Goal: Task Accomplishment & Management: Manage account settings

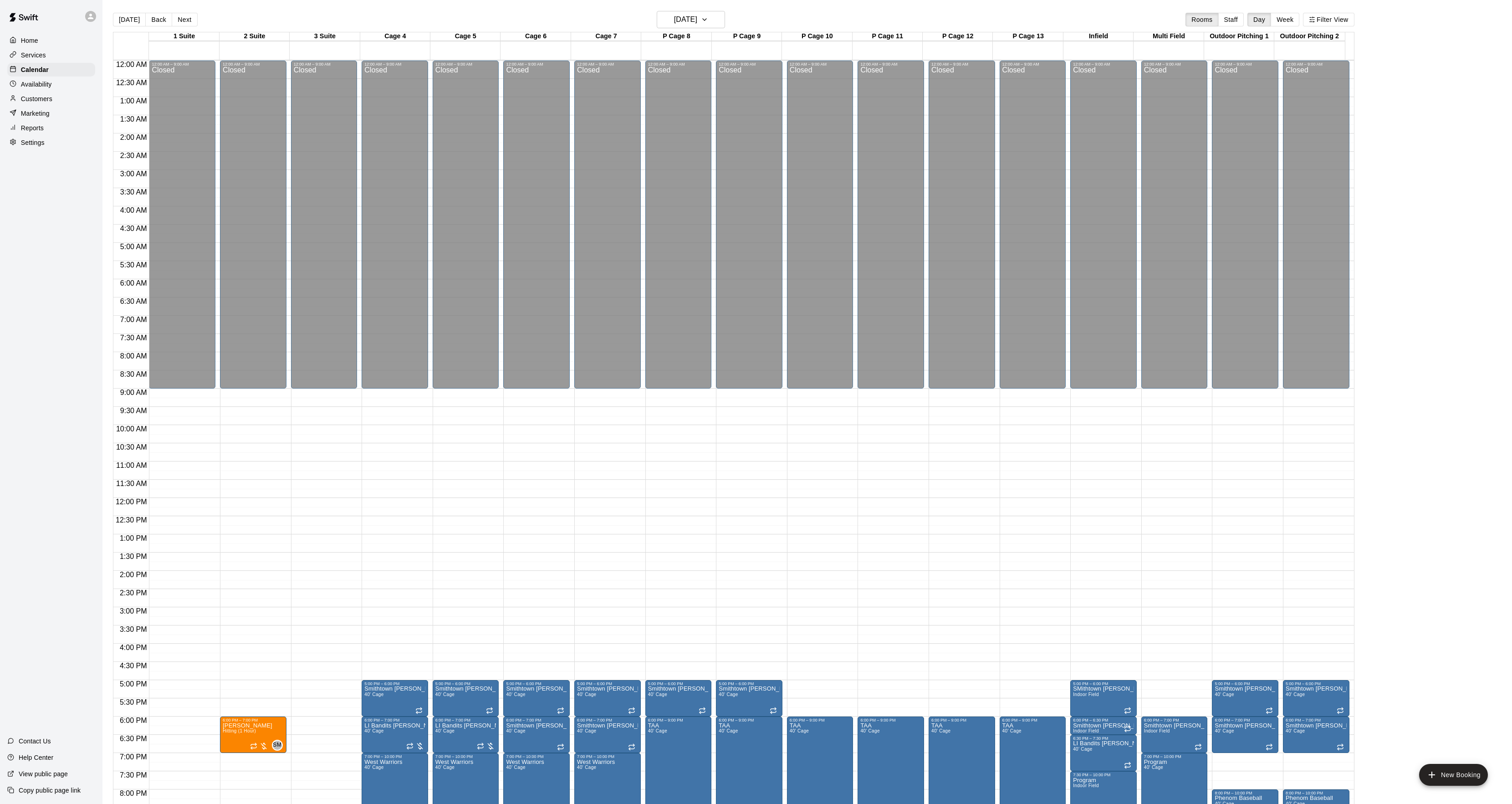
scroll to position [93, 0]
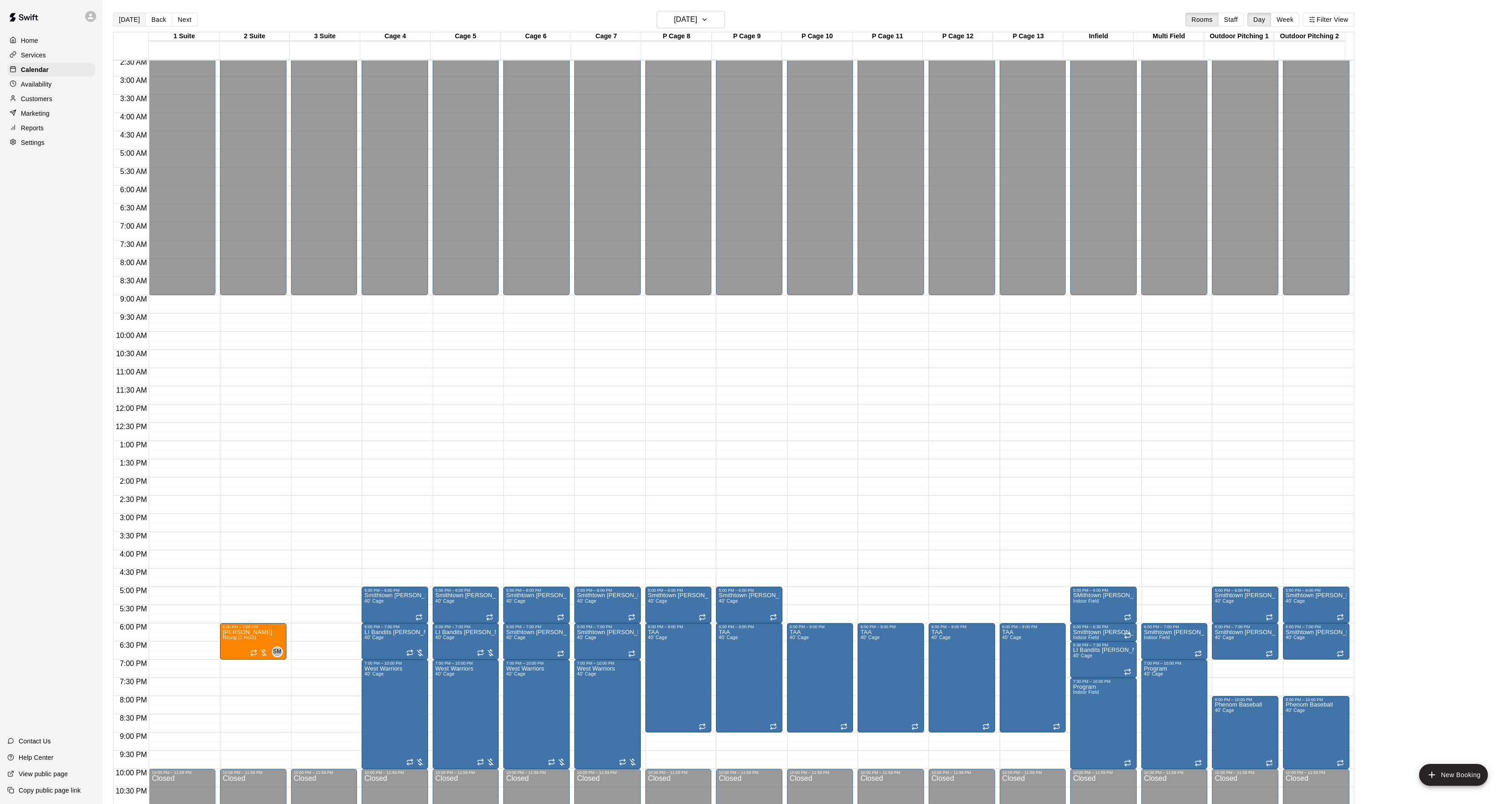
click at [126, 16] on button "[DATE]" at bounding box center [129, 19] width 33 height 14
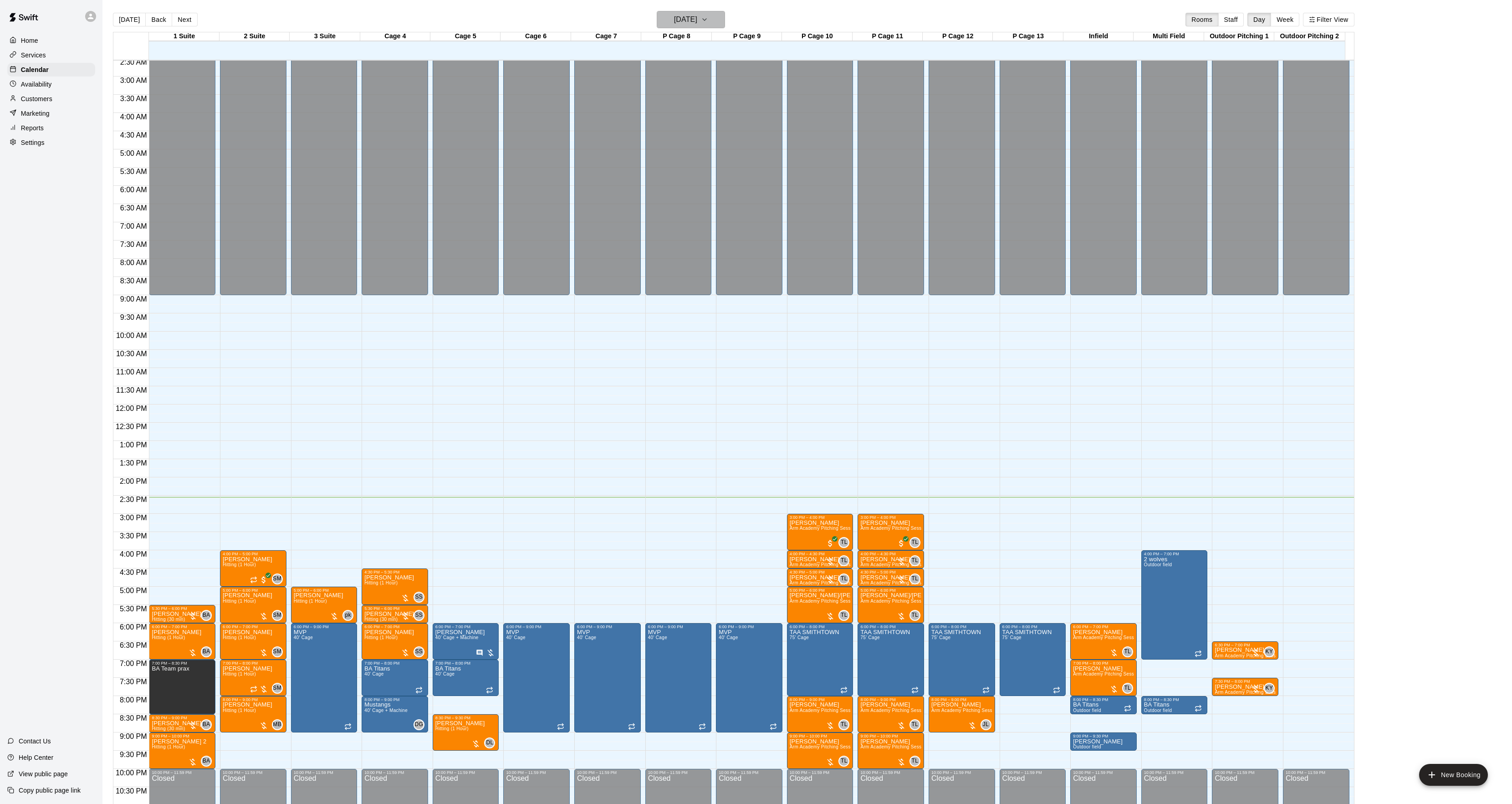
click at [679, 16] on h6 "[DATE]" at bounding box center [686, 19] width 23 height 12
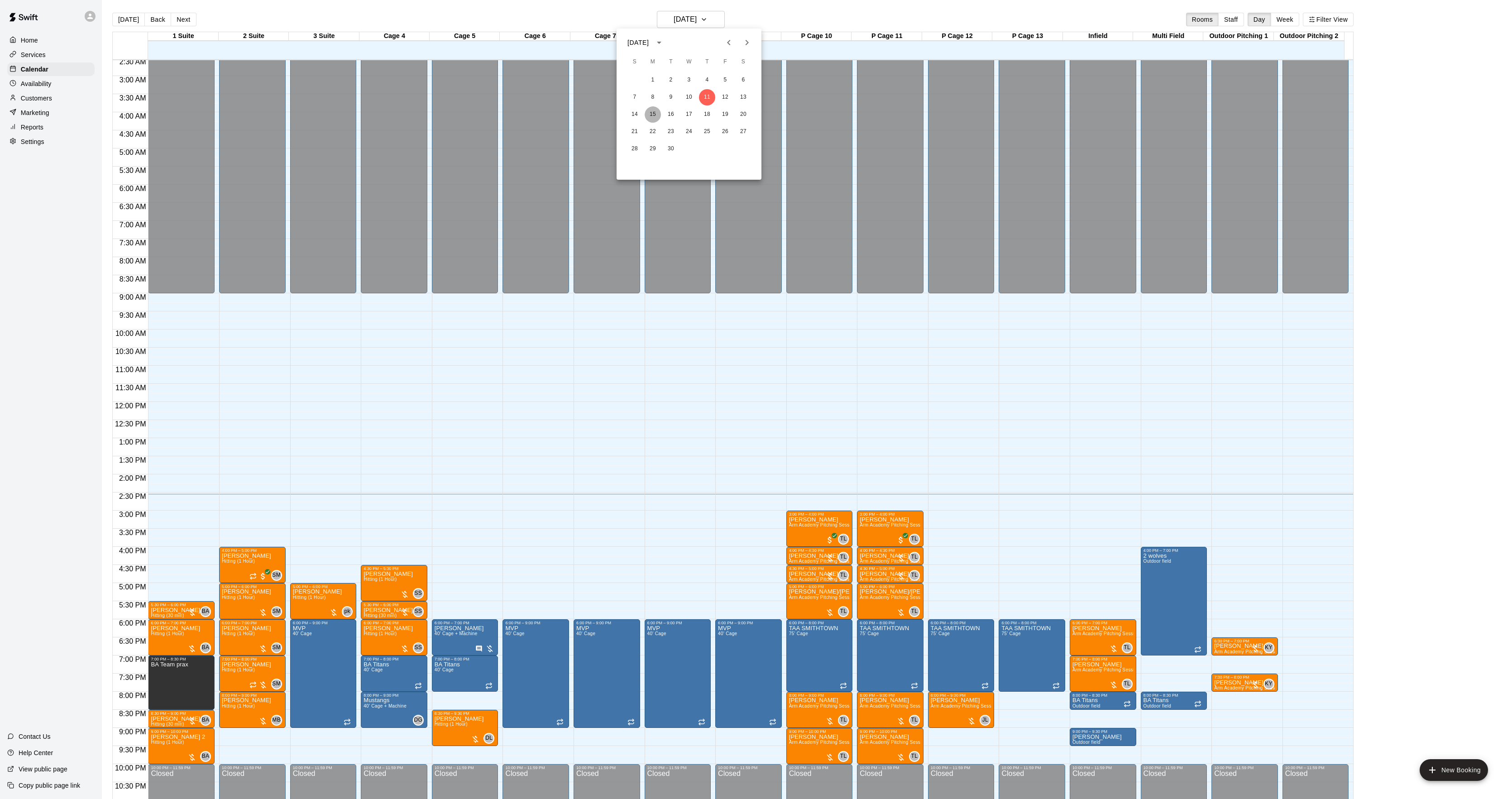
click at [655, 113] on button "15" at bounding box center [652, 114] width 16 height 16
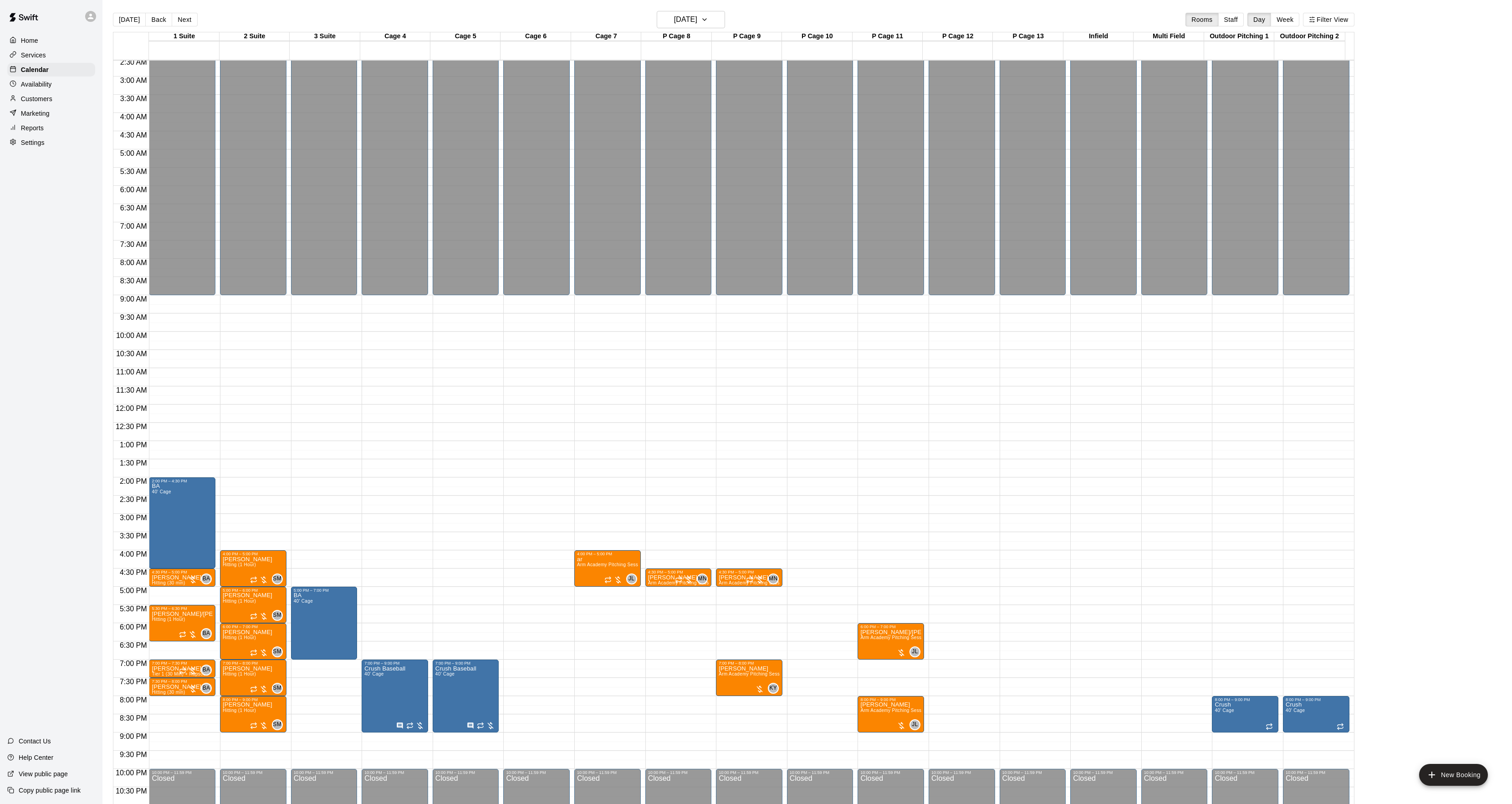
click at [689, 30] on div "[DATE] Back [DATE][DATE] Rooms Staff Day Week Filter View" at bounding box center [733, 21] width 1242 height 21
click at [675, 16] on h6 "[DATE]" at bounding box center [686, 19] width 23 height 12
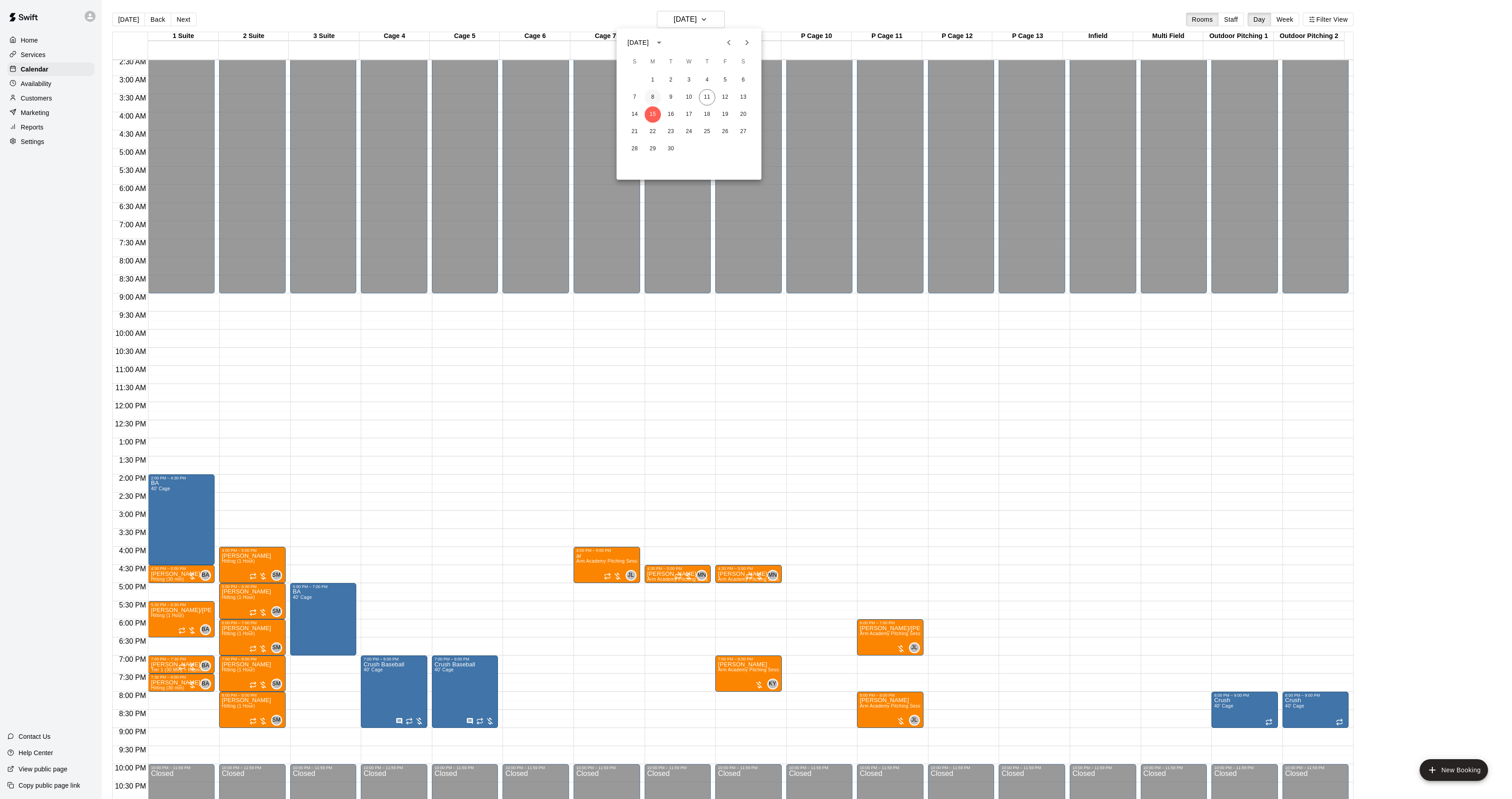
click at [652, 91] on button "8" at bounding box center [652, 97] width 16 height 16
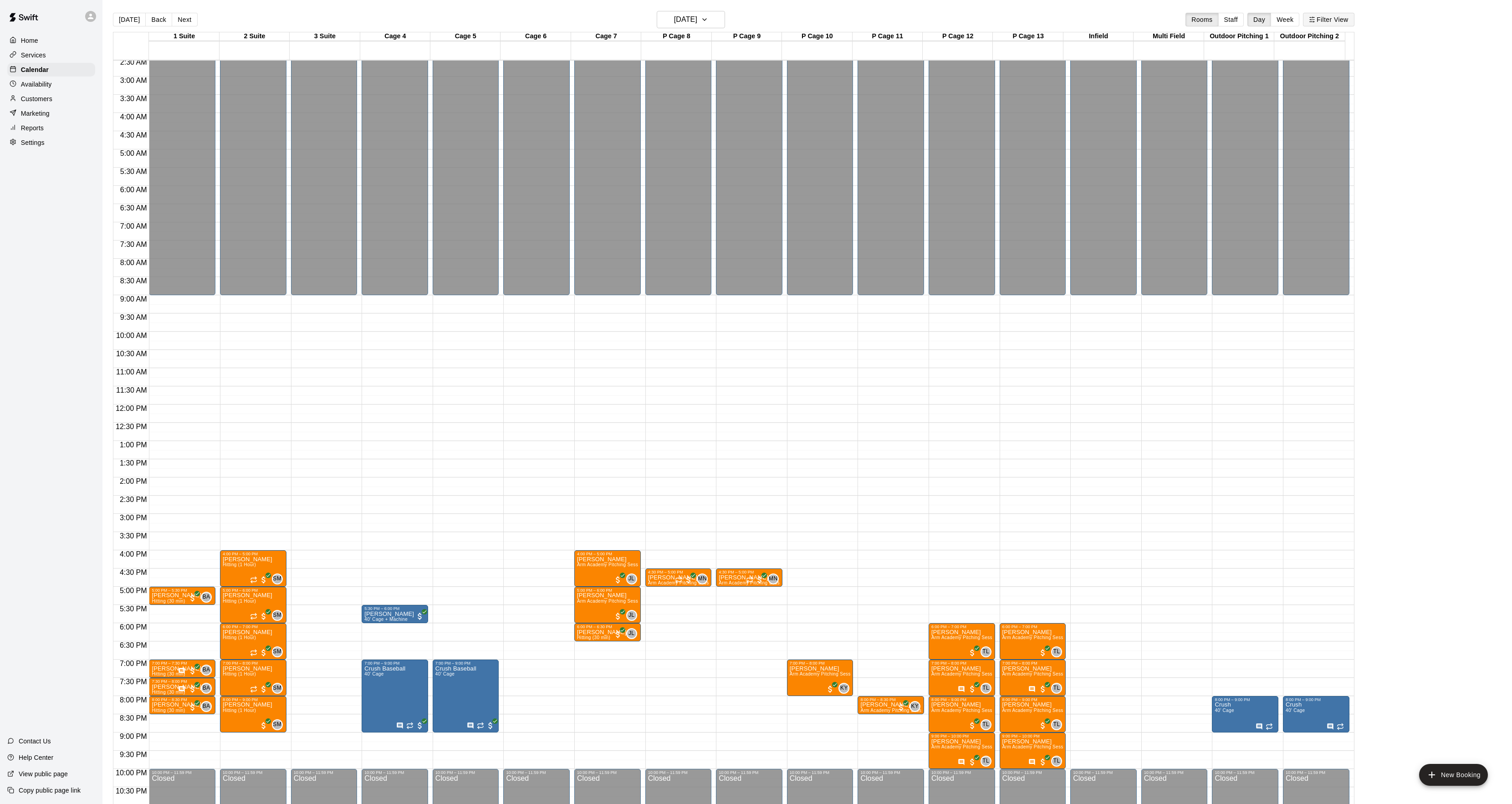
click at [1347, 22] on button "Filter View" at bounding box center [1329, 19] width 51 height 14
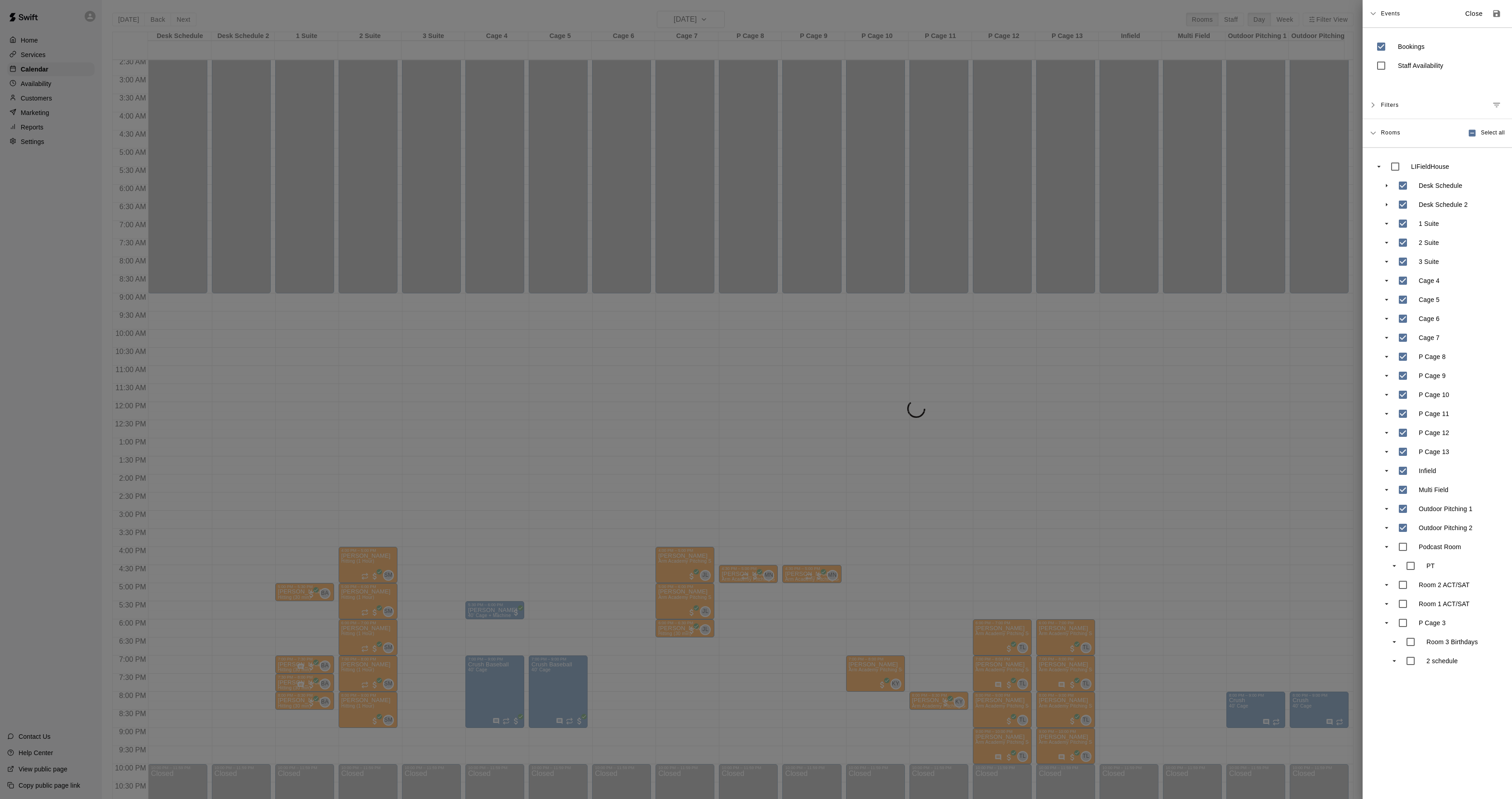
click at [929, 272] on div at bounding box center [756, 399] width 1512 height 799
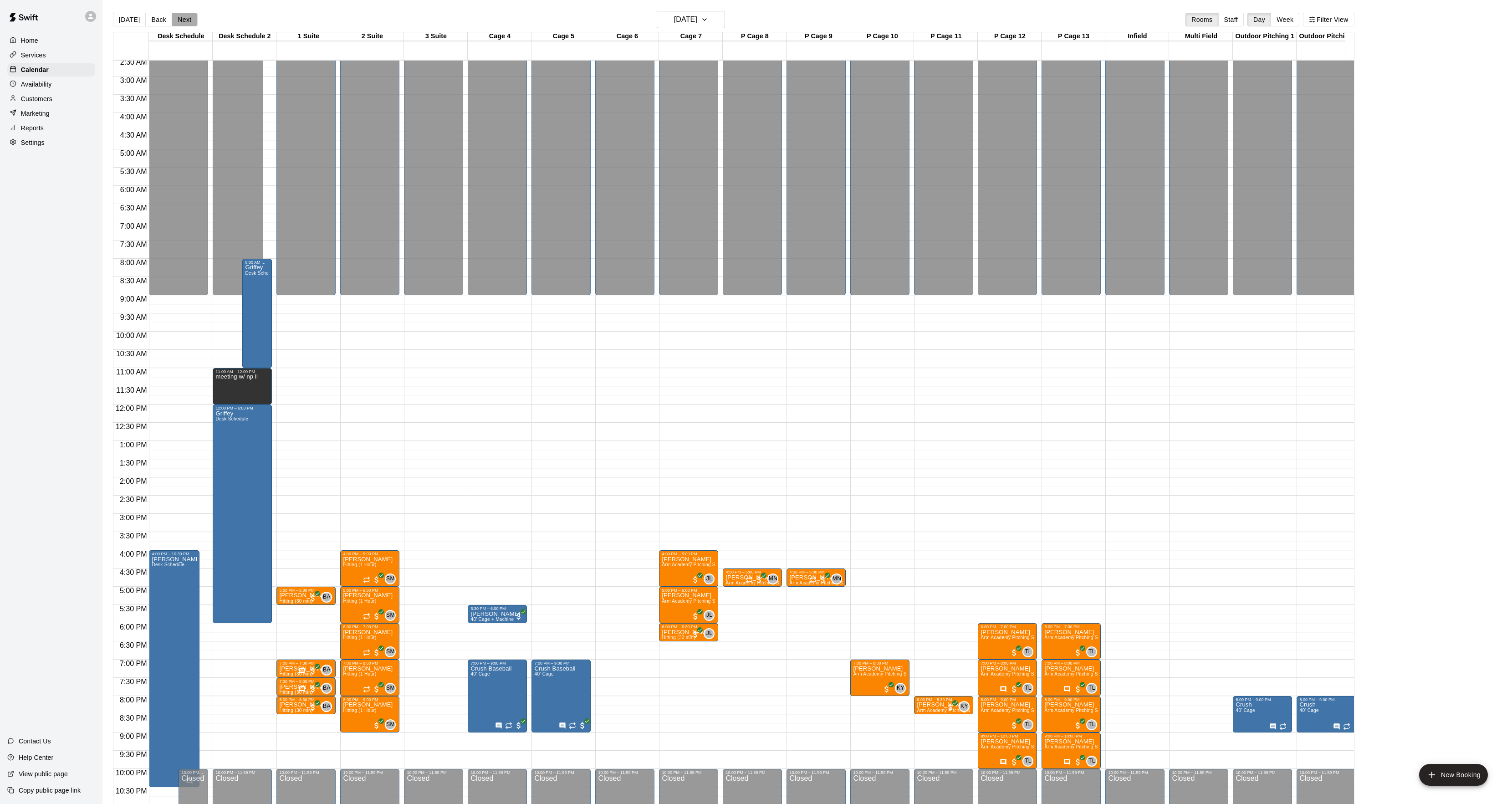
click at [186, 19] on button "Next" at bounding box center [184, 19] width 26 height 14
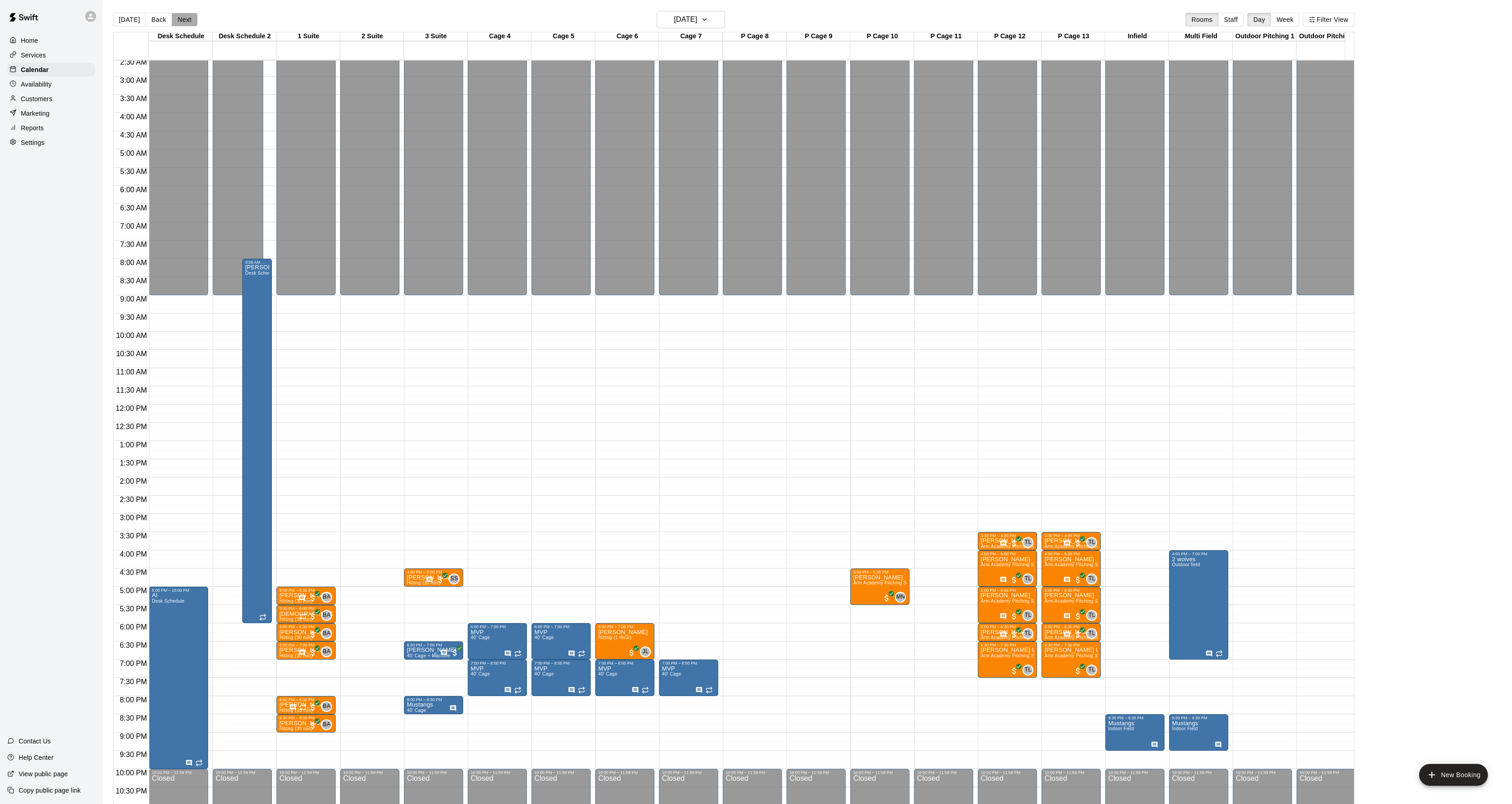
click at [186, 19] on button "Next" at bounding box center [184, 19] width 26 height 14
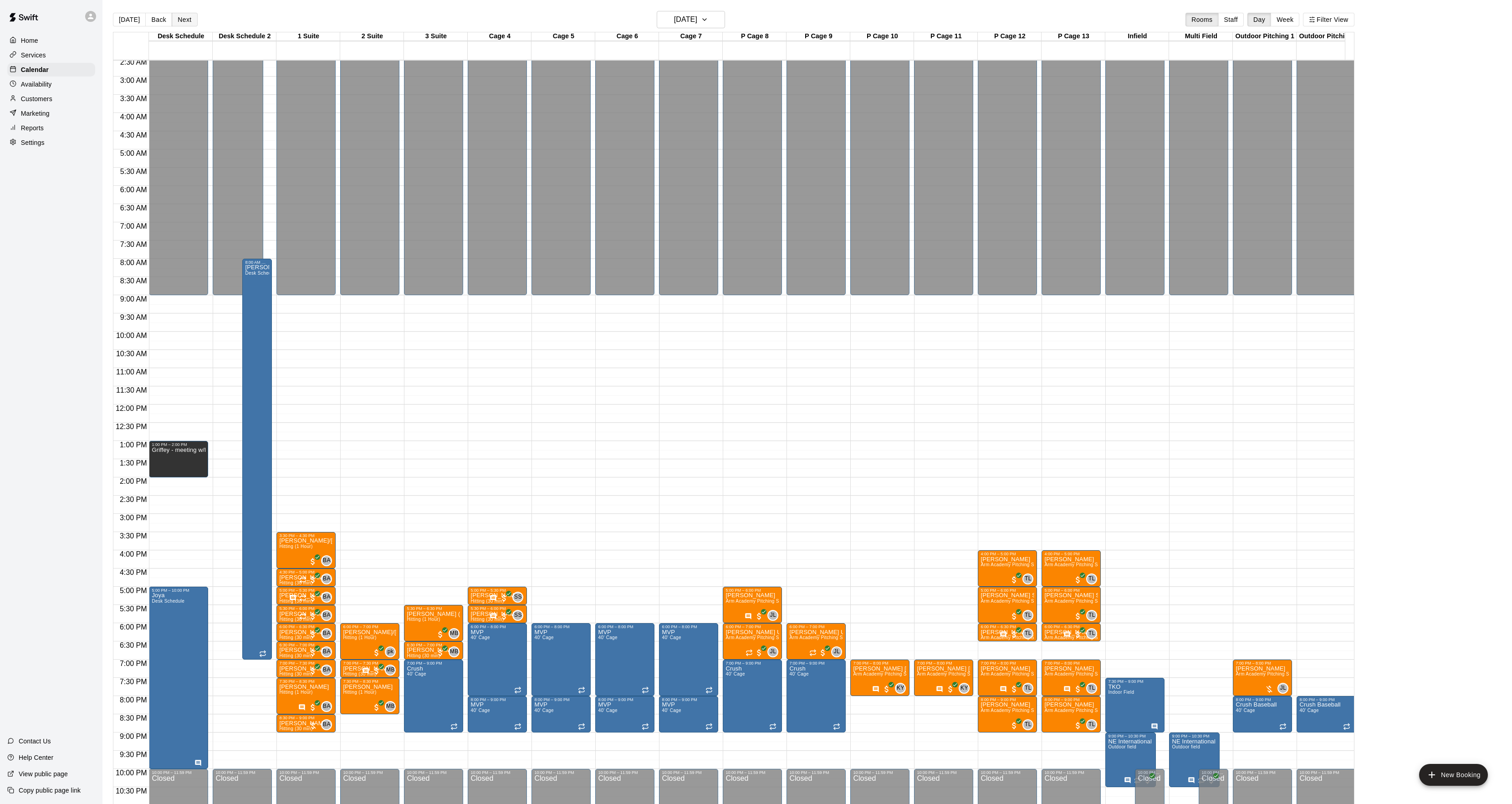
click at [186, 19] on button "Next" at bounding box center [184, 19] width 26 height 14
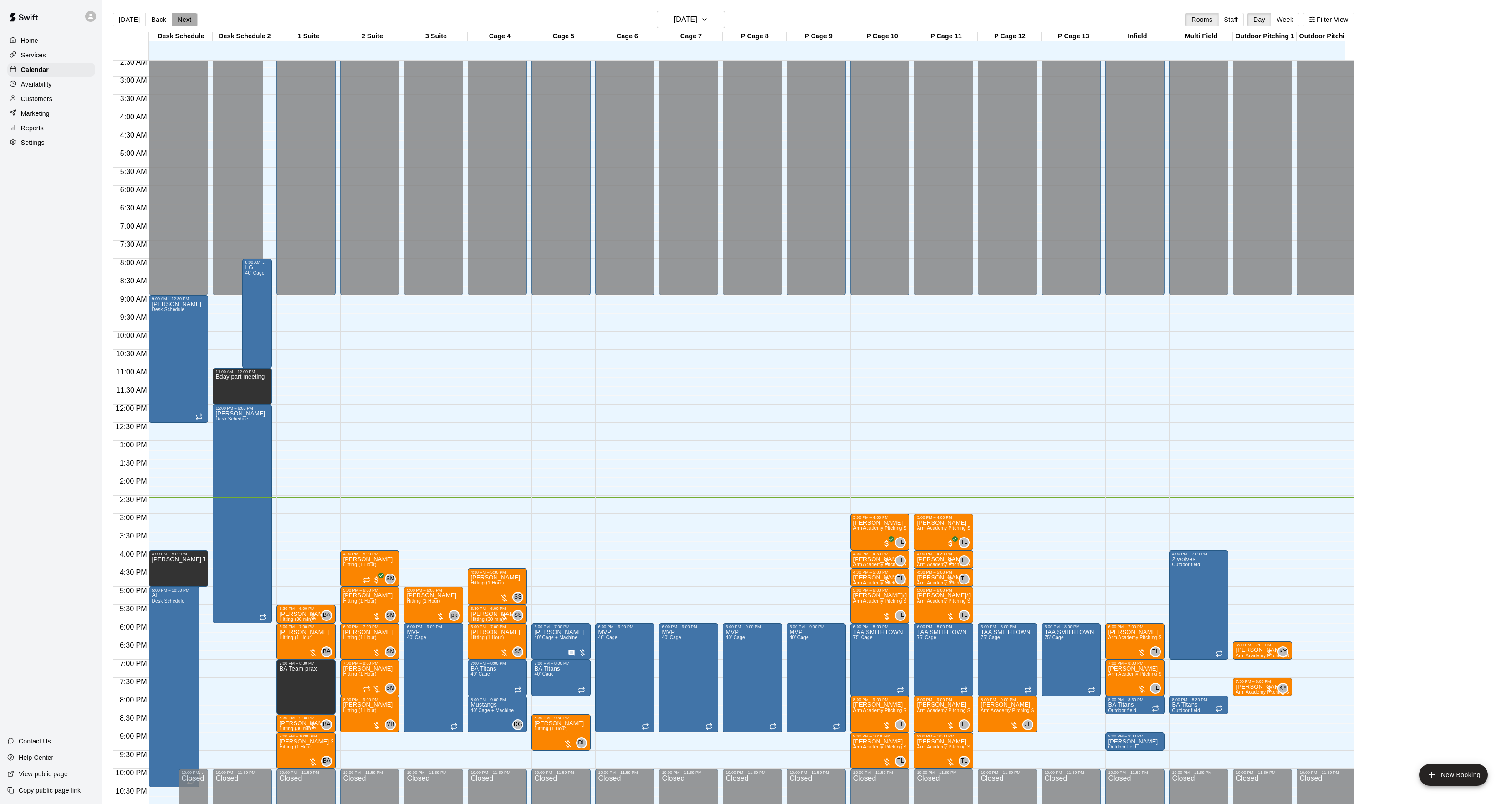
click at [182, 19] on button "Next" at bounding box center [184, 19] width 26 height 14
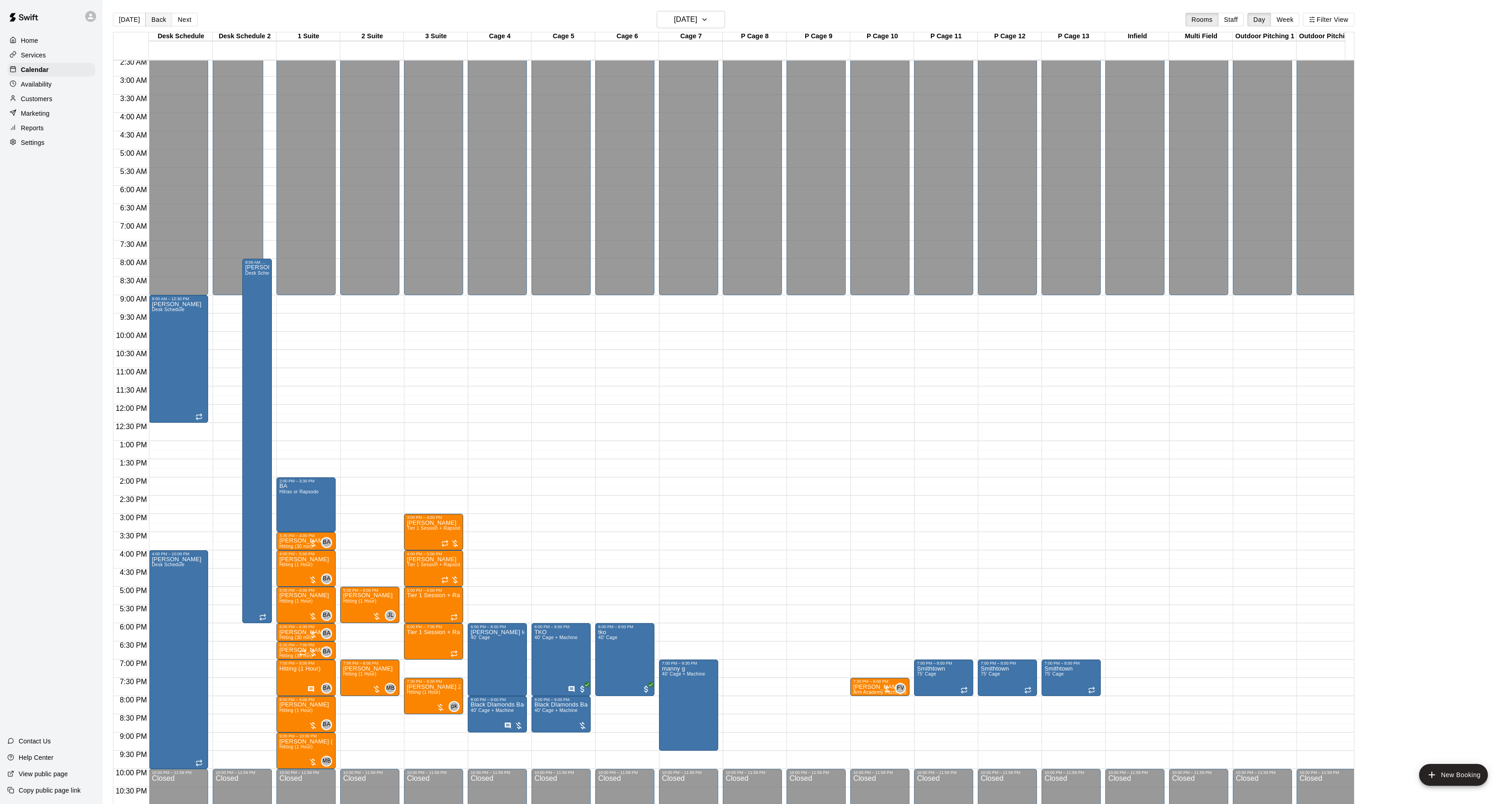
click at [152, 19] on button "Back" at bounding box center [158, 19] width 27 height 14
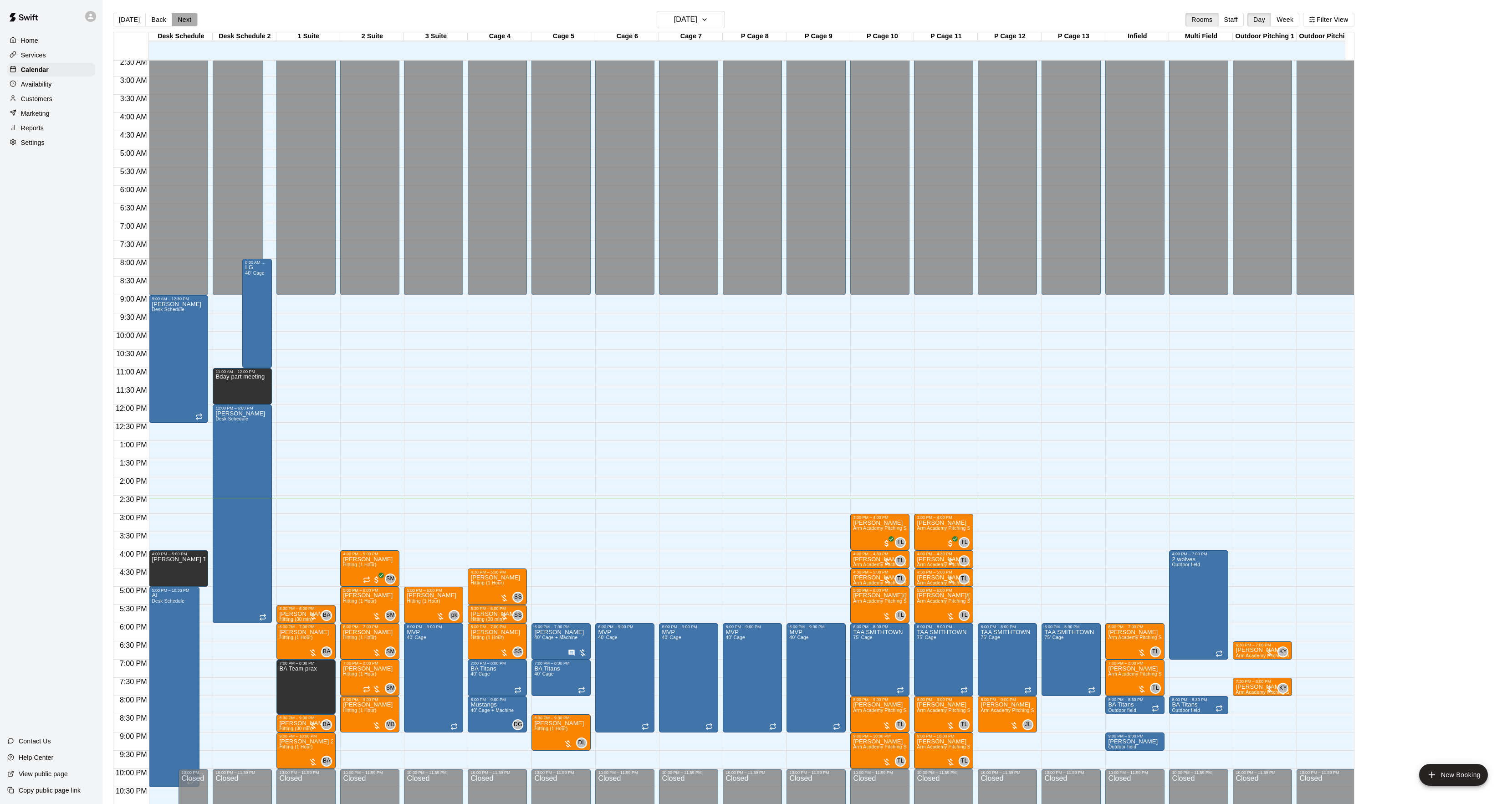
click at [177, 19] on button "Next" at bounding box center [184, 19] width 26 height 14
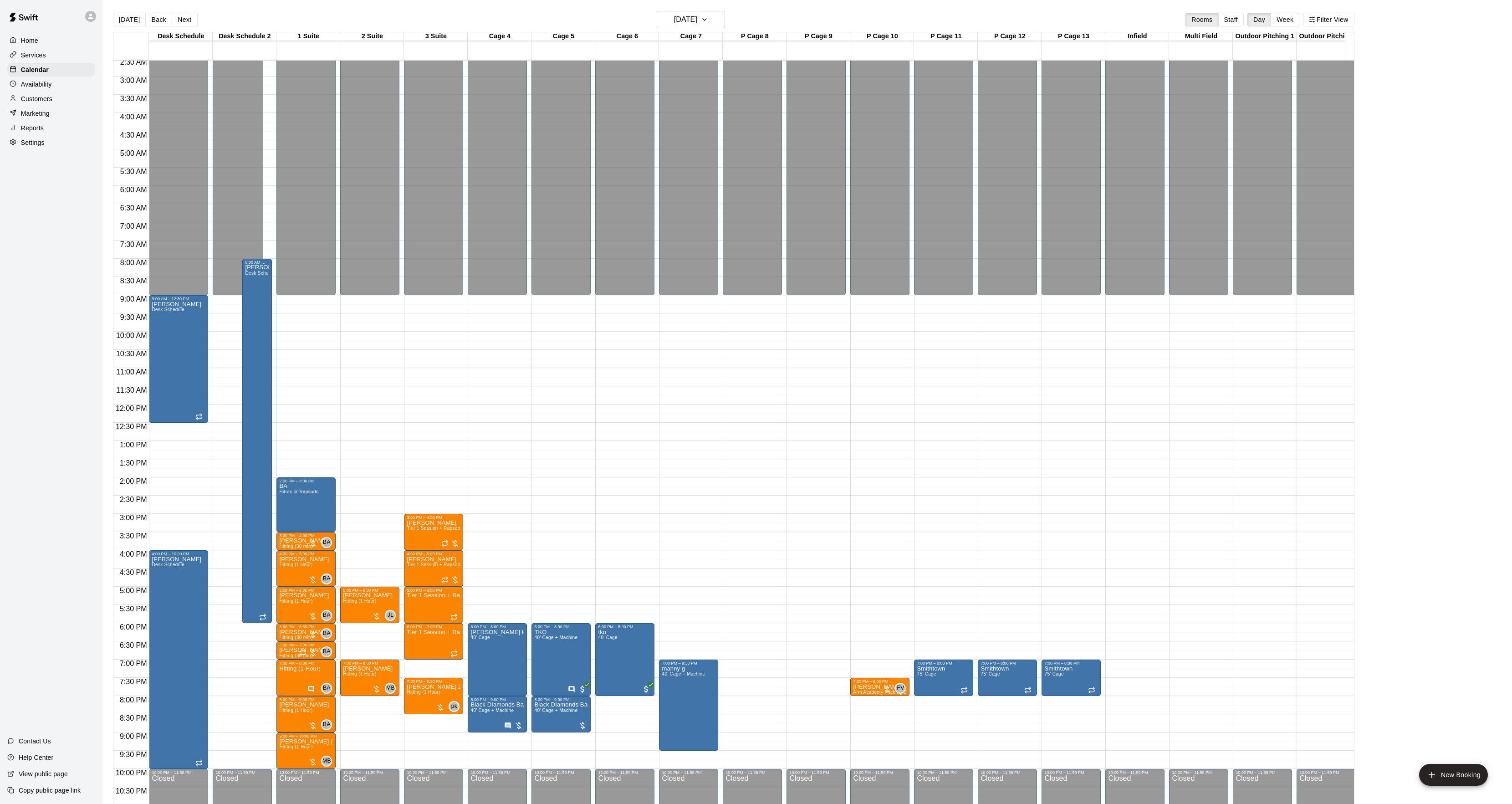
click at [131, 21] on button "[DATE]" at bounding box center [129, 19] width 33 height 14
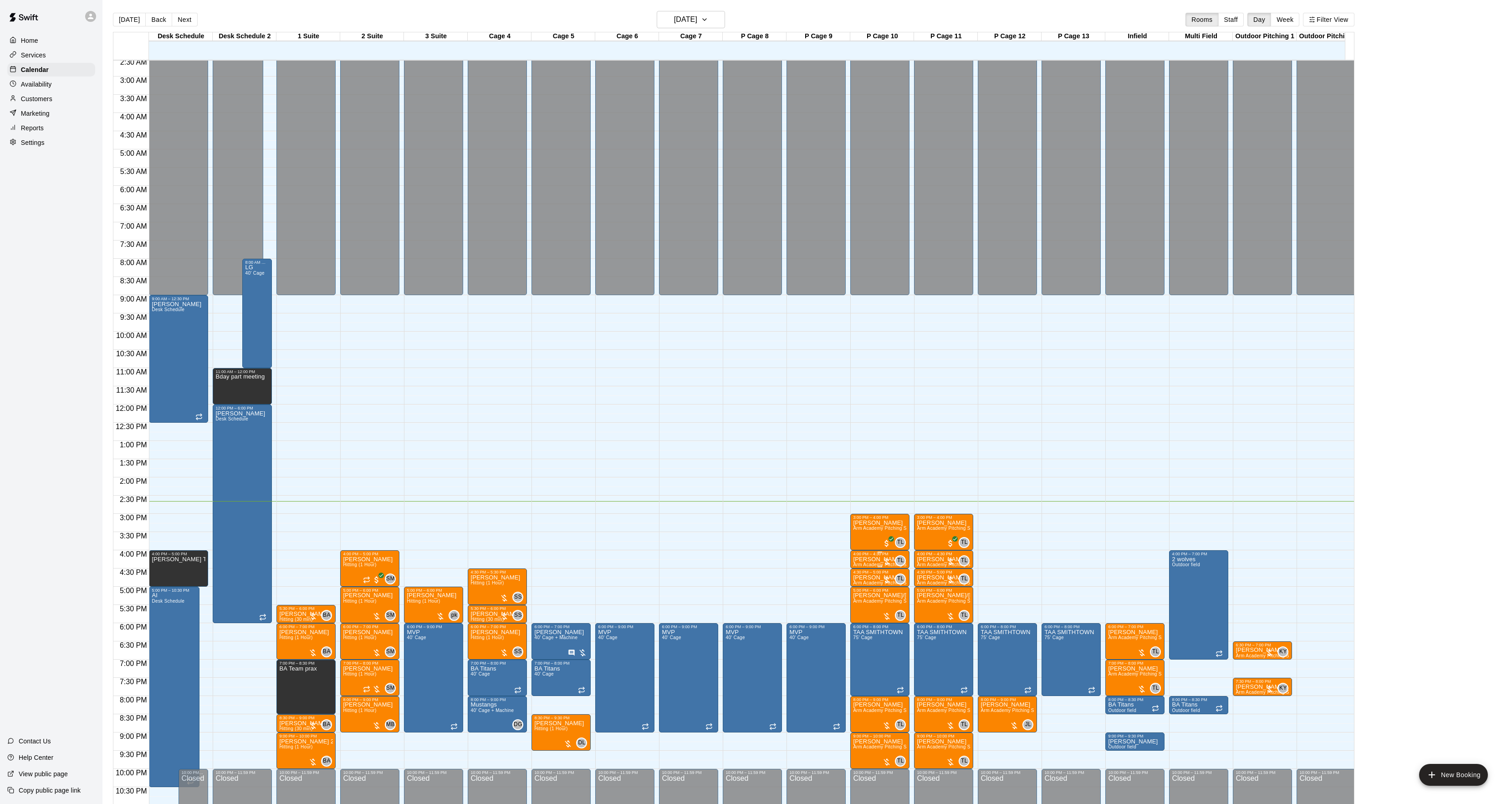
click at [857, 559] on p "[PERSON_NAME]" at bounding box center [880, 559] width 54 height 0
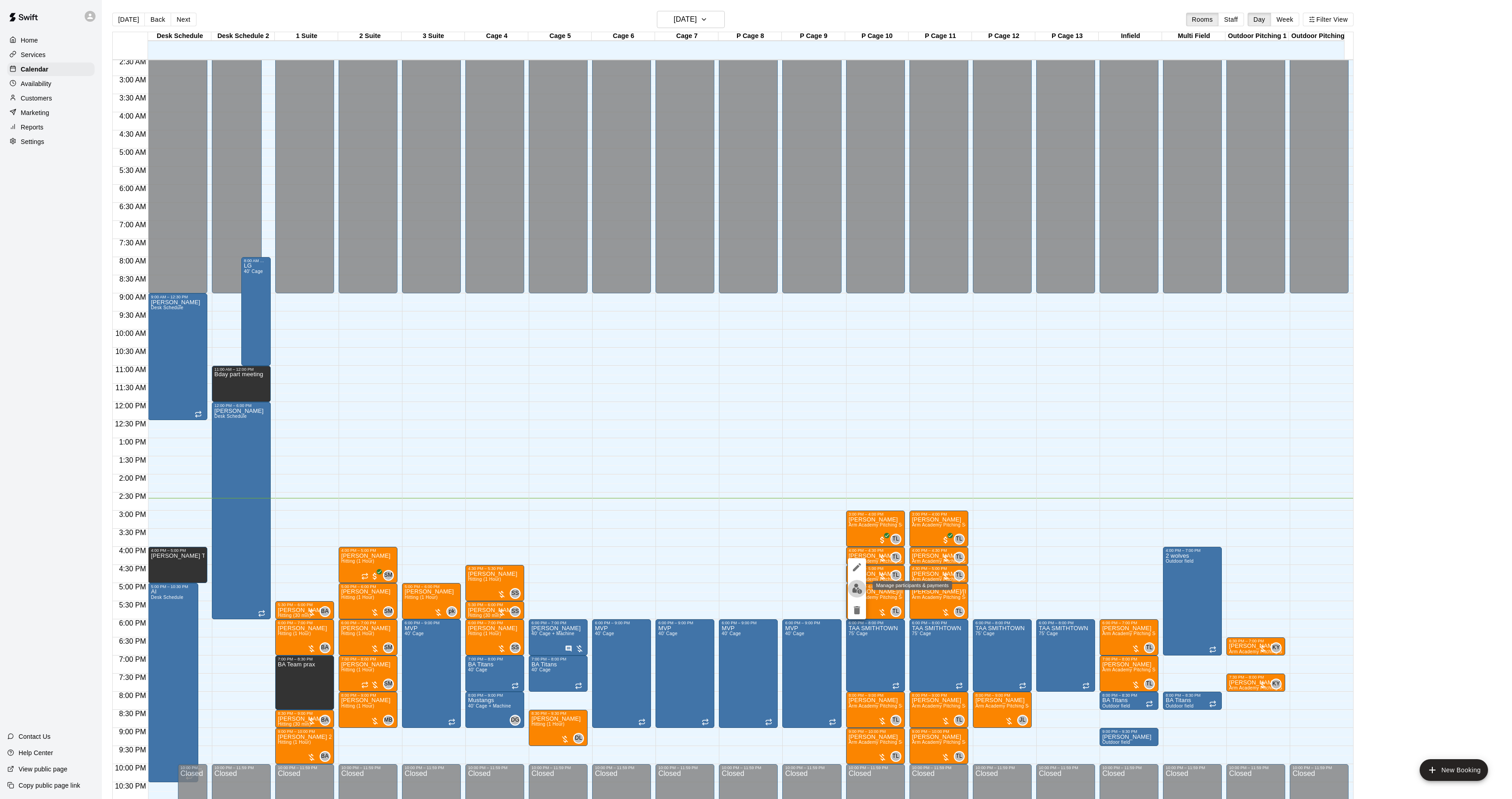
click at [854, 589] on img "edit" at bounding box center [857, 588] width 10 height 10
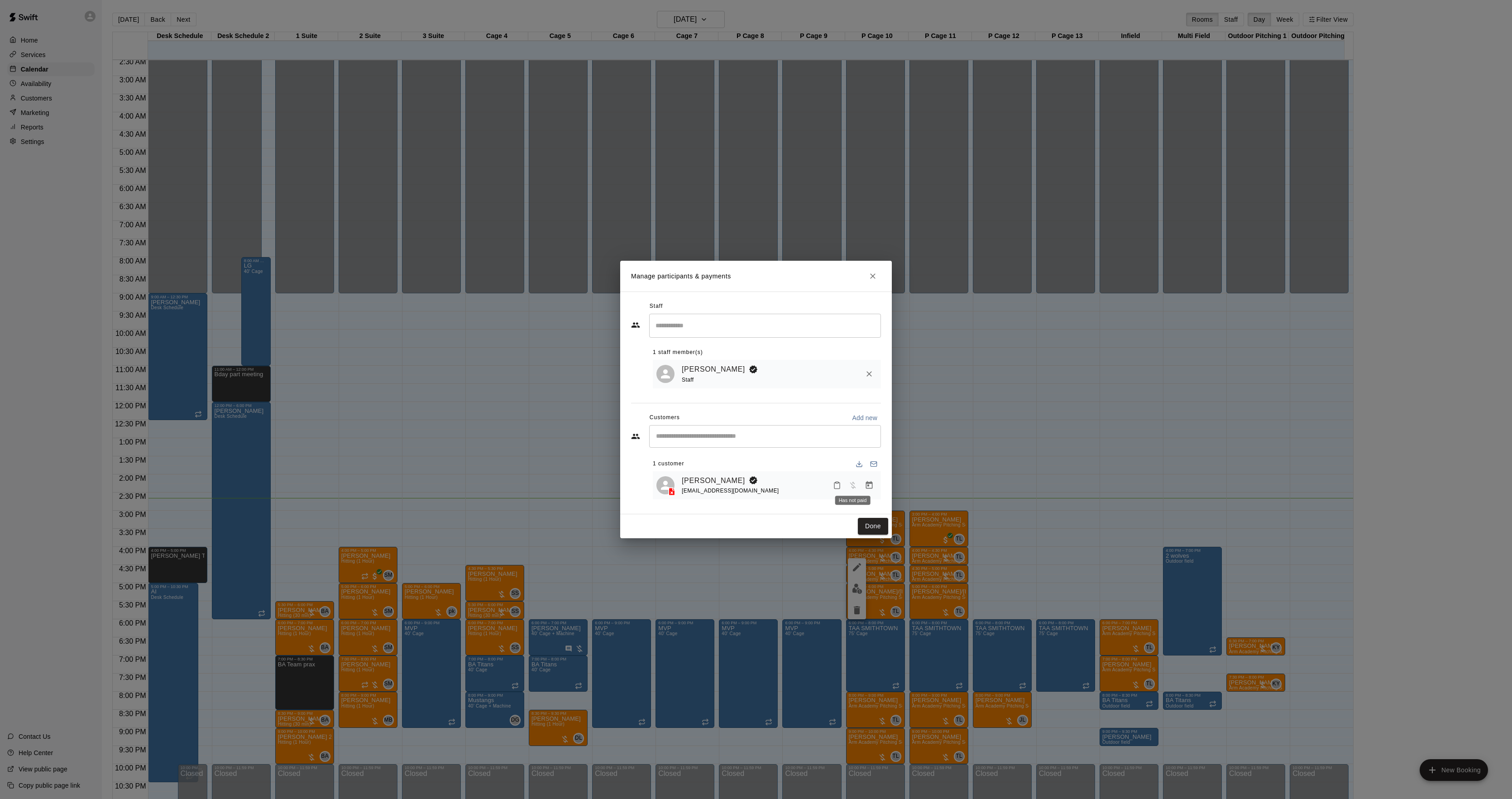
click at [870, 491] on div "Has not paid" at bounding box center [853, 497] width 37 height 16
click at [871, 488] on icon "Manage bookings & payment" at bounding box center [869, 486] width 9 height 9
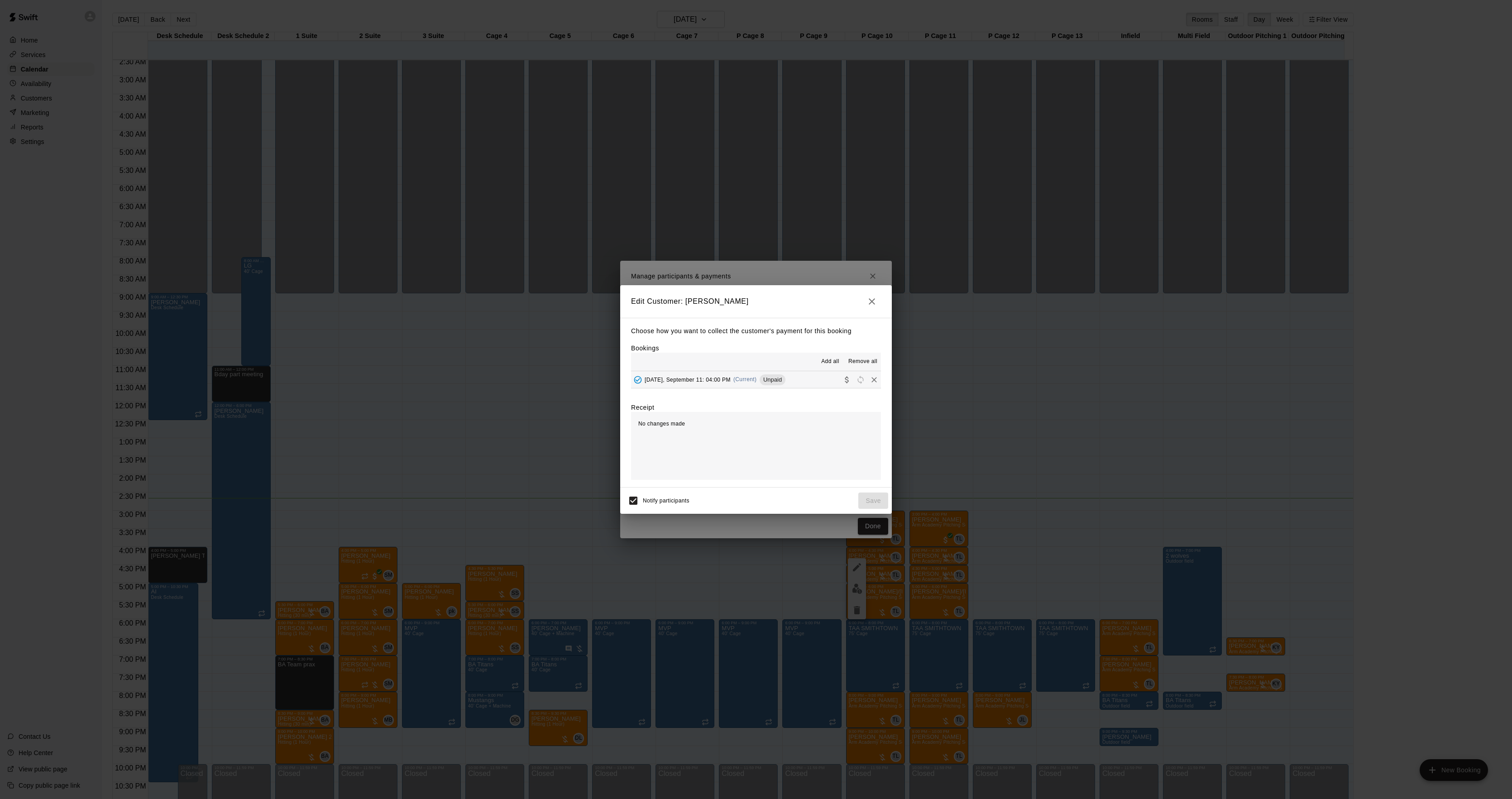
click at [733, 373] on div "[DATE], September 11: 04:00 PM (Current) Unpaid" at bounding box center [709, 380] width 154 height 14
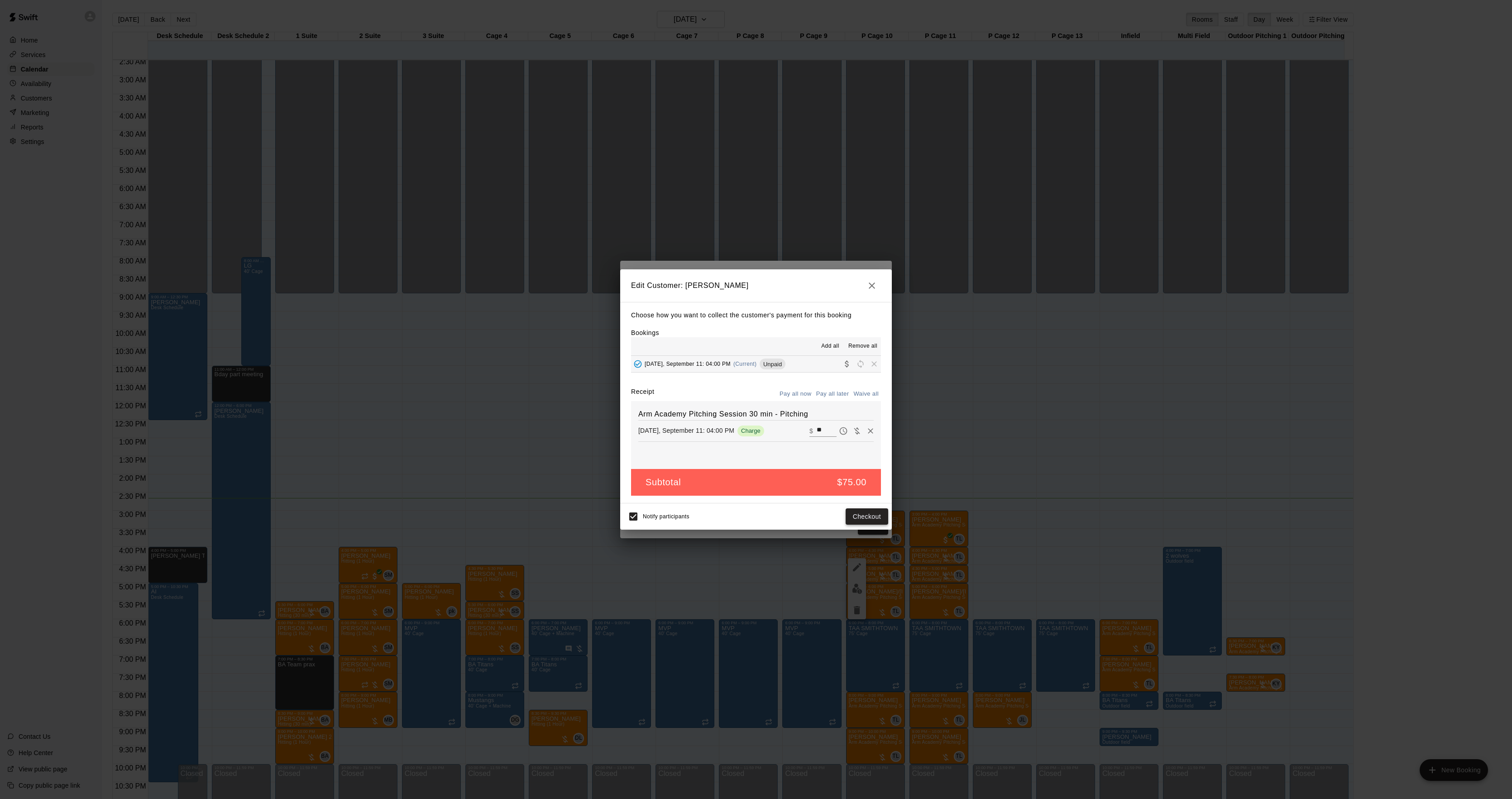
click at [867, 513] on button "Checkout" at bounding box center [867, 517] width 42 height 17
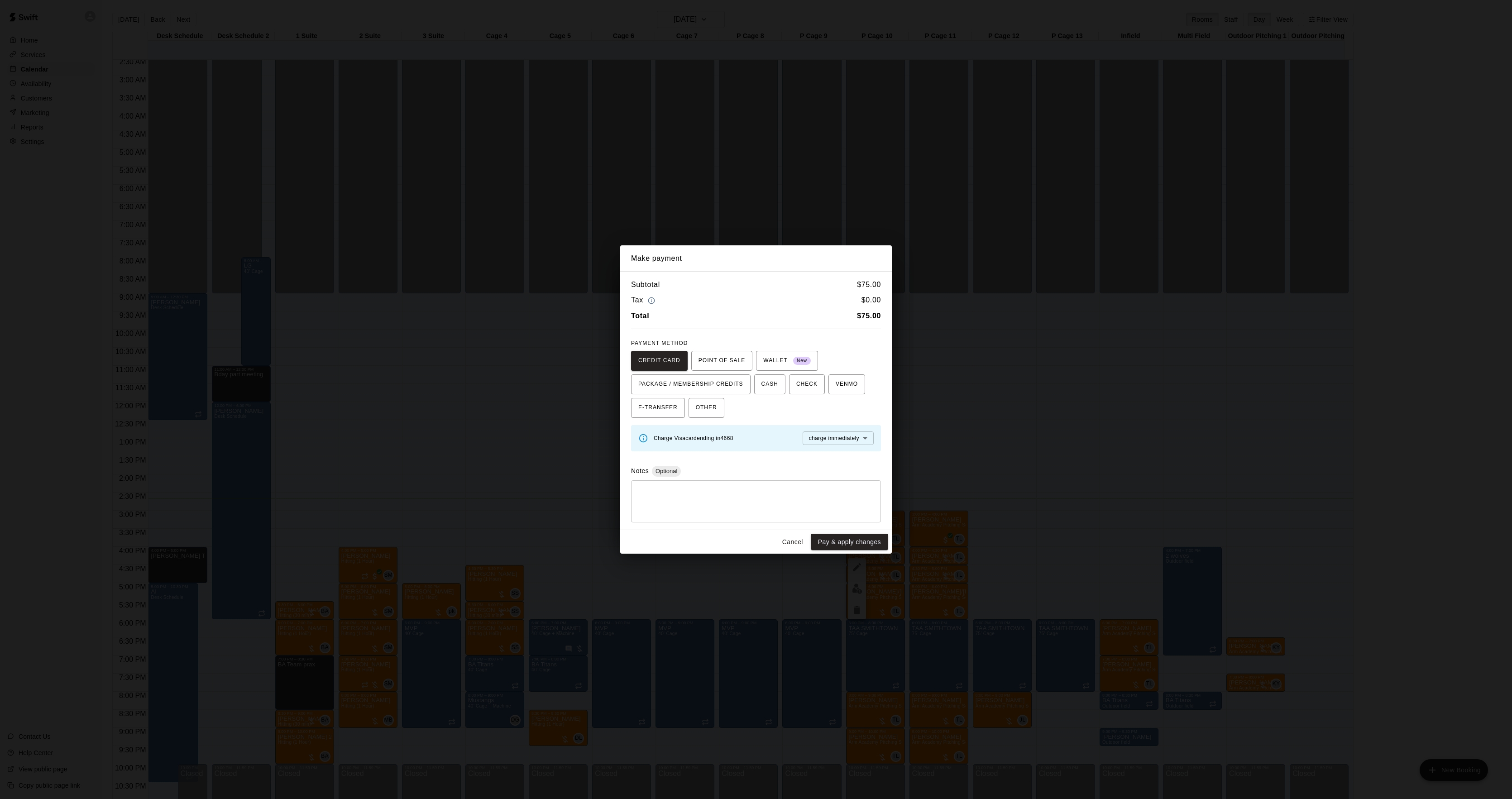
click at [1056, 435] on div "Make payment Subtotal $ 75.00 Tax $ 0.00 Total $ 75.00 PAYMENT METHOD CREDIT CA…" at bounding box center [756, 399] width 1512 height 799
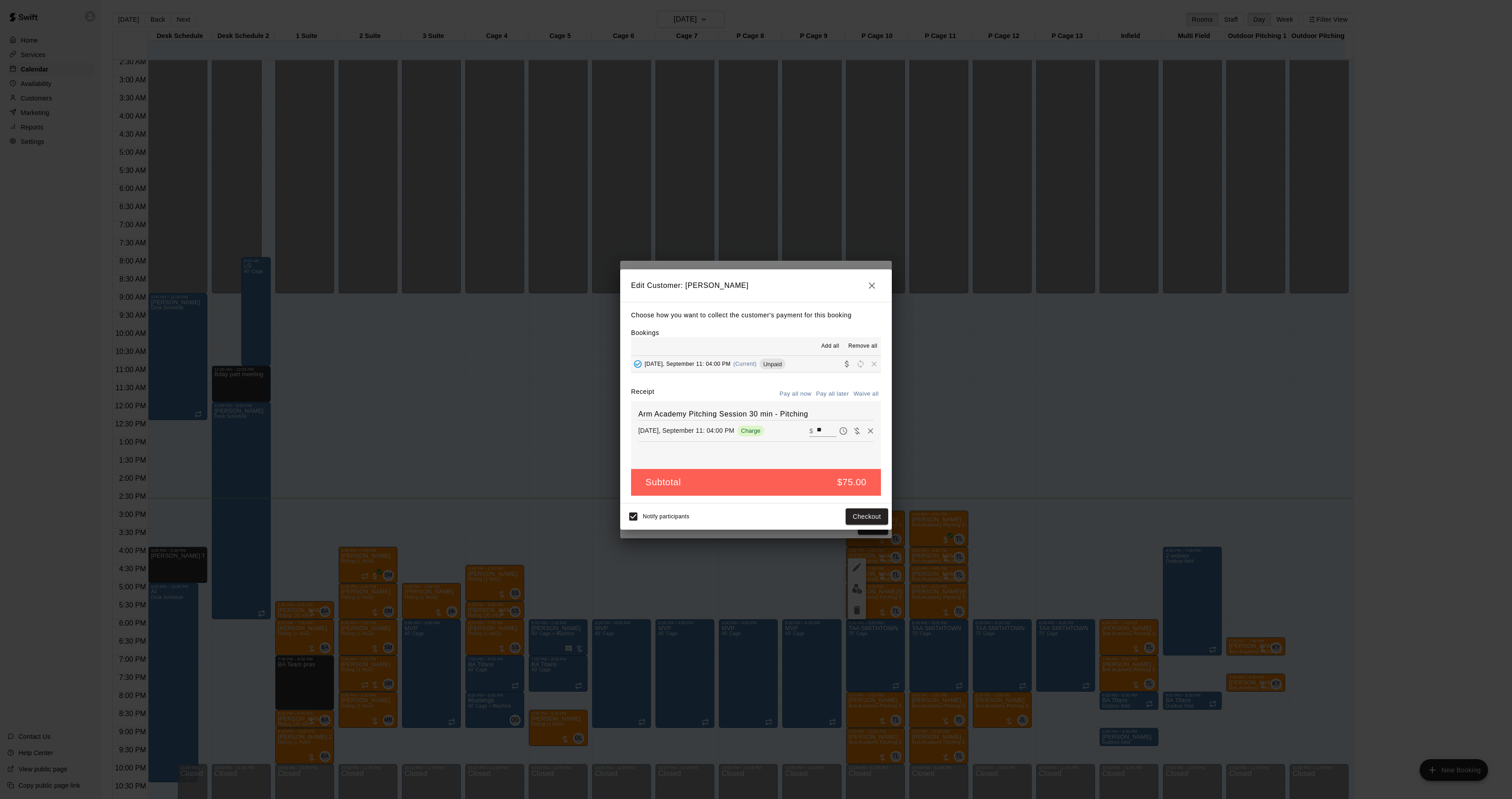
click at [1054, 435] on div "Edit Customer: [PERSON_NAME] Choose how you want to collect the customer's paym…" at bounding box center [756, 399] width 1512 height 799
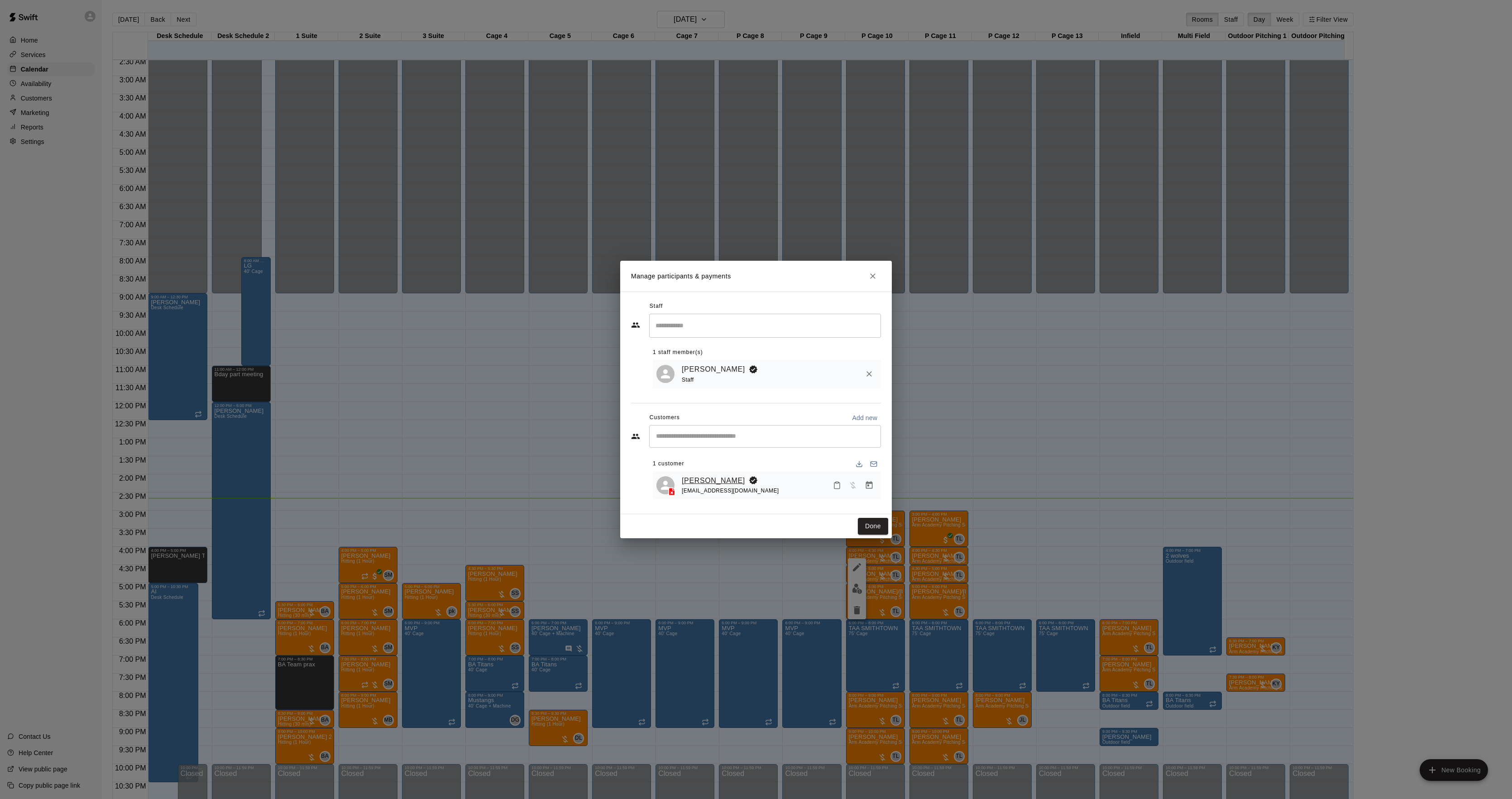
click at [724, 480] on link "[PERSON_NAME]" at bounding box center [713, 480] width 63 height 12
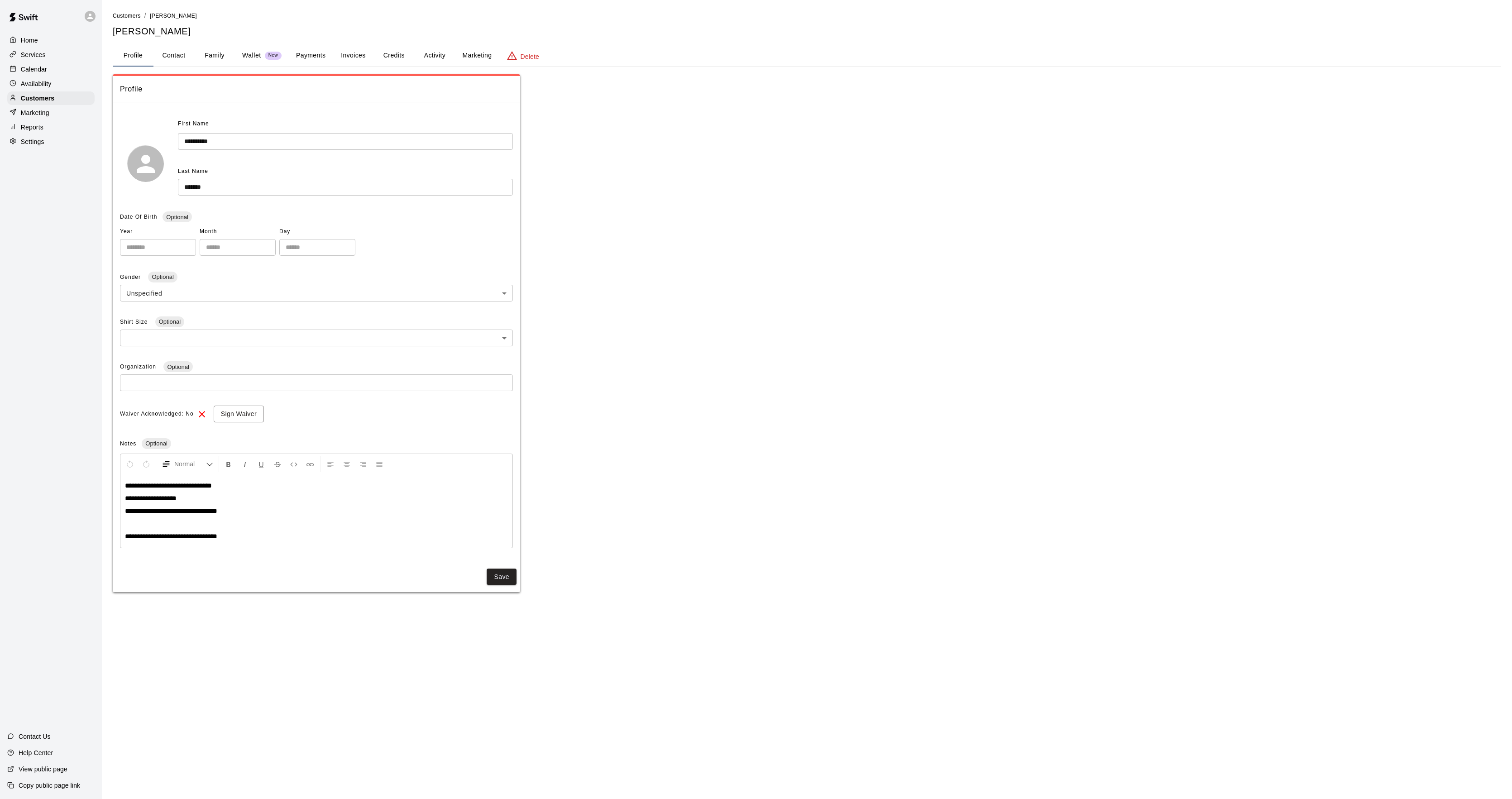
click at [433, 61] on button "Activity" at bounding box center [435, 56] width 41 height 22
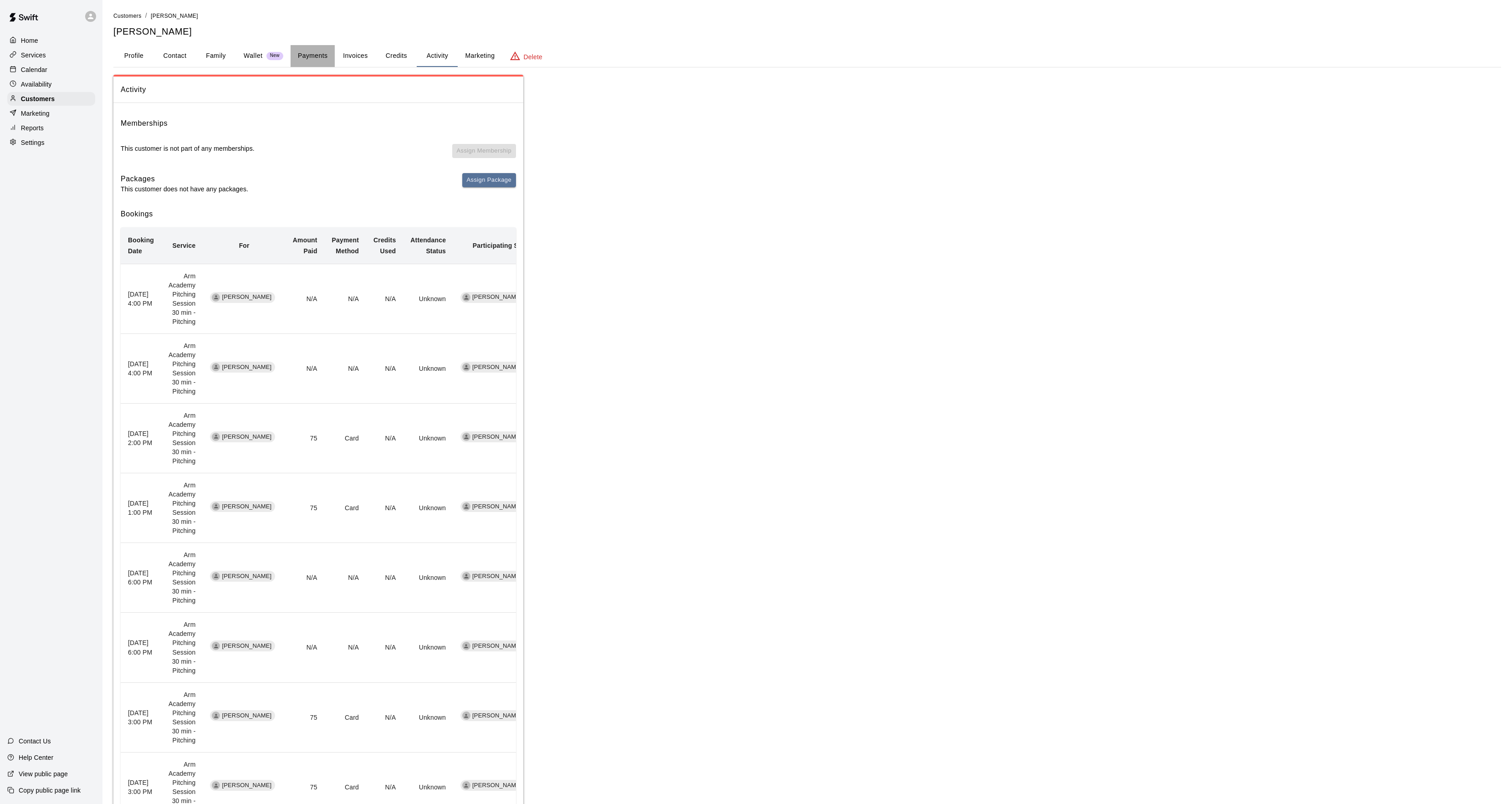
click at [304, 51] on button "Payments" at bounding box center [312, 56] width 44 height 22
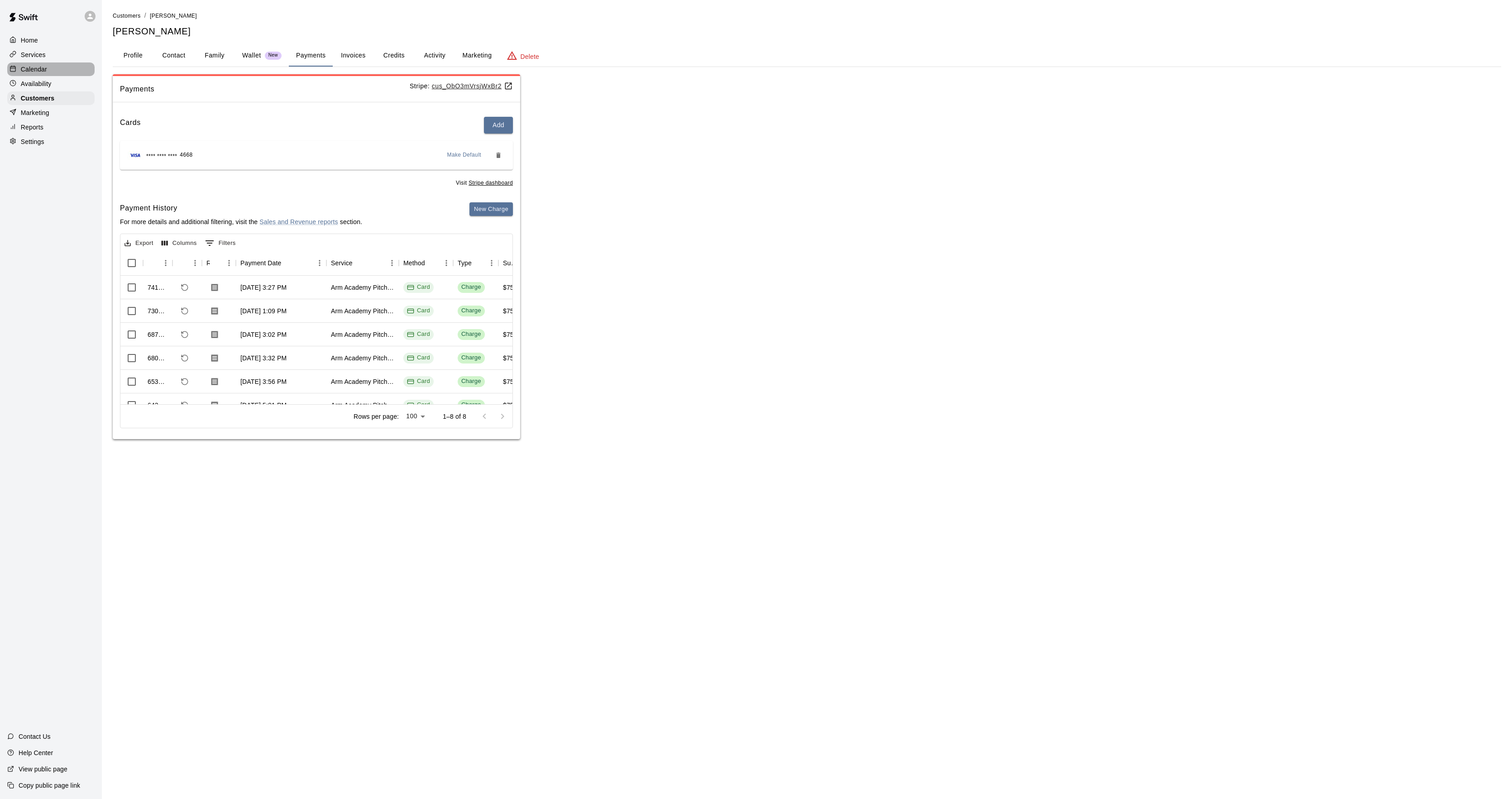
click at [42, 73] on p "Calendar" at bounding box center [34, 69] width 26 height 9
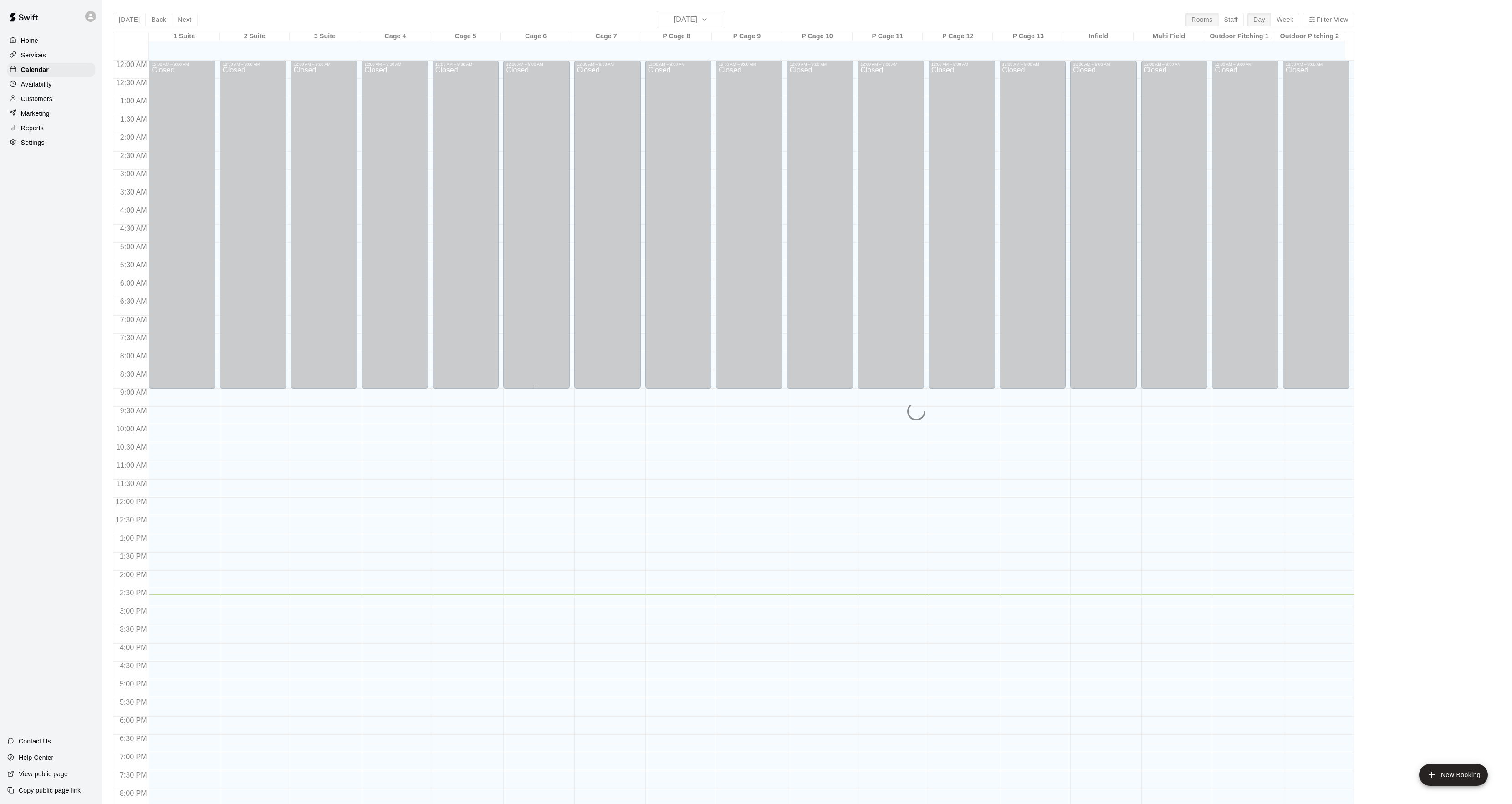
scroll to position [93, 0]
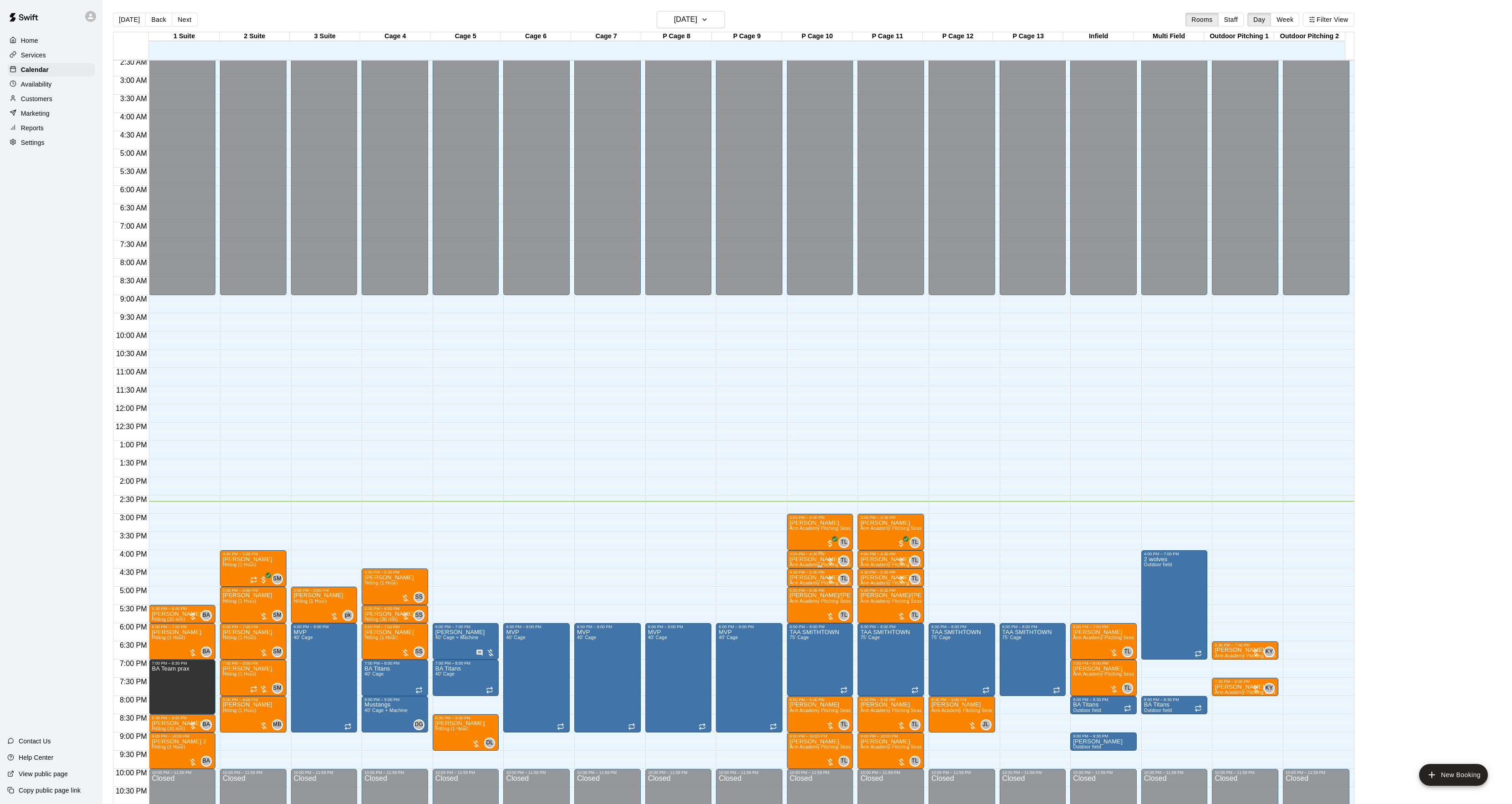
click at [807, 559] on p "[PERSON_NAME]" at bounding box center [820, 559] width 61 height 0
click at [795, 569] on icon "edit" at bounding box center [798, 571] width 11 height 11
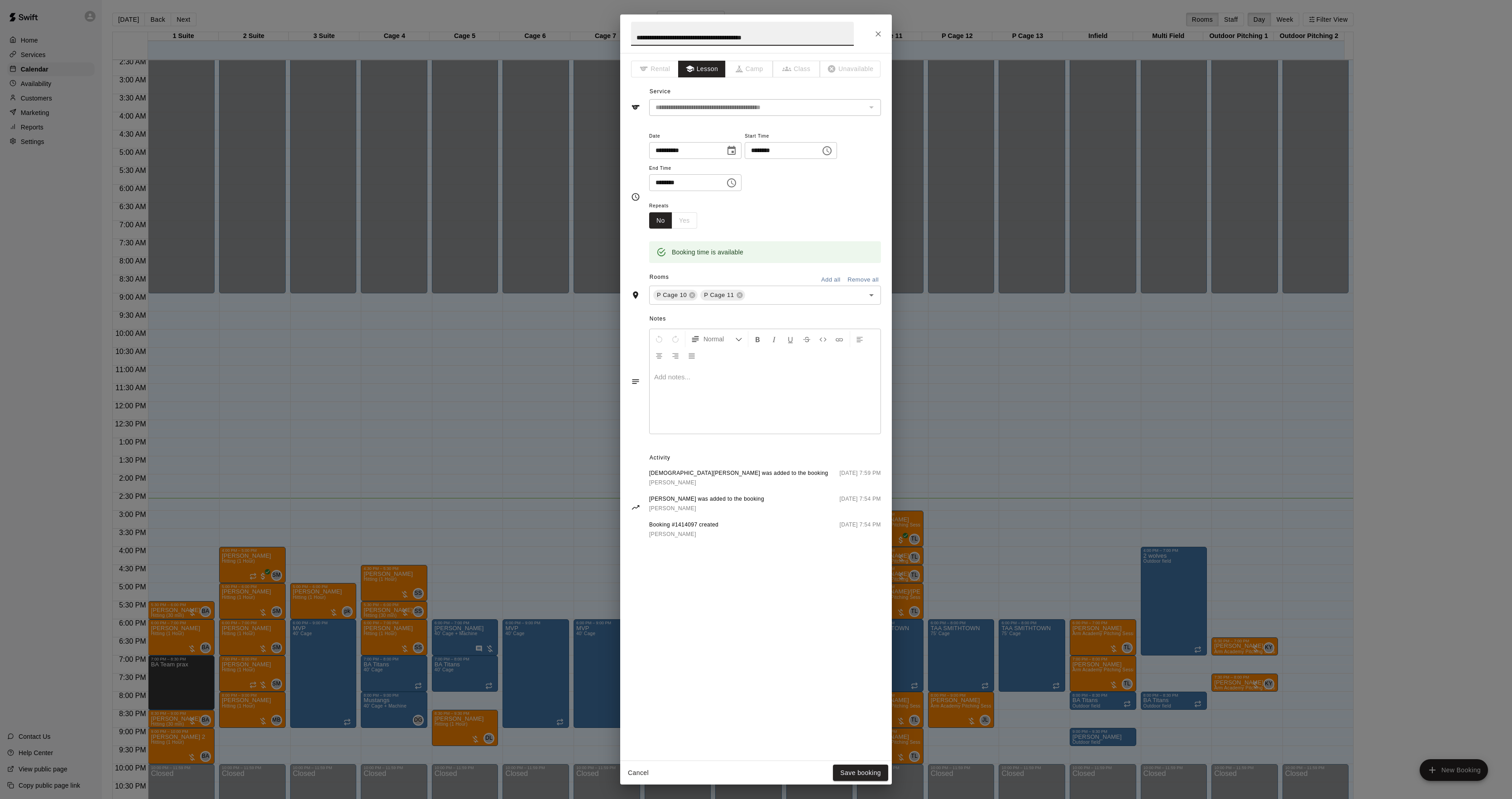
click at [743, 425] on div at bounding box center [765, 400] width 231 height 68
click at [852, 770] on button "Save booking" at bounding box center [861, 774] width 56 height 17
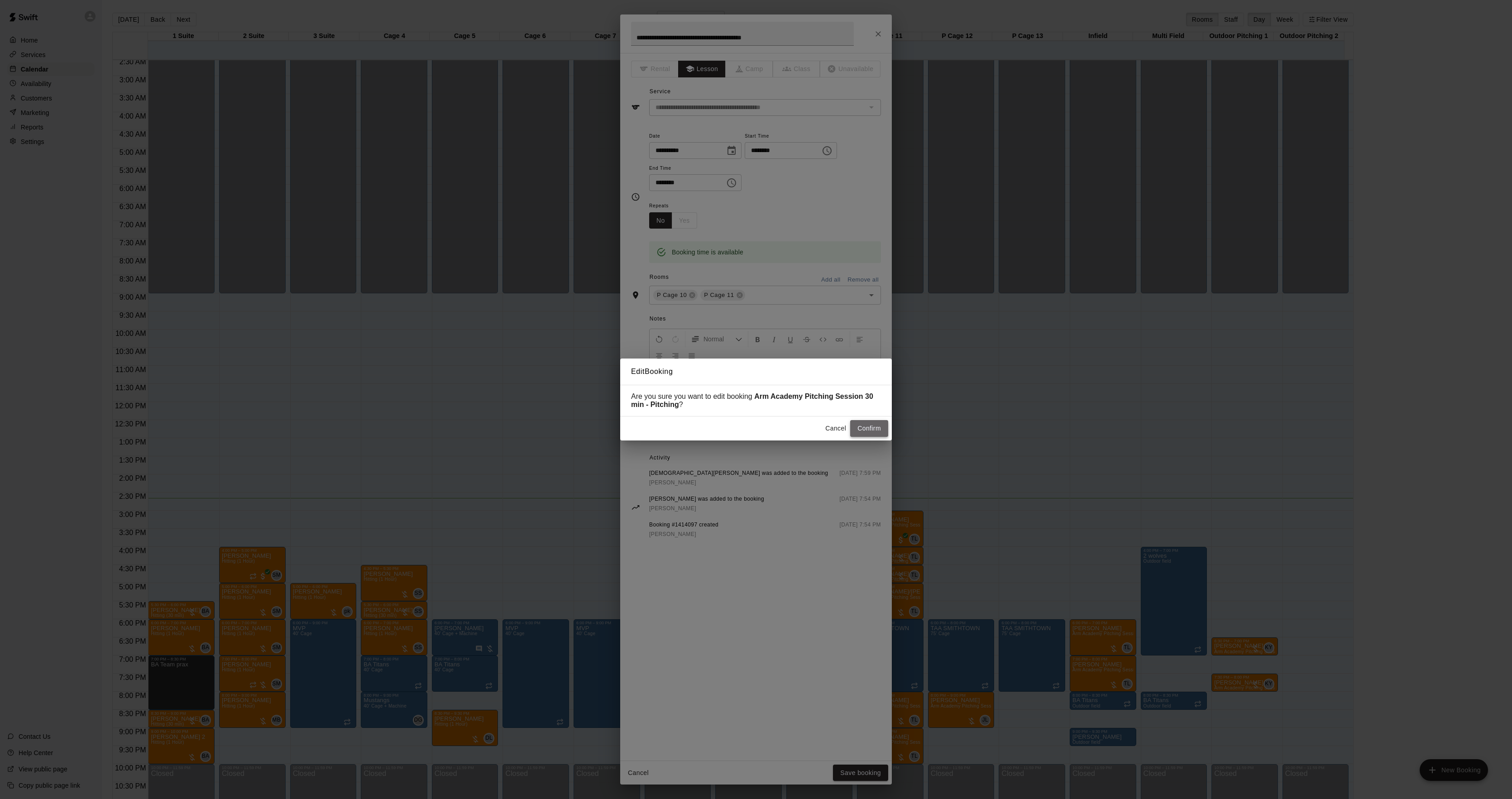
click at [864, 432] on button "Confirm" at bounding box center [869, 428] width 38 height 17
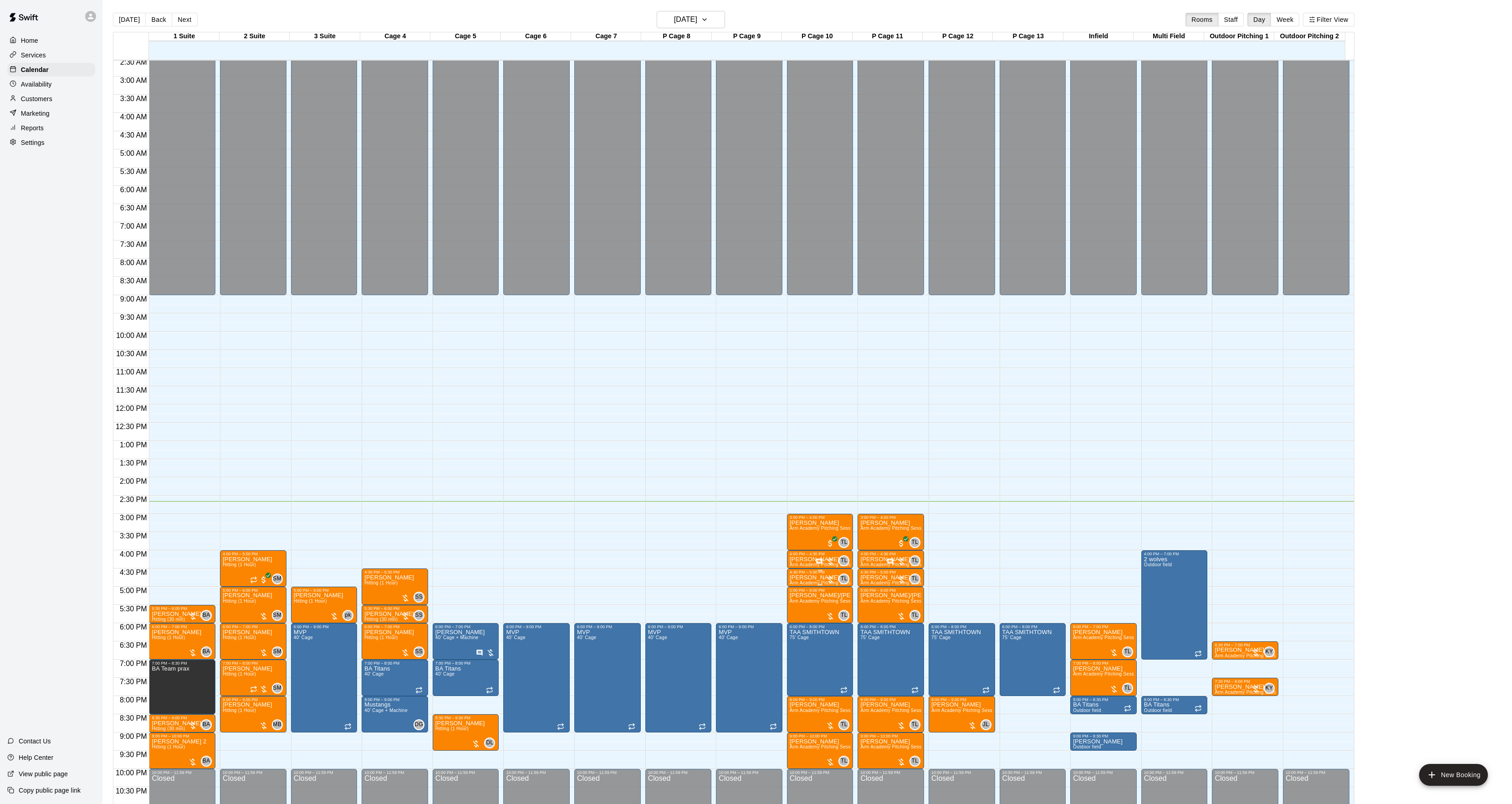
click at [794, 578] on p "[PERSON_NAME]" at bounding box center [820, 578] width 61 height 0
click at [796, 586] on icon "edit" at bounding box center [798, 589] width 11 height 11
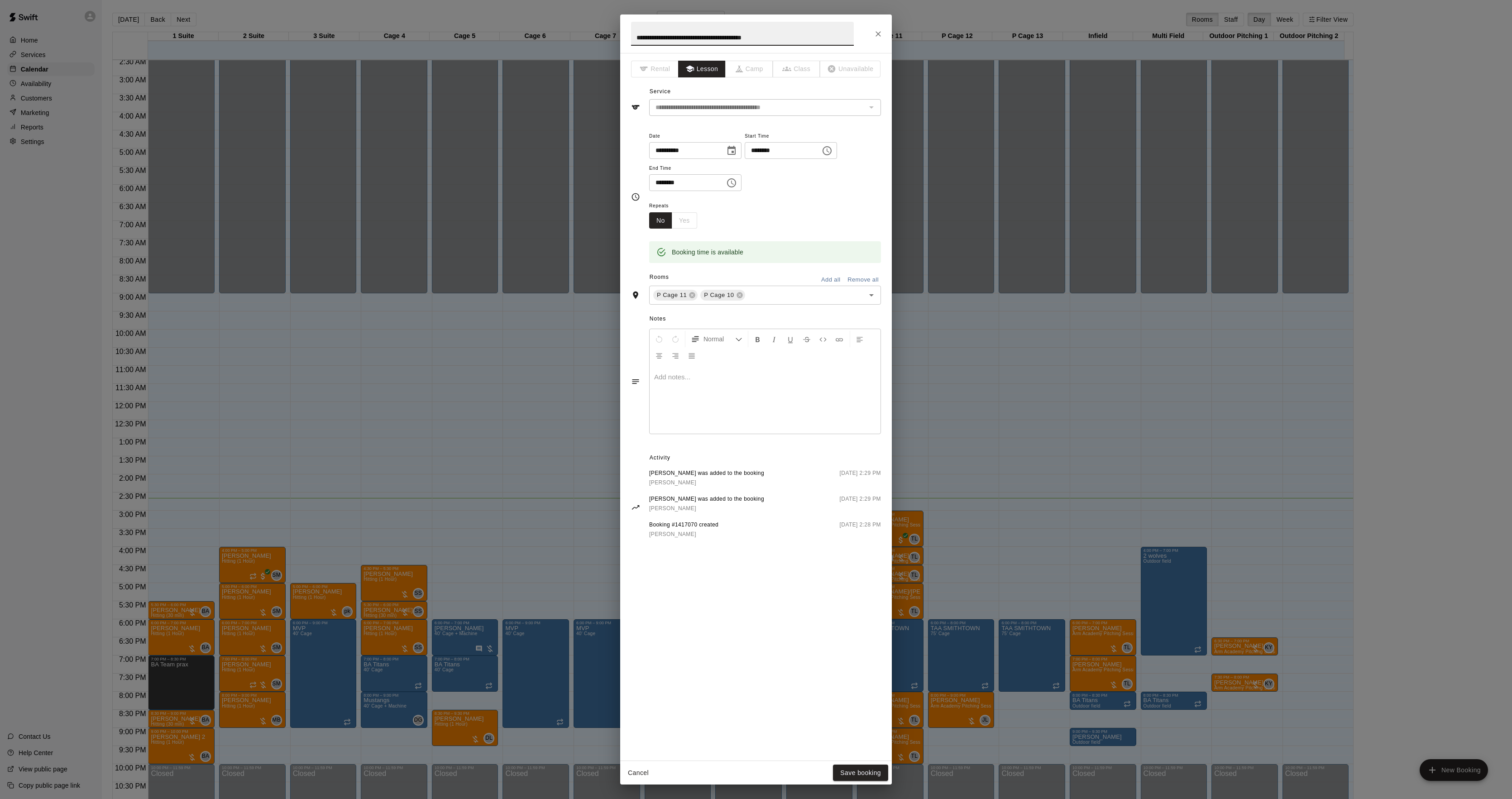
click at [685, 414] on div at bounding box center [765, 400] width 231 height 68
click at [868, 774] on button "Save booking" at bounding box center [861, 774] width 56 height 17
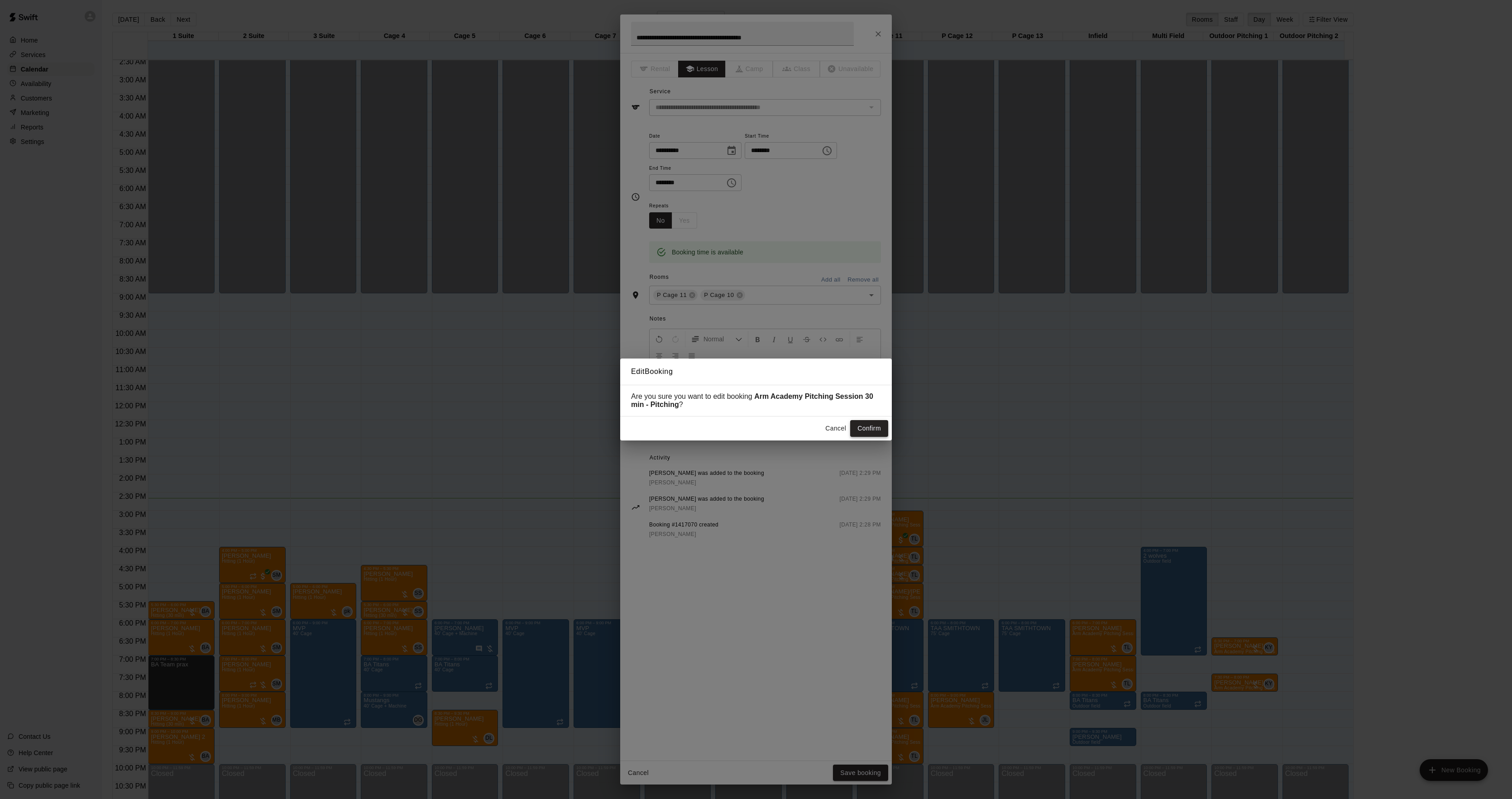
click at [863, 429] on button "Confirm" at bounding box center [869, 428] width 38 height 17
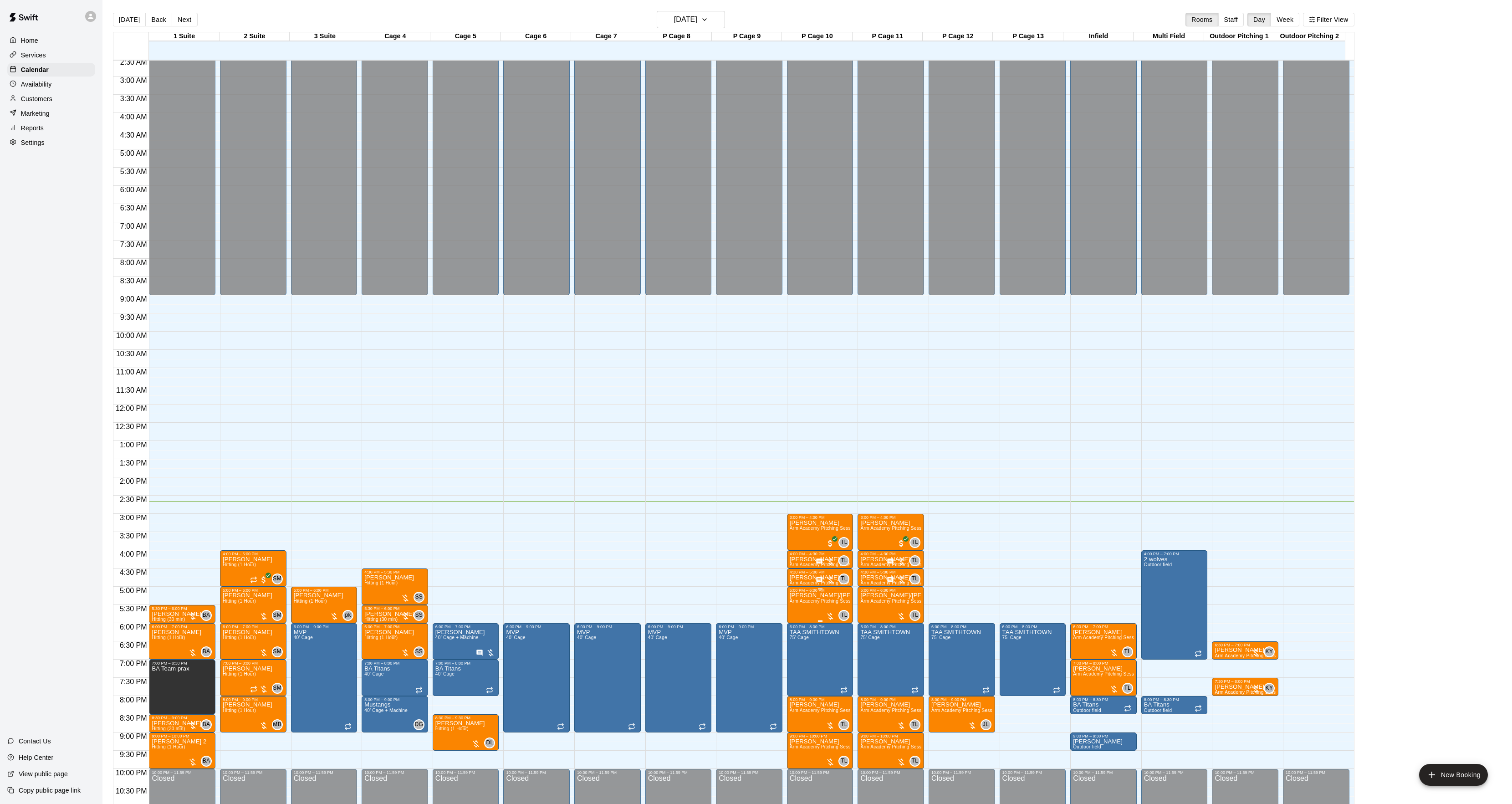
click at [804, 604] on span "Arm Academy Pitching Session 1 Hour - Pitching" at bounding box center [843, 601] width 106 height 5
click at [797, 630] on img "edit" at bounding box center [798, 631] width 10 height 10
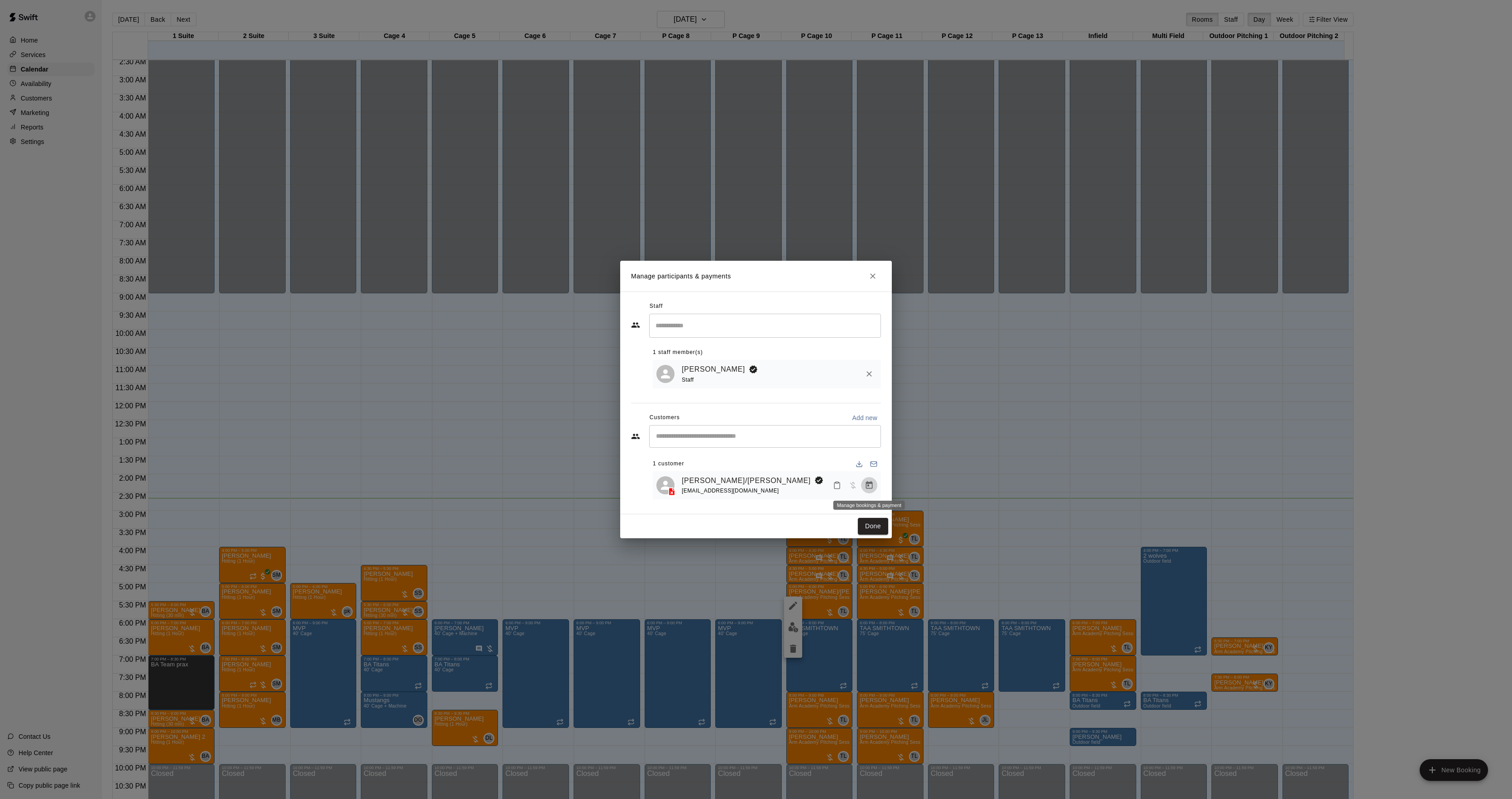
click at [868, 482] on icon "Manage bookings & payment" at bounding box center [869, 486] width 7 height 8
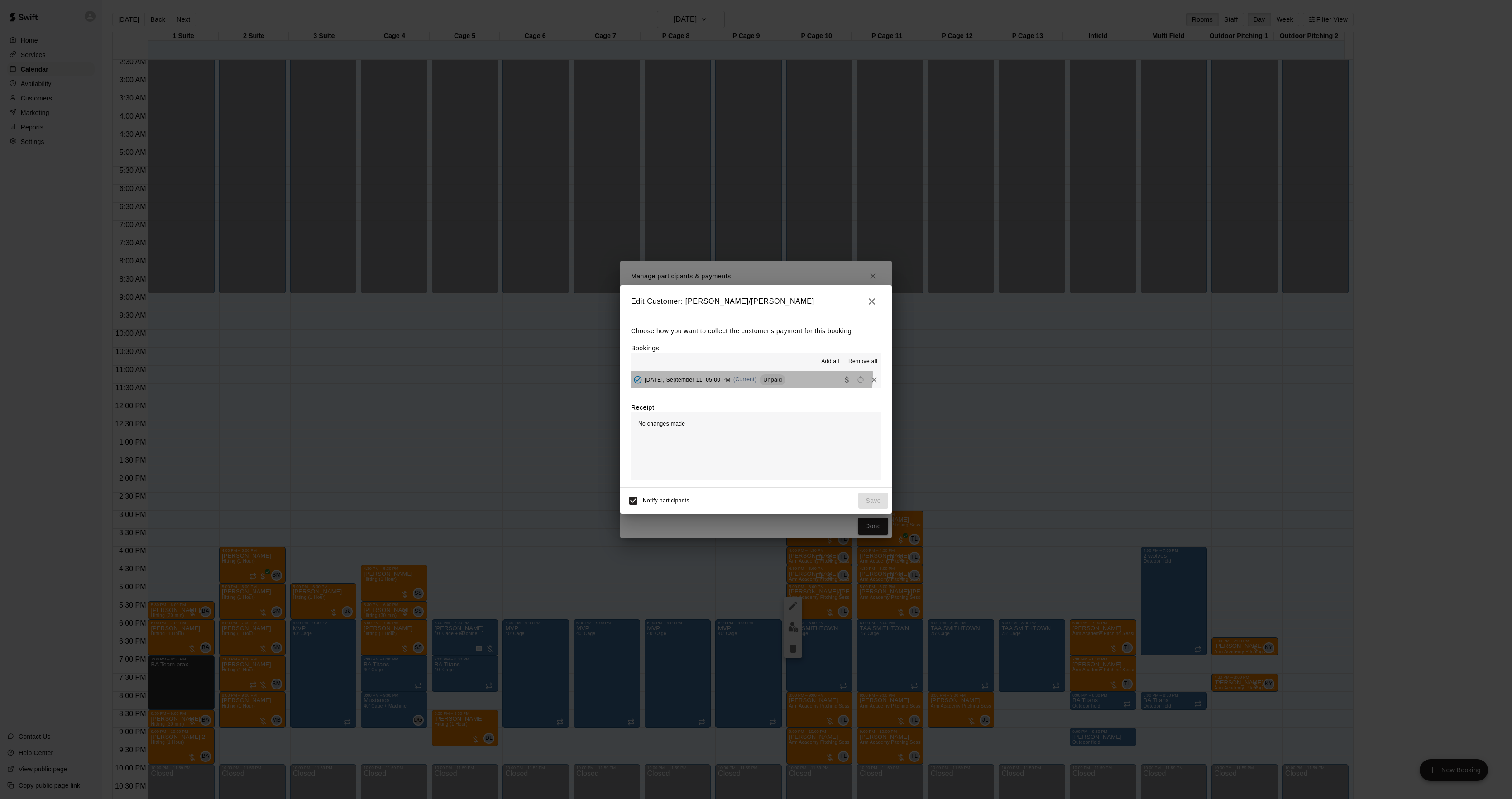
click at [730, 376] on span "[DATE], September 11: 05:00 PM" at bounding box center [687, 379] width 86 height 6
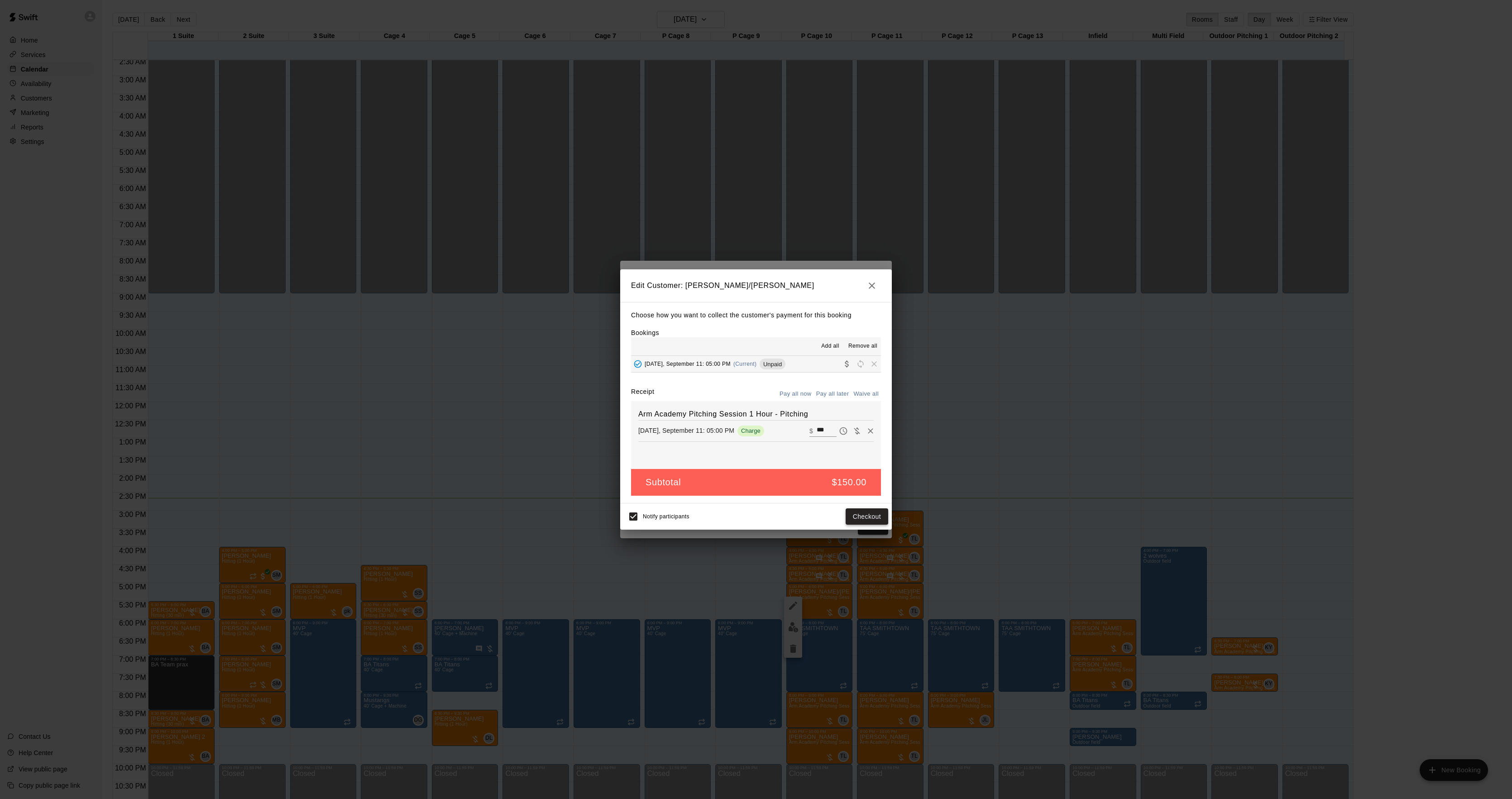
click at [862, 516] on button "Checkout" at bounding box center [867, 517] width 42 height 17
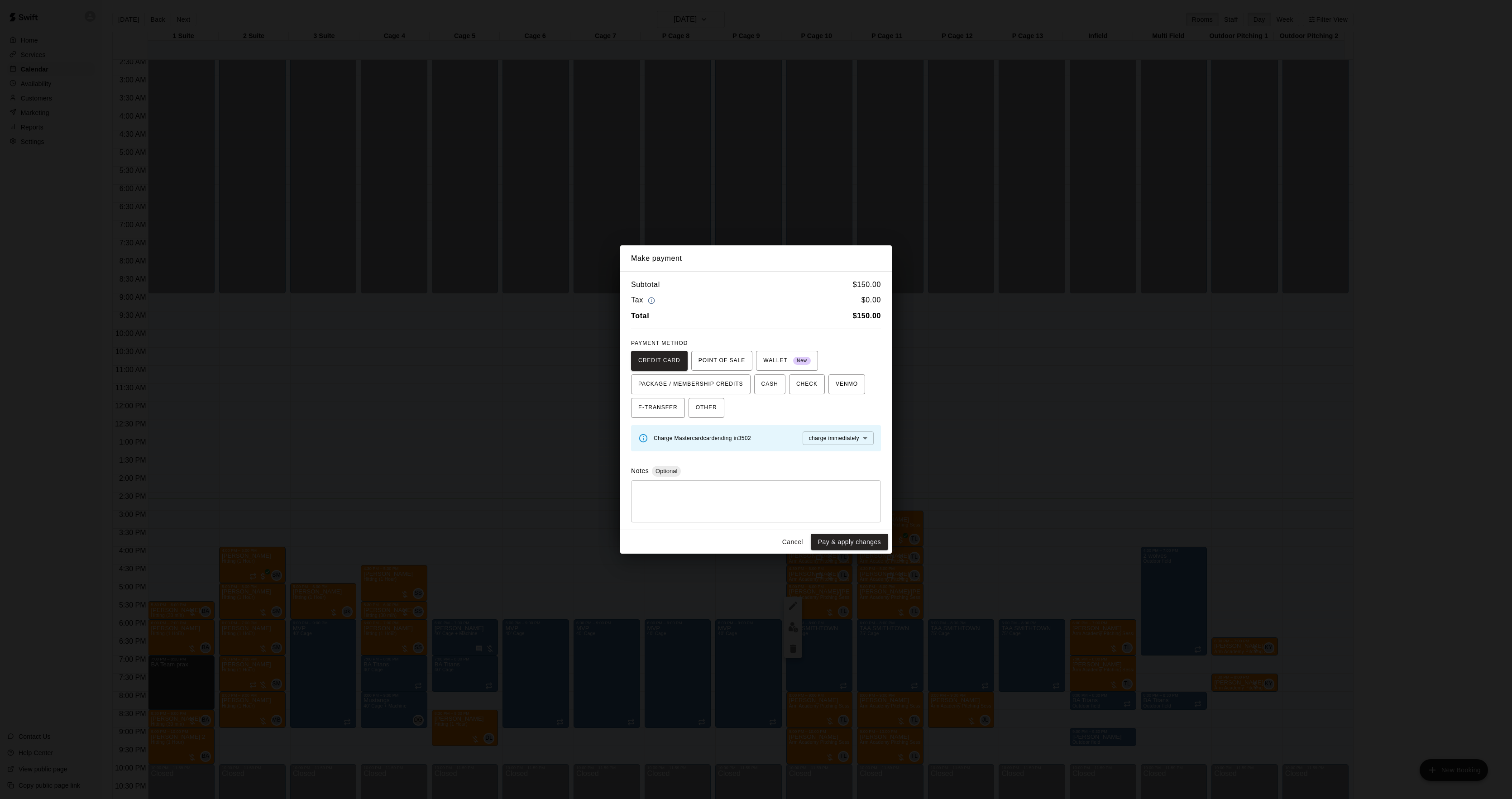
click at [1071, 428] on div "Make payment Subtotal $ 150.00 Tax $ 0.00 Total $ 150.00 PAYMENT METHOD CREDIT …" at bounding box center [756, 399] width 1512 height 799
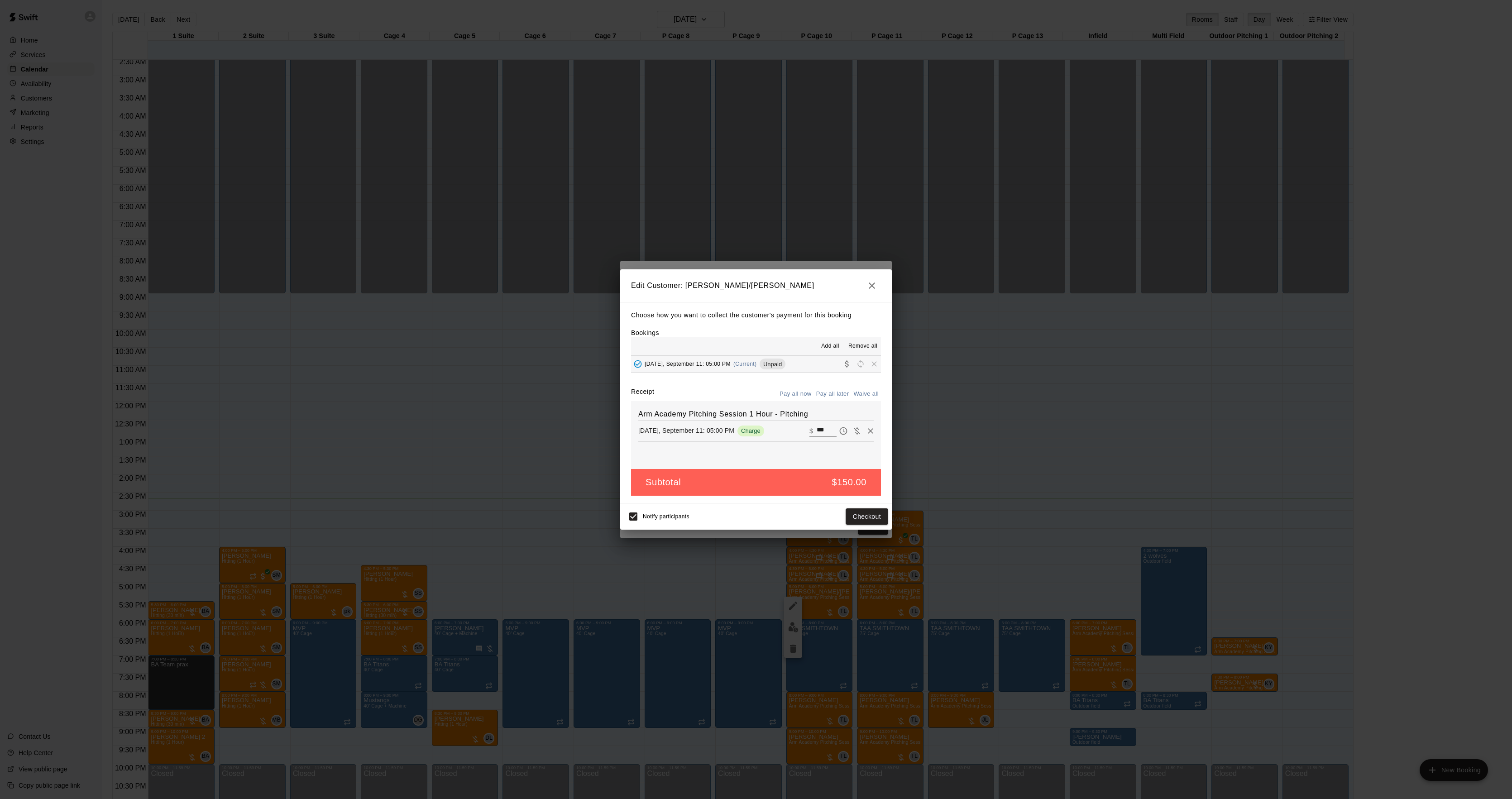
click at [1068, 428] on div "Edit Customer: [PERSON_NAME]/[PERSON_NAME] Choose how you want to collect the c…" at bounding box center [756, 399] width 1512 height 799
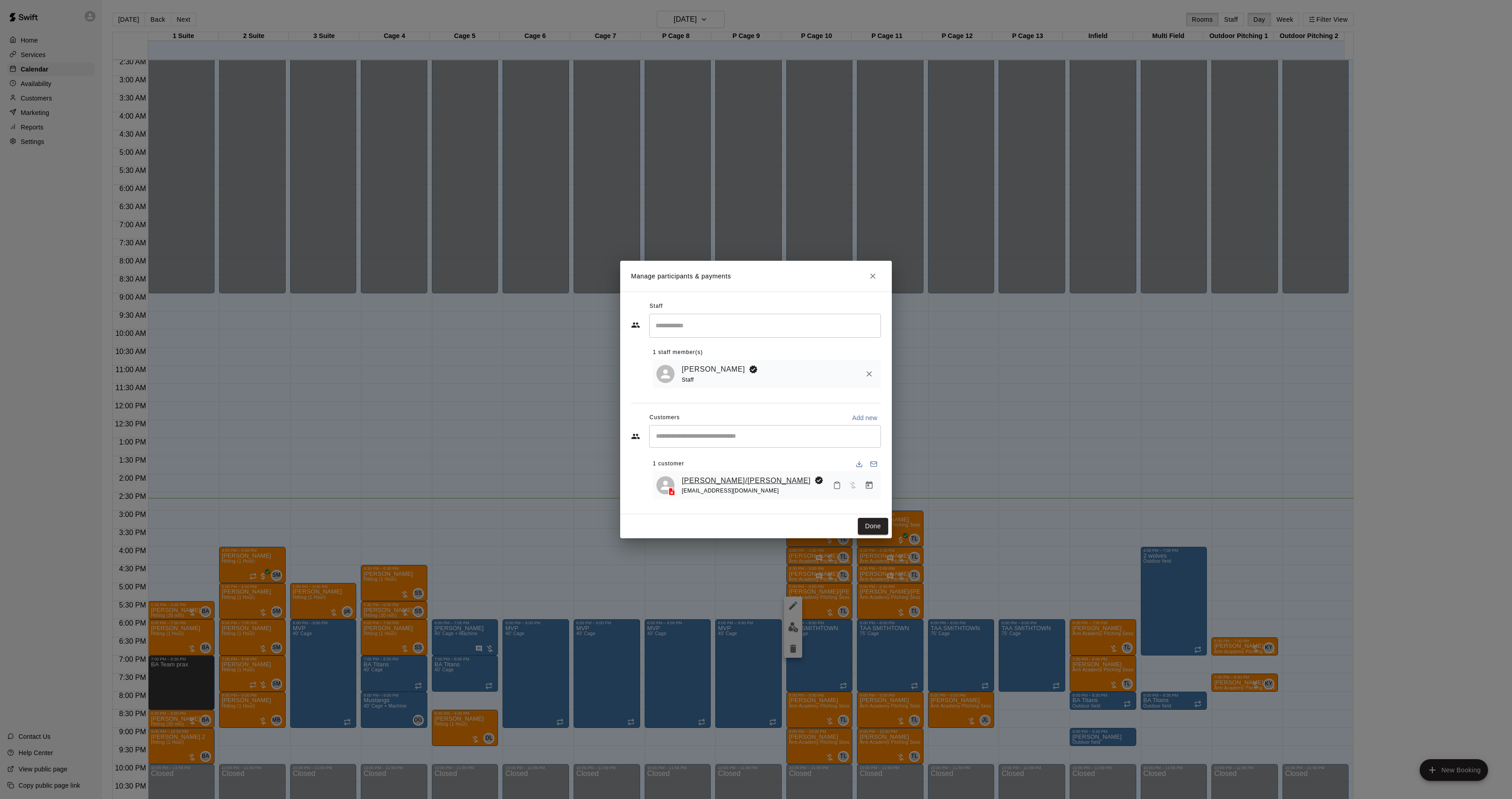
click at [711, 481] on link "[PERSON_NAME]/[PERSON_NAME]" at bounding box center [746, 480] width 129 height 12
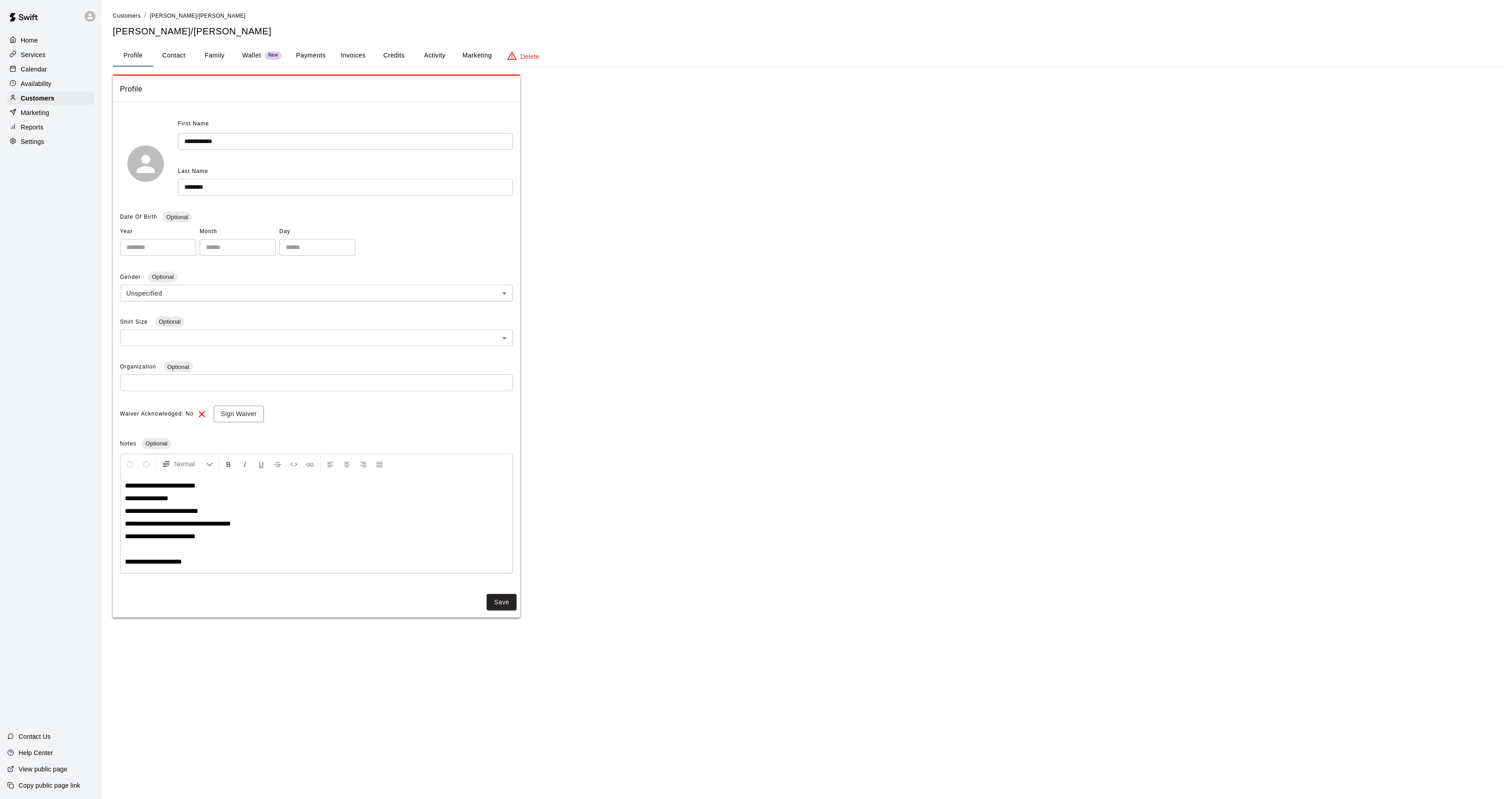
click at [448, 62] on button "Activity" at bounding box center [435, 56] width 41 height 22
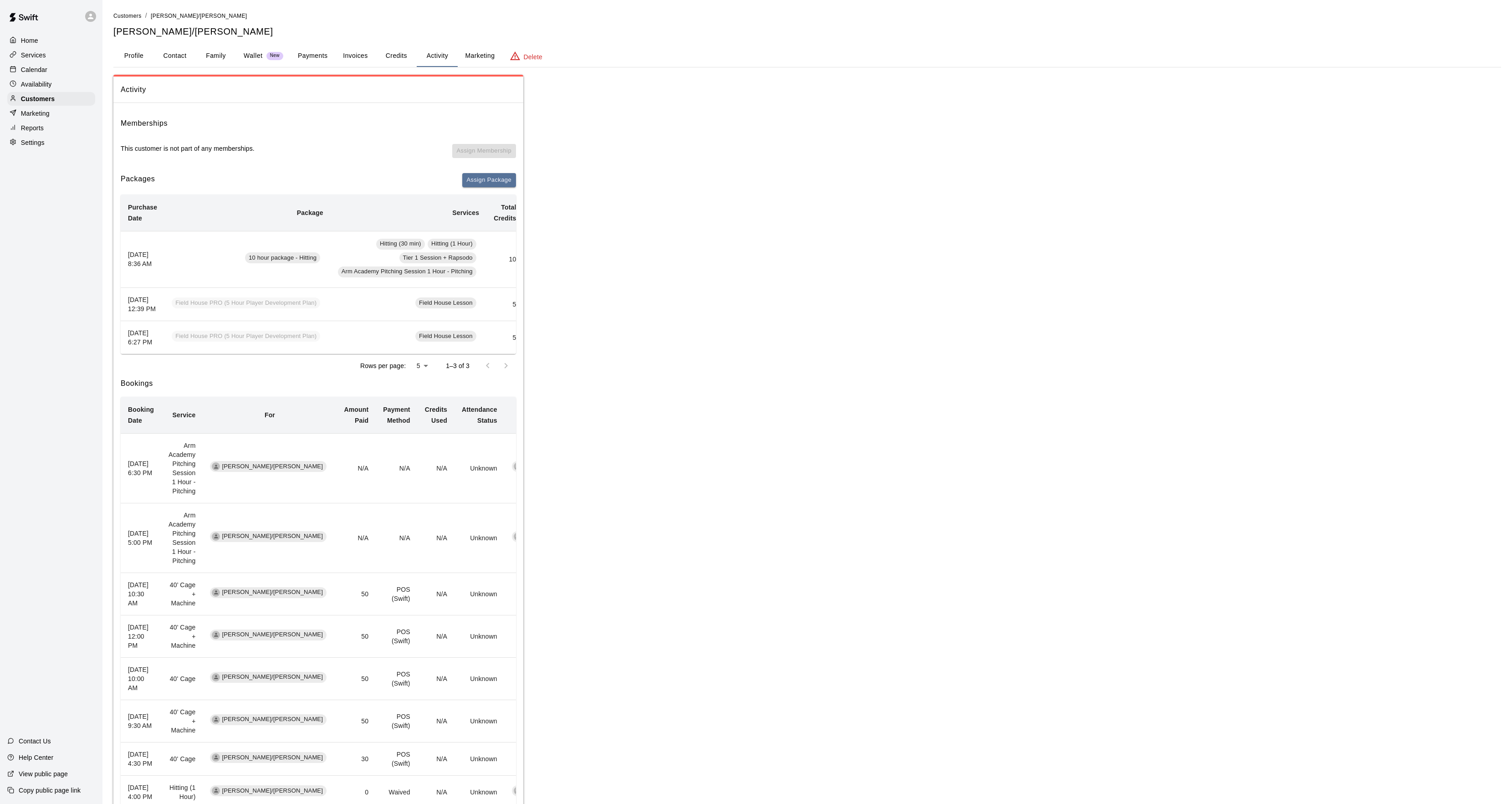
scroll to position [0, 88]
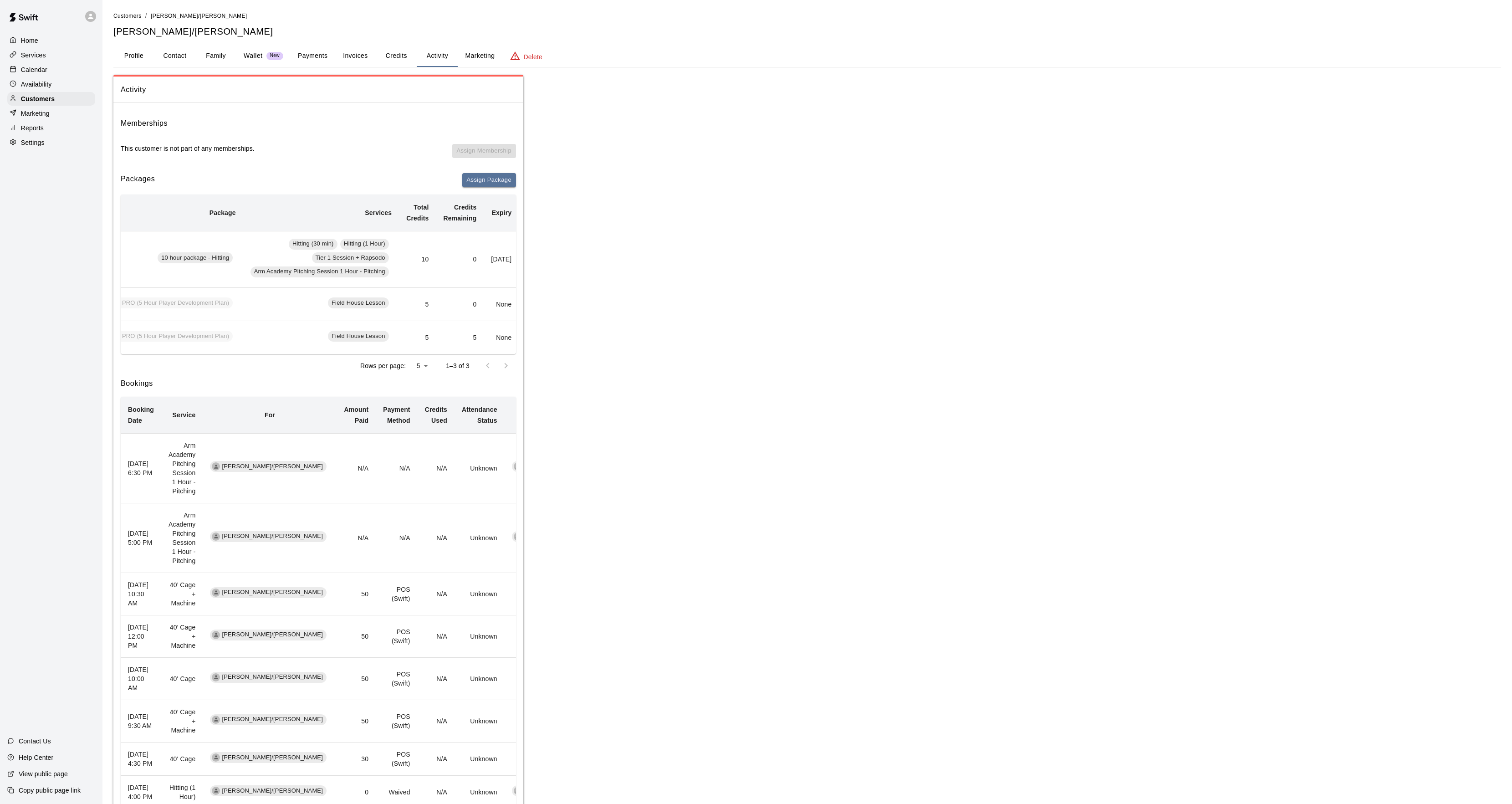
click at [25, 70] on p "Calendar" at bounding box center [34, 70] width 26 height 9
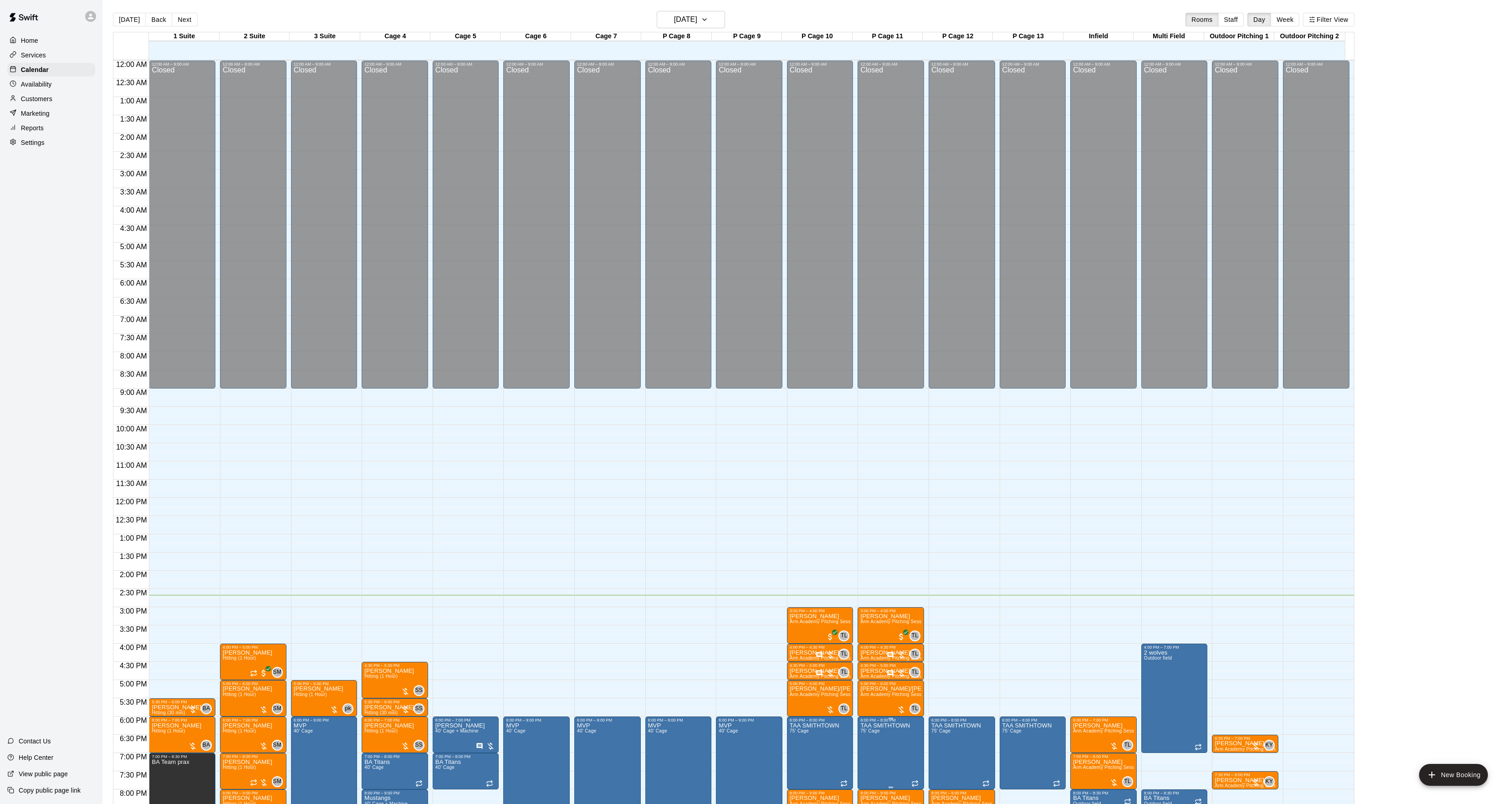
scroll to position [93, 0]
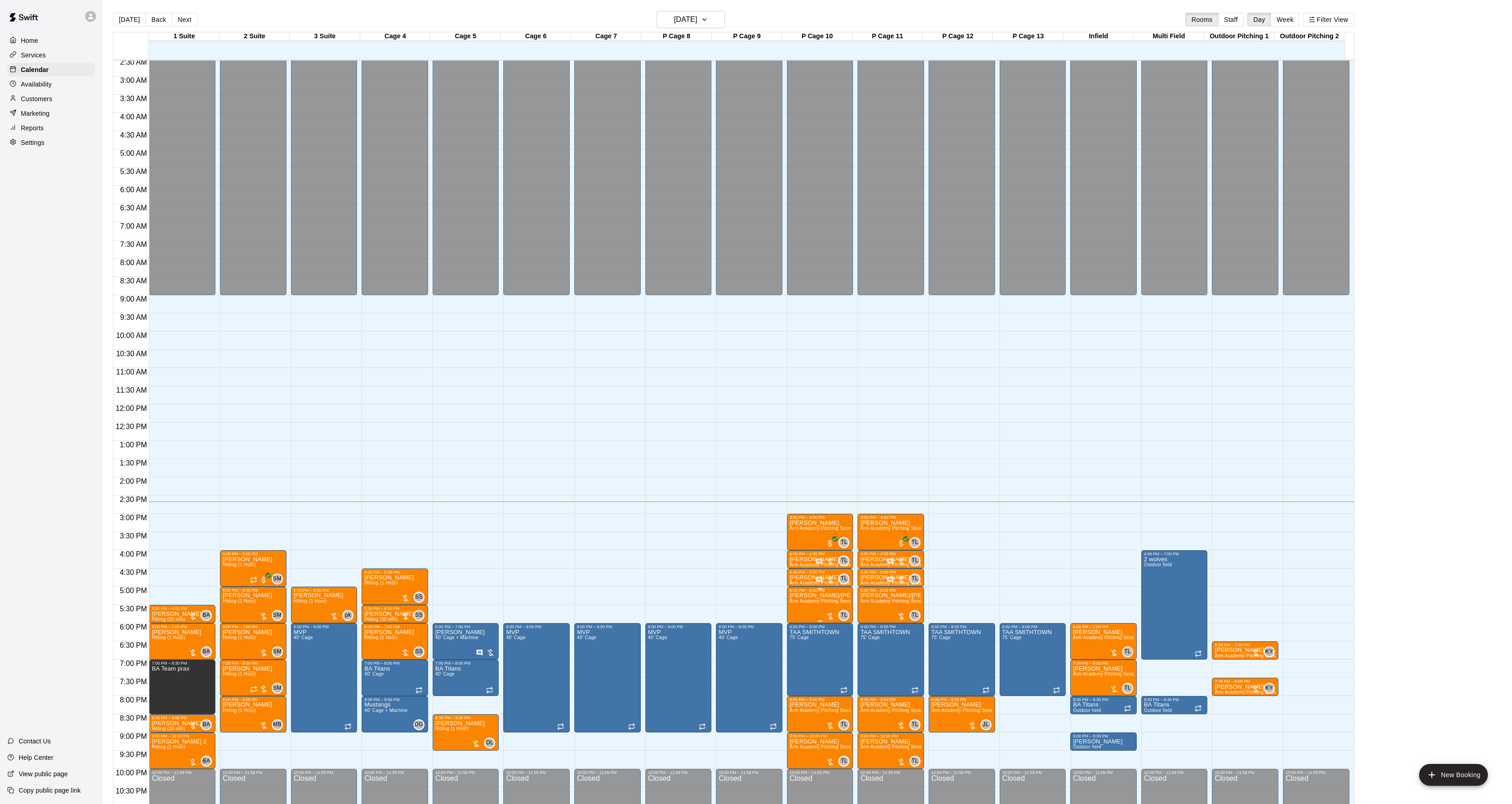
click at [810, 596] on p "[PERSON_NAME]/[PERSON_NAME]" at bounding box center [820, 596] width 61 height 0
click at [807, 606] on div at bounding box center [760, 402] width 1521 height 804
click at [801, 607] on icon "edit" at bounding box center [798, 604] width 11 height 11
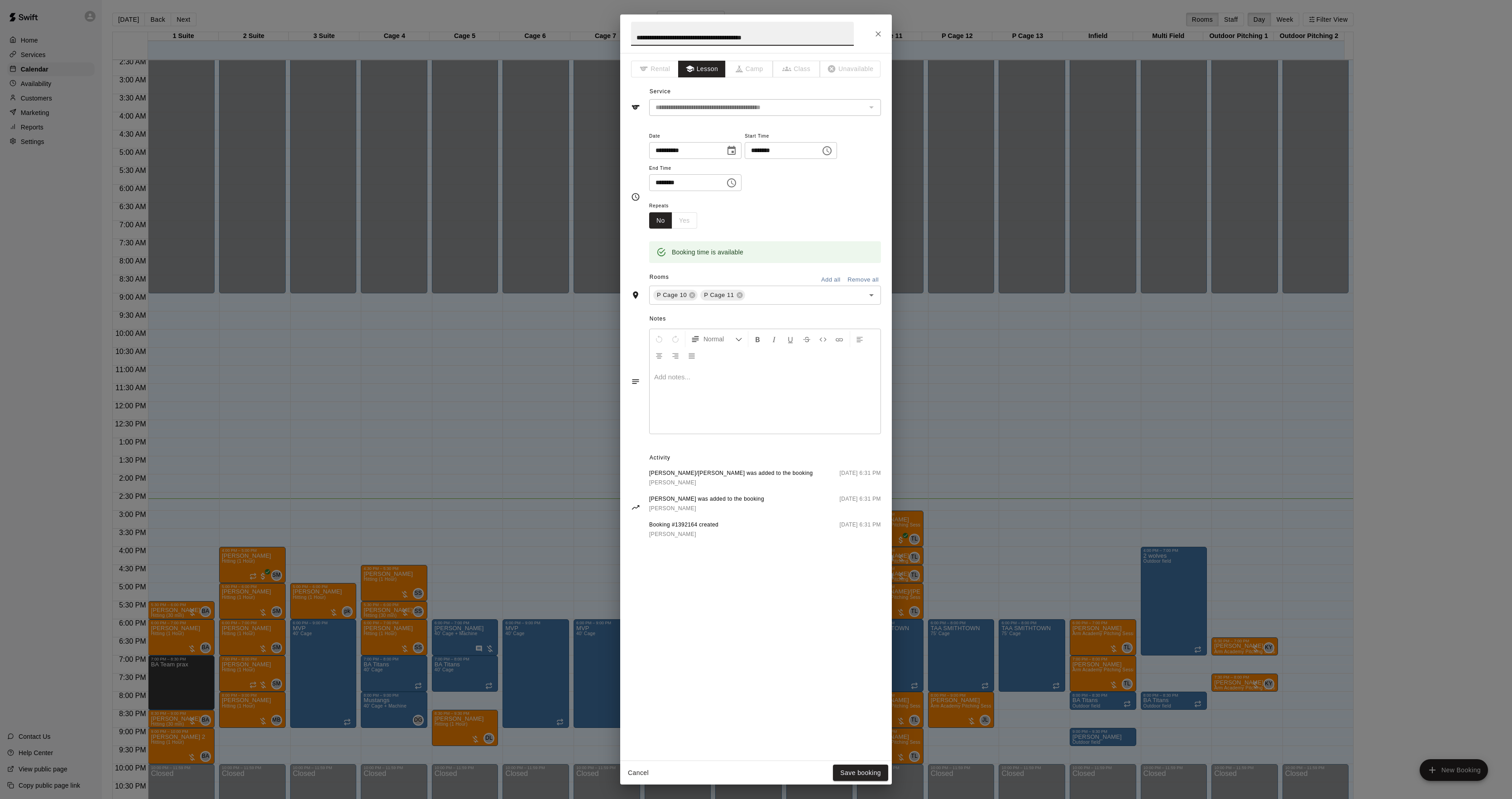
click at [691, 402] on div at bounding box center [765, 400] width 231 height 68
click at [849, 777] on button "Save booking" at bounding box center [861, 774] width 56 height 17
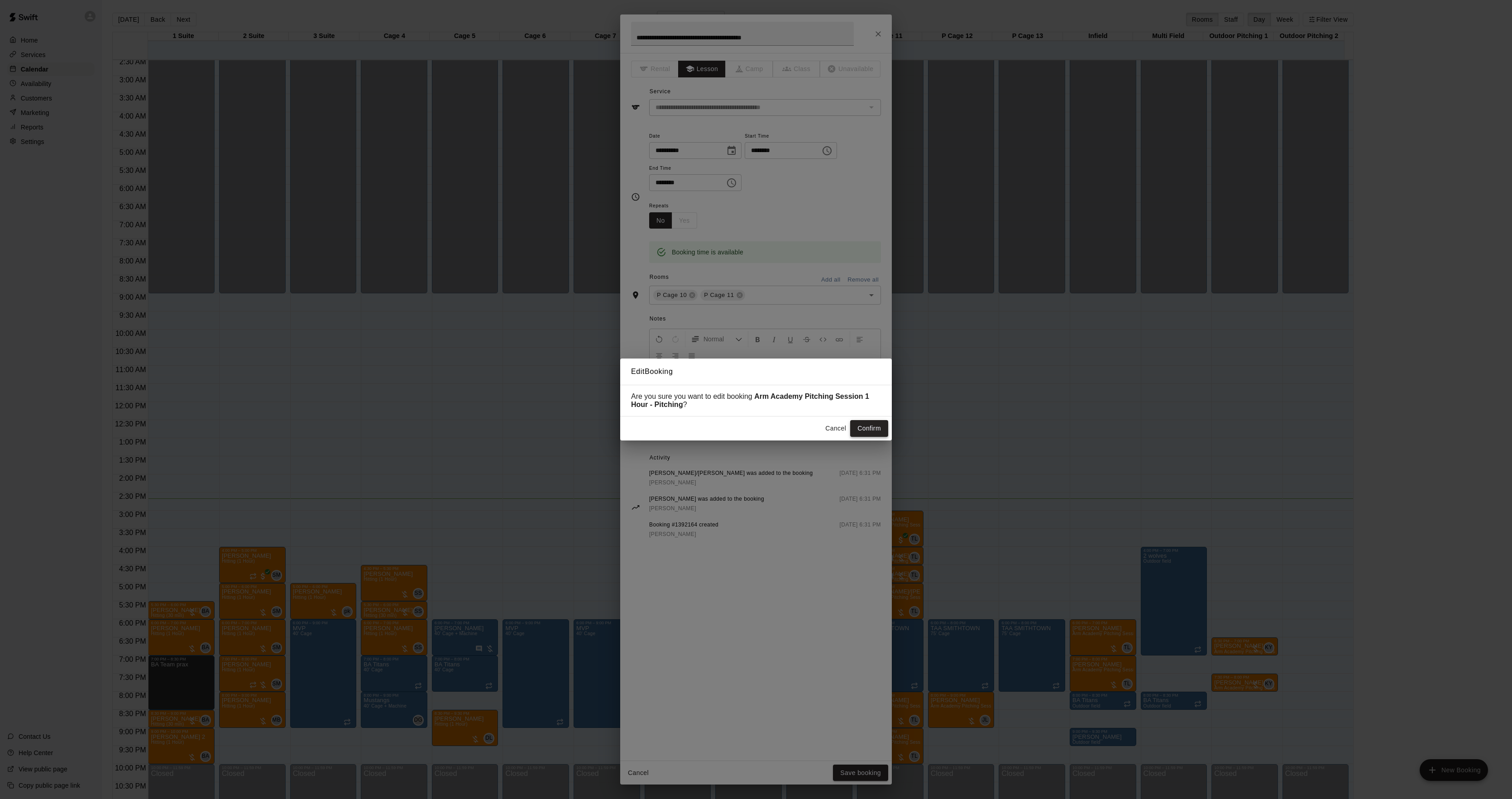
click at [868, 430] on button "Confirm" at bounding box center [869, 428] width 38 height 17
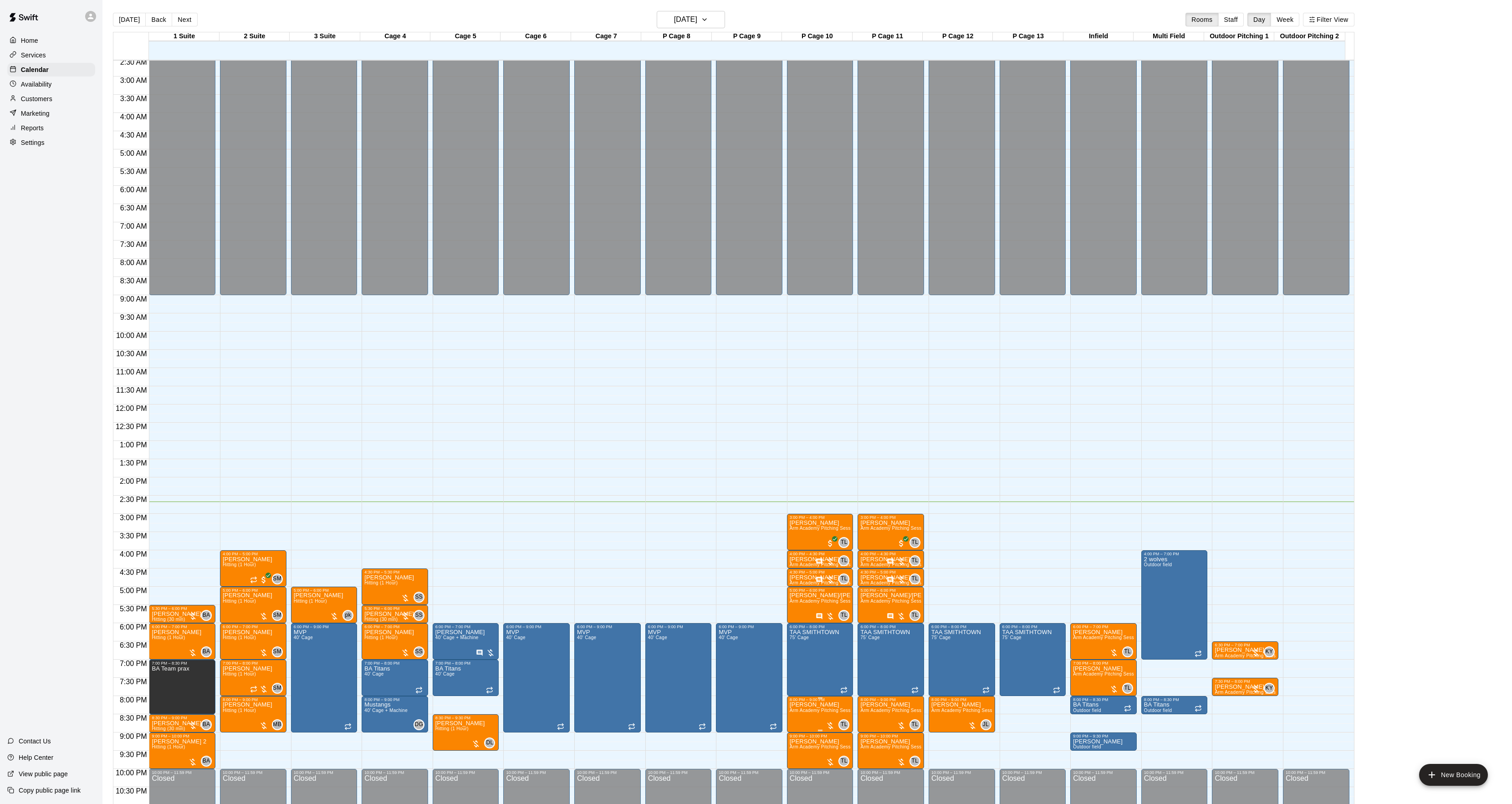
click at [801, 737] on img "edit" at bounding box center [798, 735] width 10 height 10
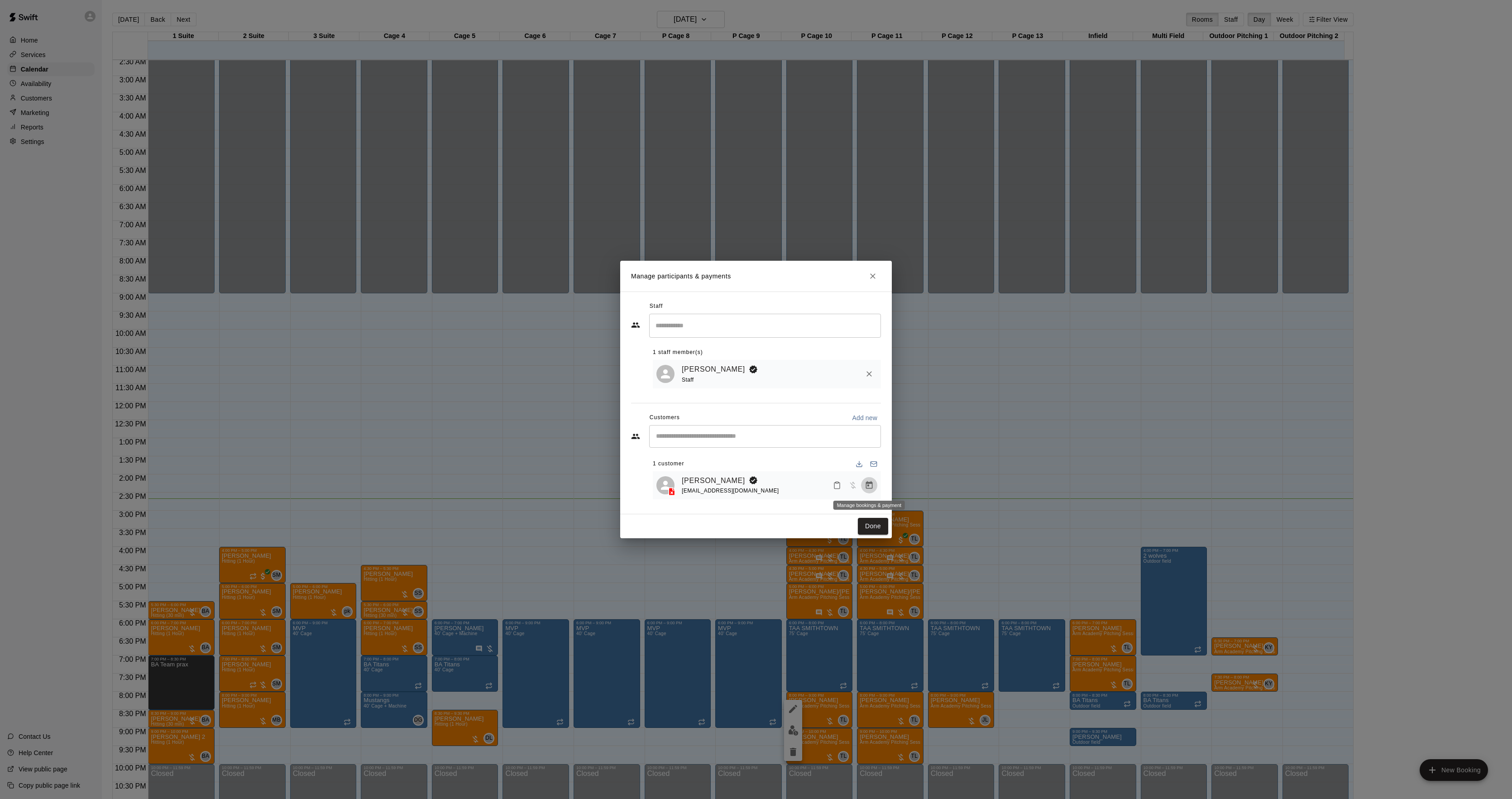
click at [866, 489] on icon "Manage bookings & payment" at bounding box center [869, 486] width 7 height 8
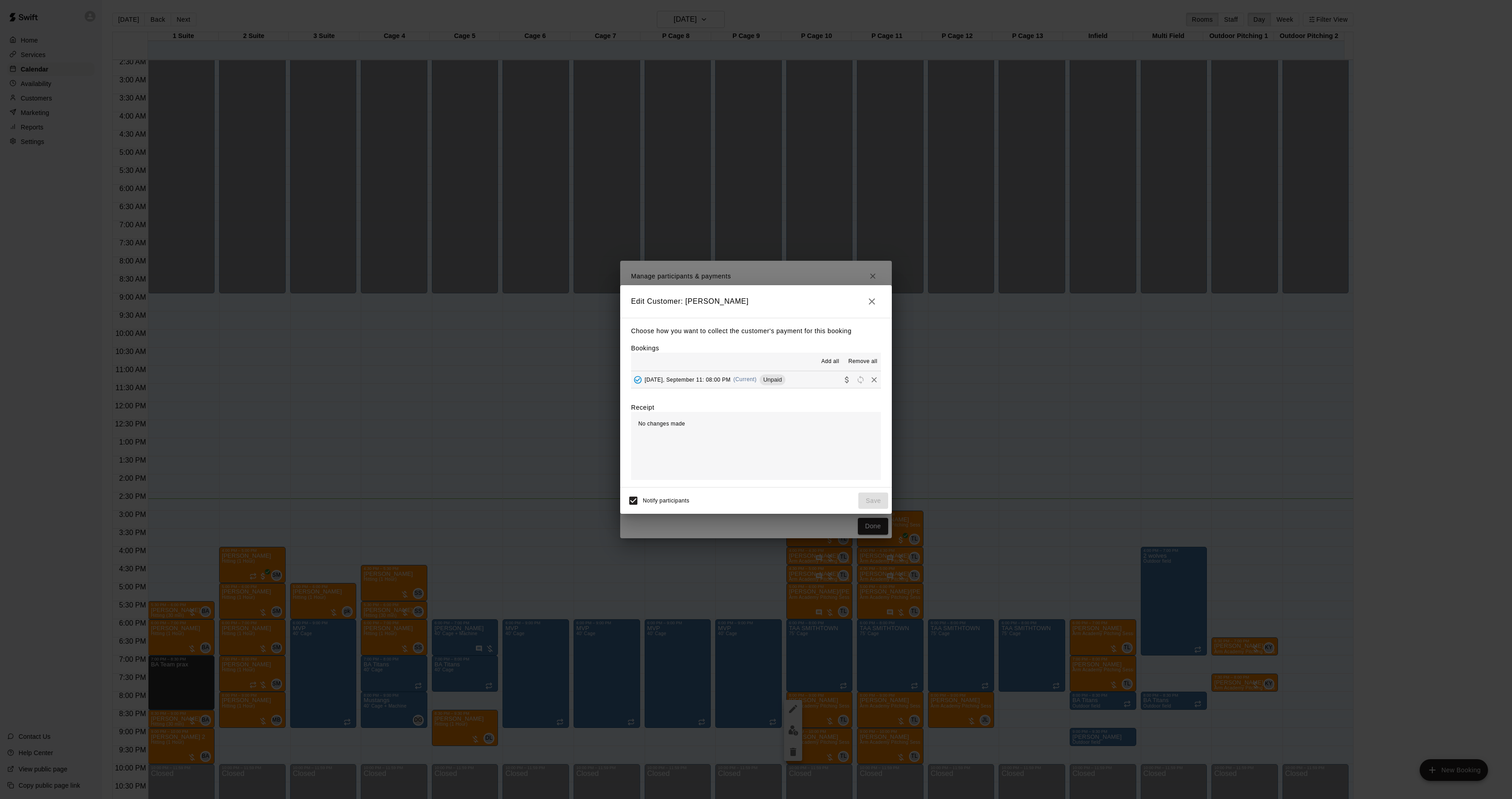
click at [743, 377] on span "(Current)" at bounding box center [745, 379] width 24 height 6
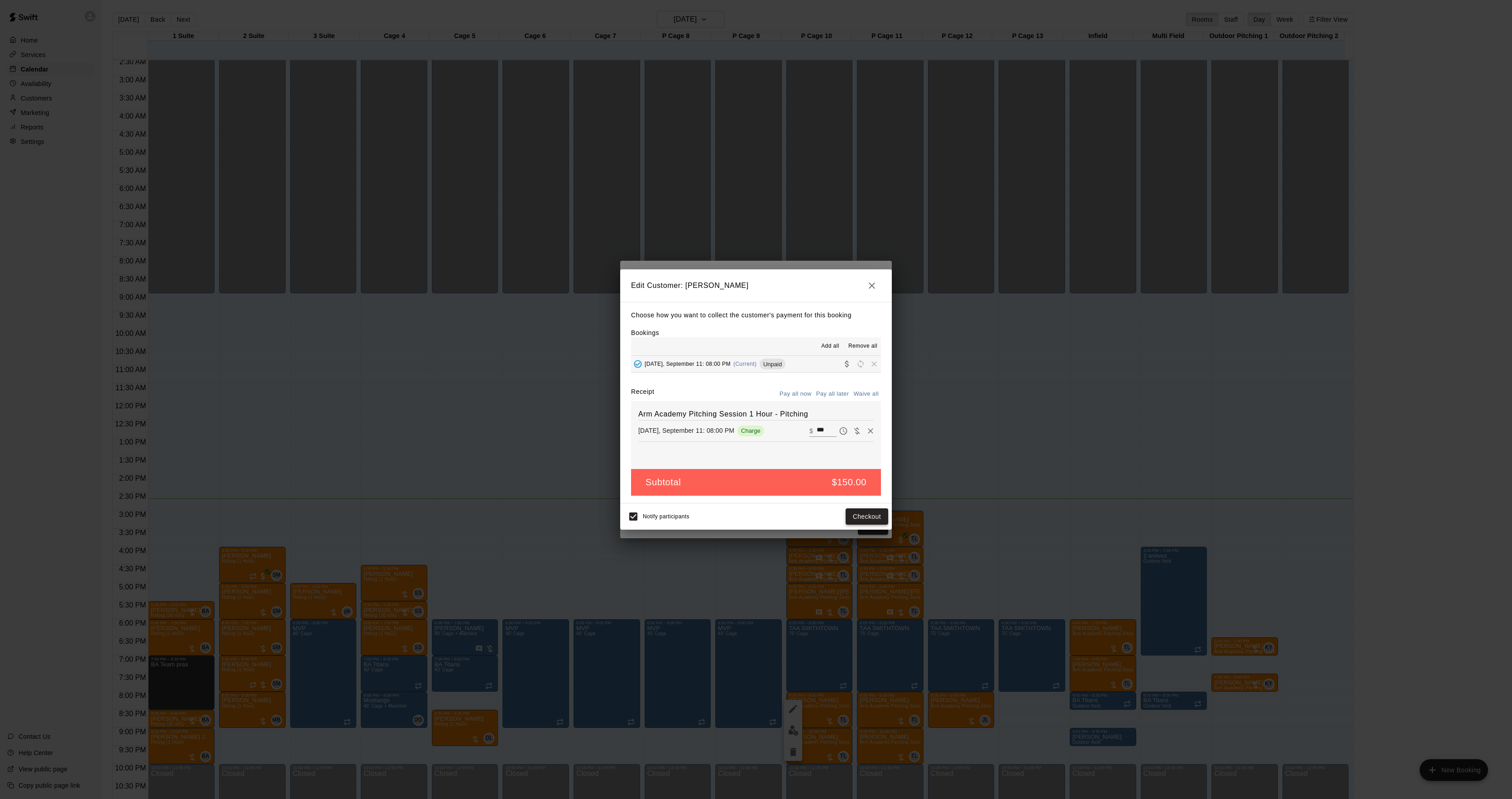
click at [855, 511] on button "Checkout" at bounding box center [867, 517] width 42 height 17
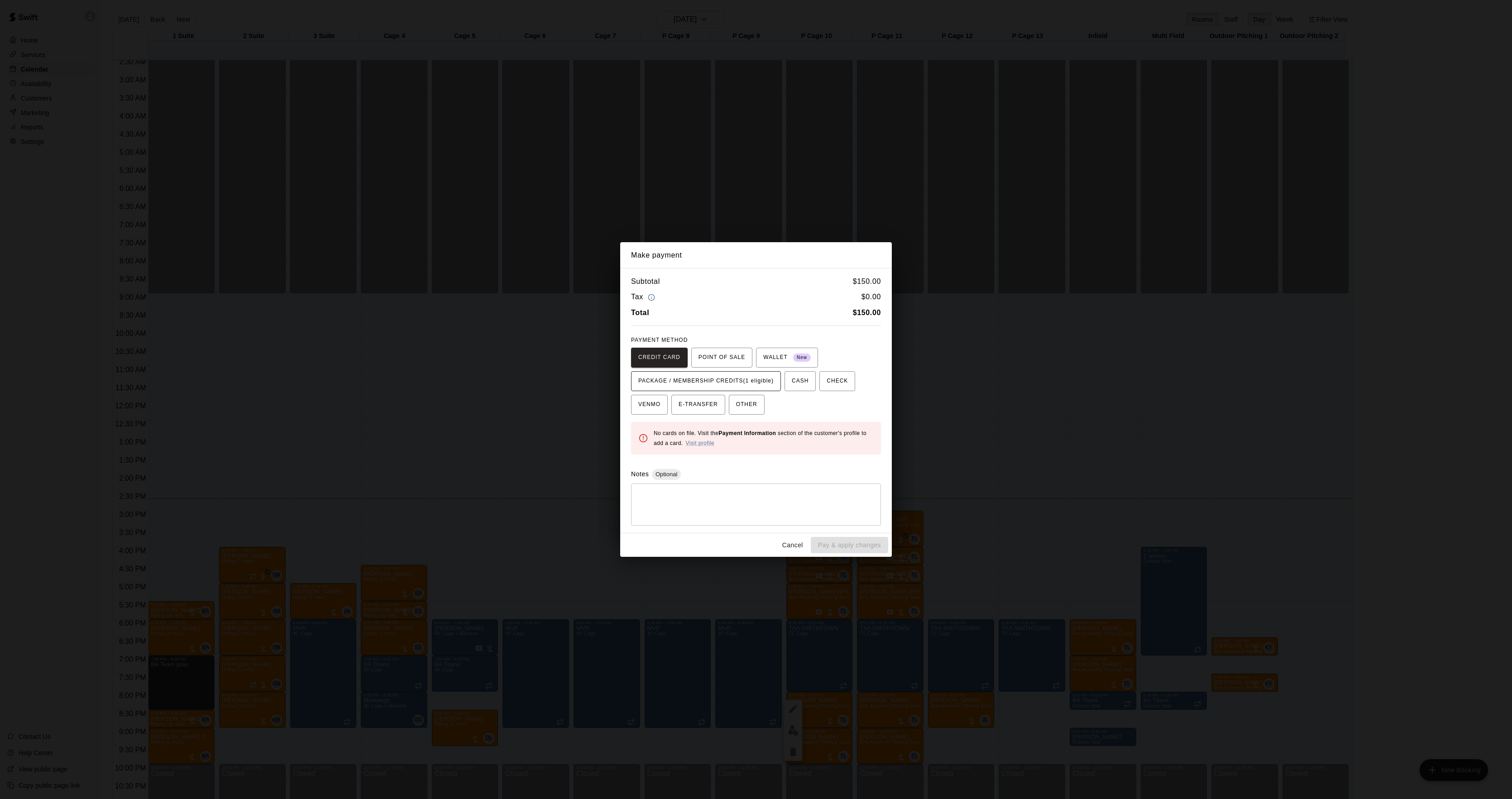
click at [736, 387] on span "PACKAGE / MEMBERSHIP CREDITS (1 eligible)" at bounding box center [705, 381] width 135 height 15
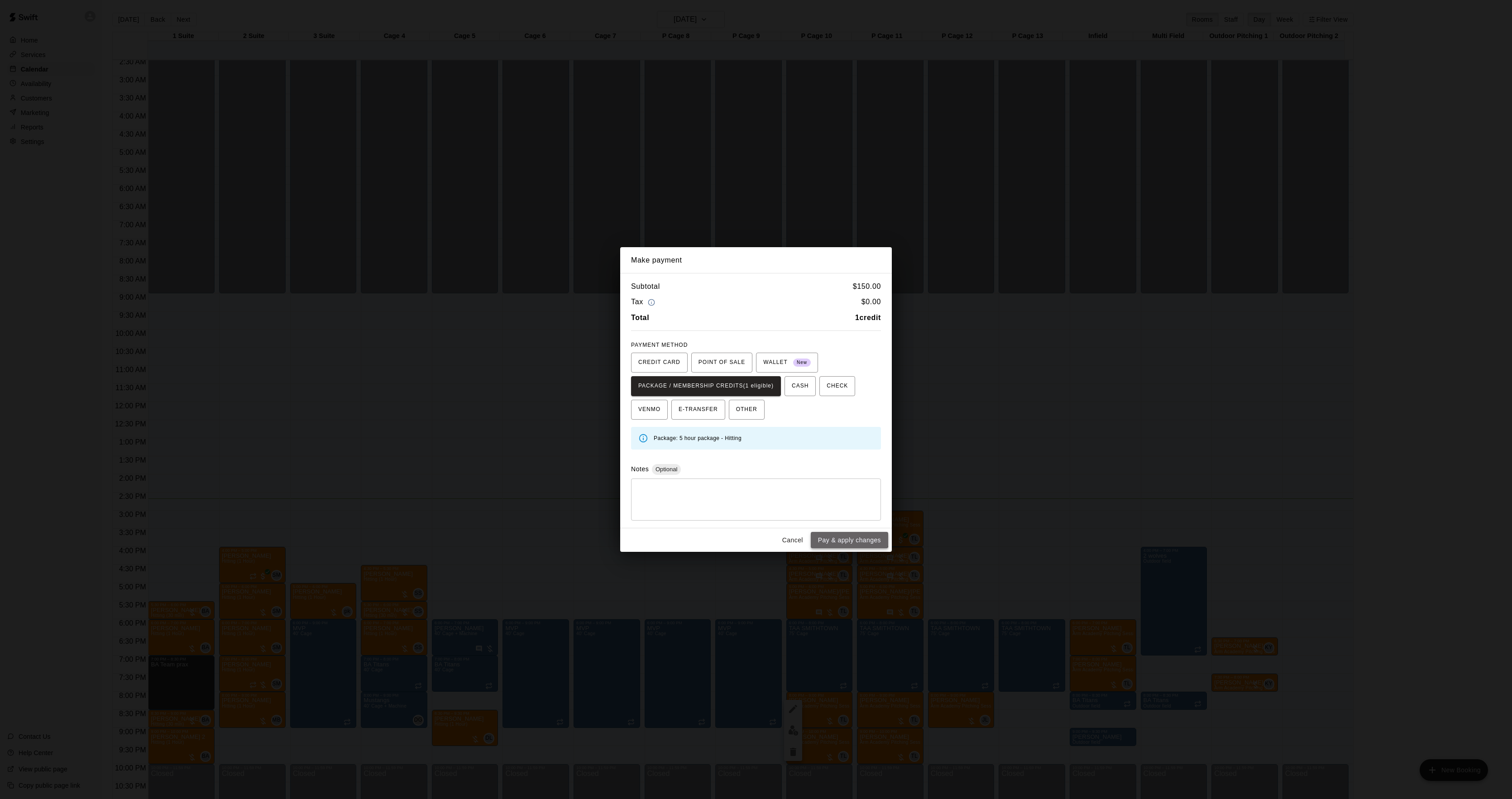
click at [841, 537] on button "Pay & apply changes" at bounding box center [850, 540] width 77 height 17
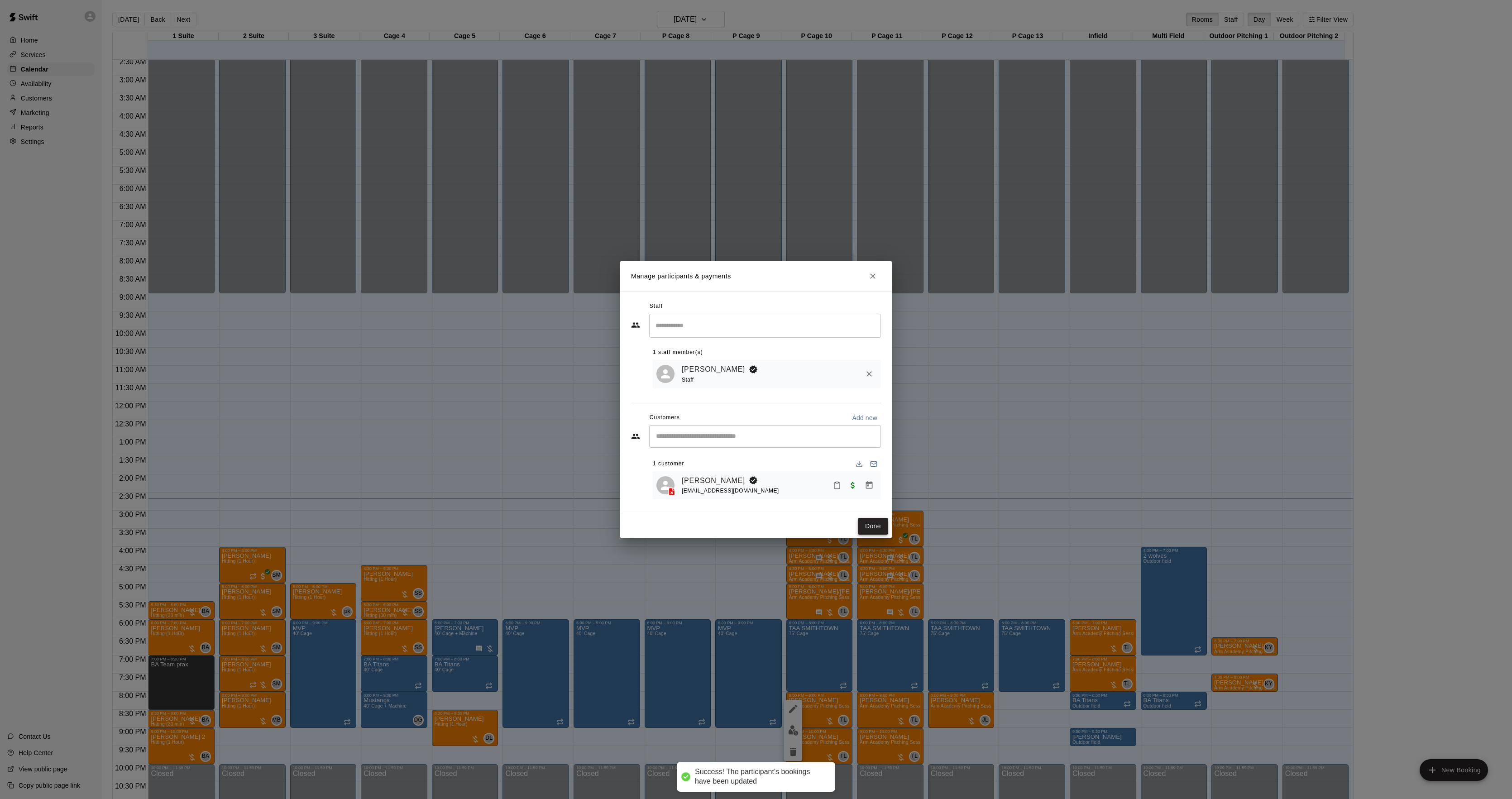
click at [868, 530] on button "Done" at bounding box center [873, 526] width 30 height 17
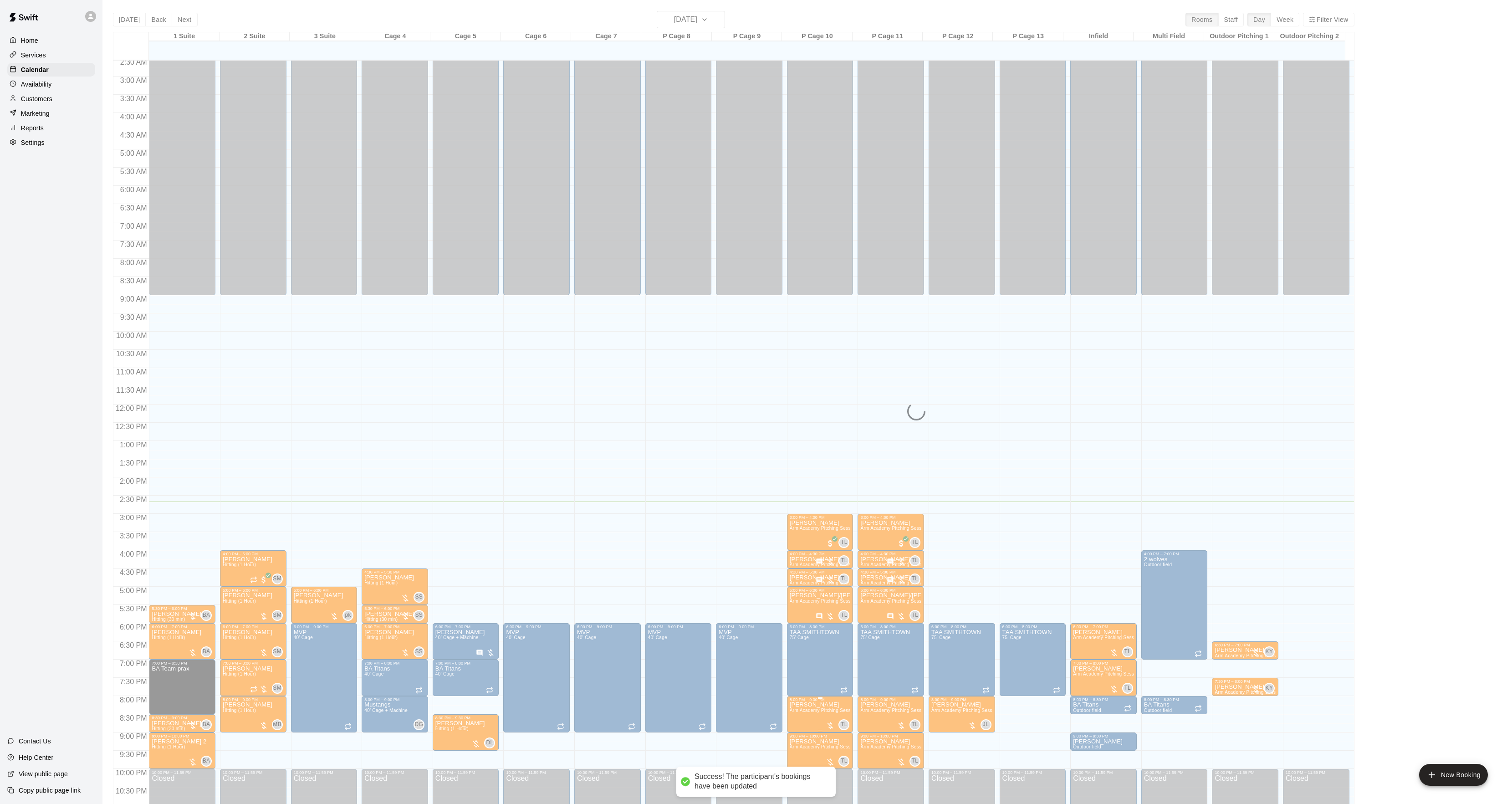
click at [794, 711] on span "Arm Academy Pitching Session 1 Hour - Pitching" at bounding box center [843, 711] width 106 height 5
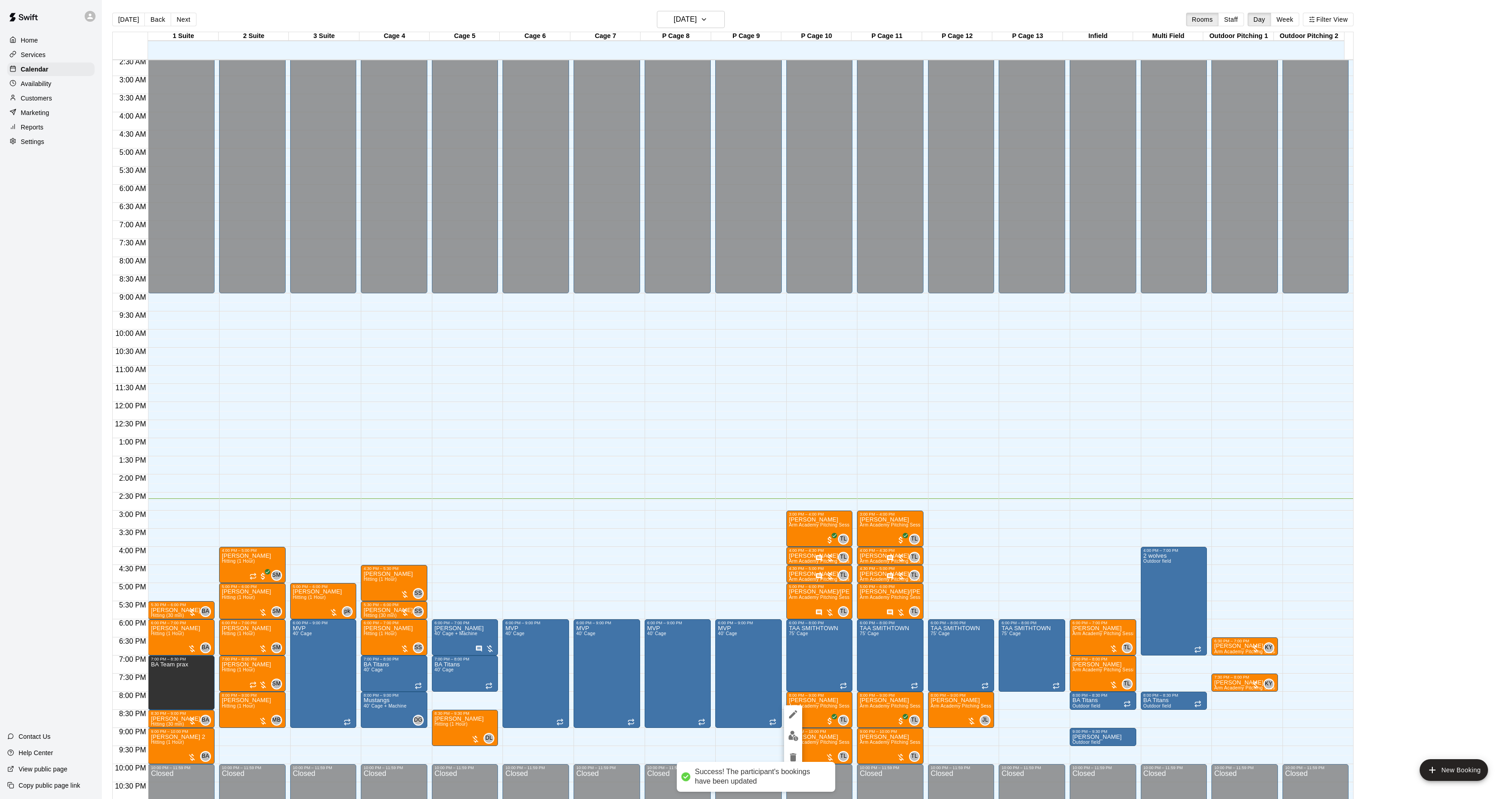
click at [855, 725] on div at bounding box center [756, 399] width 1512 height 799
click at [797, 760] on img "edit" at bounding box center [793, 761] width 10 height 10
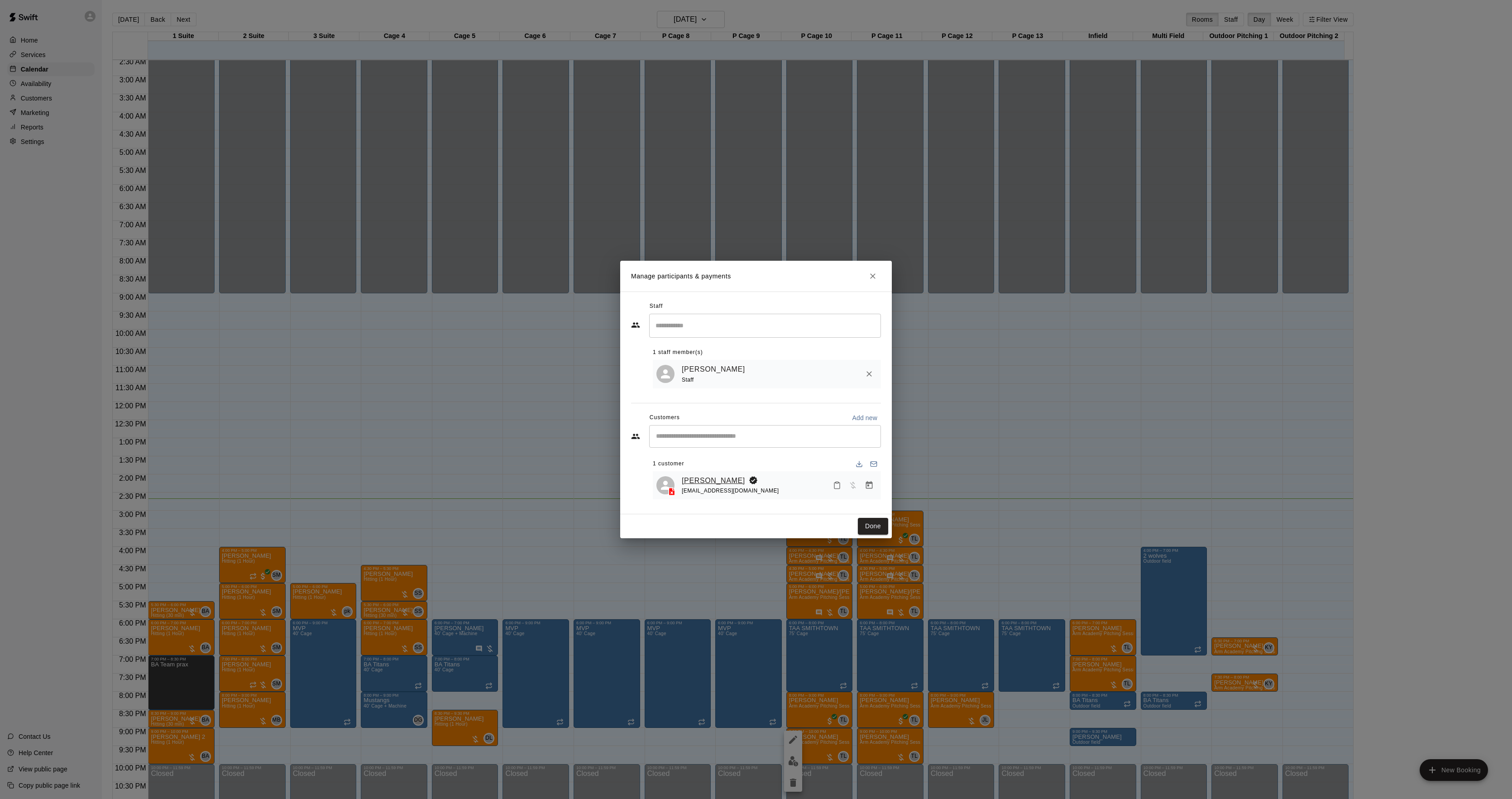
click at [720, 482] on link "[PERSON_NAME]" at bounding box center [713, 480] width 63 height 12
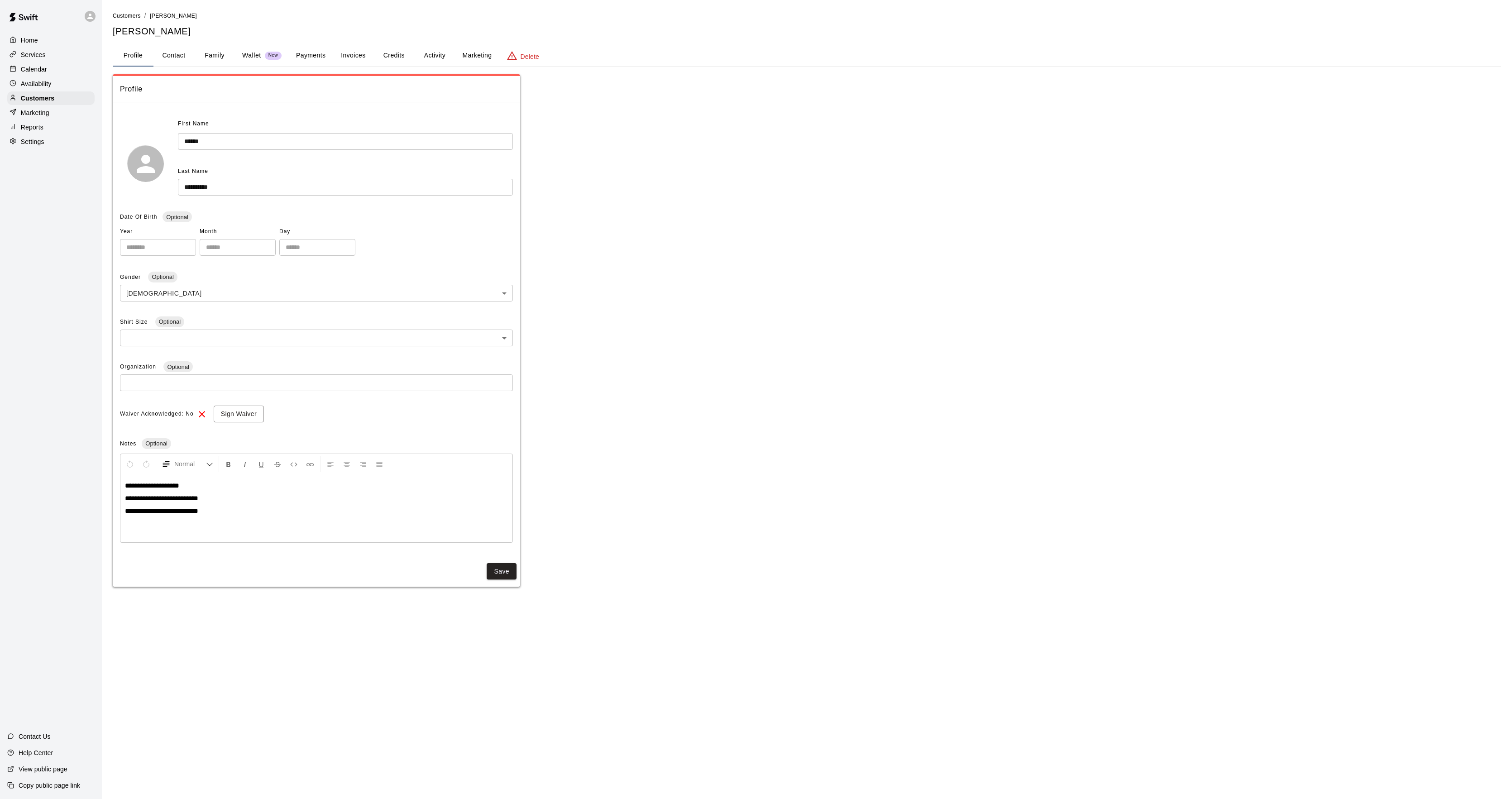
click at [432, 55] on button "Activity" at bounding box center [435, 56] width 41 height 22
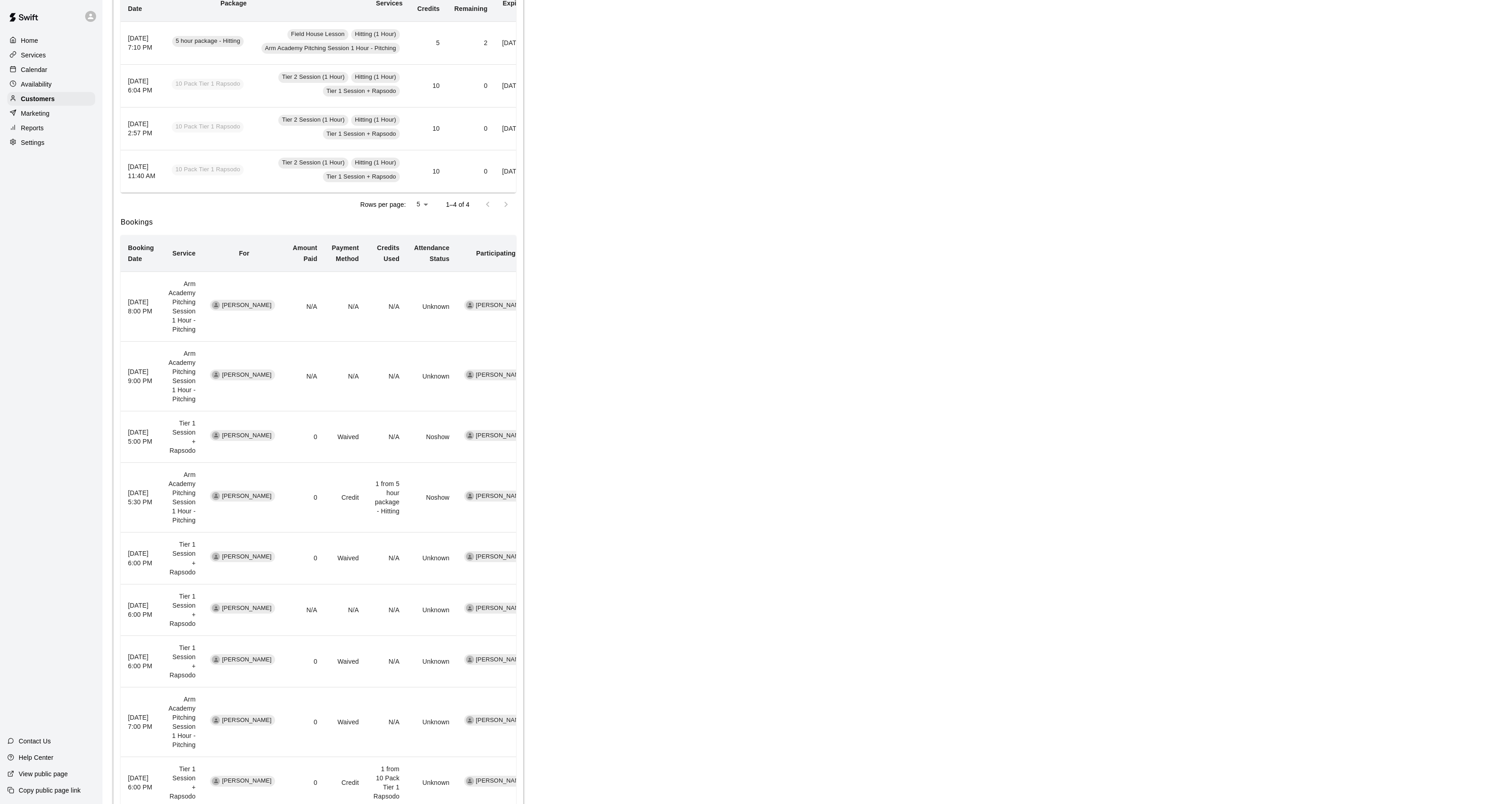
scroll to position [183, 0]
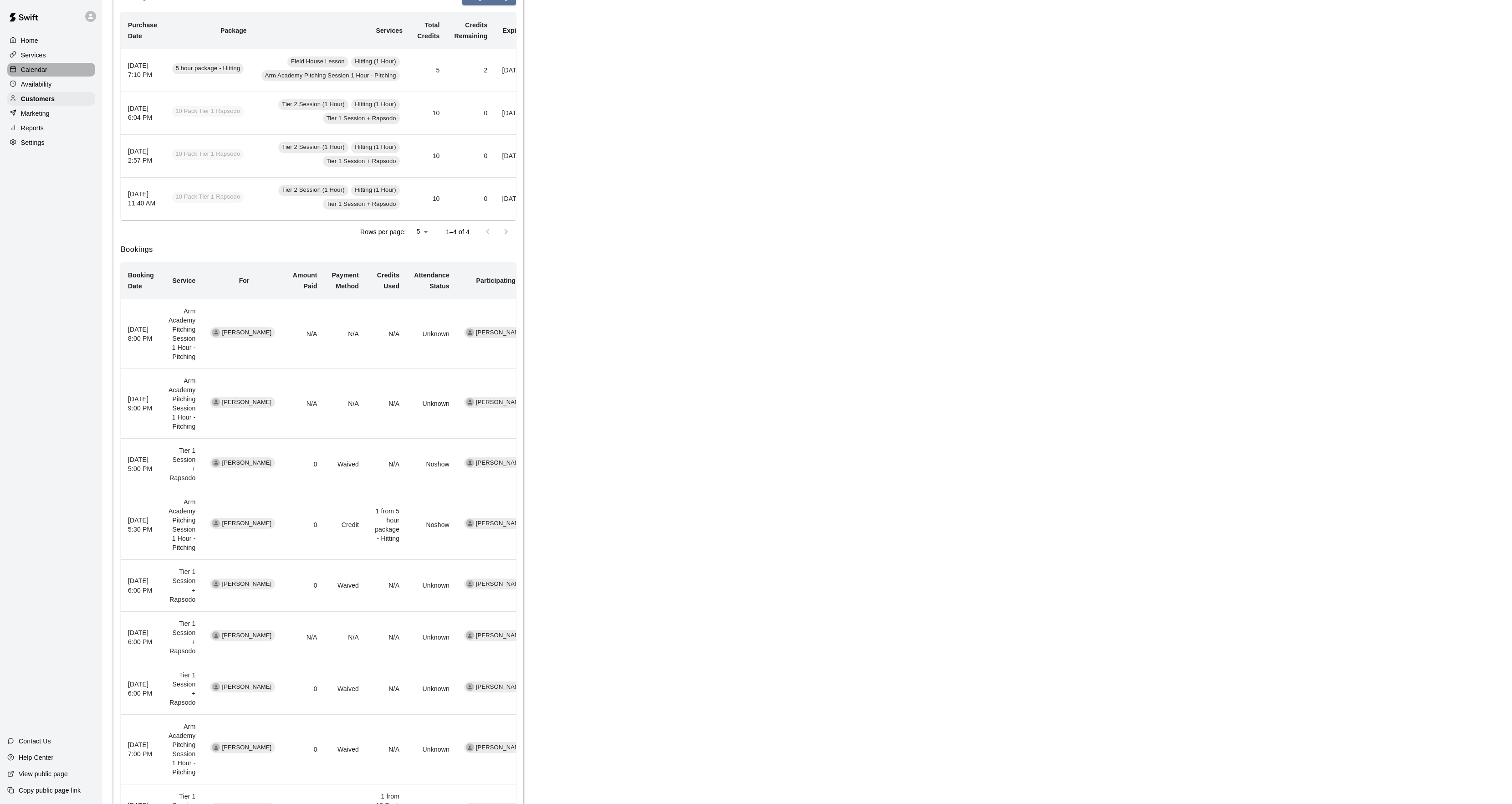
click at [58, 64] on div "Calendar" at bounding box center [50, 70] width 88 height 14
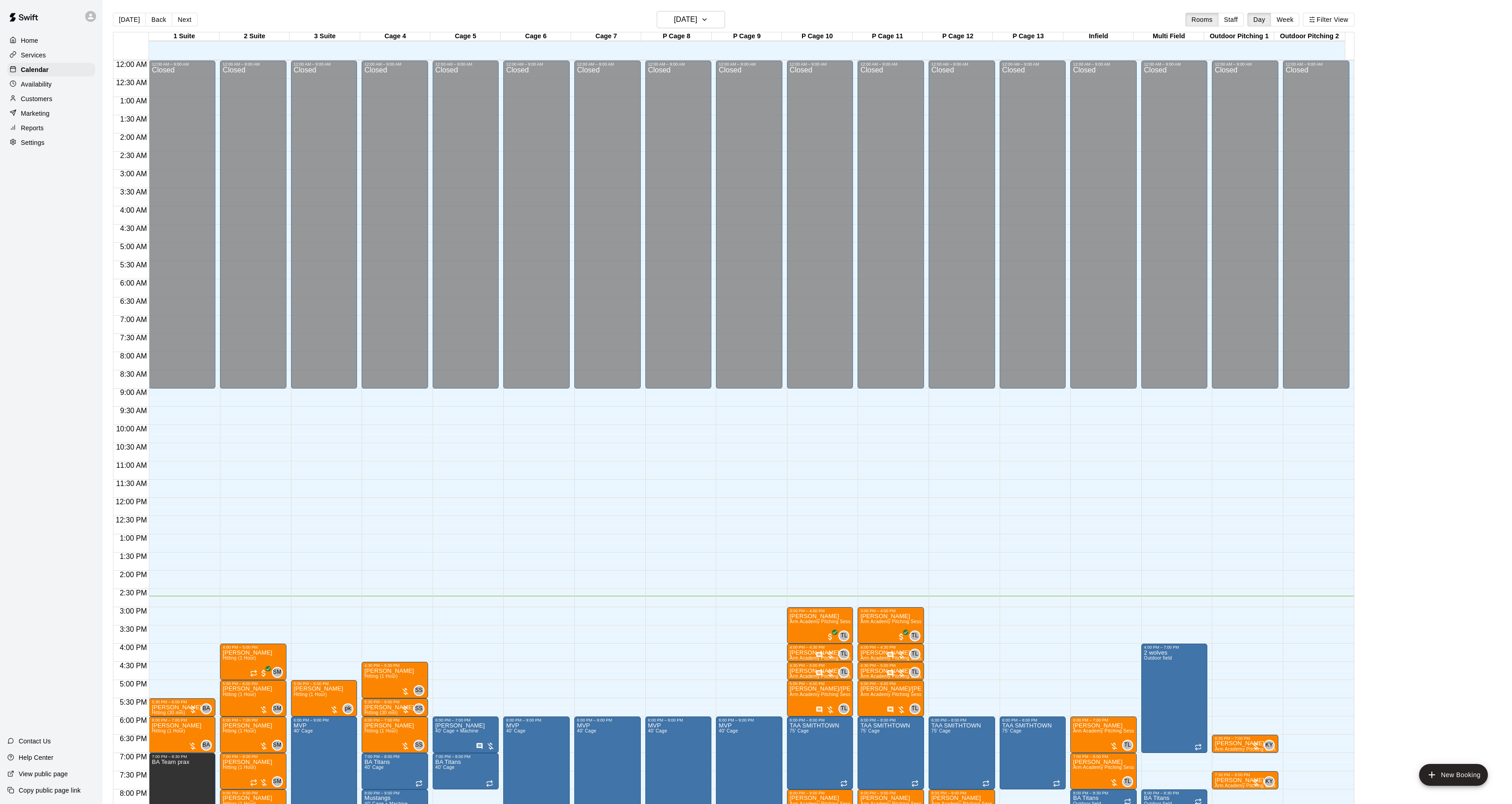
scroll to position [93, 0]
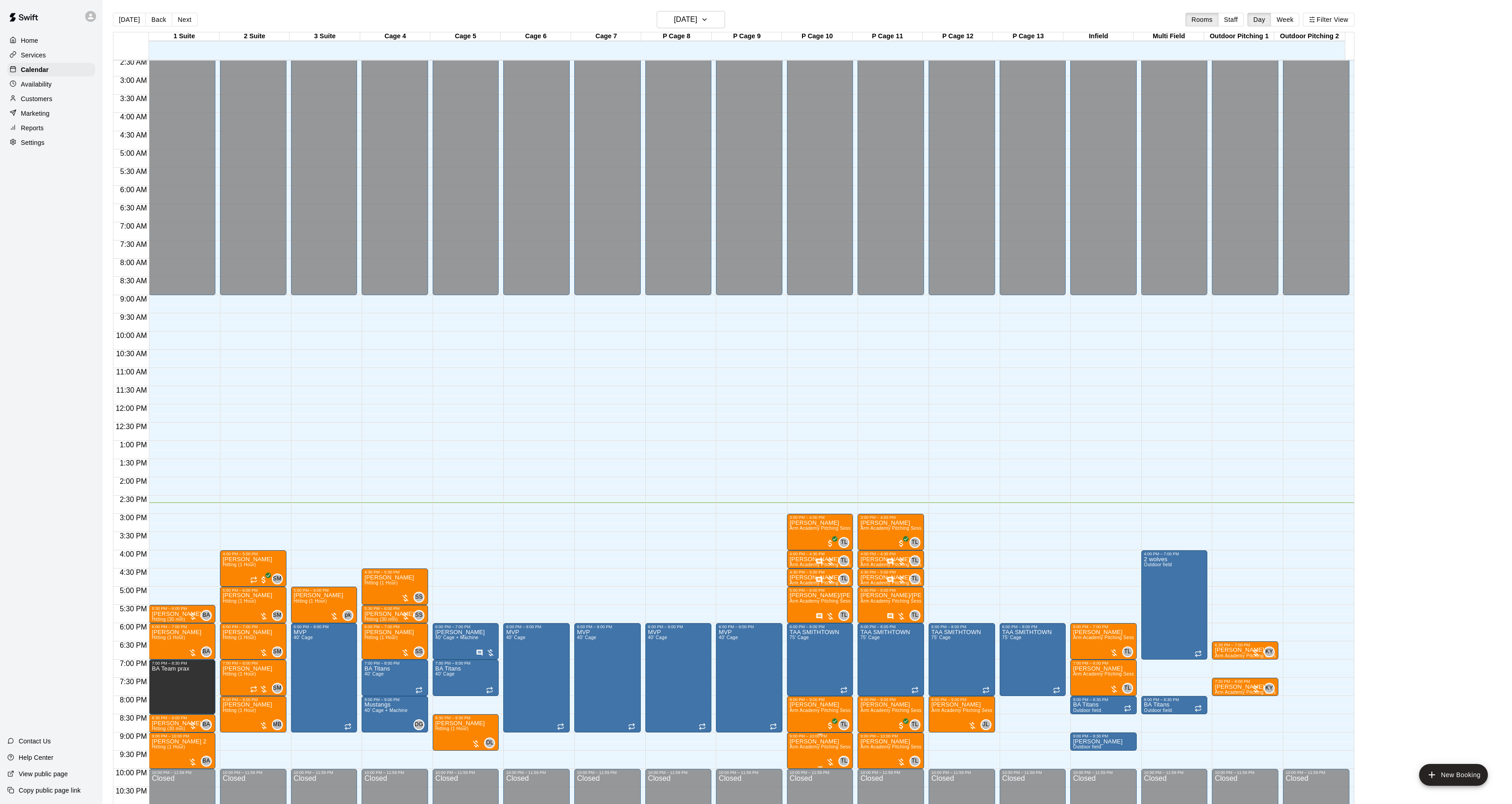
click at [809, 750] on span "Arm Academy Pitching Session 1 Hour - Pitching" at bounding box center [843, 747] width 106 height 5
click at [791, 767] on button "edit" at bounding box center [798, 766] width 18 height 18
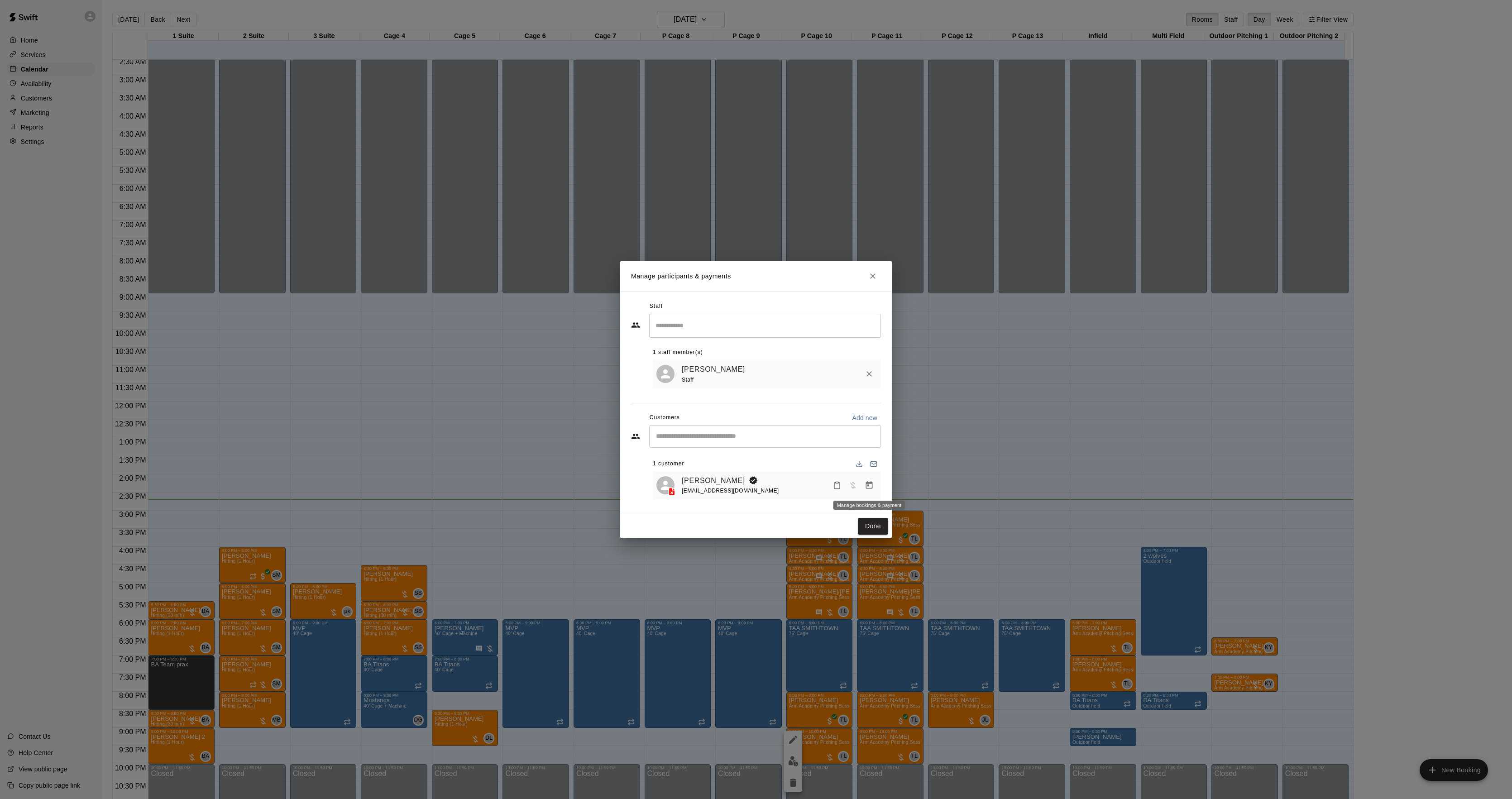
click at [866, 478] on button "Manage bookings & payment" at bounding box center [869, 485] width 16 height 16
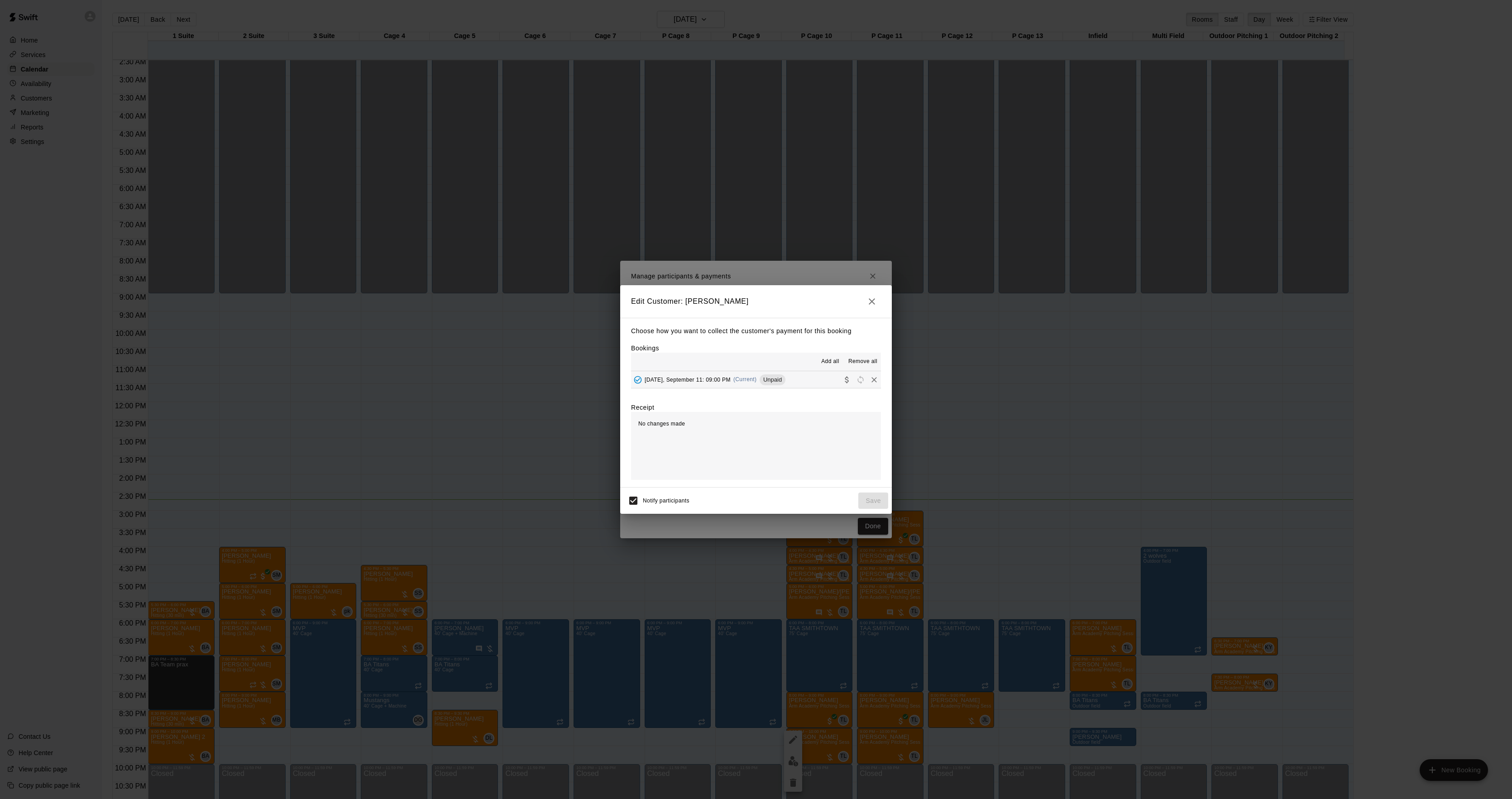
click at [766, 380] on span "Unpaid" at bounding box center [772, 379] width 25 height 7
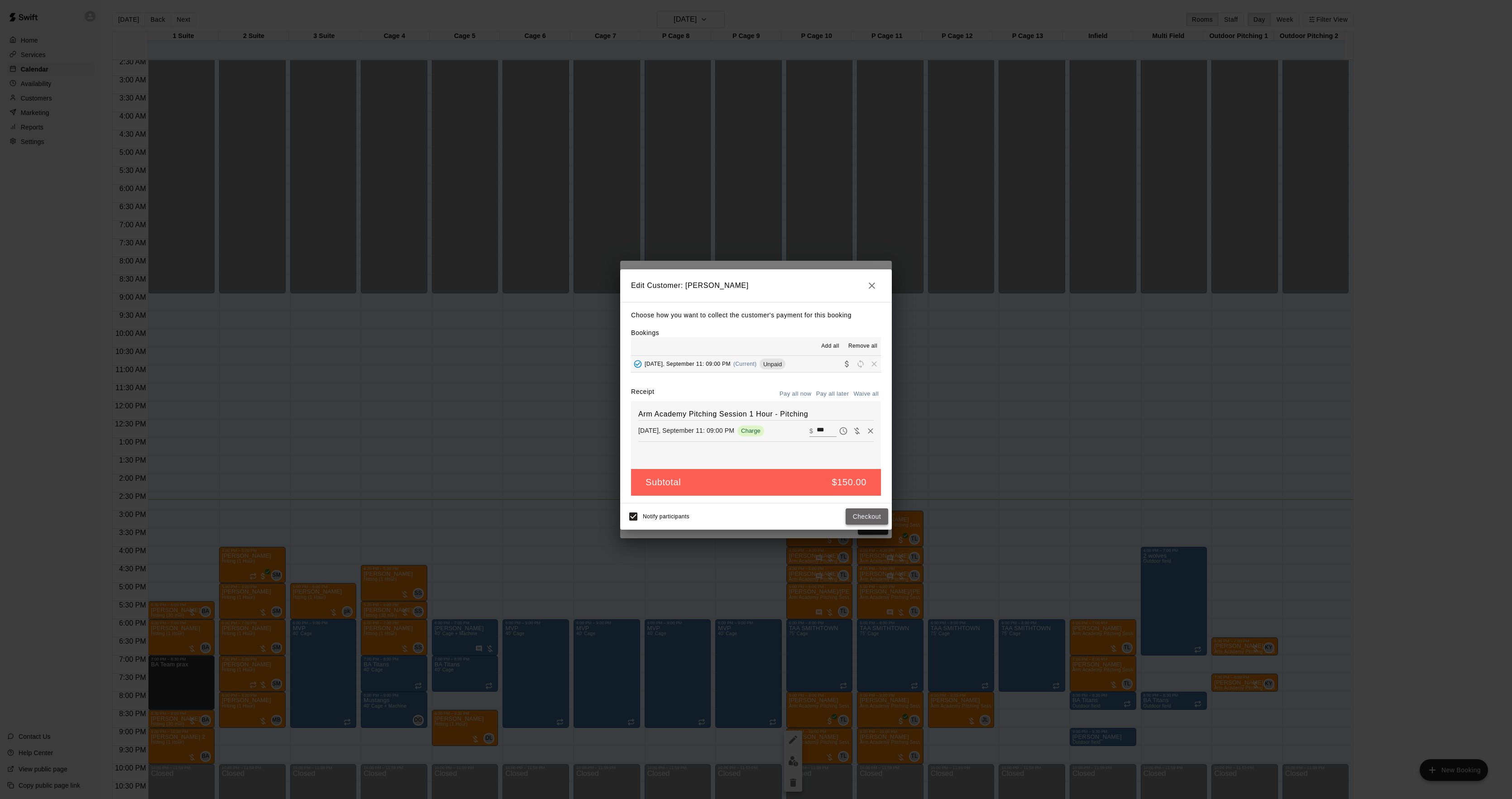
click at [857, 511] on button "Checkout" at bounding box center [867, 517] width 42 height 17
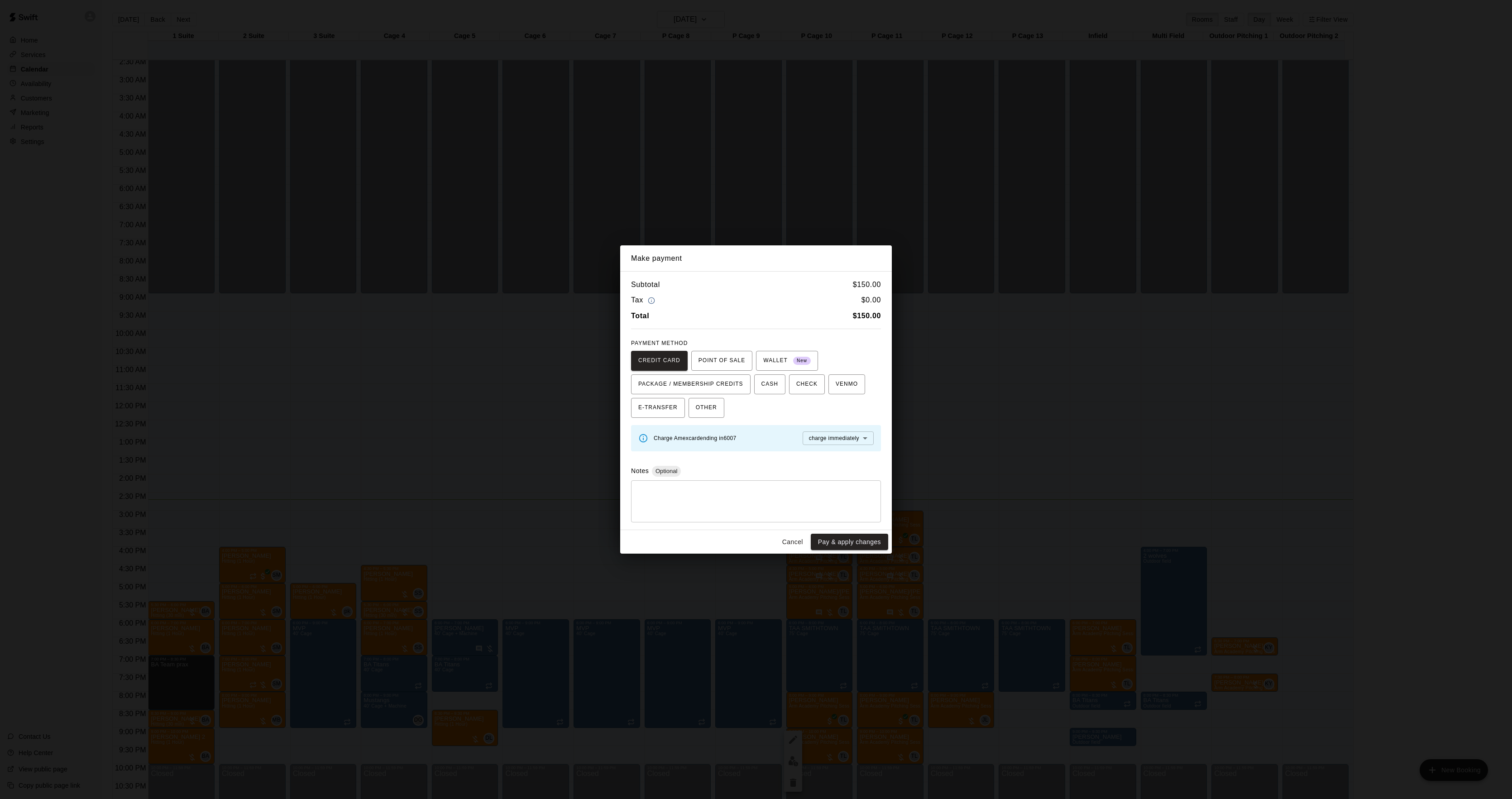
click at [1020, 428] on div "Make payment Subtotal $ 150.00 Tax $ 0.00 Total $ 150.00 PAYMENT METHOD CREDIT …" at bounding box center [756, 399] width 1512 height 799
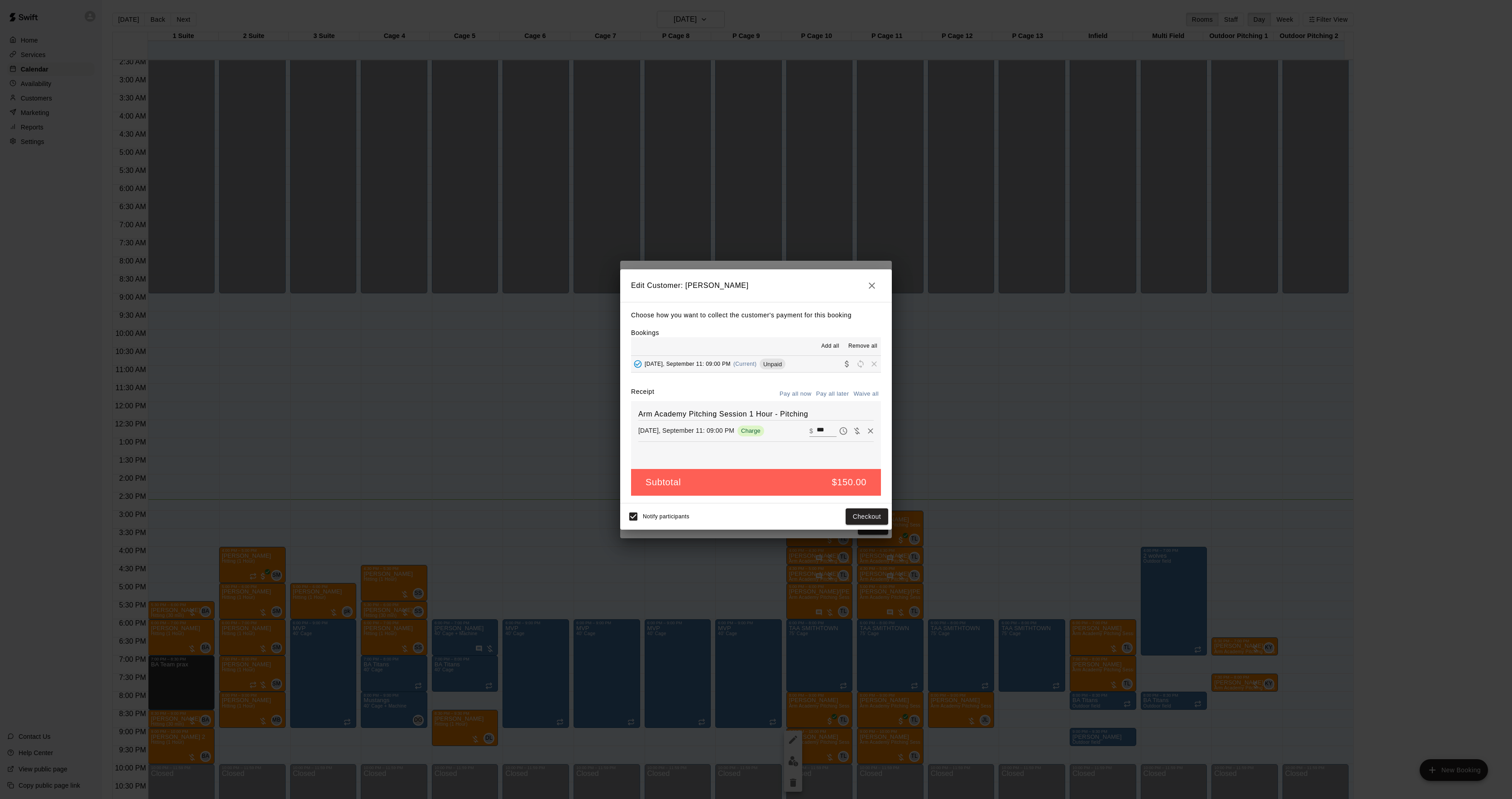
click at [1018, 429] on div "Edit Customer: [PERSON_NAME] Choose how you want to collect the customer's paym…" at bounding box center [756, 399] width 1512 height 799
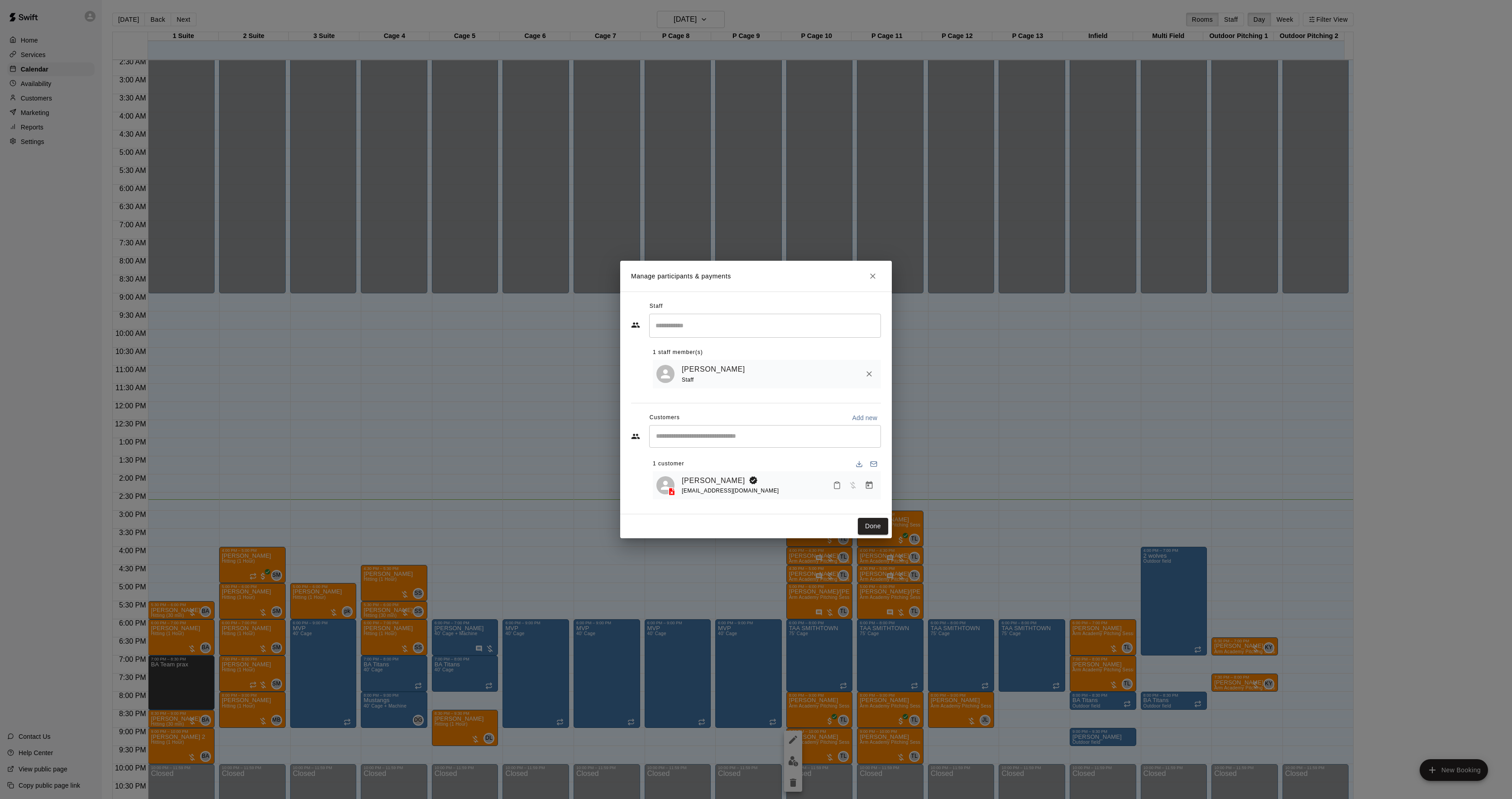
click at [929, 457] on div "Manage participants & payments Staff ​ 1 staff member(s) [PERSON_NAME] Staff Cu…" at bounding box center [756, 399] width 1512 height 799
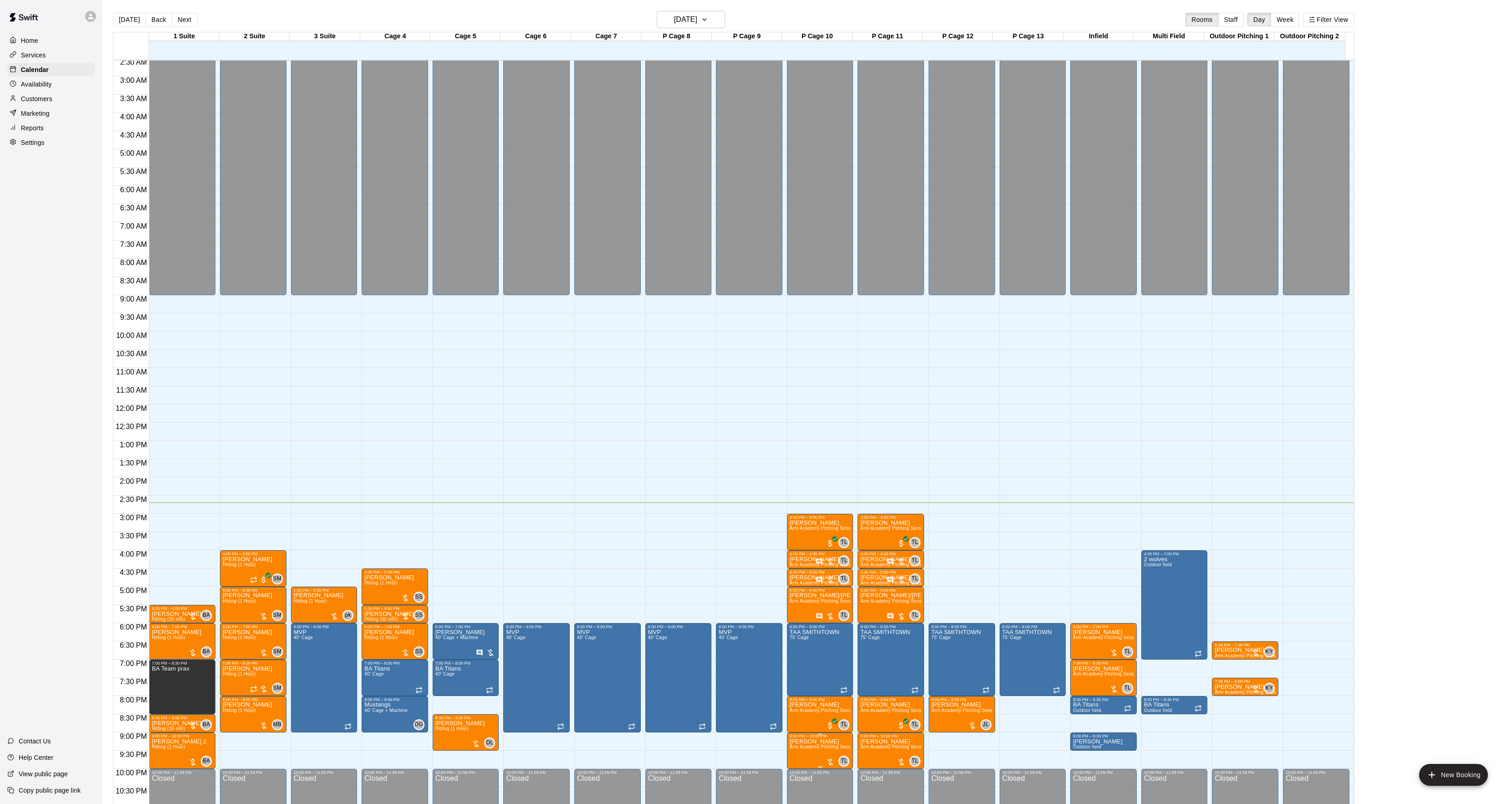
click at [804, 760] on button "edit" at bounding box center [798, 766] width 18 height 18
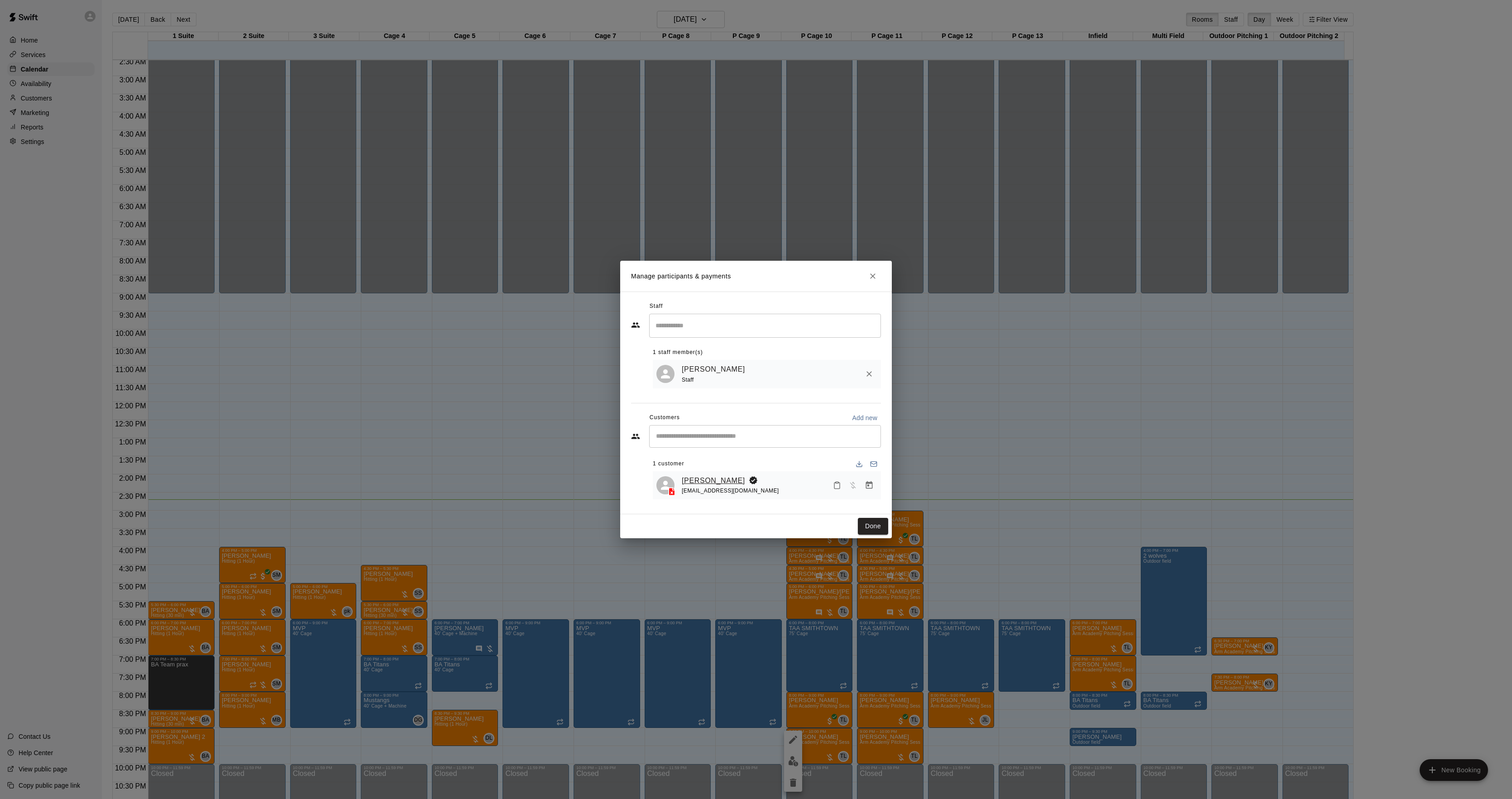
click at [708, 479] on link "[PERSON_NAME]" at bounding box center [713, 480] width 63 height 12
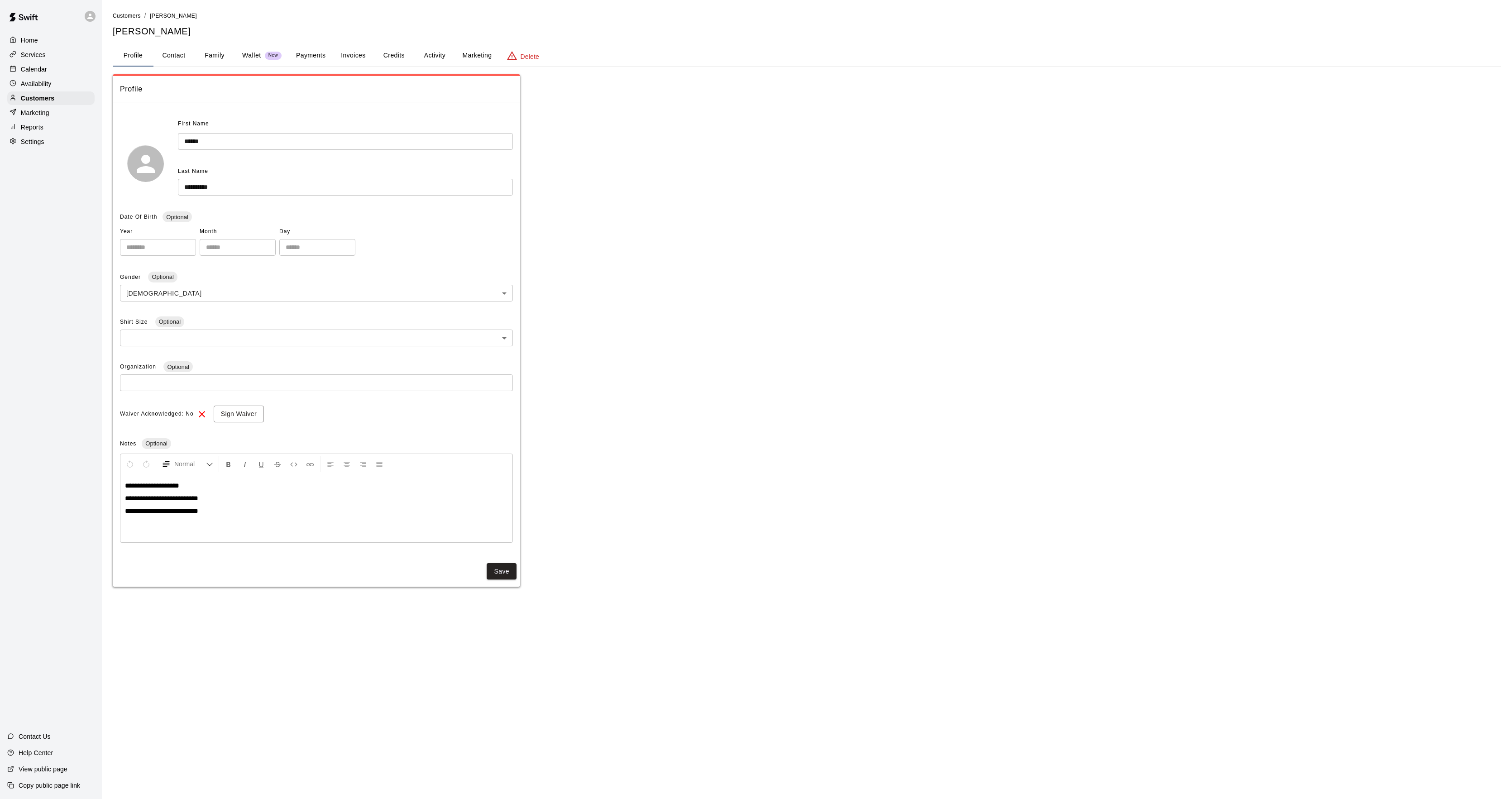
click at [428, 51] on button "Activity" at bounding box center [435, 56] width 41 height 22
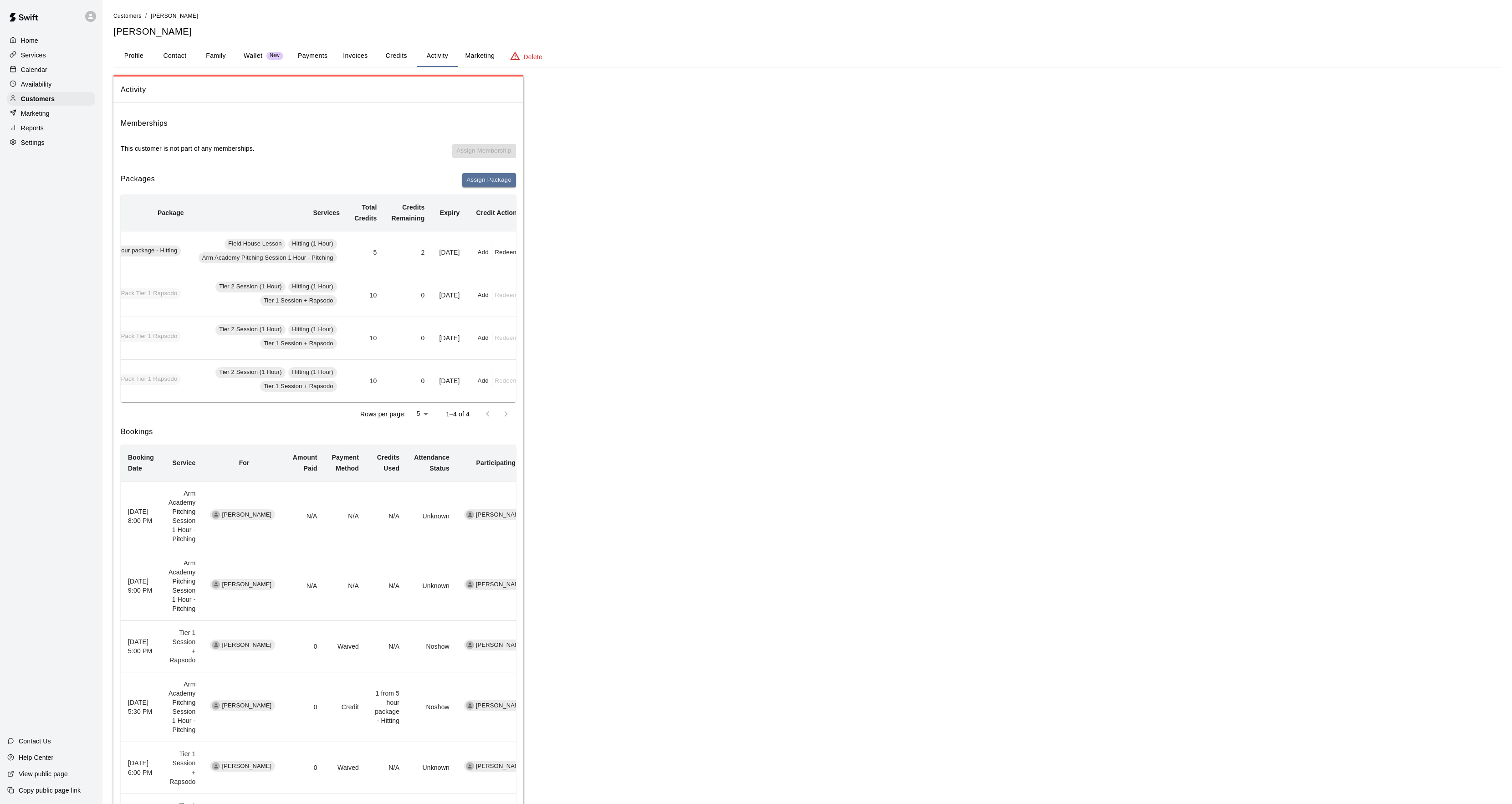
scroll to position [0, 68]
click at [504, 254] on button "Redeem" at bounding box center [501, 252] width 28 height 14
click at [520, 288] on input "text" at bounding box center [517, 289] width 33 height 17
type input "*"
drag, startPoint x: 539, startPoint y: 312, endPoint x: 488, endPoint y: 298, distance: 52.9
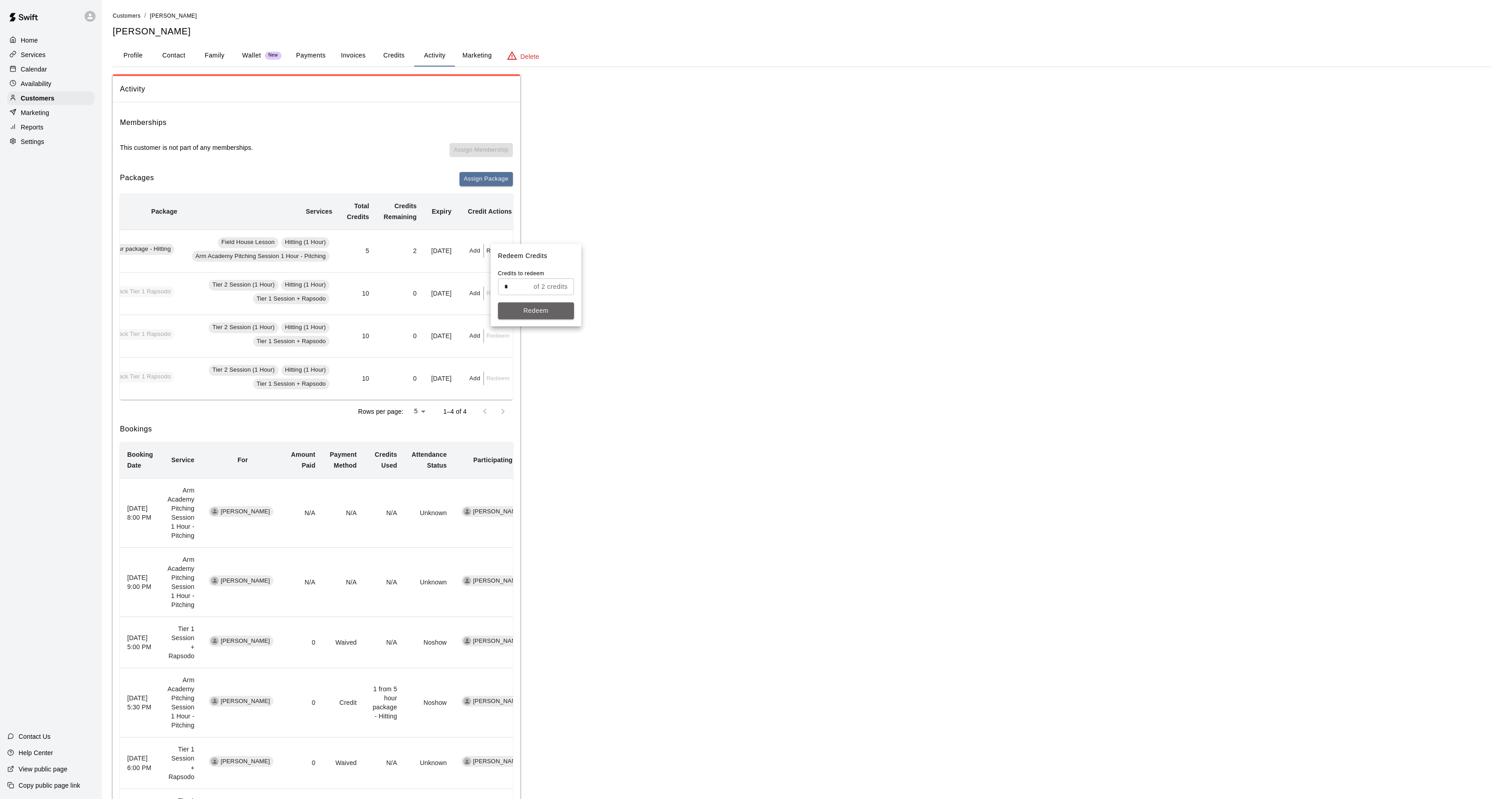
click at [535, 307] on button "Redeem" at bounding box center [536, 311] width 76 height 17
click at [63, 71] on div "Calendar" at bounding box center [50, 69] width 87 height 14
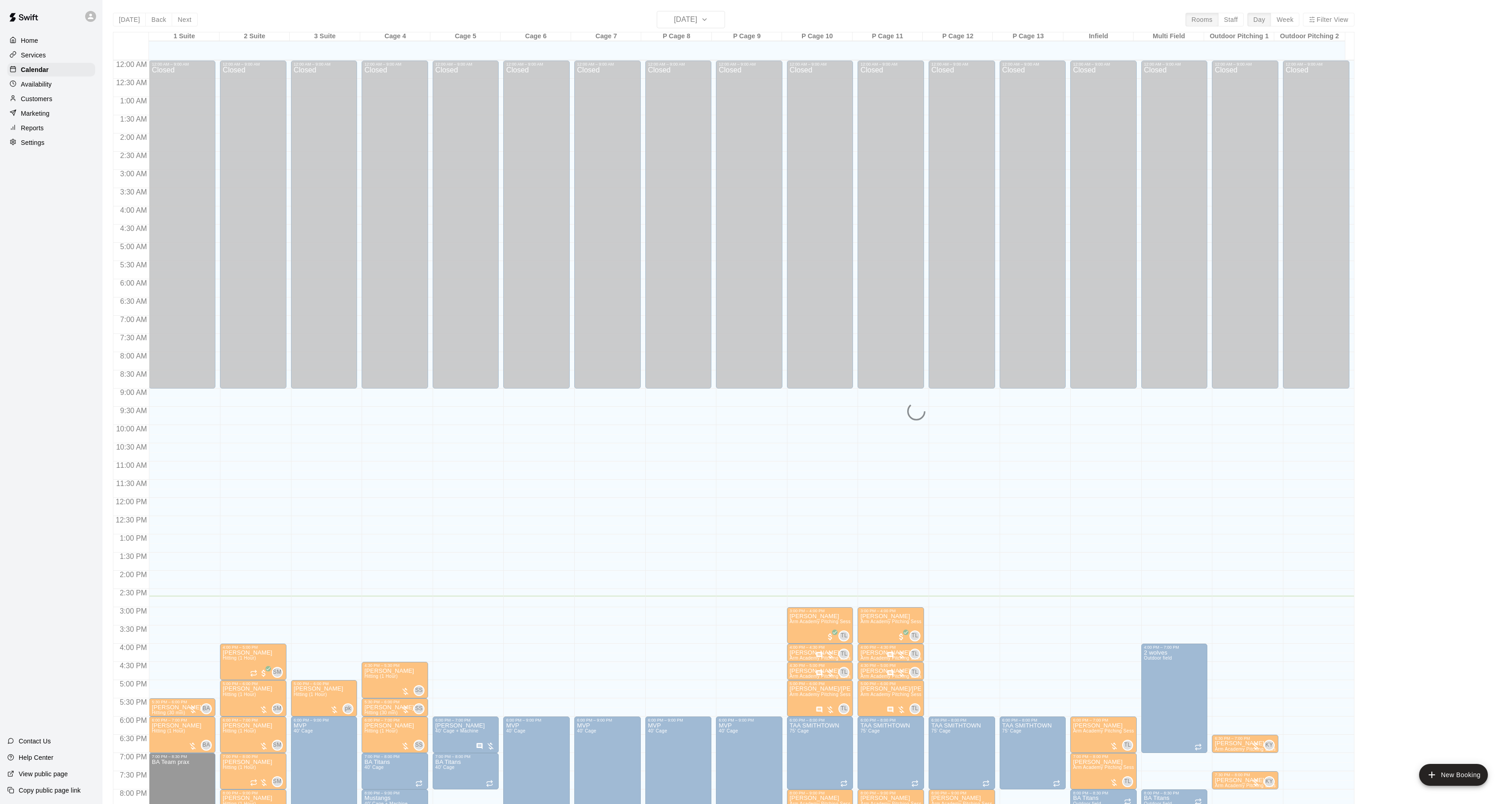
scroll to position [93, 0]
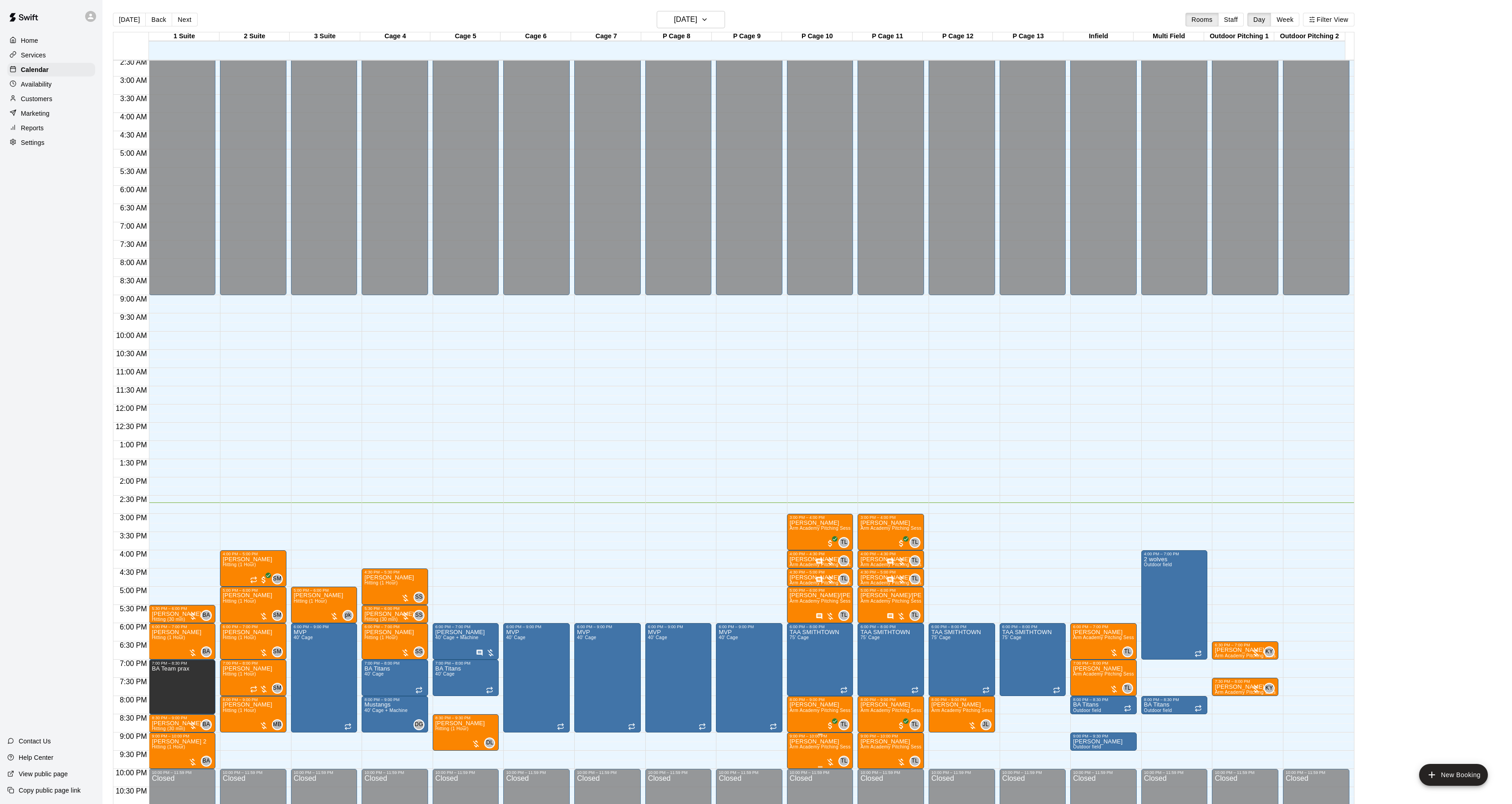
click at [823, 747] on span "Arm Academy Pitching Session 1 Hour - Pitching" at bounding box center [843, 747] width 106 height 5
click at [786, 774] on div at bounding box center [760, 402] width 1521 height 804
click at [795, 771] on img "edit" at bounding box center [798, 766] width 10 height 10
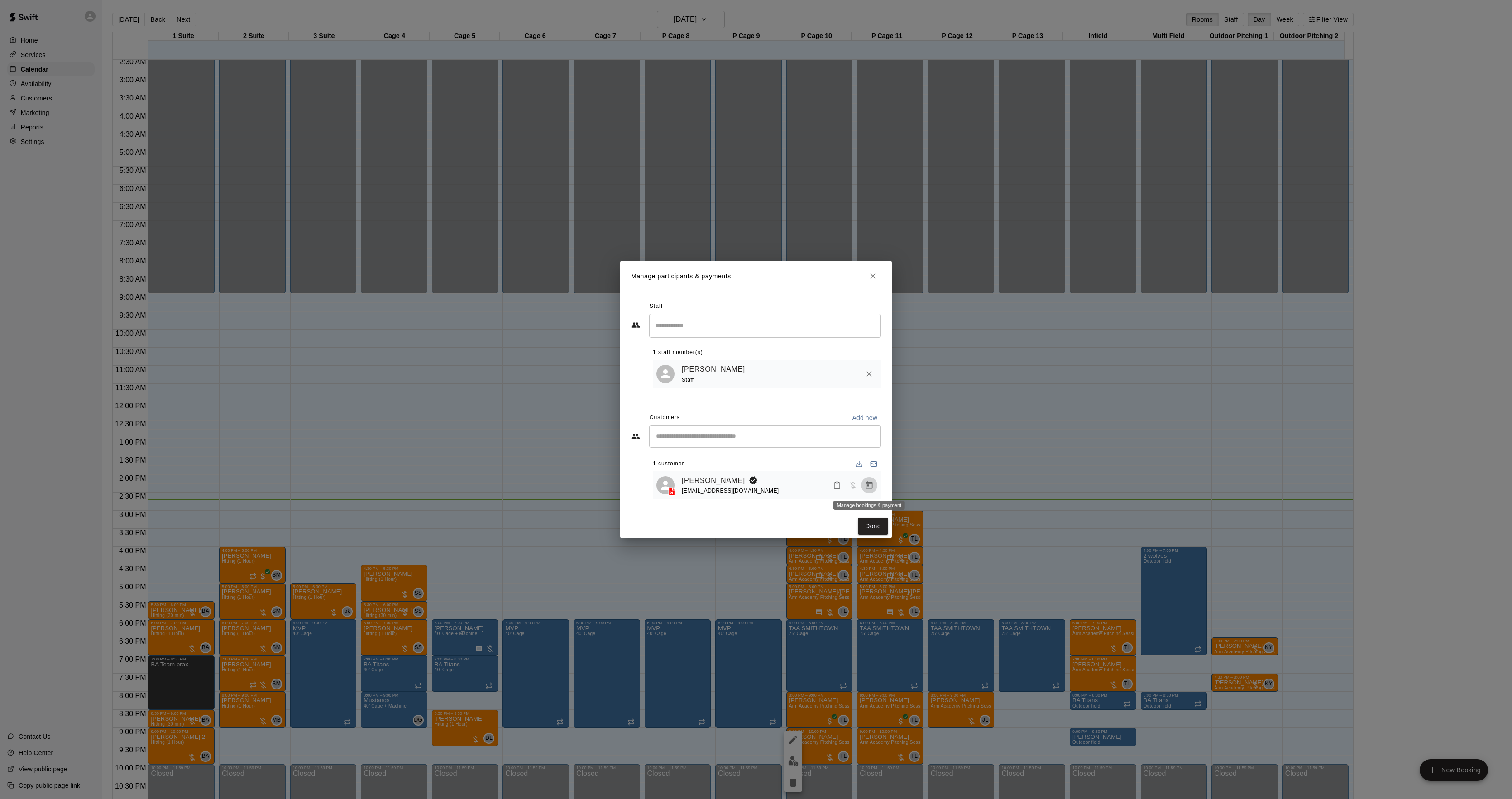
click at [873, 488] on icon "Manage bookings & payment" at bounding box center [869, 486] width 9 height 9
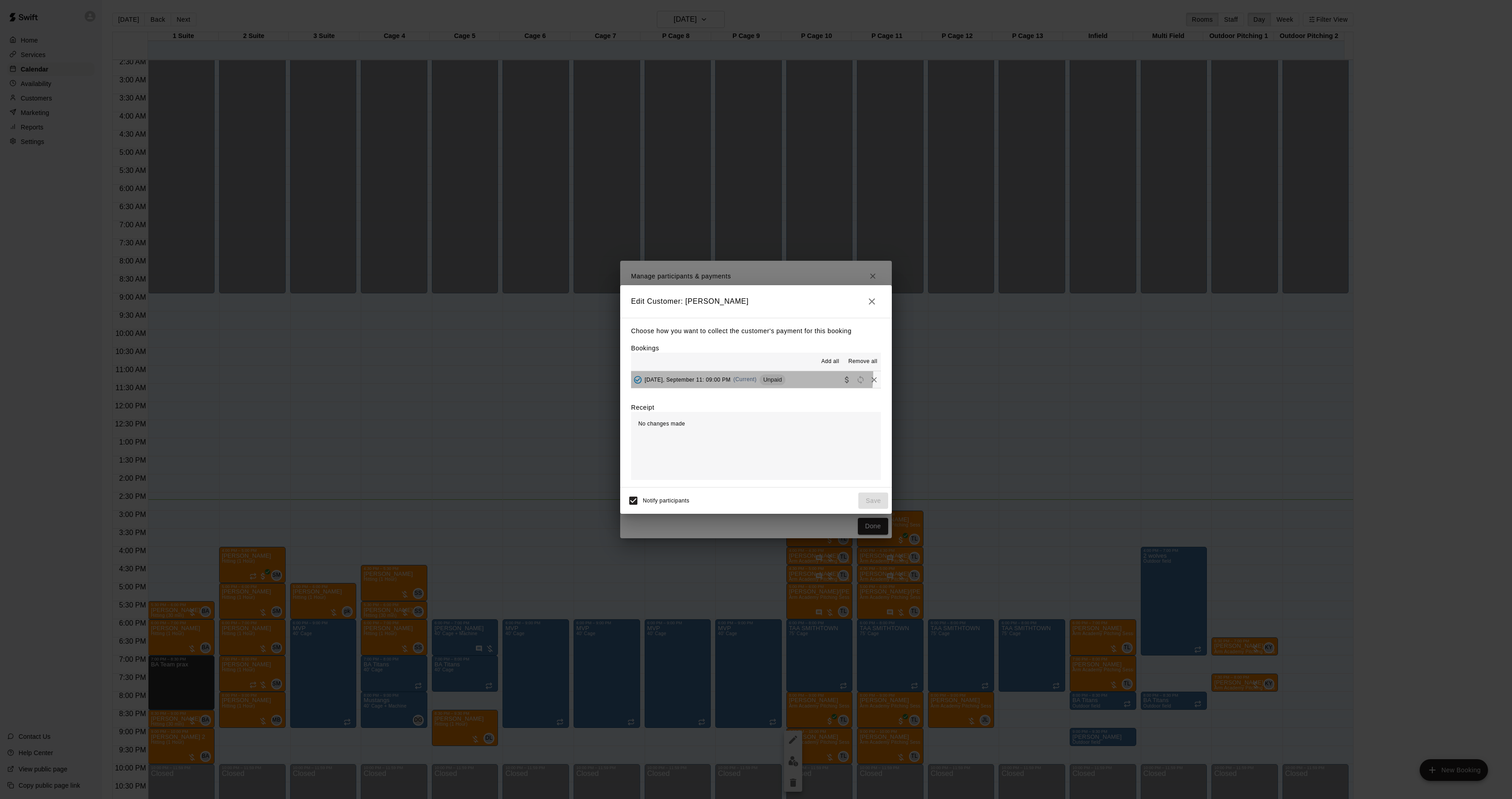
click at [726, 374] on div "[DATE], September 11: 09:00 PM (Current) Unpaid" at bounding box center [709, 380] width 154 height 14
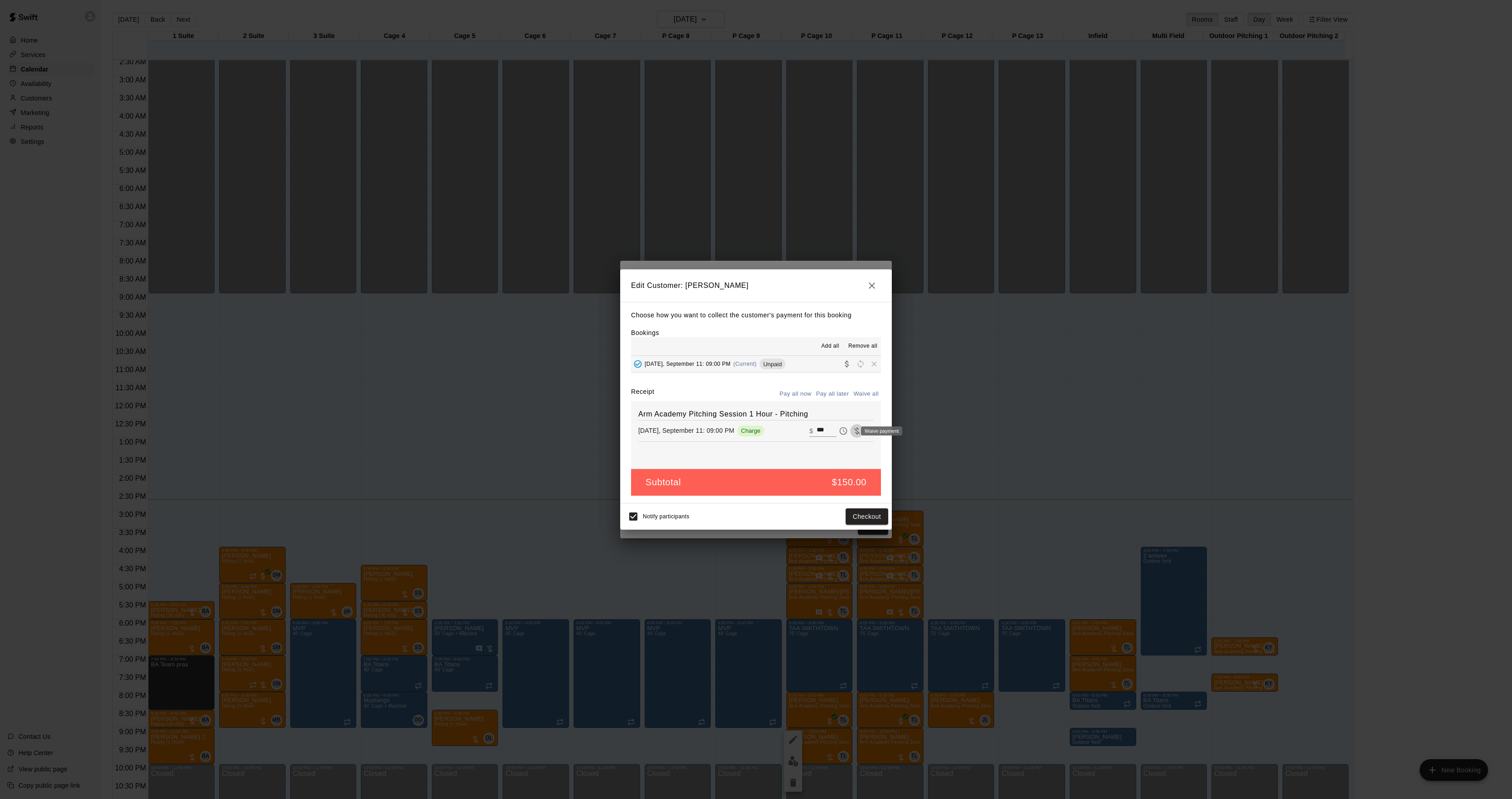
click at [852, 432] on icon "Waive payment" at bounding box center [857, 432] width 9 height 9
type input "*"
drag, startPoint x: 870, startPoint y: 516, endPoint x: 863, endPoint y: 516, distance: 7.0
click at [870, 516] on button "Save" at bounding box center [873, 517] width 30 height 17
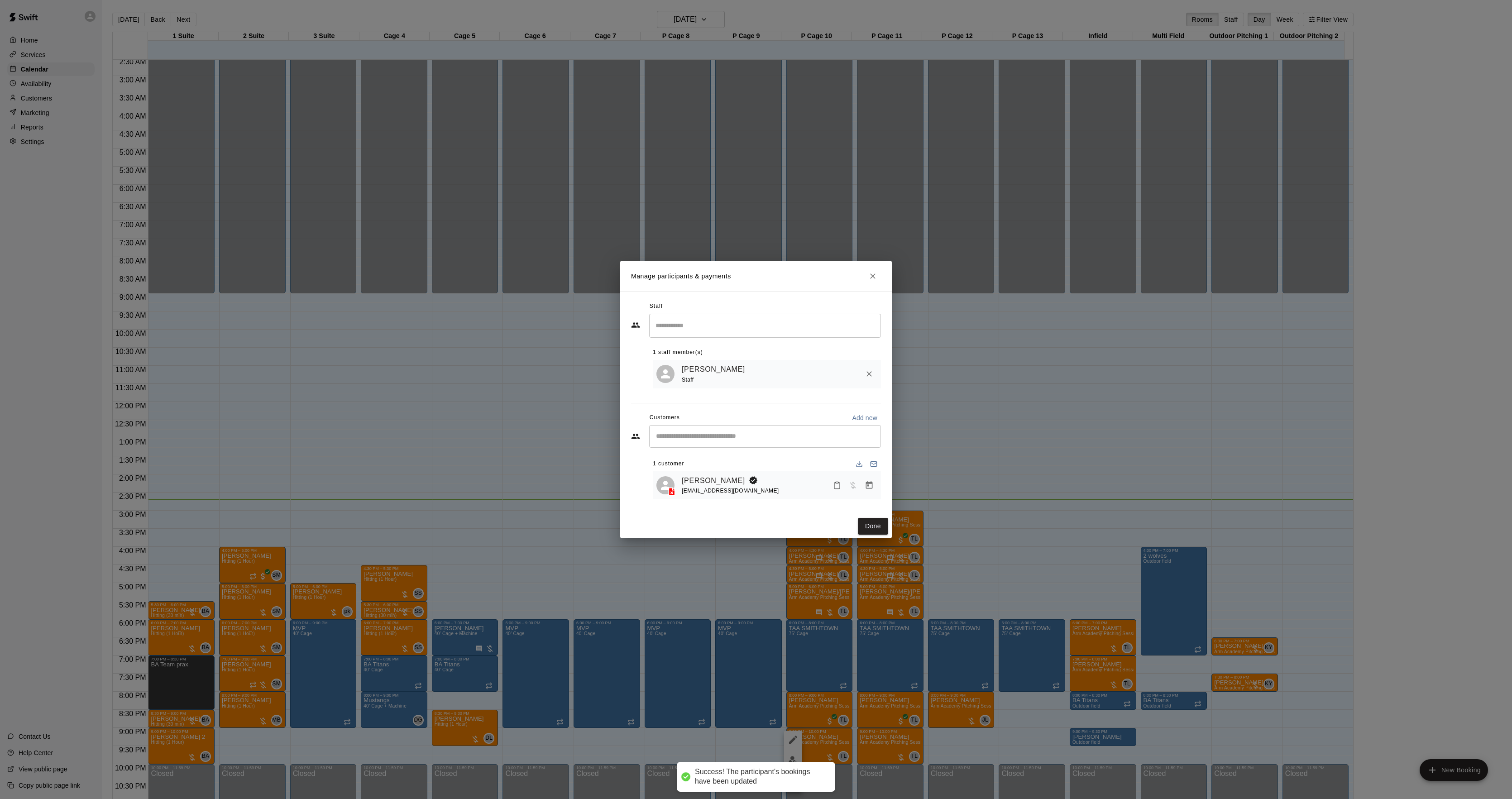
click at [868, 529] on button "Done" at bounding box center [873, 526] width 30 height 17
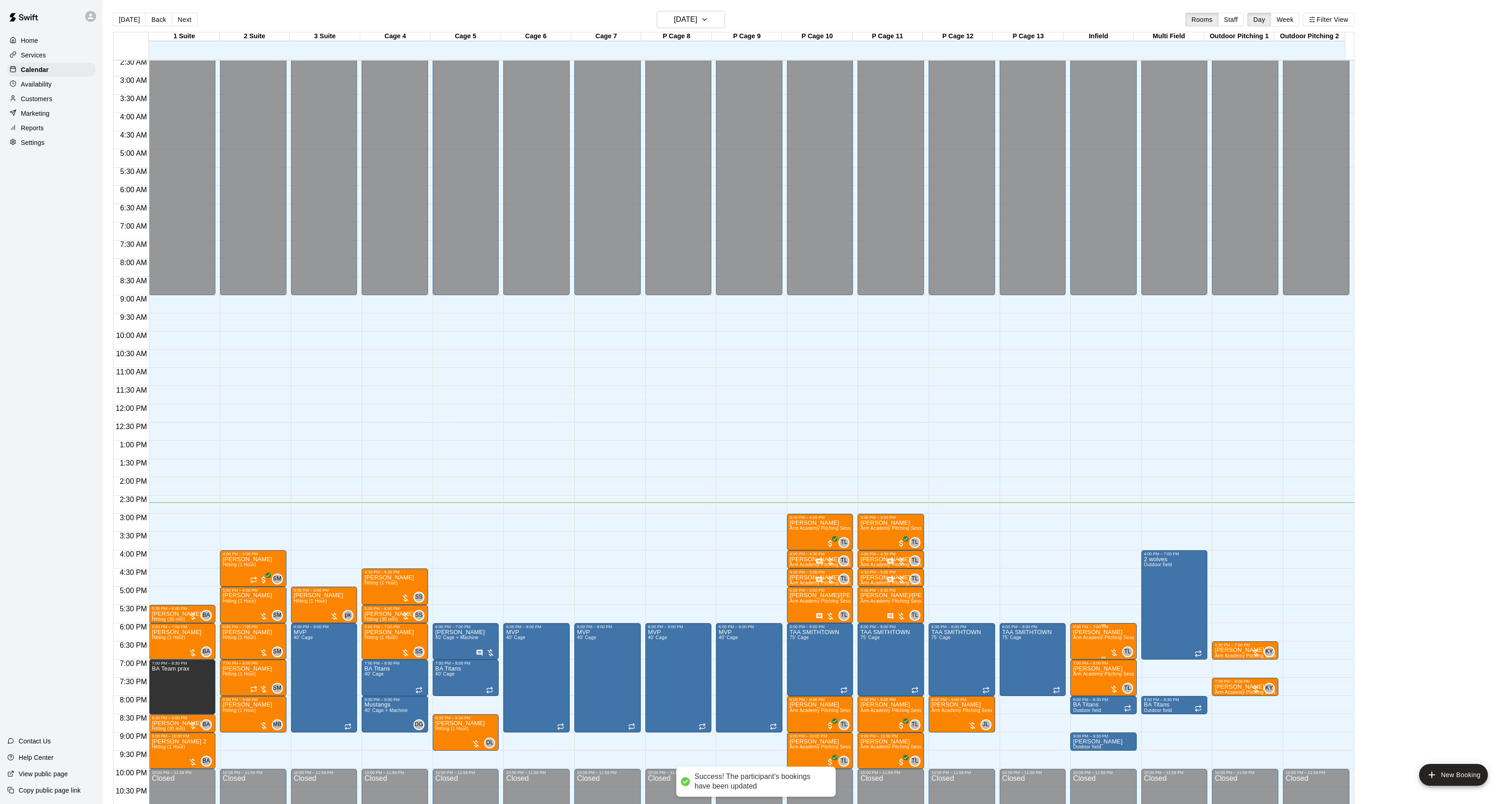
click at [1081, 663] on img "edit" at bounding box center [1080, 662] width 10 height 10
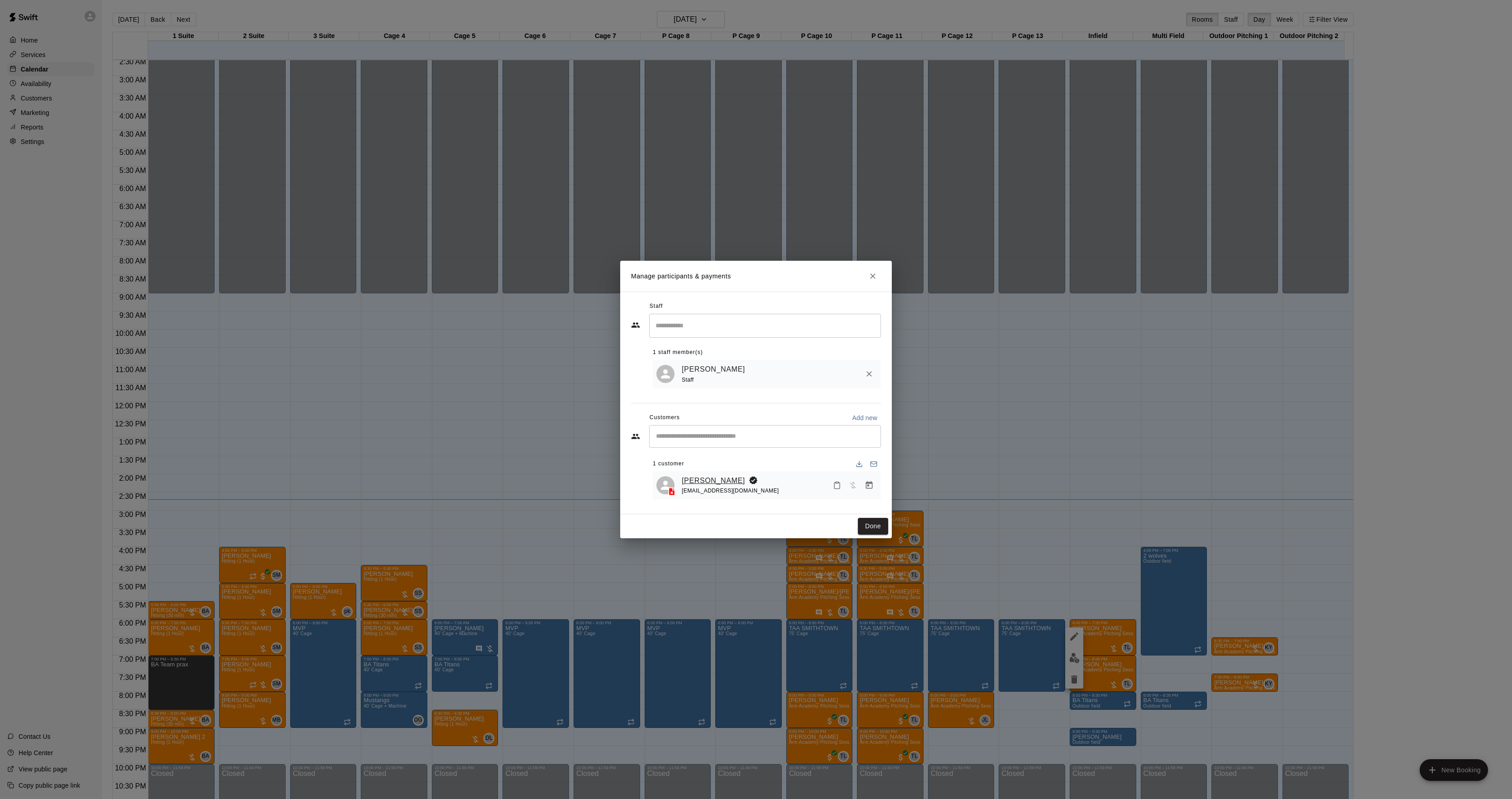
click at [698, 481] on link "[PERSON_NAME]" at bounding box center [713, 480] width 63 height 12
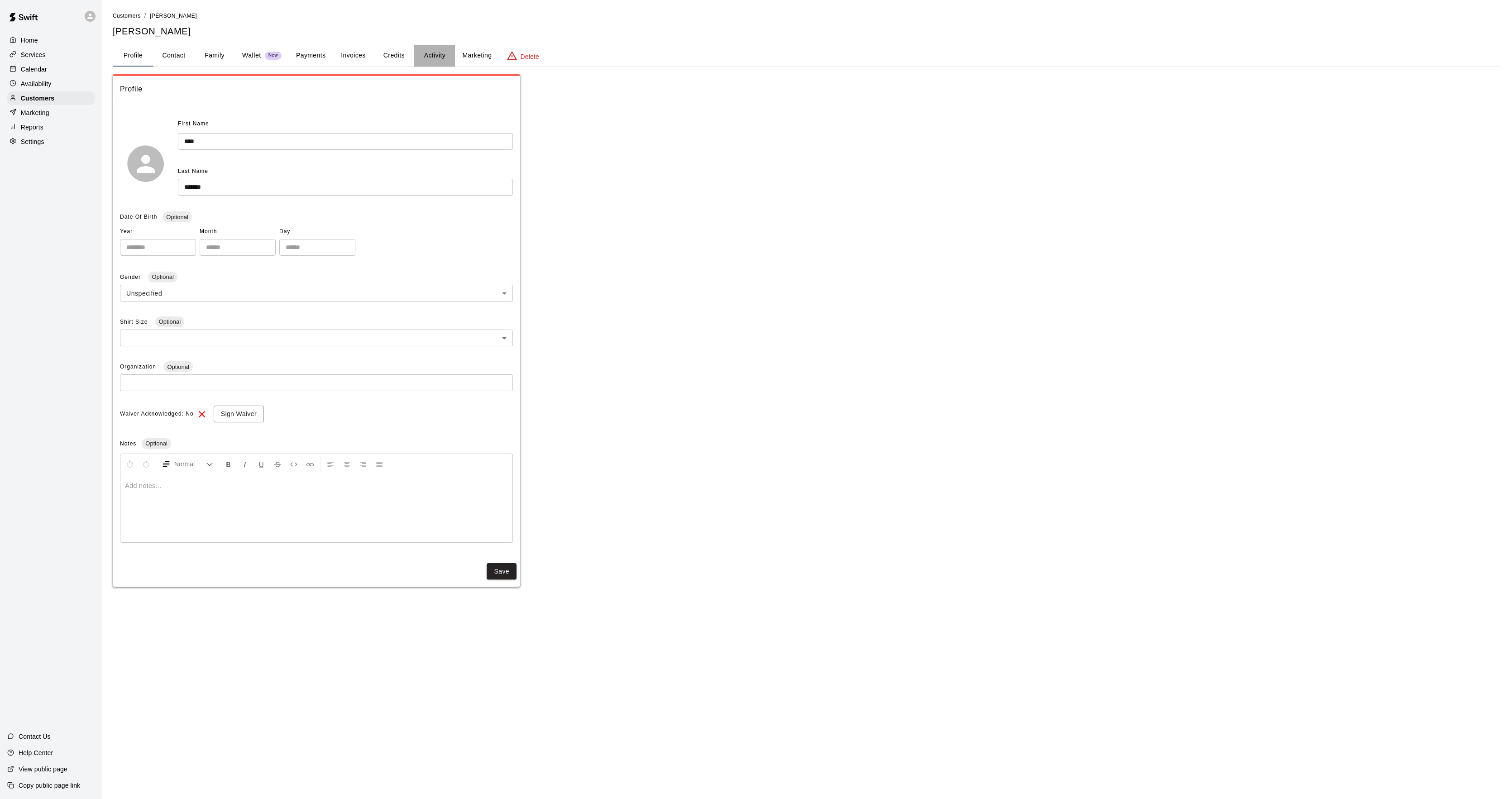
click at [441, 51] on button "Activity" at bounding box center [435, 56] width 41 height 22
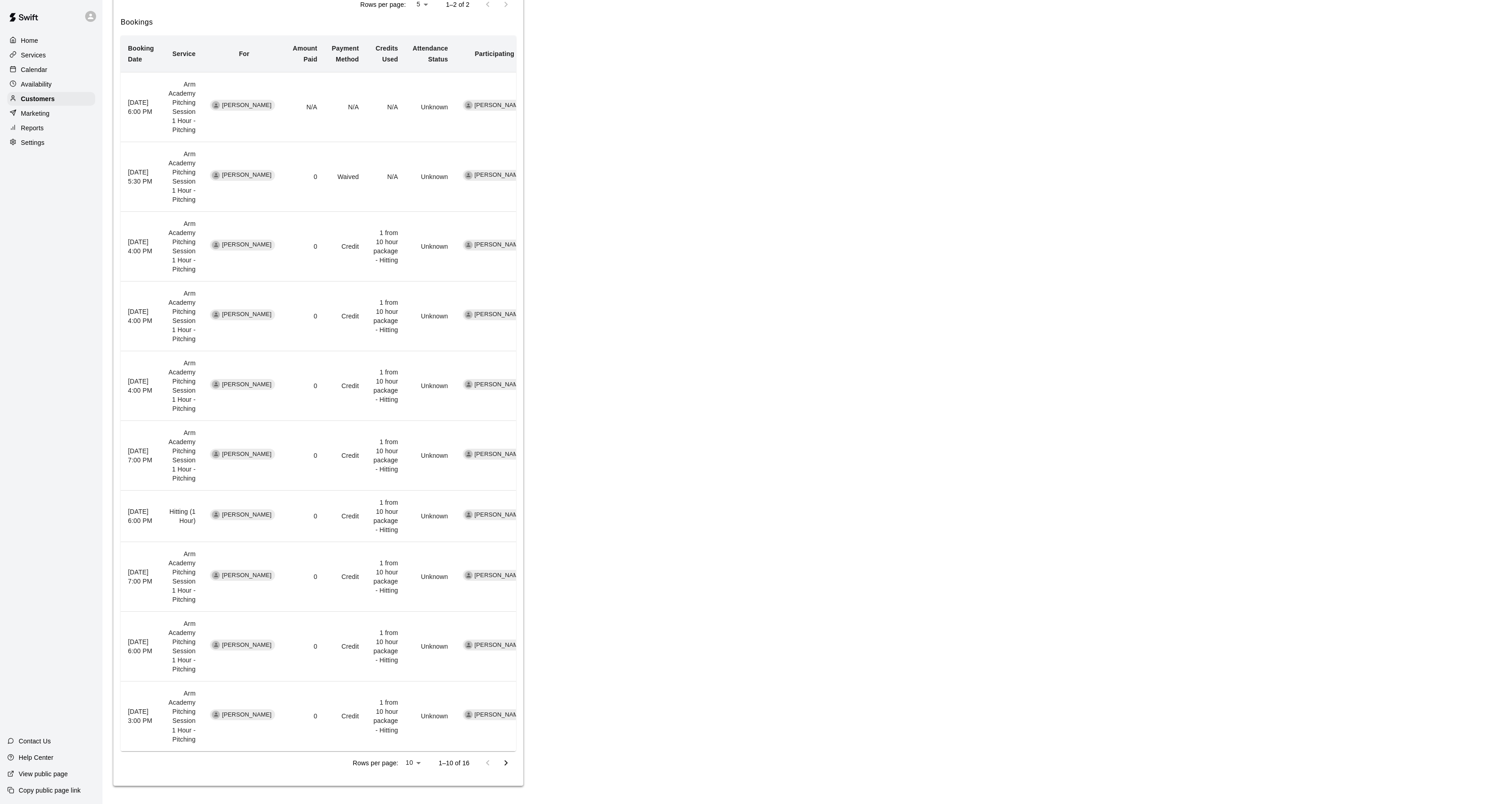
scroll to position [347, 0]
click at [504, 759] on icon "Go to next page" at bounding box center [506, 763] width 11 height 11
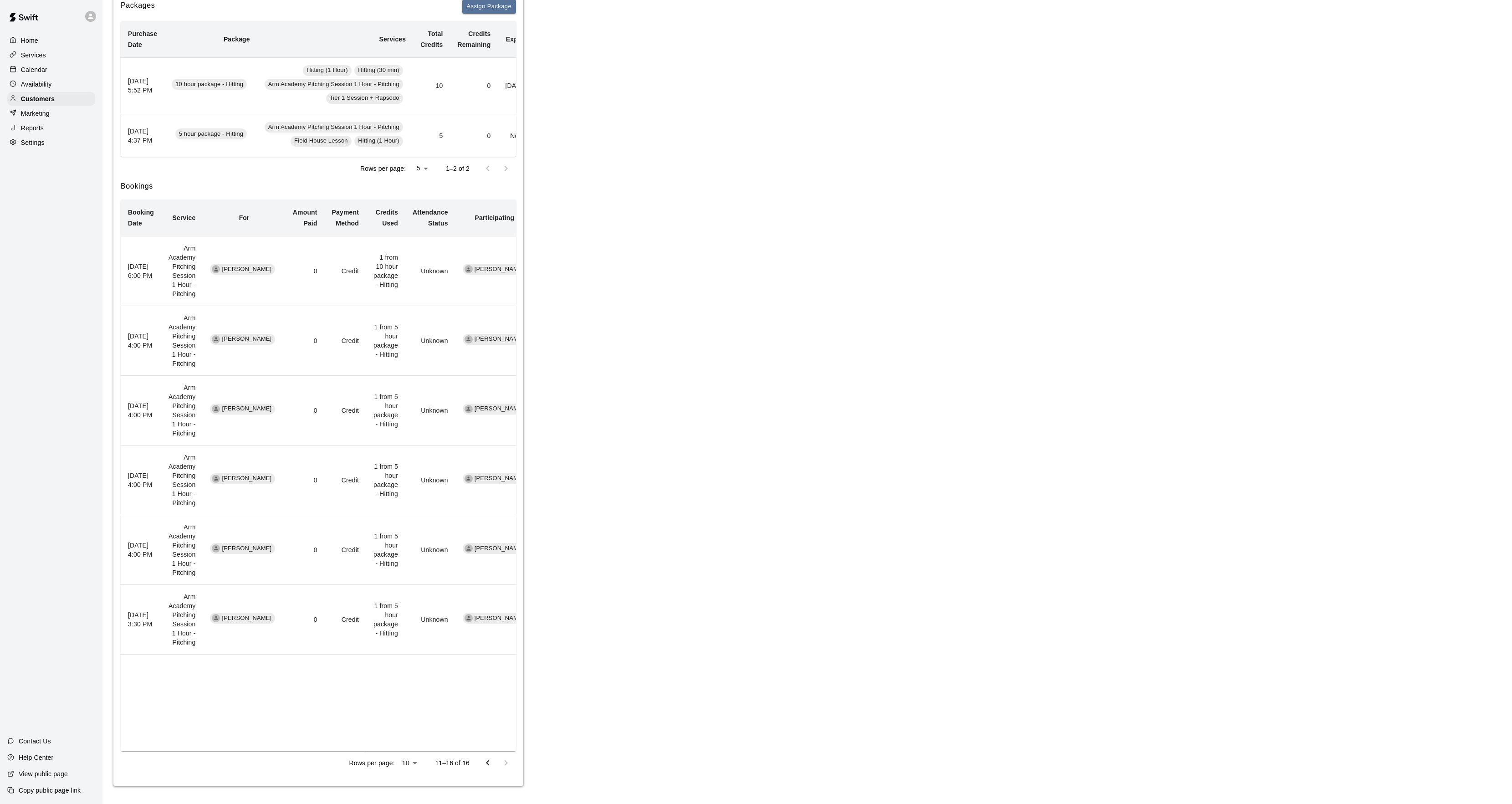
scroll to position [183, 0]
click at [484, 760] on icon "Go to previous page" at bounding box center [488, 763] width 11 height 11
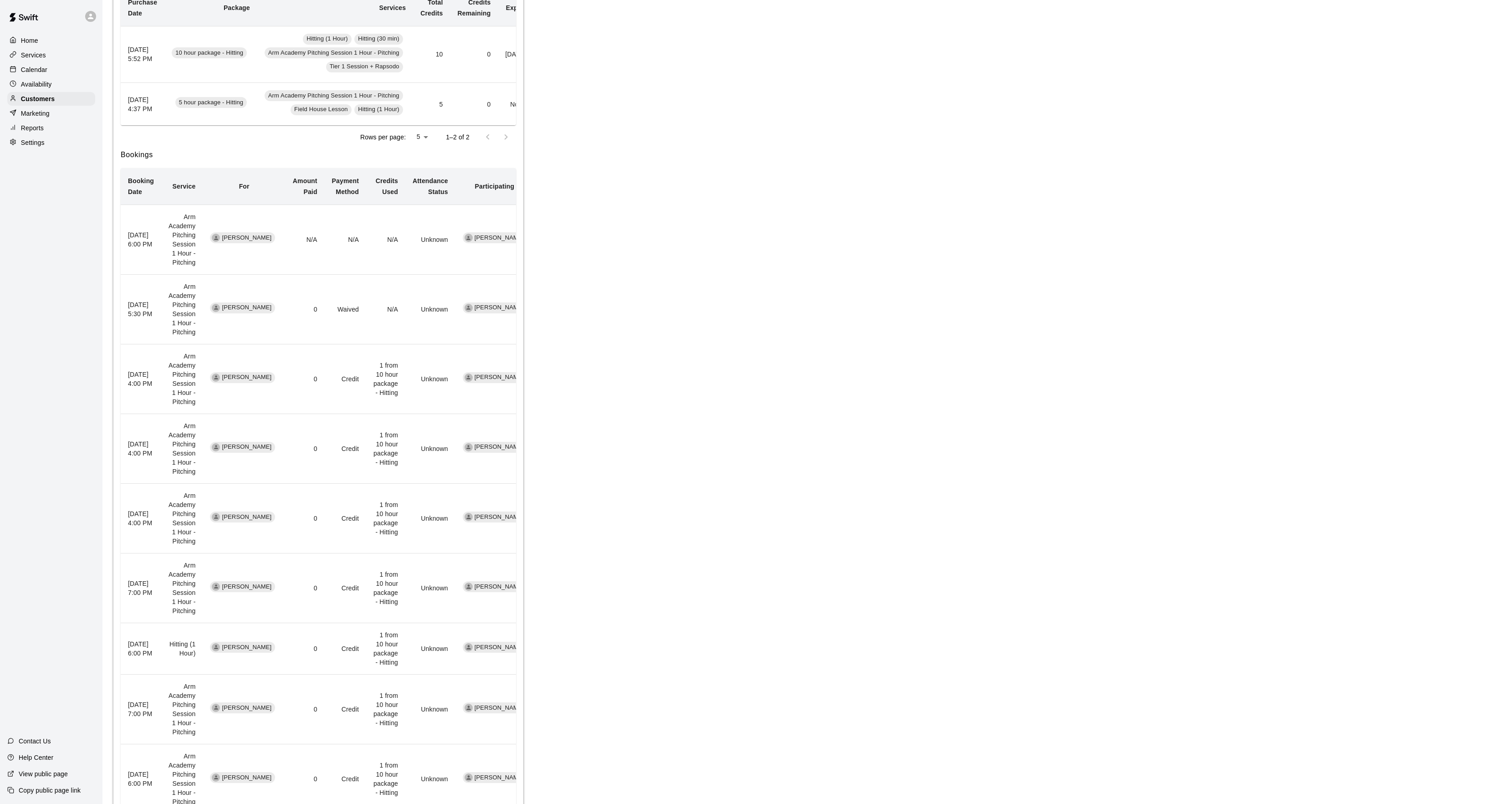
scroll to position [44, 0]
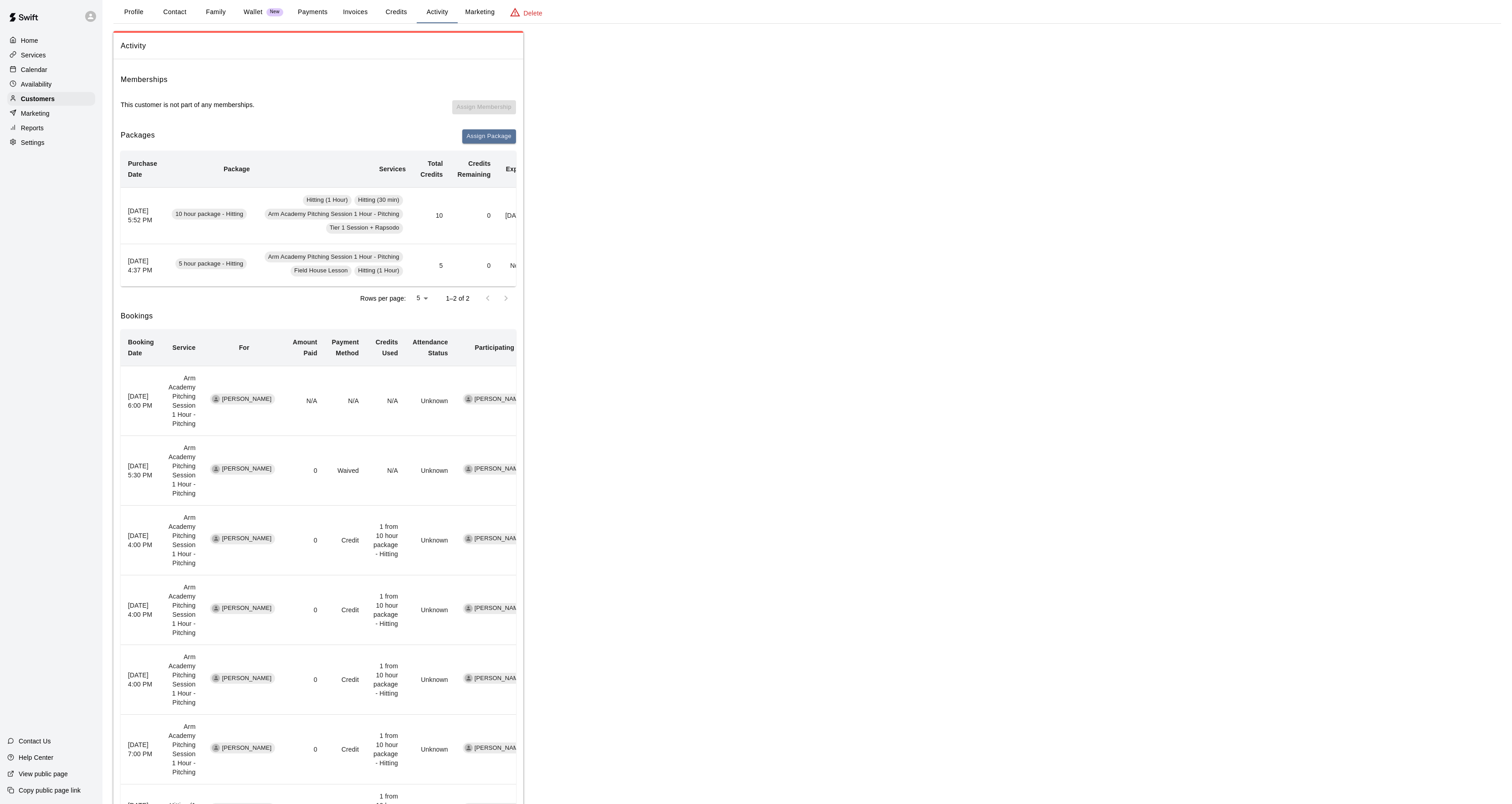
click at [43, 70] on p "Calendar" at bounding box center [34, 70] width 26 height 9
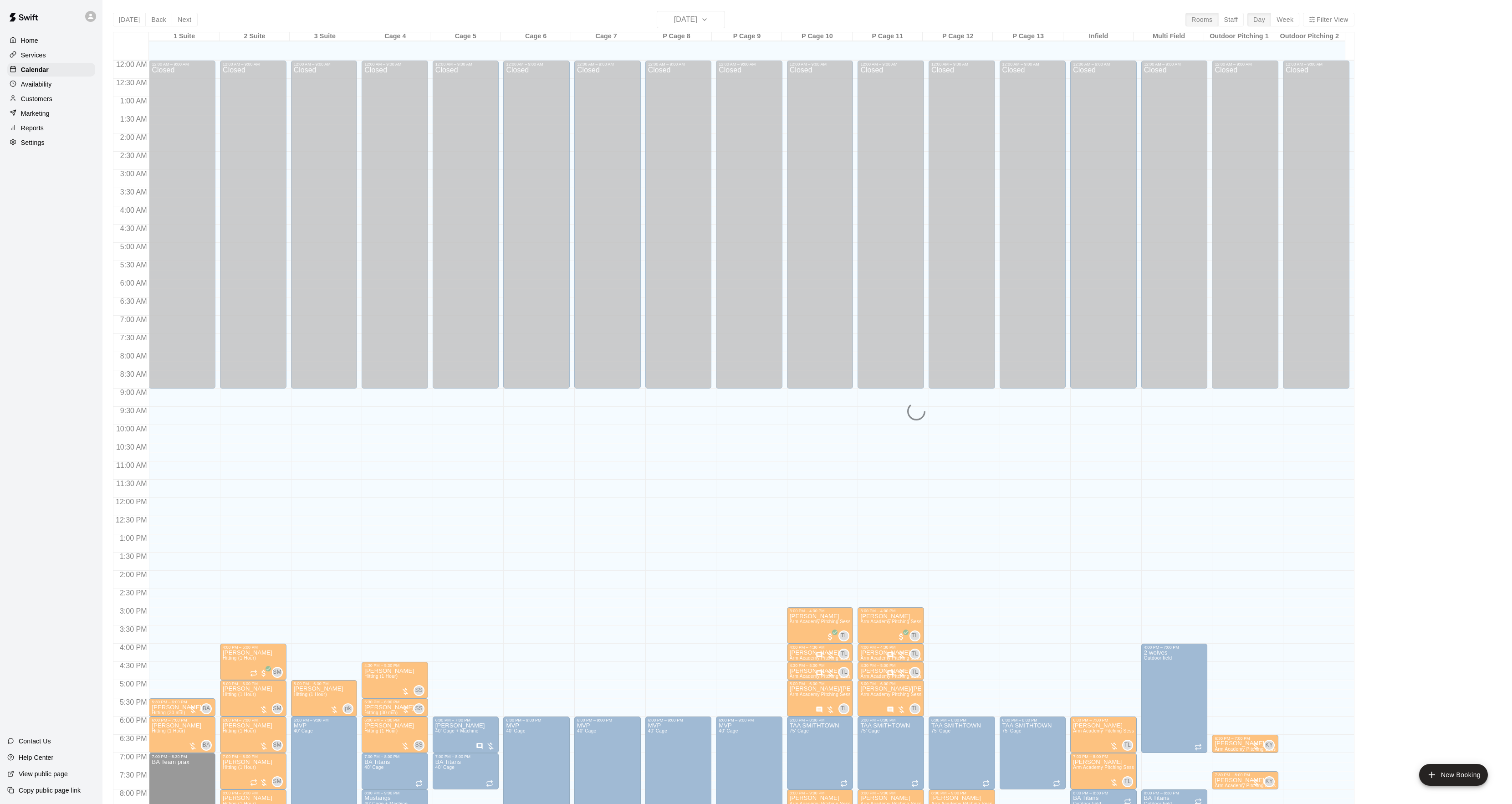
scroll to position [93, 0]
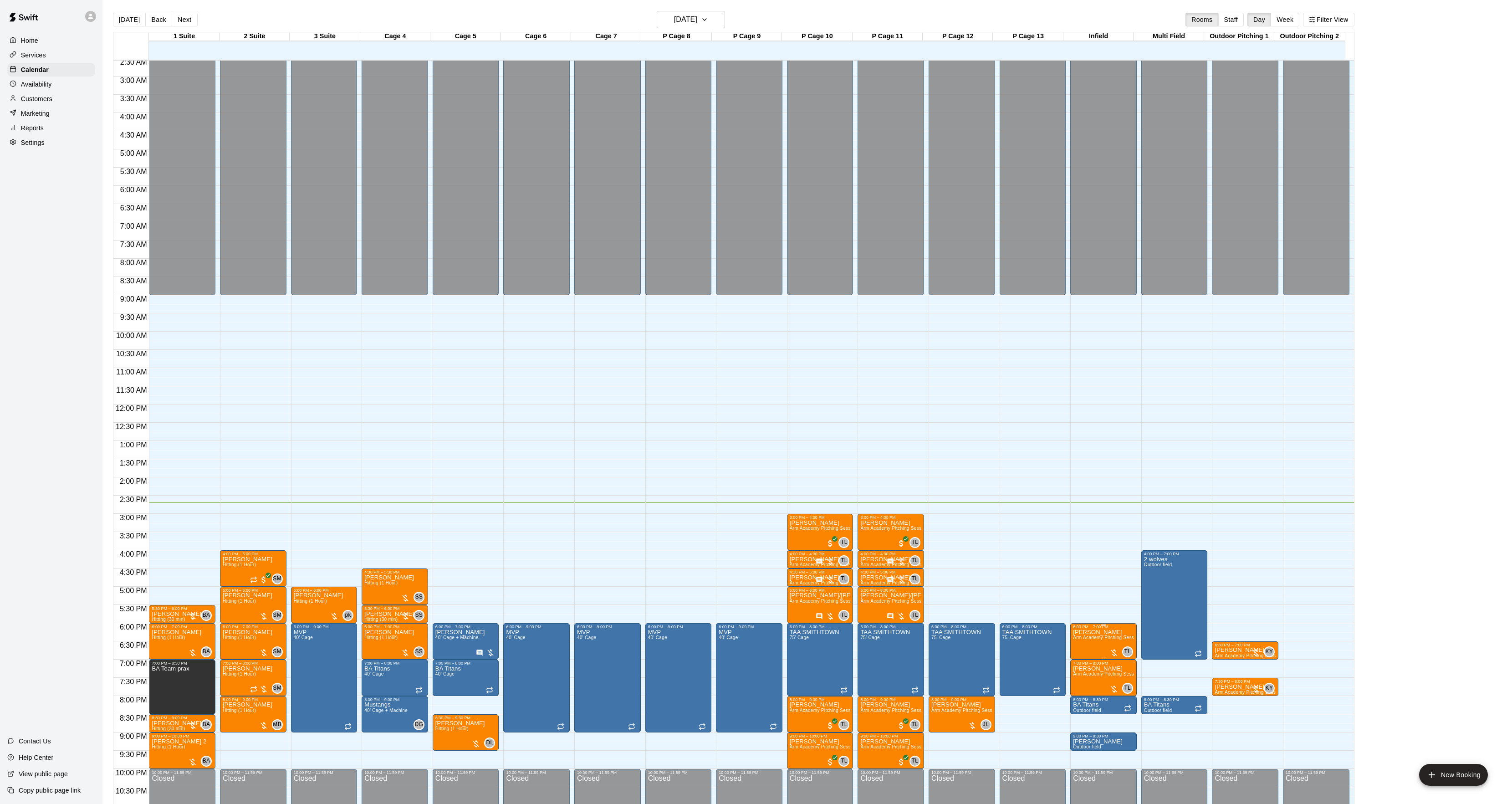
click at [1096, 632] on p "[PERSON_NAME]" at bounding box center [1104, 632] width 61 height 0
click at [1079, 646] on icon "edit" at bounding box center [1081, 644] width 9 height 9
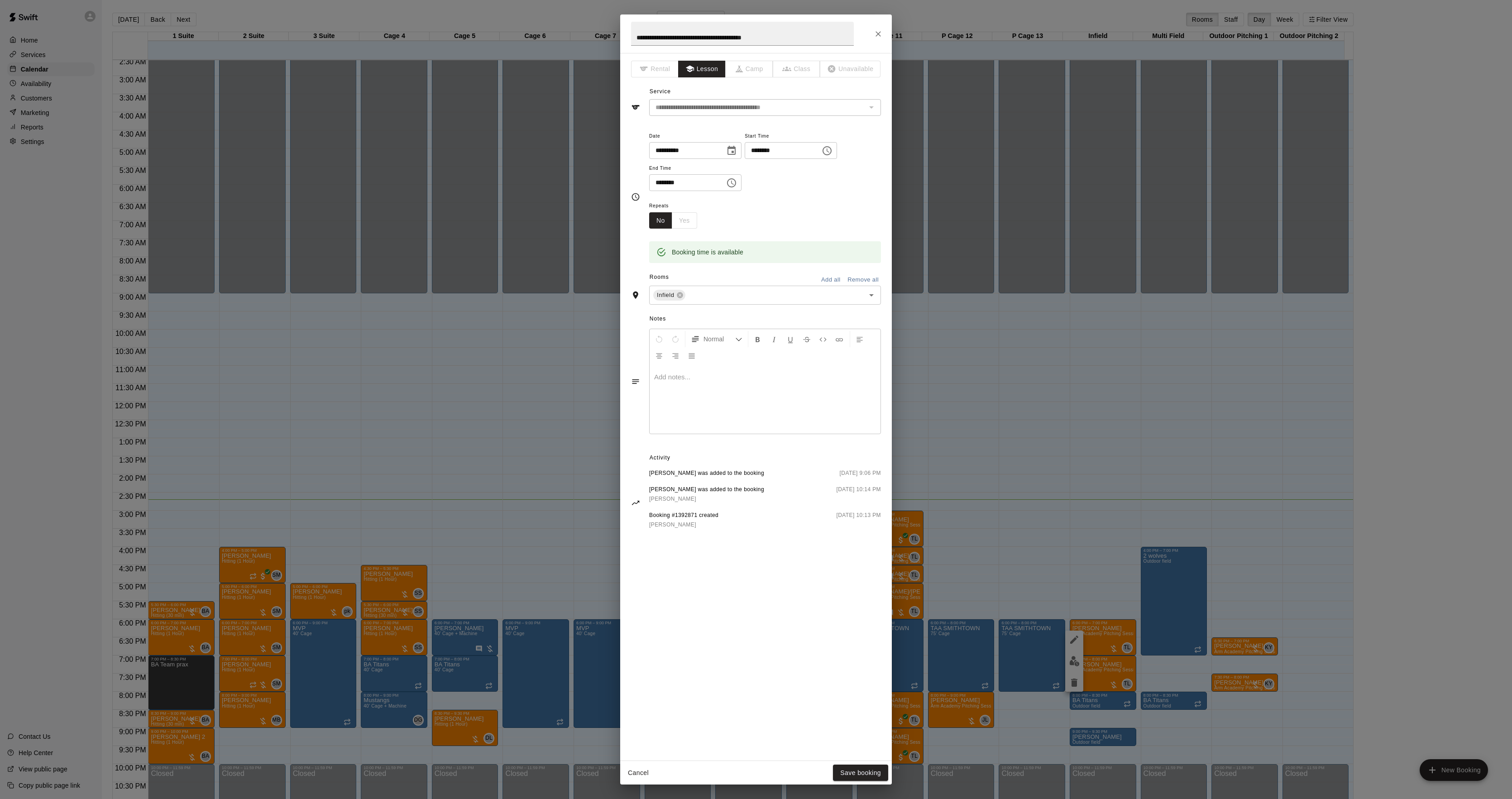
click at [705, 406] on div at bounding box center [765, 400] width 231 height 68
click at [855, 774] on button "Save booking" at bounding box center [861, 774] width 56 height 17
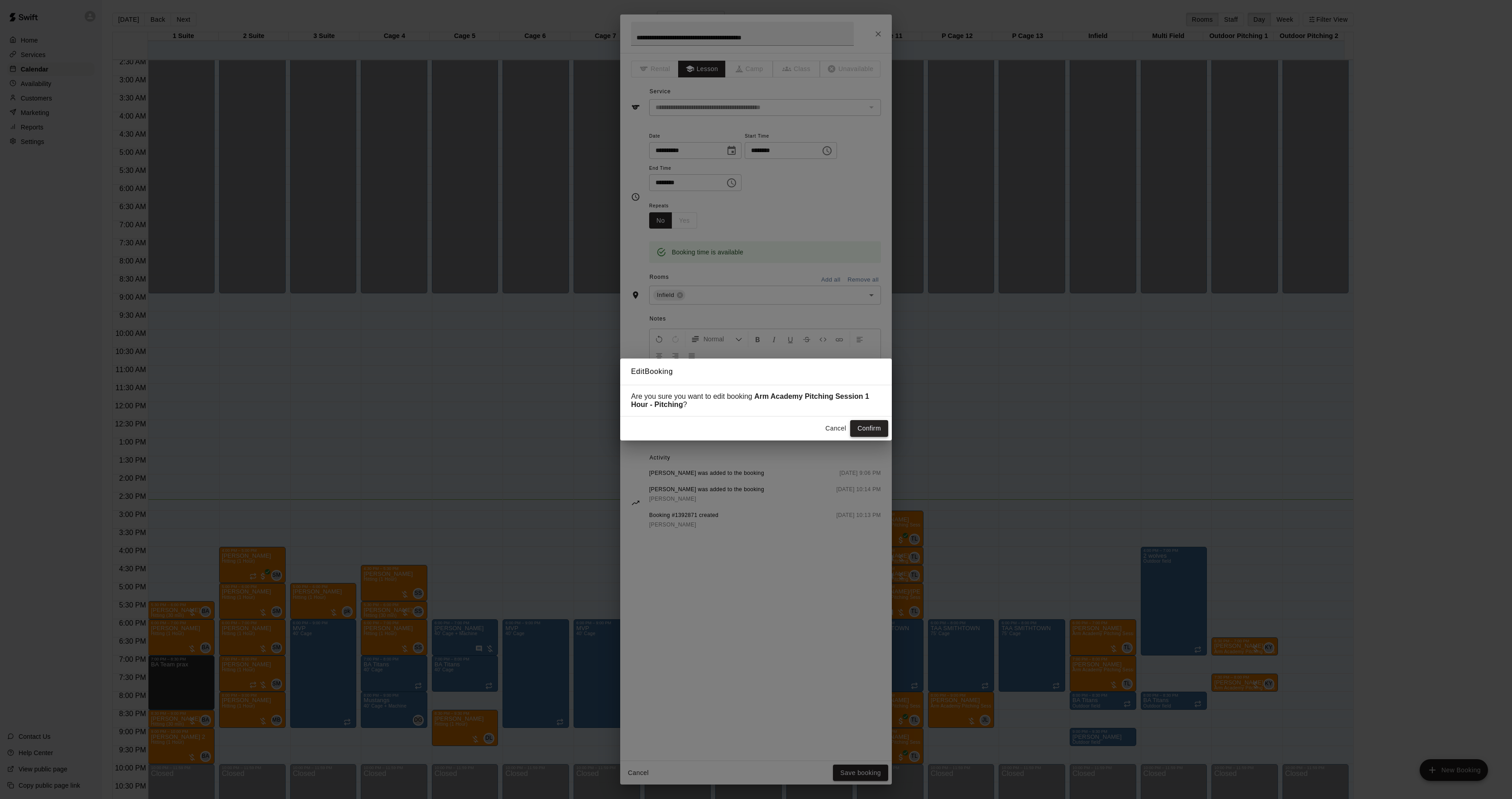
click at [868, 432] on button "Confirm" at bounding box center [869, 428] width 38 height 17
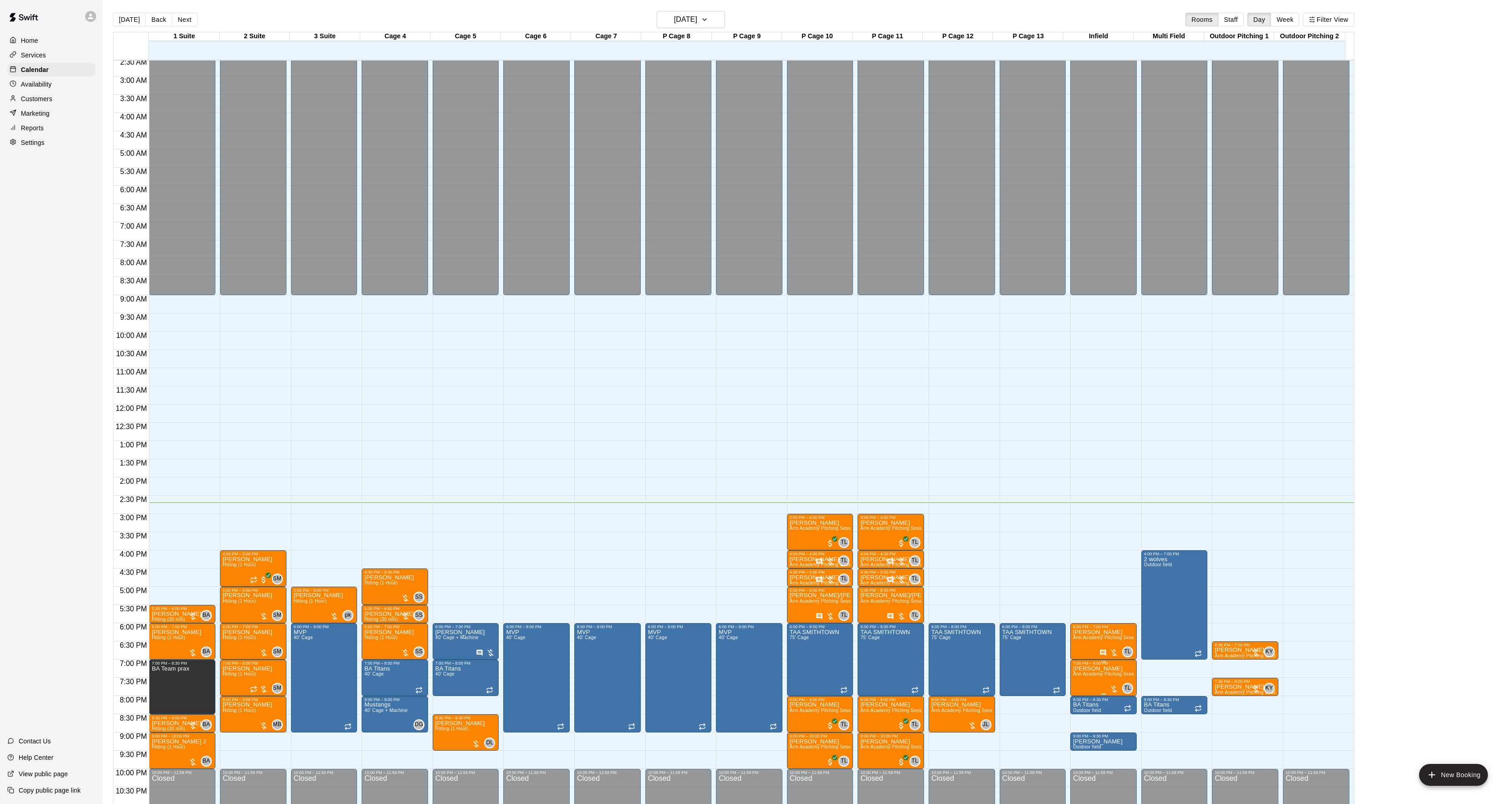
click at [1085, 702] on img "edit" at bounding box center [1080, 698] width 10 height 10
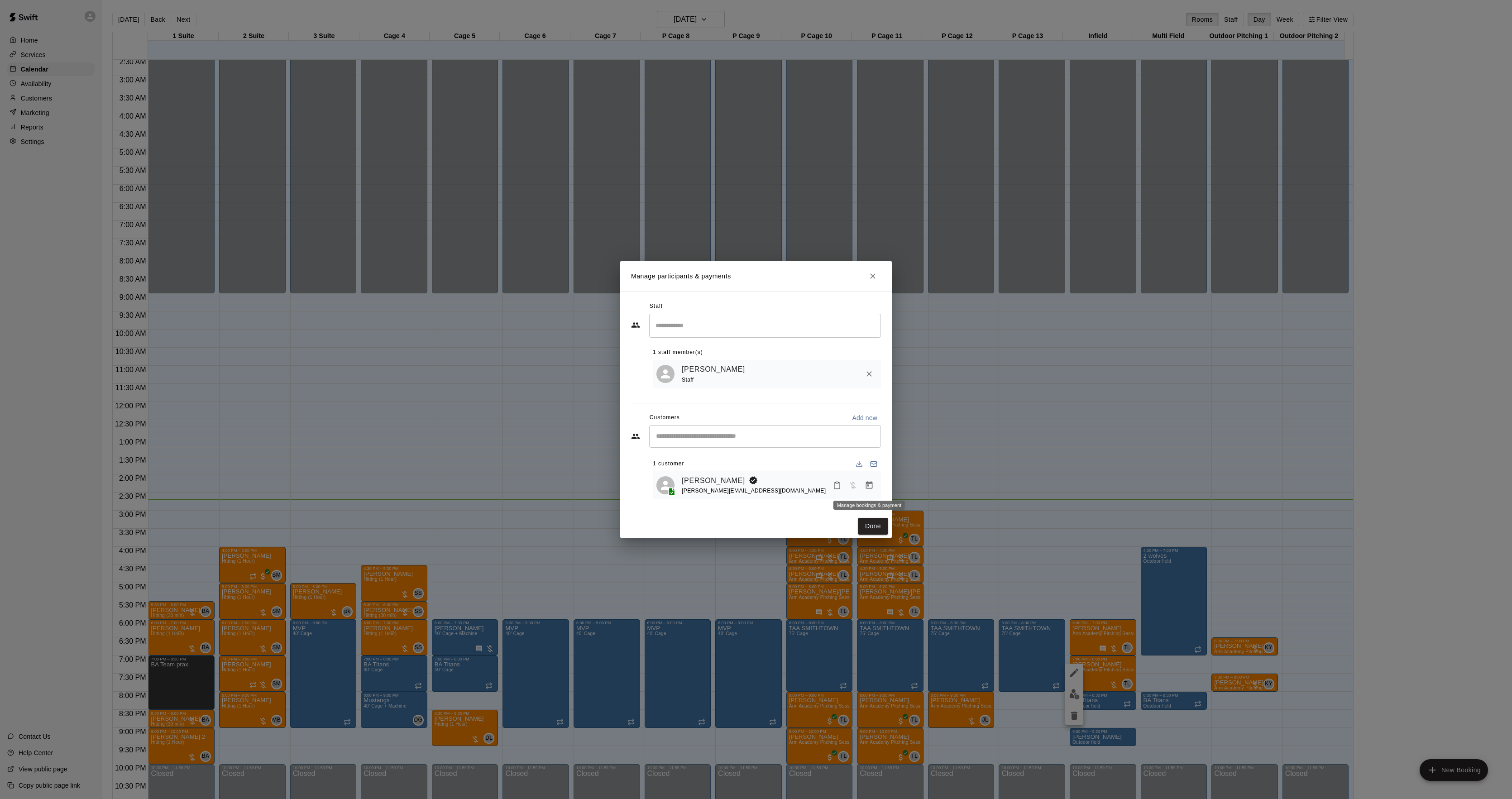
click at [875, 489] on button "Manage bookings & payment" at bounding box center [869, 485] width 16 height 16
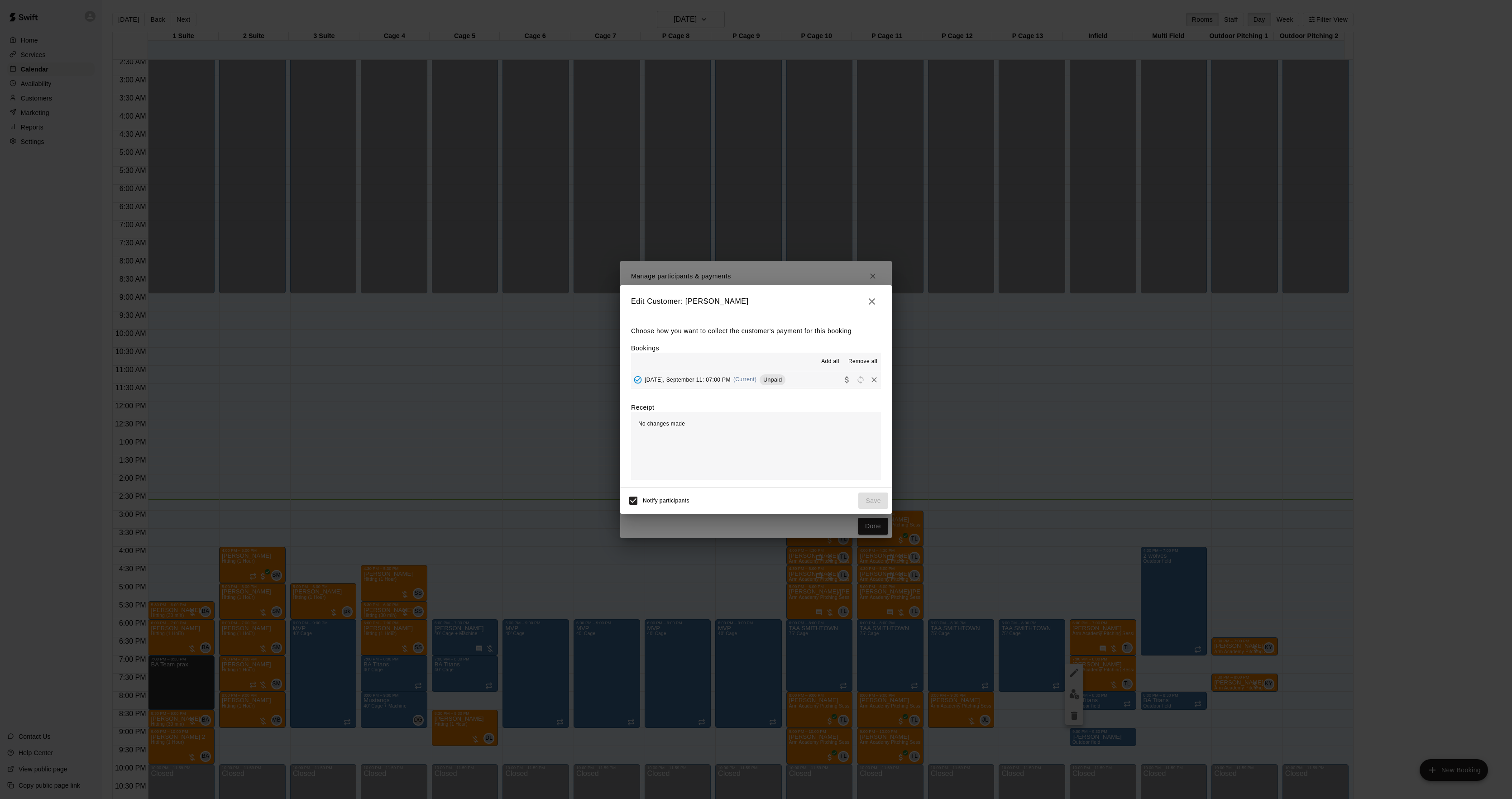
click at [722, 382] on span "[DATE], September 11: 07:00 PM" at bounding box center [687, 379] width 86 height 6
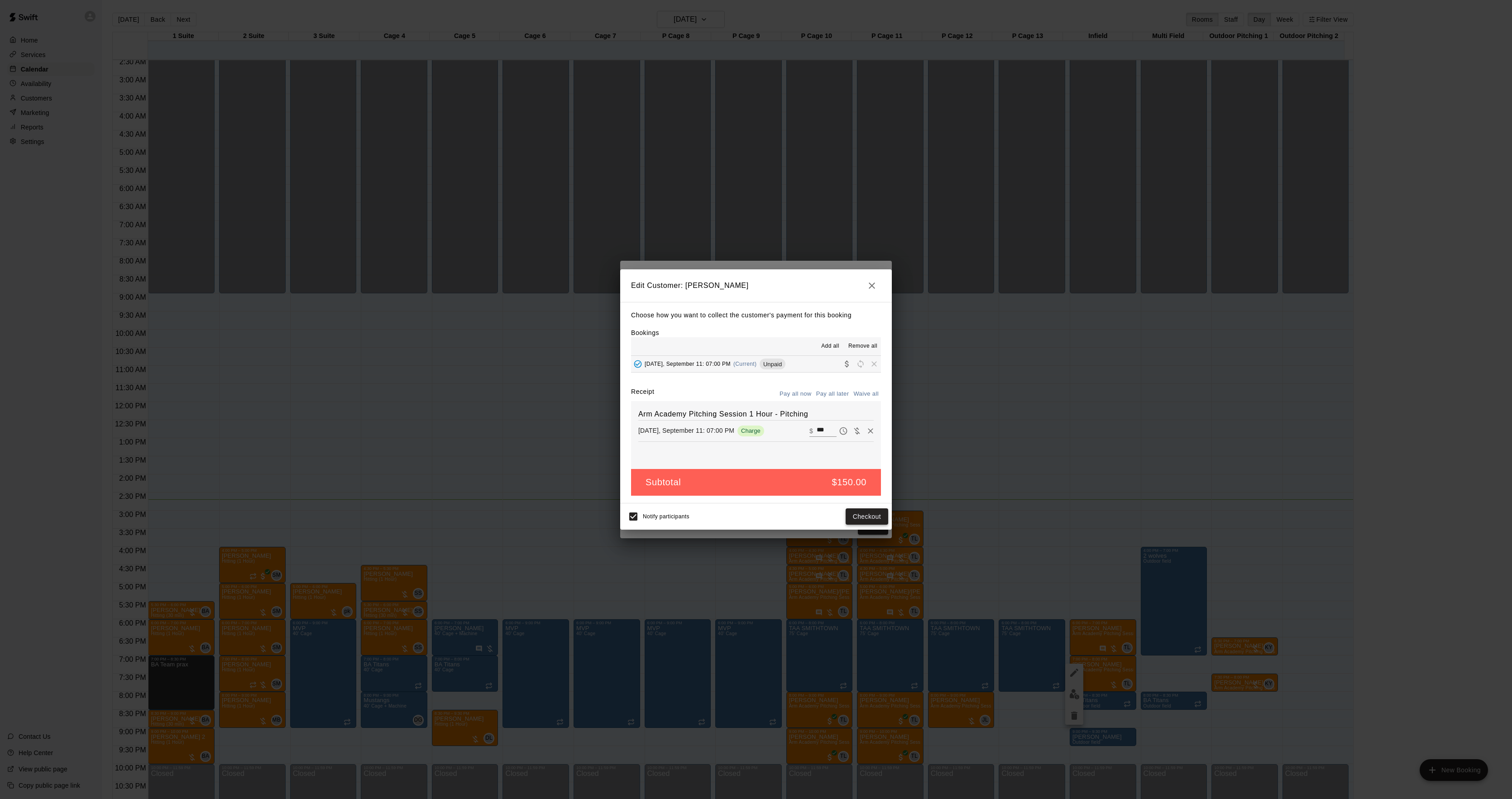
click at [877, 510] on button "Checkout" at bounding box center [867, 517] width 42 height 17
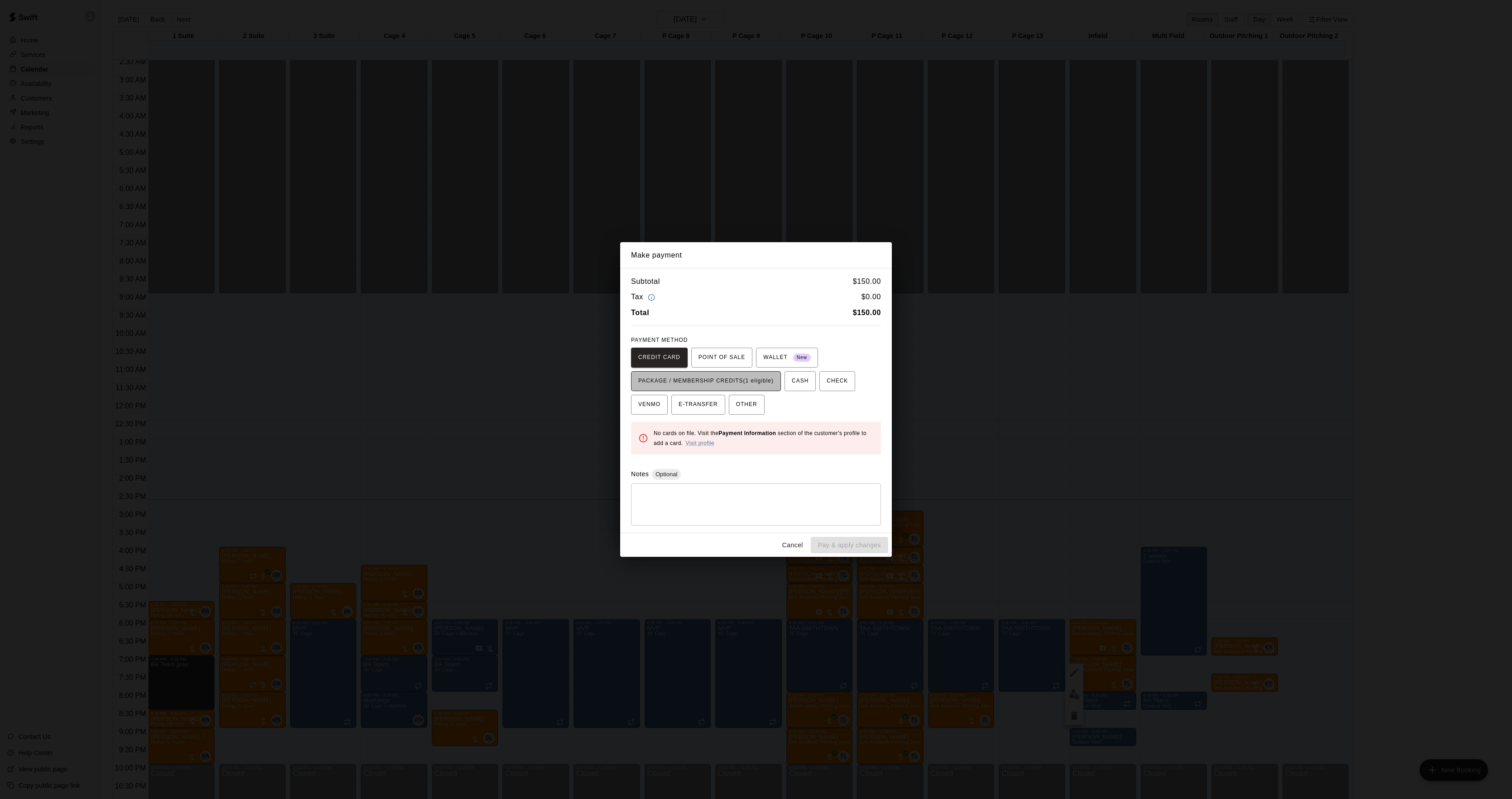
click at [768, 381] on span "PACKAGE / MEMBERSHIP CREDITS (1 eligible)" at bounding box center [705, 381] width 135 height 15
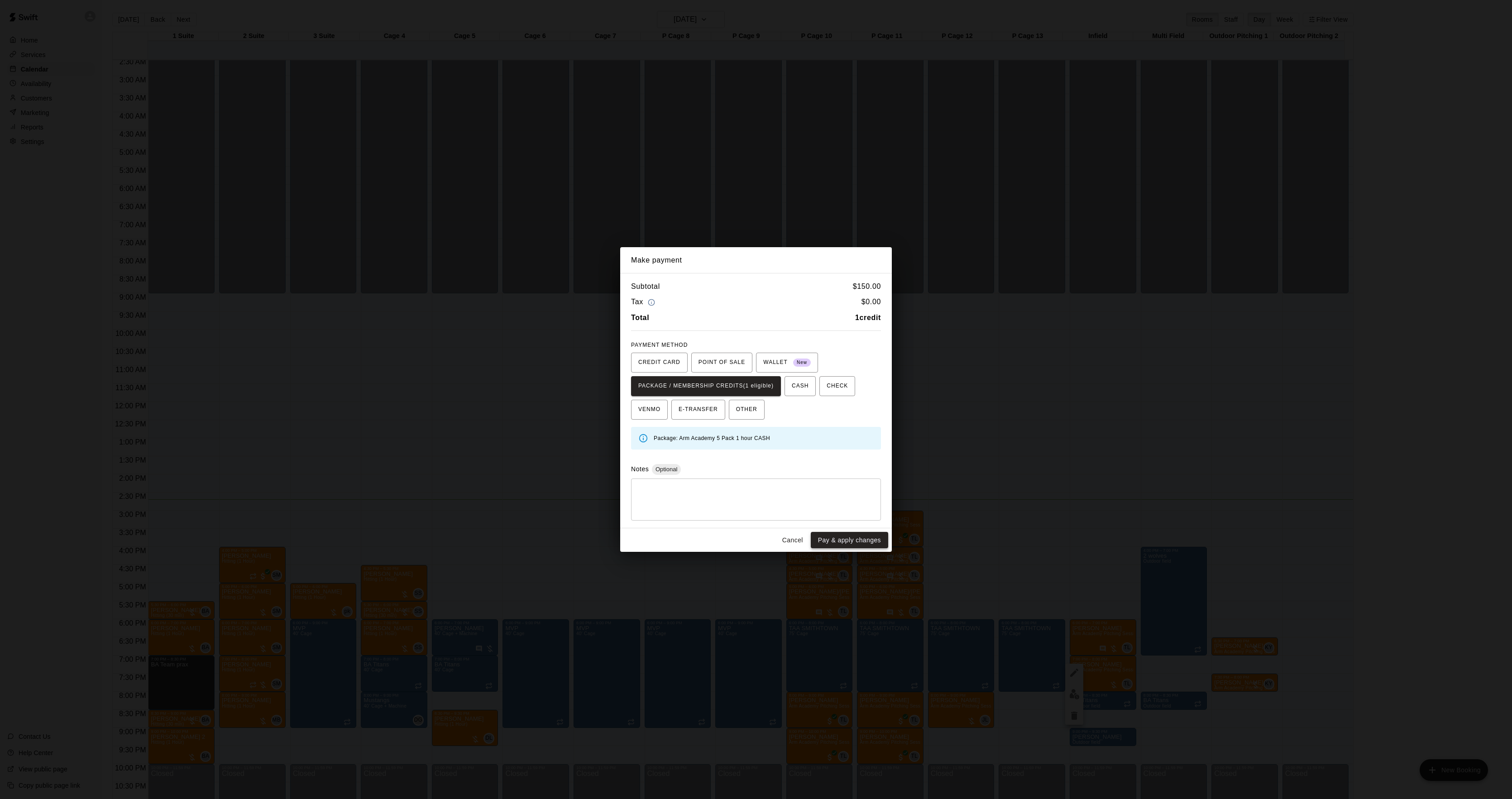
click at [844, 546] on button "Pay & apply changes" at bounding box center [850, 540] width 77 height 17
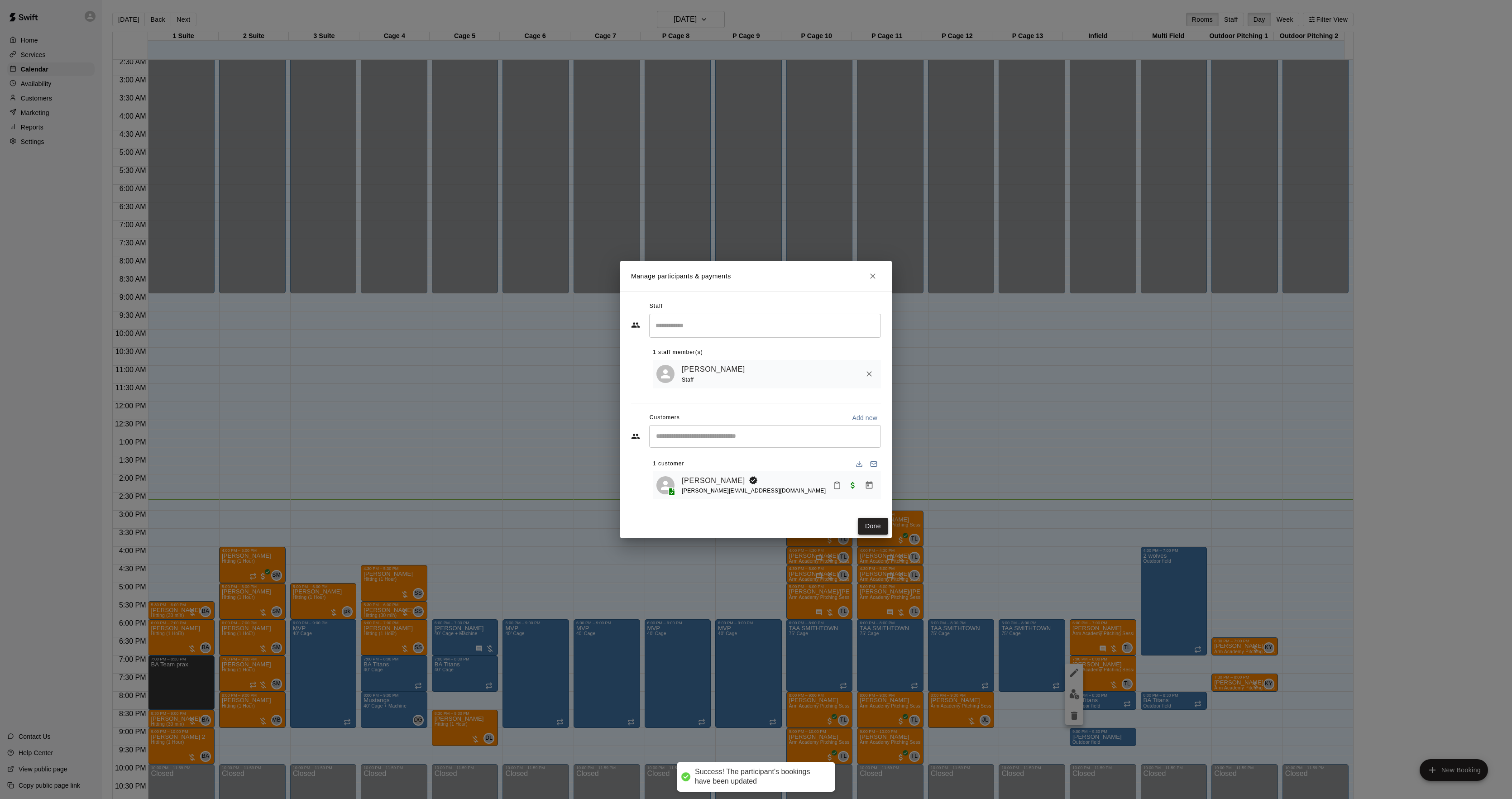
click at [864, 530] on button "Done" at bounding box center [873, 526] width 30 height 17
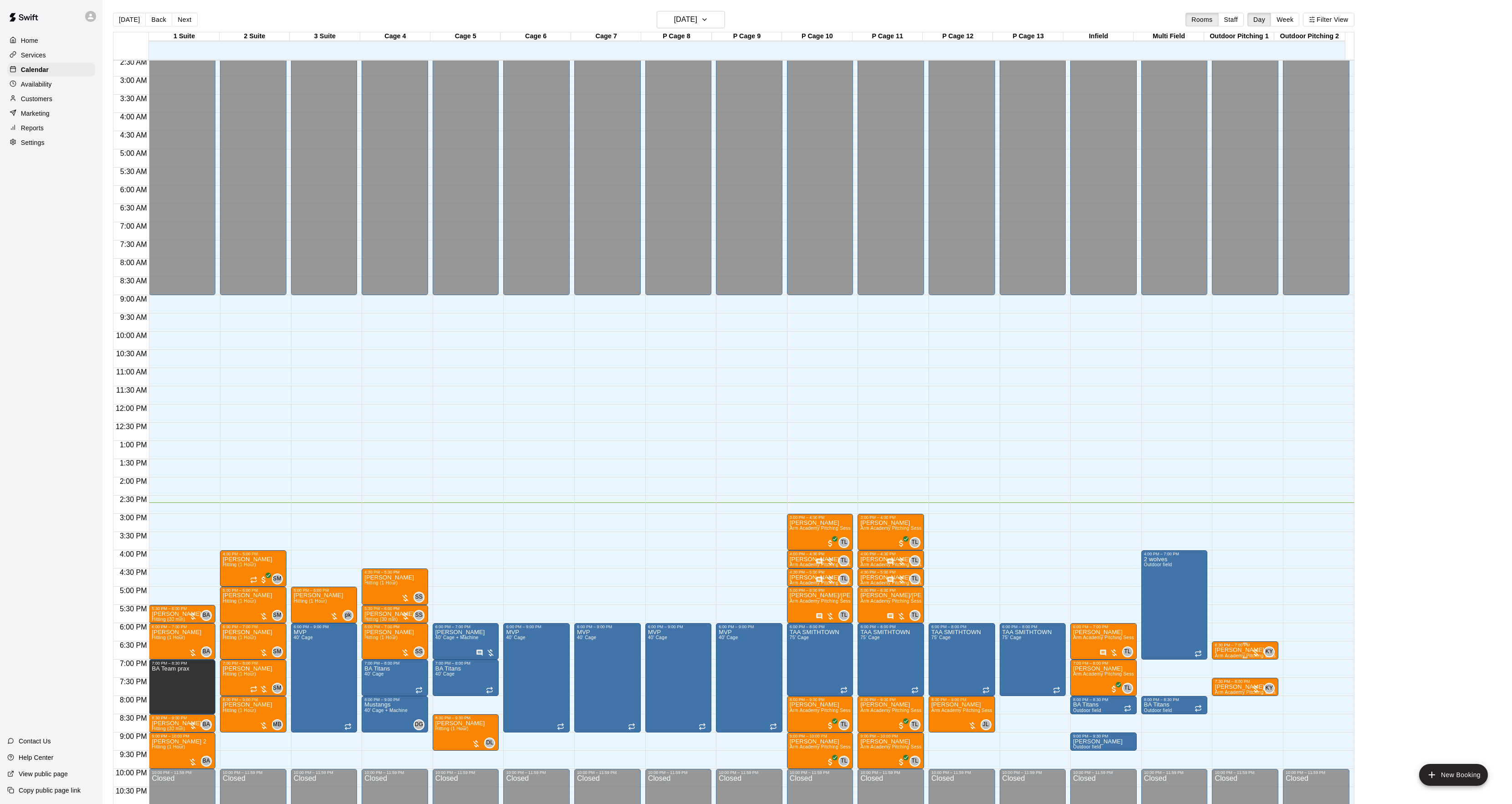
click at [1222, 646] on div "6:30 PM – 7:00 PM" at bounding box center [1245, 646] width 61 height 5
click at [1218, 674] on img "edit" at bounding box center [1222, 674] width 10 height 10
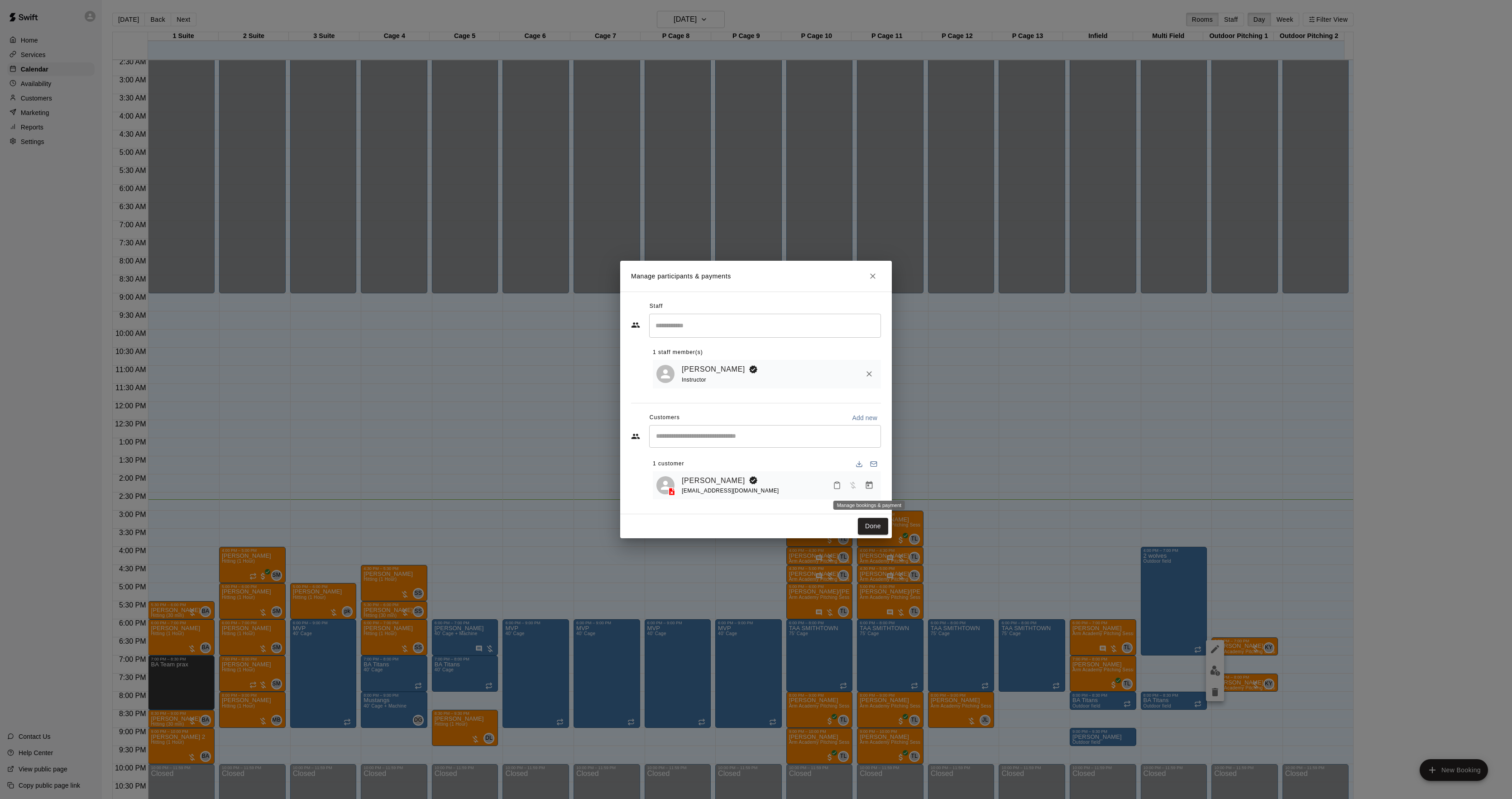
click at [873, 488] on icon "Manage bookings & payment" at bounding box center [869, 486] width 9 height 9
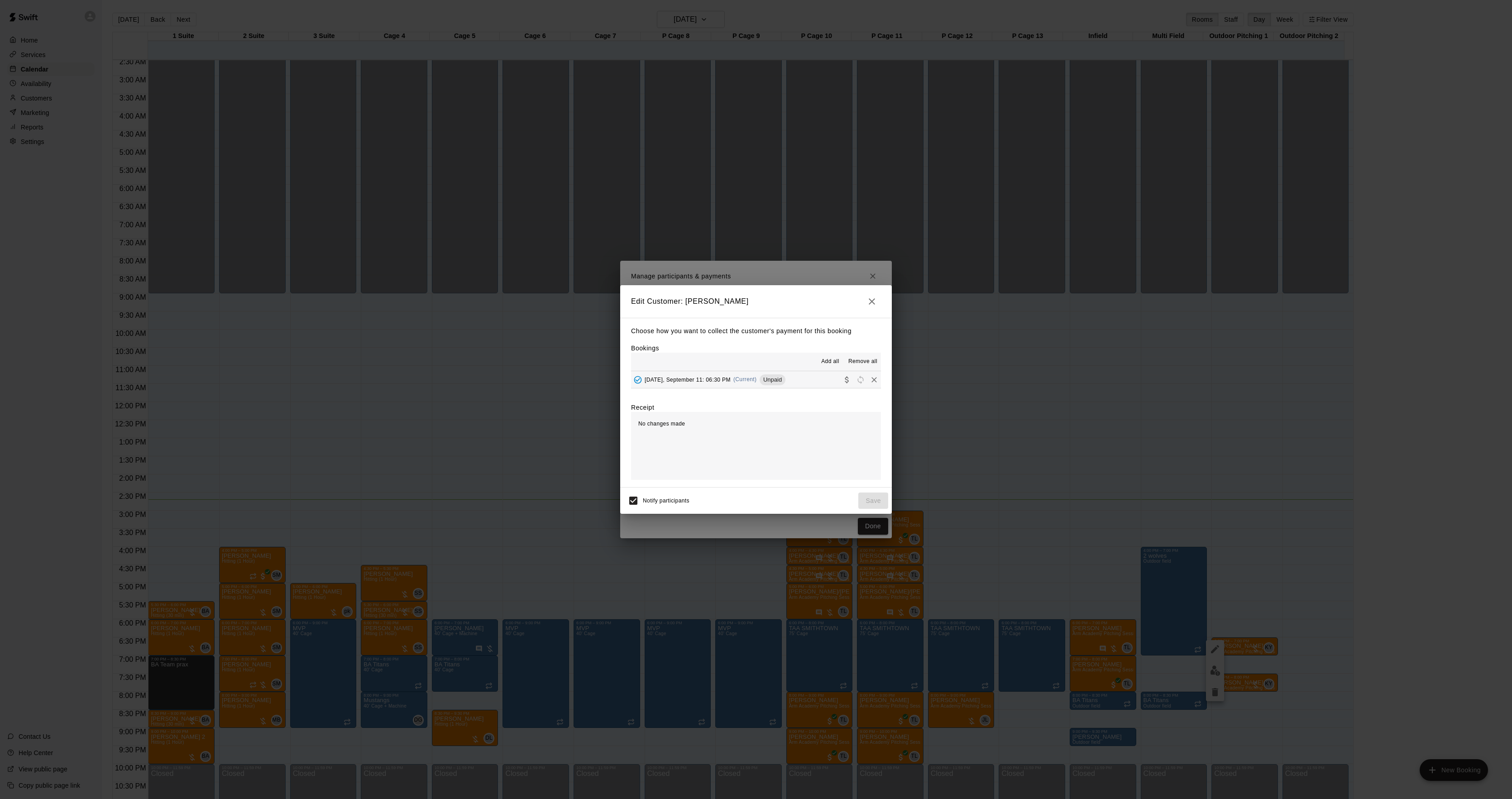
click at [768, 381] on span "Unpaid" at bounding box center [772, 379] width 25 height 7
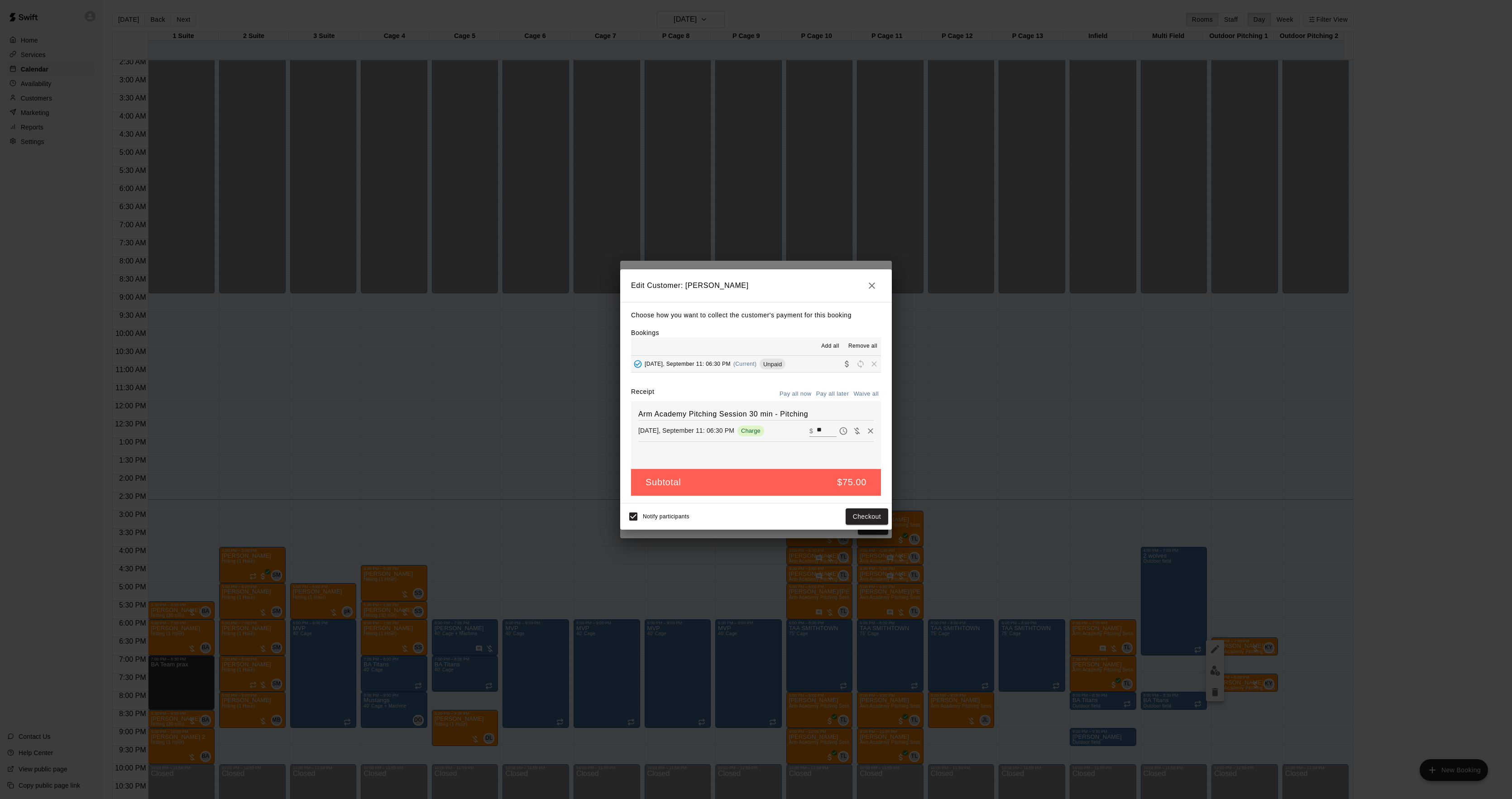
click at [868, 508] on div "Notify participants Checkout" at bounding box center [756, 516] width 265 height 19
click at [868, 513] on button "Checkout" at bounding box center [867, 517] width 42 height 17
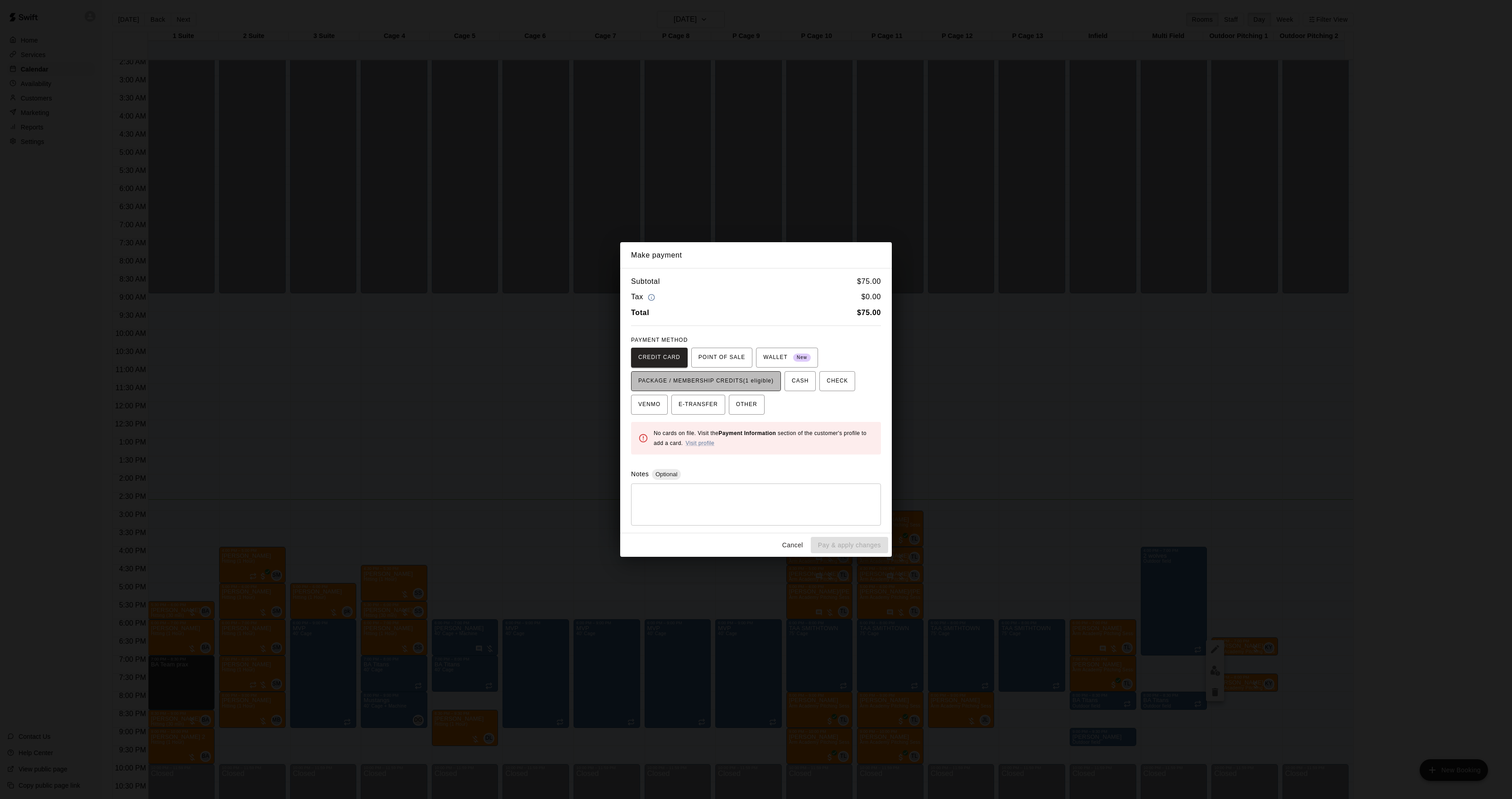
drag, startPoint x: 753, startPoint y: 388, endPoint x: 792, endPoint y: 433, distance: 59.5
click at [753, 388] on button "PACKAGE / MEMBERSHIP CREDITS (1 eligible)" at bounding box center [706, 381] width 150 height 20
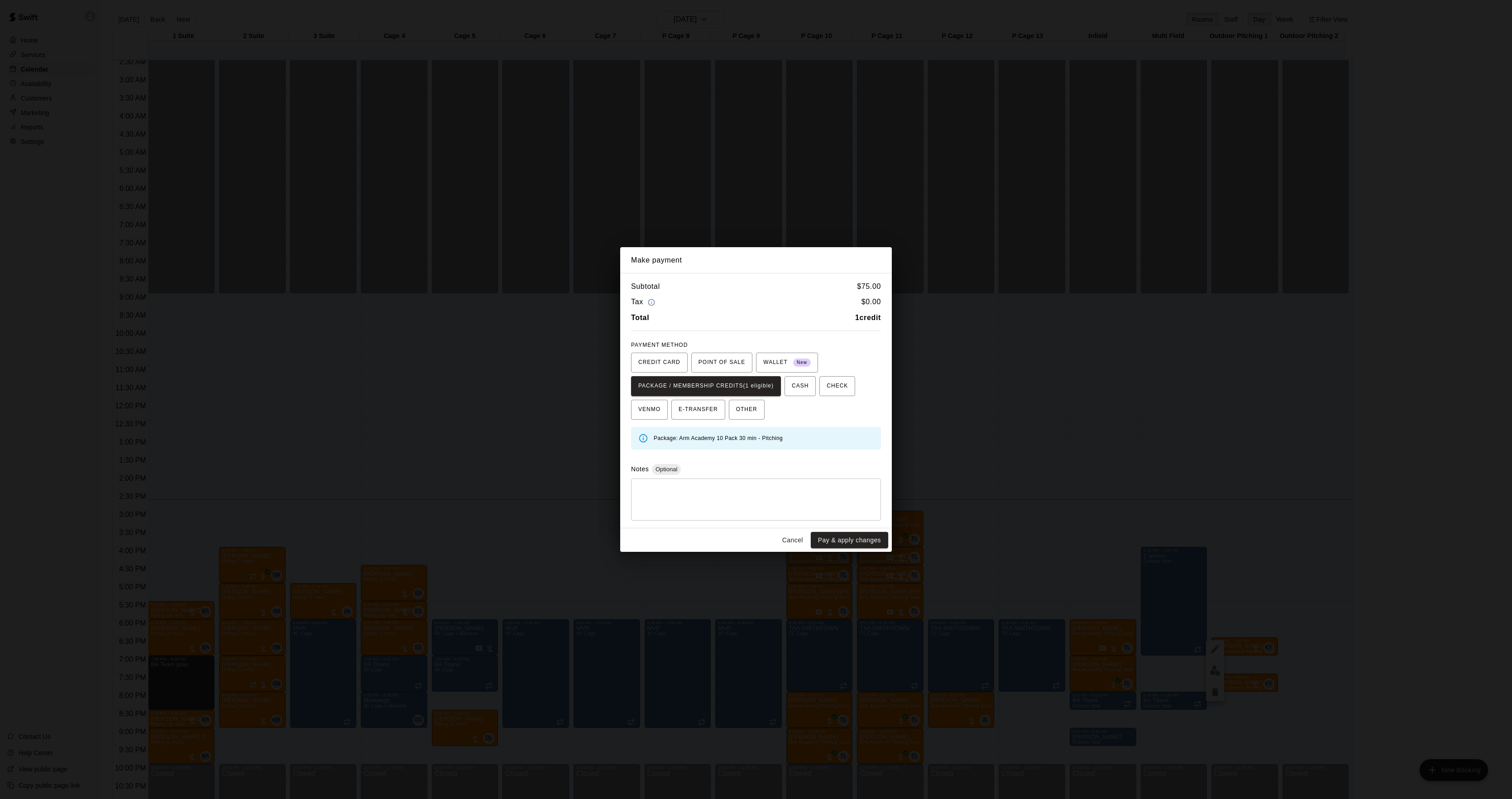
click at [841, 531] on div "Cancel Pay & apply changes" at bounding box center [756, 540] width 272 height 24
click at [843, 533] on button "Pay & apply changes" at bounding box center [850, 540] width 77 height 17
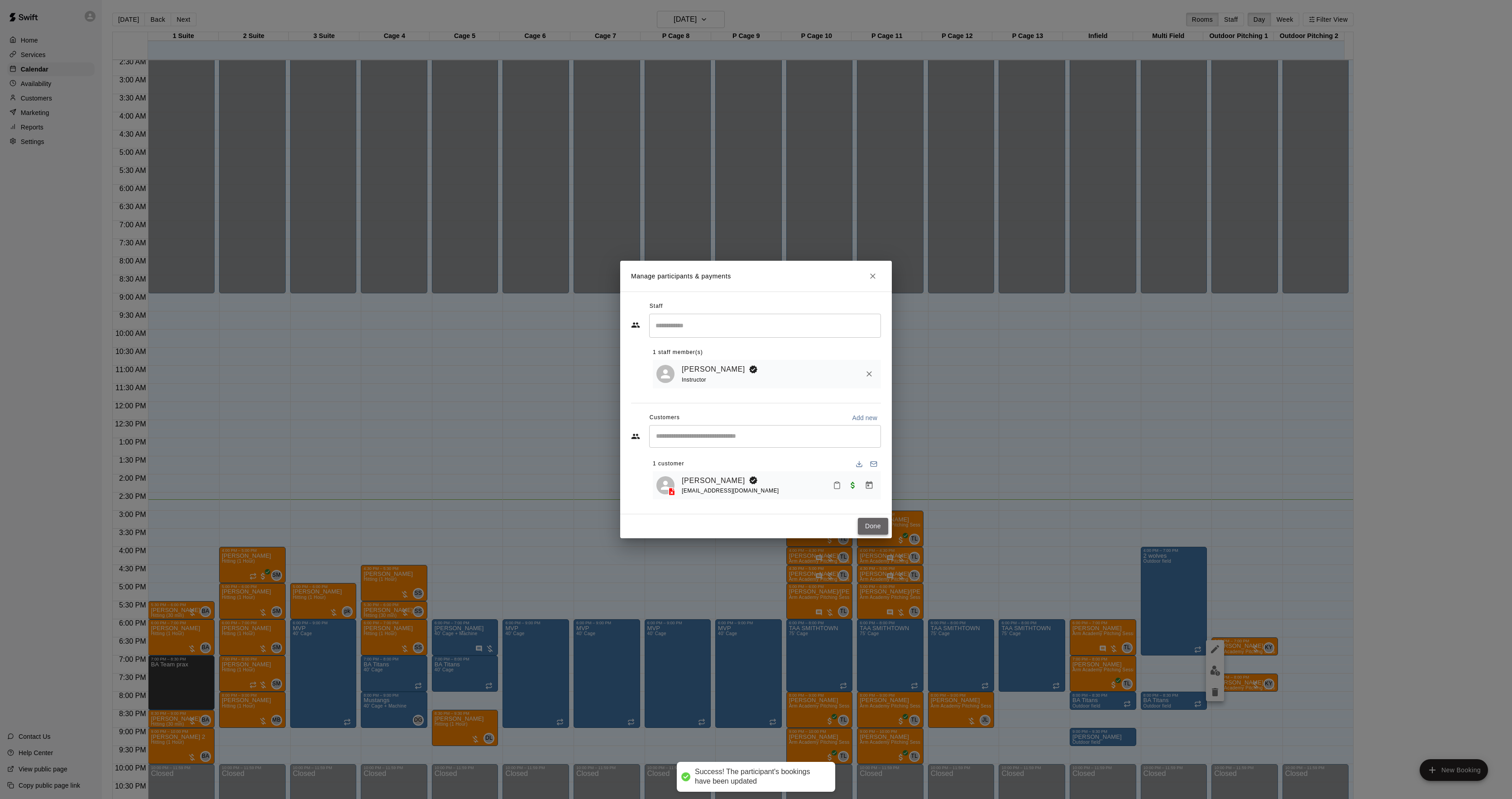
click at [874, 522] on button "Done" at bounding box center [873, 526] width 30 height 17
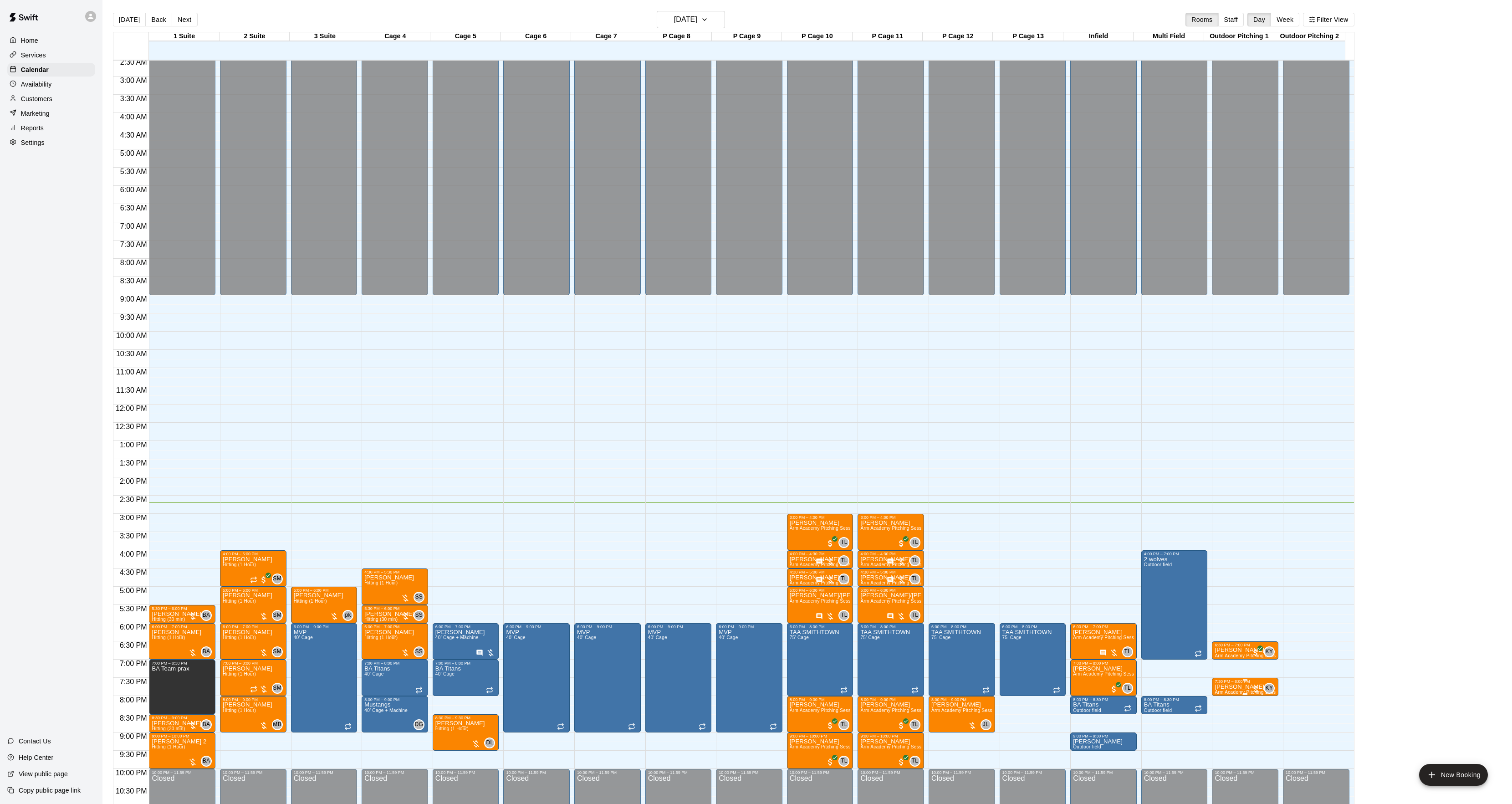
click at [1222, 693] on span "Arm Academy Pitching Session 30 min - Pitching" at bounding box center [1267, 692] width 106 height 5
click at [1223, 717] on img "edit" at bounding box center [1222, 722] width 10 height 10
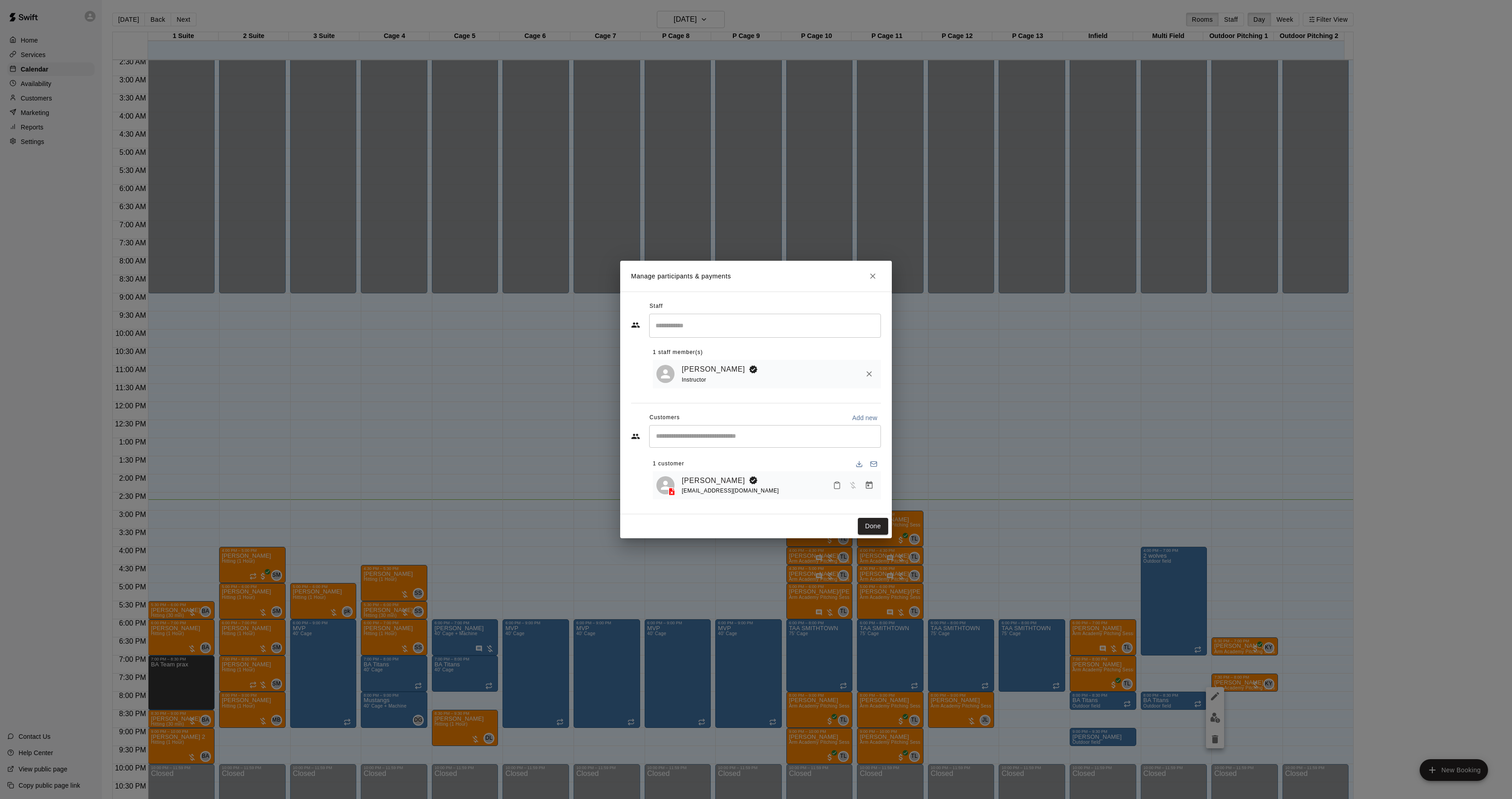
click at [873, 487] on icon "Manage bookings & payment" at bounding box center [869, 486] width 9 height 9
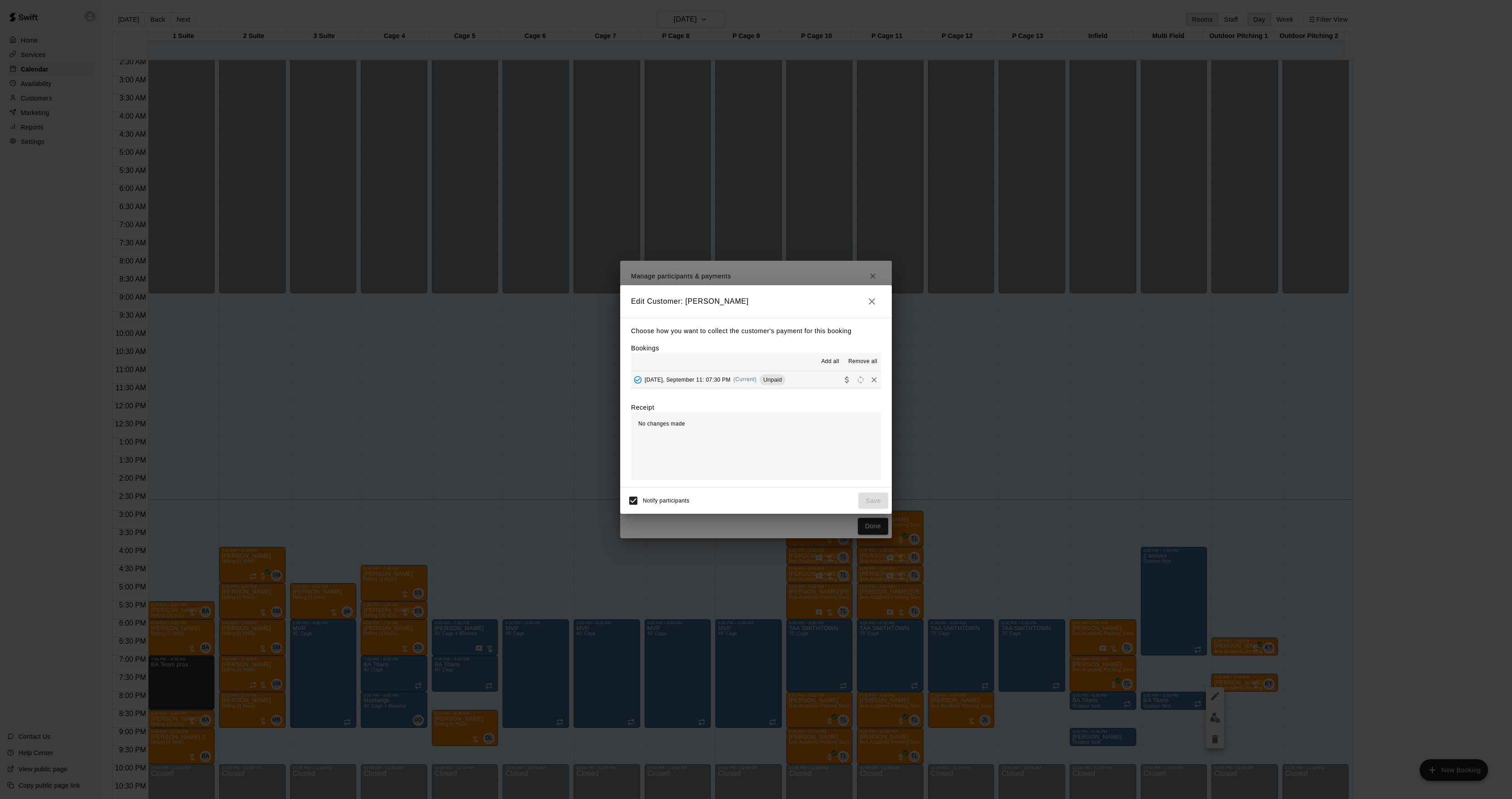
click at [746, 386] on div "[DATE], September 11: 07:30 PM (Current) Unpaid" at bounding box center [709, 380] width 154 height 14
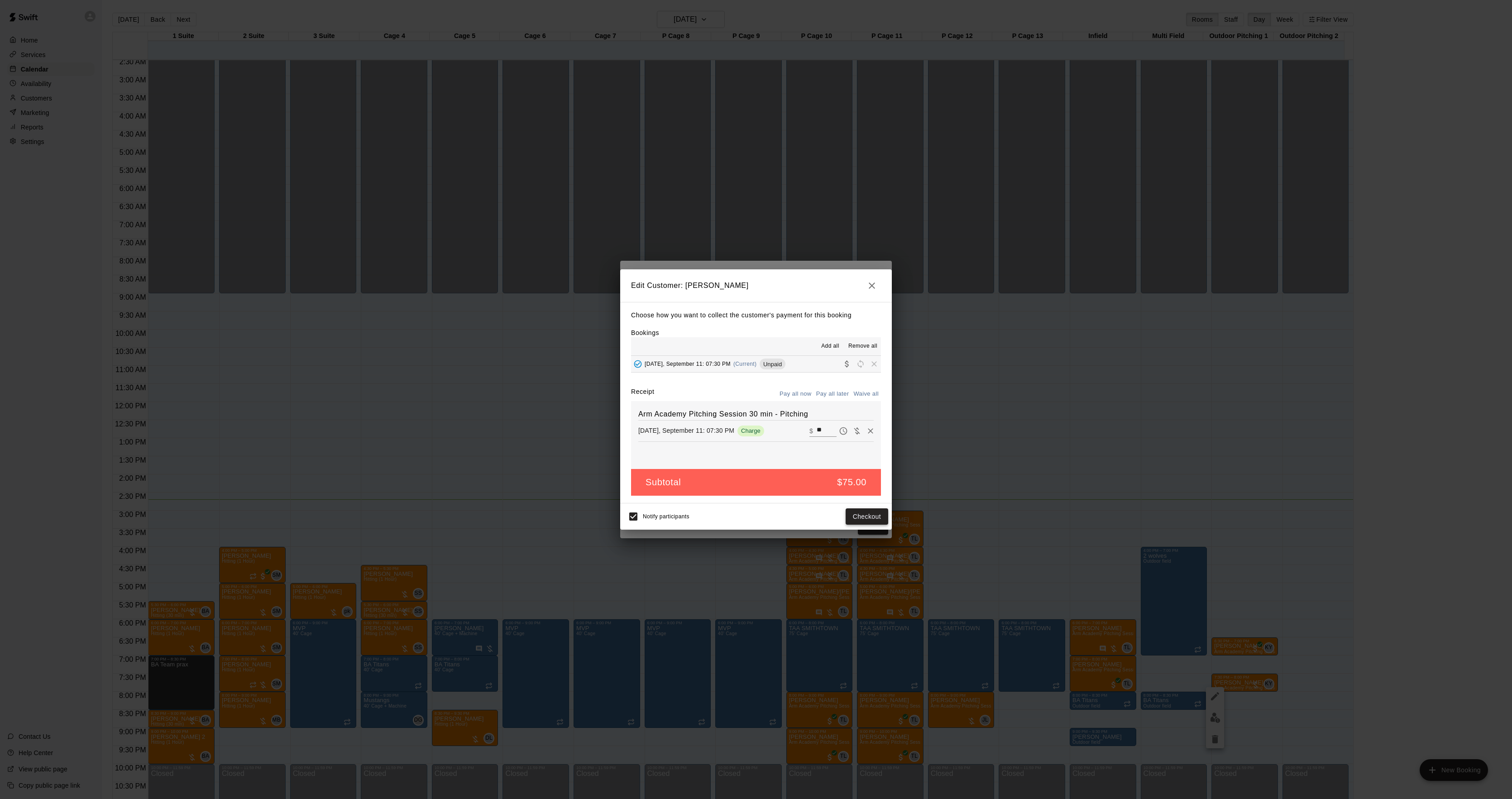
click at [854, 524] on button "Checkout" at bounding box center [867, 517] width 42 height 17
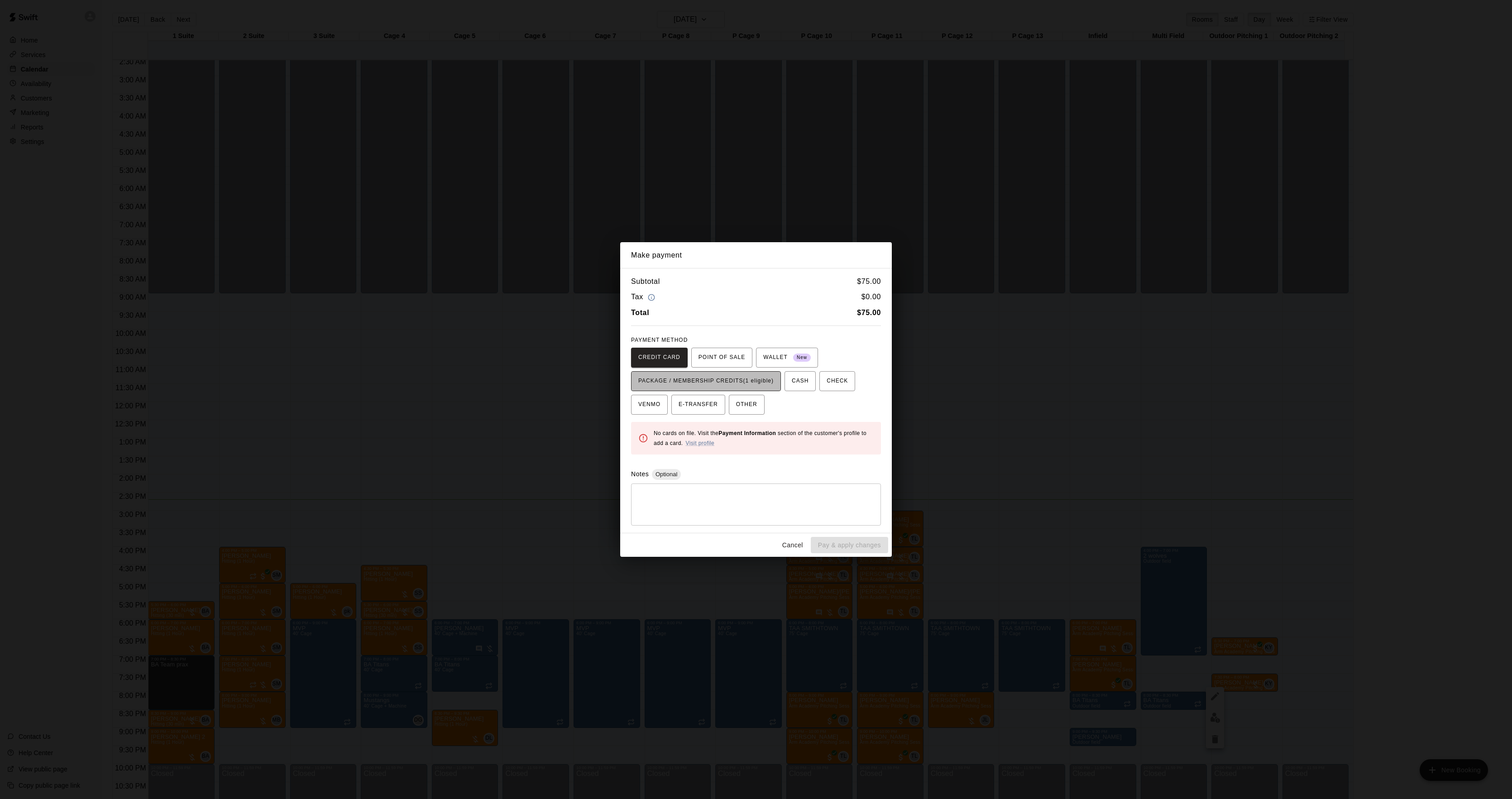
click at [736, 387] on span "PACKAGE / MEMBERSHIP CREDITS (1 eligible)" at bounding box center [705, 381] width 135 height 15
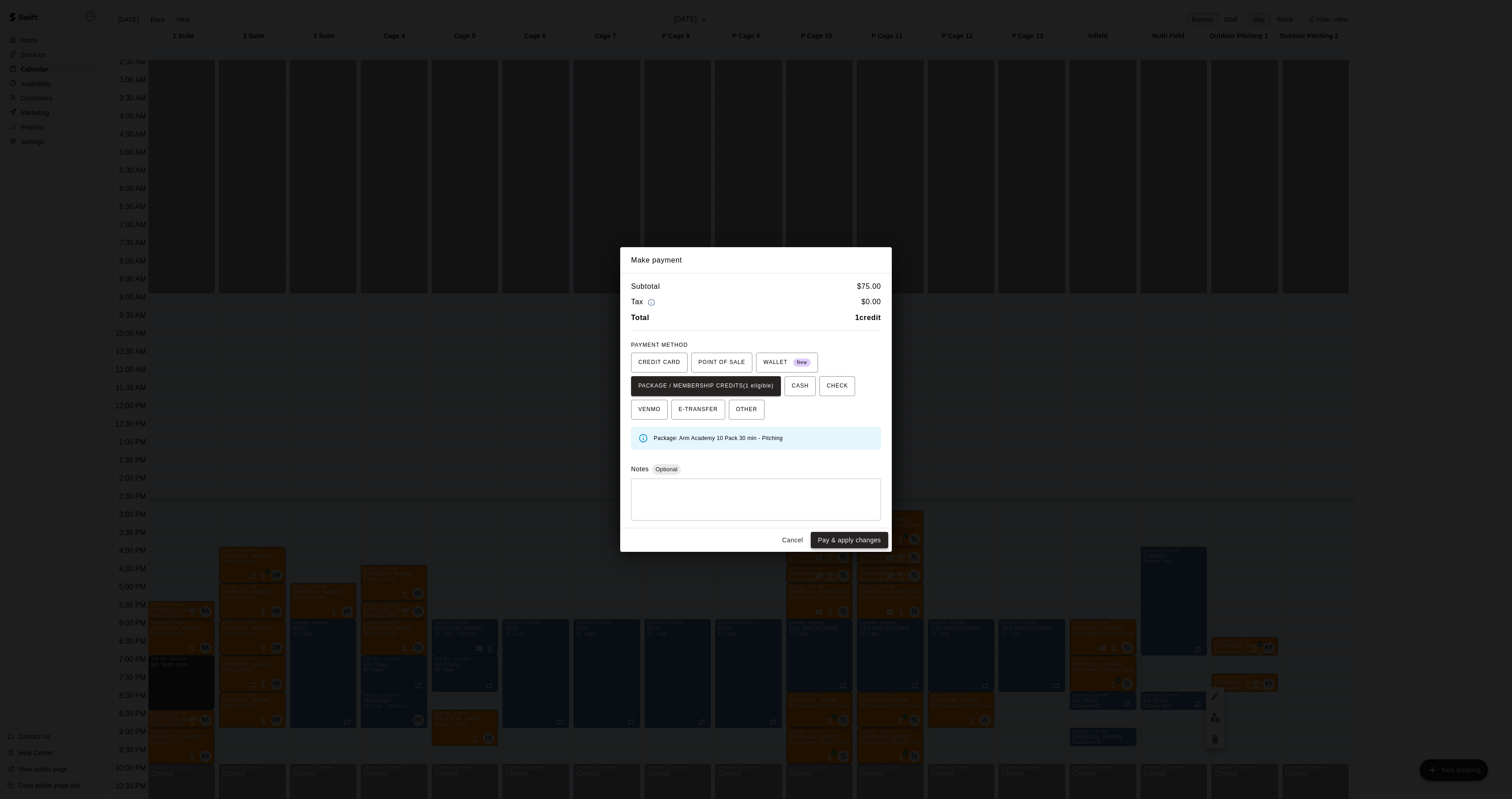
click at [846, 538] on button "Pay & apply changes" at bounding box center [850, 540] width 77 height 17
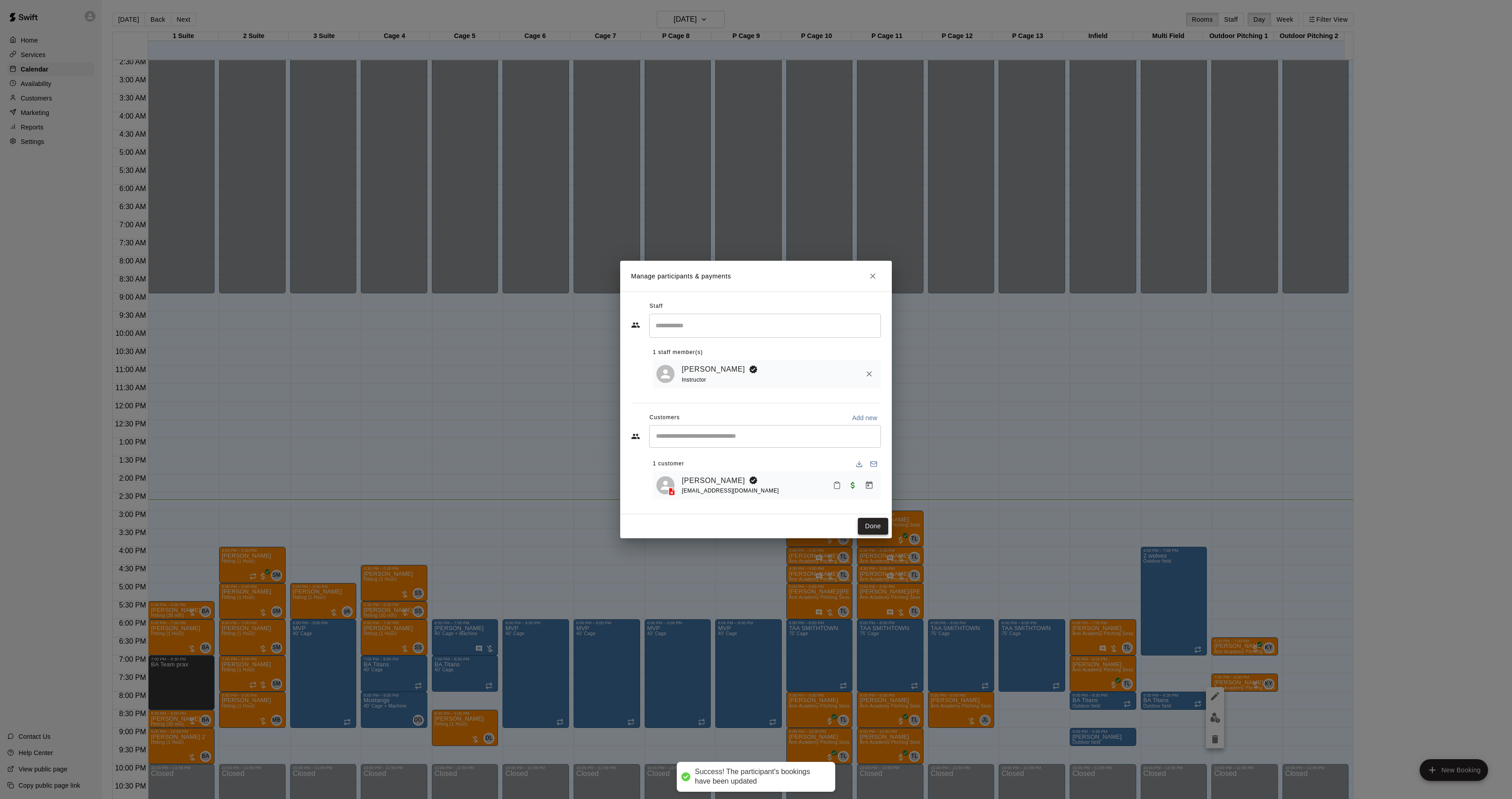
click at [864, 526] on button "Done" at bounding box center [873, 526] width 30 height 17
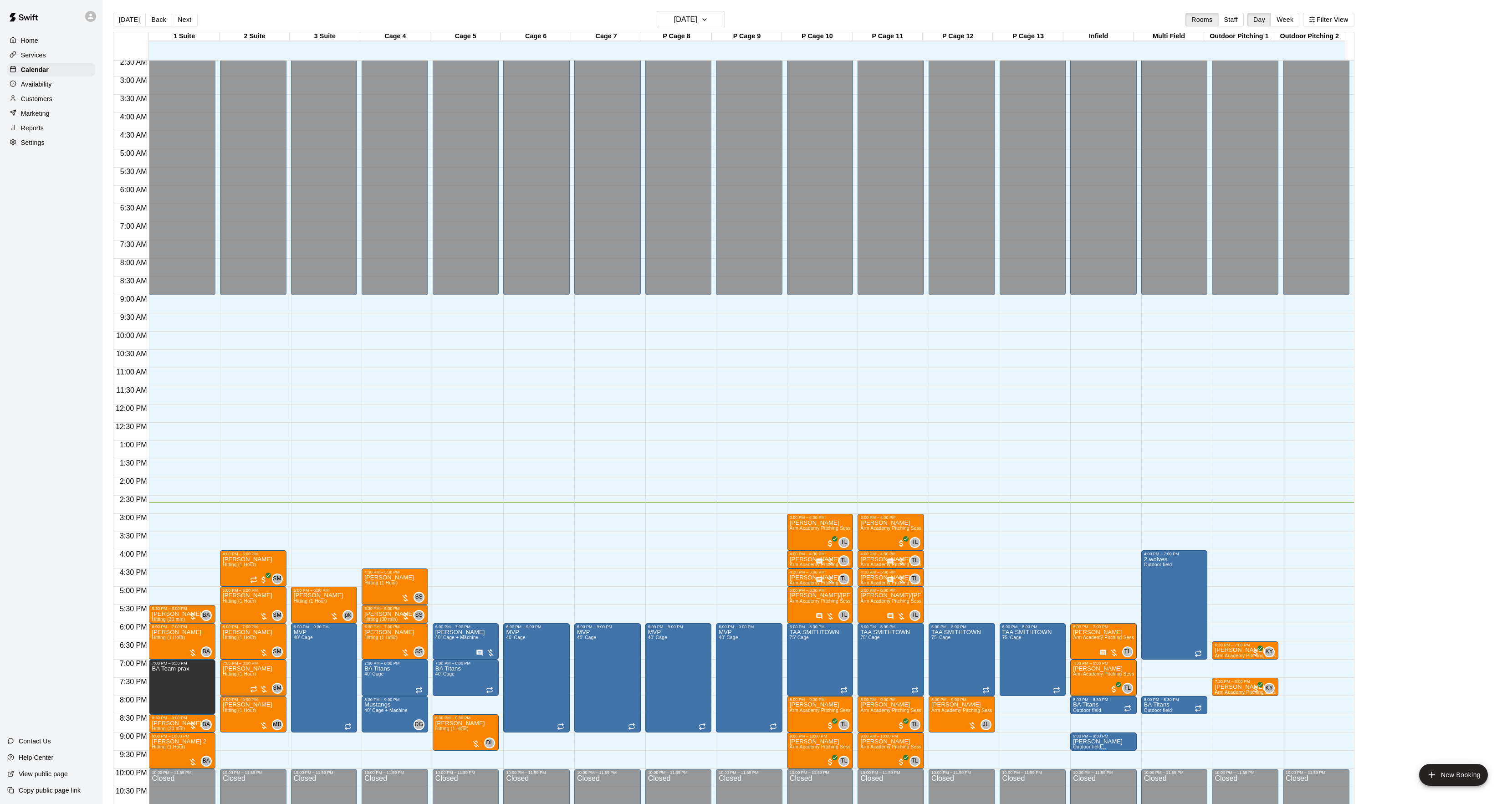
click at [1091, 742] on p "[PERSON_NAME]" at bounding box center [1098, 742] width 50 height 0
click at [1083, 785] on icon "delete" at bounding box center [1081, 788] width 6 height 9
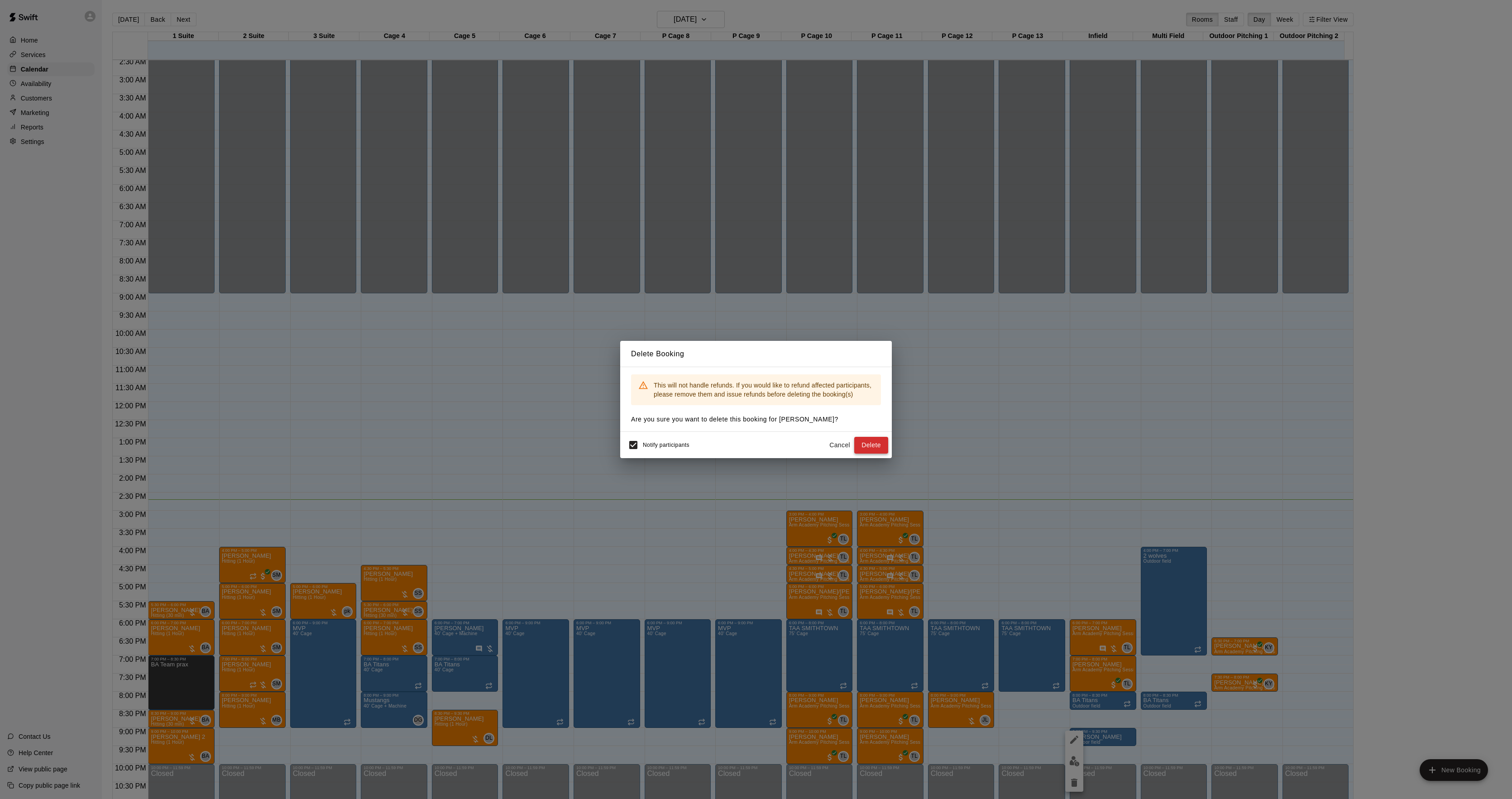
click at [878, 445] on button "Delete" at bounding box center [871, 445] width 34 height 17
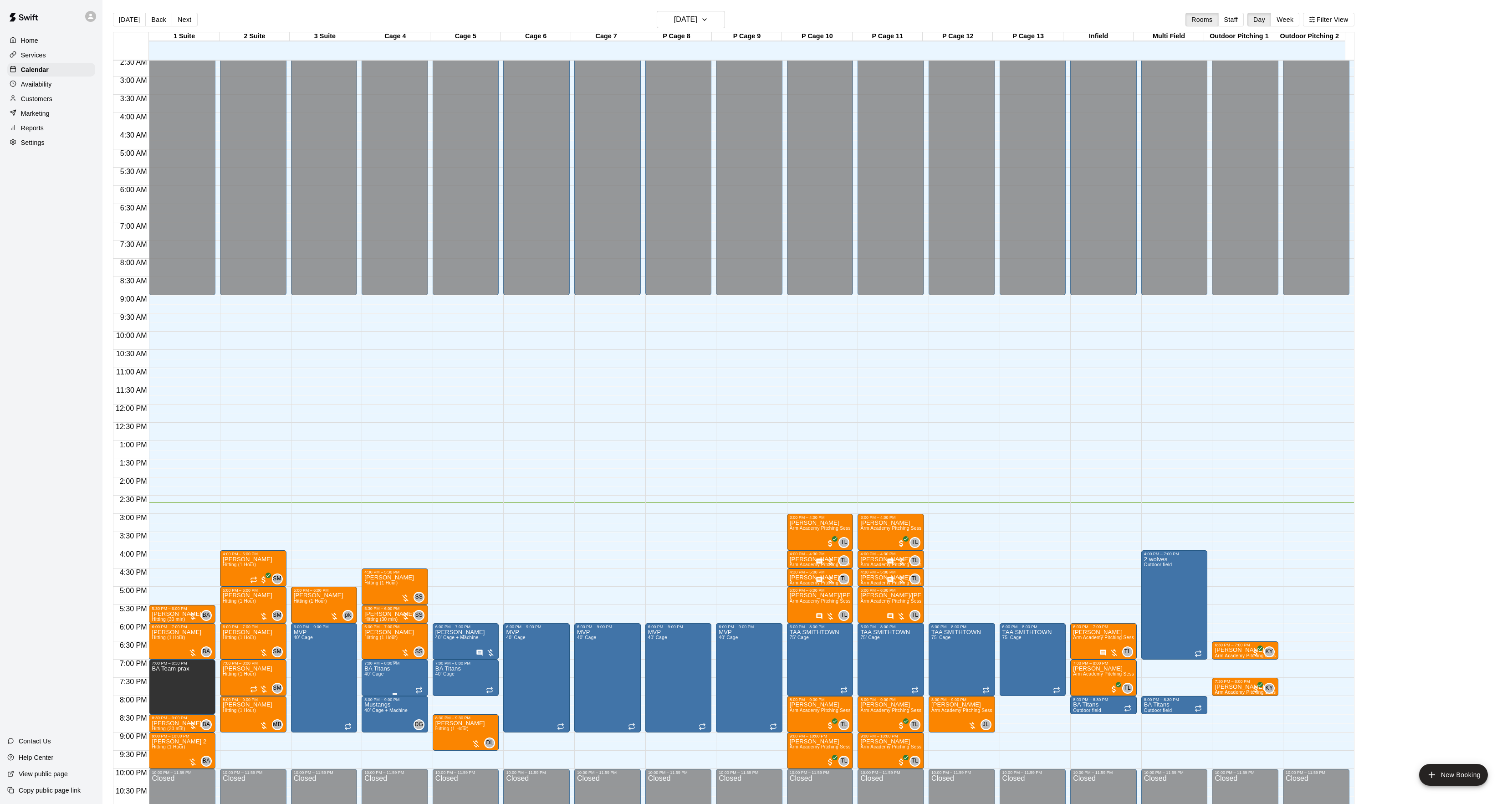
click at [381, 675] on span "40' Cage" at bounding box center [374, 674] width 19 height 5
click at [376, 677] on icon "edit" at bounding box center [373, 683] width 11 height 11
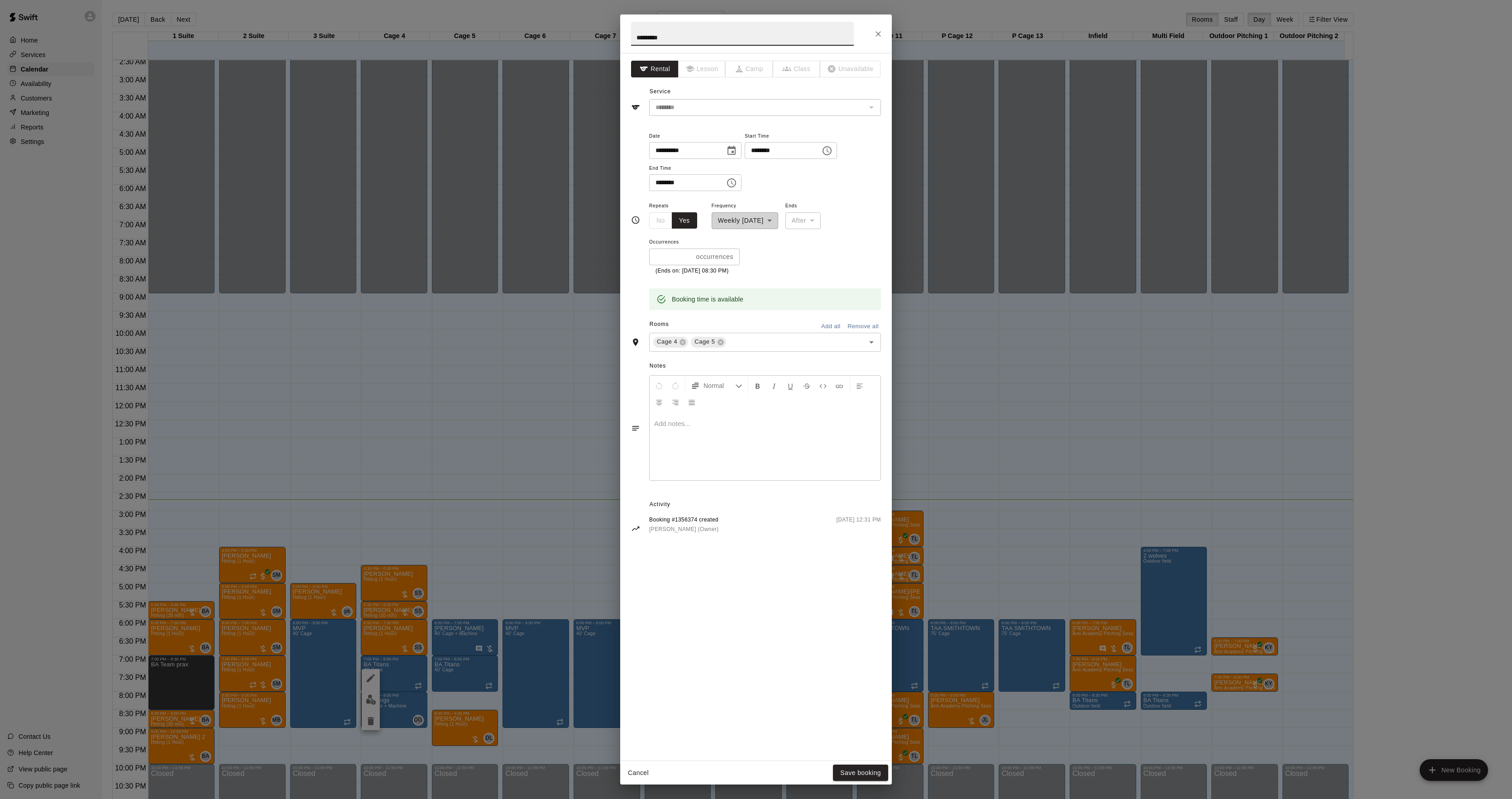
click at [692, 421] on p at bounding box center [765, 424] width 222 height 9
click at [845, 769] on button "Save booking" at bounding box center [861, 774] width 56 height 17
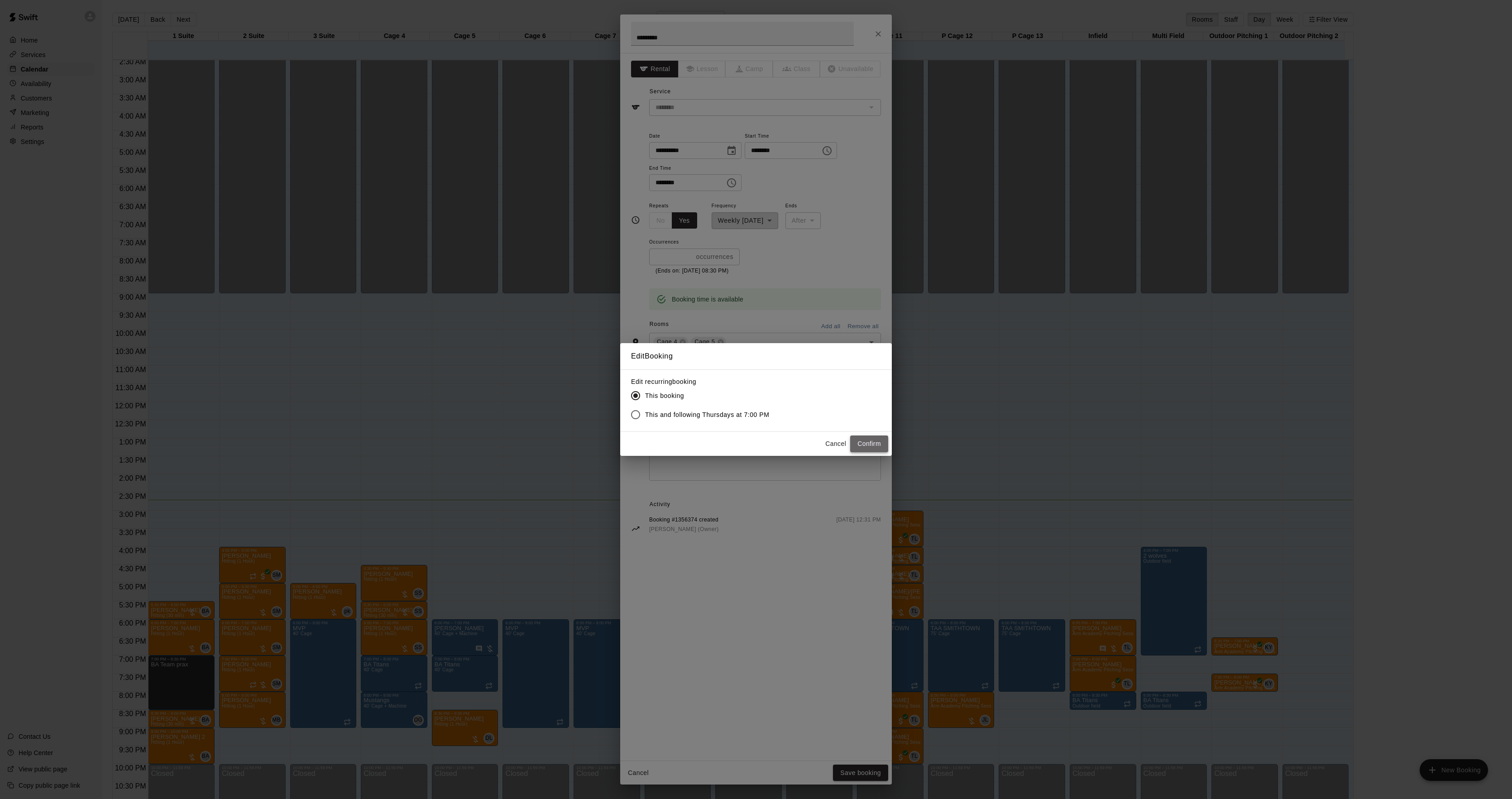
click at [875, 438] on button "Confirm" at bounding box center [869, 444] width 38 height 17
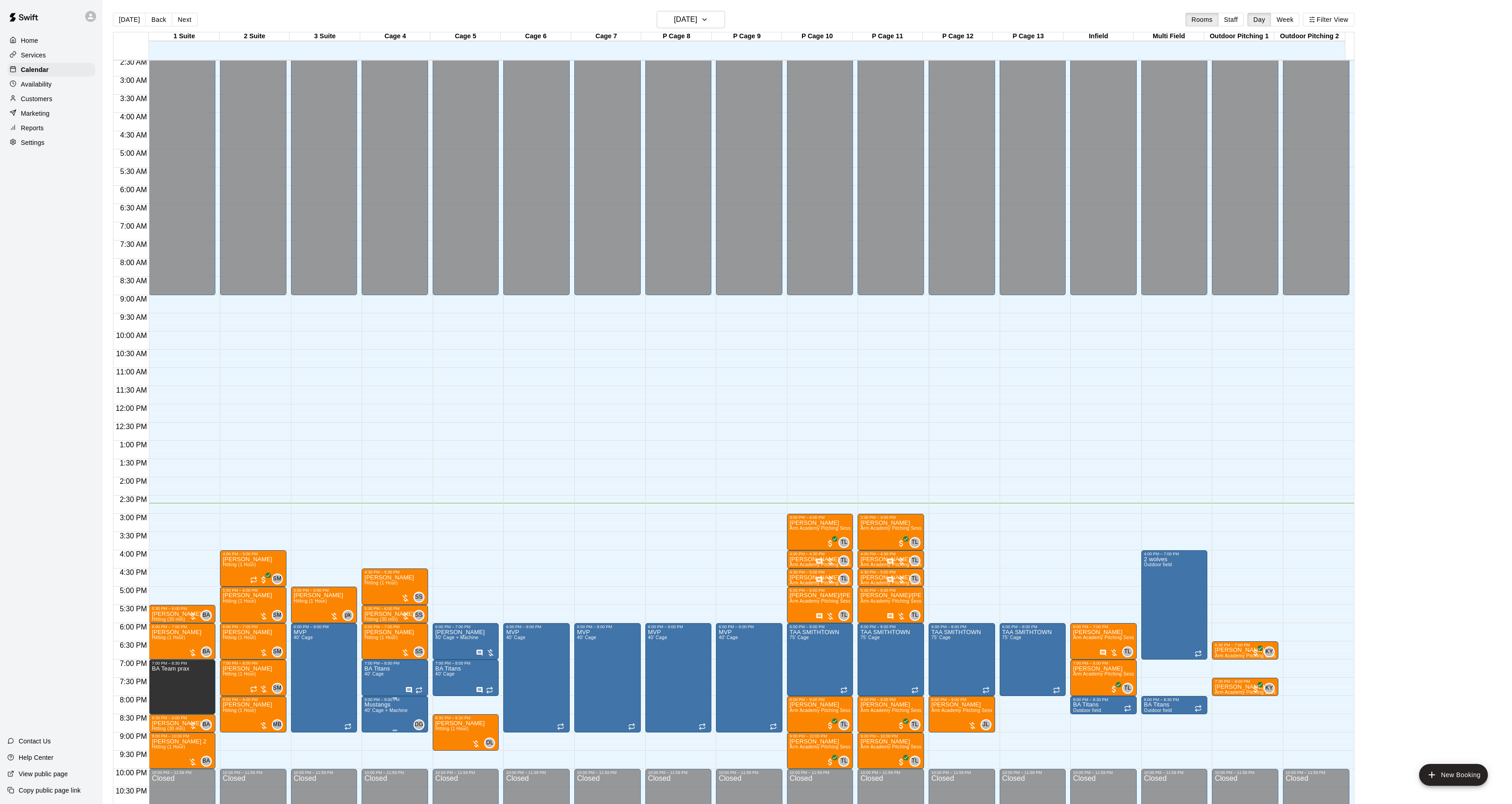
click at [380, 713] on span "40’ Cage + Machine" at bounding box center [386, 711] width 43 height 5
click at [372, 719] on icon "edit" at bounding box center [373, 719] width 9 height 9
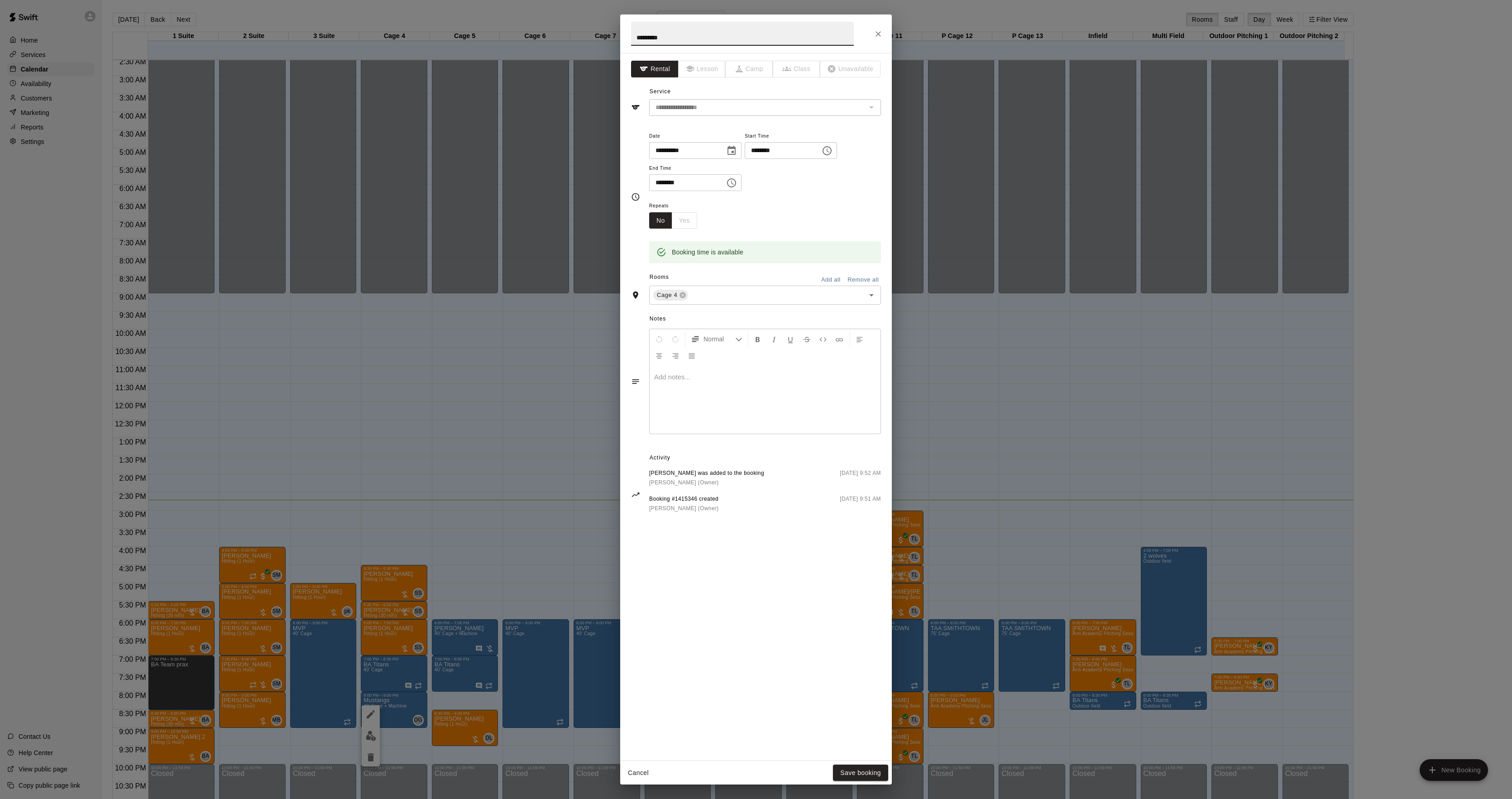
click at [696, 402] on div at bounding box center [765, 400] width 231 height 68
click at [668, 380] on span "**********" at bounding box center [687, 377] width 65 height 7
click at [851, 771] on button "Save booking" at bounding box center [861, 774] width 56 height 17
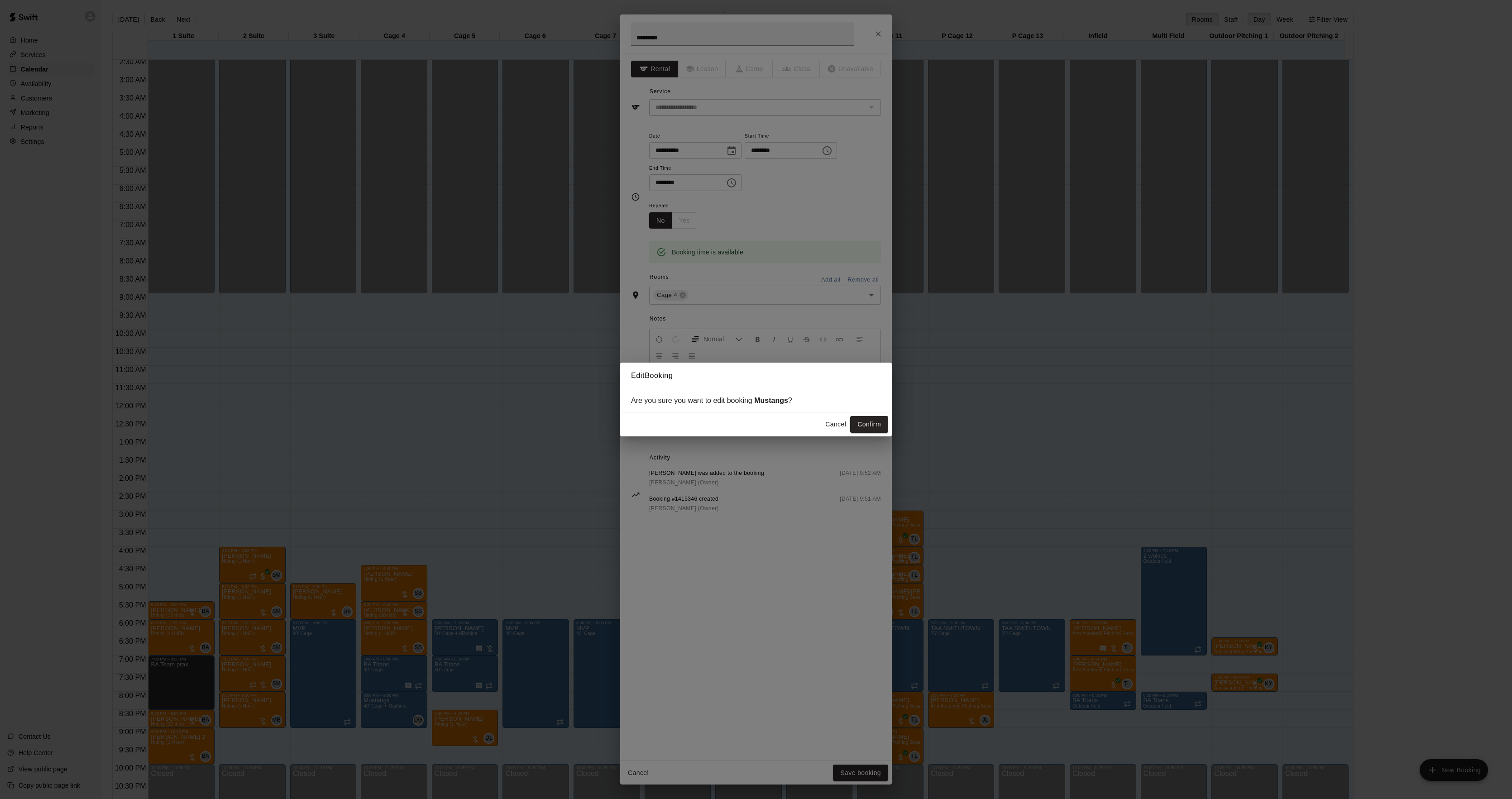
click at [868, 418] on button "Confirm" at bounding box center [869, 425] width 38 height 17
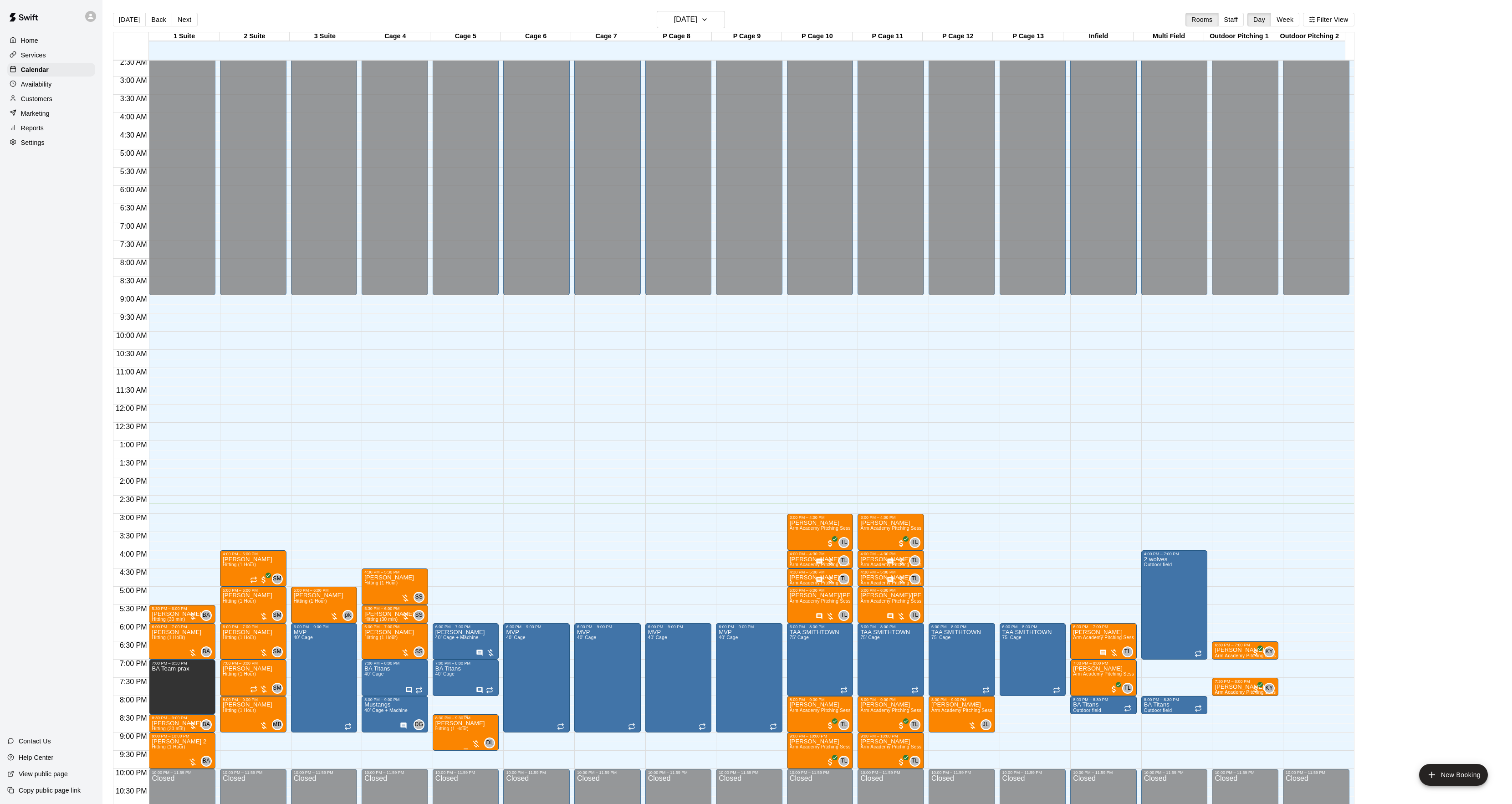
click at [449, 756] on img "edit" at bounding box center [443, 753] width 10 height 10
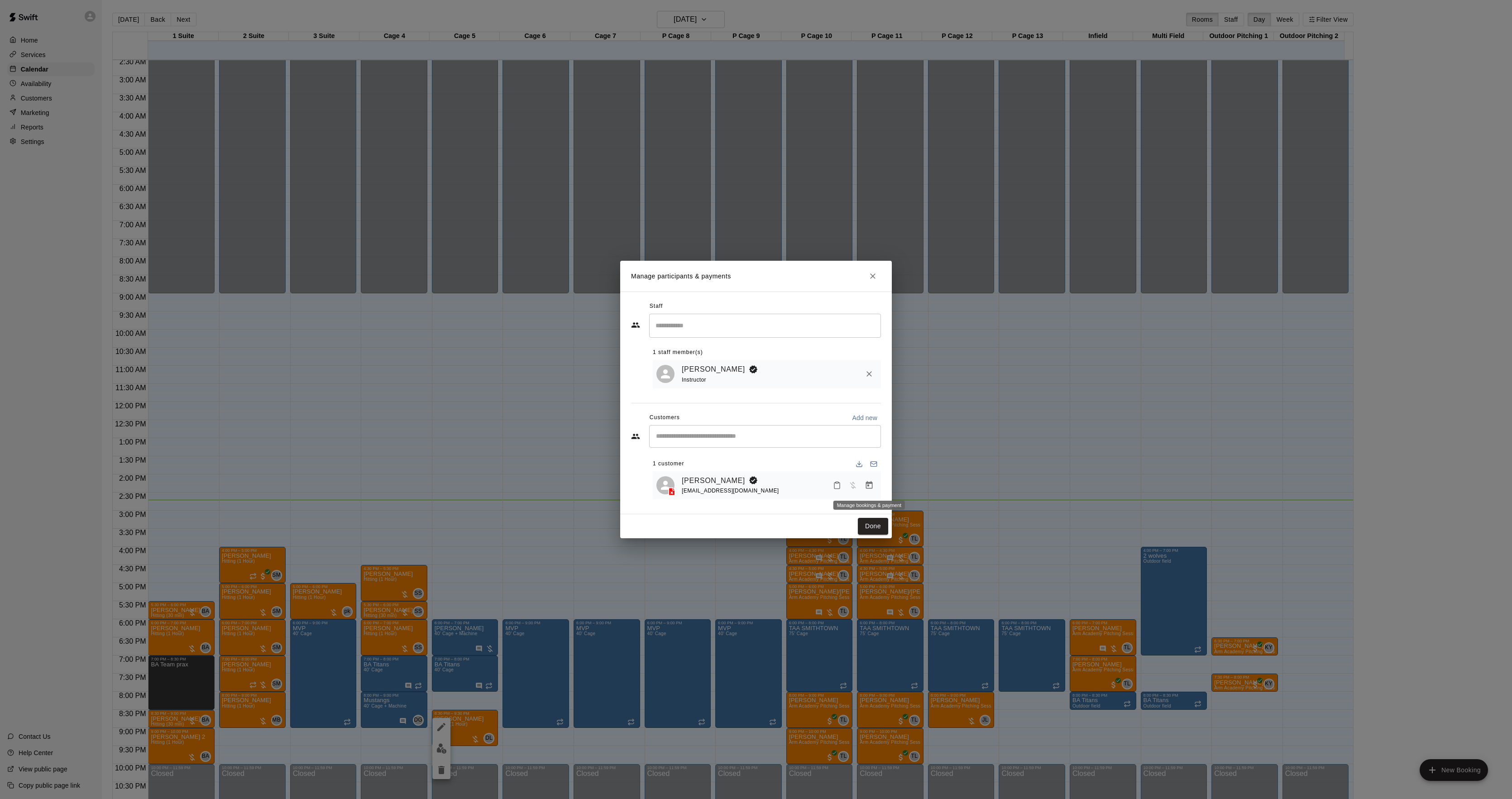
click at [865, 480] on button "Manage bookings & payment" at bounding box center [869, 485] width 16 height 16
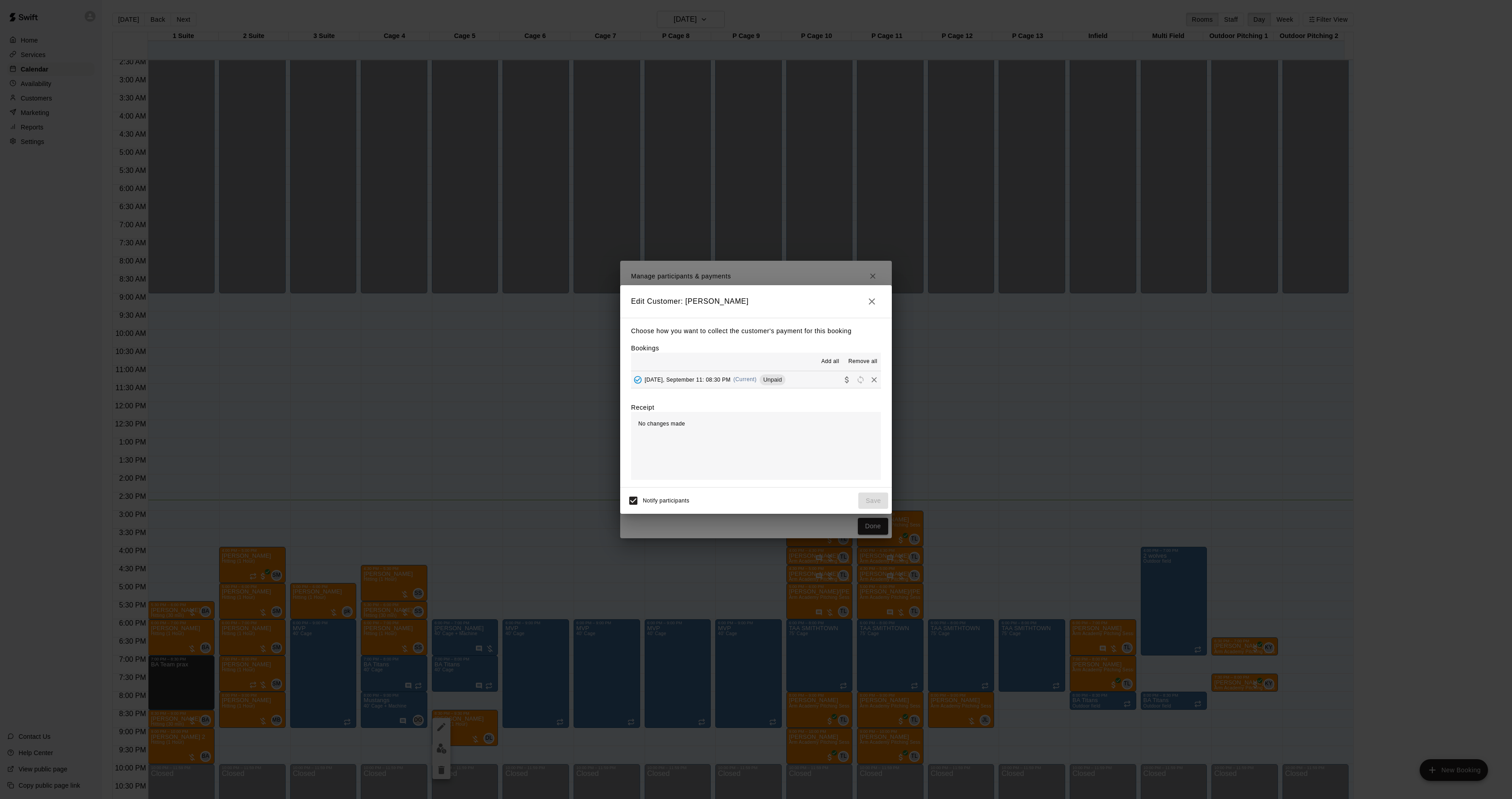
click at [723, 371] on hr at bounding box center [756, 371] width 250 height 1
click at [754, 381] on span "(Current)" at bounding box center [745, 379] width 24 height 6
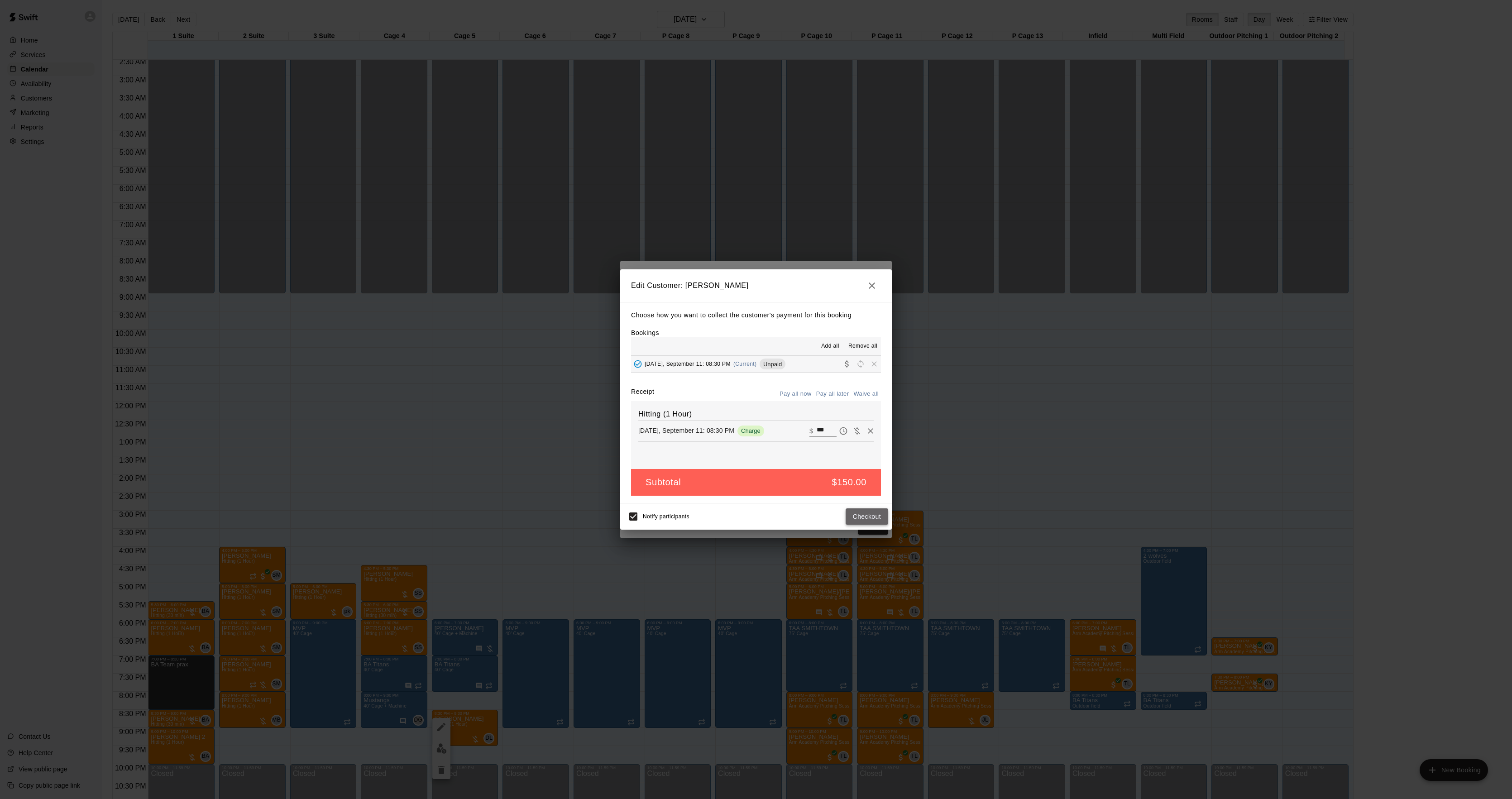
click at [863, 522] on button "Checkout" at bounding box center [867, 517] width 42 height 17
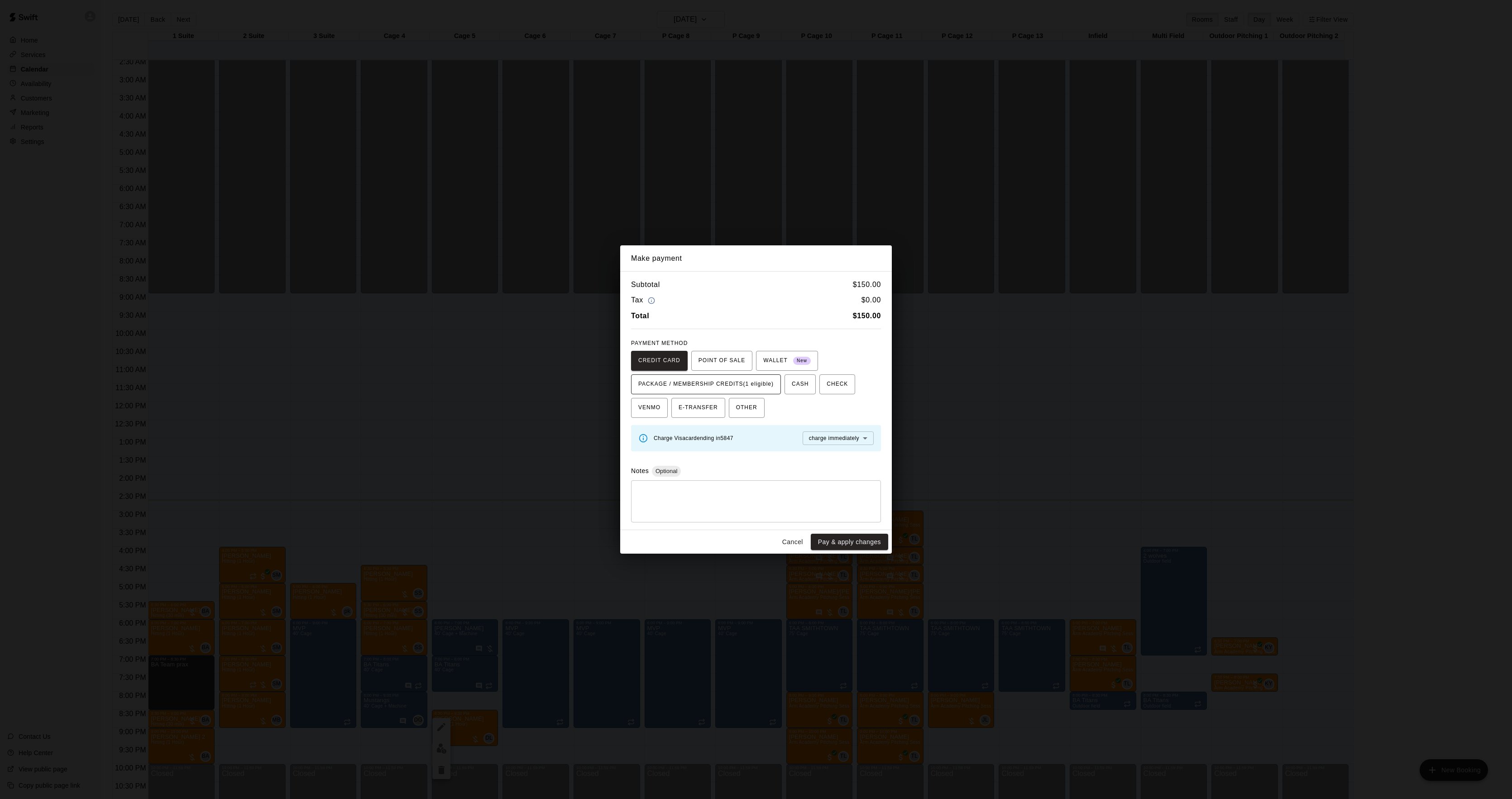
click at [757, 383] on span "PACKAGE / MEMBERSHIP CREDITS (1 eligible)" at bounding box center [705, 384] width 135 height 15
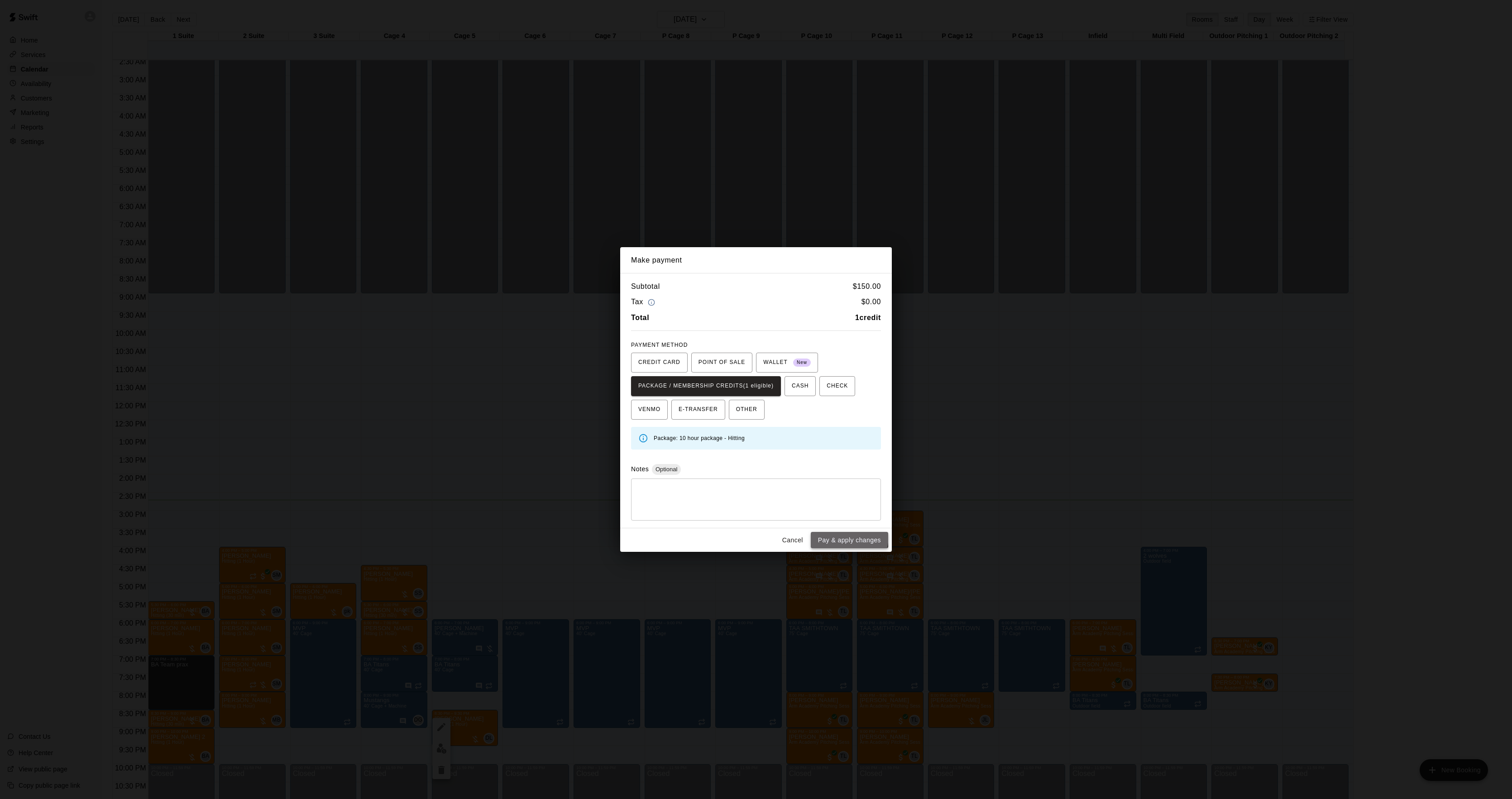
click at [837, 537] on button "Pay & apply changes" at bounding box center [850, 540] width 77 height 17
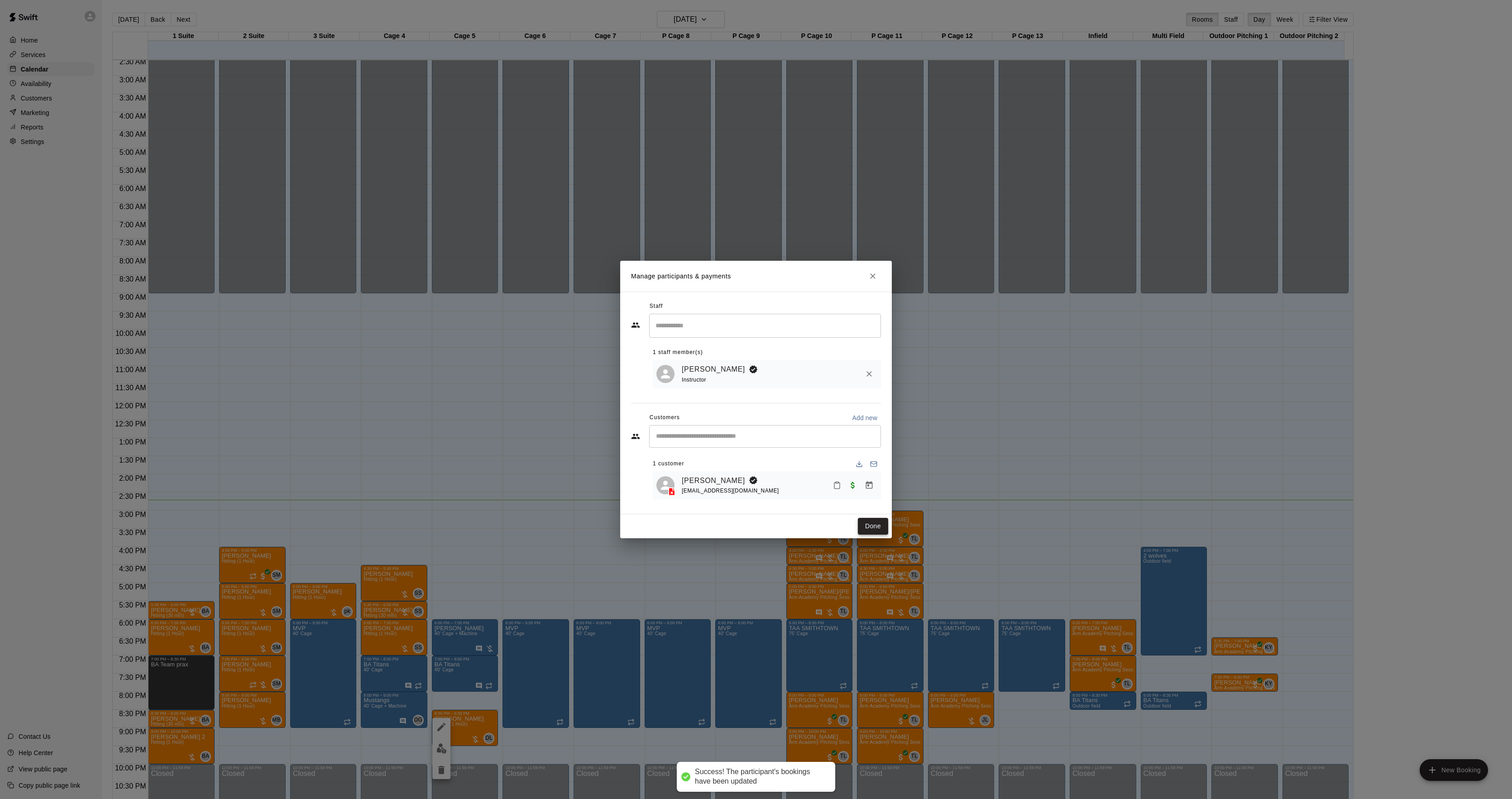
click at [861, 533] on button "Done" at bounding box center [873, 526] width 30 height 17
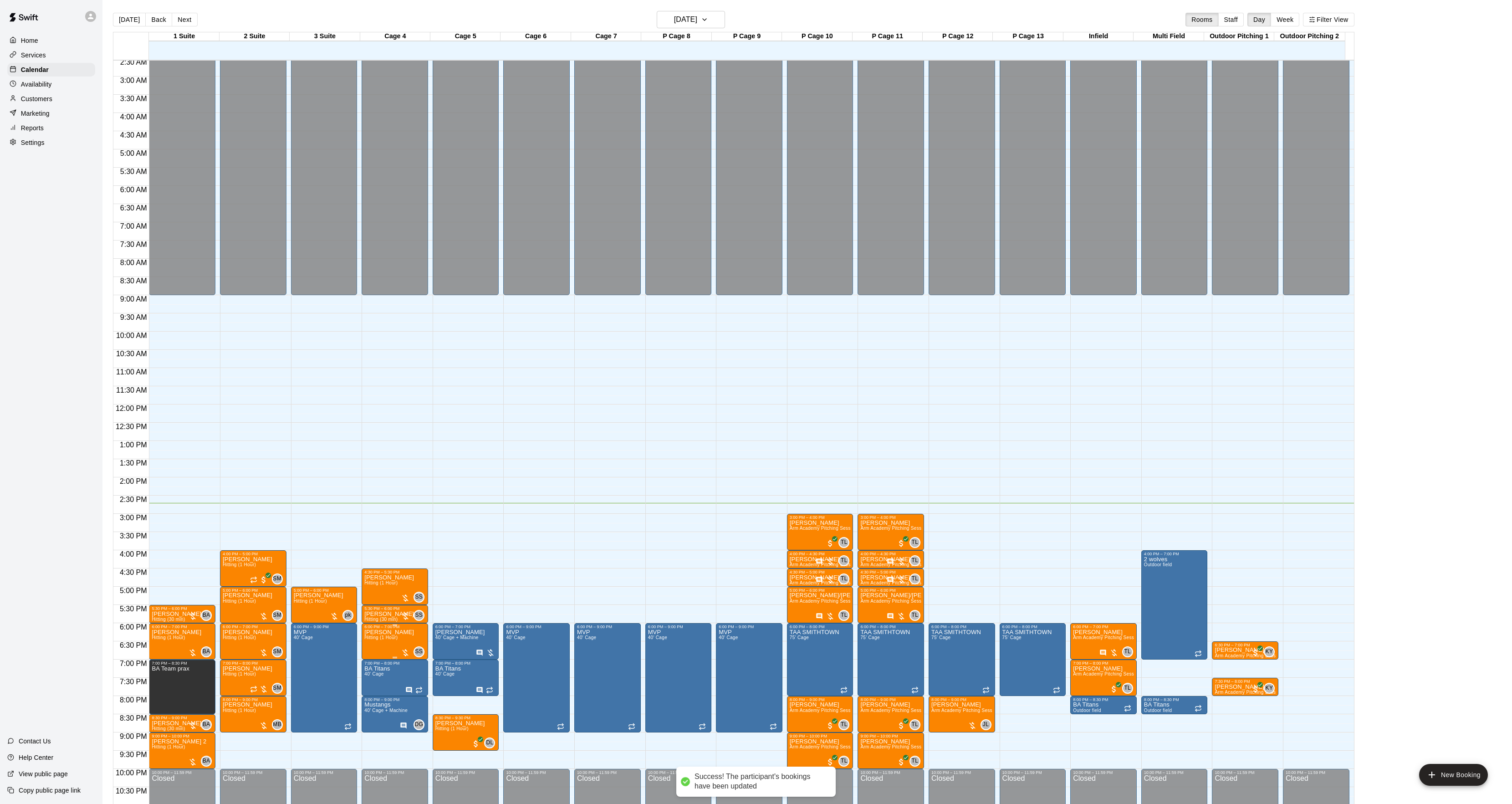
click at [383, 638] on span "Hitting (1 Hour)" at bounding box center [381, 638] width 33 height 5
click at [372, 667] on img "edit" at bounding box center [373, 667] width 10 height 10
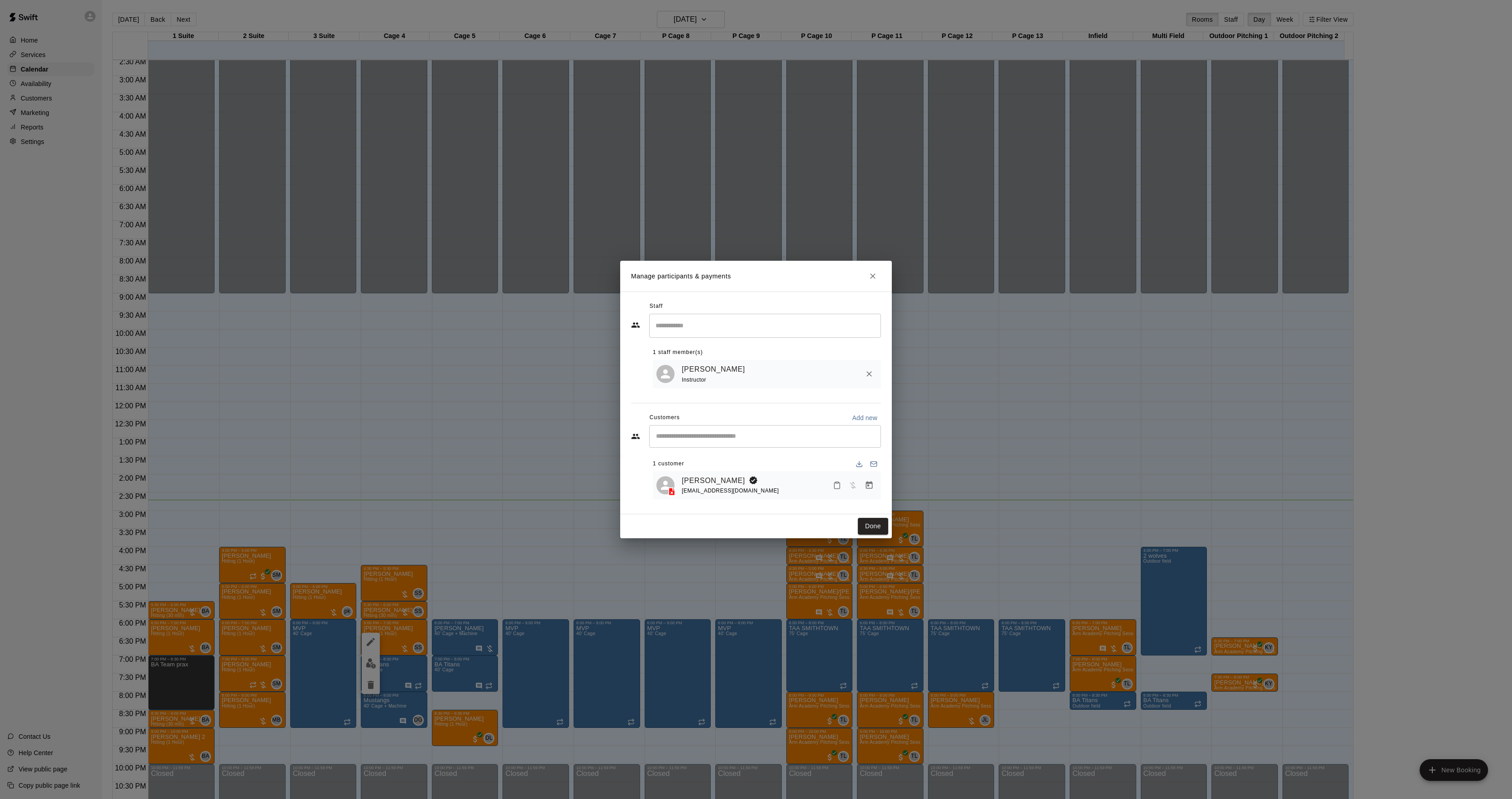
click at [868, 486] on icon "Manage bookings & payment" at bounding box center [869, 486] width 7 height 8
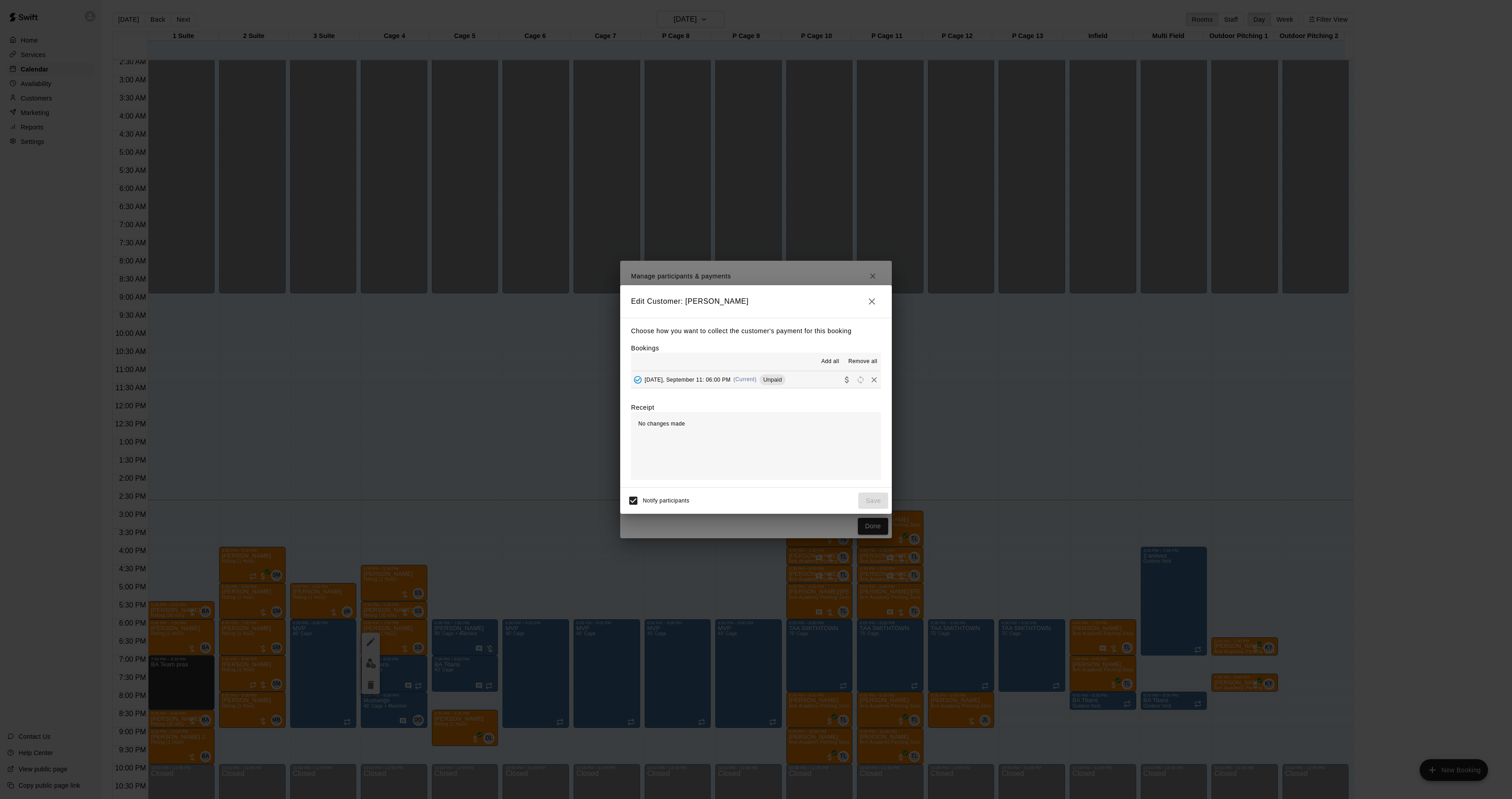
click at [718, 377] on span "[DATE], September 11: 06:00 PM" at bounding box center [687, 379] width 86 height 6
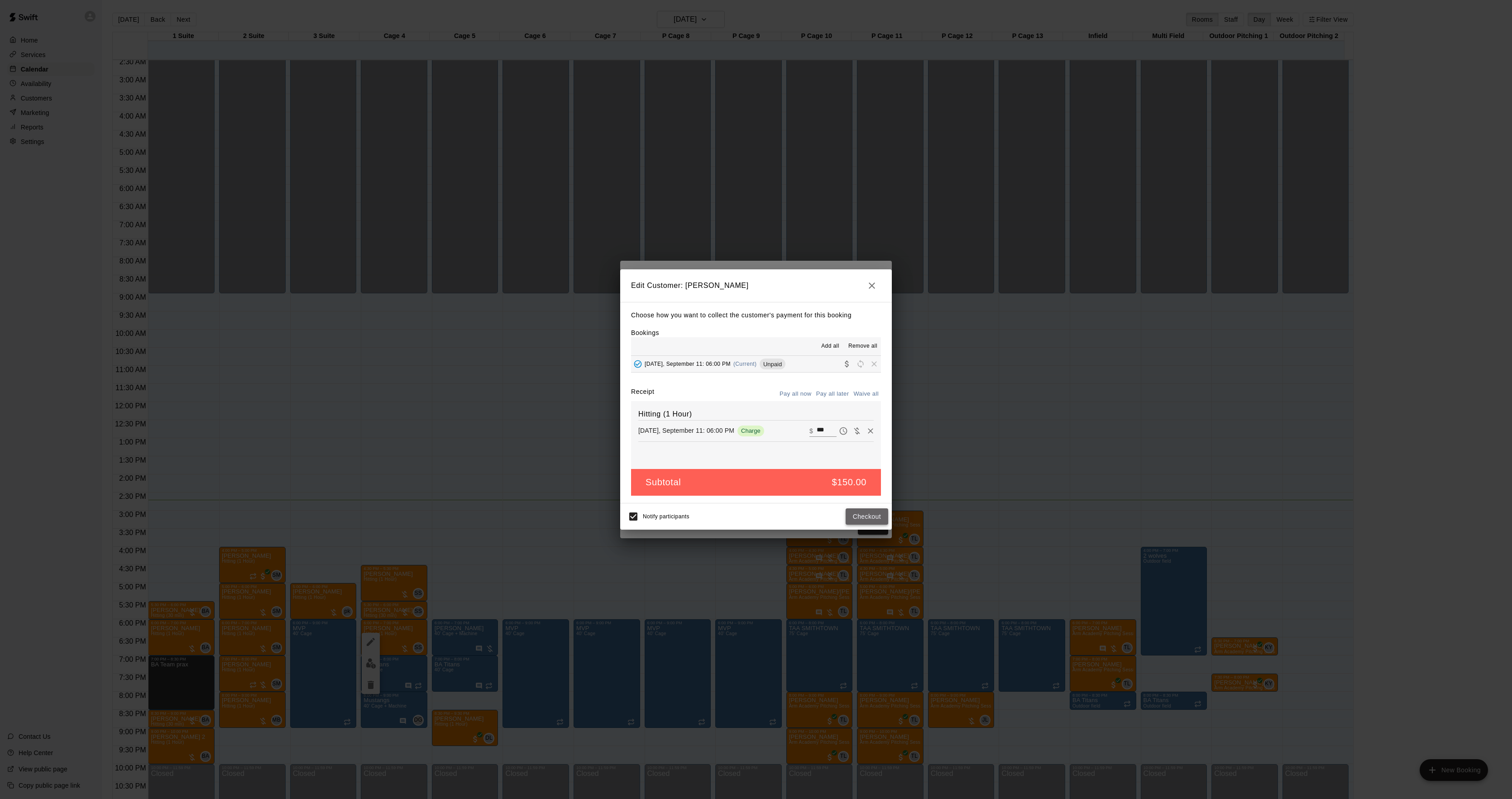
click at [857, 524] on button "Checkout" at bounding box center [867, 517] width 42 height 17
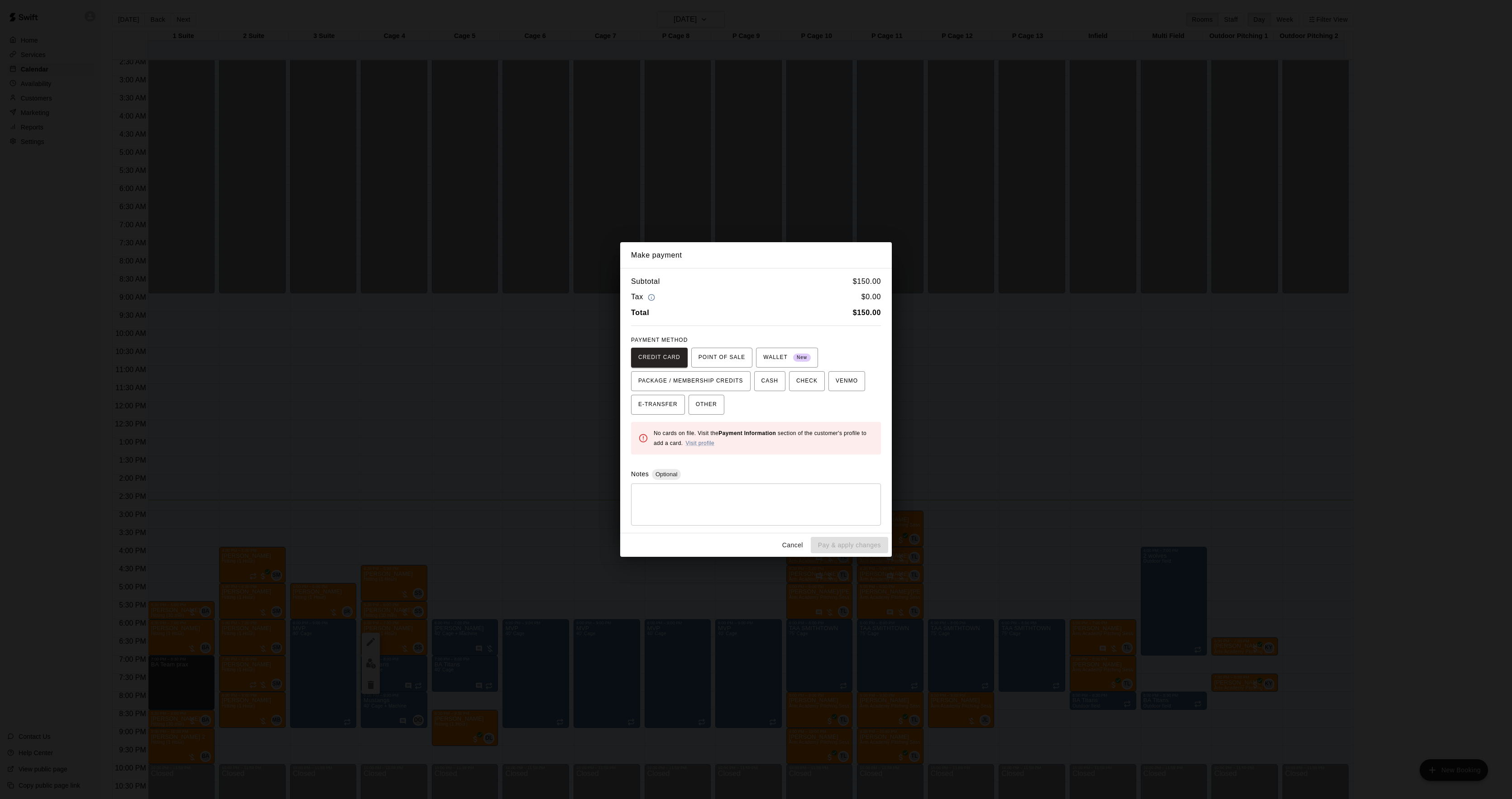
click at [1074, 472] on div "Make payment Subtotal $ 150.00 Tax $ 0.00 Total $ 150.00 PAYMENT METHOD CREDIT …" at bounding box center [756, 399] width 1512 height 799
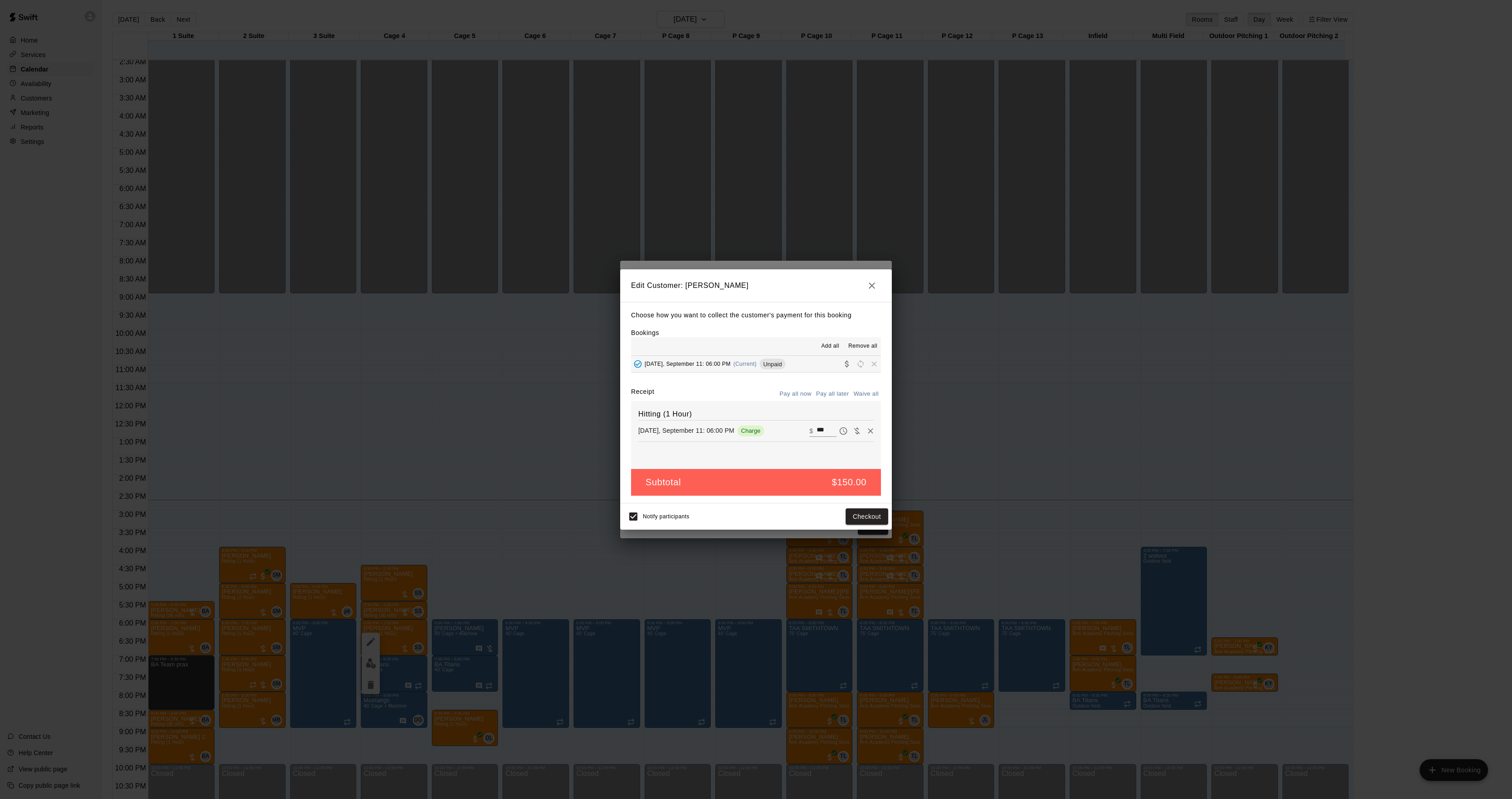
click at [1074, 472] on div "Edit Customer: [PERSON_NAME] Choose how you want to collect the customer's paym…" at bounding box center [756, 399] width 1512 height 799
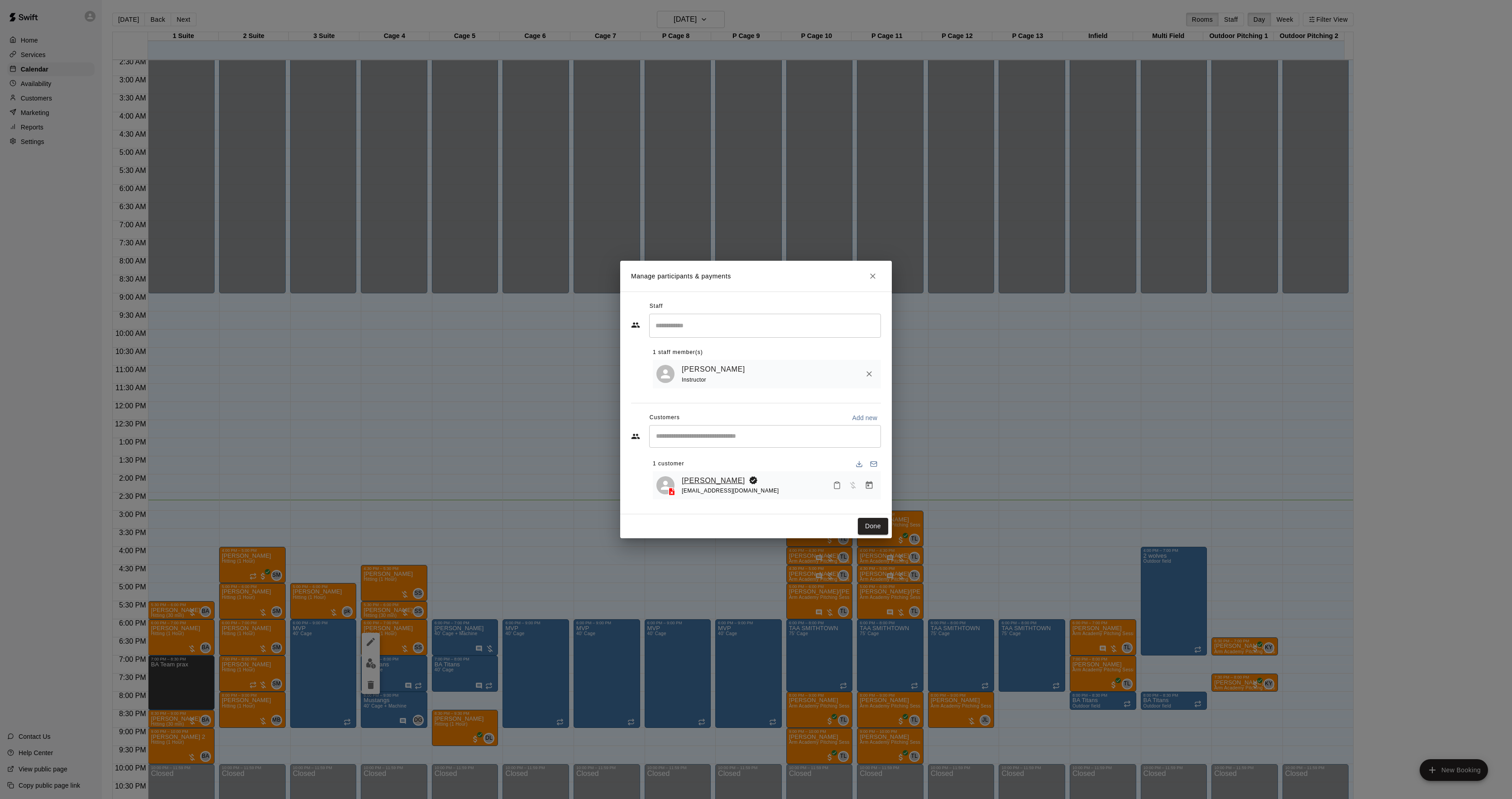
click at [700, 480] on link "[PERSON_NAME]" at bounding box center [713, 480] width 63 height 12
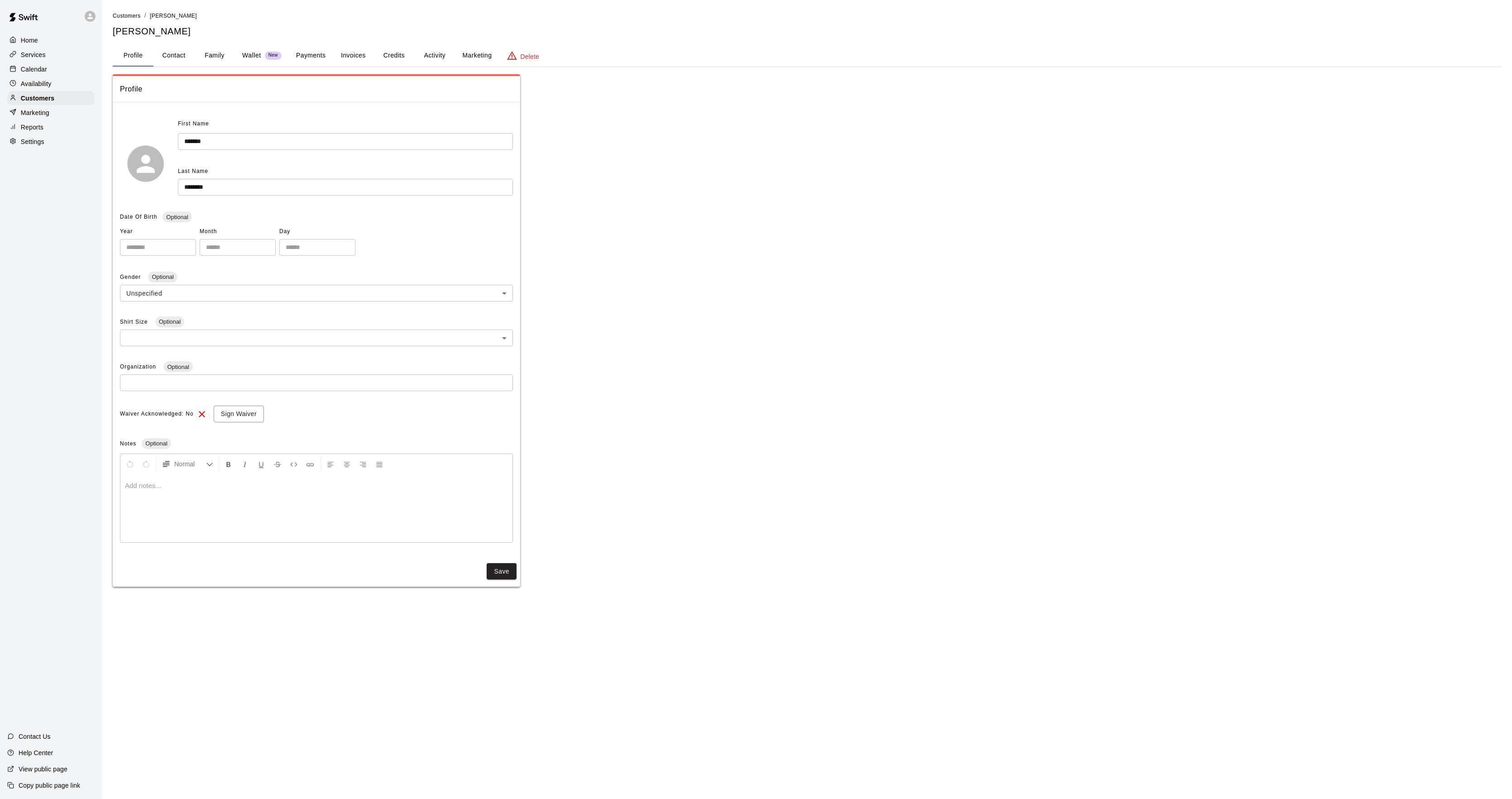
click at [433, 60] on button "Activity" at bounding box center [435, 56] width 41 height 22
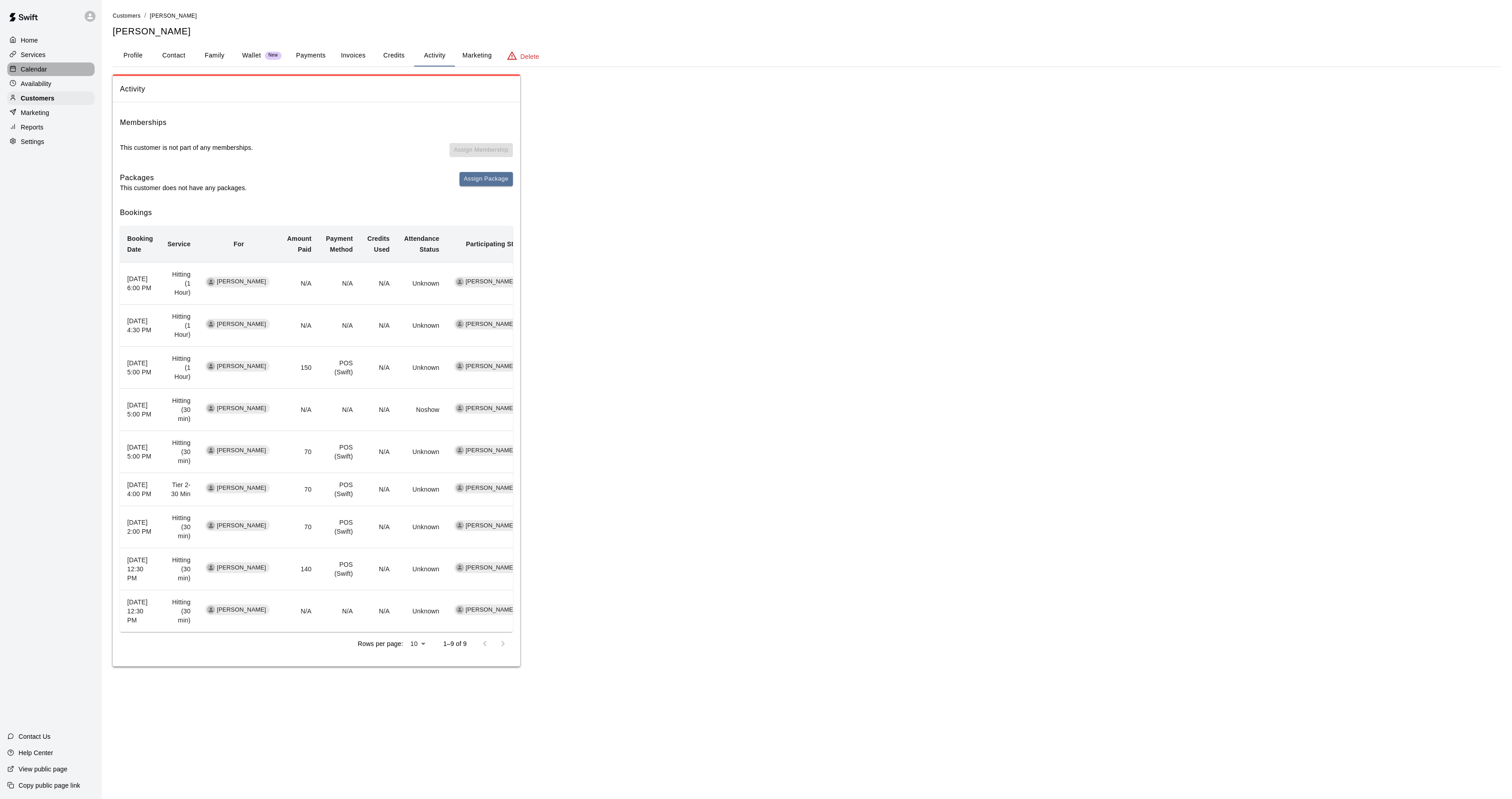
click at [17, 68] on div at bounding box center [15, 69] width 12 height 8
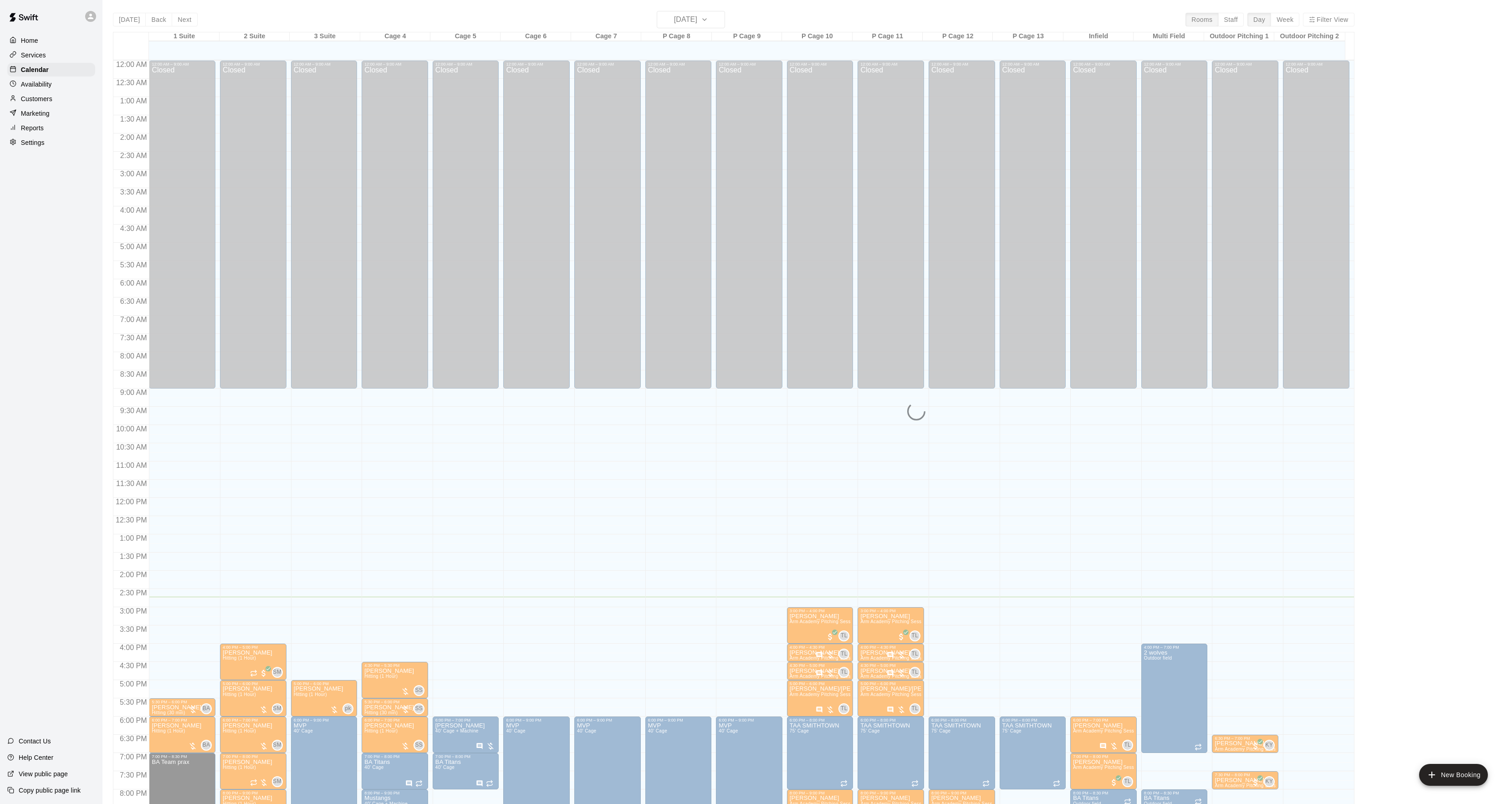
scroll to position [93, 0]
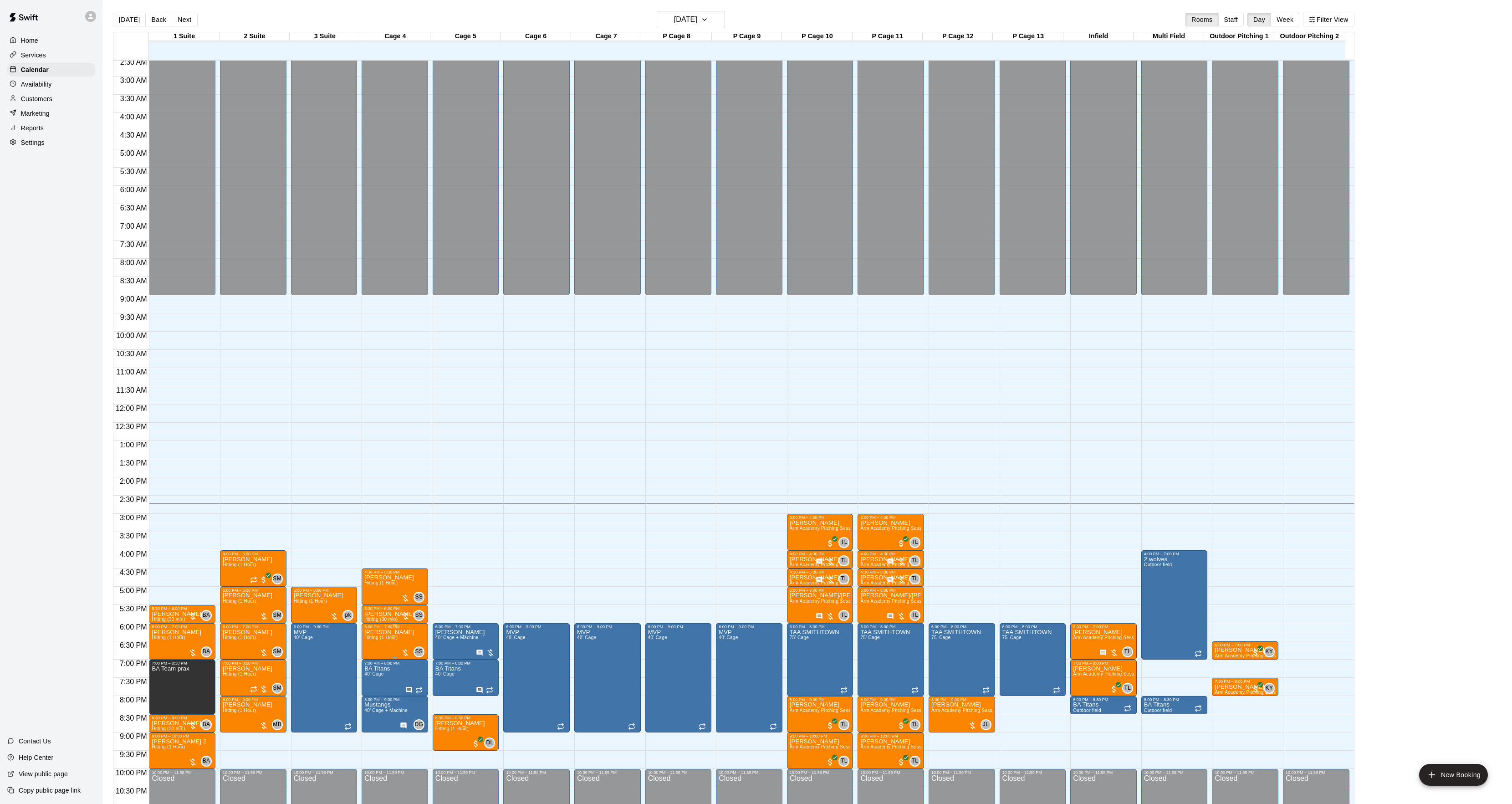
click at [384, 640] on span "Hitting (1 Hour)" at bounding box center [381, 638] width 33 height 5
click at [374, 642] on icon "edit" at bounding box center [373, 646] width 11 height 11
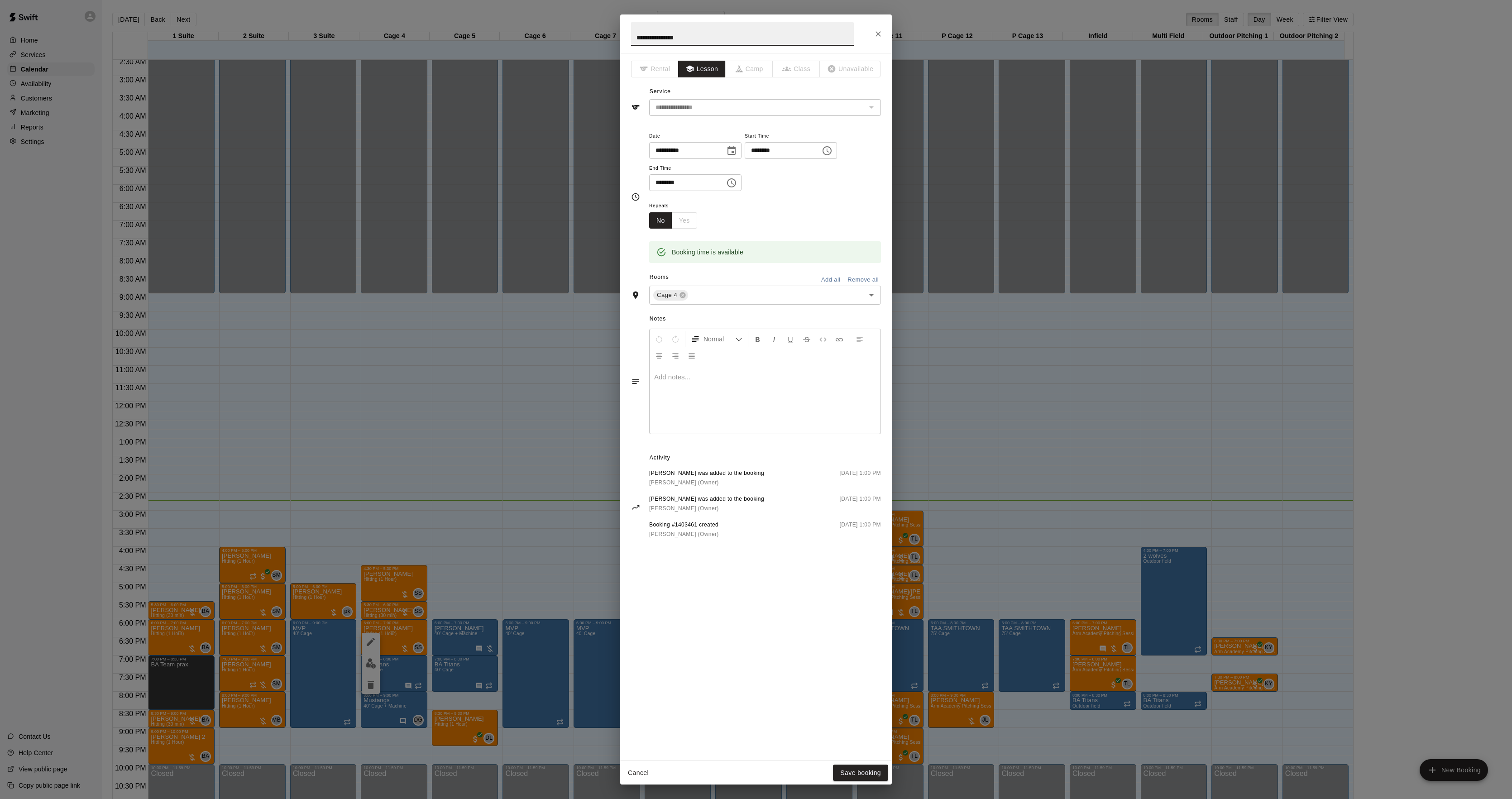
click at [692, 394] on div at bounding box center [765, 400] width 231 height 68
click at [870, 771] on button "Save booking" at bounding box center [861, 774] width 56 height 17
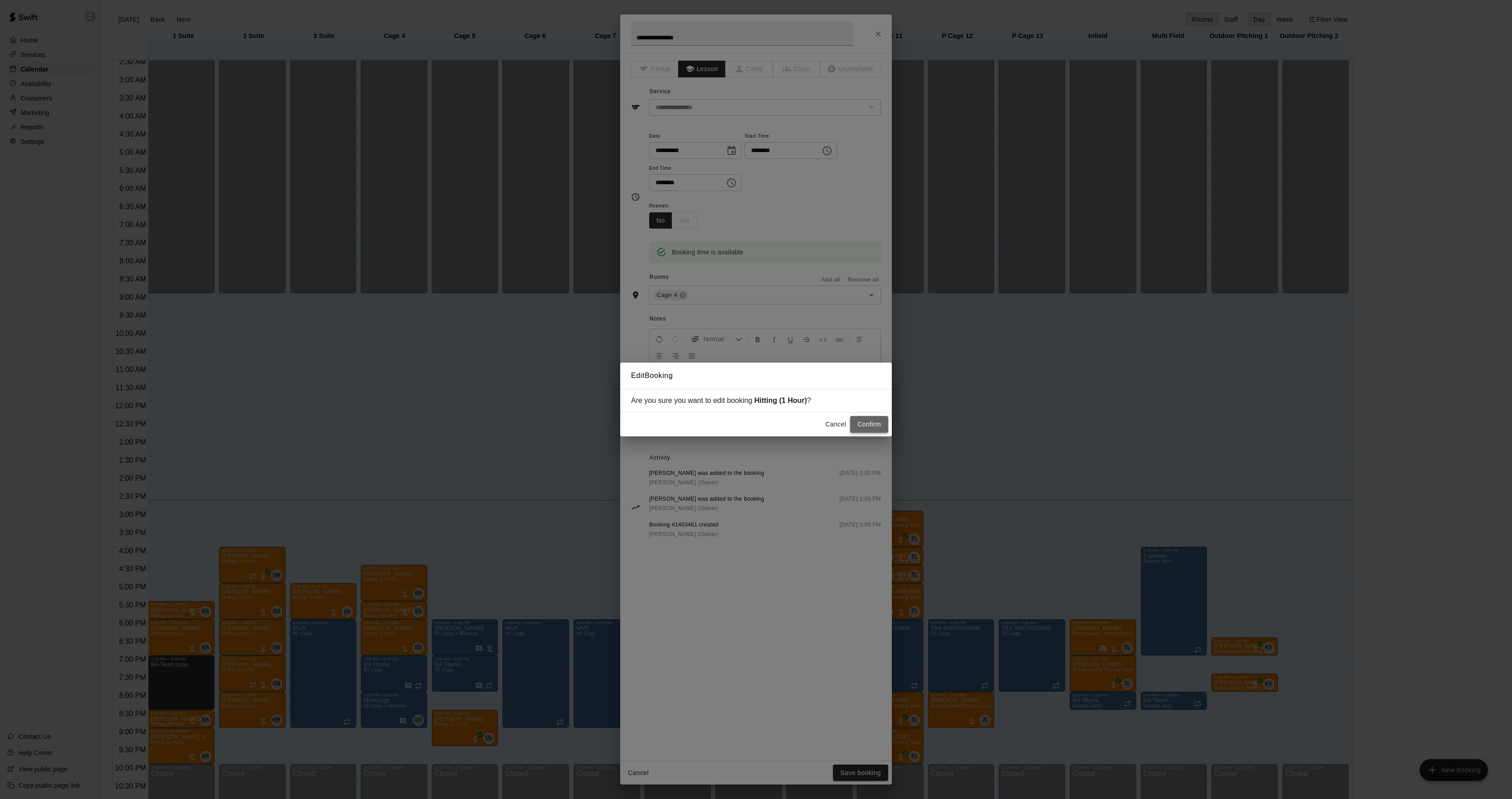
click at [873, 425] on button "Confirm" at bounding box center [869, 425] width 38 height 17
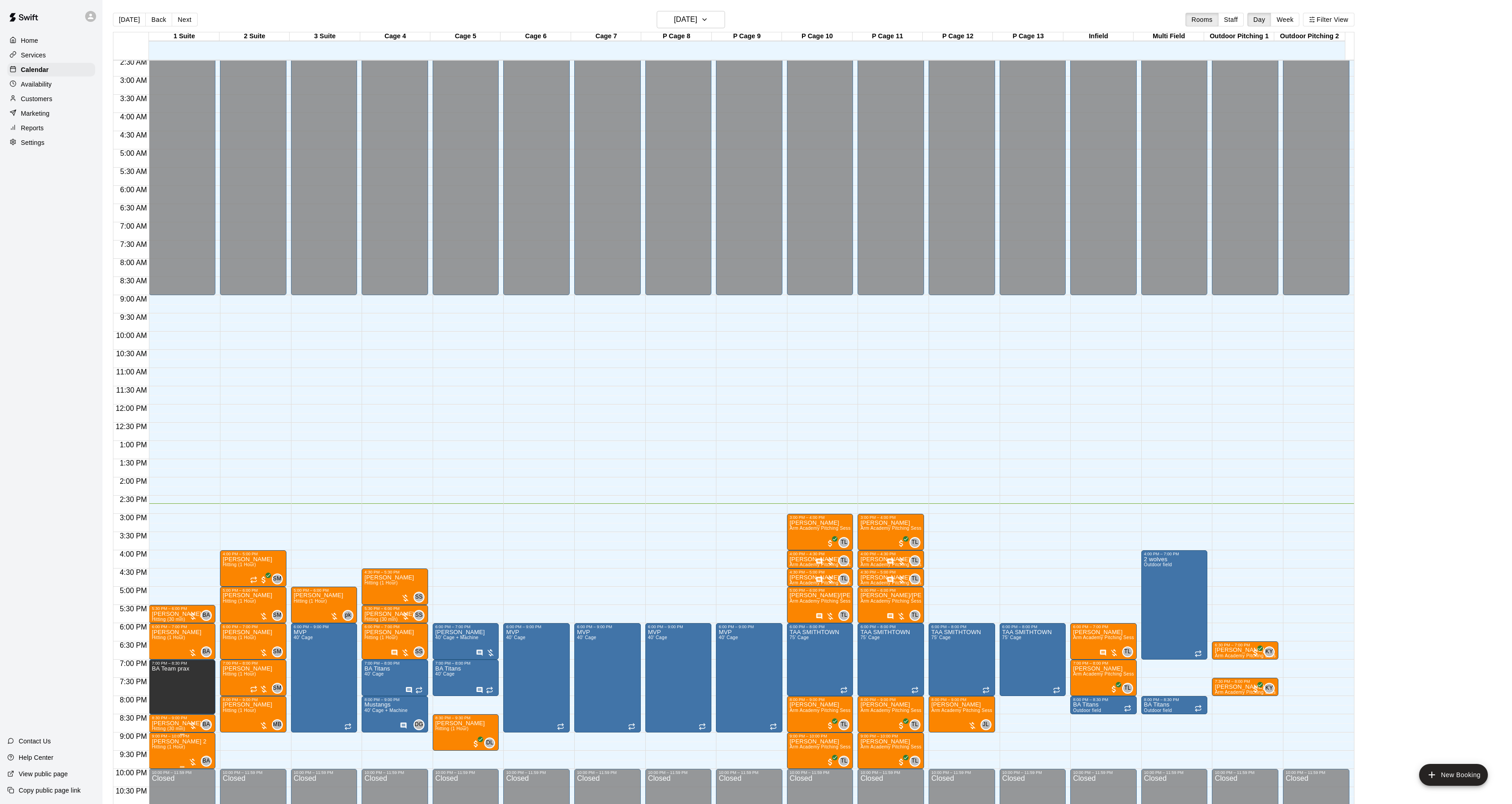
click at [157, 746] on span "Hitting (1 Hour)" at bounding box center [168, 747] width 33 height 5
click at [161, 772] on button "edit" at bounding box center [160, 766] width 18 height 18
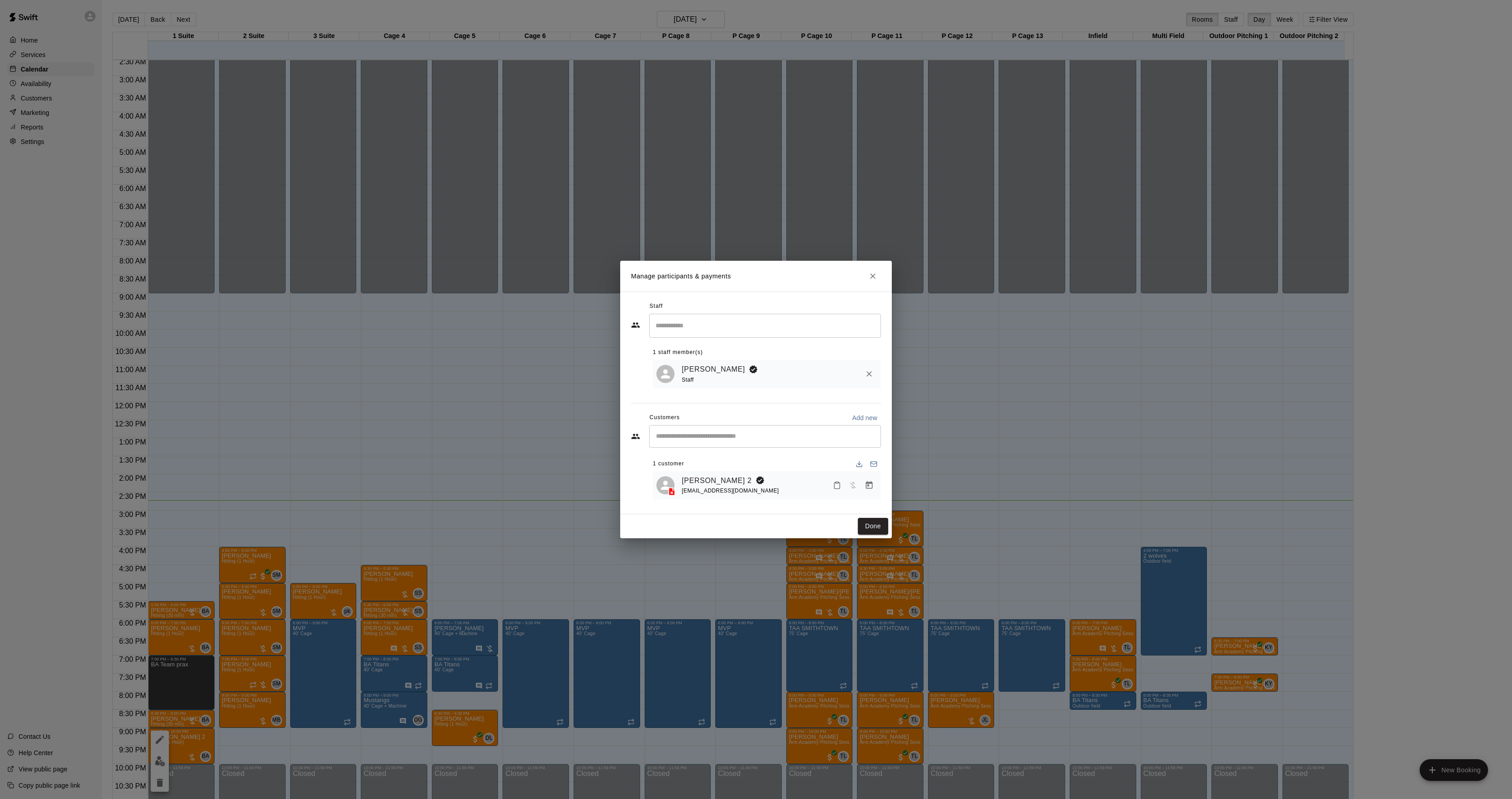
click at [871, 478] on button "Manage bookings & payment" at bounding box center [869, 485] width 16 height 16
click at [871, 480] on body "Home Services Calendar Availability Customers Marketing Reports Settings Contac…" at bounding box center [756, 407] width 1512 height 814
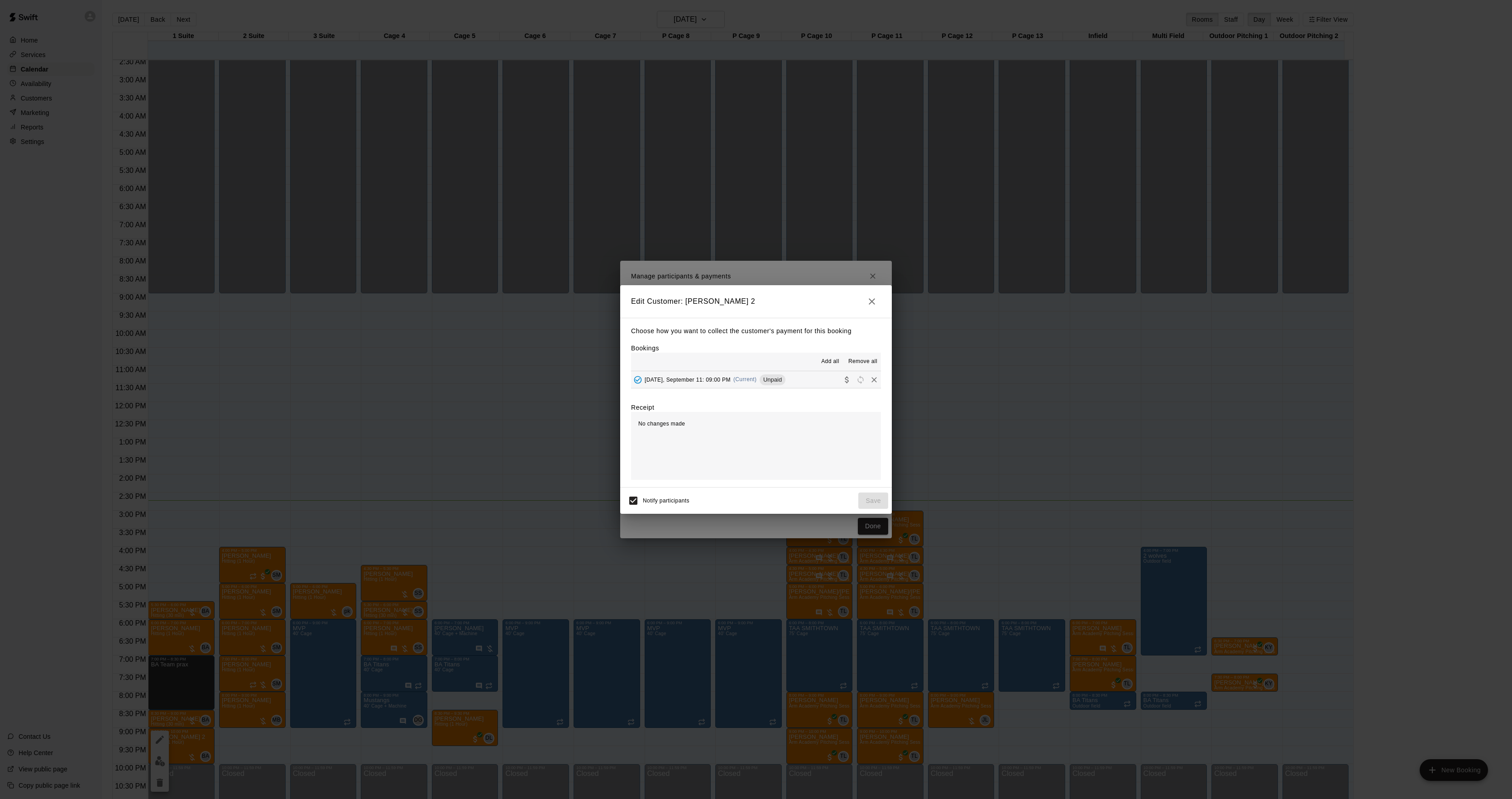
click at [728, 391] on div "Choose how you want to collect the customer's payment for this booking Bookings…" at bounding box center [756, 403] width 272 height 170
click at [728, 388] on hr at bounding box center [756, 388] width 250 height 1
click at [730, 378] on span "[DATE], September 11: 09:00 PM" at bounding box center [687, 379] width 86 height 6
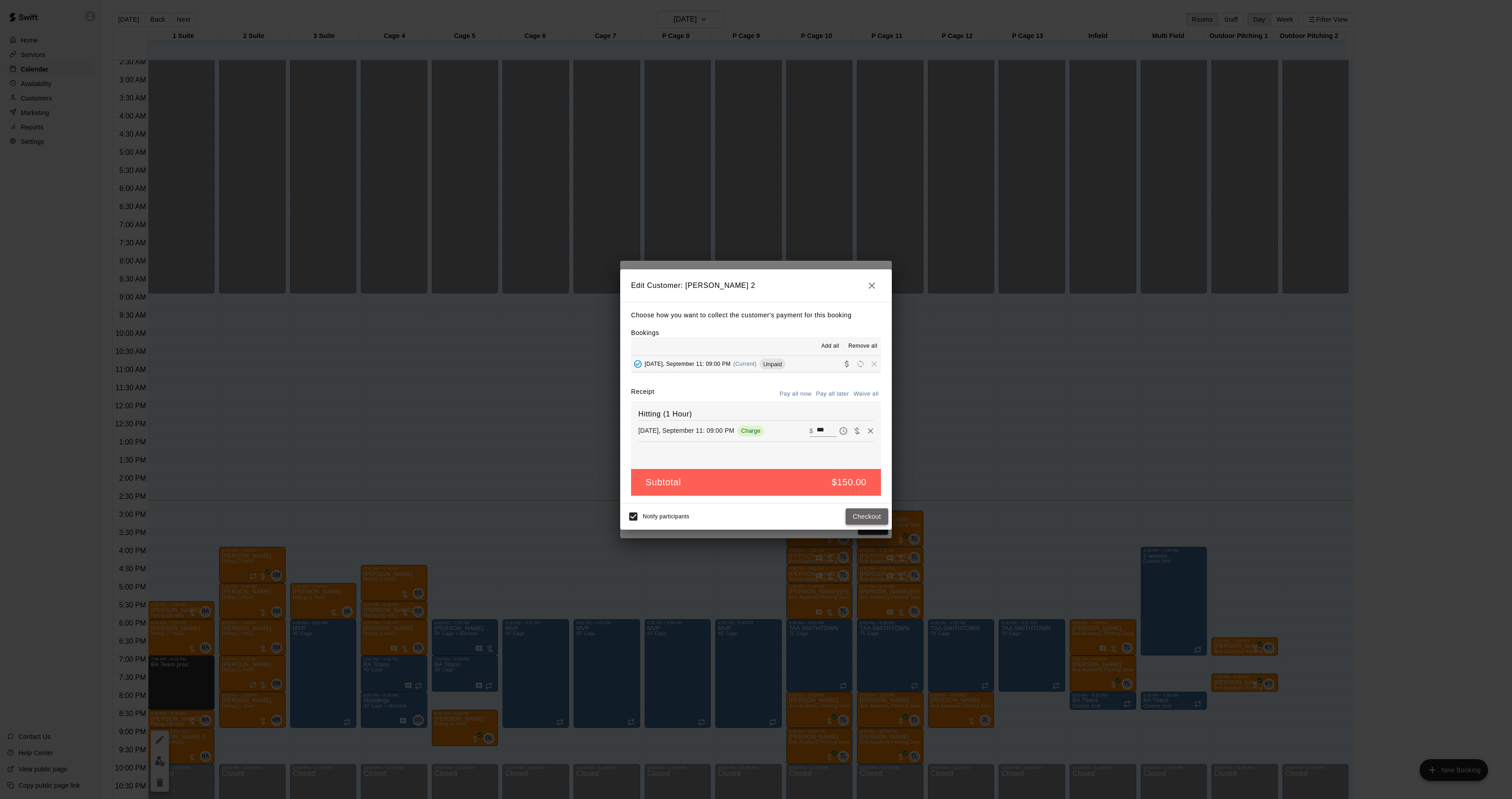
click at [846, 511] on button "Checkout" at bounding box center [867, 517] width 42 height 17
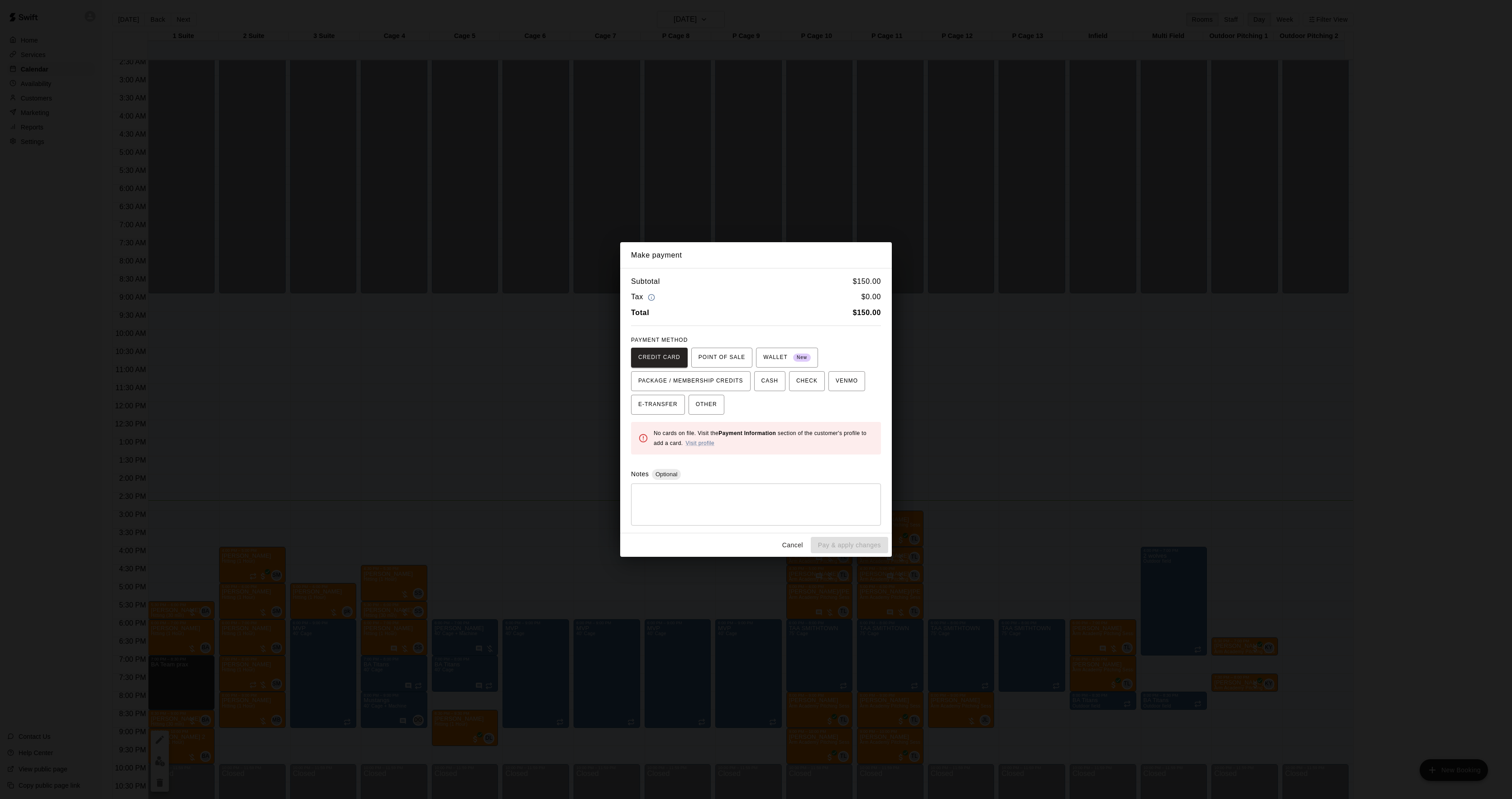
click at [1021, 435] on div "Make payment Subtotal $ 150.00 Tax $ 0.00 Total $ 150.00 PAYMENT METHOD CREDIT …" at bounding box center [756, 399] width 1512 height 799
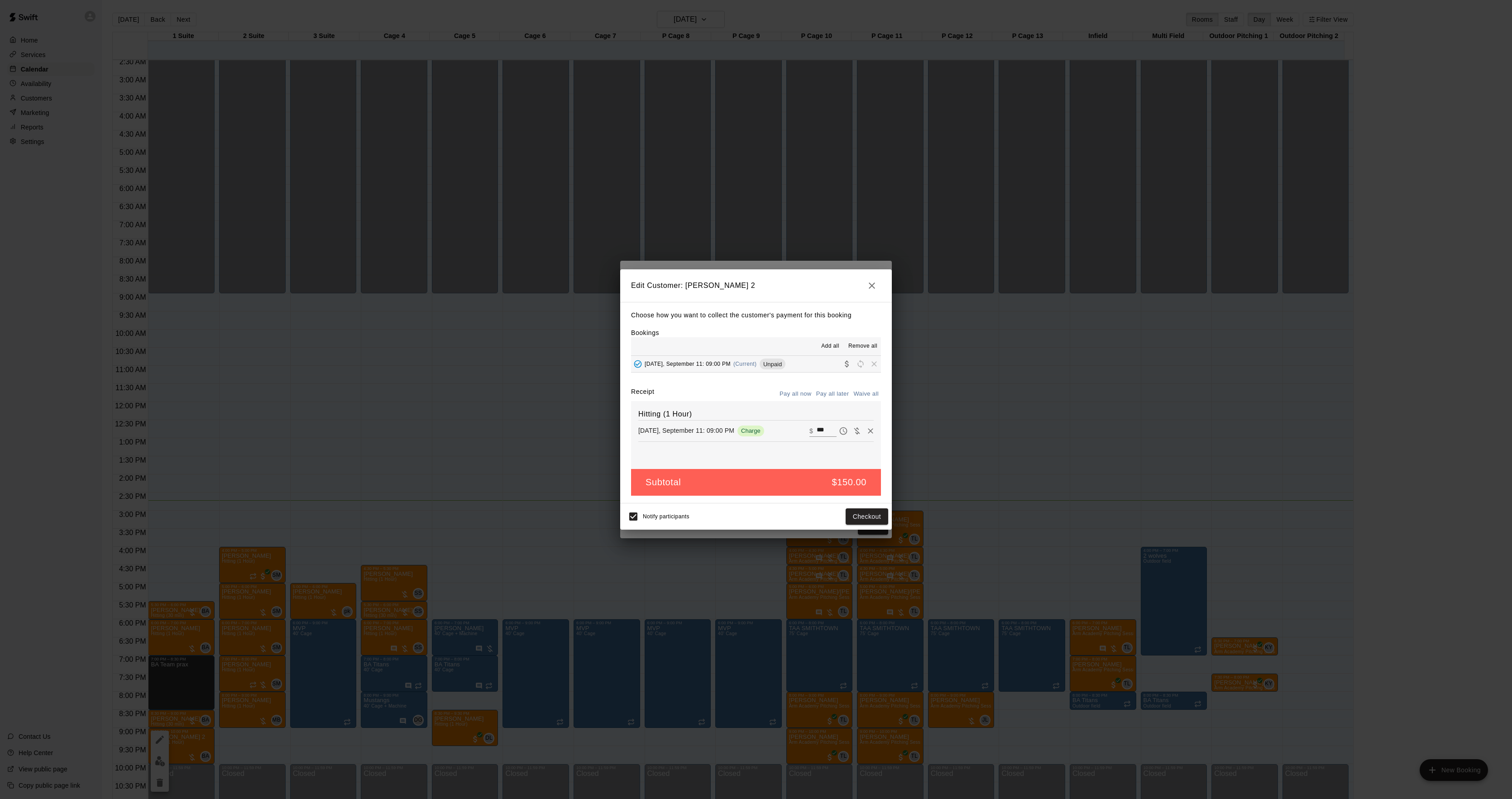
click at [1021, 435] on div "Make payment Subtotal $ 150.00 Tax $ 0.00 Total $ 150.00 PAYMENT METHOD CREDIT …" at bounding box center [756, 399] width 1512 height 799
click at [1021, 435] on div "Edit Customer: [PERSON_NAME] 2 Choose how you want to collect the customer's pa…" at bounding box center [756, 399] width 1512 height 799
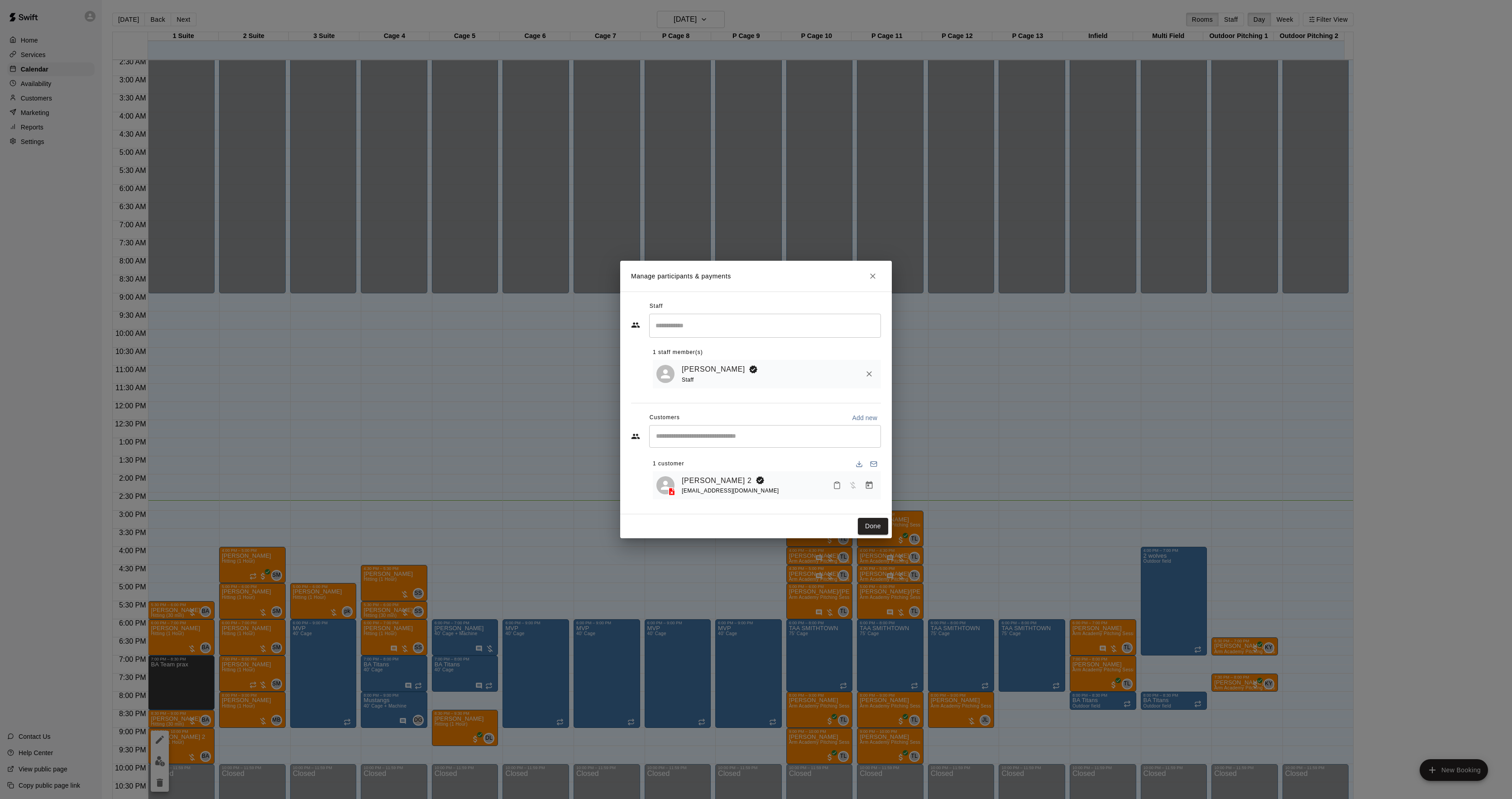
click at [1021, 435] on div "Edit Participant Bookings Add all Remove all [DATE], September 11: 09:00 PM (Cu…" at bounding box center [756, 399] width 1512 height 799
drag, startPoint x: 1021, startPoint y: 435, endPoint x: 1003, endPoint y: 443, distance: 19.7
click at [1010, 438] on div "Manage participants & payments Staff ​ 1 staff member(s) [PERSON_NAME] Staff Cu…" at bounding box center [756, 399] width 1512 height 799
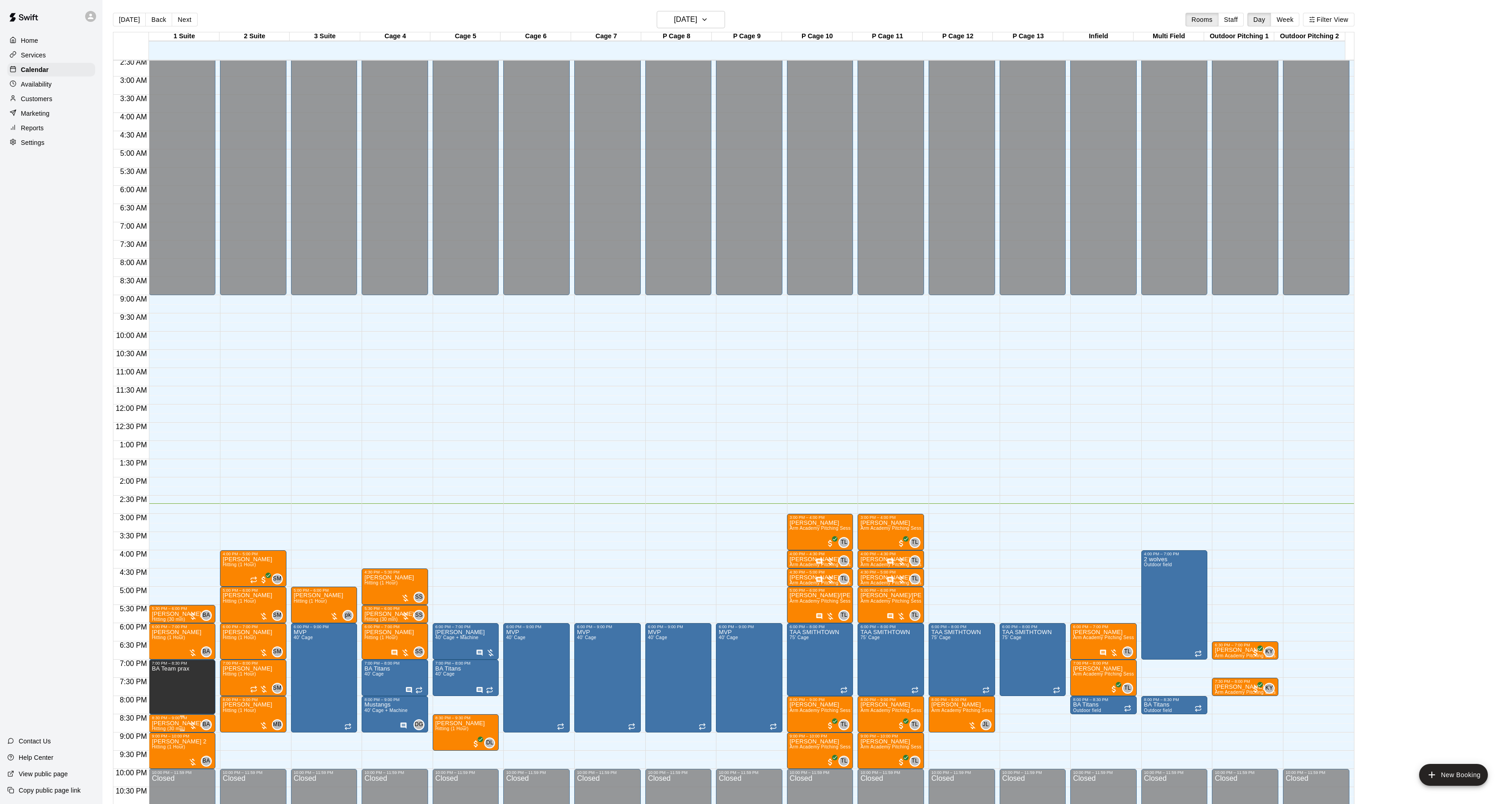
click at [179, 723] on p "[PERSON_NAME]" at bounding box center [176, 723] width 50 height 0
click at [162, 752] on img "edit" at bounding box center [161, 756] width 10 height 10
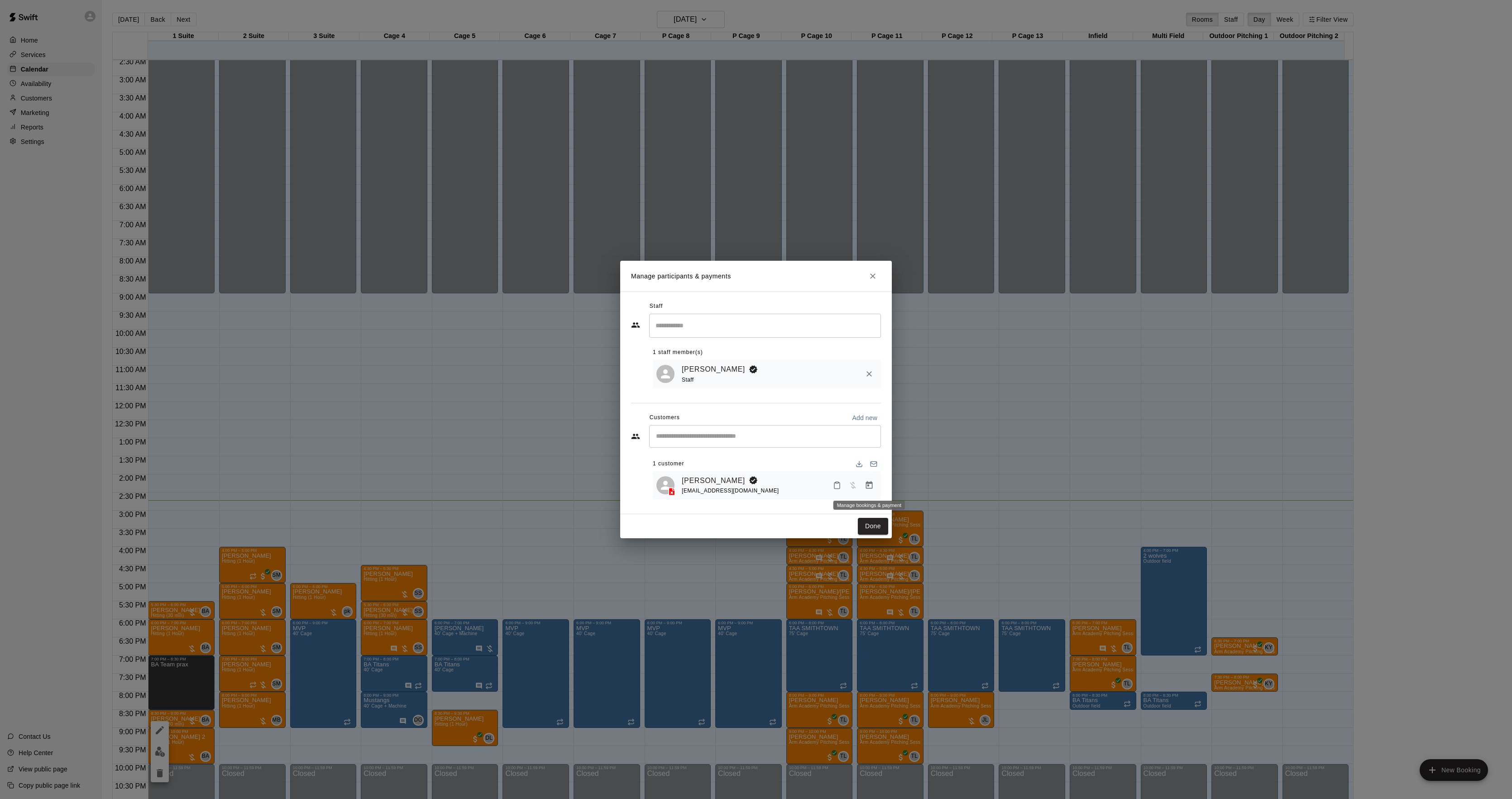
click at [866, 481] on icon "Manage bookings & payment" at bounding box center [869, 486] width 9 height 9
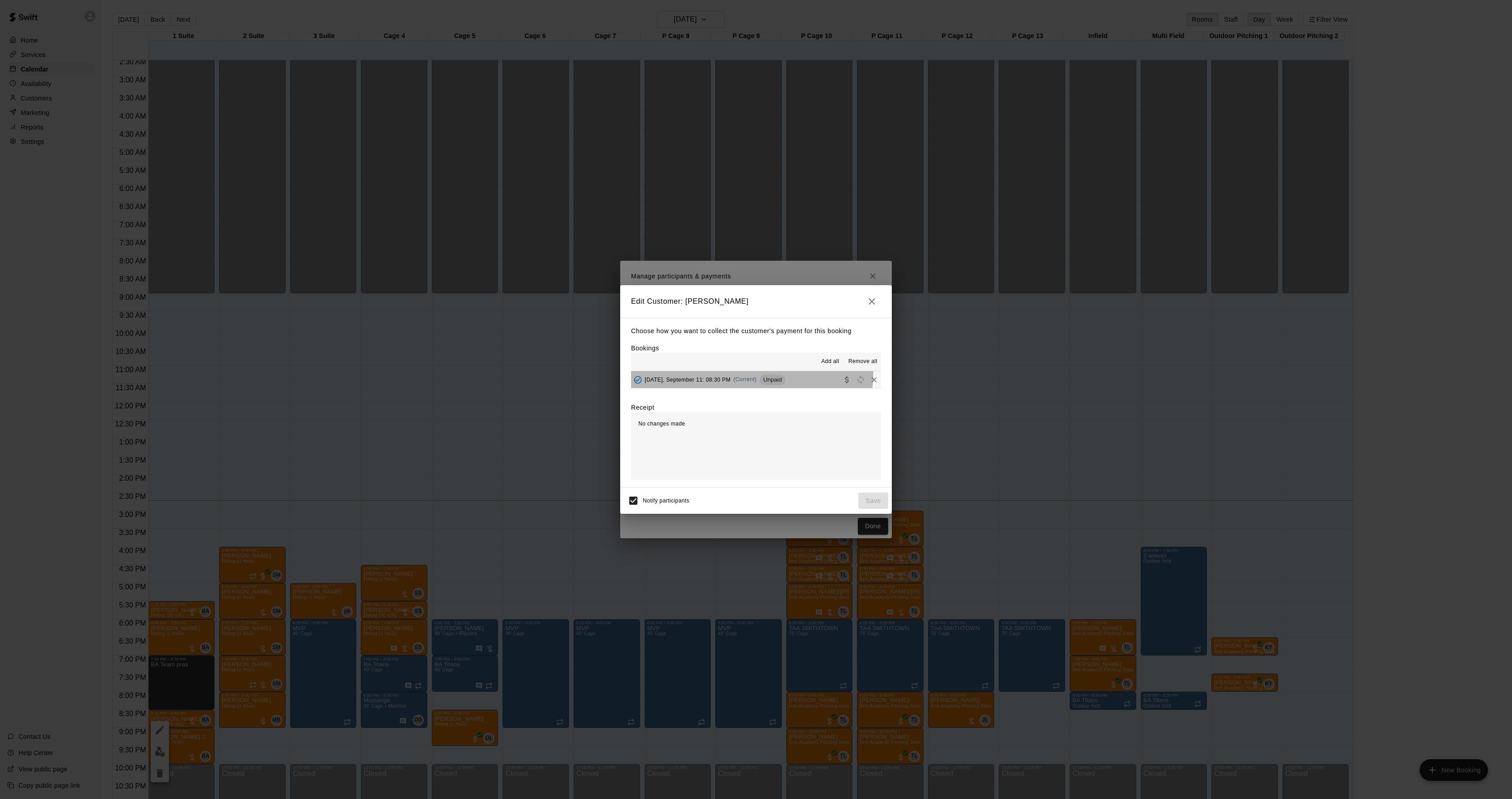
click at [746, 374] on div "[DATE], September 11: 08:30 PM (Current) Unpaid" at bounding box center [709, 380] width 154 height 14
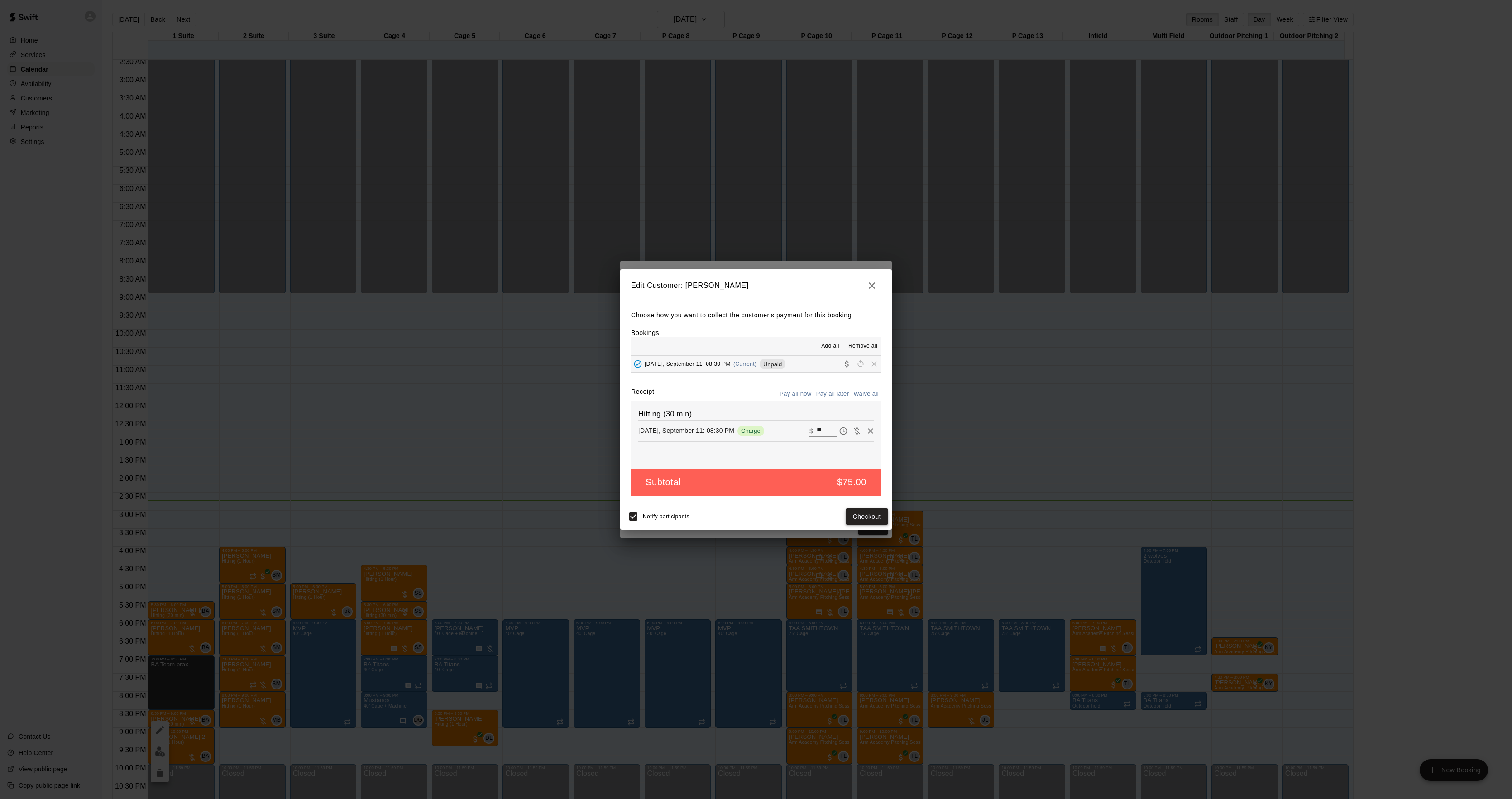
click at [856, 514] on button "Checkout" at bounding box center [867, 517] width 42 height 17
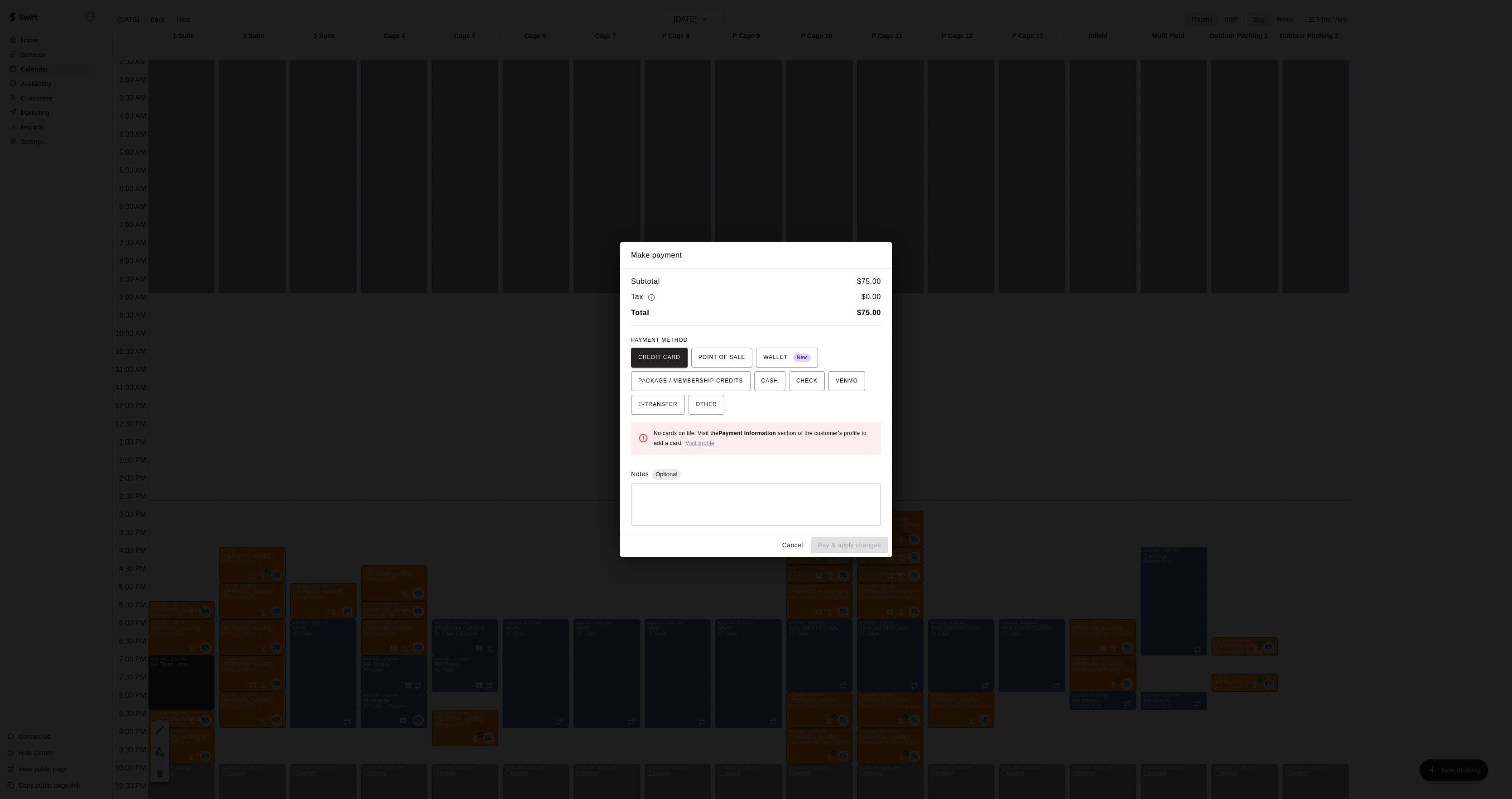
click at [1043, 421] on div "Make payment Subtotal $ 75.00 Tax $ 0.00 Total $ 75.00 PAYMENT METHOD CREDIT CA…" at bounding box center [756, 399] width 1512 height 799
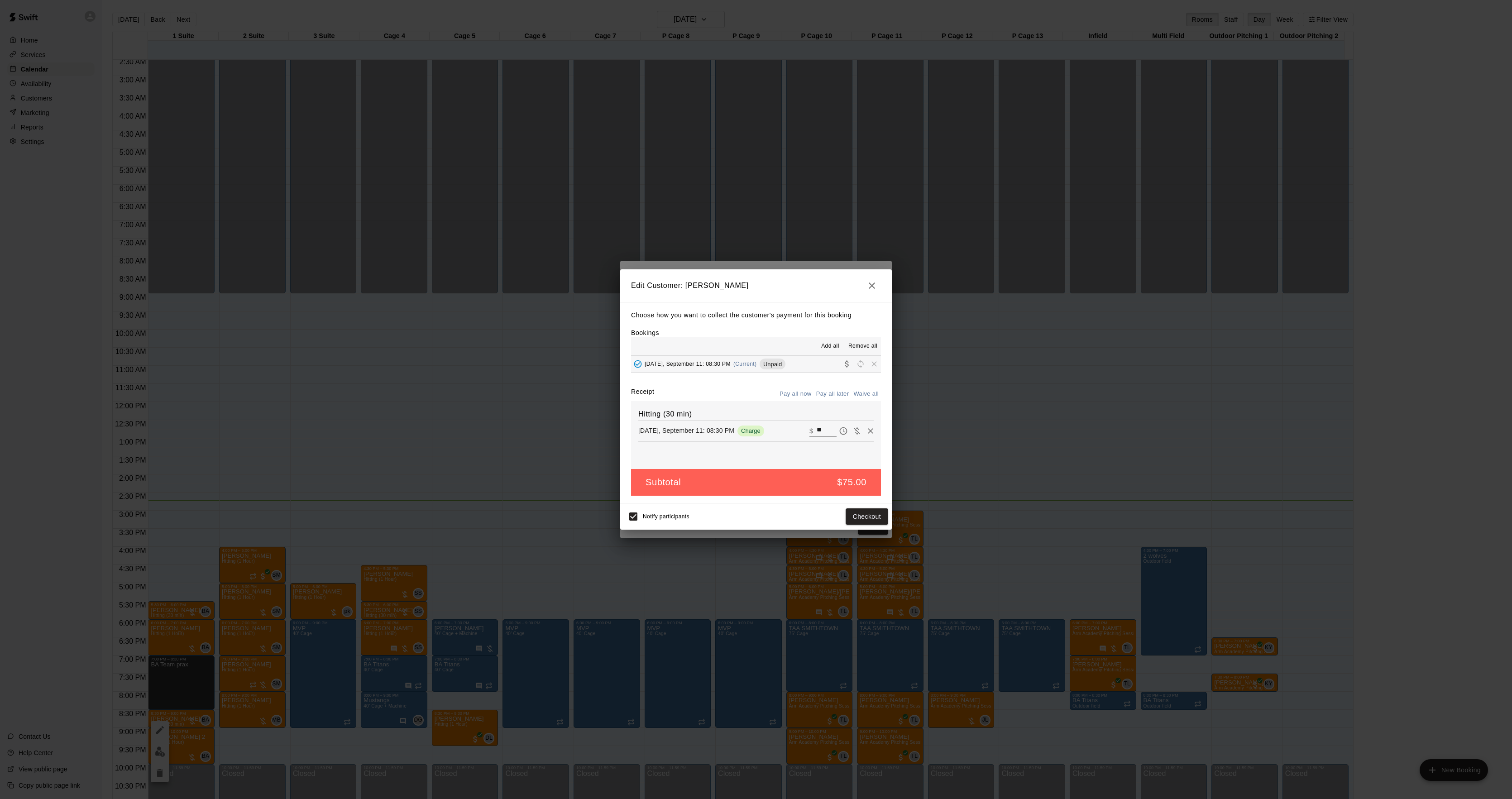
click at [1043, 421] on div "Make payment Subtotal $ 75.00 Tax $ 0.00 Total $ 75.00 PAYMENT METHOD CREDIT CA…" at bounding box center [756, 399] width 1512 height 799
click at [1043, 421] on div "Edit Customer: [PERSON_NAME] Choose how you want to collect the customer's paym…" at bounding box center [756, 399] width 1512 height 799
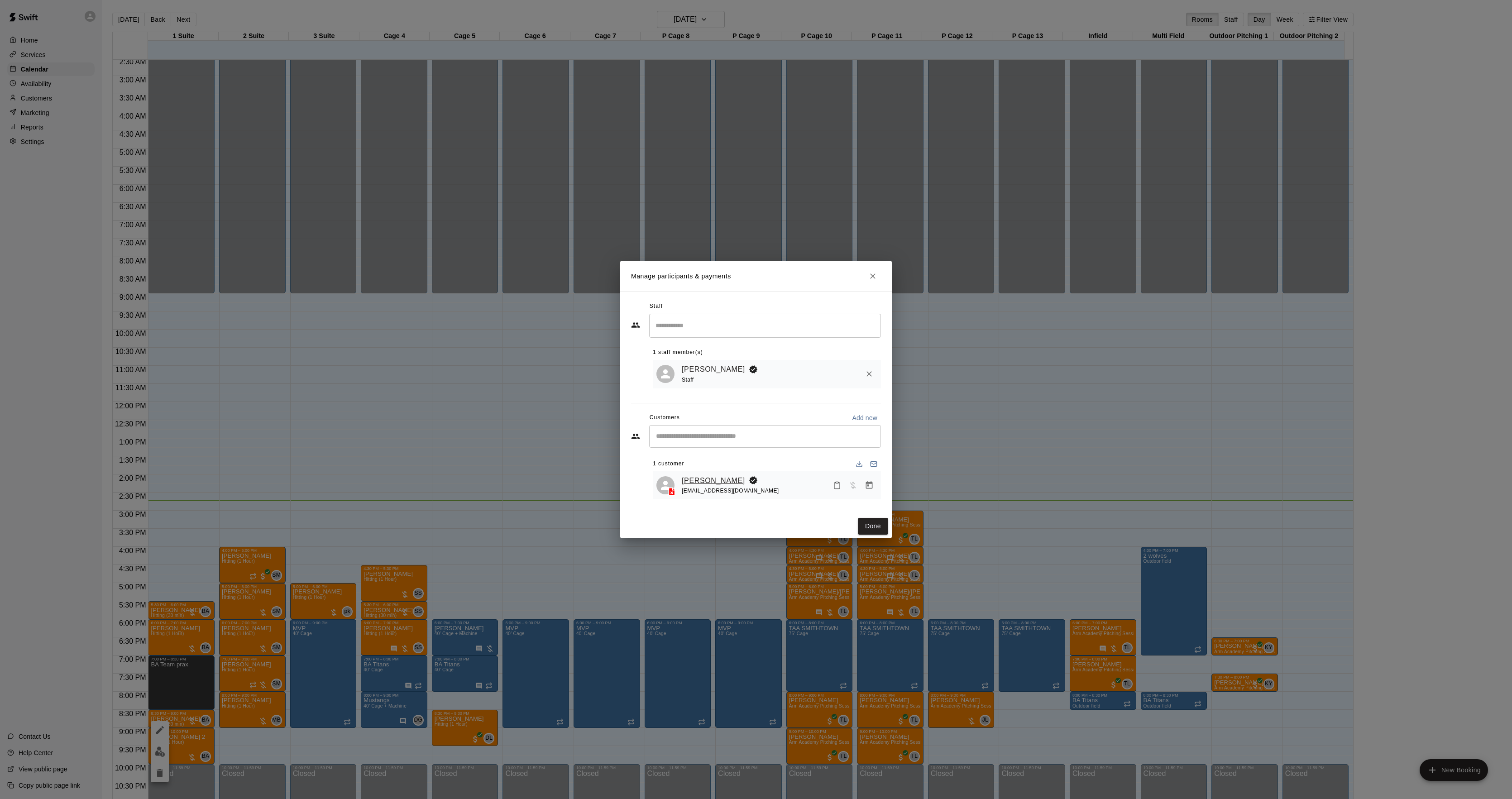
click at [726, 479] on link "[PERSON_NAME]" at bounding box center [713, 480] width 63 height 12
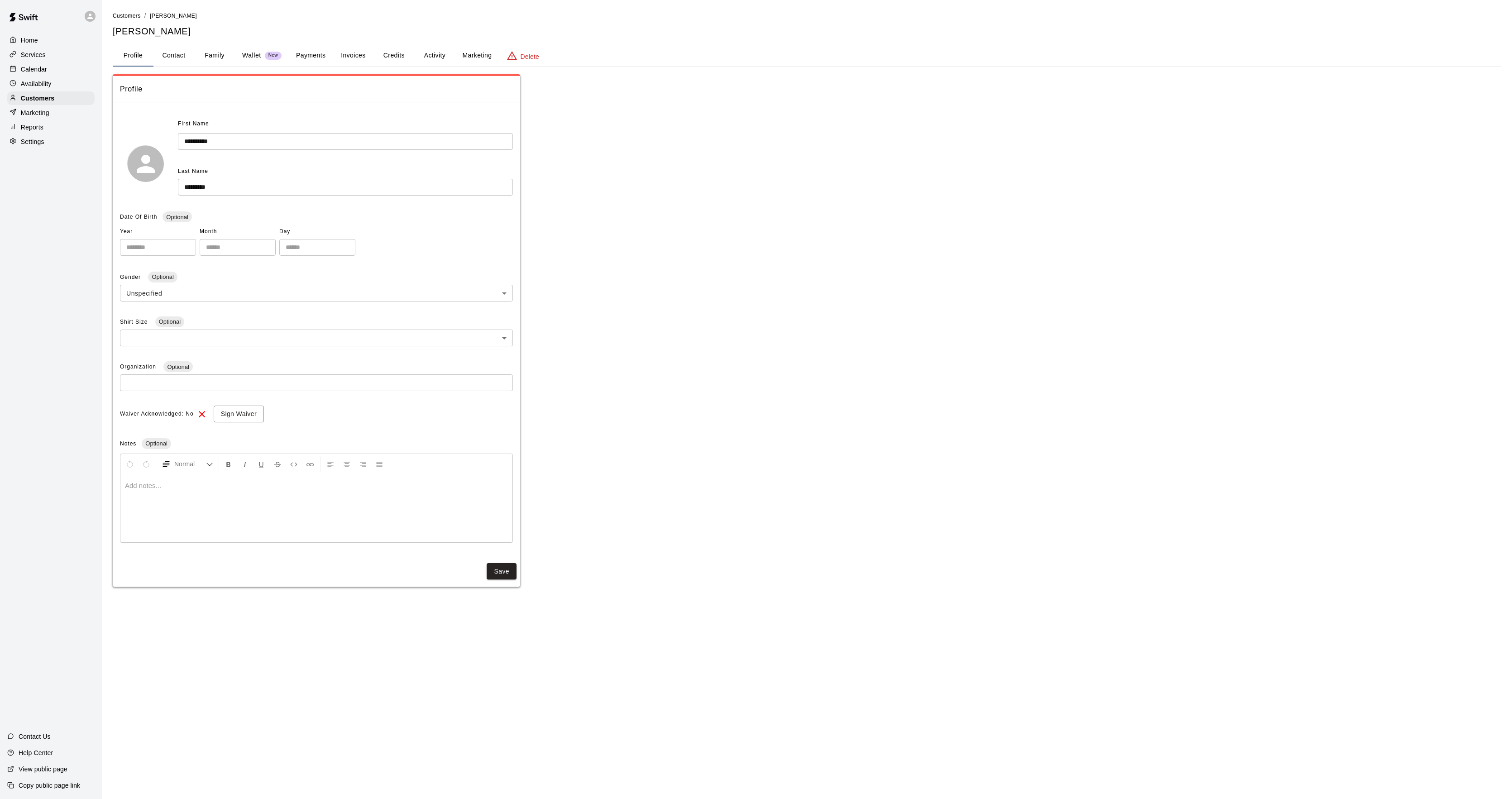
click at [428, 59] on button "Activity" at bounding box center [435, 56] width 41 height 22
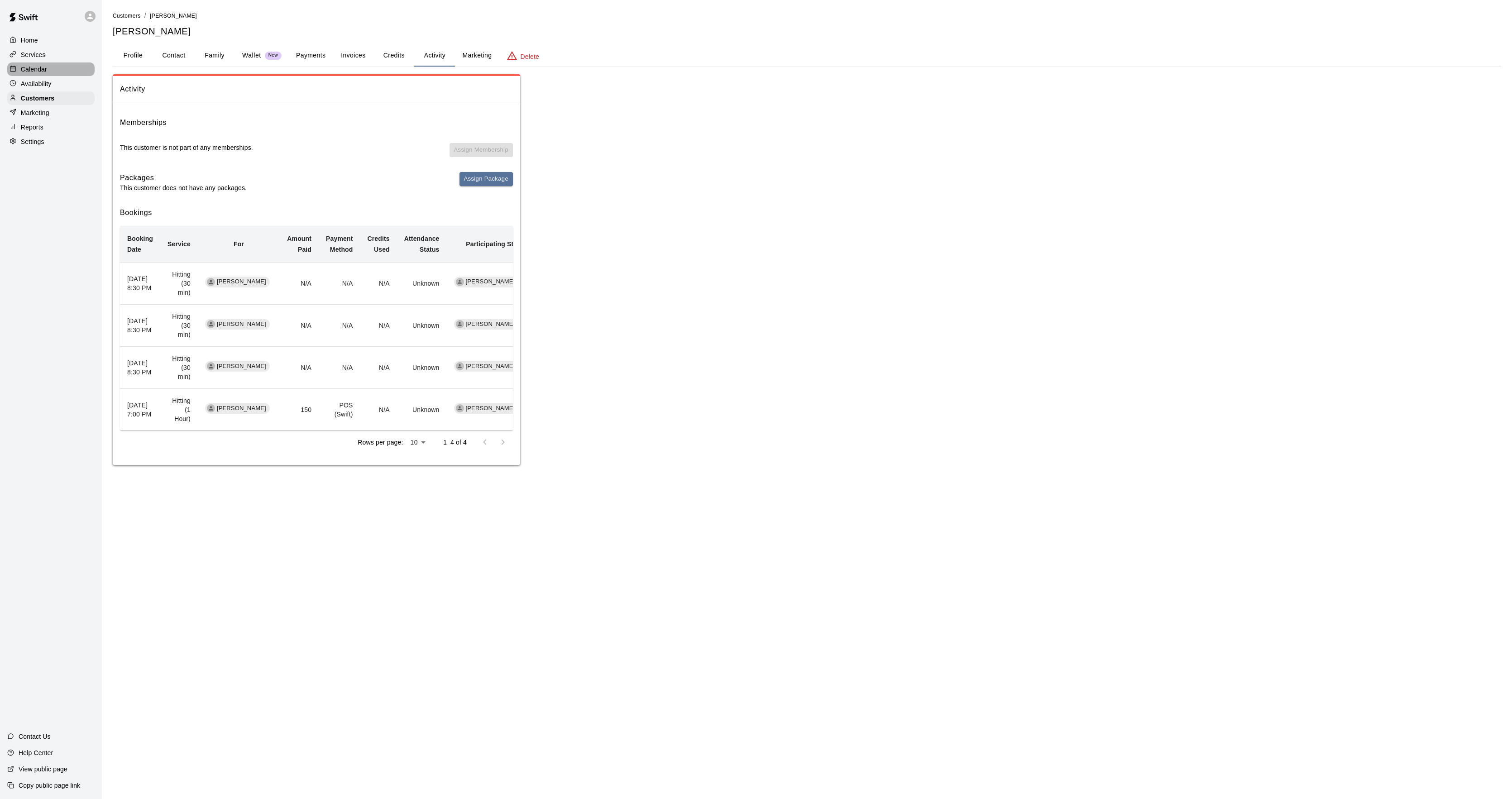
click at [55, 69] on div "Calendar" at bounding box center [50, 69] width 87 height 14
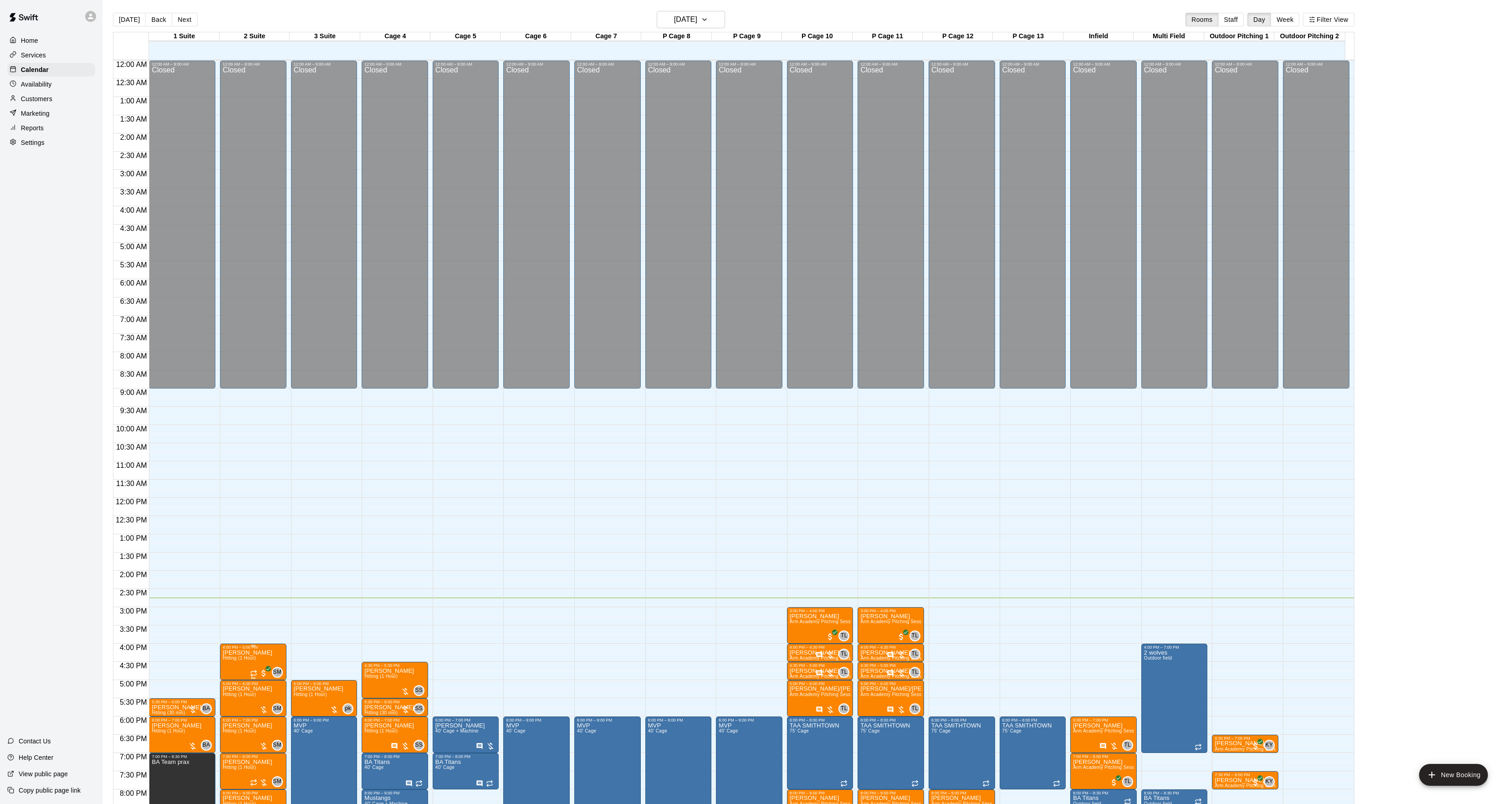
scroll to position [93, 0]
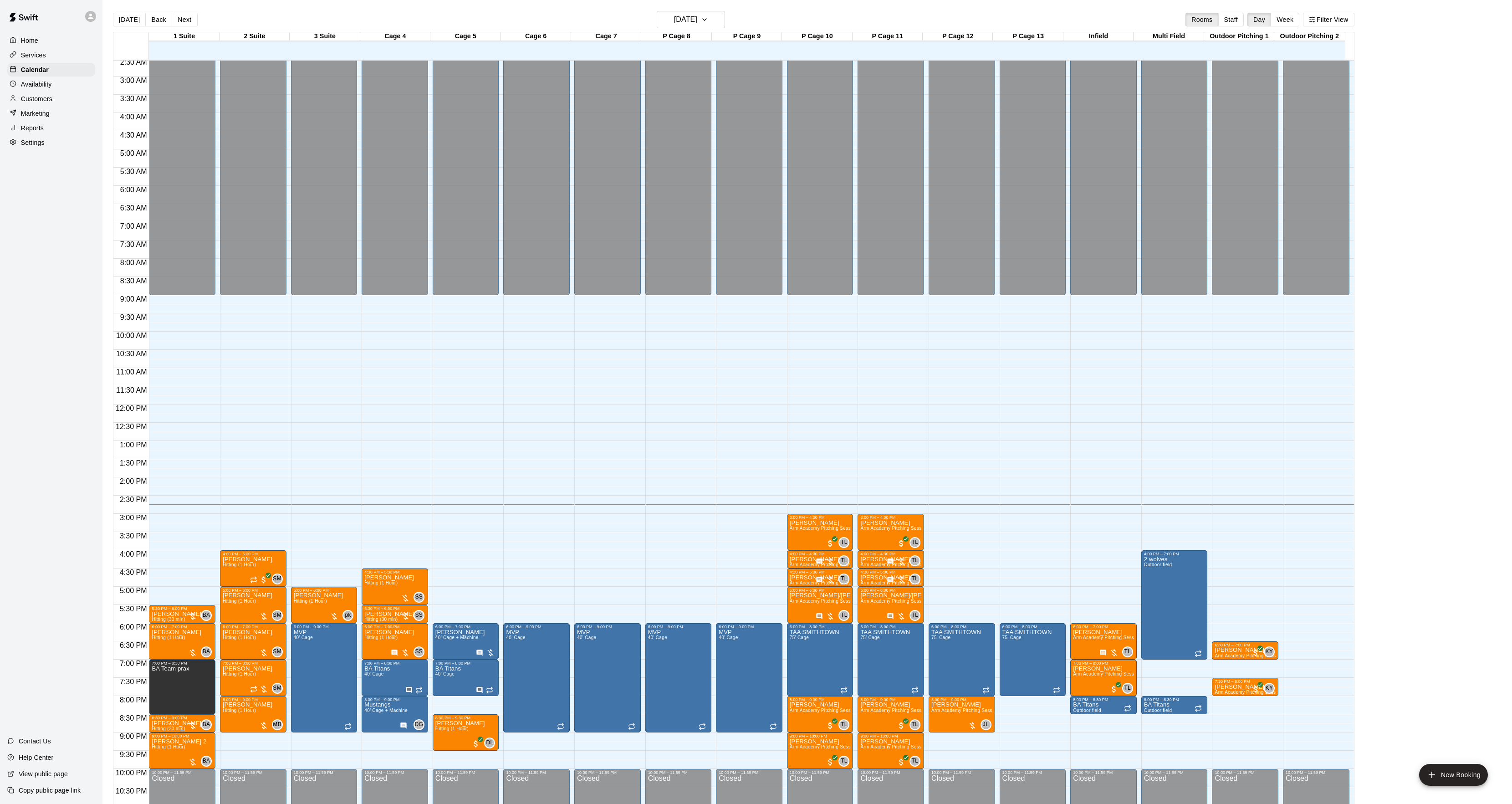
click at [168, 723] on p "[PERSON_NAME]" at bounding box center [176, 723] width 50 height 0
click at [157, 735] on icon "edit" at bounding box center [161, 735] width 11 height 11
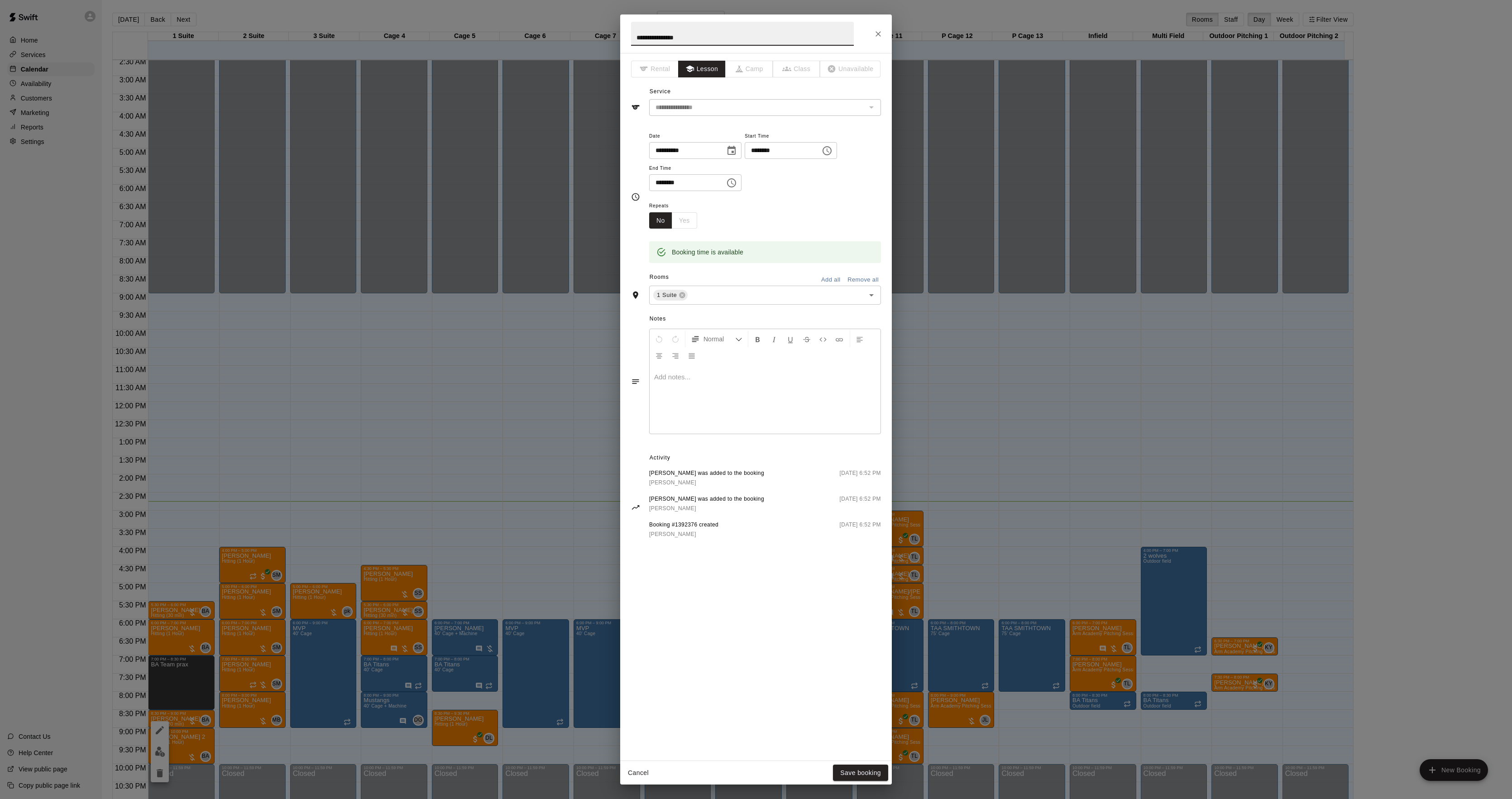
click at [671, 419] on div at bounding box center [765, 400] width 231 height 68
click at [848, 779] on button "Save booking" at bounding box center [861, 774] width 56 height 17
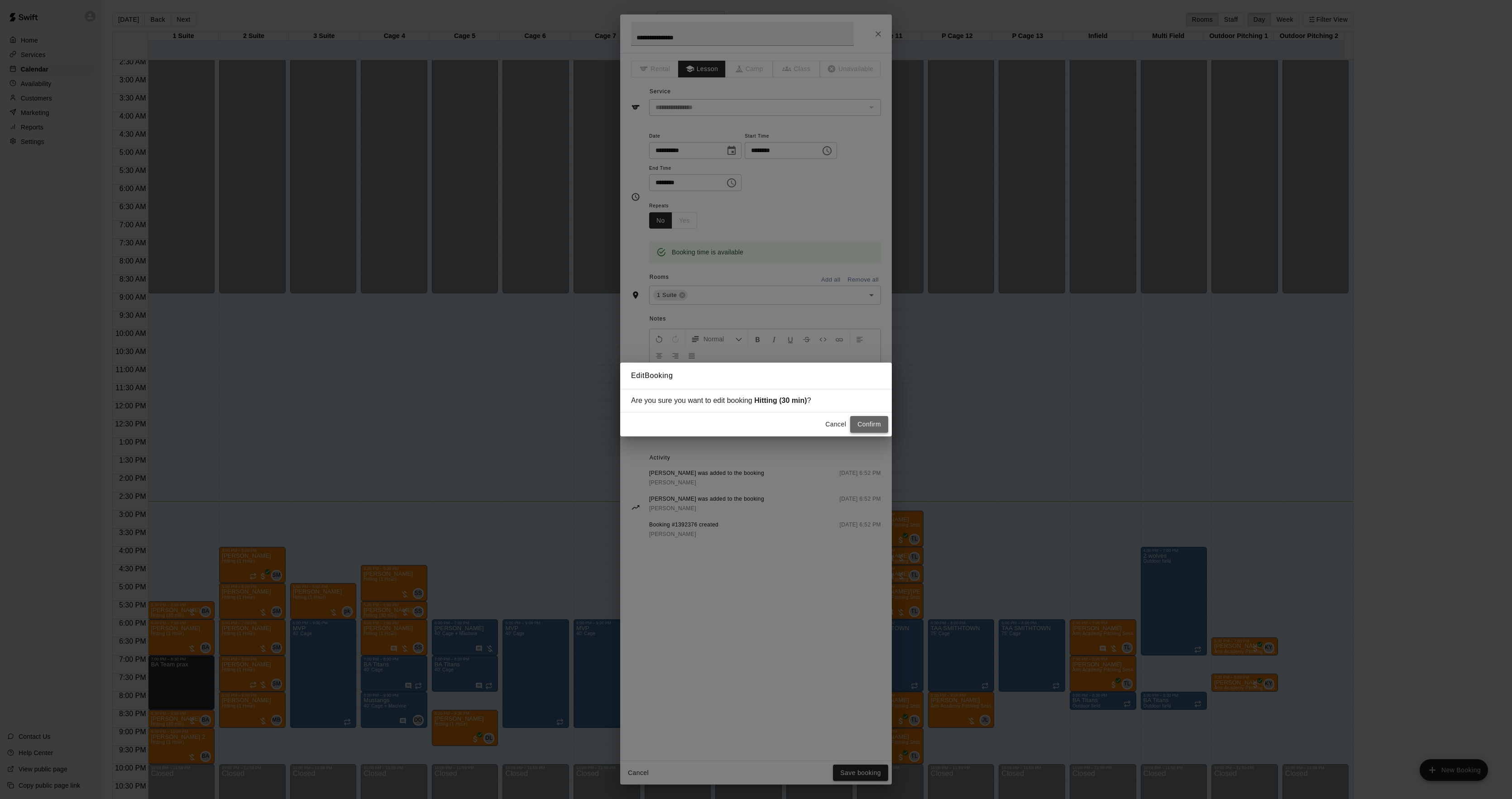
drag, startPoint x: 851, startPoint y: 432, endPoint x: 860, endPoint y: 431, distance: 9.1
click at [852, 432] on button "Confirm" at bounding box center [869, 425] width 38 height 17
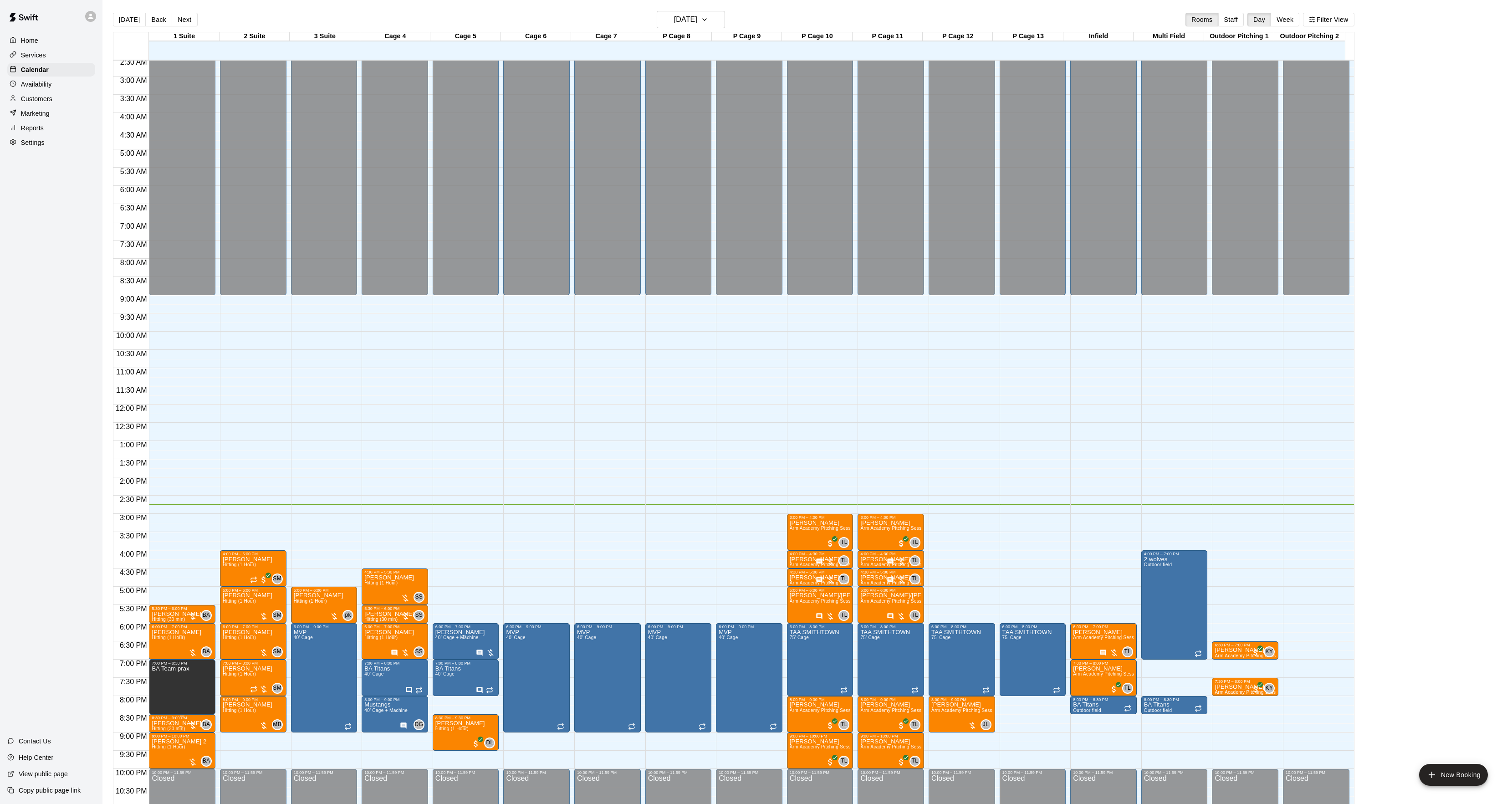
click at [169, 723] on p "[PERSON_NAME]" at bounding box center [176, 723] width 50 height 0
click at [160, 751] on img "edit" at bounding box center [161, 756] width 10 height 10
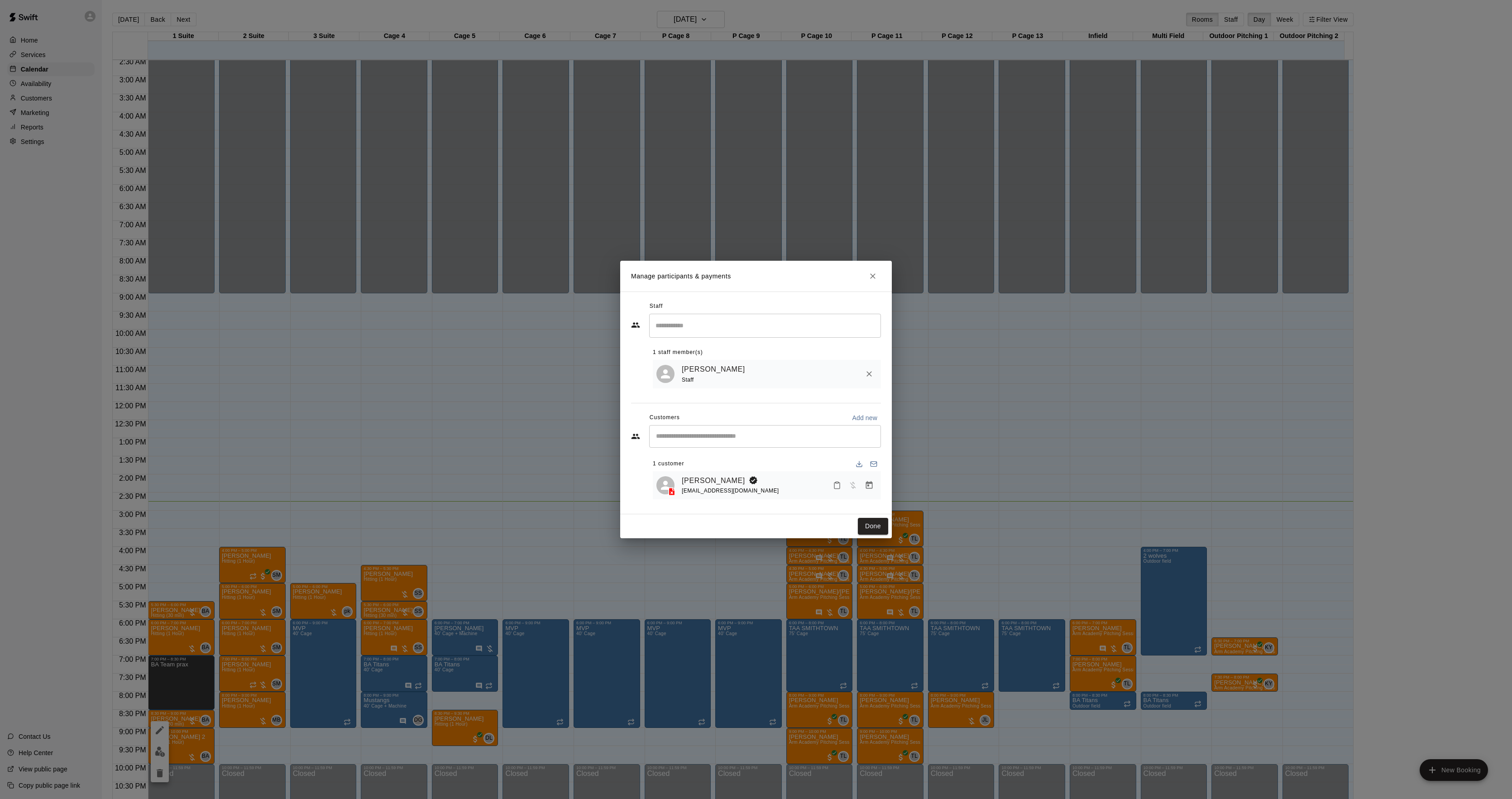
click at [685, 488] on div "[EMAIL_ADDRESS][DOMAIN_NAME]" at bounding box center [730, 491] width 97 height 9
click at [696, 464] on div "1 customer" at bounding box center [767, 464] width 228 height 15
click at [688, 486] on link "[PERSON_NAME]" at bounding box center [713, 480] width 63 height 12
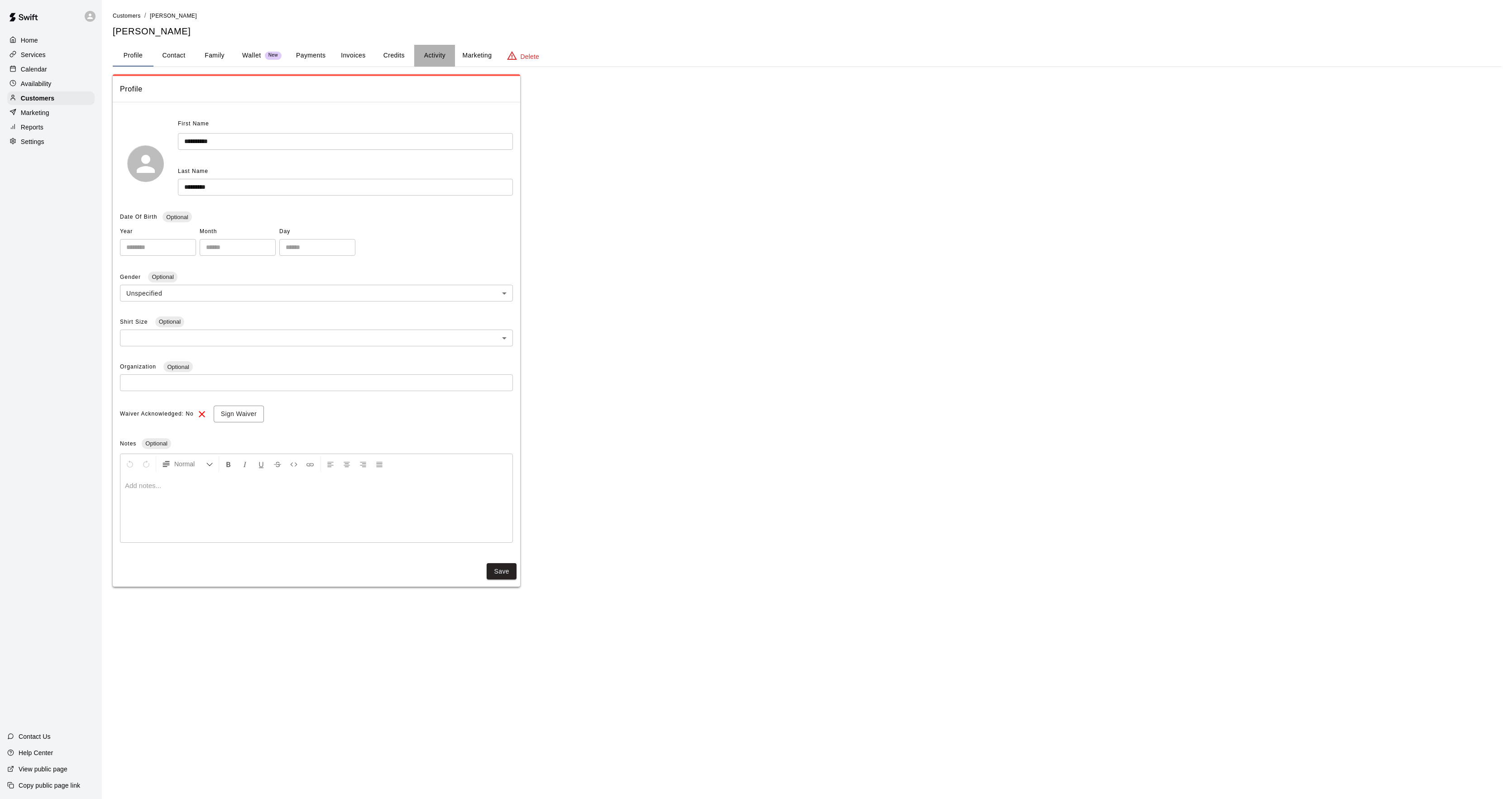
click at [440, 45] on button "Activity" at bounding box center [435, 56] width 41 height 22
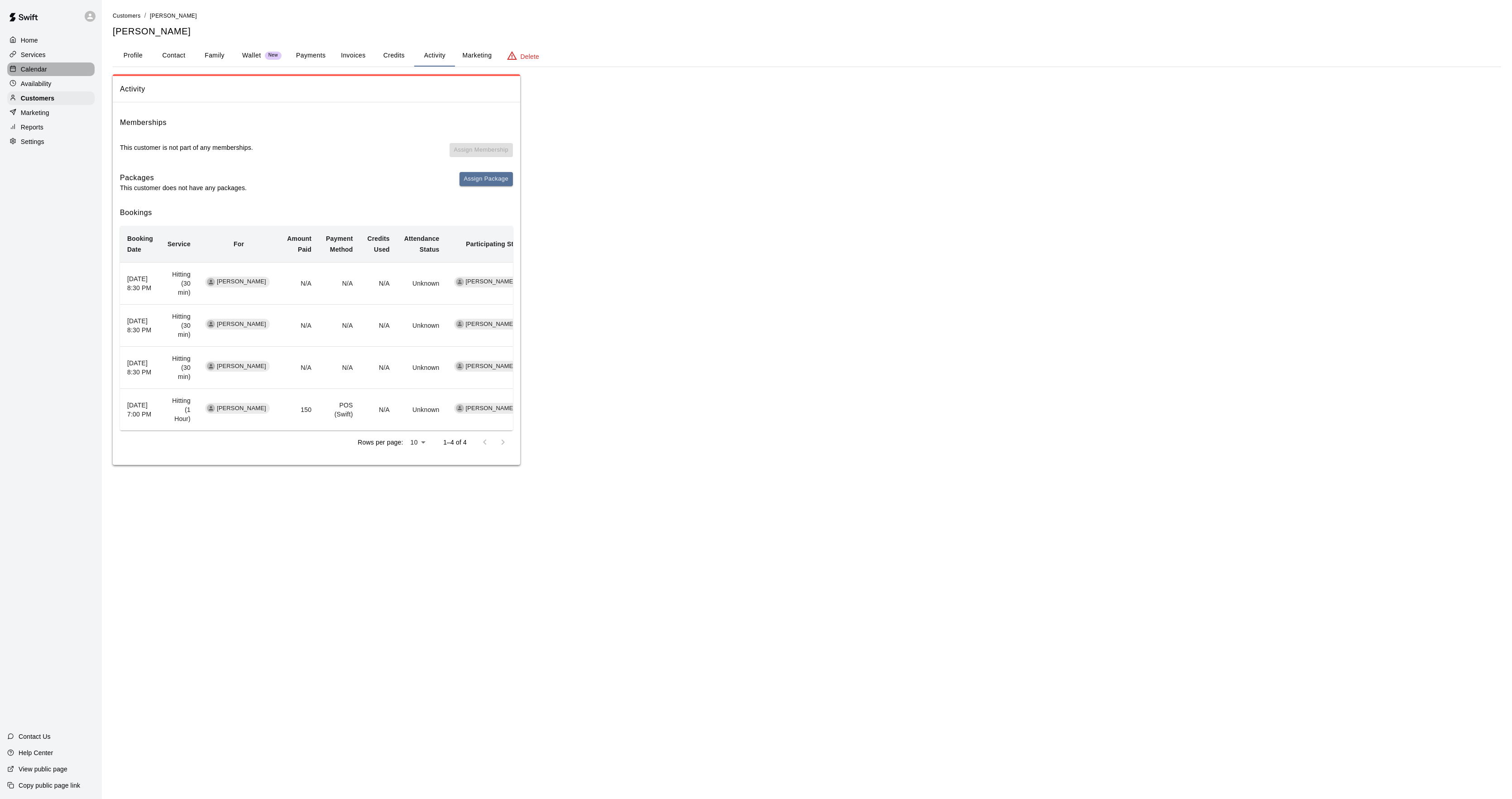
click at [31, 72] on p "Calendar" at bounding box center [34, 69] width 26 height 9
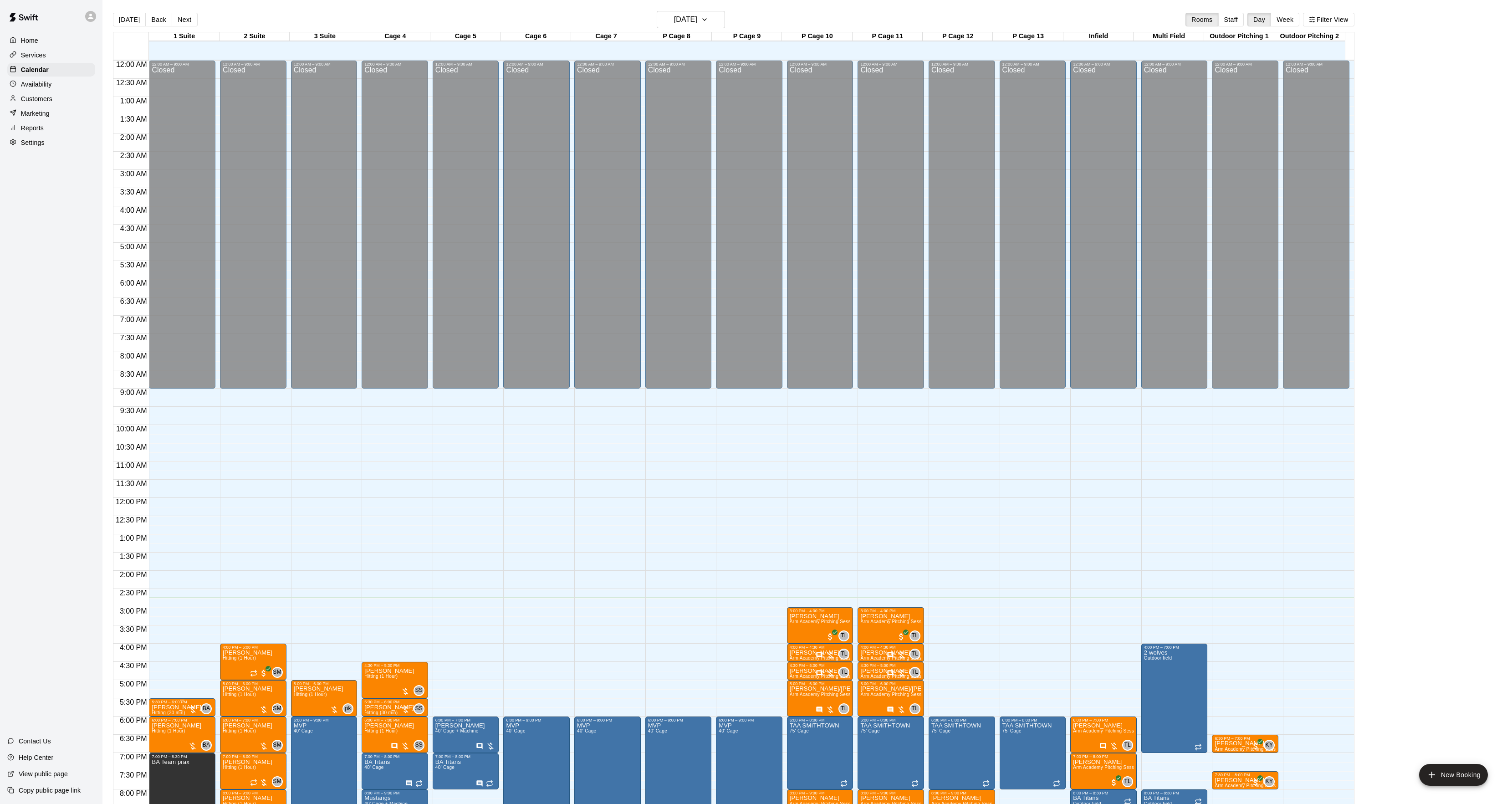
scroll to position [93, 0]
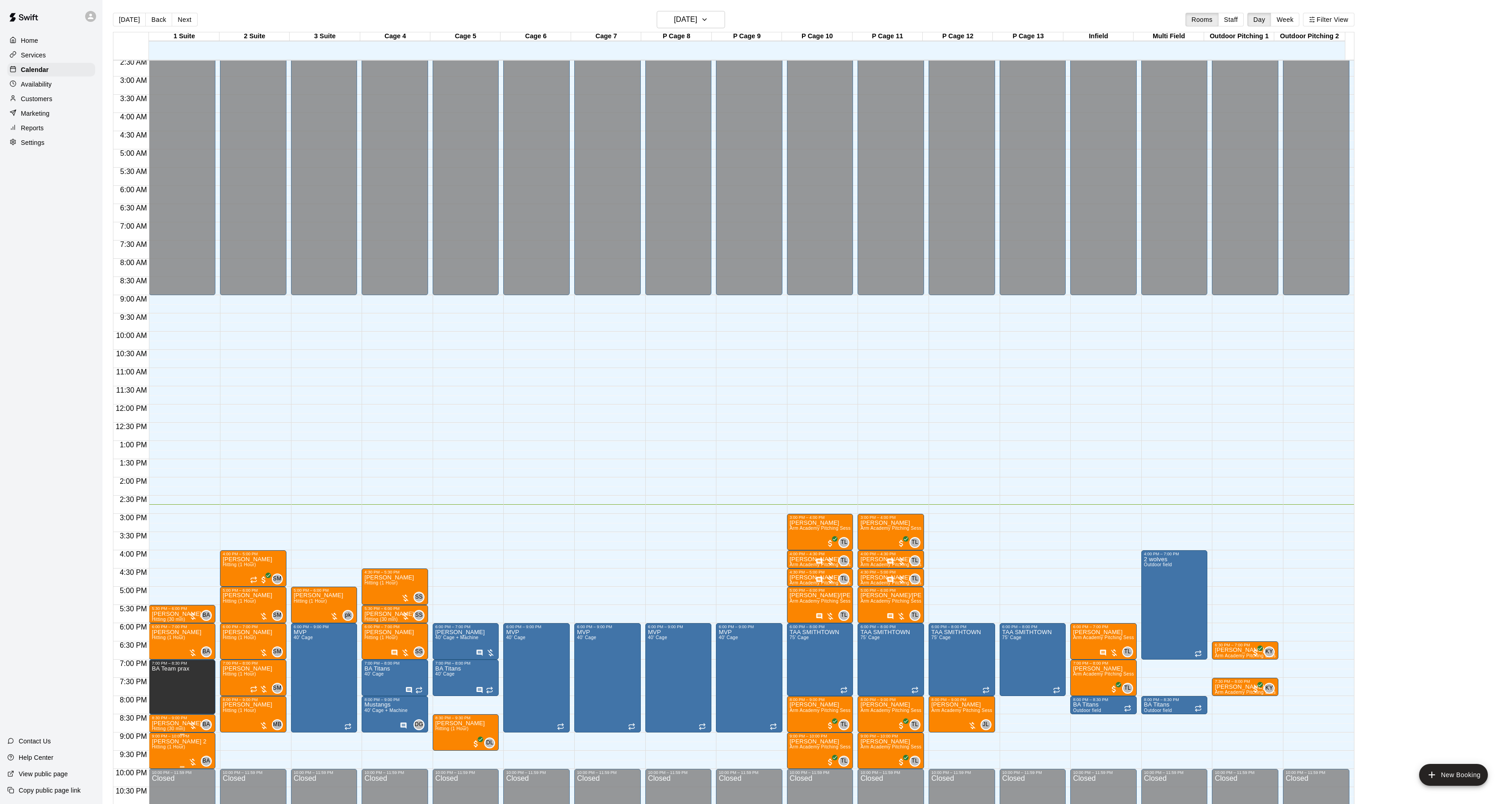
click at [60, 120] on div at bounding box center [760, 402] width 1521 height 804
click at [167, 632] on p "[PERSON_NAME]" at bounding box center [176, 632] width 50 height 0
click at [164, 663] on img "edit" at bounding box center [161, 665] width 10 height 10
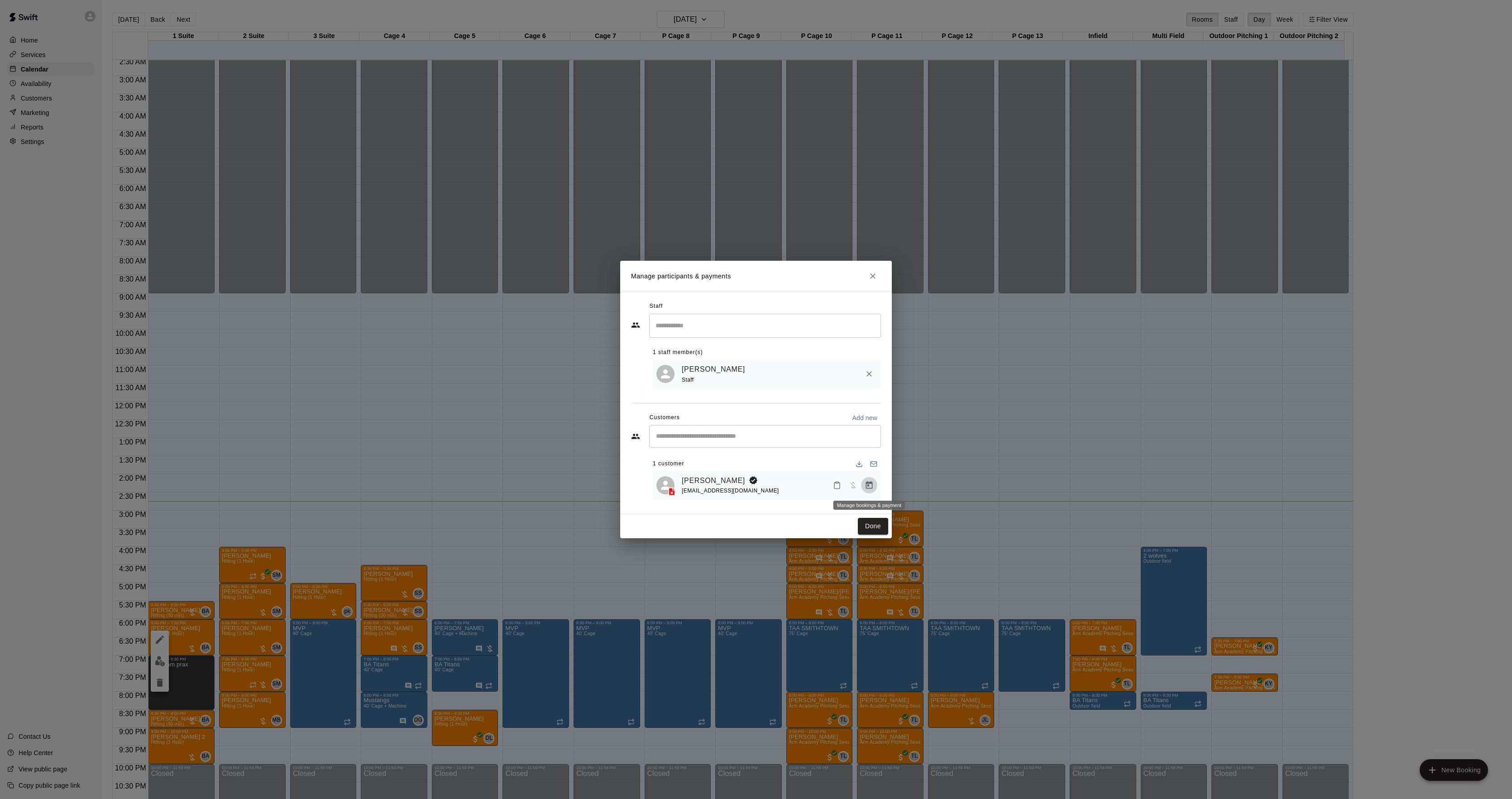
click at [875, 489] on button "Manage bookings & payment" at bounding box center [869, 485] width 16 height 16
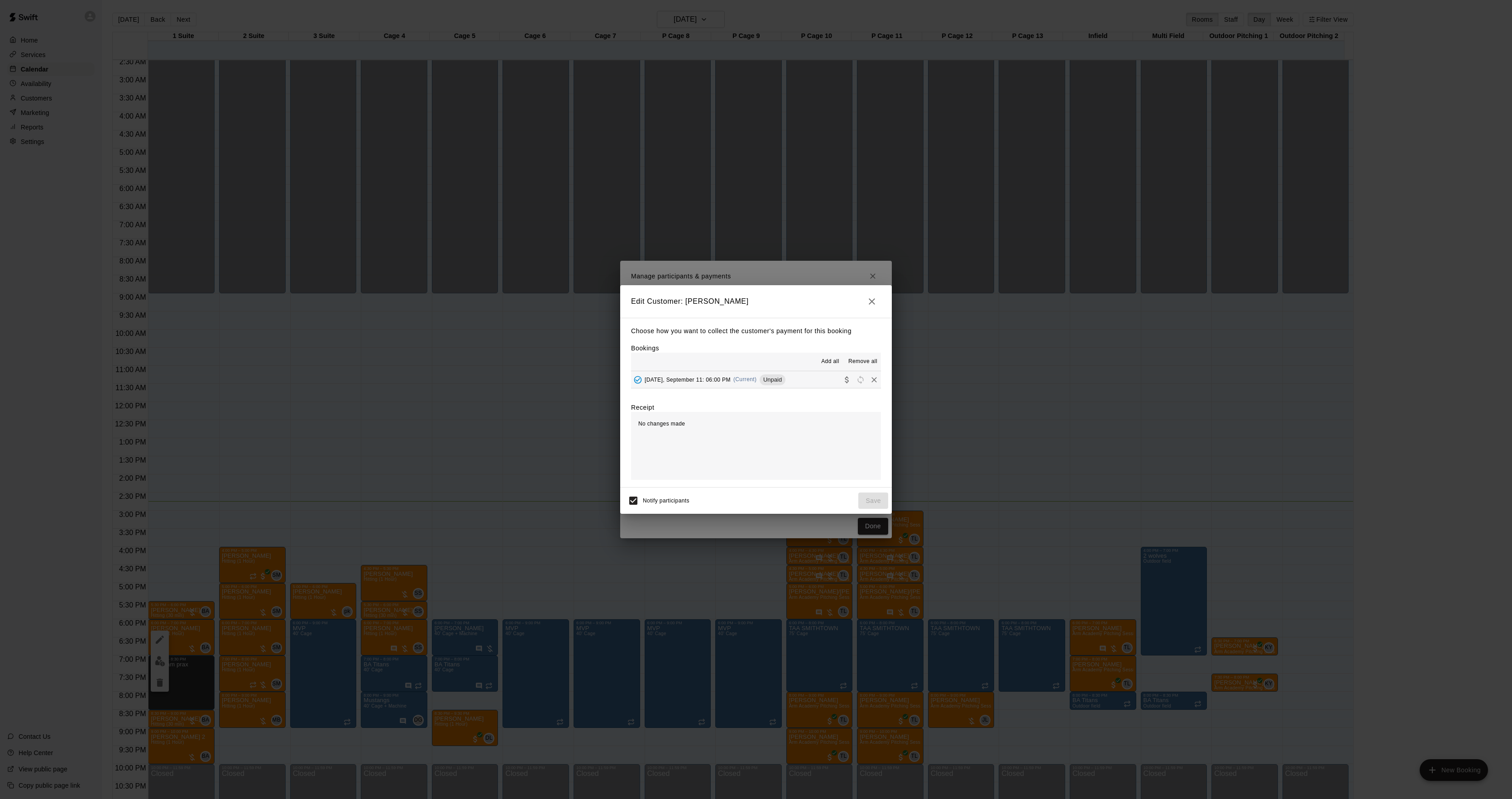
click at [732, 371] on div "Add all Remove all" at bounding box center [756, 361] width 250 height 18
click at [739, 387] on button "[DATE], September 11: 06:00 PM (Current) Unpaid" at bounding box center [756, 380] width 250 height 17
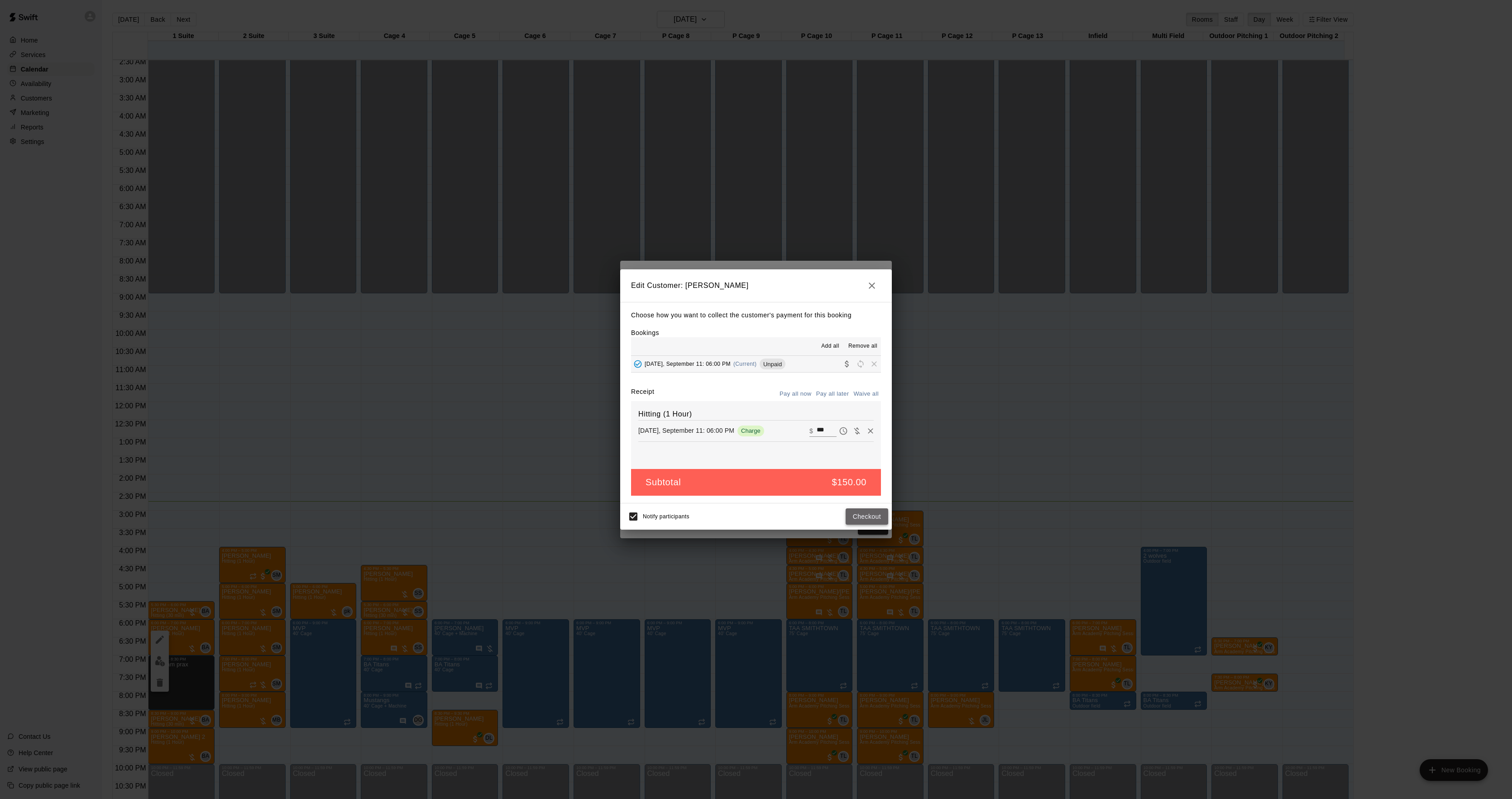
click at [854, 513] on button "Checkout" at bounding box center [867, 517] width 42 height 17
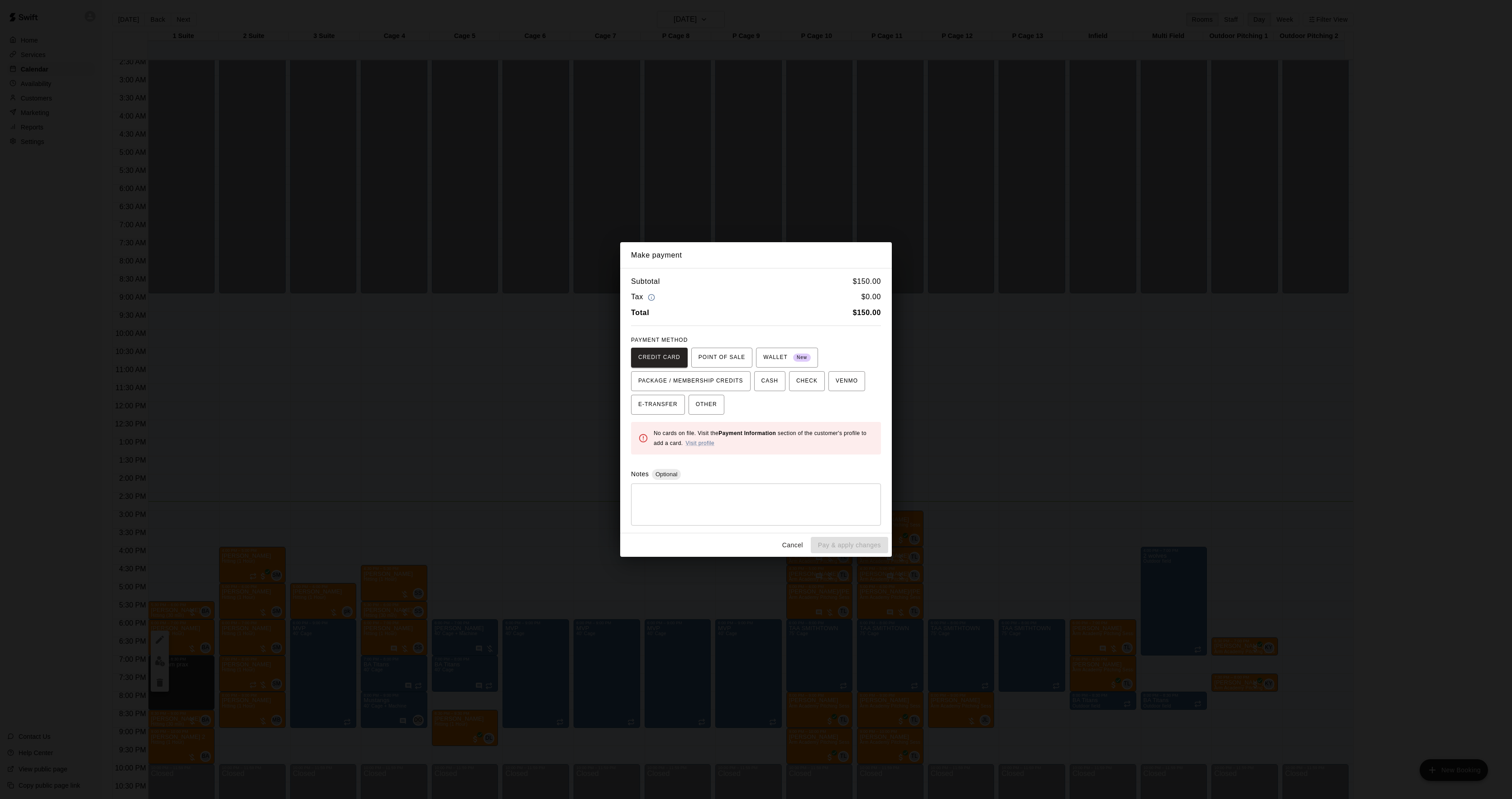
click at [1001, 436] on div "Make payment Subtotal $ 150.00 Tax $ 0.00 Total $ 150.00 PAYMENT METHOD CREDIT …" at bounding box center [756, 399] width 1512 height 799
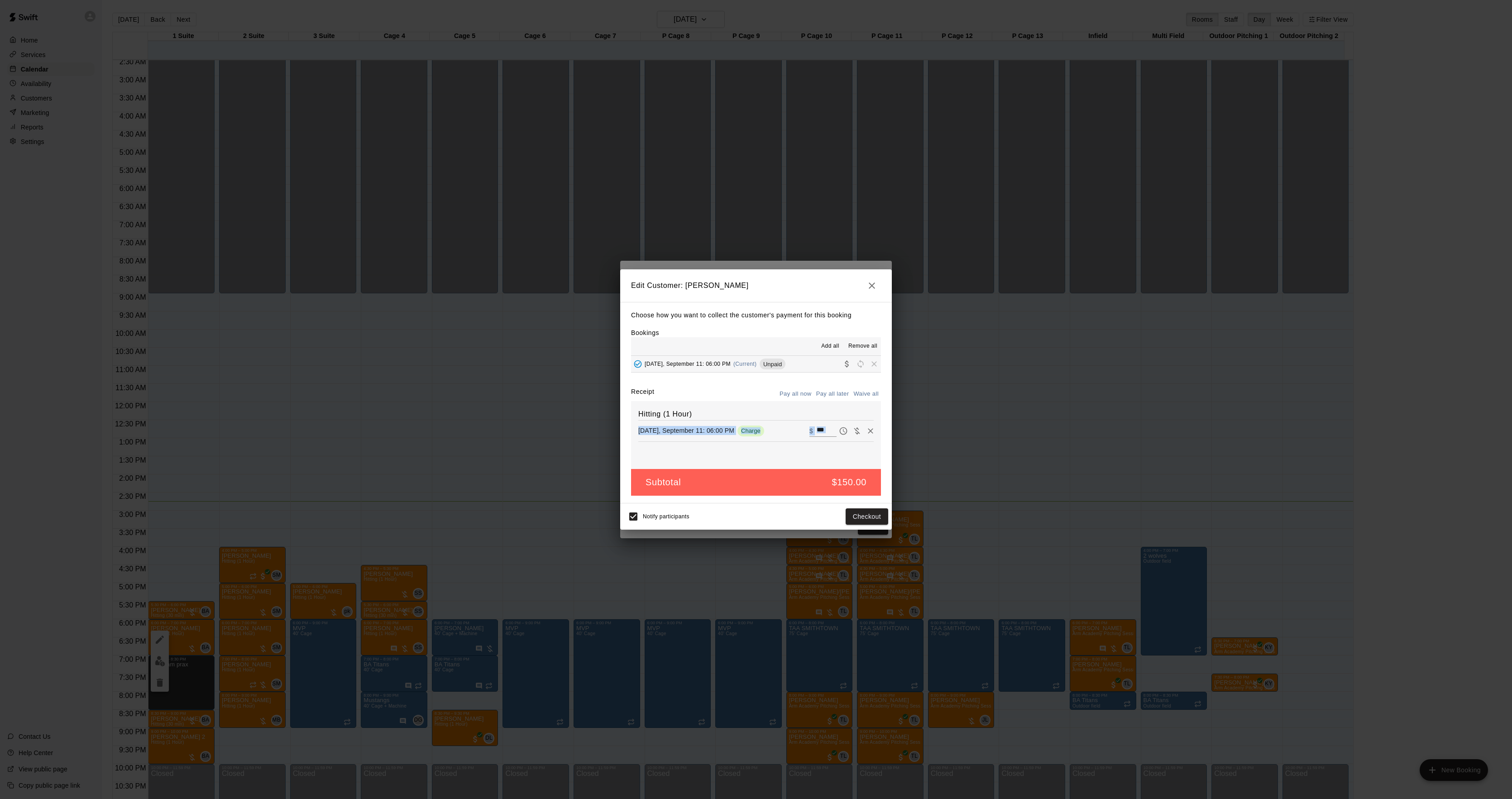
click at [1001, 436] on div "Edit Customer: [PERSON_NAME] Choose how you want to collect the customer's paym…" at bounding box center [756, 399] width 1512 height 799
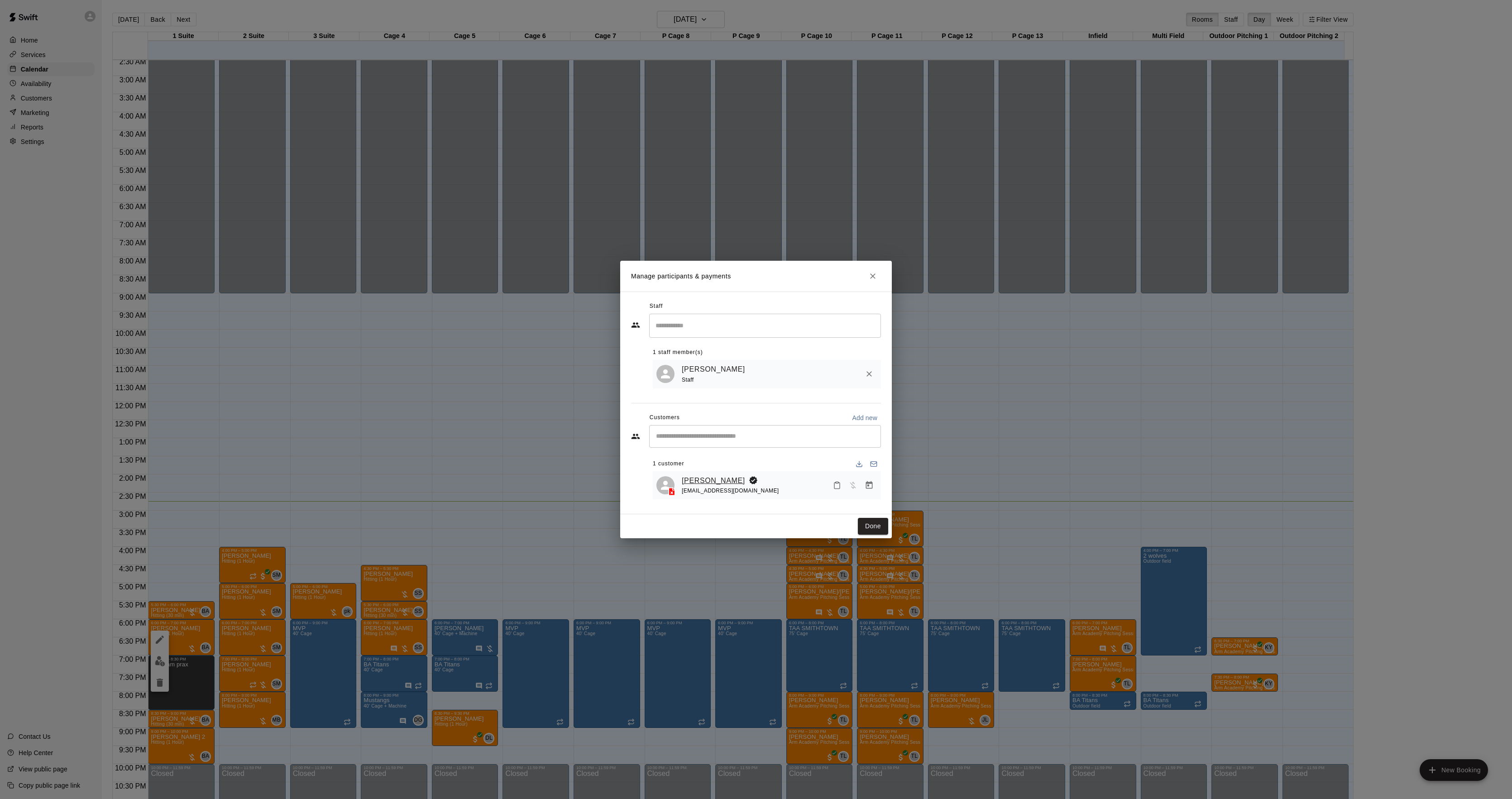
click at [695, 480] on link "[PERSON_NAME]" at bounding box center [713, 480] width 63 height 12
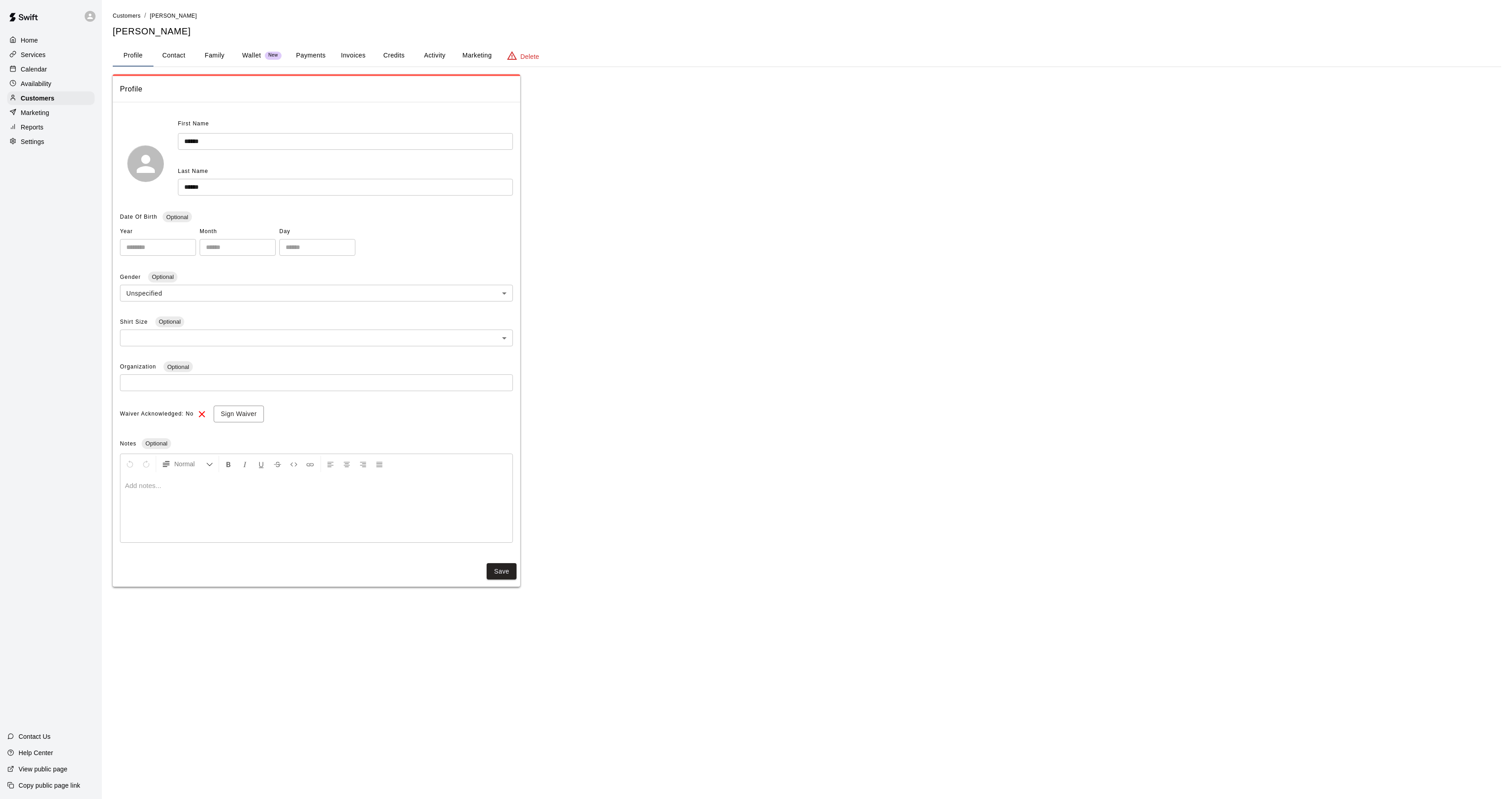
click at [435, 61] on button "Activity" at bounding box center [435, 56] width 41 height 22
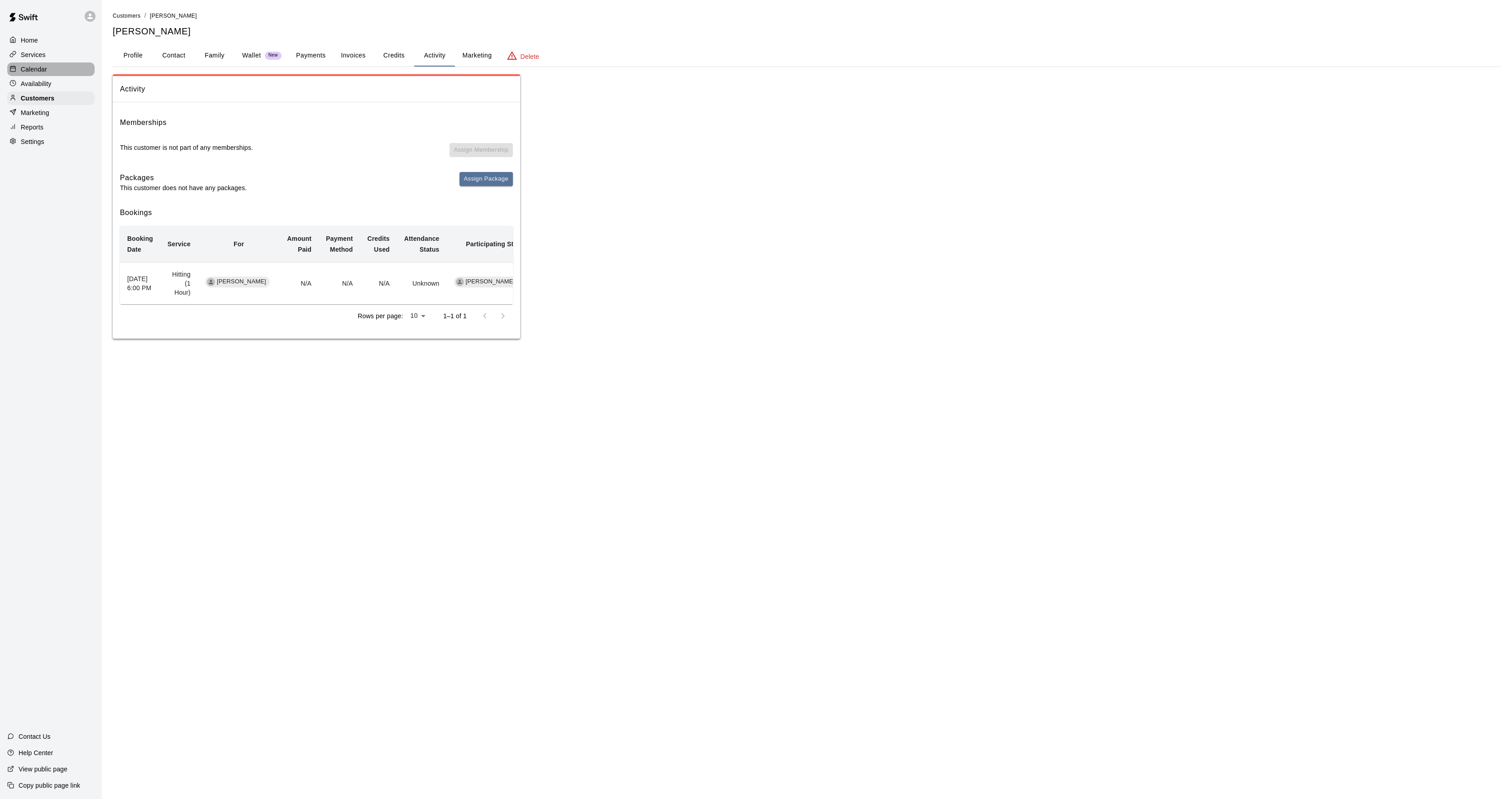
click at [67, 73] on div "Calendar" at bounding box center [50, 69] width 87 height 14
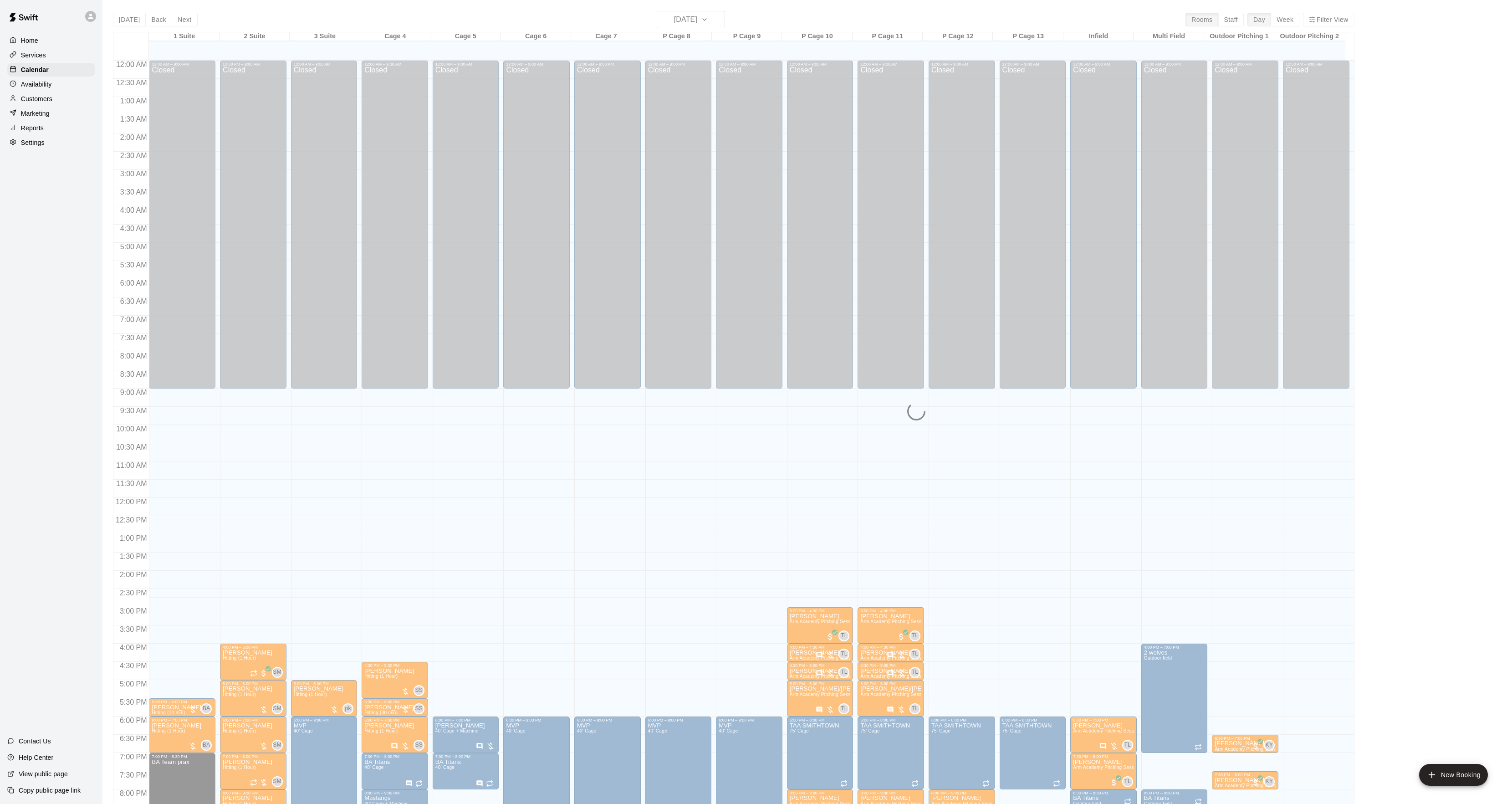
scroll to position [93, 0]
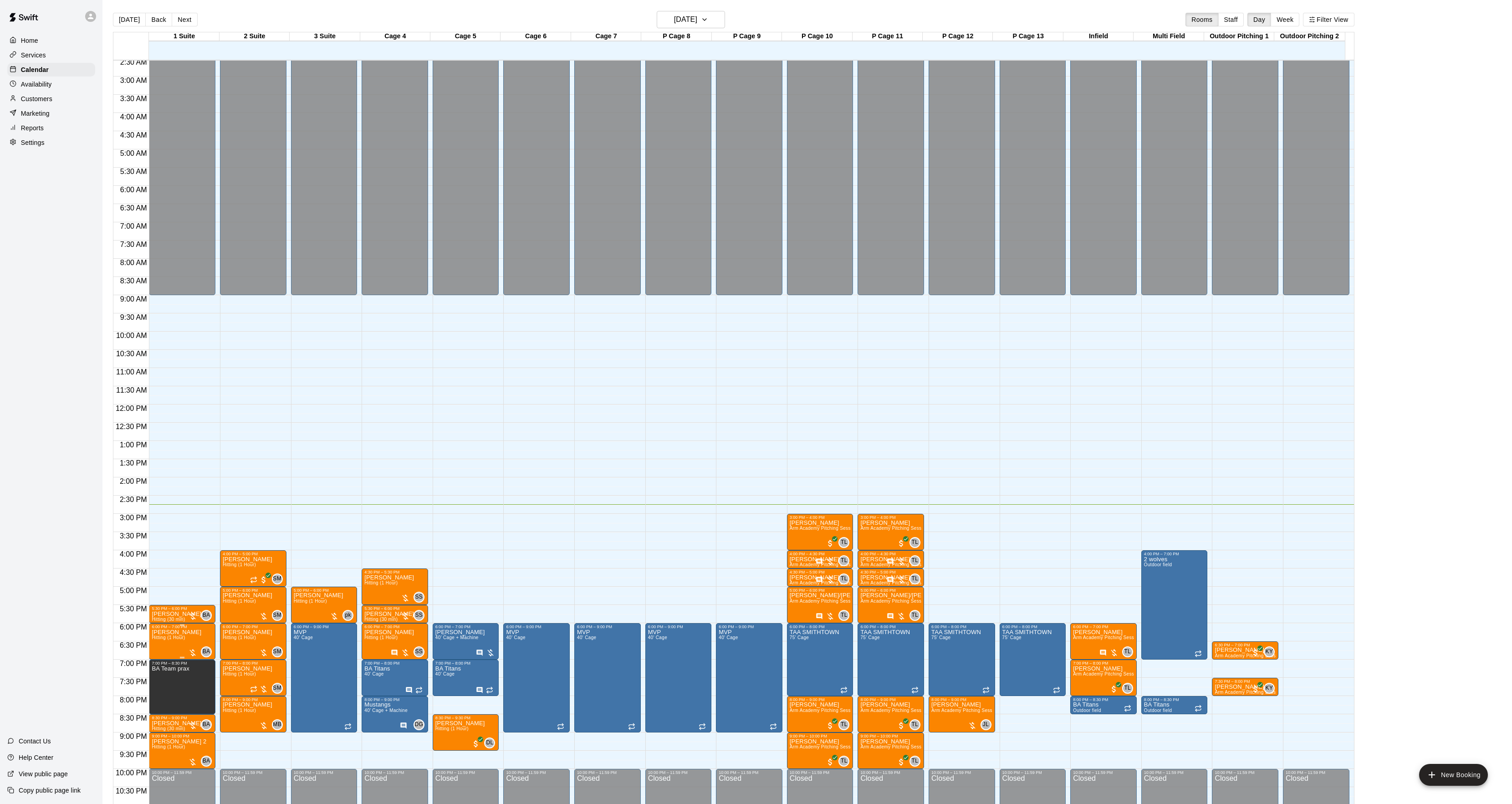
click at [188, 644] on div at bounding box center [760, 402] width 1521 height 804
click at [179, 640] on span "Hitting (1 Hour)" at bounding box center [168, 638] width 33 height 5
click at [155, 639] on button "edit" at bounding box center [160, 646] width 18 height 18
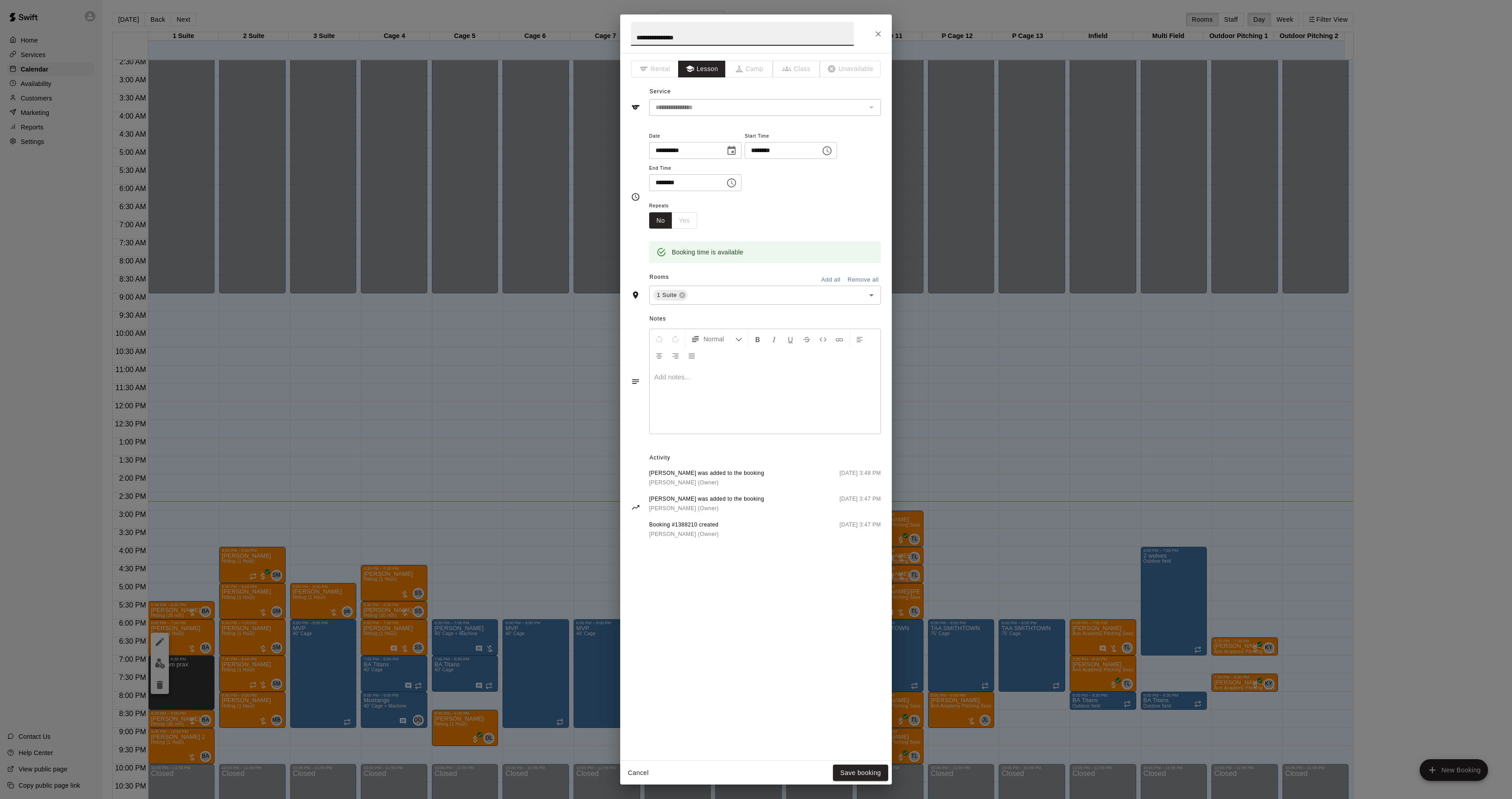
click at [712, 384] on div at bounding box center [765, 400] width 231 height 68
click at [854, 768] on button "Save booking" at bounding box center [861, 774] width 56 height 17
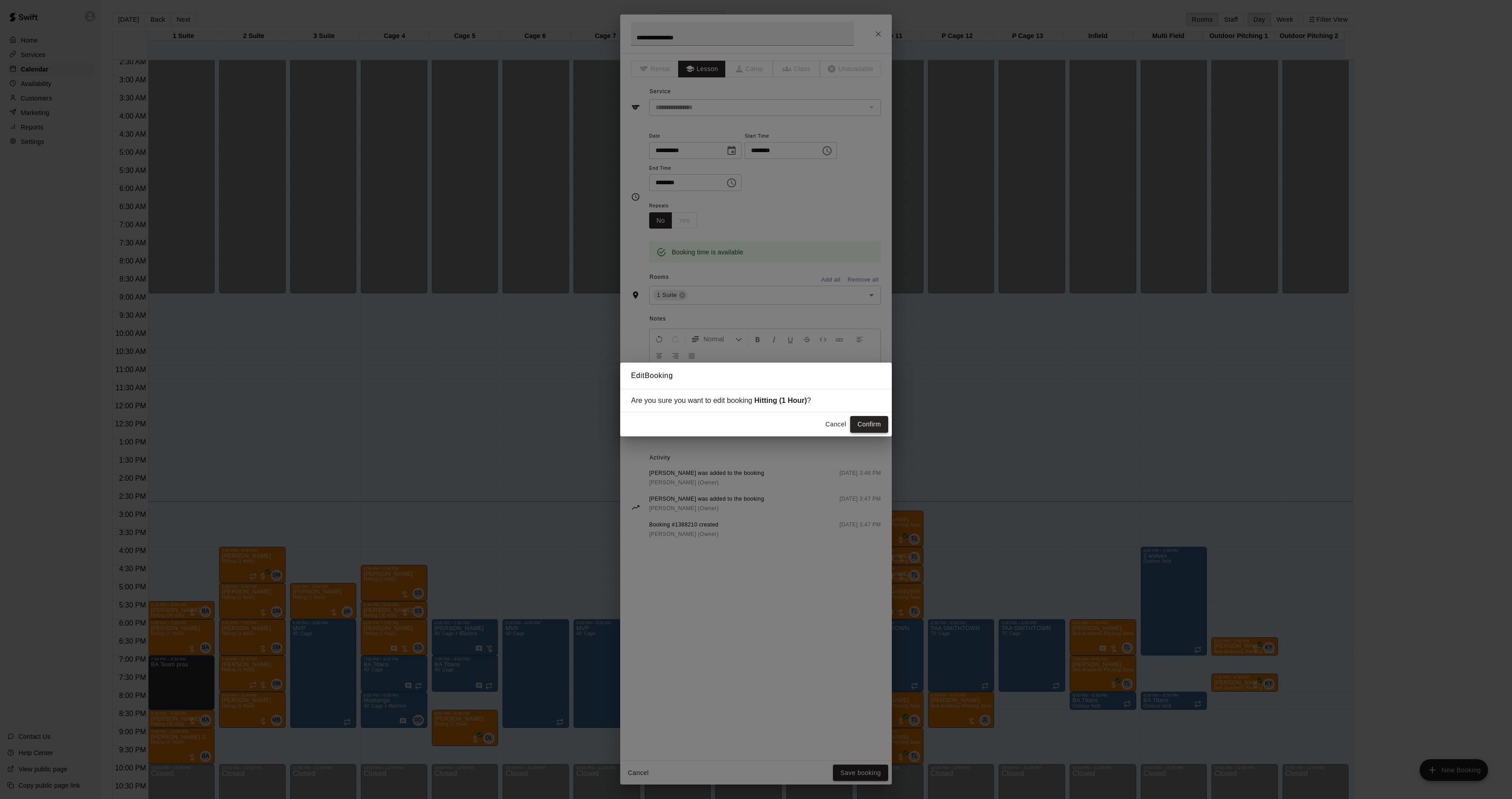
click at [868, 428] on button "Confirm" at bounding box center [869, 425] width 38 height 17
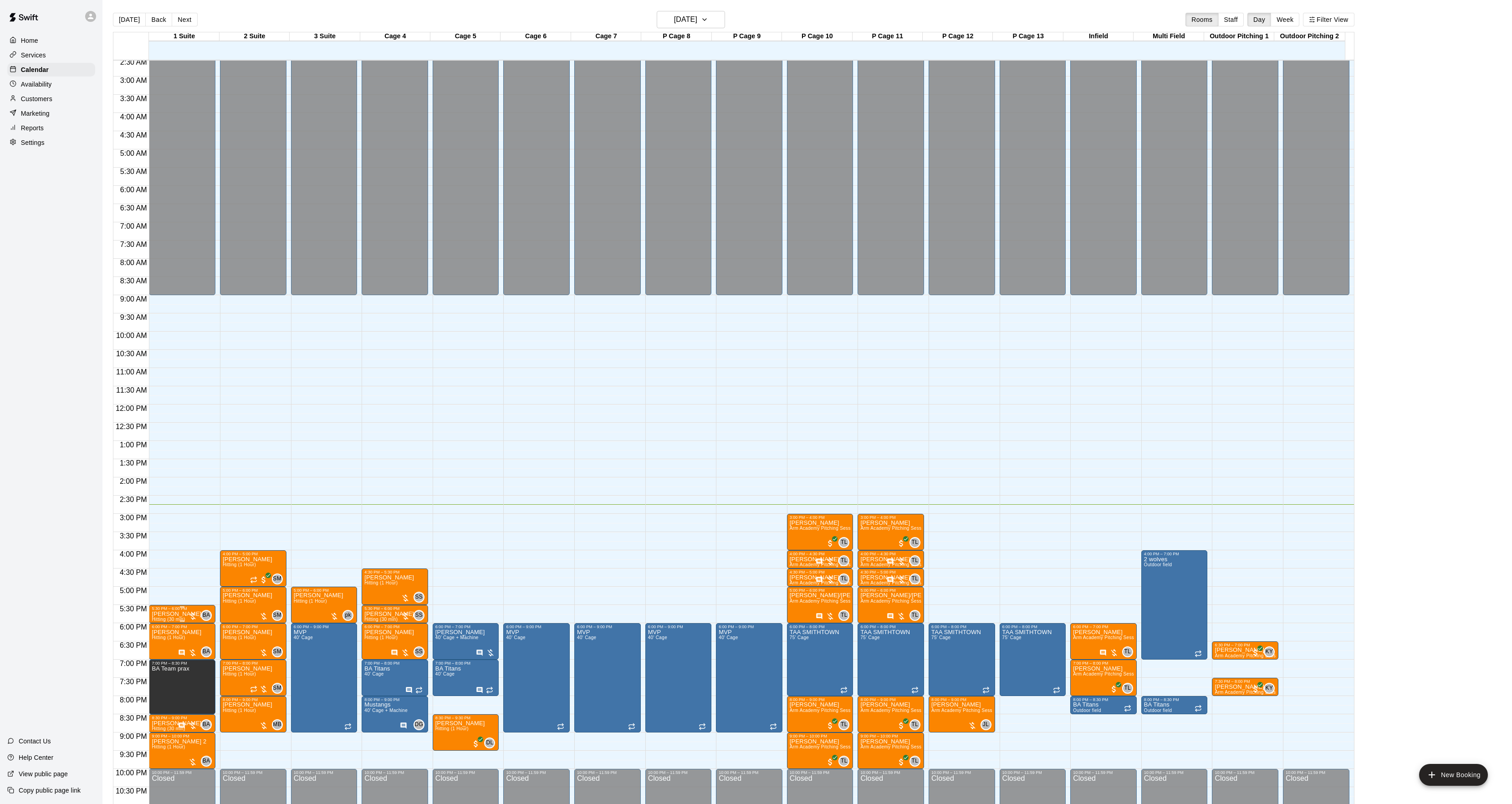
click at [161, 614] on p "[PERSON_NAME]" at bounding box center [176, 614] width 50 height 0
click at [162, 646] on img "edit" at bounding box center [161, 646] width 10 height 10
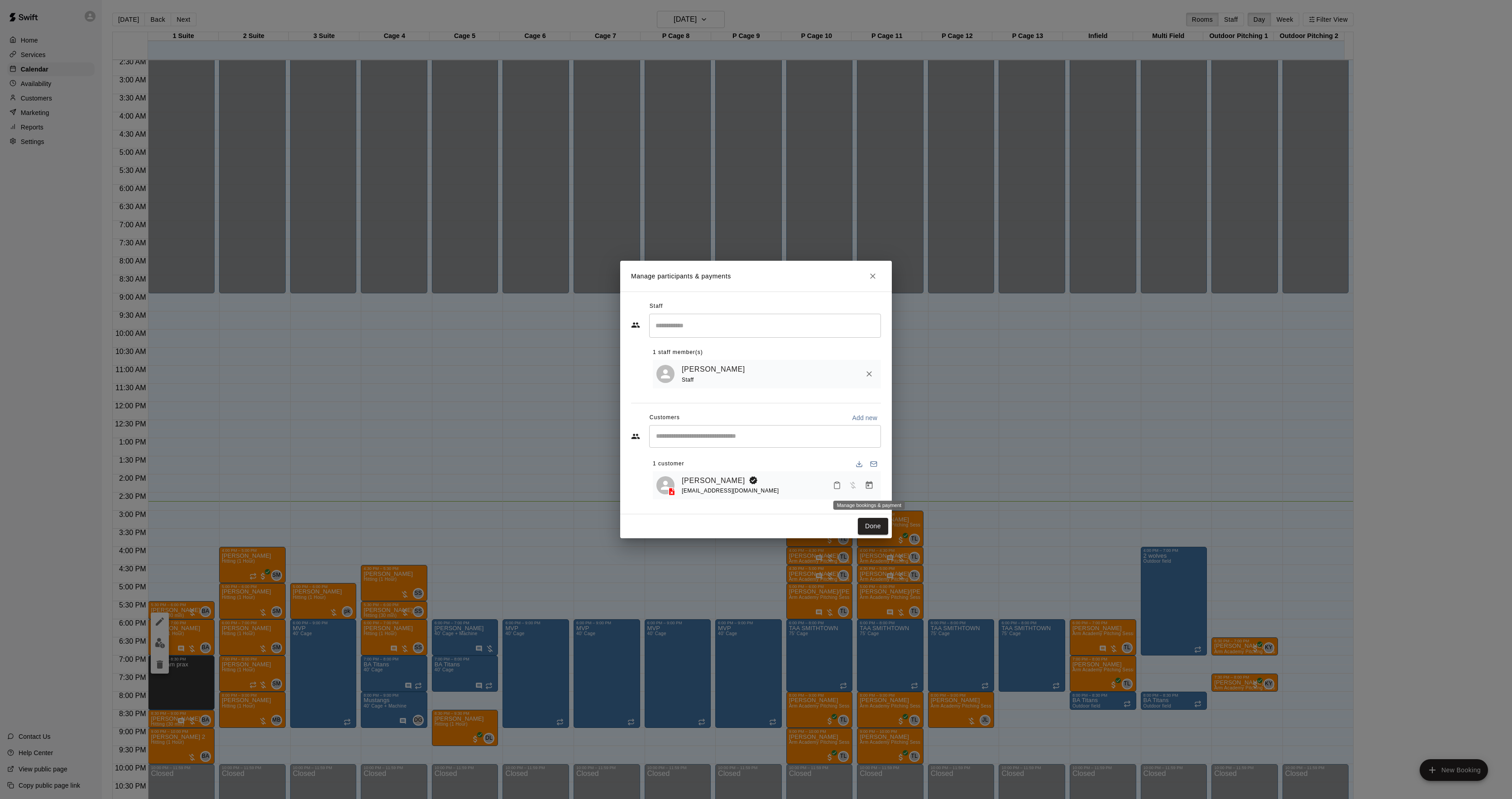
click at [872, 482] on icon "Manage bookings & payment" at bounding box center [869, 486] width 9 height 9
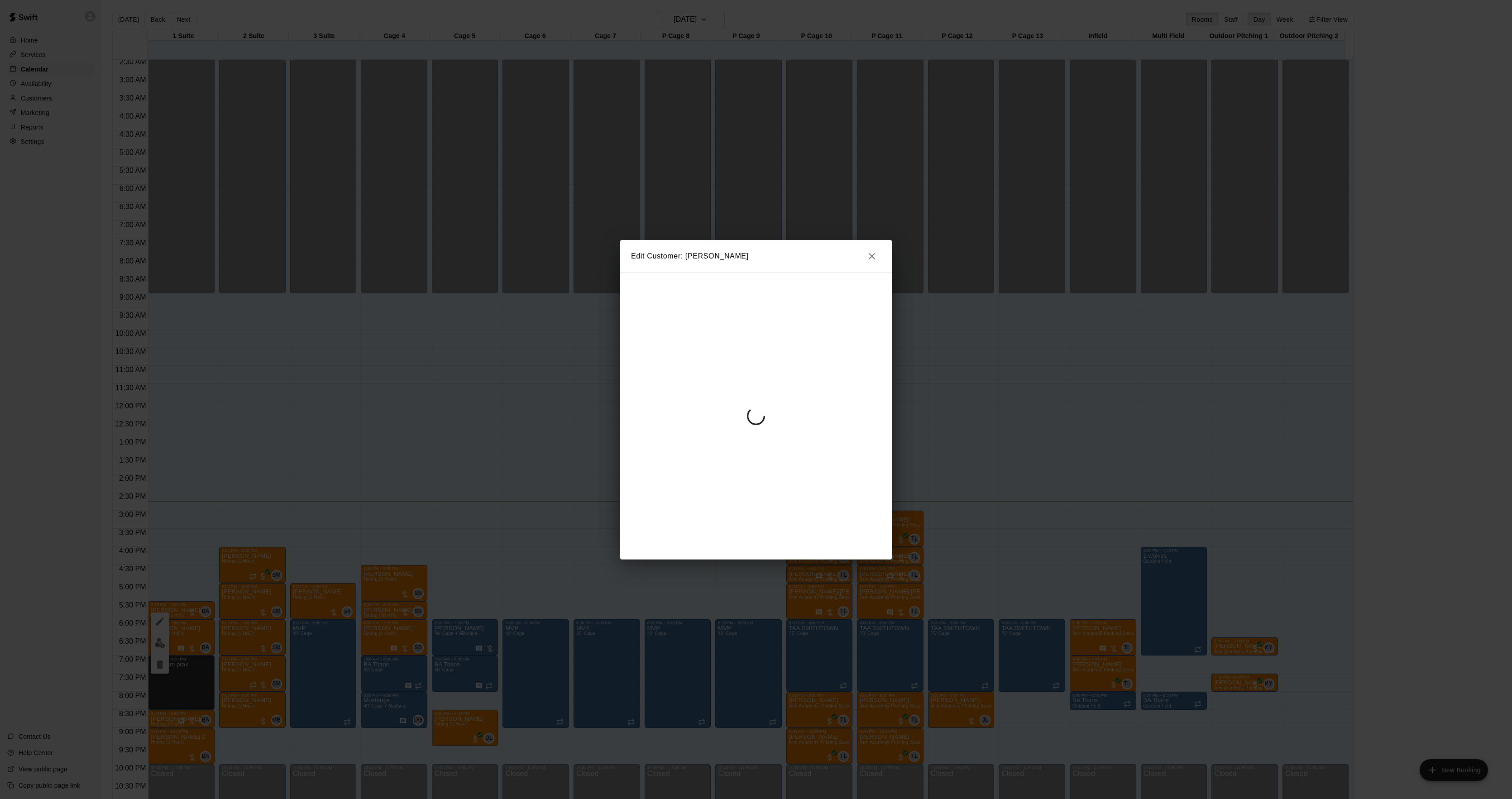
click at [750, 377] on div at bounding box center [756, 416] width 272 height 287
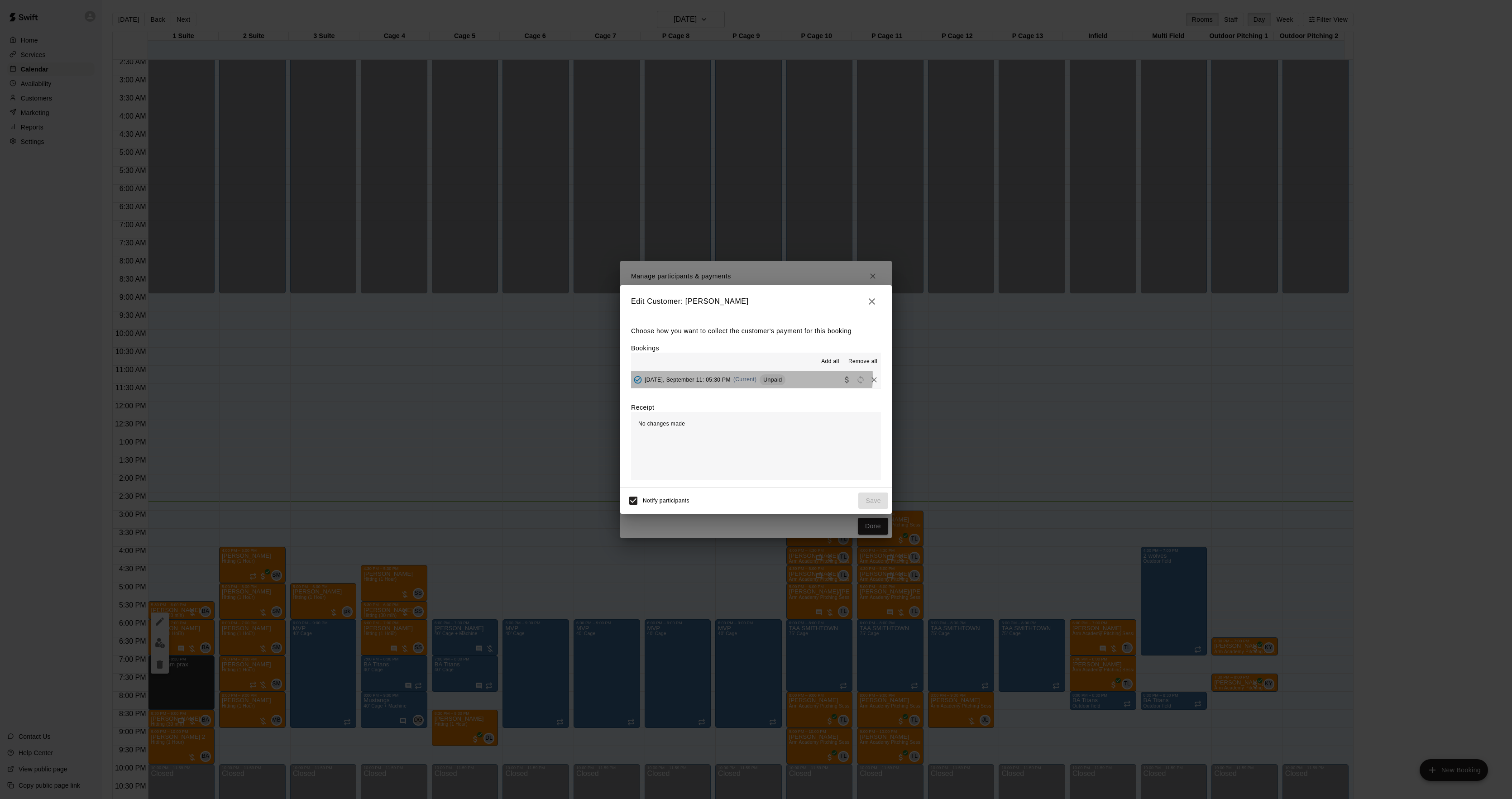
click at [750, 377] on span "(Current)" at bounding box center [745, 379] width 24 height 6
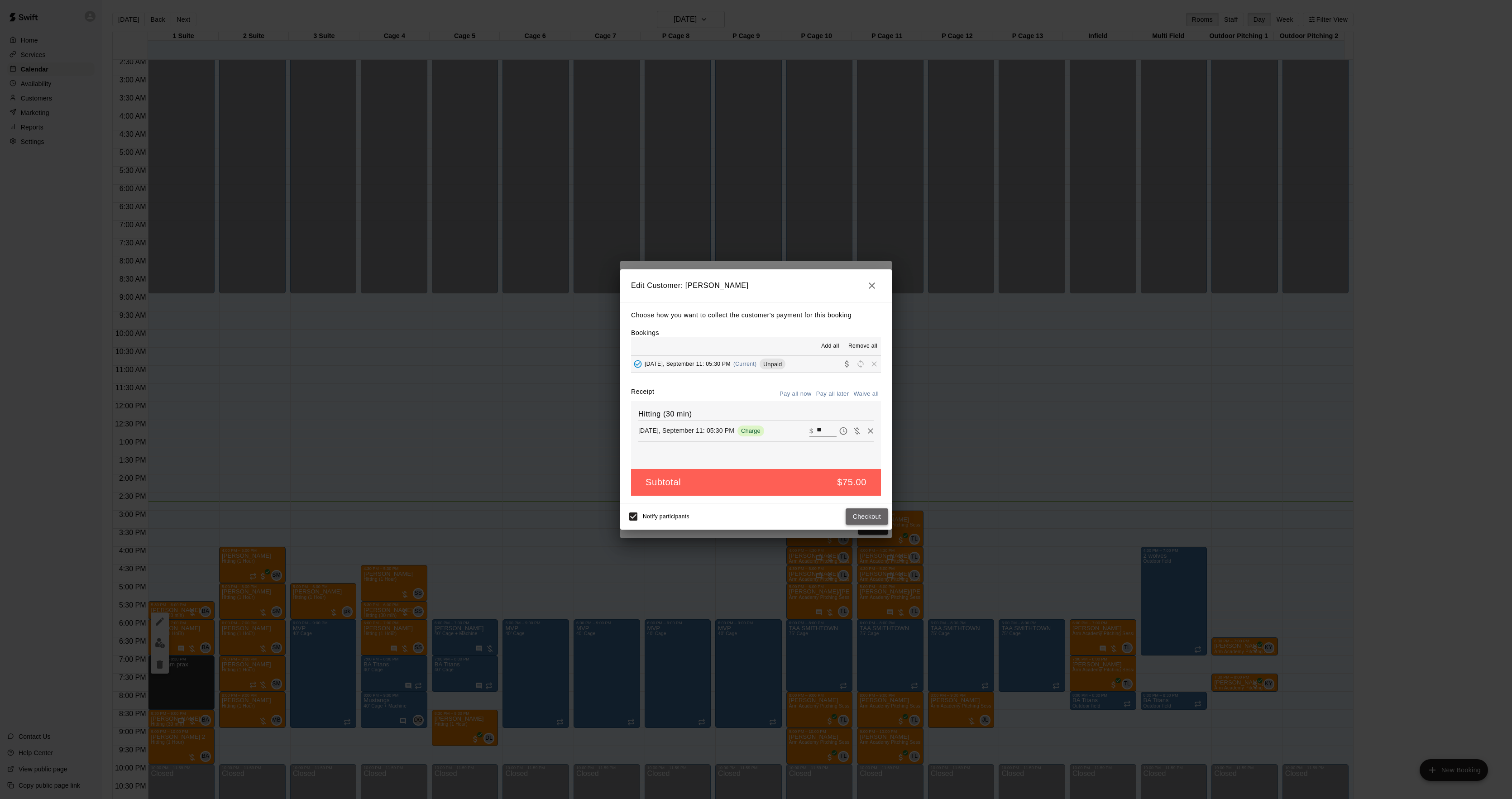
click at [859, 518] on button "Checkout" at bounding box center [867, 517] width 42 height 17
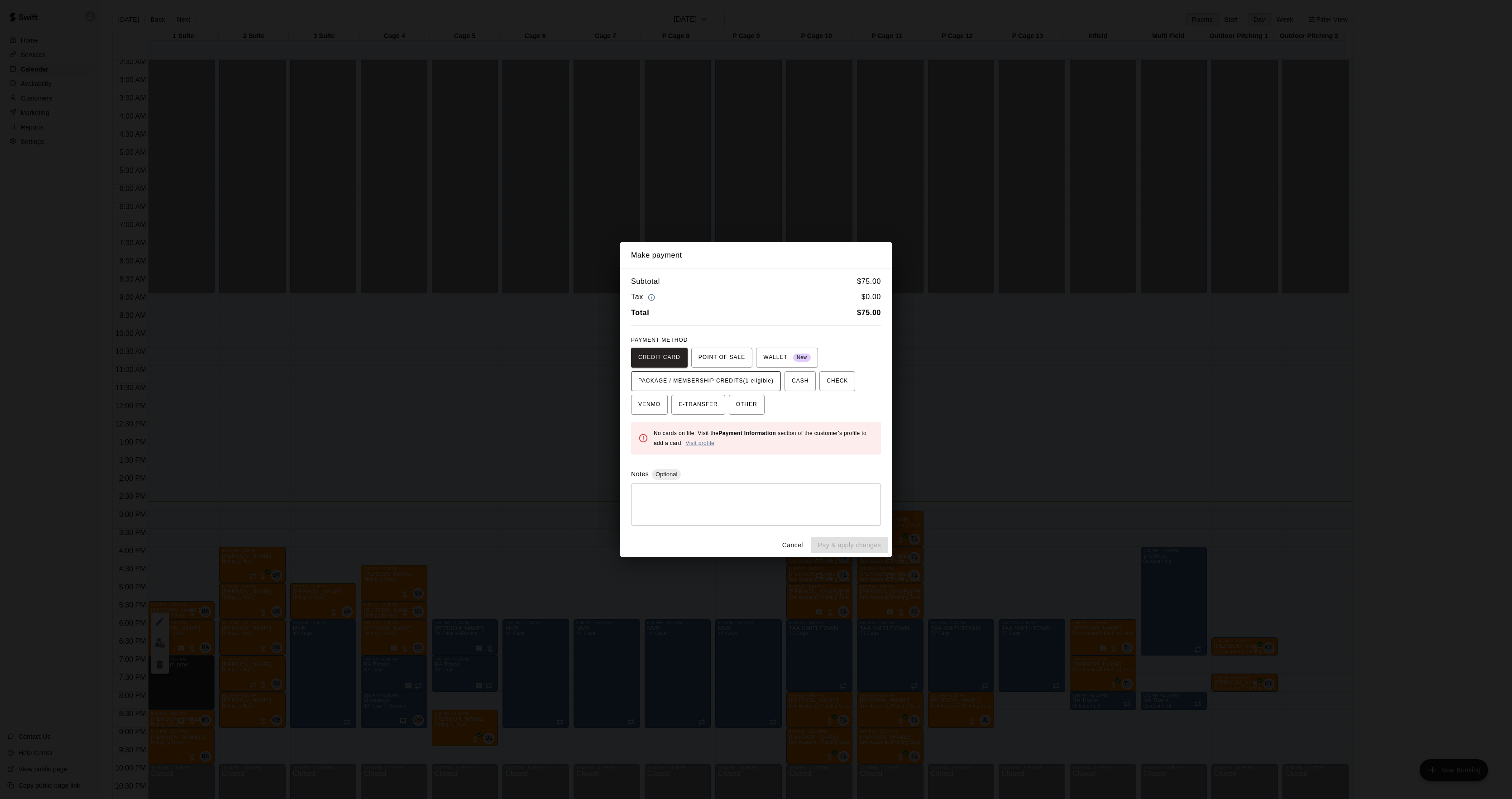
click at [729, 376] on span "PACKAGE / MEMBERSHIP CREDITS (1 eligible)" at bounding box center [705, 381] width 135 height 15
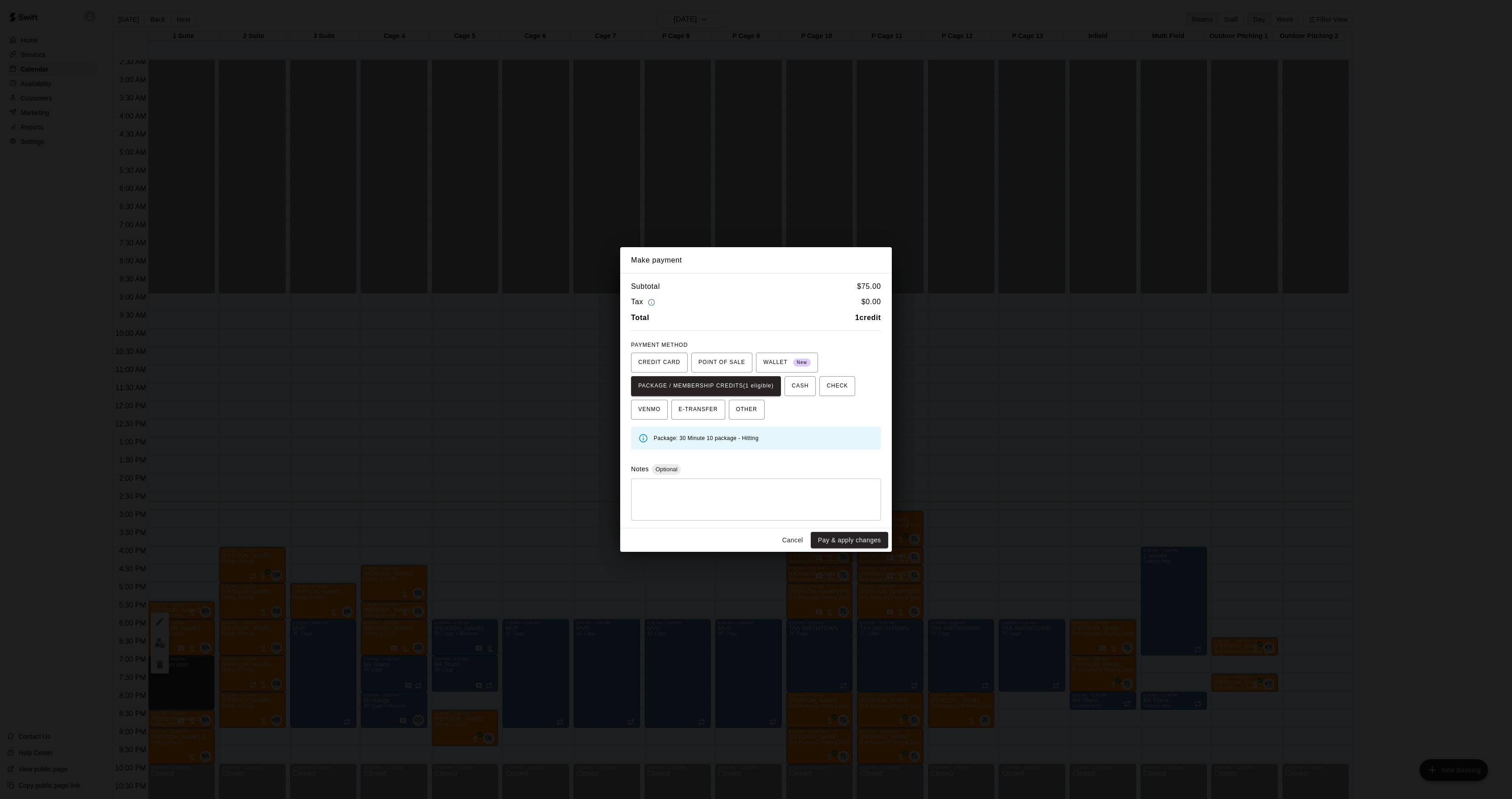
click at [848, 524] on div "Subtotal $ 75.00 Tax $ 0.00 Total 1 credit PAYMENT METHOD CREDIT CARD POINT OF …" at bounding box center [756, 401] width 272 height 255
click at [857, 542] on button "Pay & apply changes" at bounding box center [850, 540] width 77 height 17
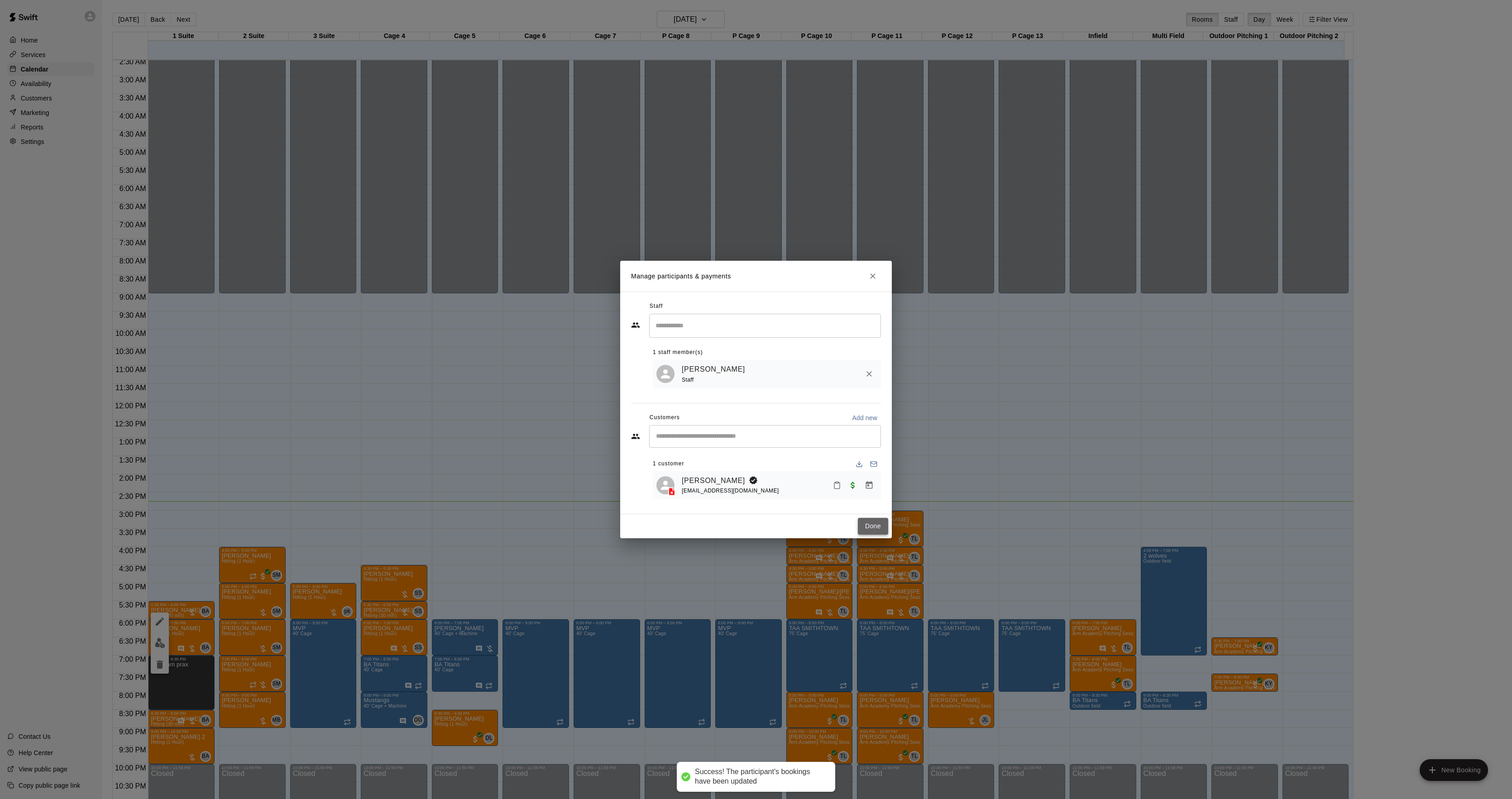
click at [862, 524] on button "Done" at bounding box center [873, 526] width 30 height 17
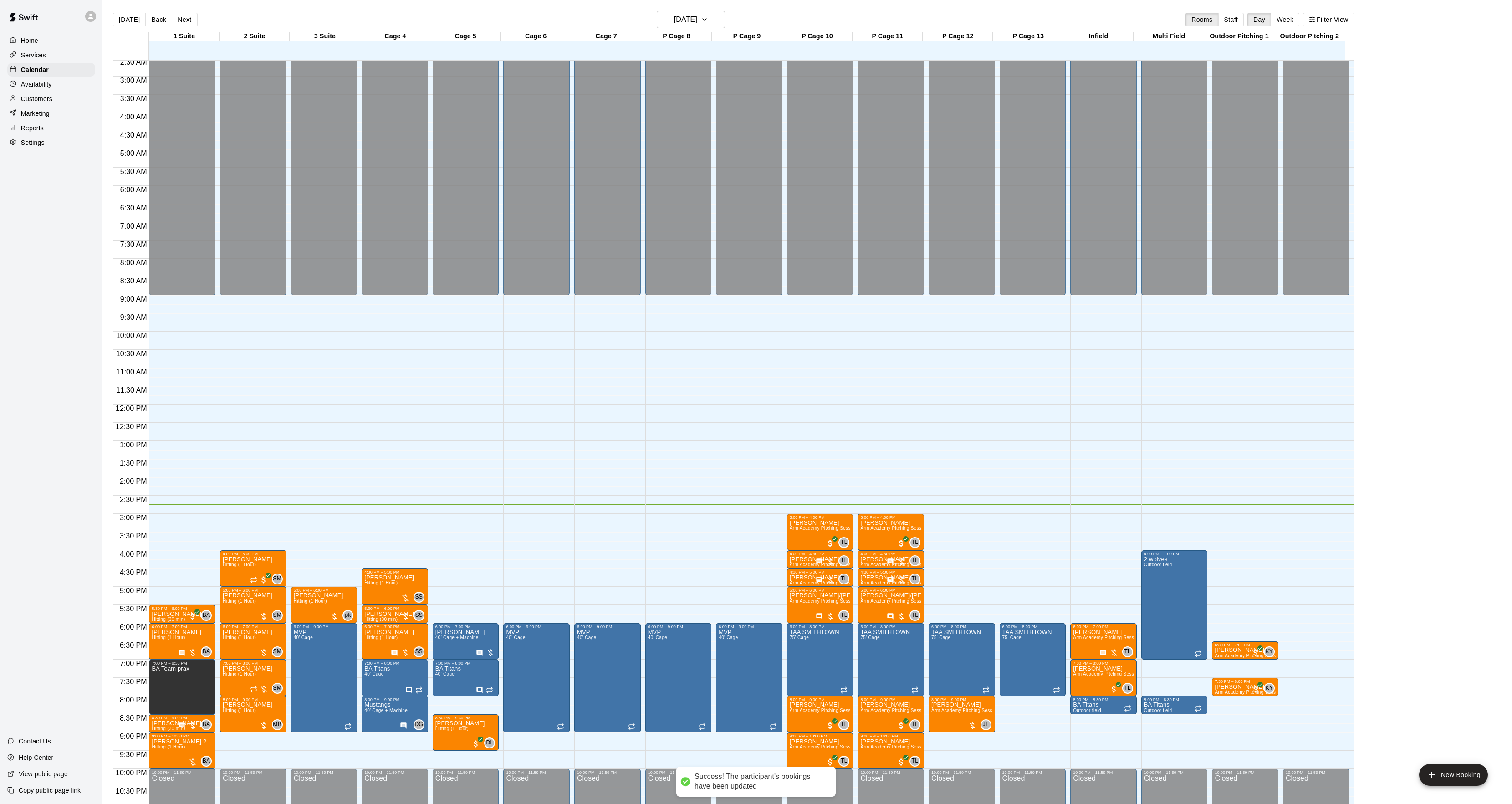
drag, startPoint x: 46, startPoint y: 103, endPoint x: 73, endPoint y: 84, distance: 33.0
click at [46, 103] on p "Customers" at bounding box center [36, 99] width 31 height 9
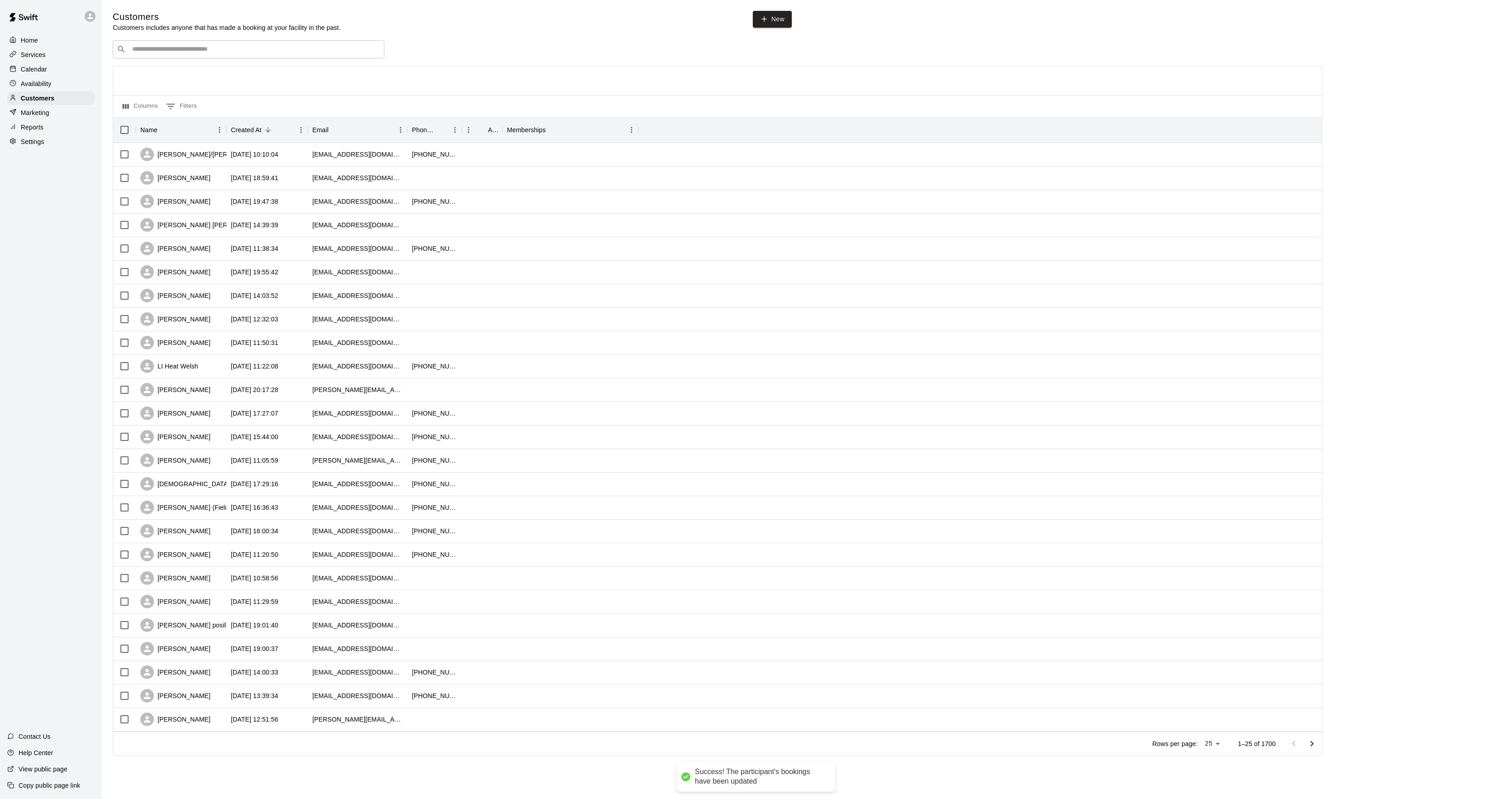
click at [215, 62] on div "​ ​ Columns 0 Filters Name Created At Email Phone Number Age Memberships [PERSO…" at bounding box center [717, 398] width 1209 height 716
click at [213, 54] on input "Search customers by name or email" at bounding box center [255, 49] width 251 height 9
type input "*****"
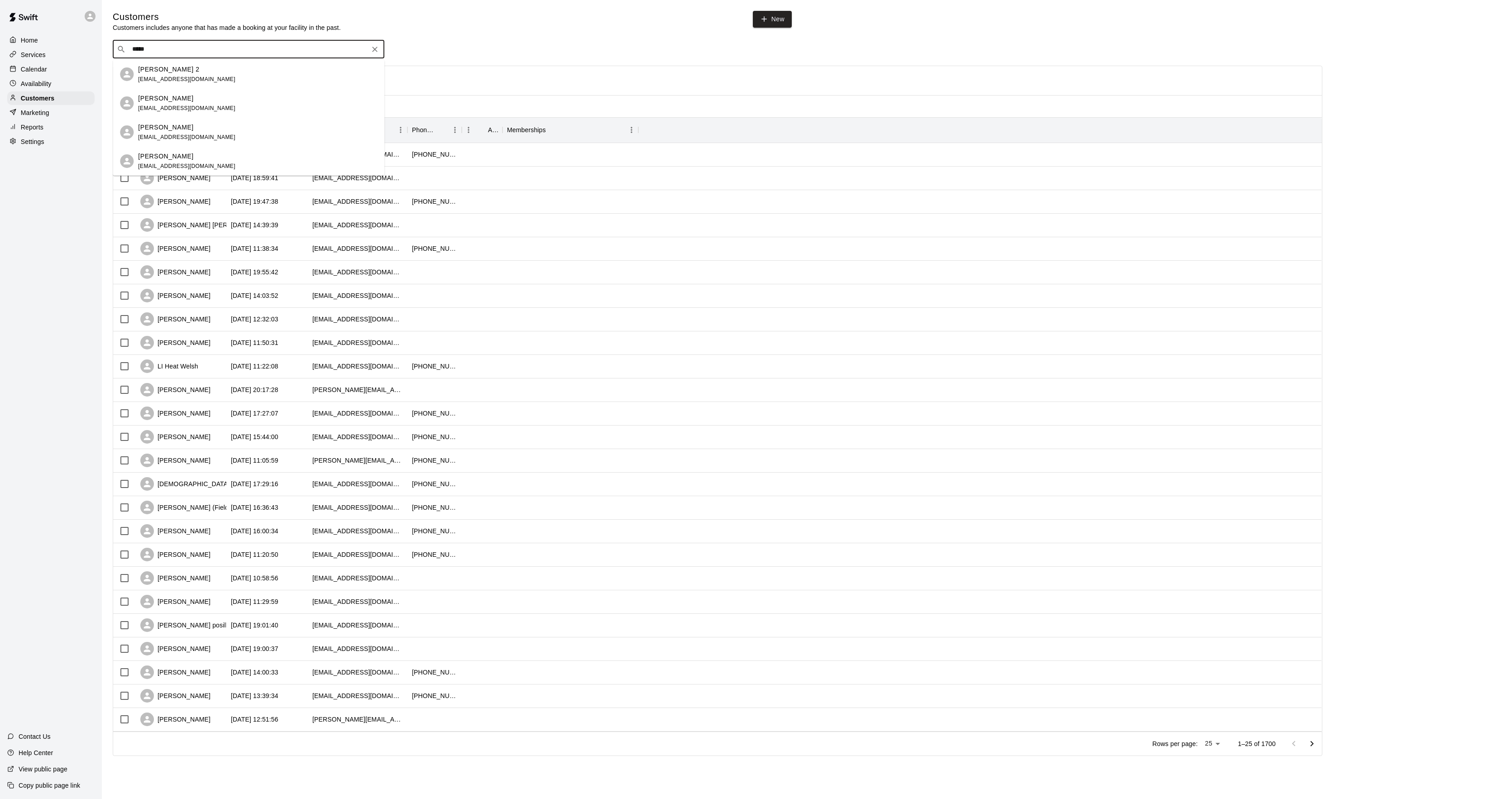
click at [187, 93] on div "[PERSON_NAME] [EMAIL_ADDRESS][DOMAIN_NAME]" at bounding box center [249, 103] width 272 height 29
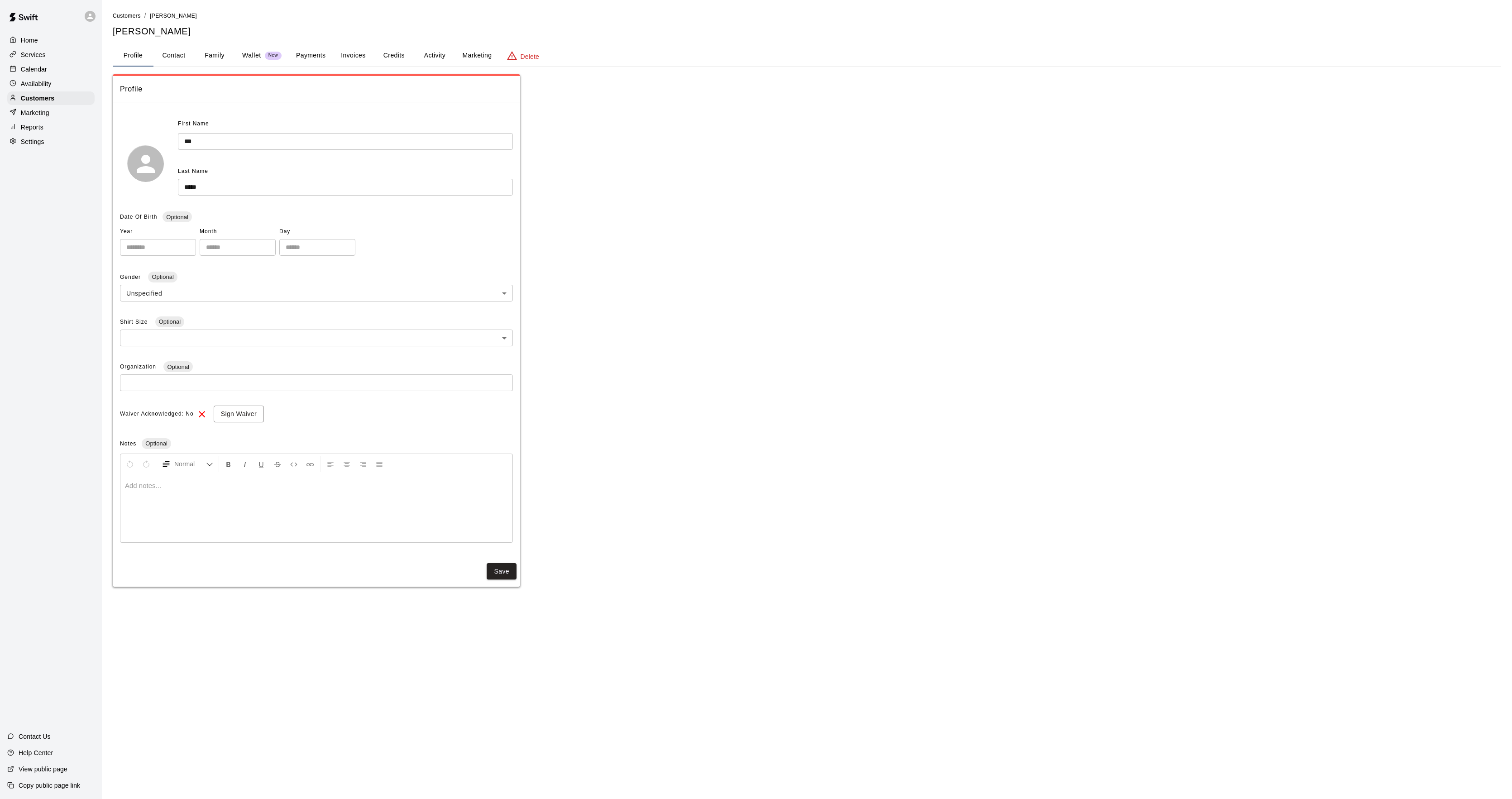
click at [415, 57] on button "Activity" at bounding box center [435, 56] width 41 height 22
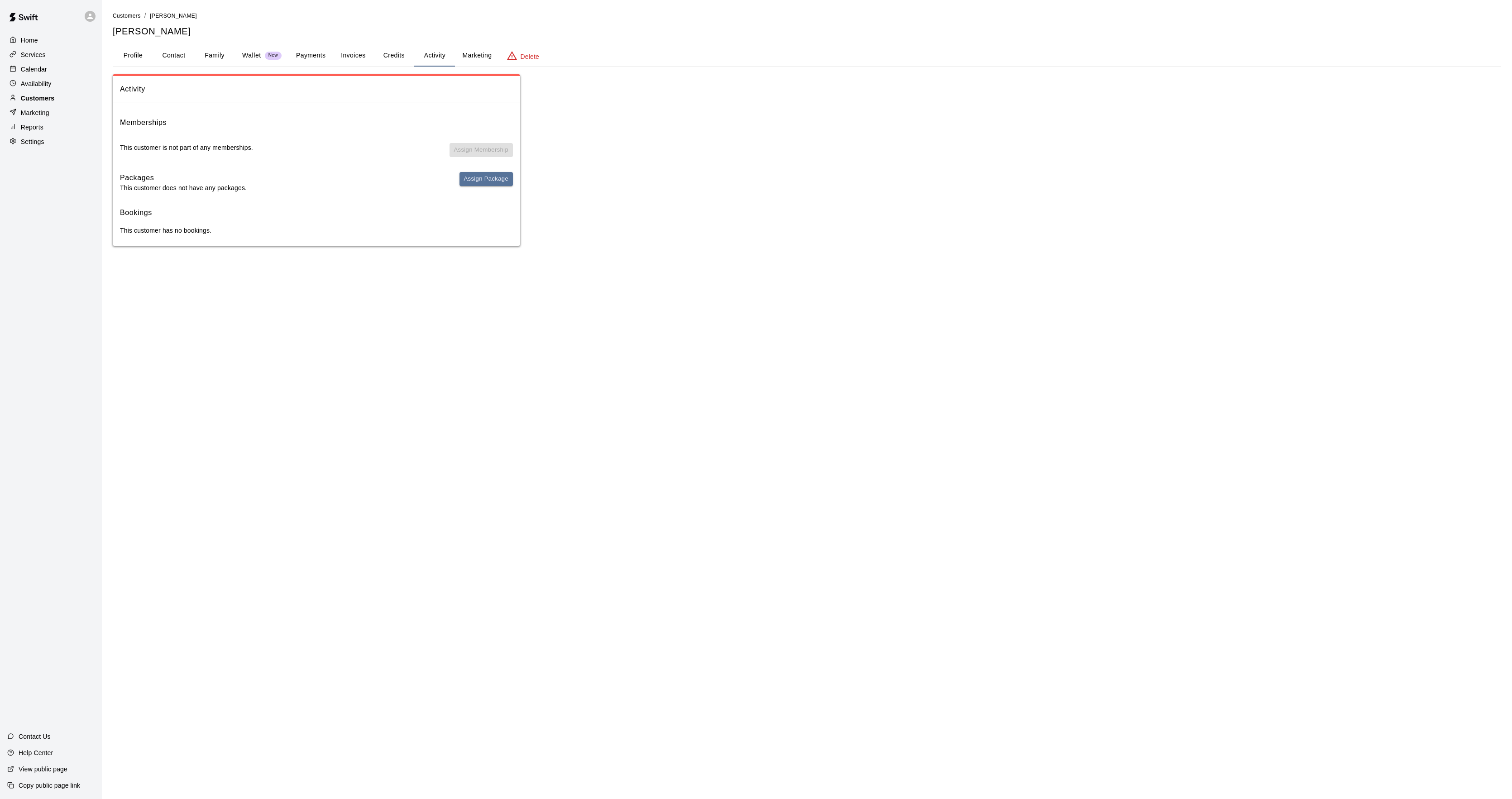
click at [39, 100] on p "Customers" at bounding box center [37, 98] width 33 height 9
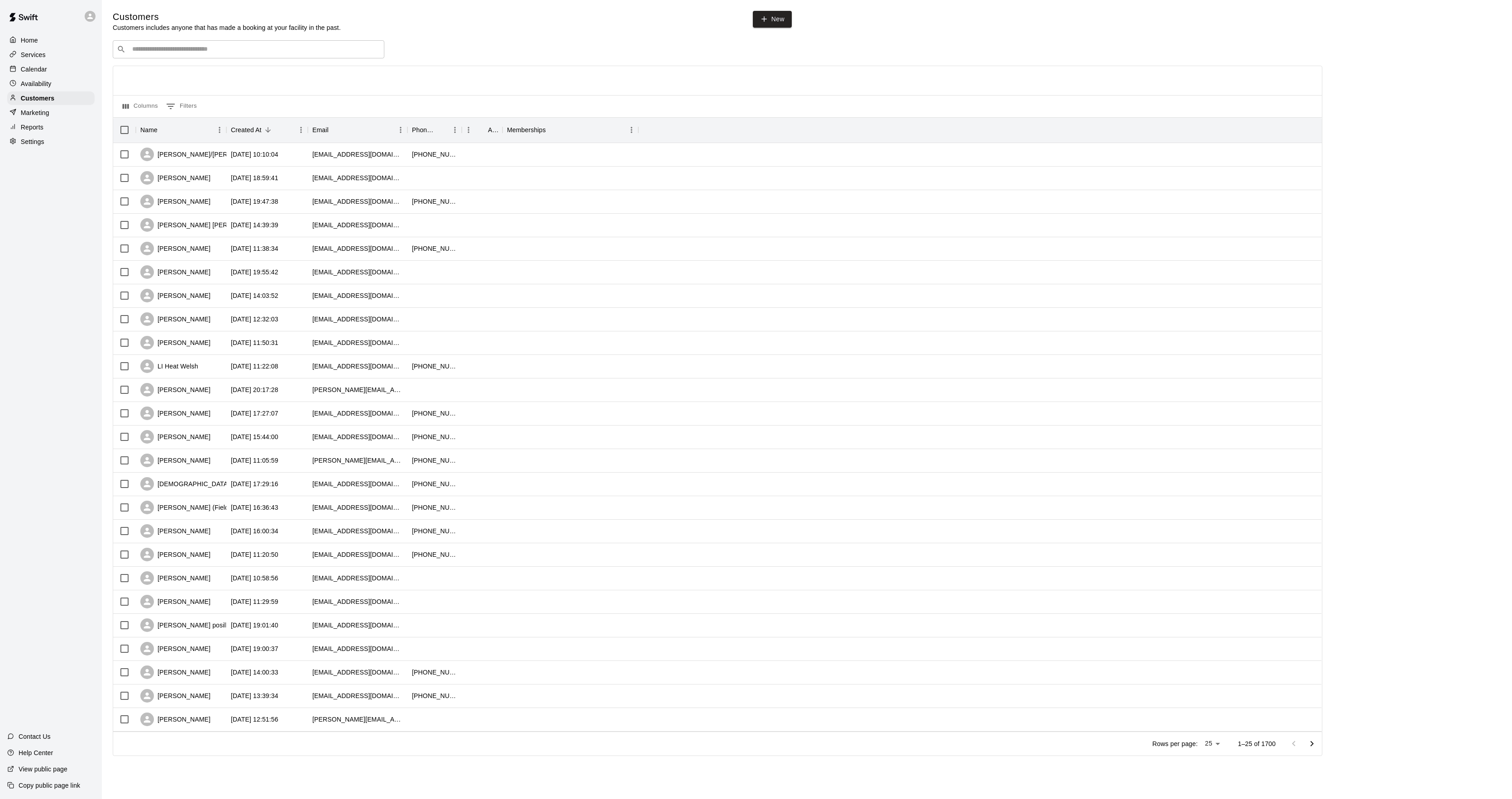
click at [140, 51] on input "Search customers by name or email" at bounding box center [255, 49] width 251 height 9
type input "*****"
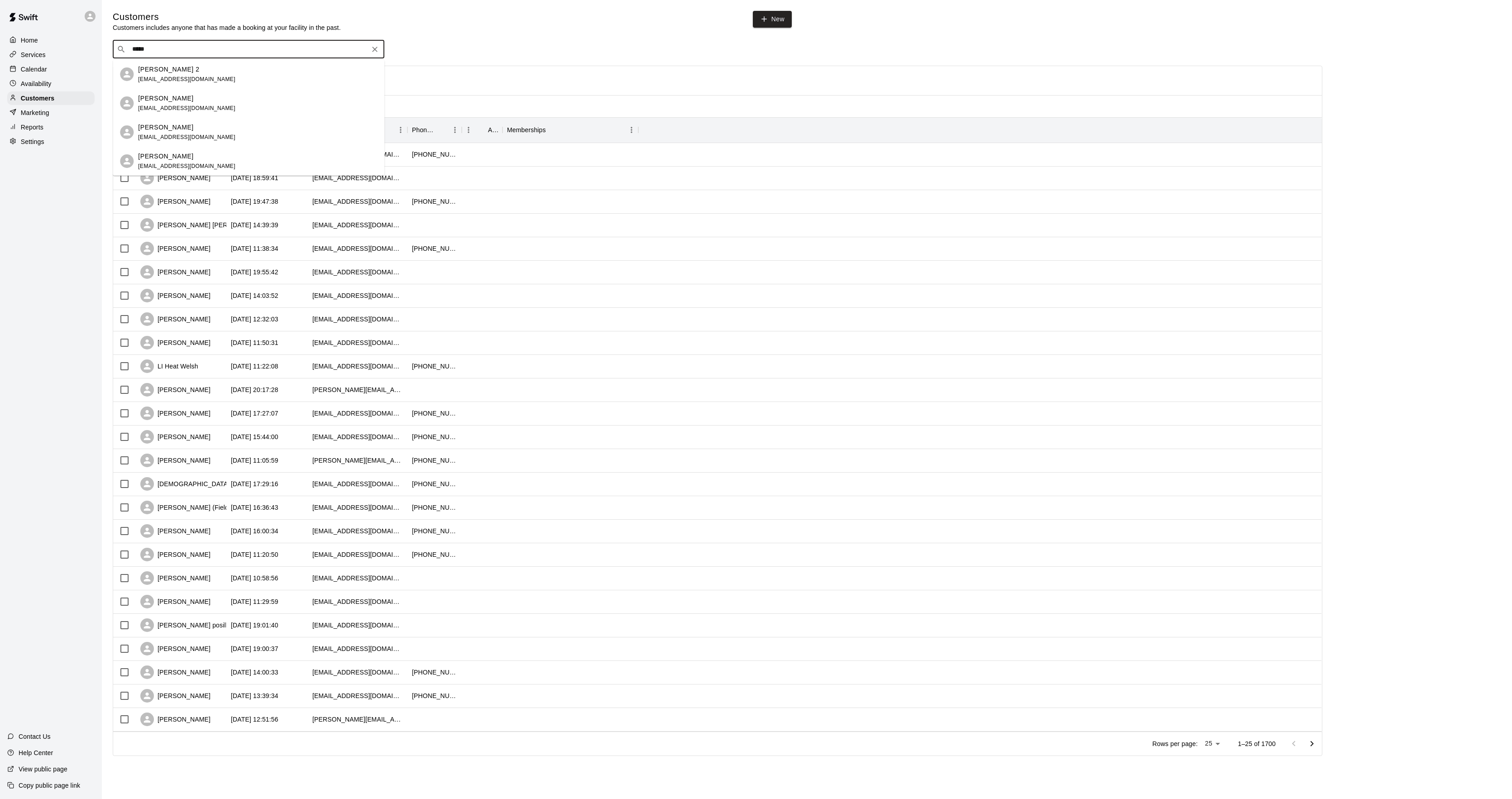
click at [153, 102] on p "[PERSON_NAME]" at bounding box center [166, 98] width 56 height 9
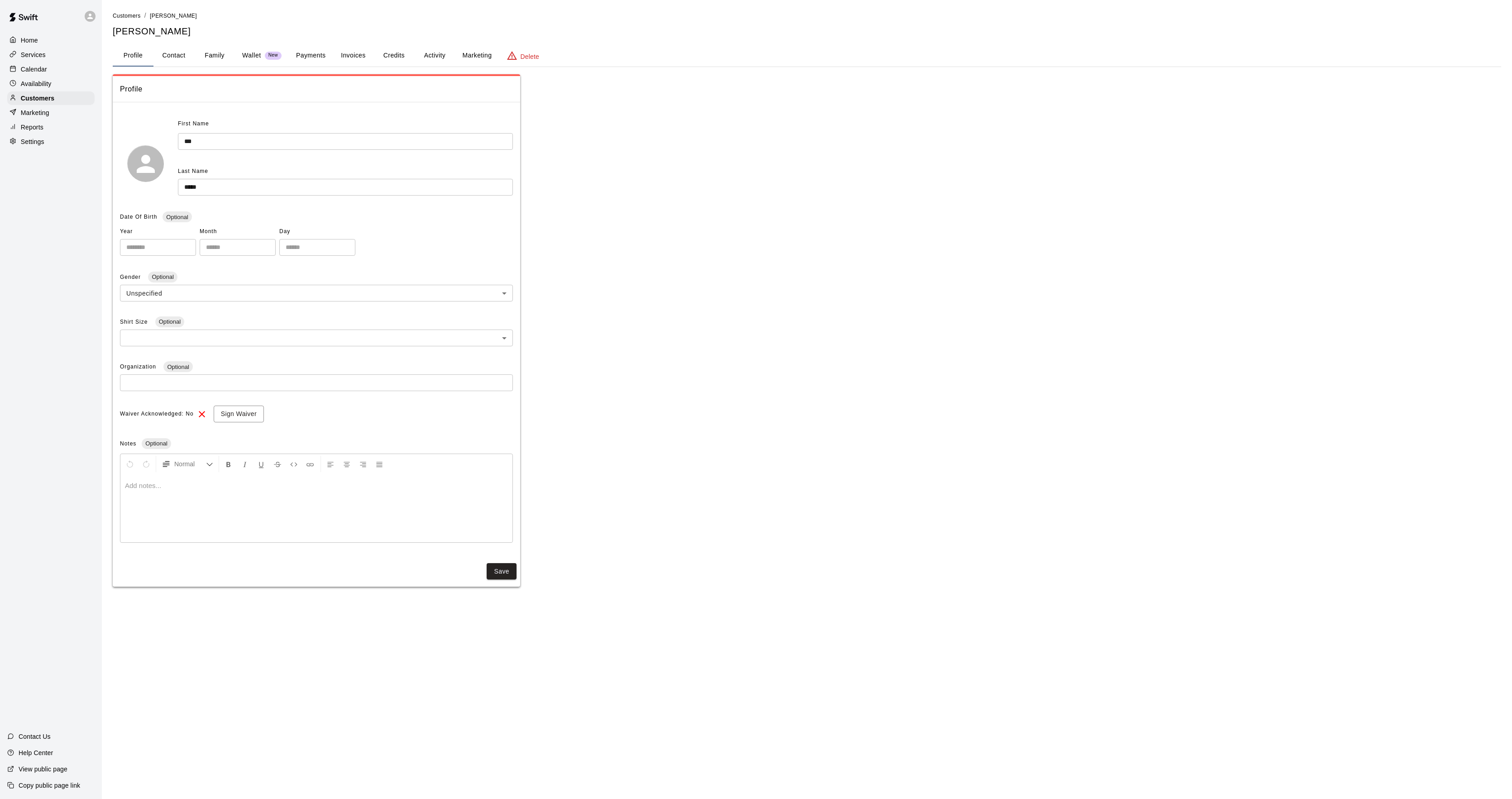
click at [549, 62] on div "Profile Contact Family Wallet New Payments Invoices Credits Activity Marketing …" at bounding box center [807, 56] width 1389 height 22
click at [513, 48] on button "Delete" at bounding box center [523, 56] width 47 height 22
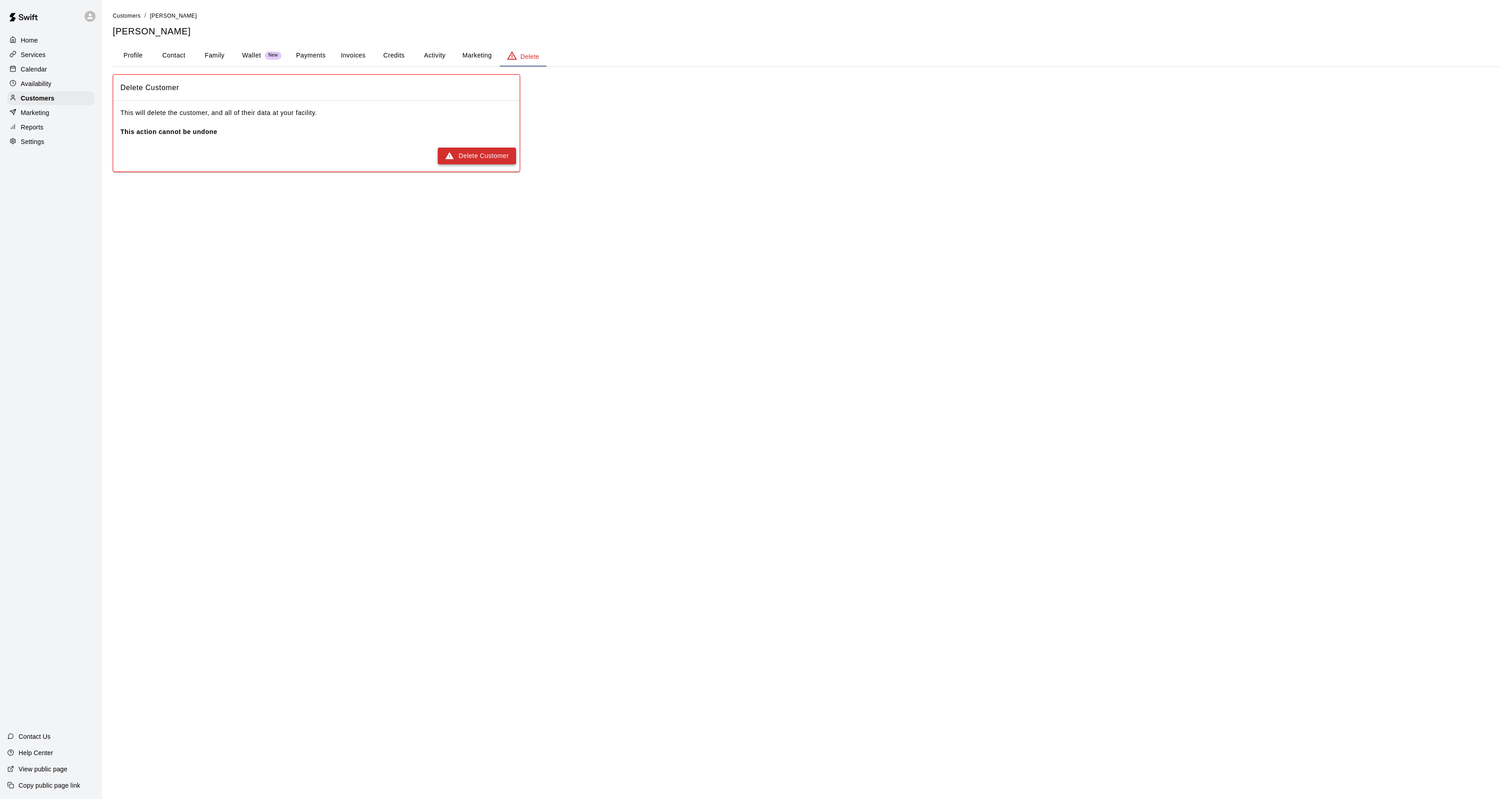
click at [455, 155] on button "Delete Customer" at bounding box center [476, 156] width 78 height 17
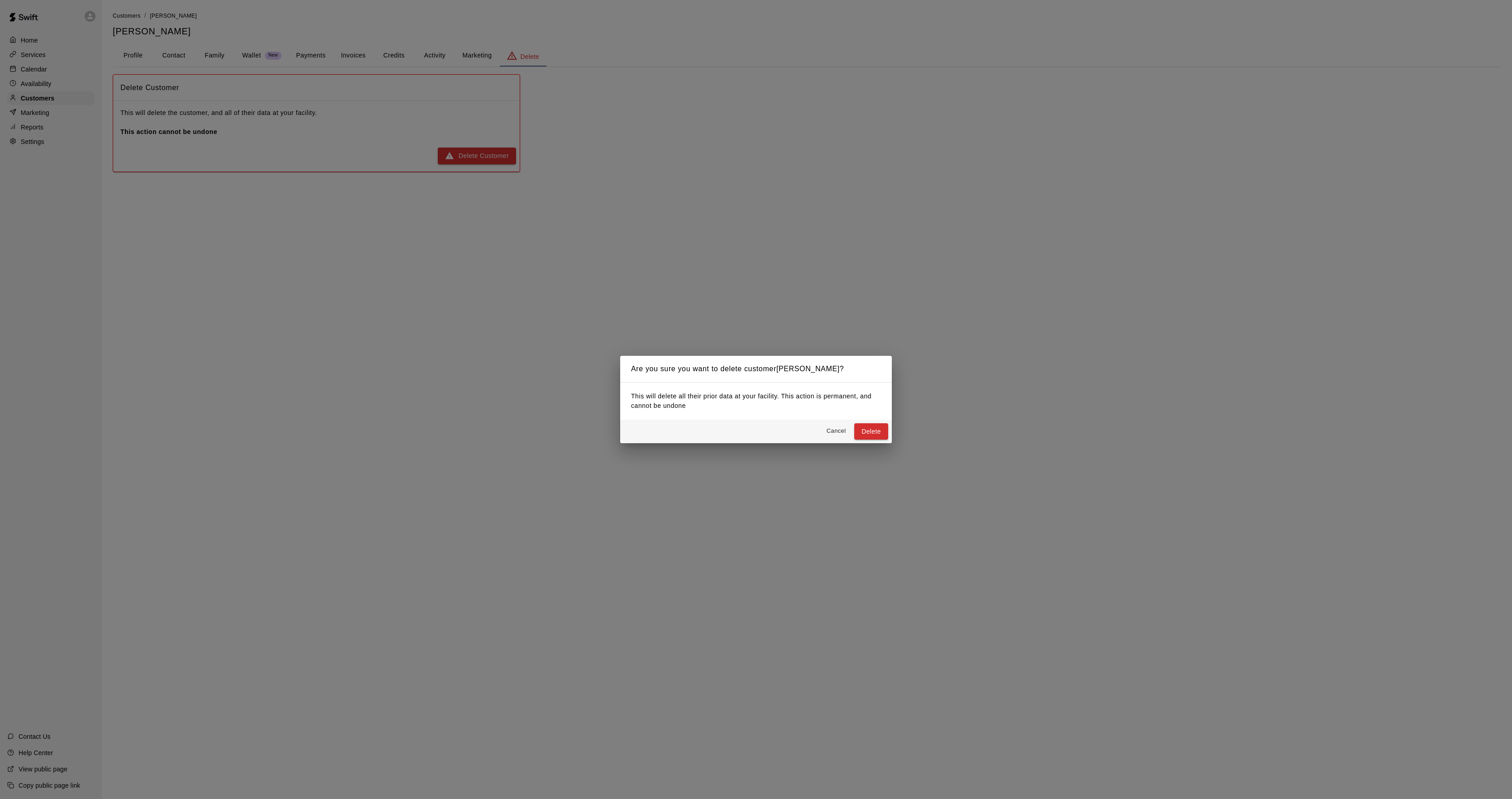
click at [884, 418] on div "This will delete all their prior data at your facility. This action is permanen…" at bounding box center [756, 401] width 272 height 37
click at [885, 440] on div "Cancel Delete" at bounding box center [756, 432] width 272 height 24
click at [882, 435] on button "Delete" at bounding box center [871, 432] width 34 height 17
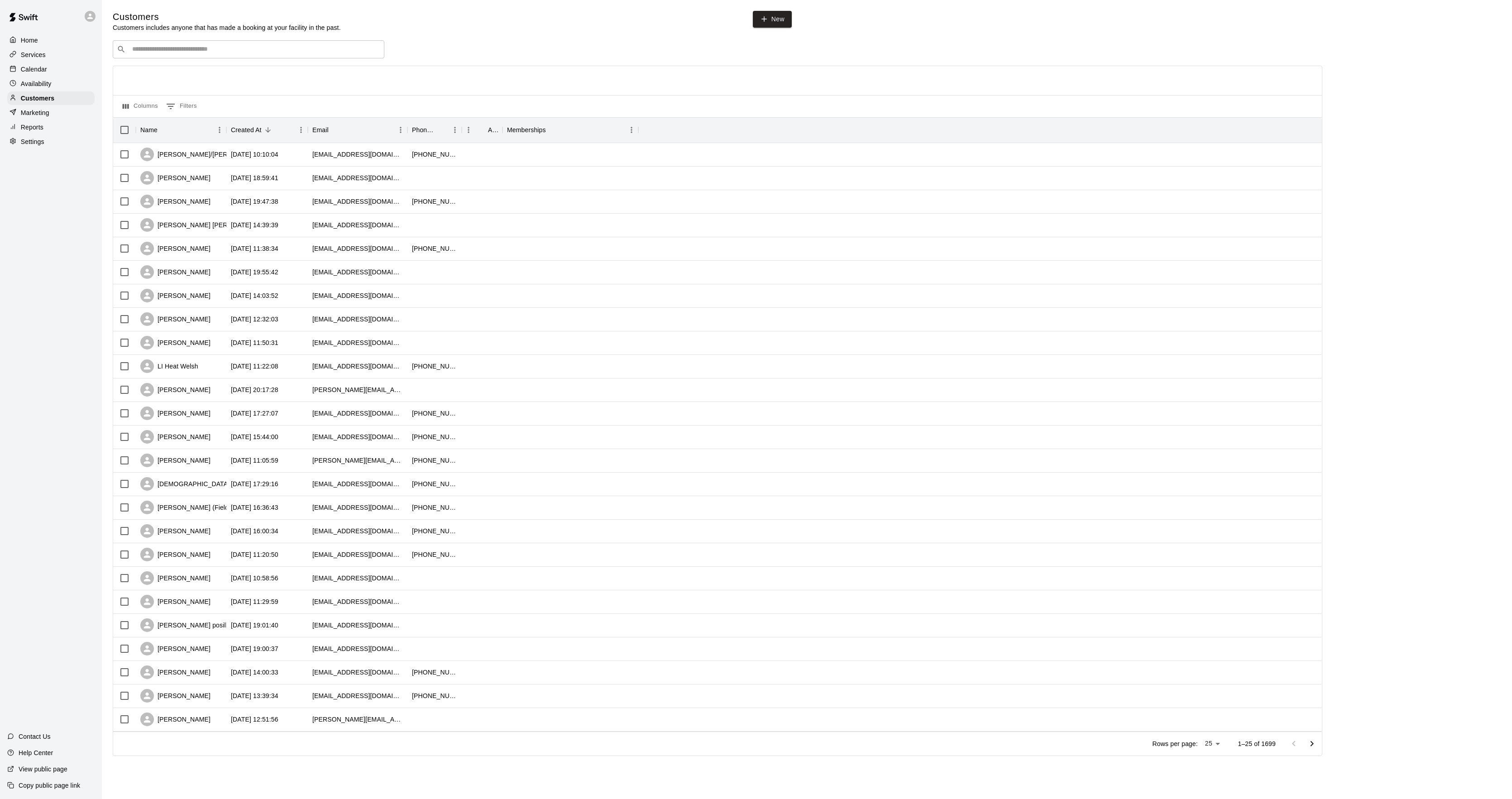
click at [43, 68] on p "Calendar" at bounding box center [34, 69] width 26 height 9
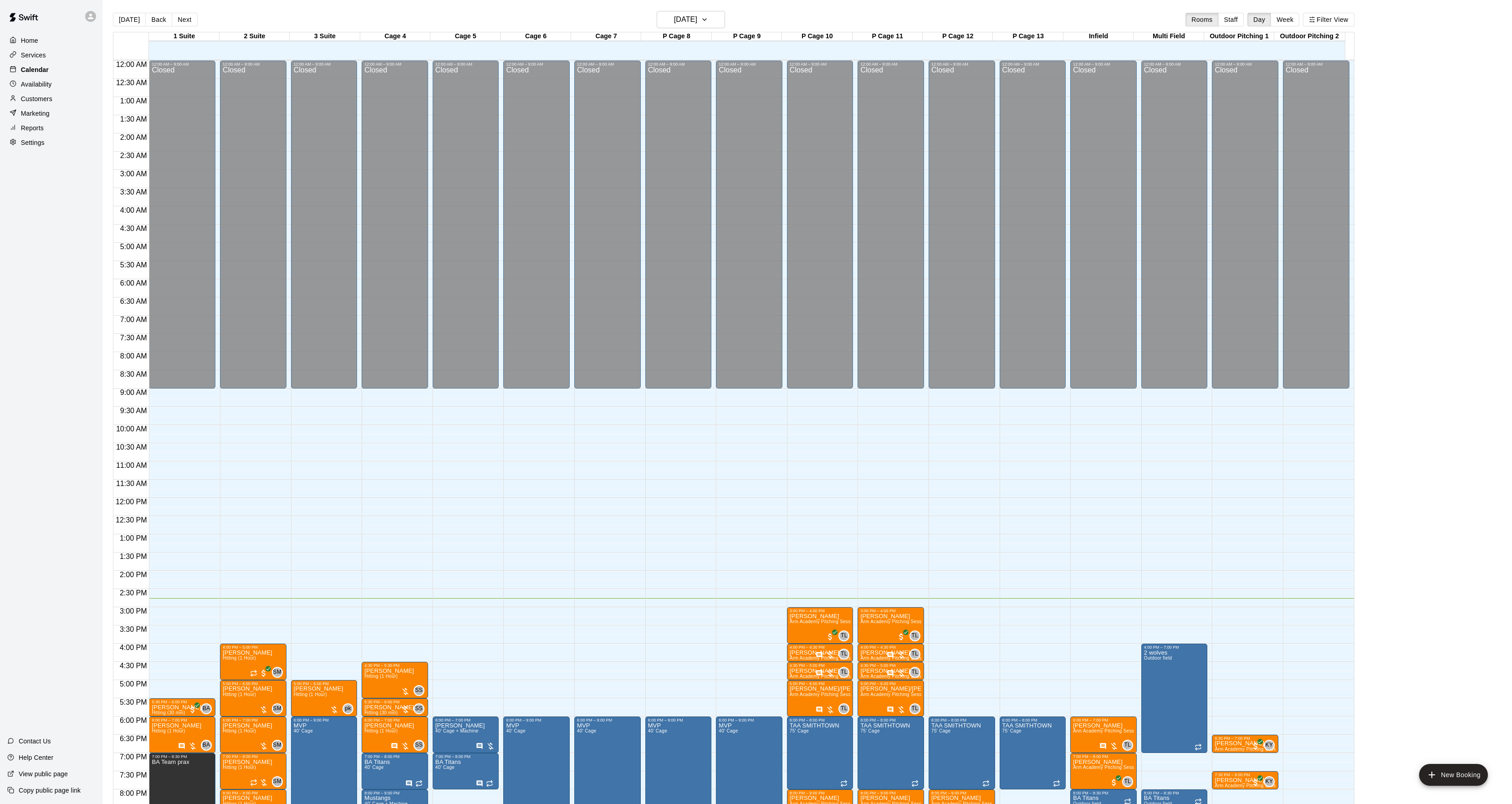
scroll to position [93, 0]
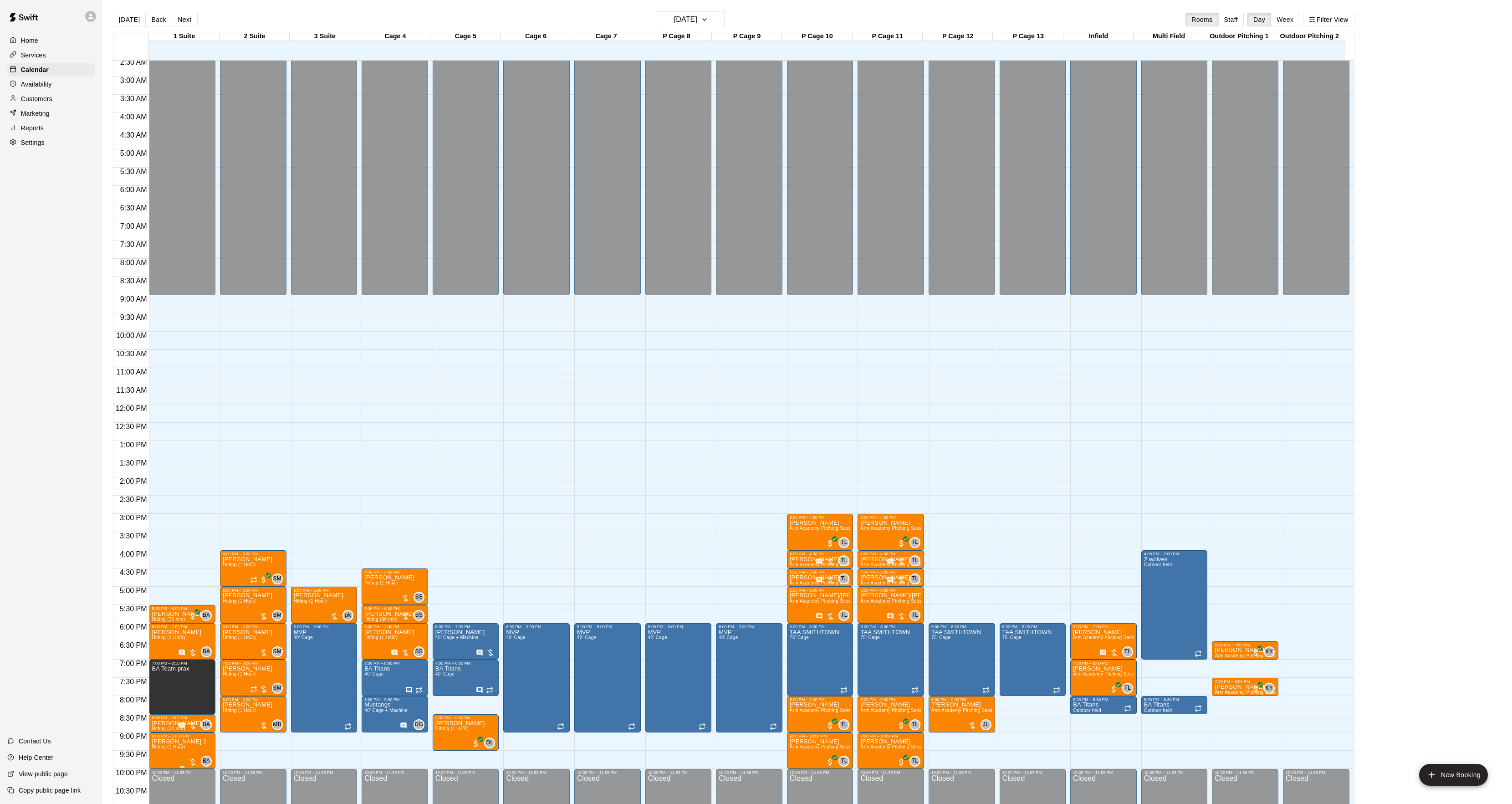
click at [165, 753] on div at bounding box center [160, 766] width 18 height 61
click at [163, 751] on button "edit" at bounding box center [160, 744] width 18 height 18
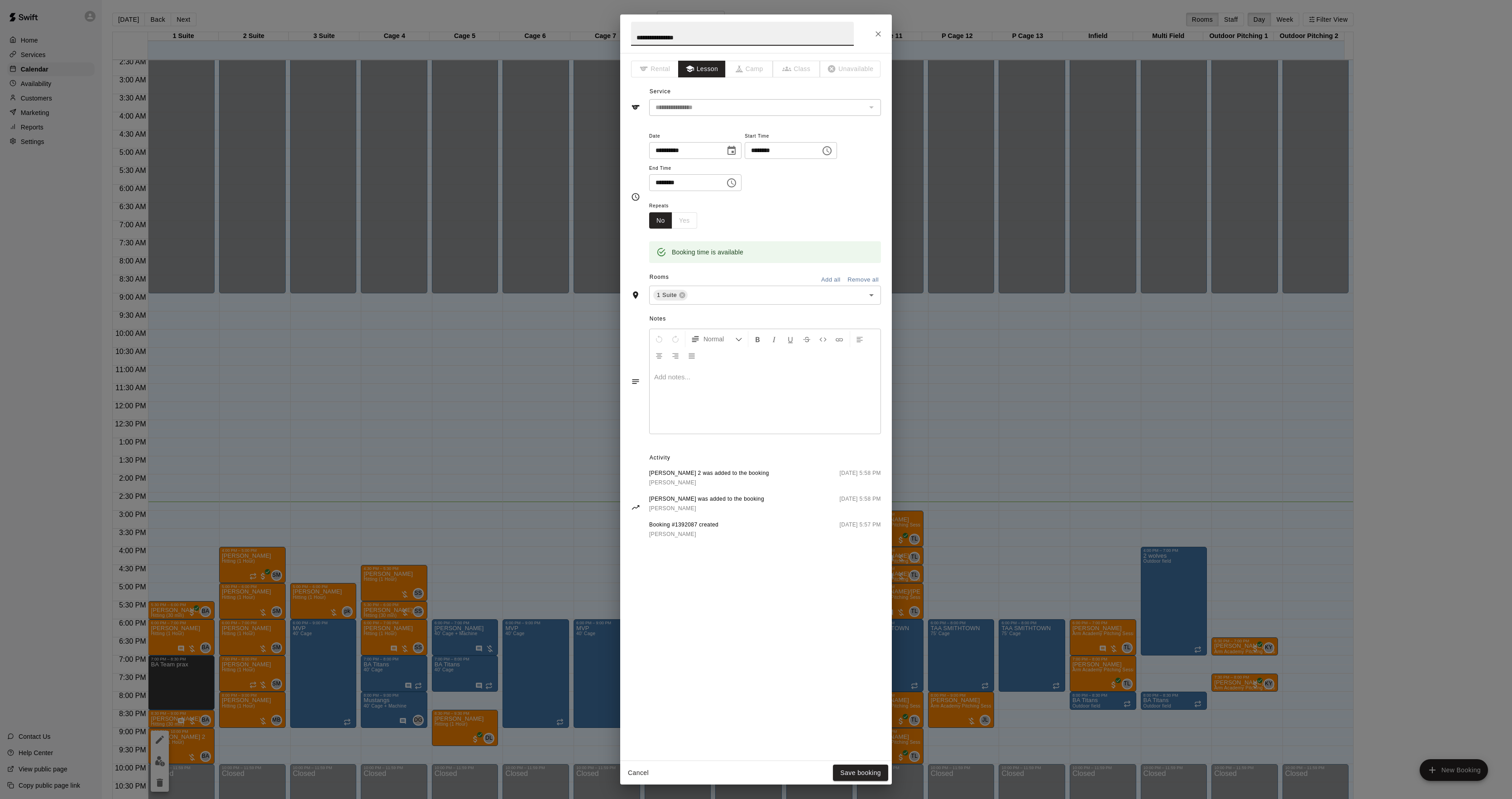
click at [702, 408] on div at bounding box center [765, 400] width 231 height 68
click at [859, 774] on button "Save booking" at bounding box center [861, 774] width 56 height 17
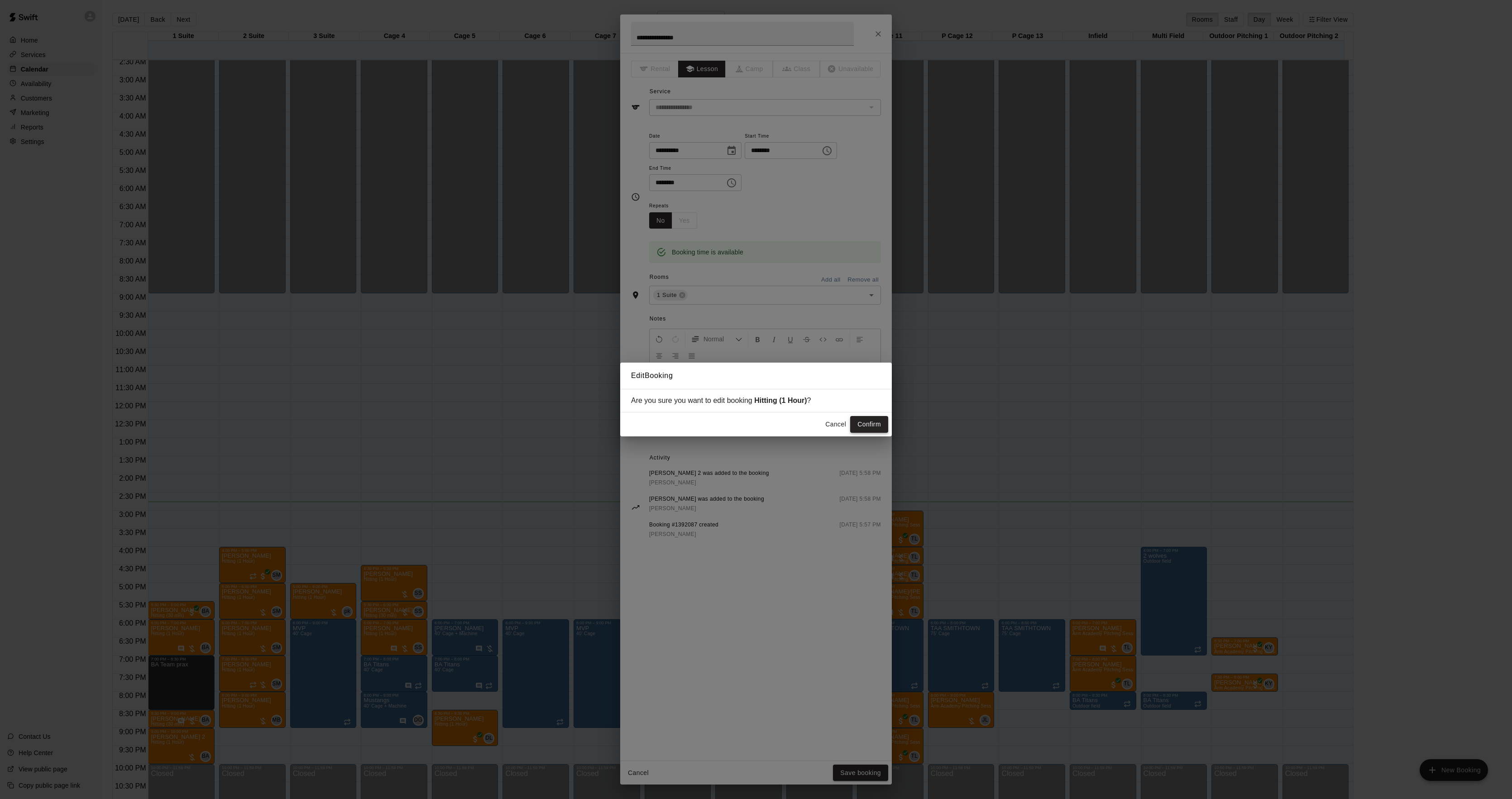
click at [867, 422] on button "Confirm" at bounding box center [869, 425] width 38 height 17
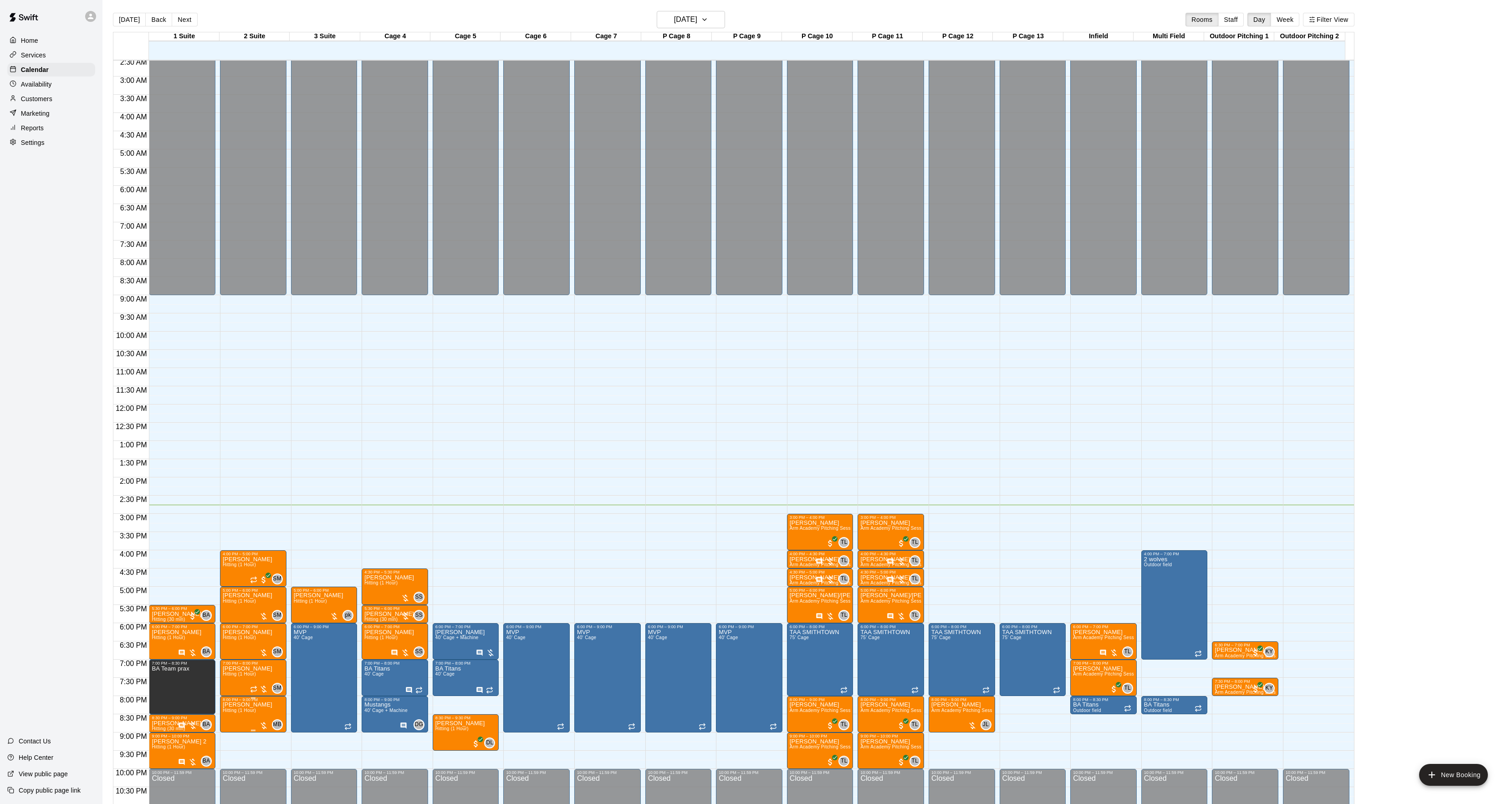
click at [242, 713] on span "Hitting (1 Hour)" at bounding box center [239, 711] width 33 height 5
click at [227, 740] on img "edit" at bounding box center [231, 740] width 10 height 10
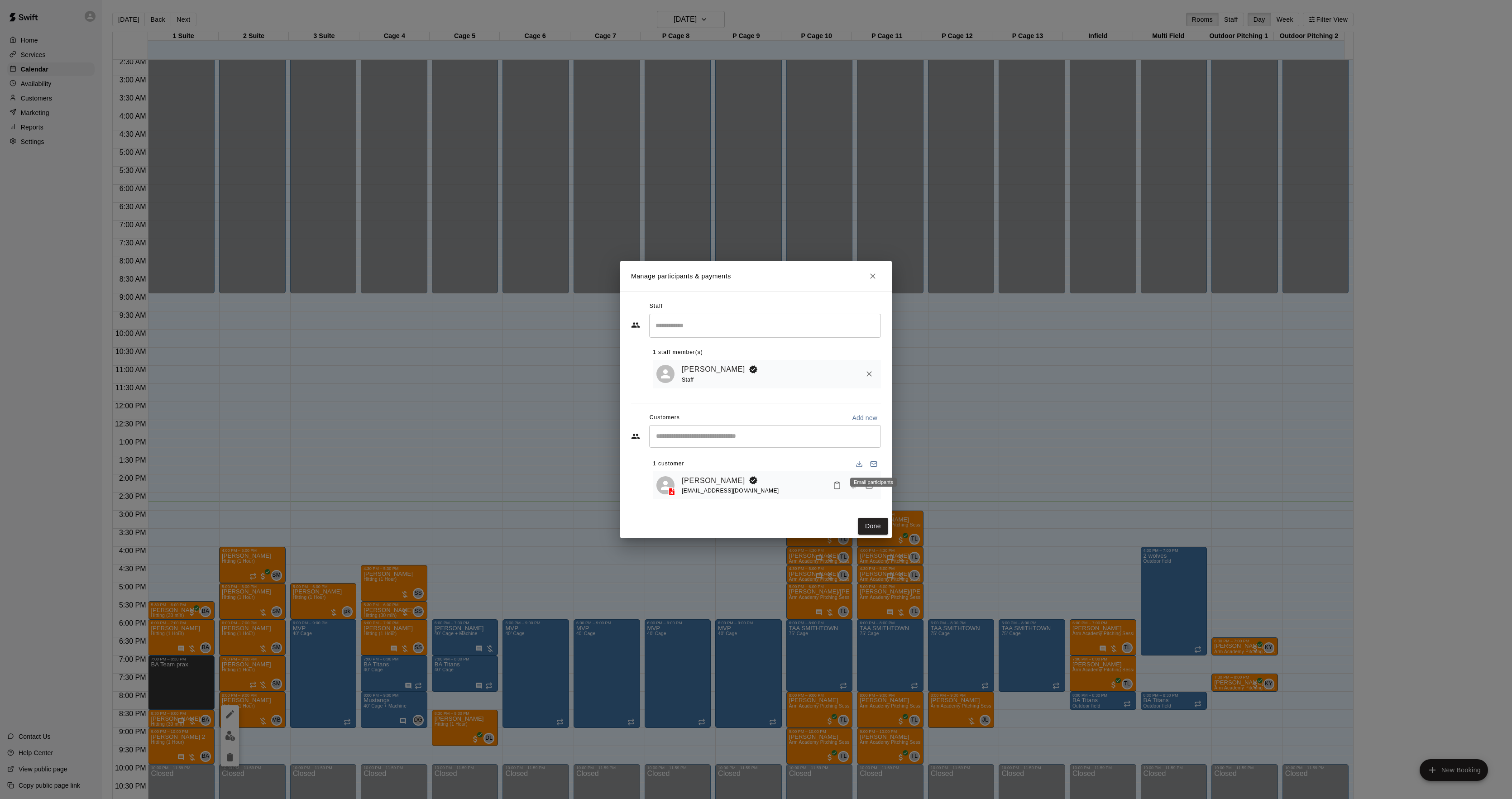
click at [871, 480] on div "Email participants" at bounding box center [874, 482] width 46 height 9
click at [871, 487] on div "Email participants" at bounding box center [874, 482] width 46 height 9
click at [874, 488] on button "Manage bookings & payment" at bounding box center [869, 485] width 16 height 16
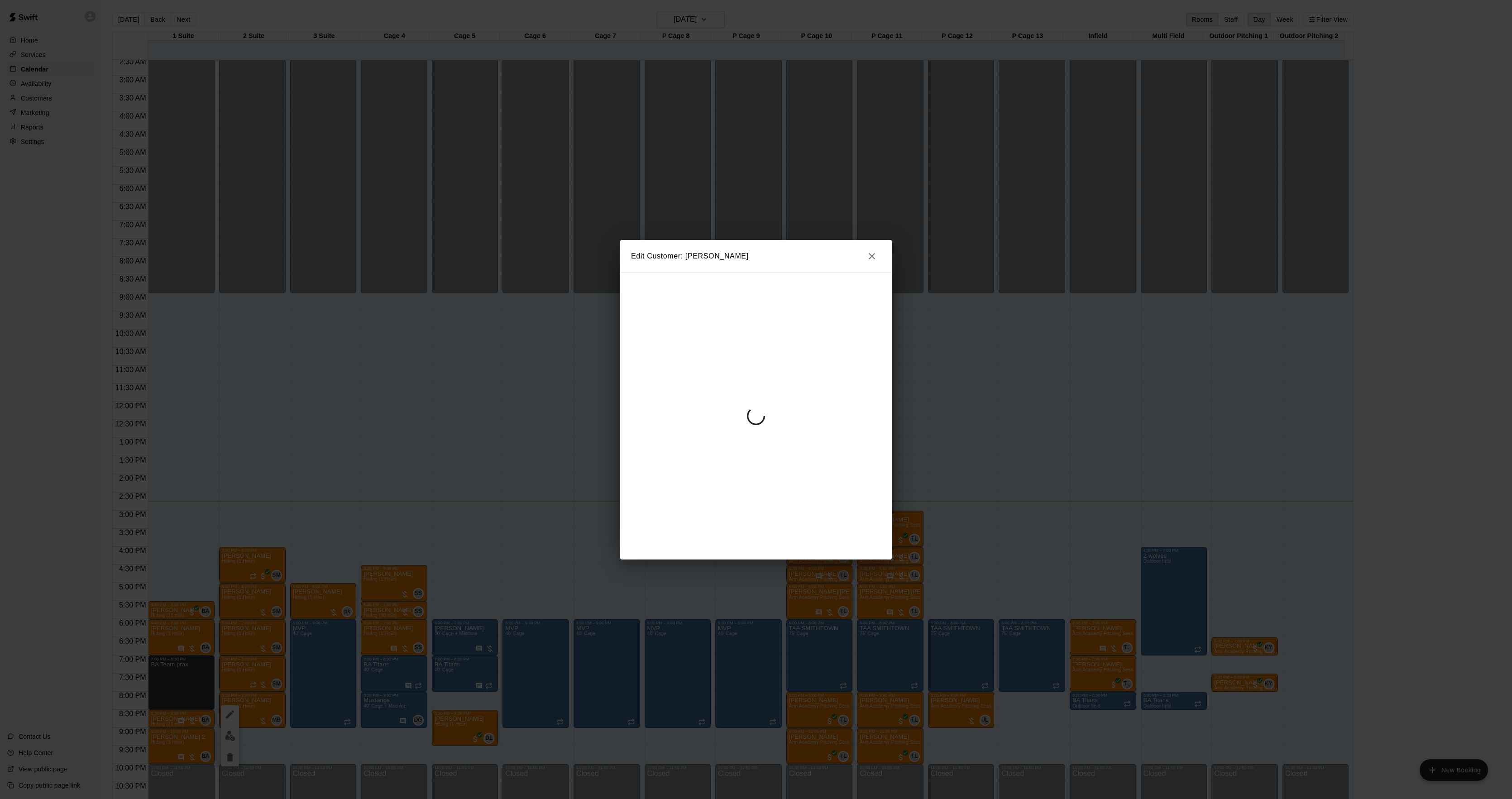
click at [729, 379] on div at bounding box center [756, 416] width 272 height 287
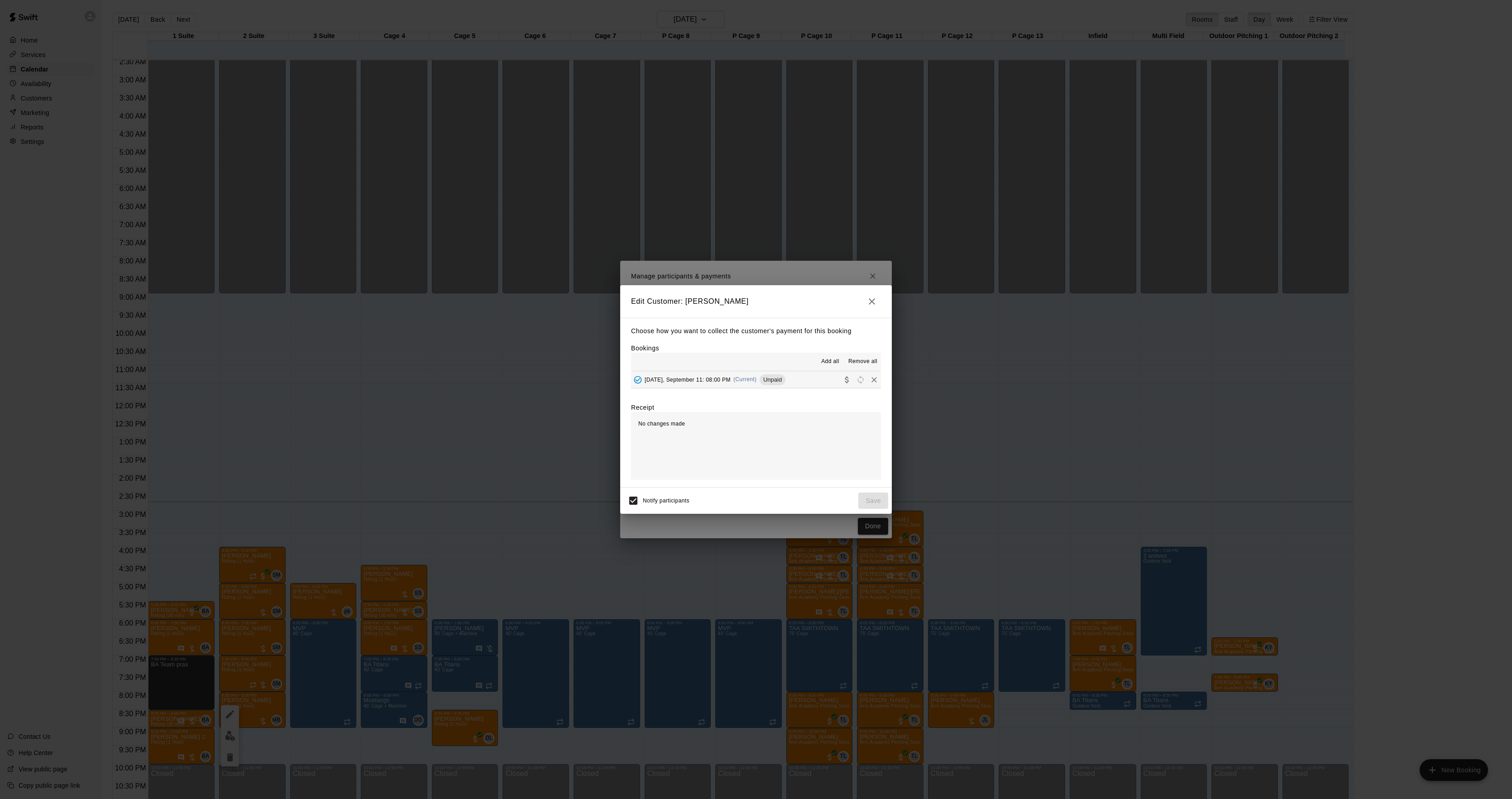
click at [725, 367] on div "Add all Remove all" at bounding box center [756, 361] width 250 height 18
click at [724, 370] on div "Add all Remove all" at bounding box center [756, 361] width 250 height 18
drag, startPoint x: 725, startPoint y: 376, endPoint x: 748, endPoint y: 389, distance: 26.4
click at [725, 375] on div "[DATE], September 11: 08:00 PM (Current) Unpaid" at bounding box center [709, 380] width 154 height 14
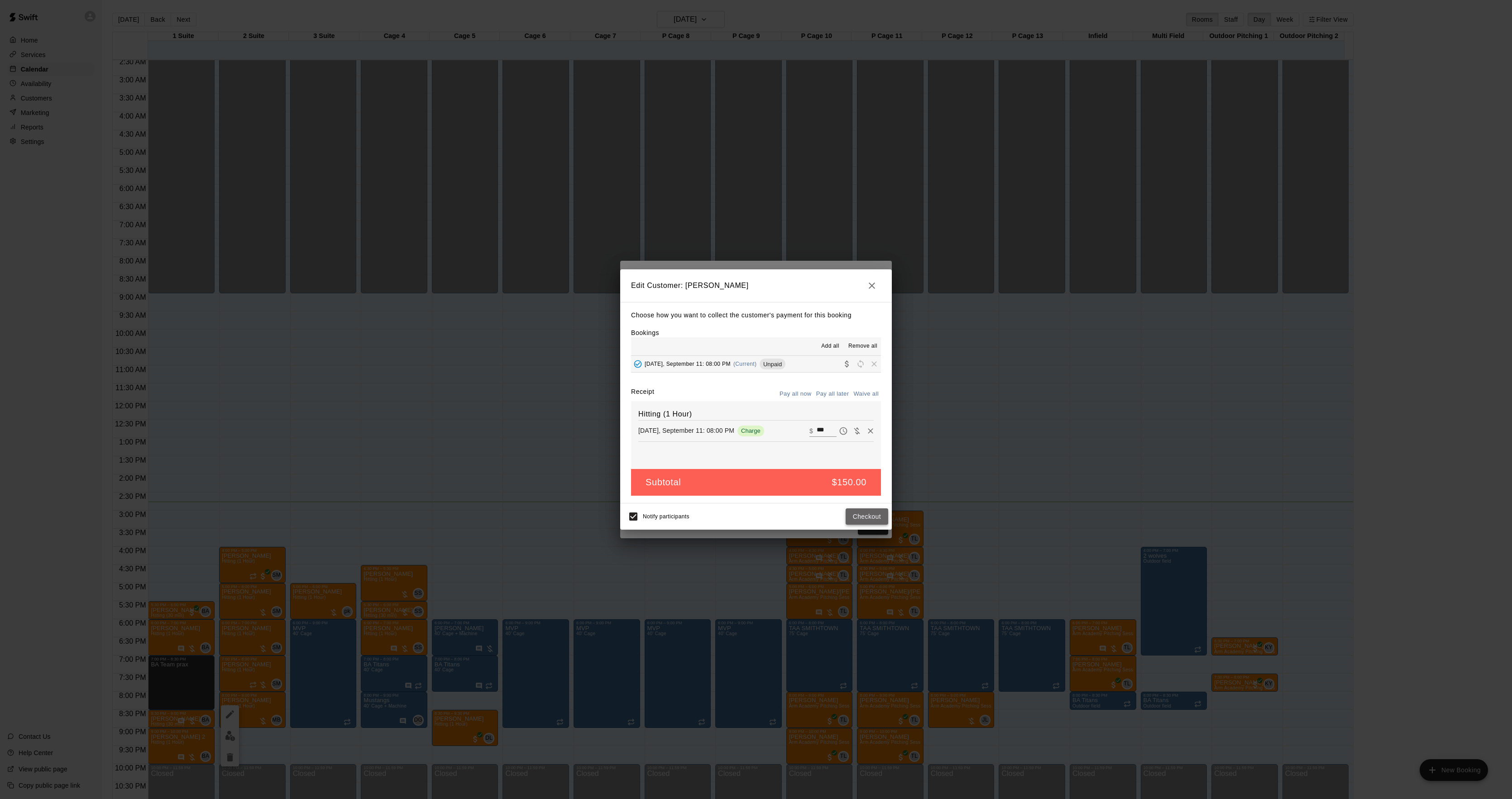
click at [861, 520] on button "Checkout" at bounding box center [867, 517] width 42 height 17
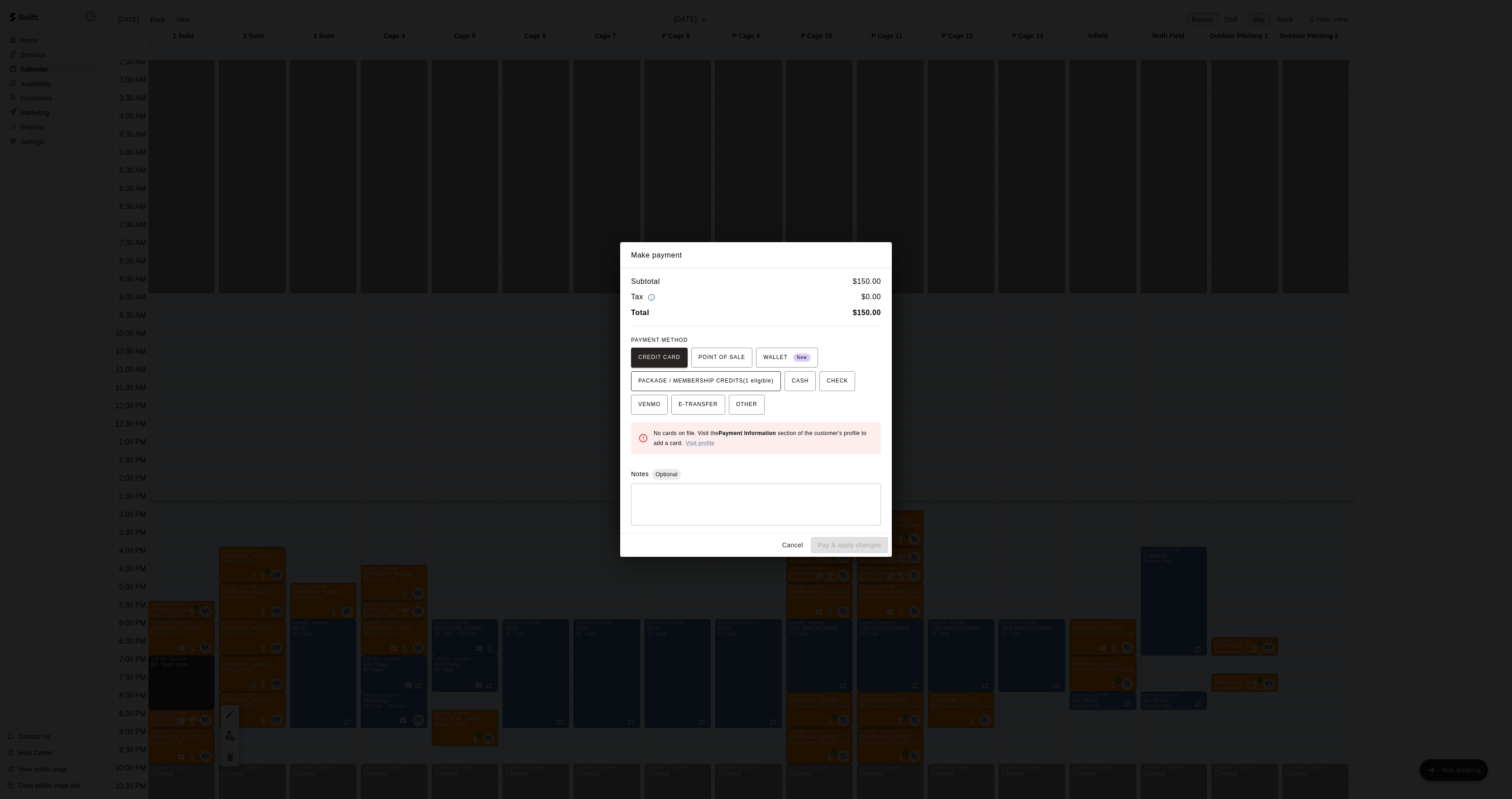
click at [731, 385] on span "PACKAGE / MEMBERSHIP CREDITS (1 eligible)" at bounding box center [705, 381] width 135 height 15
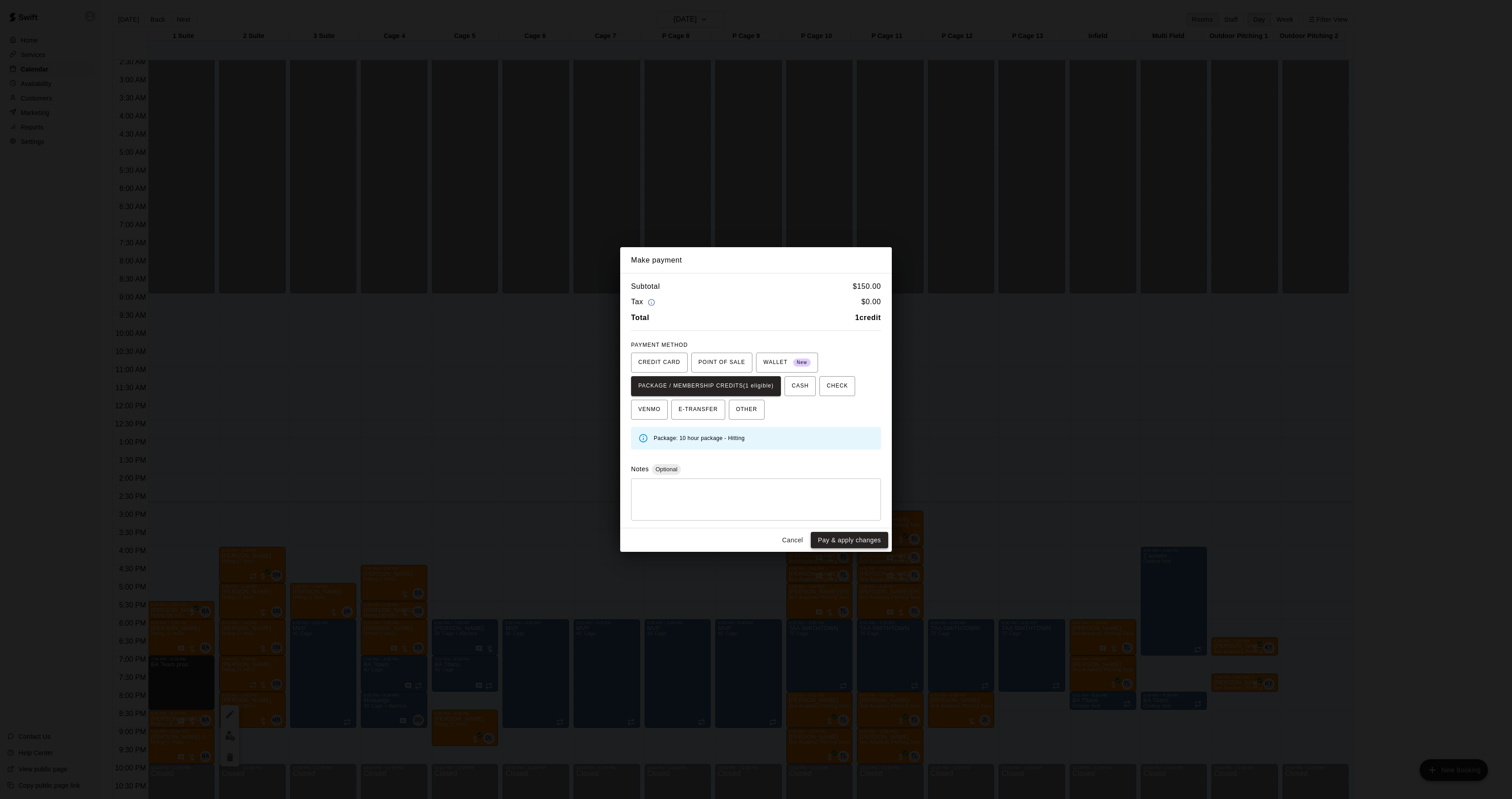
click at [847, 540] on button "Pay & apply changes" at bounding box center [850, 540] width 77 height 17
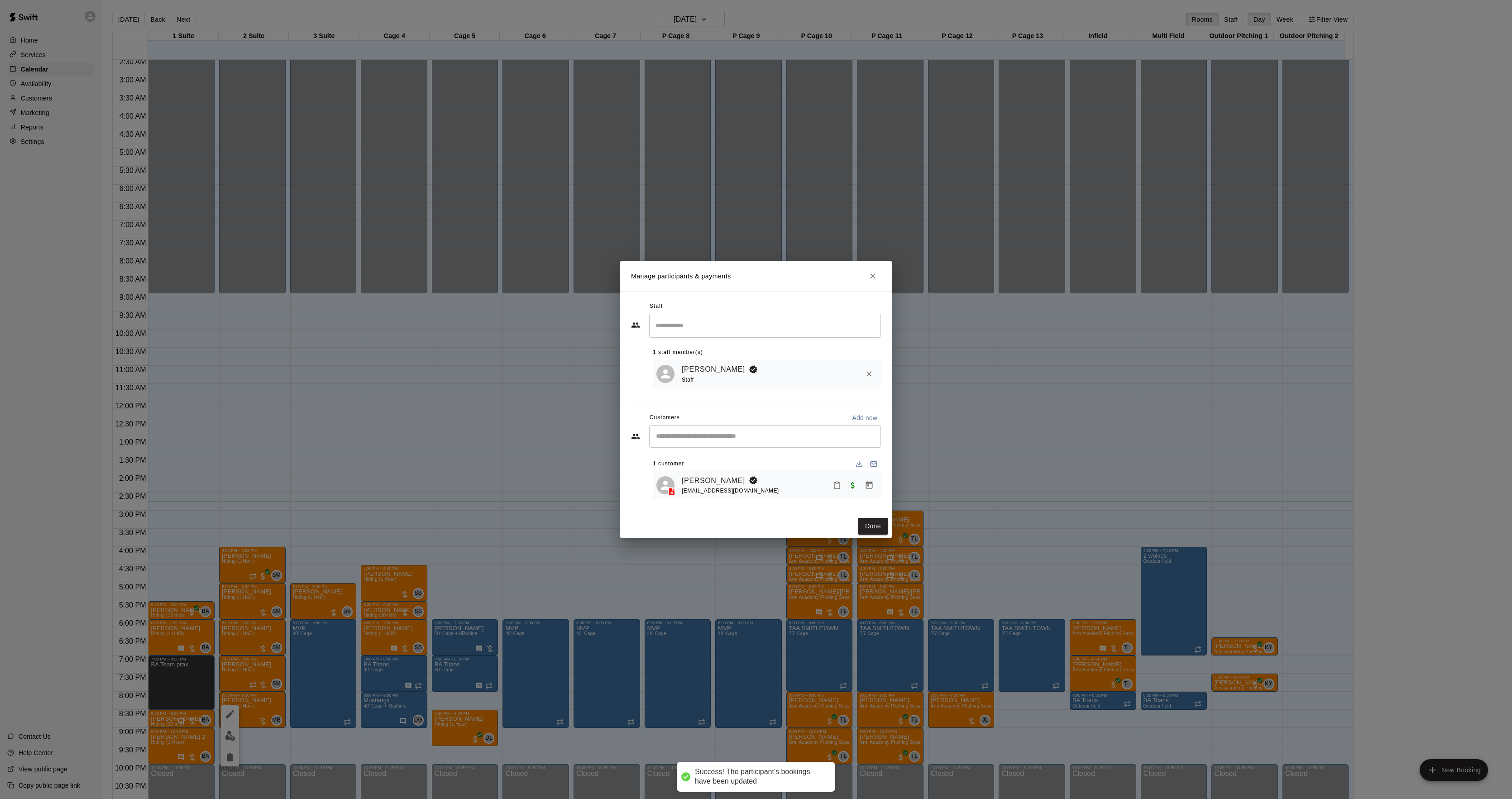
click at [869, 531] on button "Done" at bounding box center [873, 526] width 30 height 17
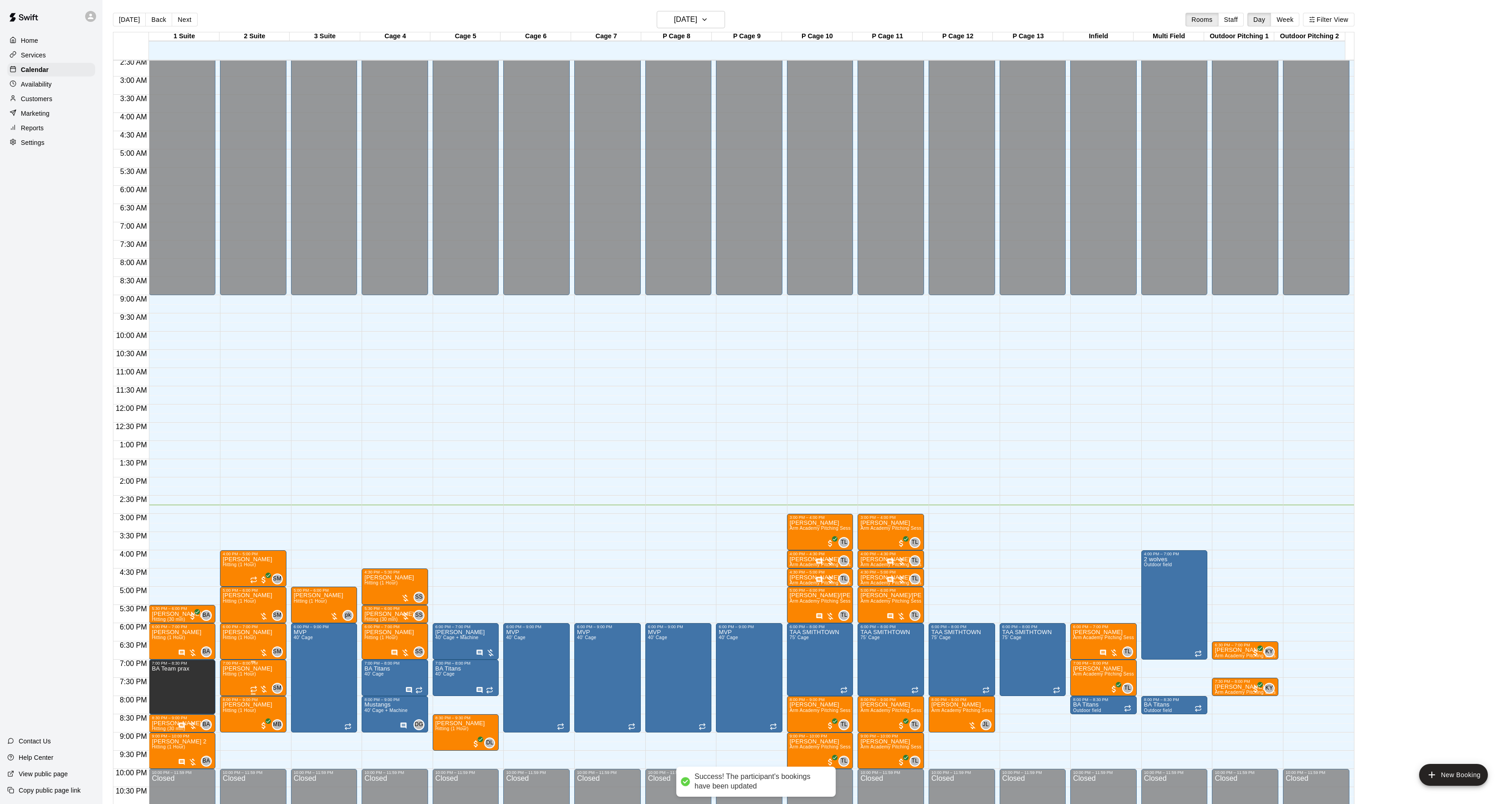
click at [245, 677] on span "Hitting (1 Hour)" at bounding box center [239, 674] width 33 height 5
click at [228, 702] on img "edit" at bounding box center [231, 704] width 10 height 10
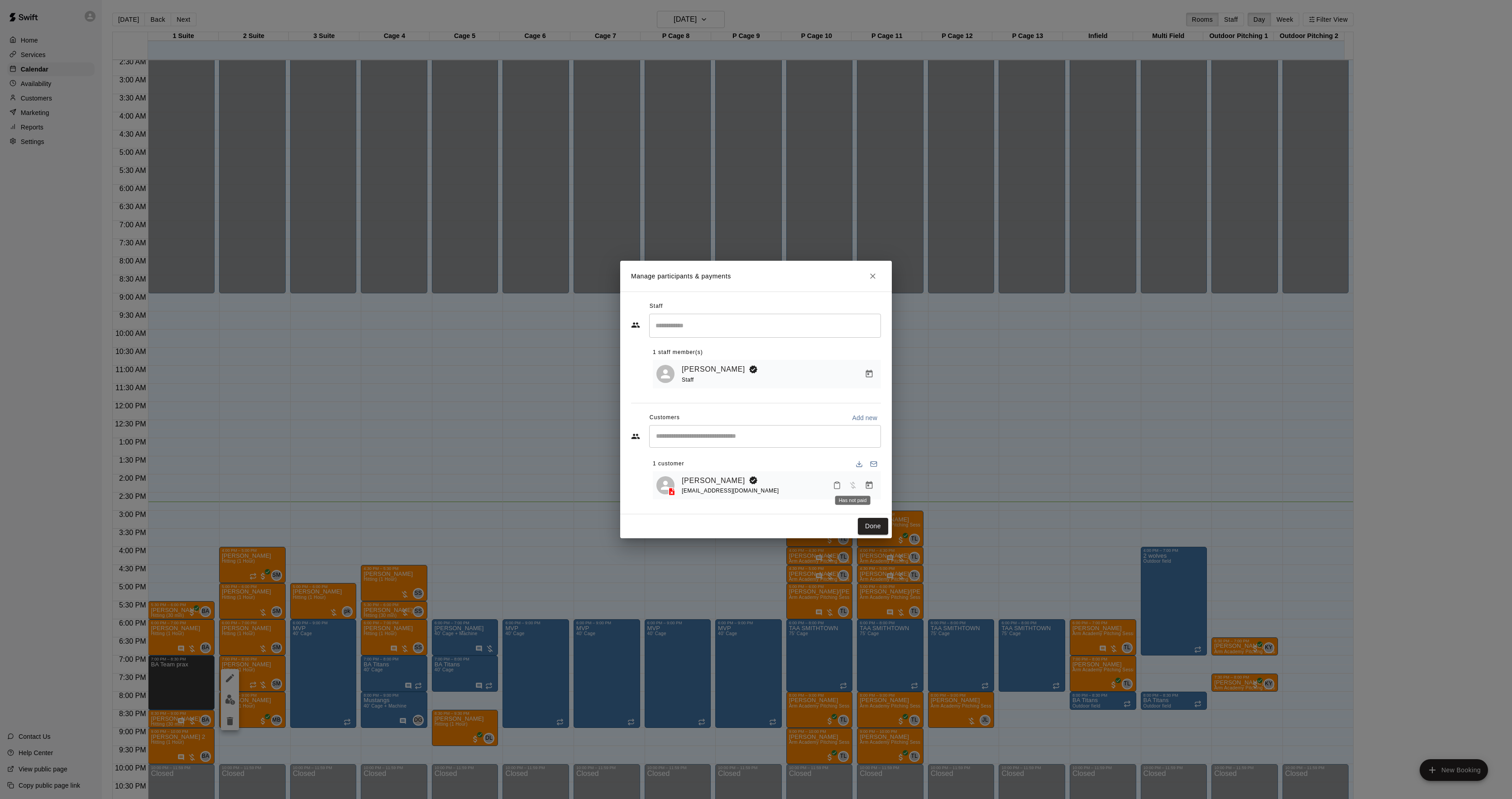
click at [857, 482] on span "Has not paid" at bounding box center [853, 485] width 16 height 8
click at [858, 482] on span "Has not paid" at bounding box center [853, 485] width 16 height 8
drag, startPoint x: 858, startPoint y: 482, endPoint x: 865, endPoint y: 482, distance: 7.0
click at [865, 482] on icon "Manage bookings & payment" at bounding box center [869, 486] width 9 height 9
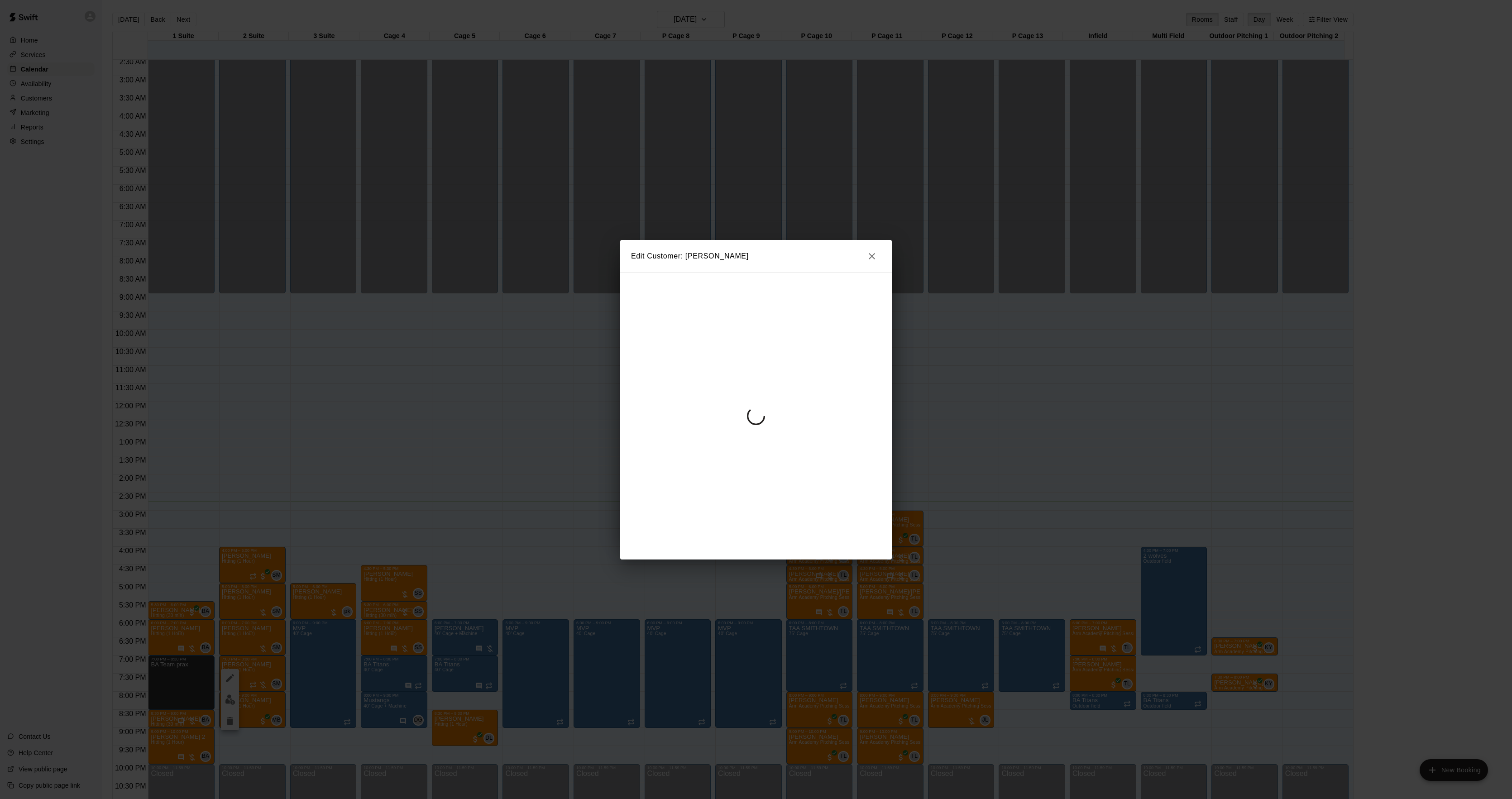
click at [755, 368] on div at bounding box center [756, 416] width 272 height 287
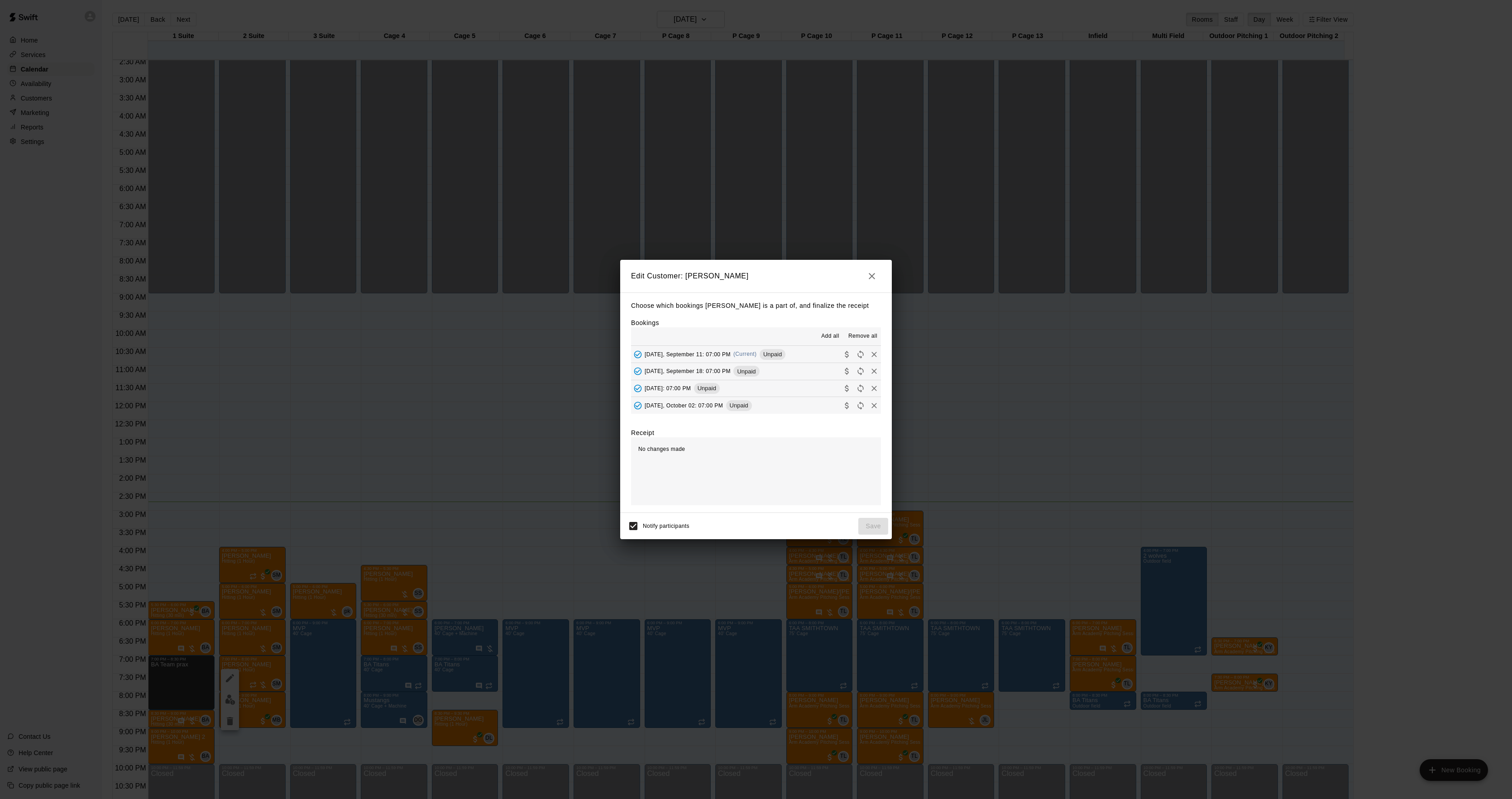
click at [746, 357] on span "(Current)" at bounding box center [745, 354] width 24 height 6
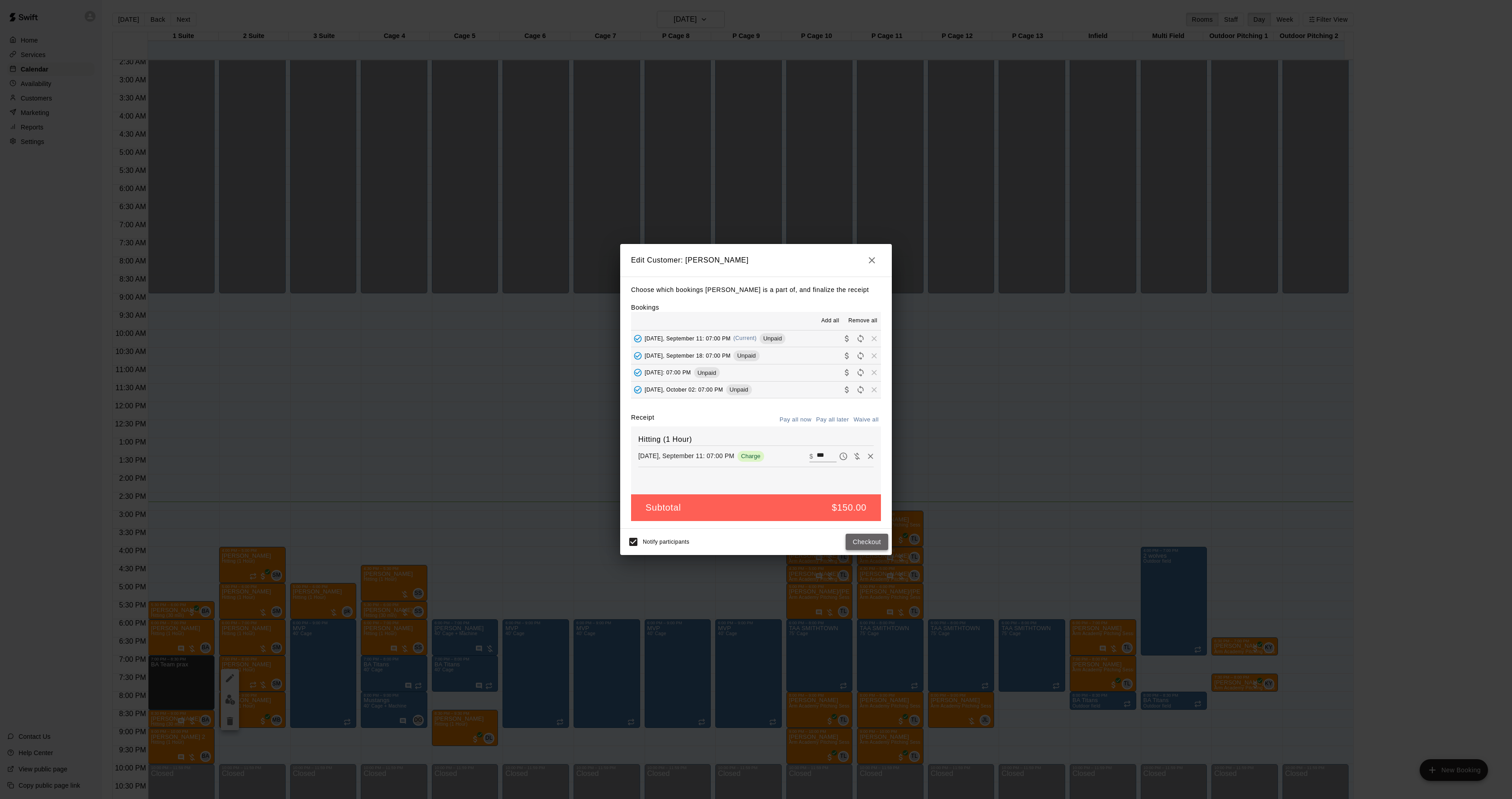
click at [852, 540] on button "Checkout" at bounding box center [867, 543] width 42 height 17
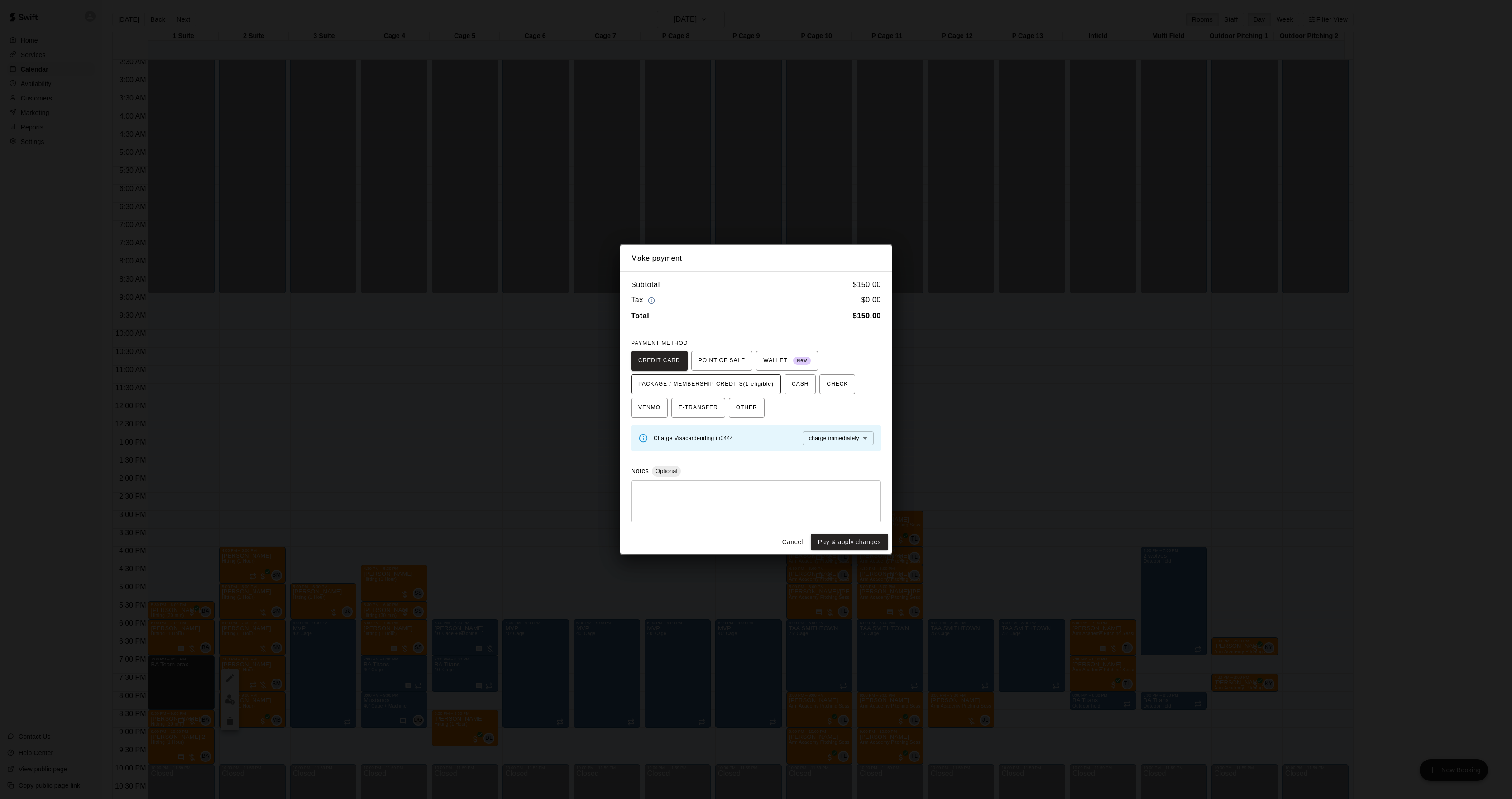
click at [743, 382] on span "PACKAGE / MEMBERSHIP CREDITS (1 eligible)" at bounding box center [705, 384] width 135 height 15
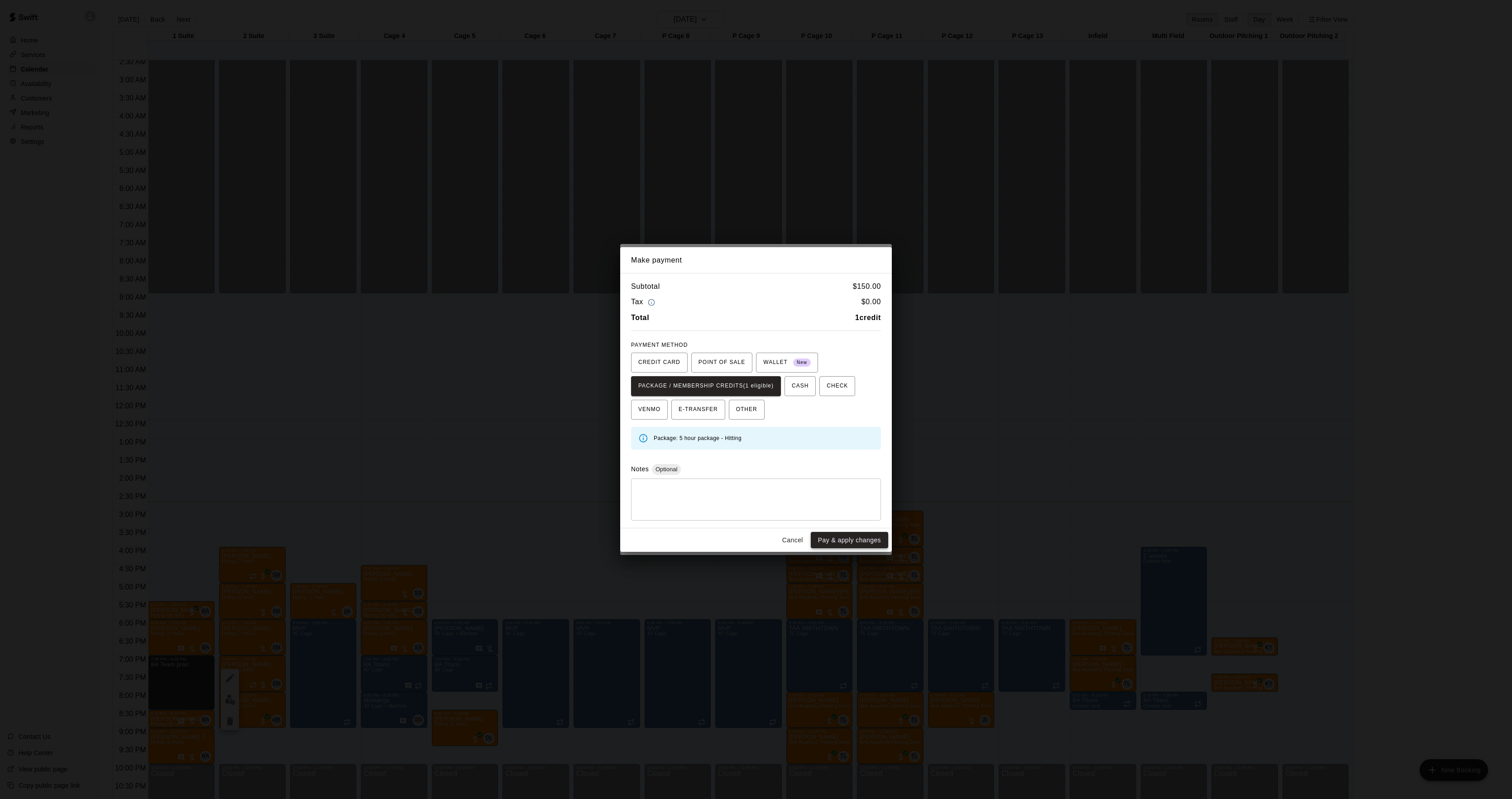
click at [854, 533] on button "Pay & apply changes" at bounding box center [850, 540] width 77 height 17
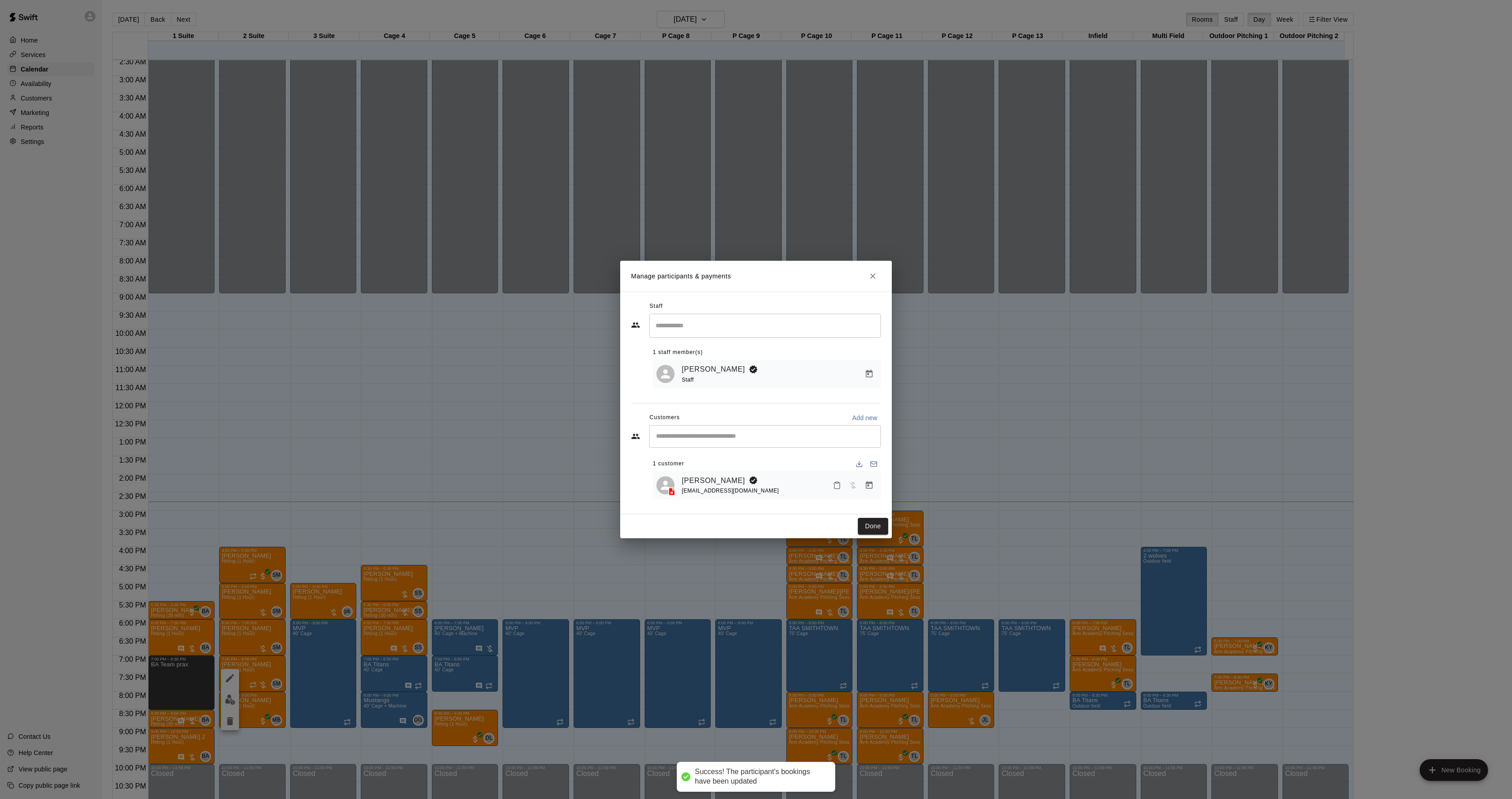
click at [875, 524] on button "Done" at bounding box center [873, 526] width 30 height 17
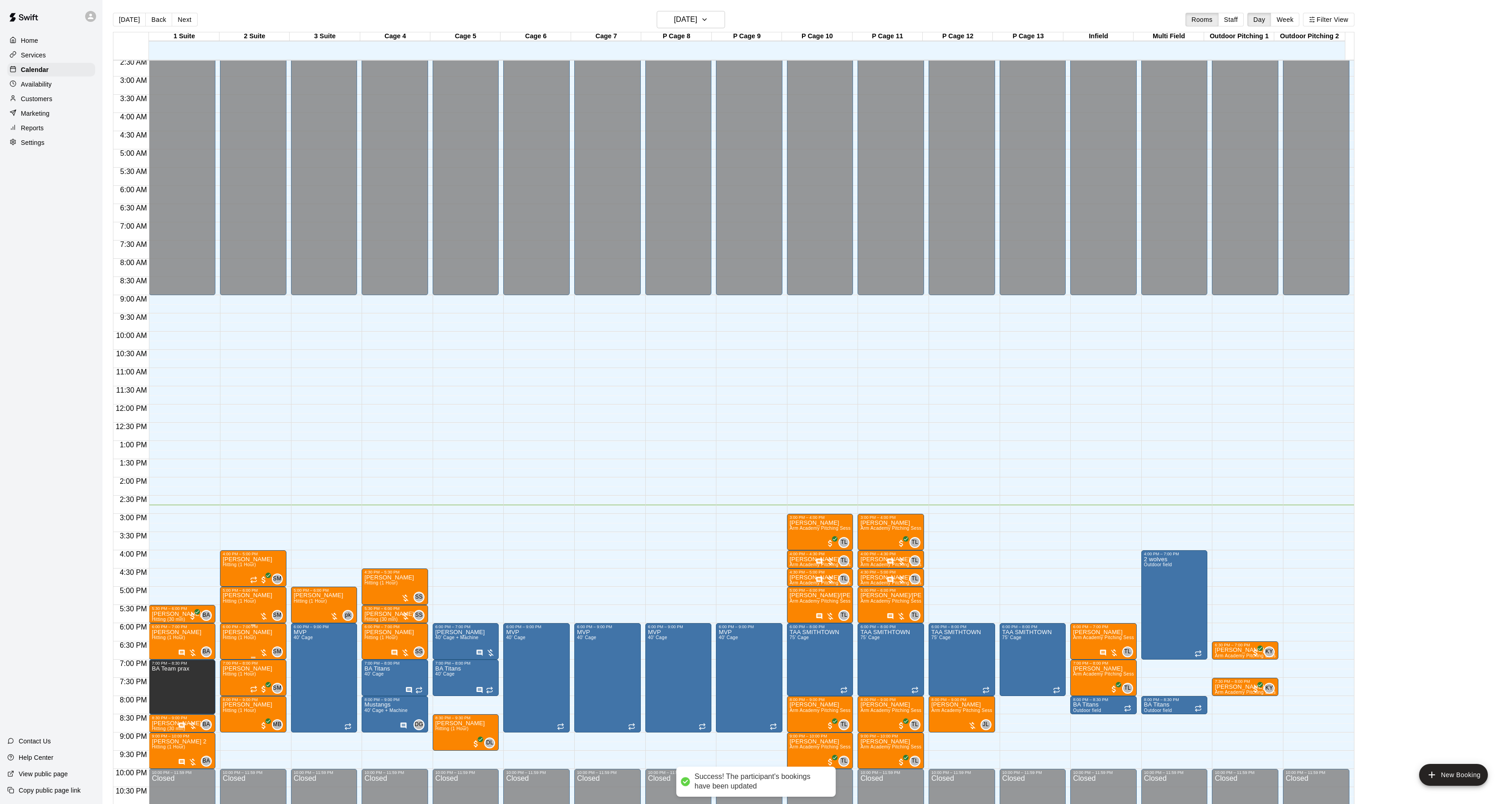
click at [232, 663] on img "edit" at bounding box center [231, 662] width 10 height 10
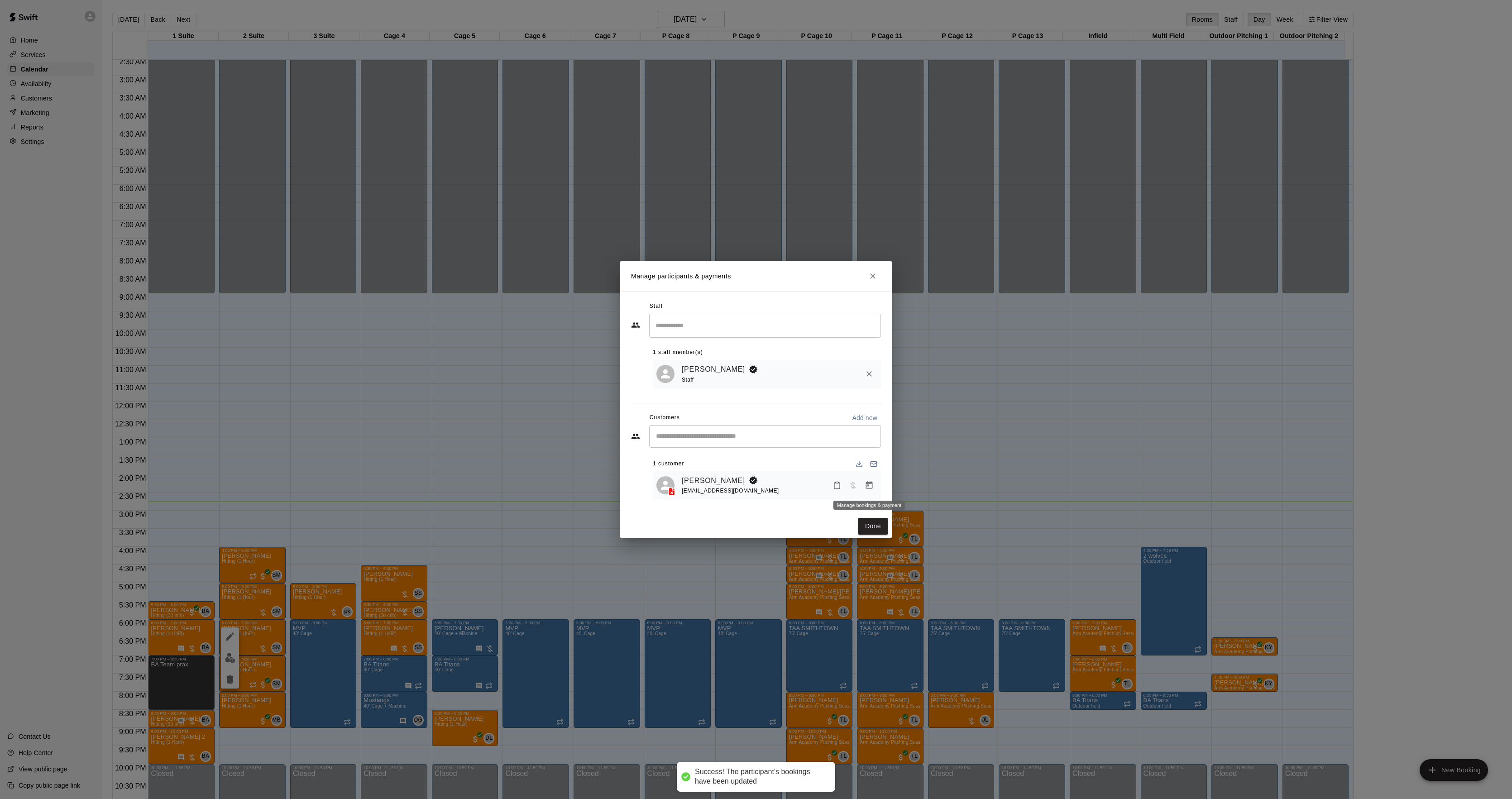
click at [864, 486] on icon "Manage bookings & payment" at bounding box center [869, 486] width 9 height 9
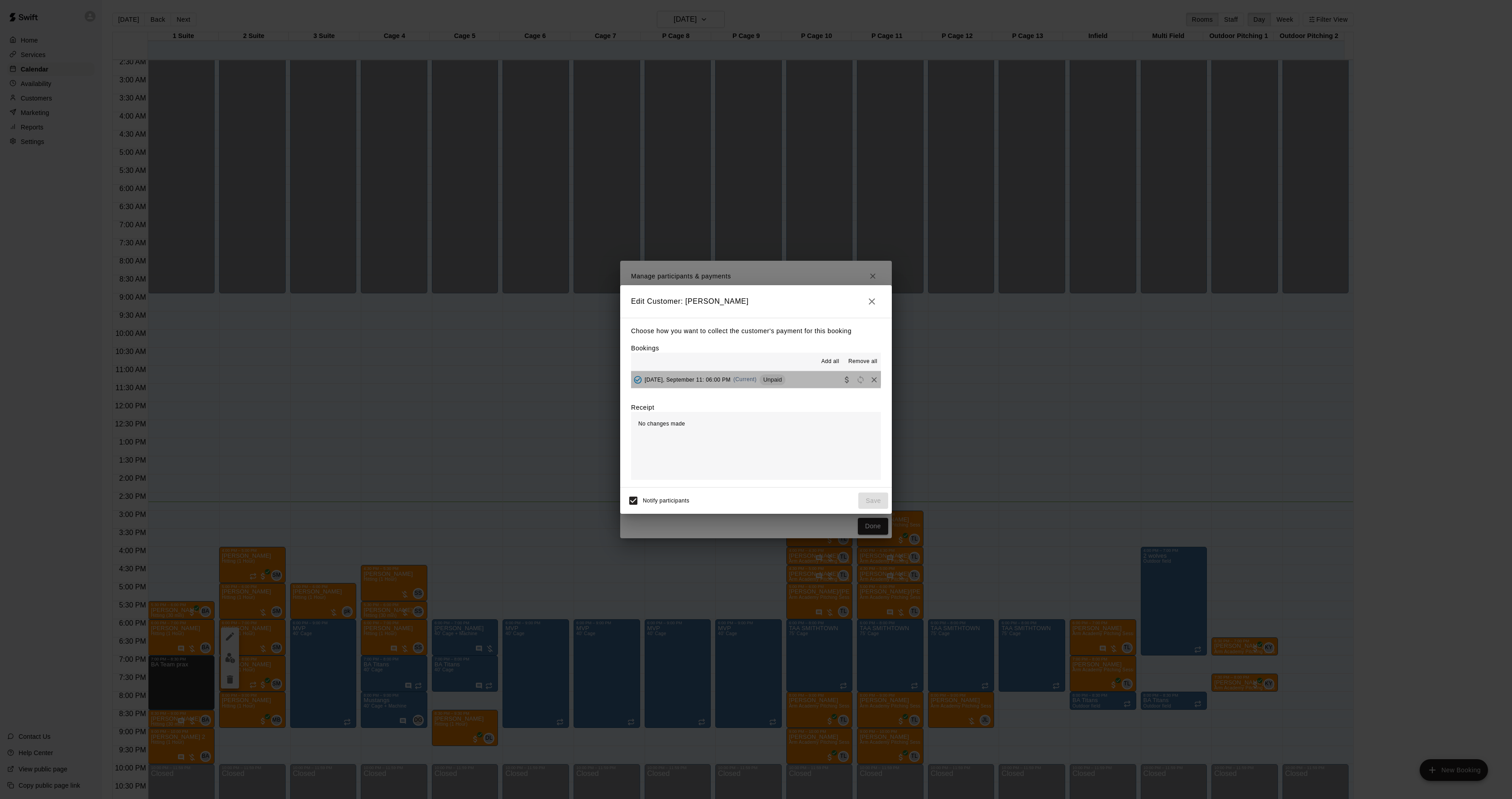
click at [756, 375] on div "[DATE], September 11: 06:00 PM (Current) Unpaid" at bounding box center [709, 380] width 154 height 14
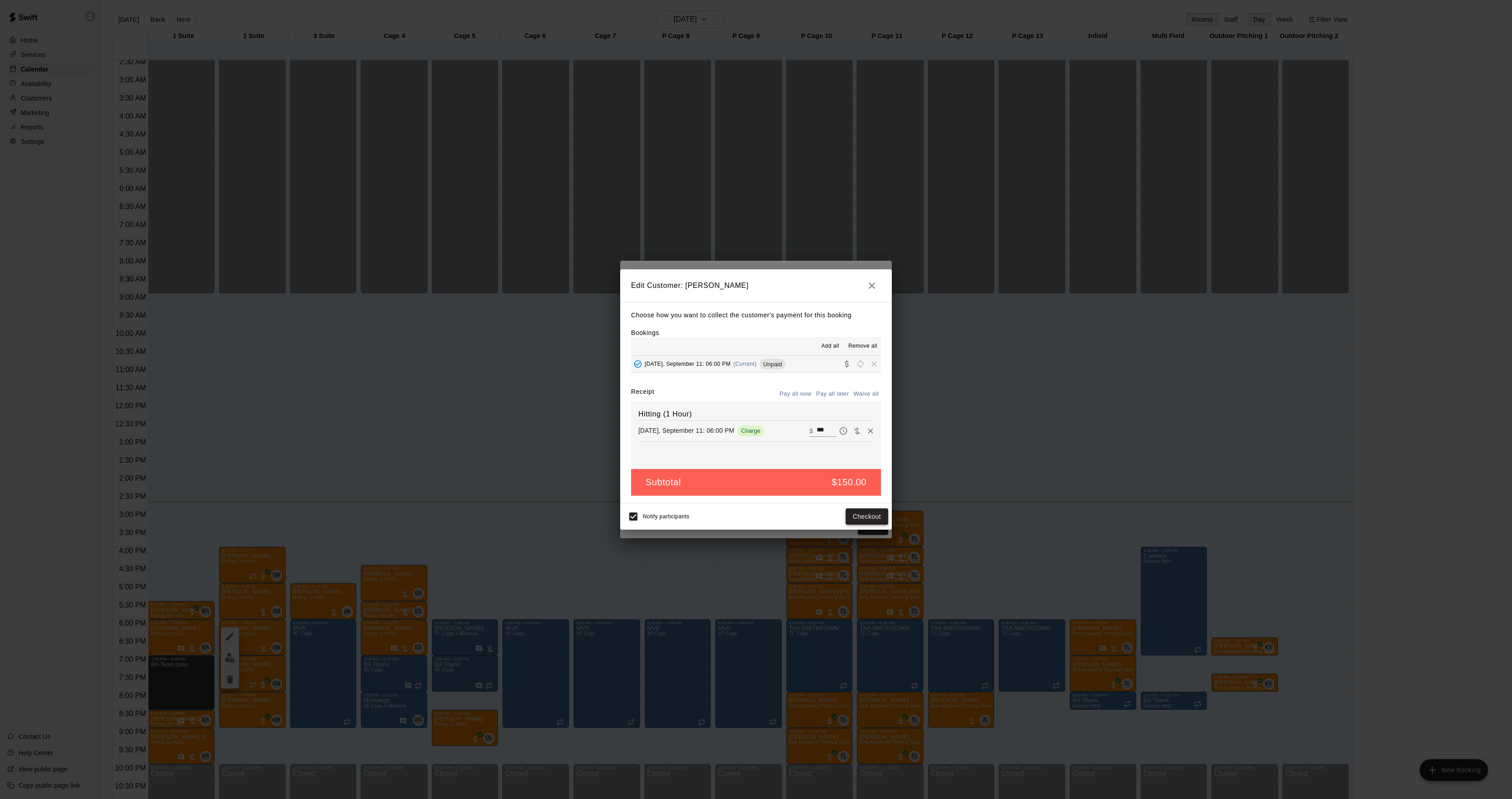
click at [862, 516] on button "Checkout" at bounding box center [867, 517] width 42 height 17
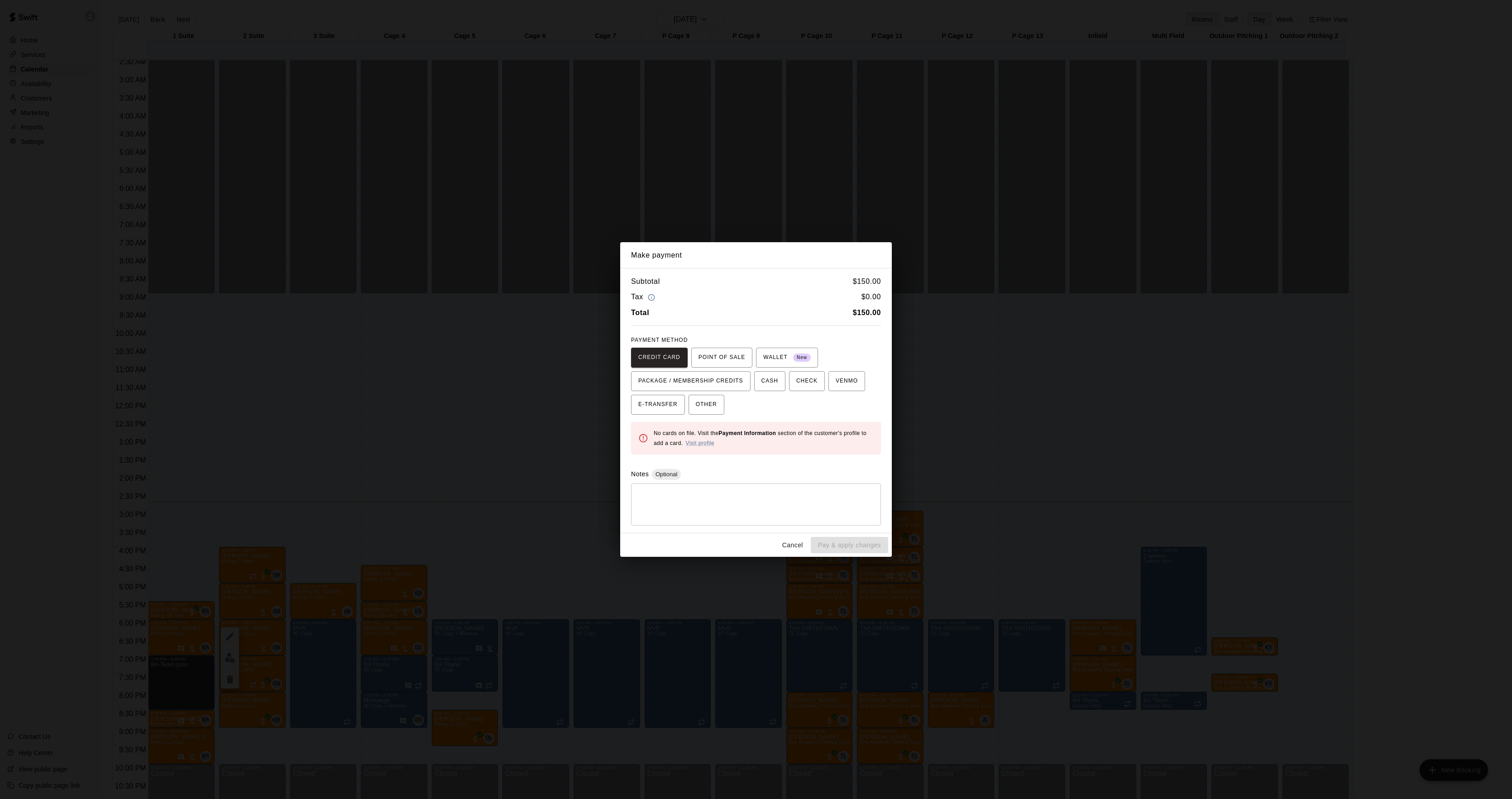
click at [1108, 479] on div "Make payment Subtotal $ 150.00 Tax $ 0.00 Total $ 150.00 PAYMENT METHOD CREDIT …" at bounding box center [756, 399] width 1512 height 799
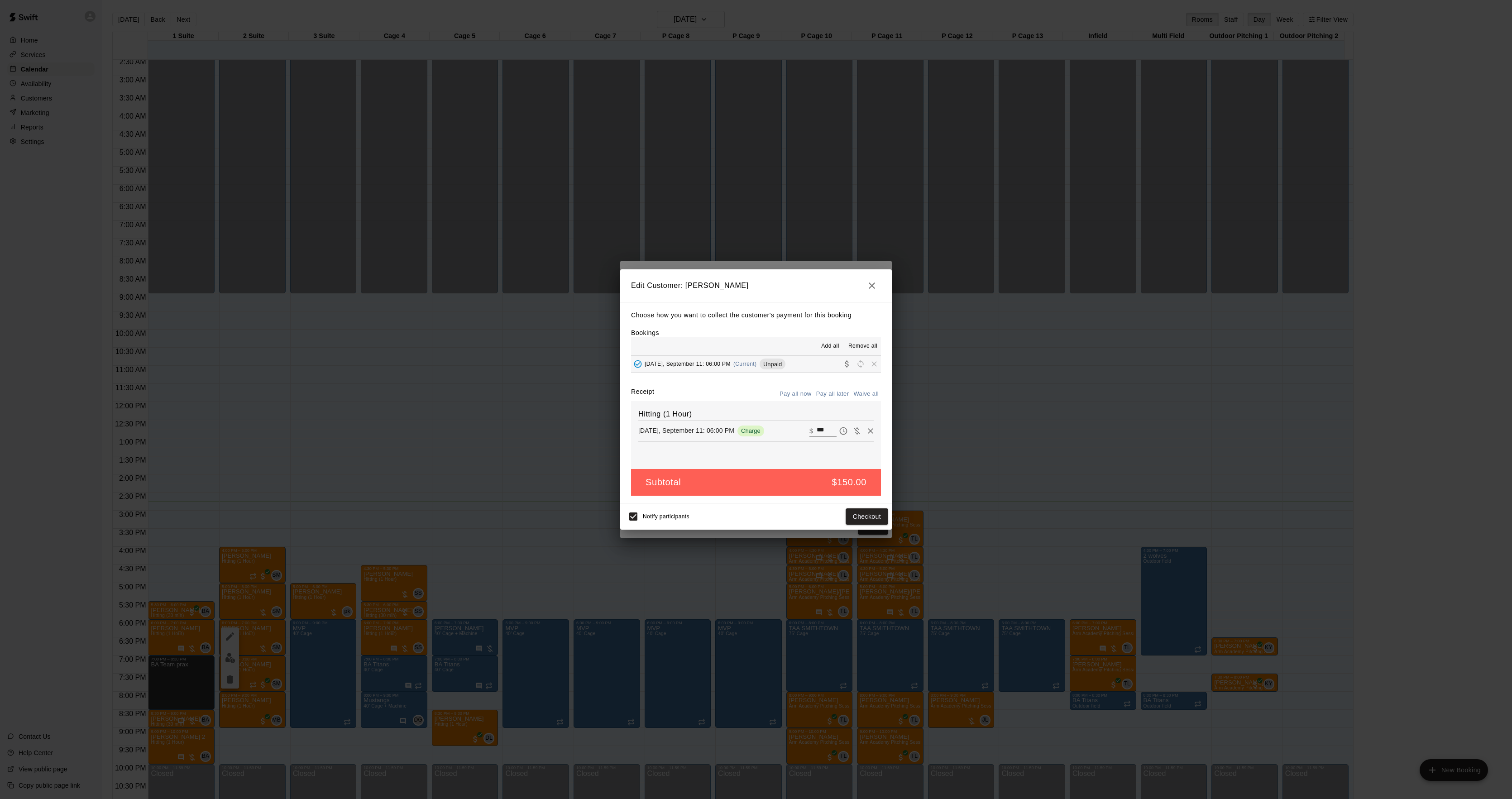
click at [1108, 479] on div "Make payment Subtotal $ 150.00 Tax $ 0.00 Total $ 150.00 PAYMENT METHOD CREDIT …" at bounding box center [756, 399] width 1512 height 799
click at [1104, 480] on div "Edit Customer: [PERSON_NAME] Choose how you want to collect the customer's paym…" at bounding box center [756, 399] width 1512 height 799
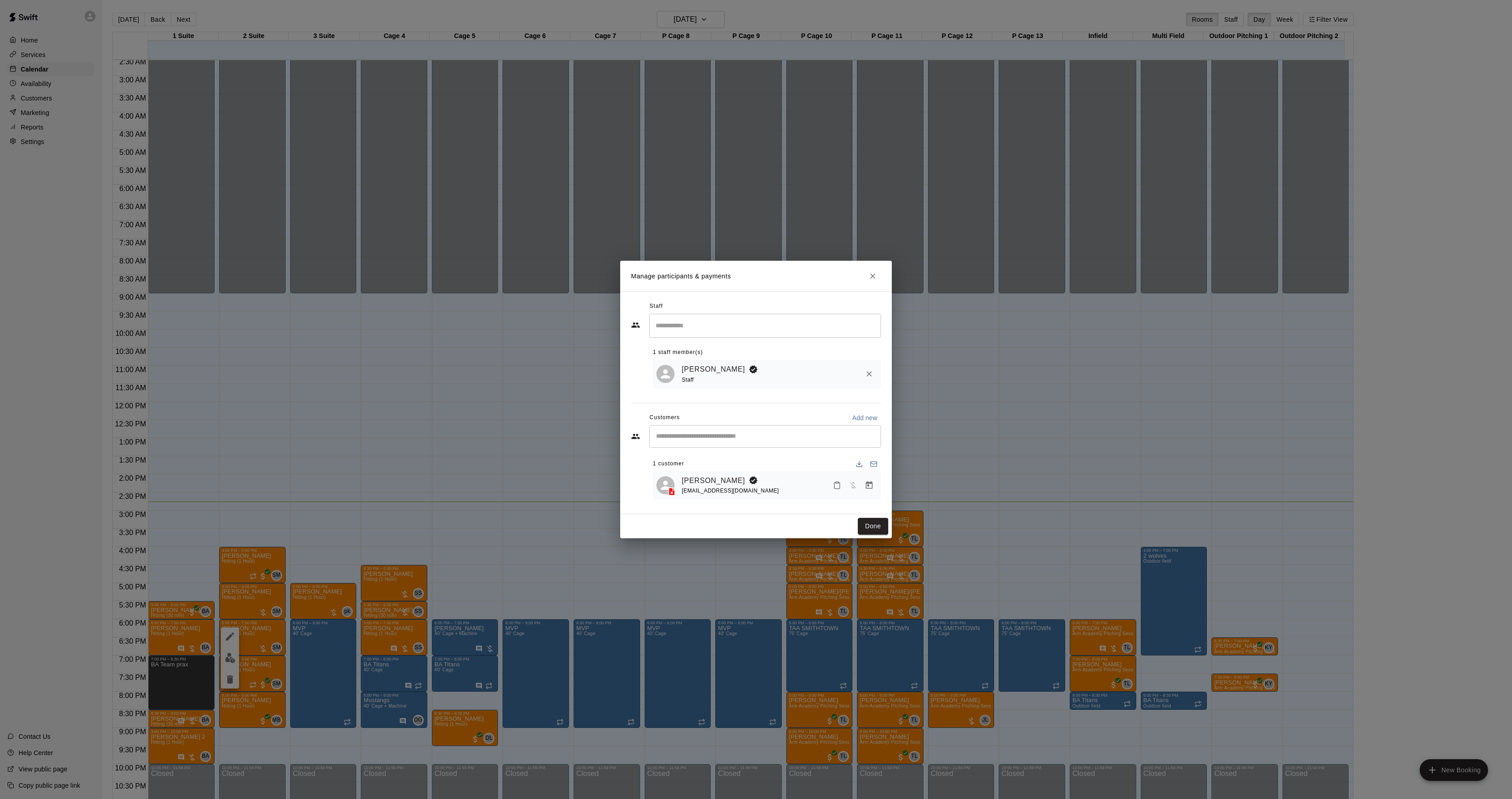
click at [715, 472] on div "[PERSON_NAME] [EMAIL_ADDRESS][DOMAIN_NAME]" at bounding box center [767, 486] width 228 height 29
click at [718, 478] on link "[PERSON_NAME]" at bounding box center [713, 480] width 63 height 12
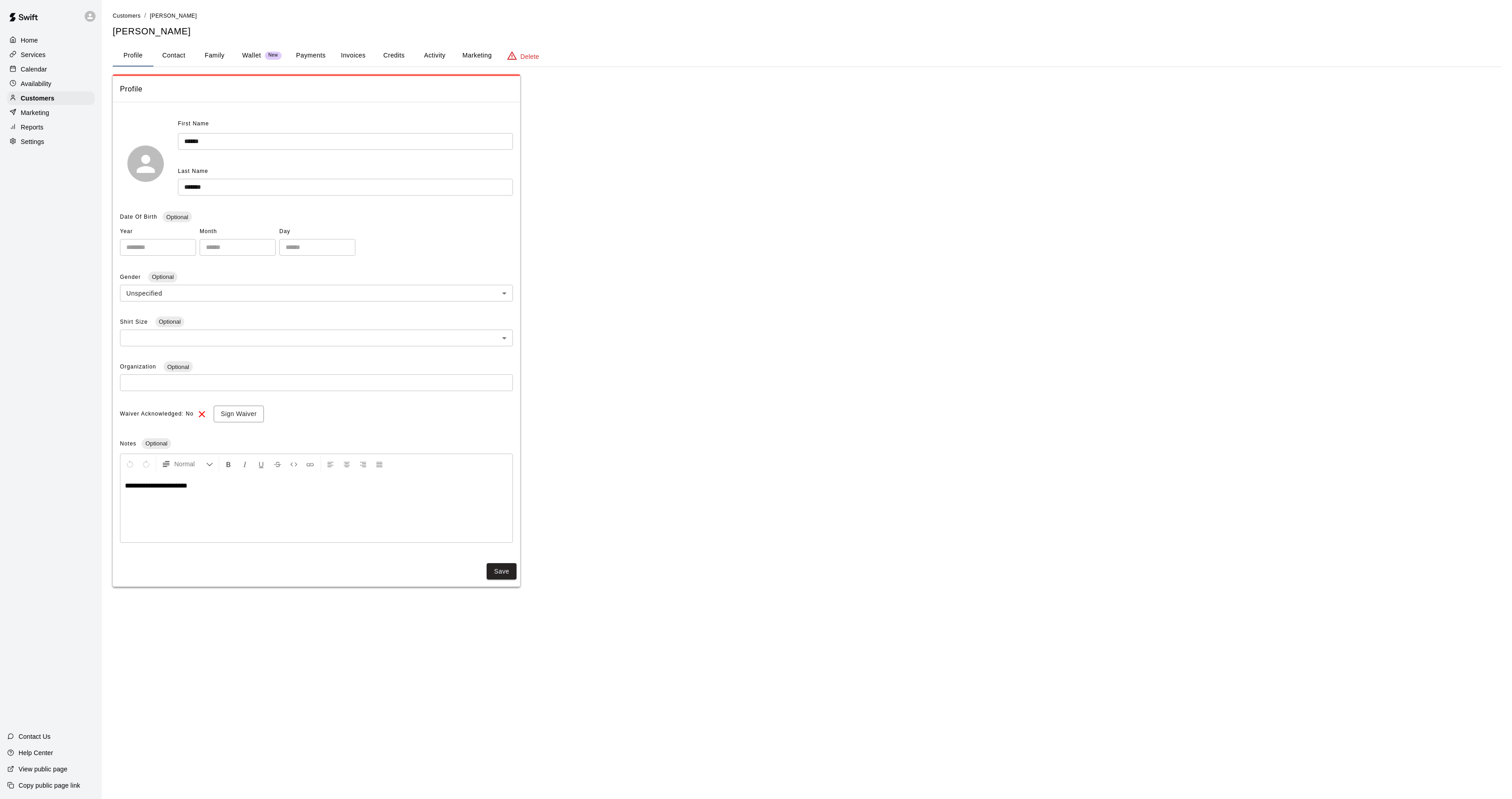
click at [448, 53] on button "Activity" at bounding box center [435, 56] width 41 height 22
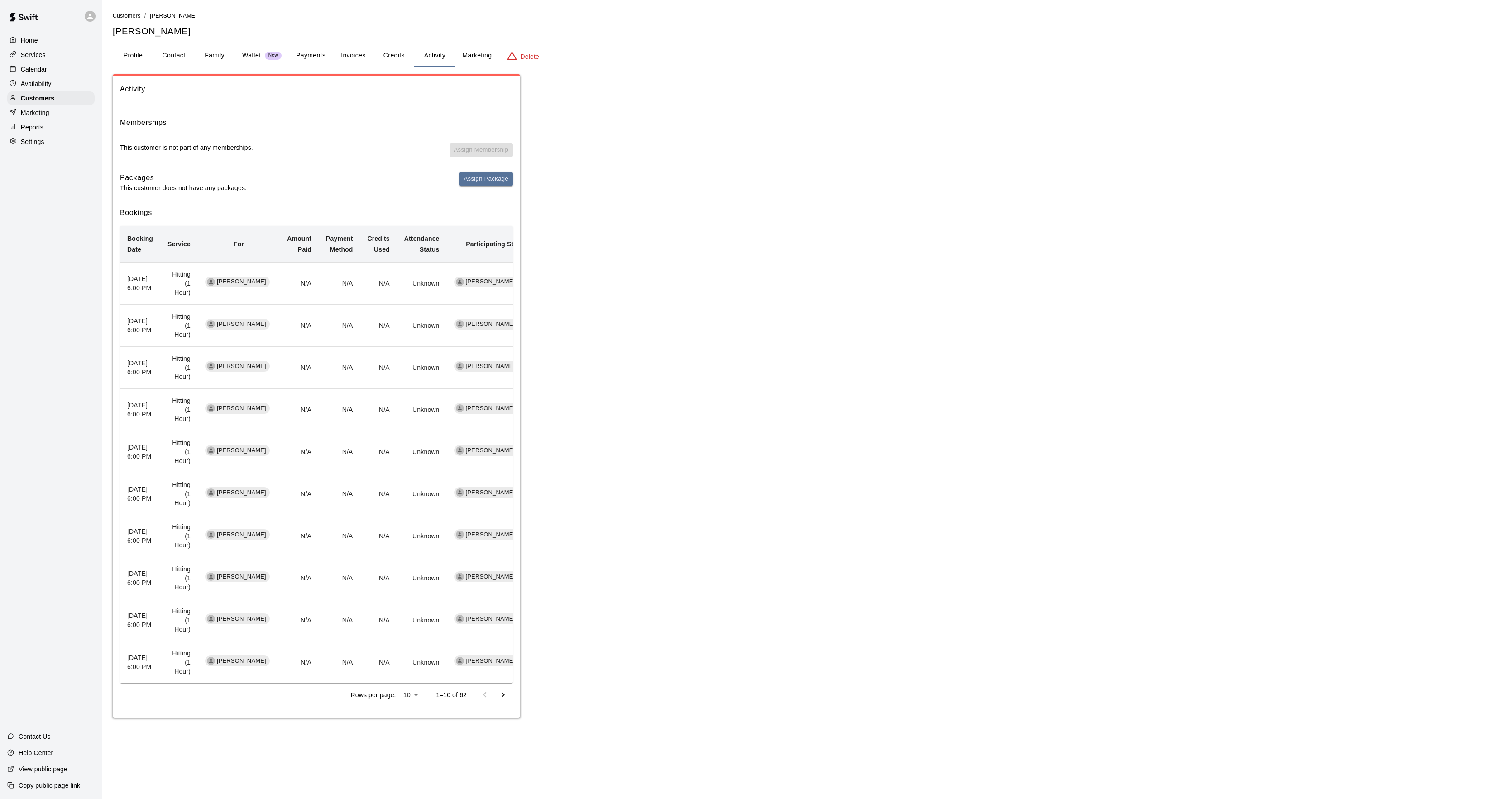
click at [503, 696] on icon "Go to next page" at bounding box center [503, 695] width 3 height 5
click at [502, 694] on div "Rows per page: 10 ** 11–20 of 62" at bounding box center [316, 695] width 393 height 24
drag, startPoint x: 502, startPoint y: 694, endPoint x: 502, endPoint y: 706, distance: 12.0
click at [502, 700] on icon "Go to next page" at bounding box center [503, 695] width 11 height 11
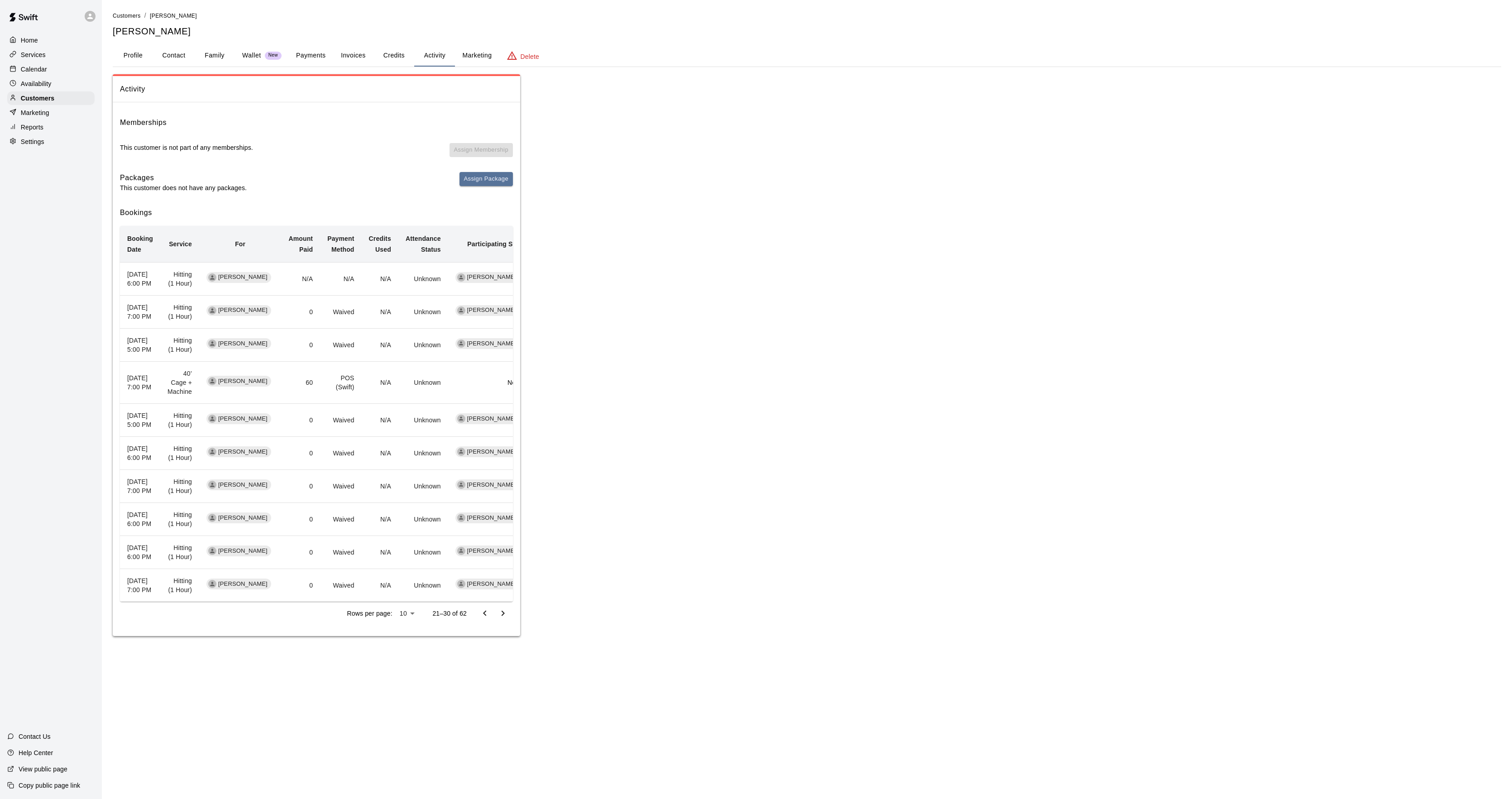
click at [502, 619] on icon "Go to next page" at bounding box center [503, 614] width 11 height 11
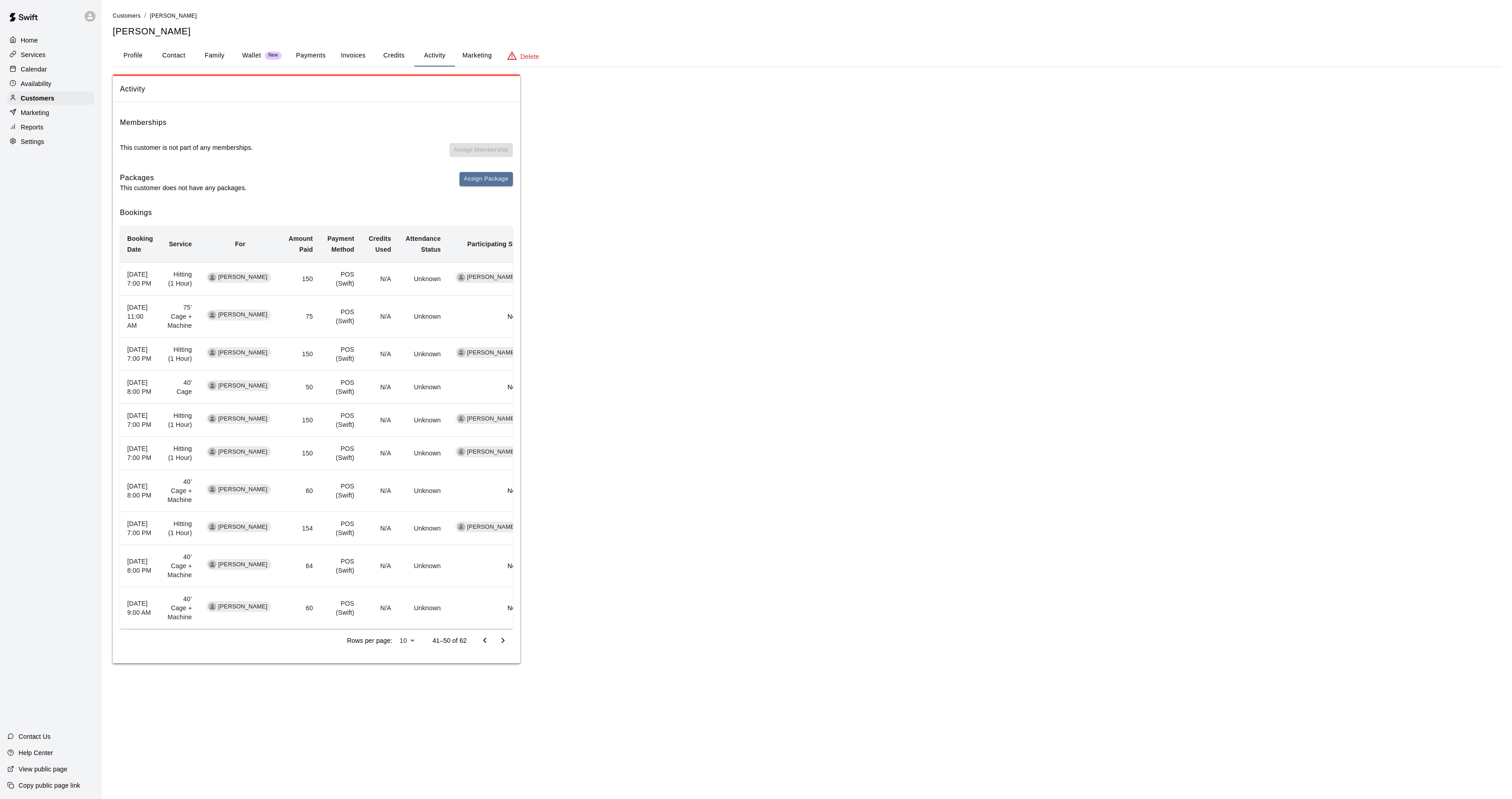
click at [41, 75] on div "Calendar" at bounding box center [50, 69] width 87 height 14
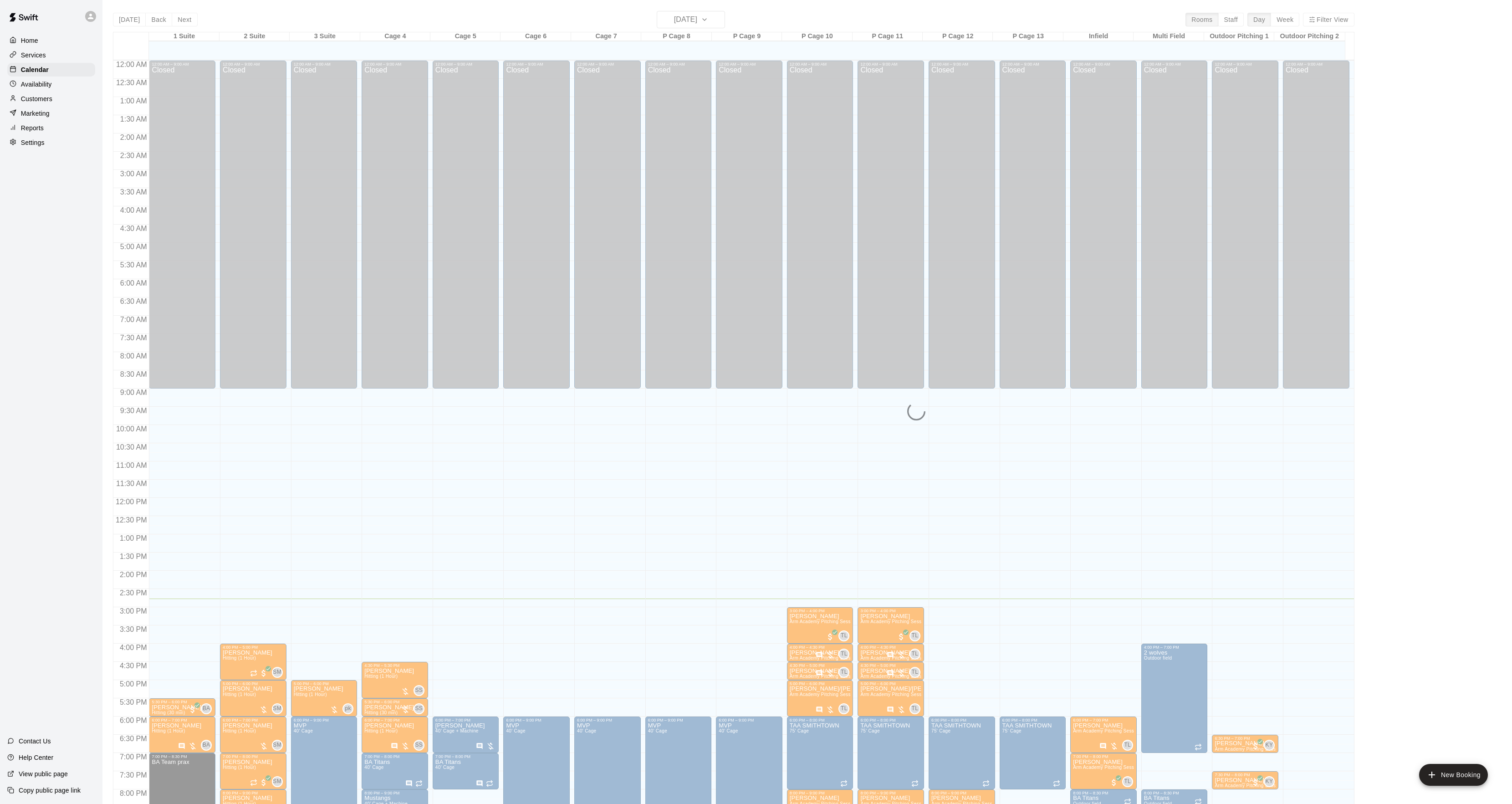
scroll to position [93, 0]
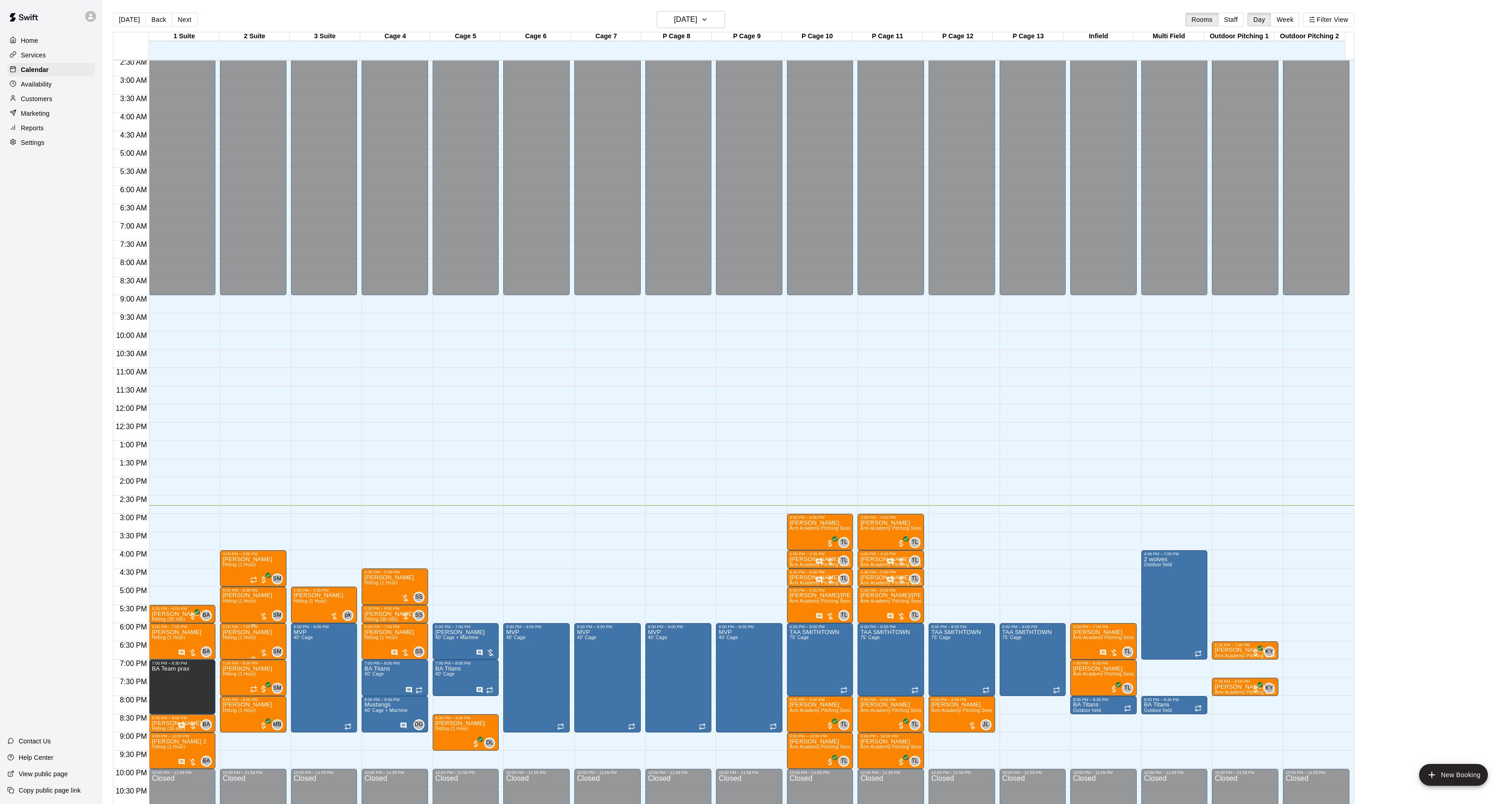
click at [232, 632] on p "[PERSON_NAME]" at bounding box center [248, 632] width 50 height 0
click at [227, 646] on icon "edit" at bounding box center [231, 644] width 11 height 11
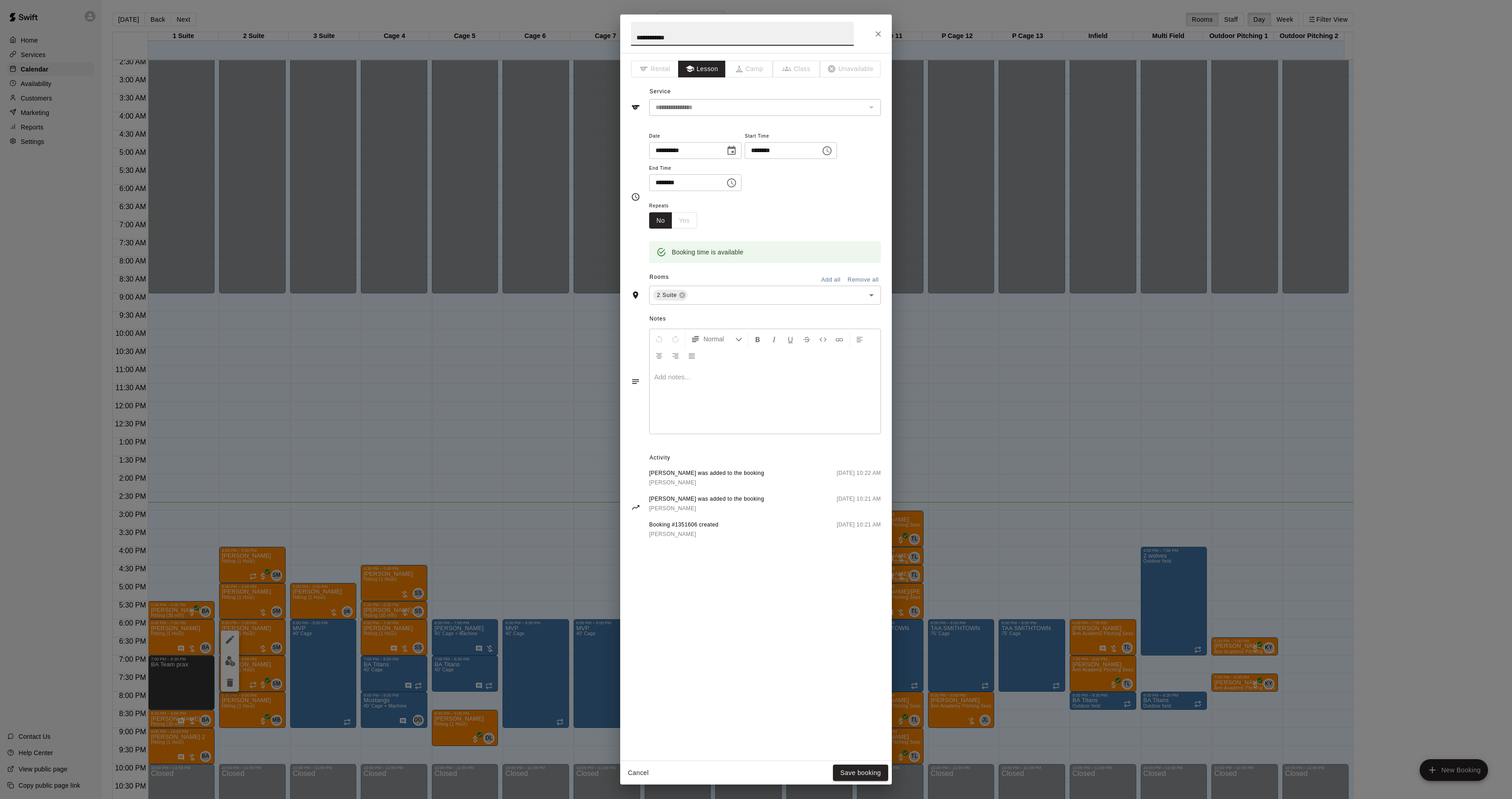
click at [712, 403] on div at bounding box center [765, 400] width 231 height 68
click at [854, 776] on button "Save booking" at bounding box center [861, 774] width 56 height 17
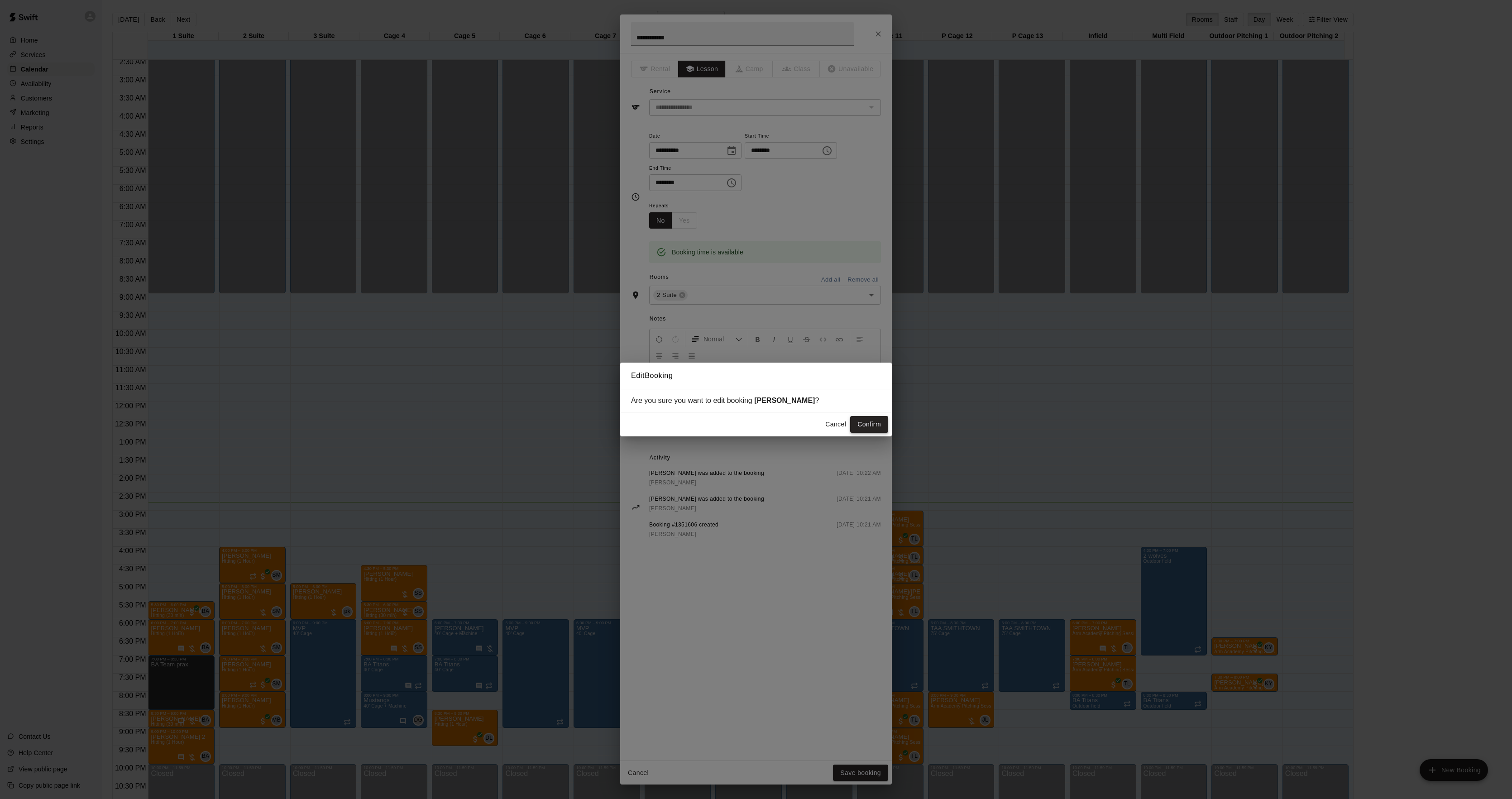
click at [863, 419] on button "Confirm" at bounding box center [869, 425] width 38 height 17
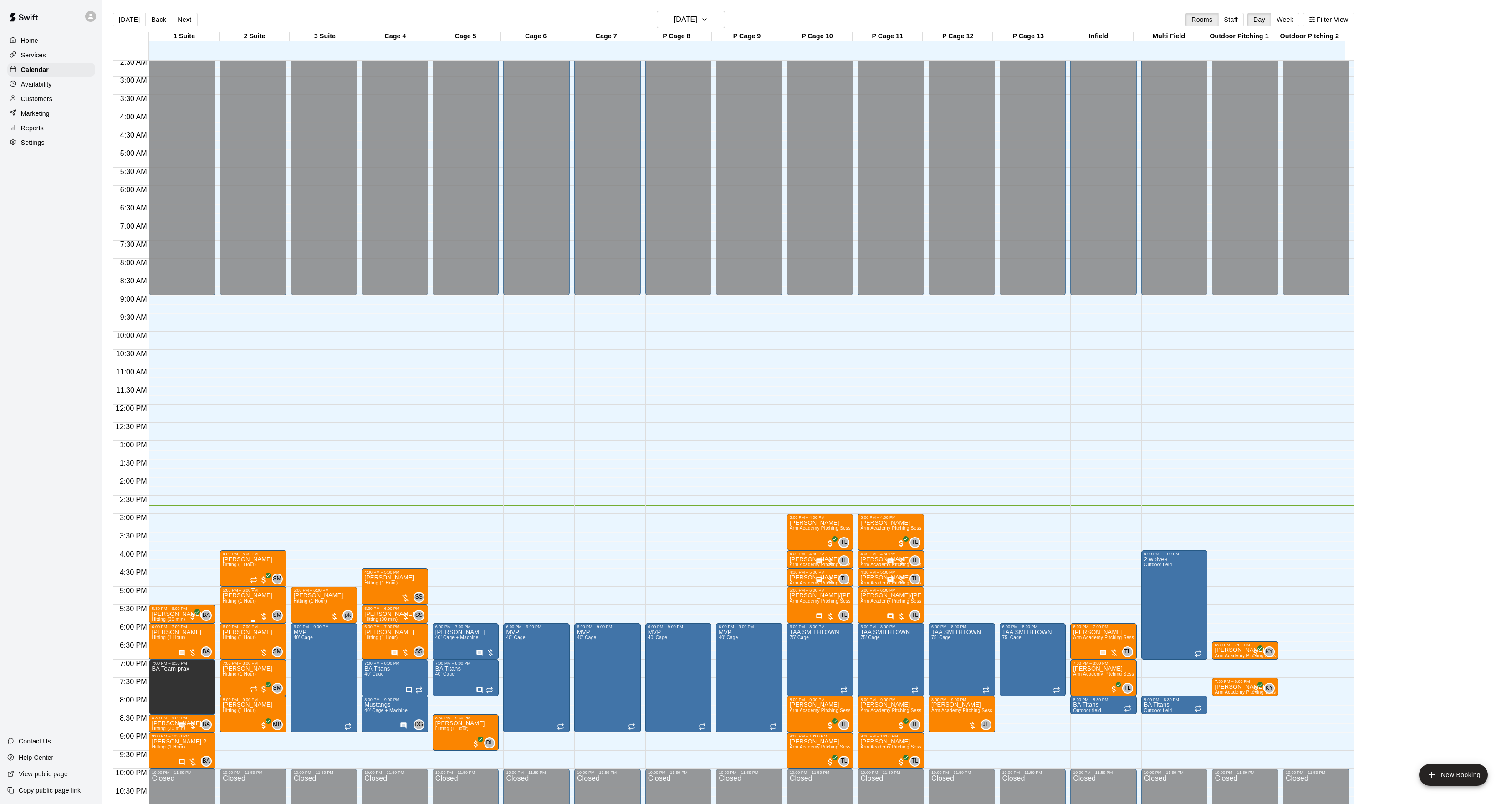
click at [235, 600] on span "Hitting (1 Hour)" at bounding box center [239, 601] width 33 height 5
click at [230, 621] on div at bounding box center [231, 631] width 18 height 61
click at [230, 624] on button "edit" at bounding box center [231, 631] width 18 height 18
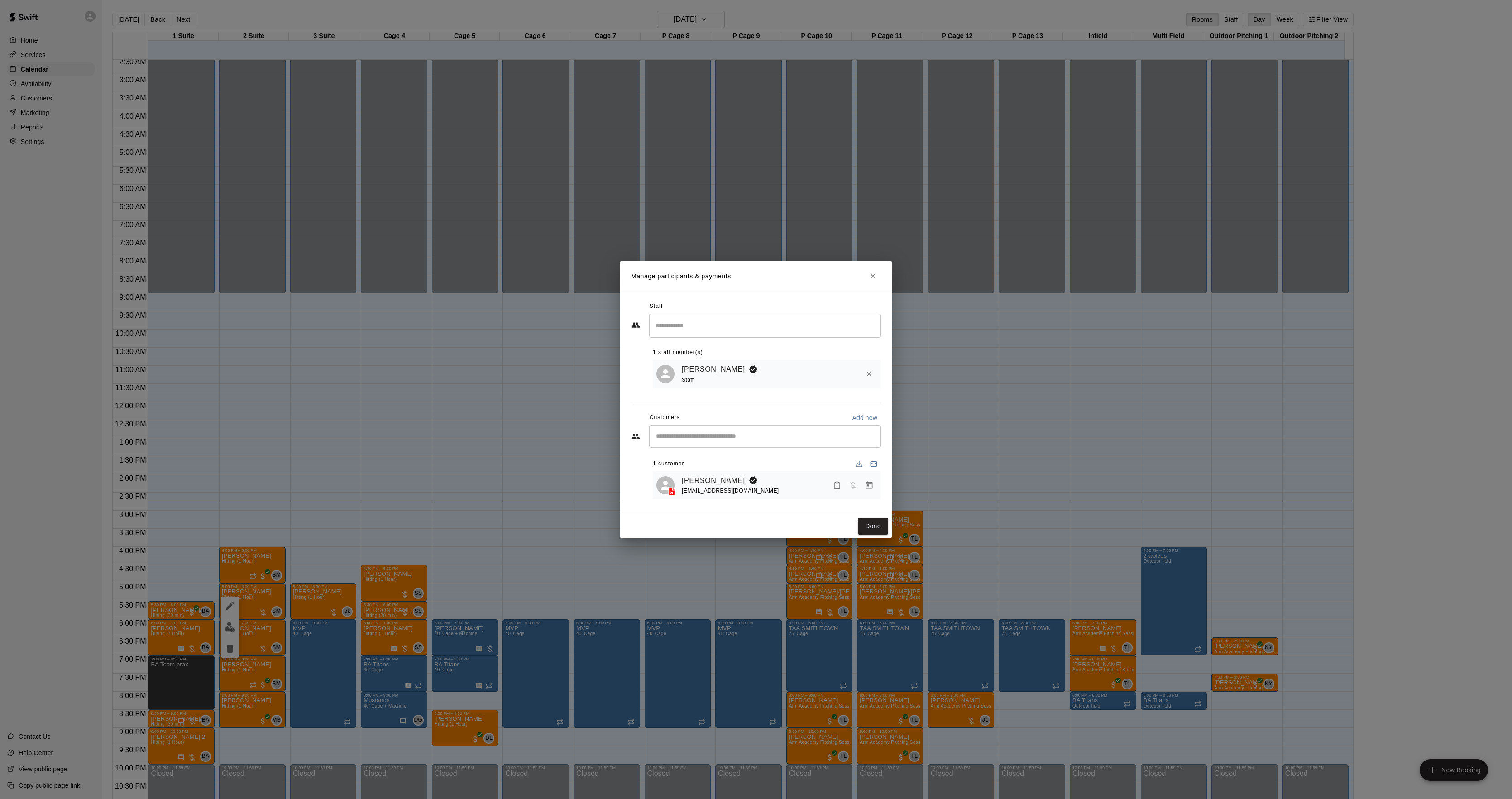
click at [865, 483] on icon "Manage bookings & payment" at bounding box center [869, 486] width 9 height 9
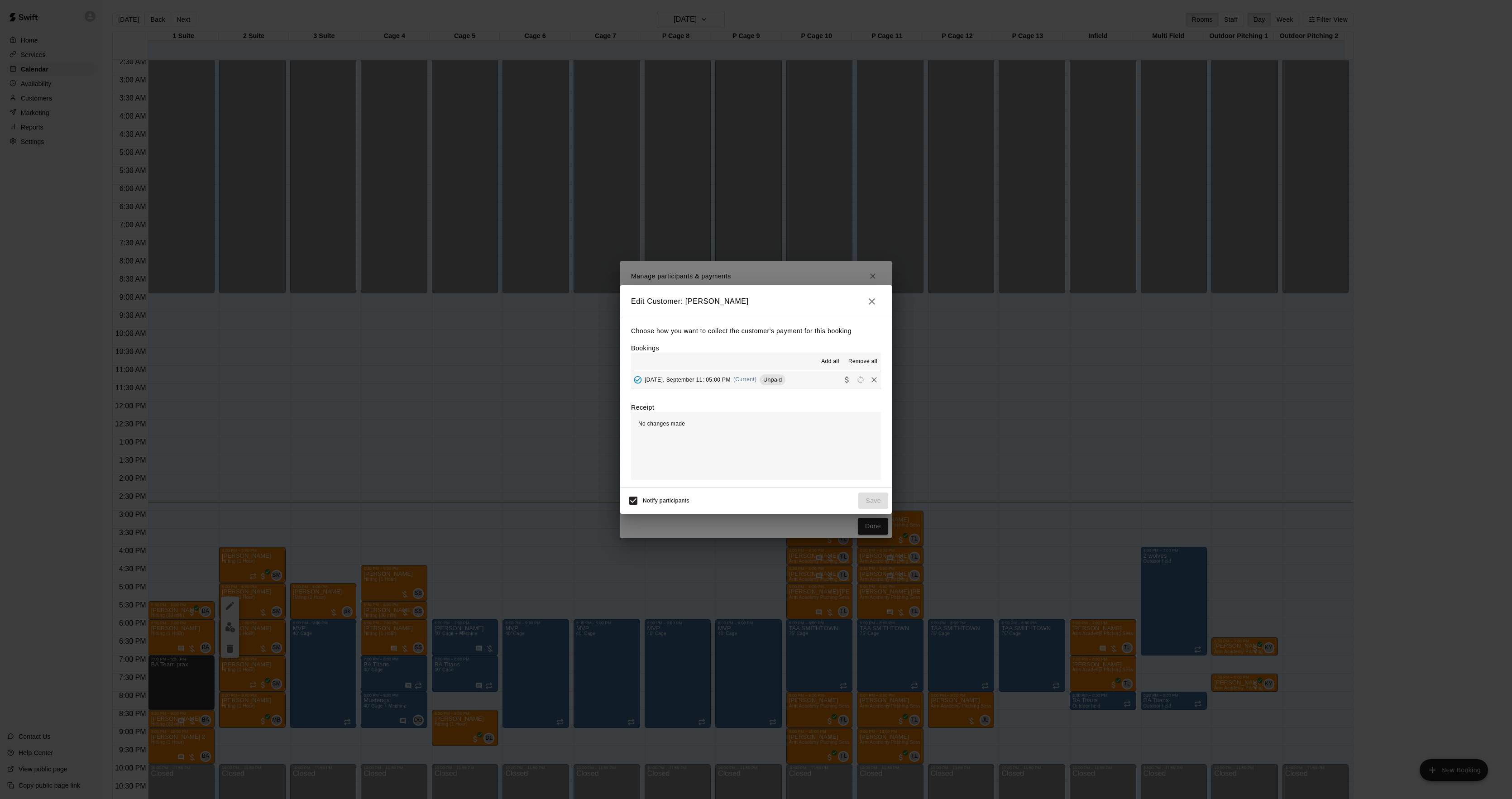
click at [739, 388] on hr at bounding box center [756, 388] width 250 height 1
click at [739, 383] on span "(Current)" at bounding box center [745, 379] width 24 height 6
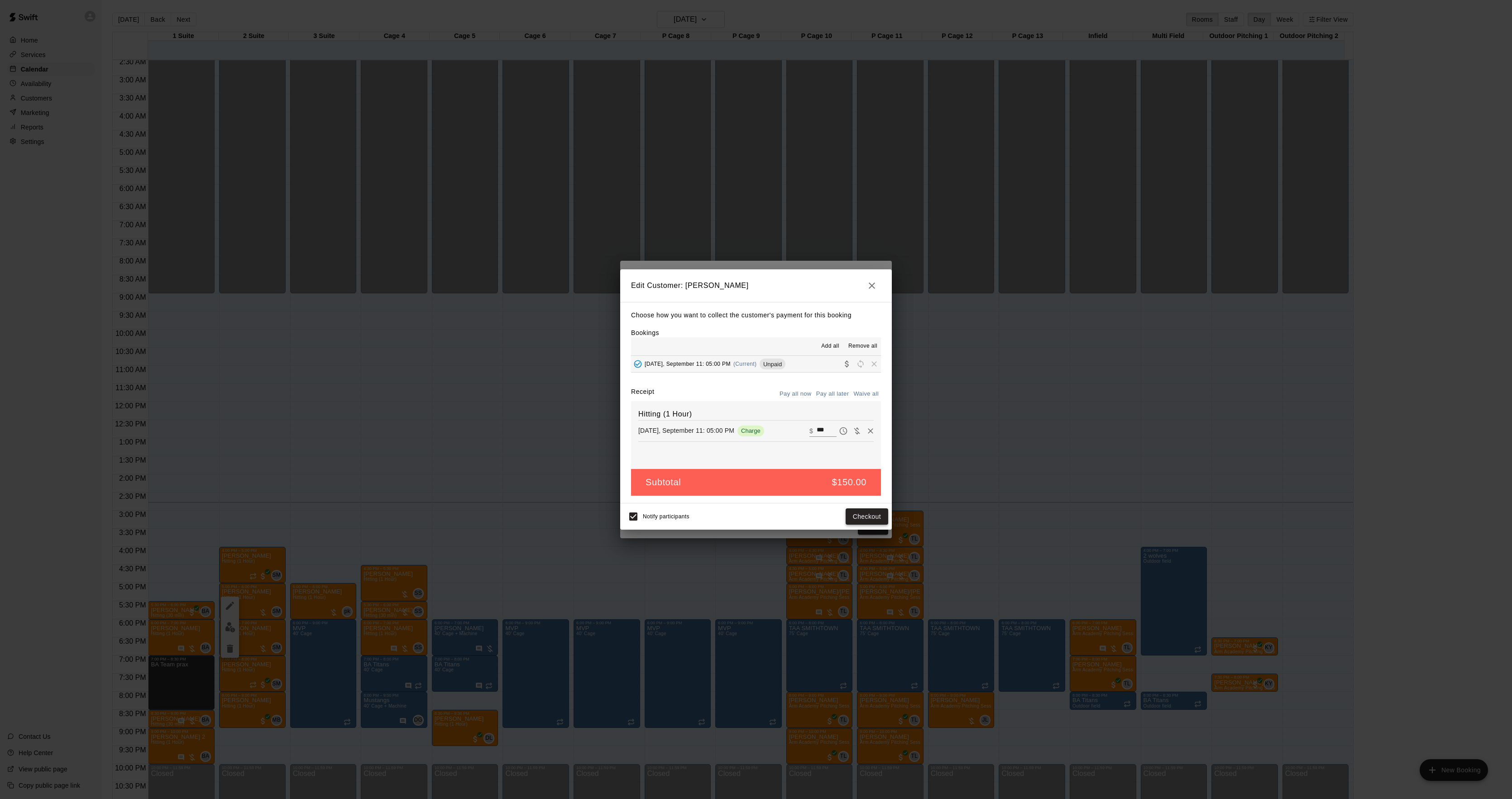
click at [870, 516] on button "Checkout" at bounding box center [867, 517] width 42 height 17
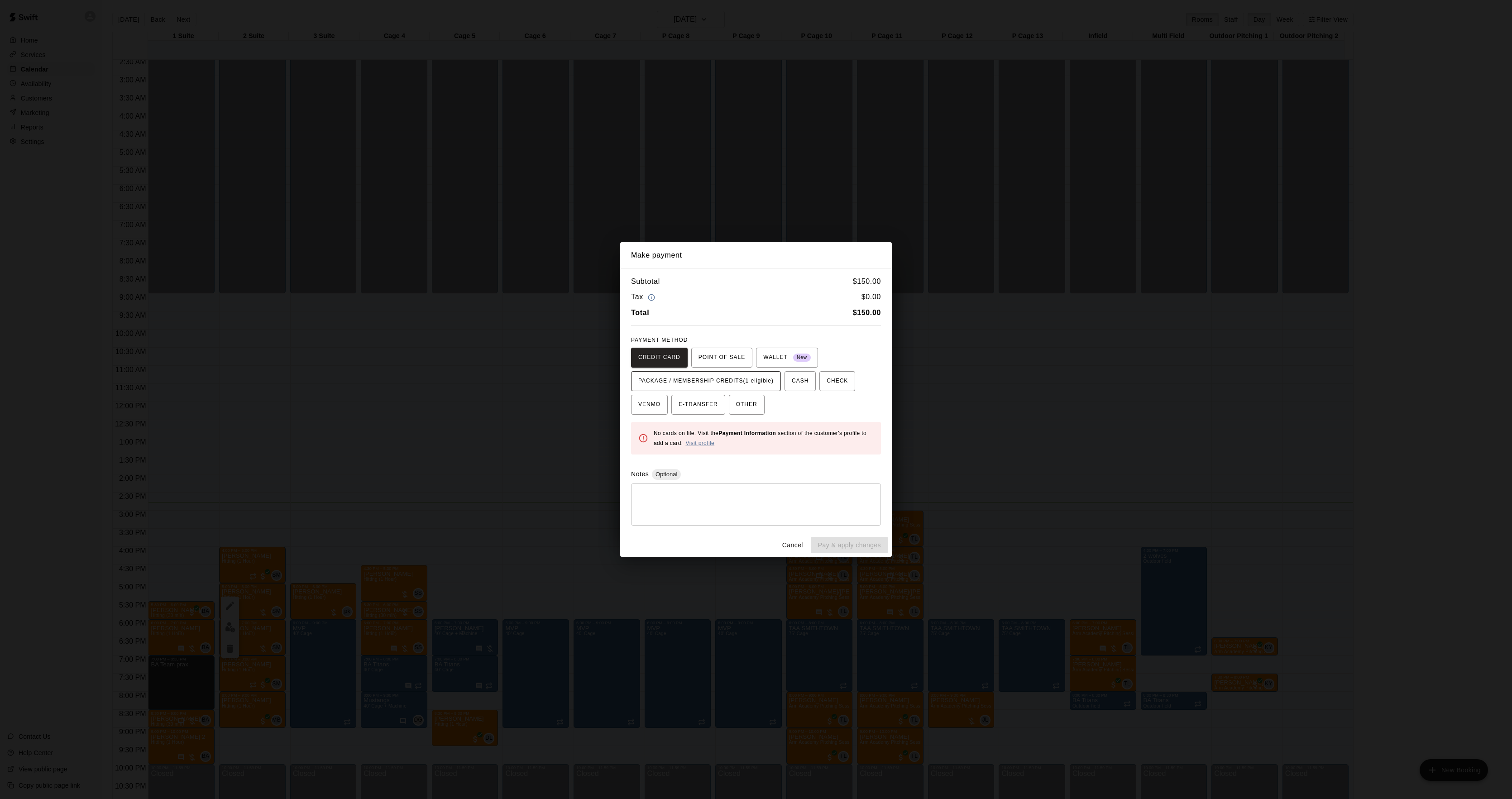
click at [706, 389] on button "PACKAGE / MEMBERSHIP CREDITS (1 eligible)" at bounding box center [706, 381] width 150 height 20
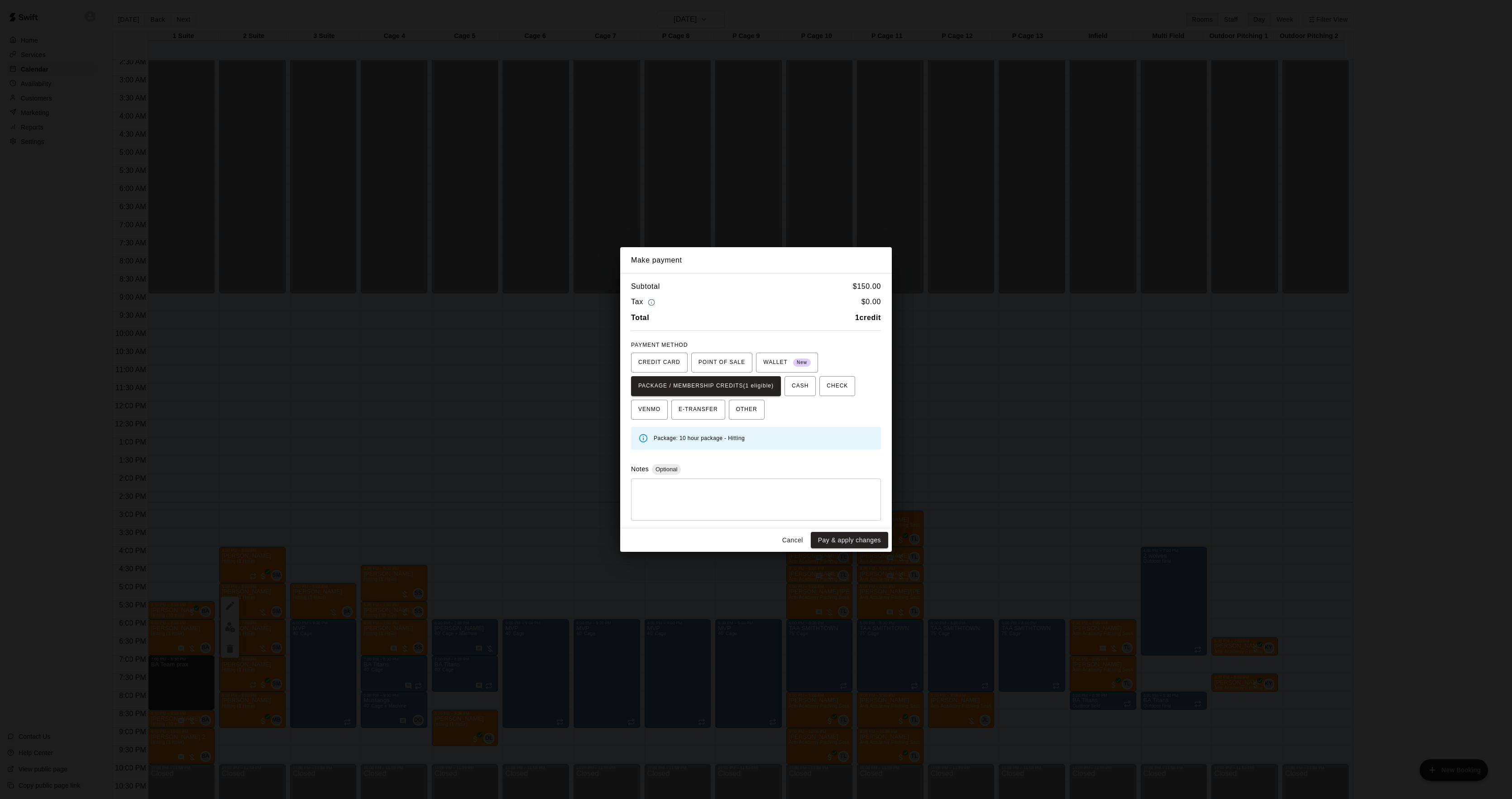
click at [848, 532] on div "Cancel Pay & apply changes" at bounding box center [756, 540] width 272 height 24
click at [848, 533] on button "Pay & apply changes" at bounding box center [850, 540] width 77 height 17
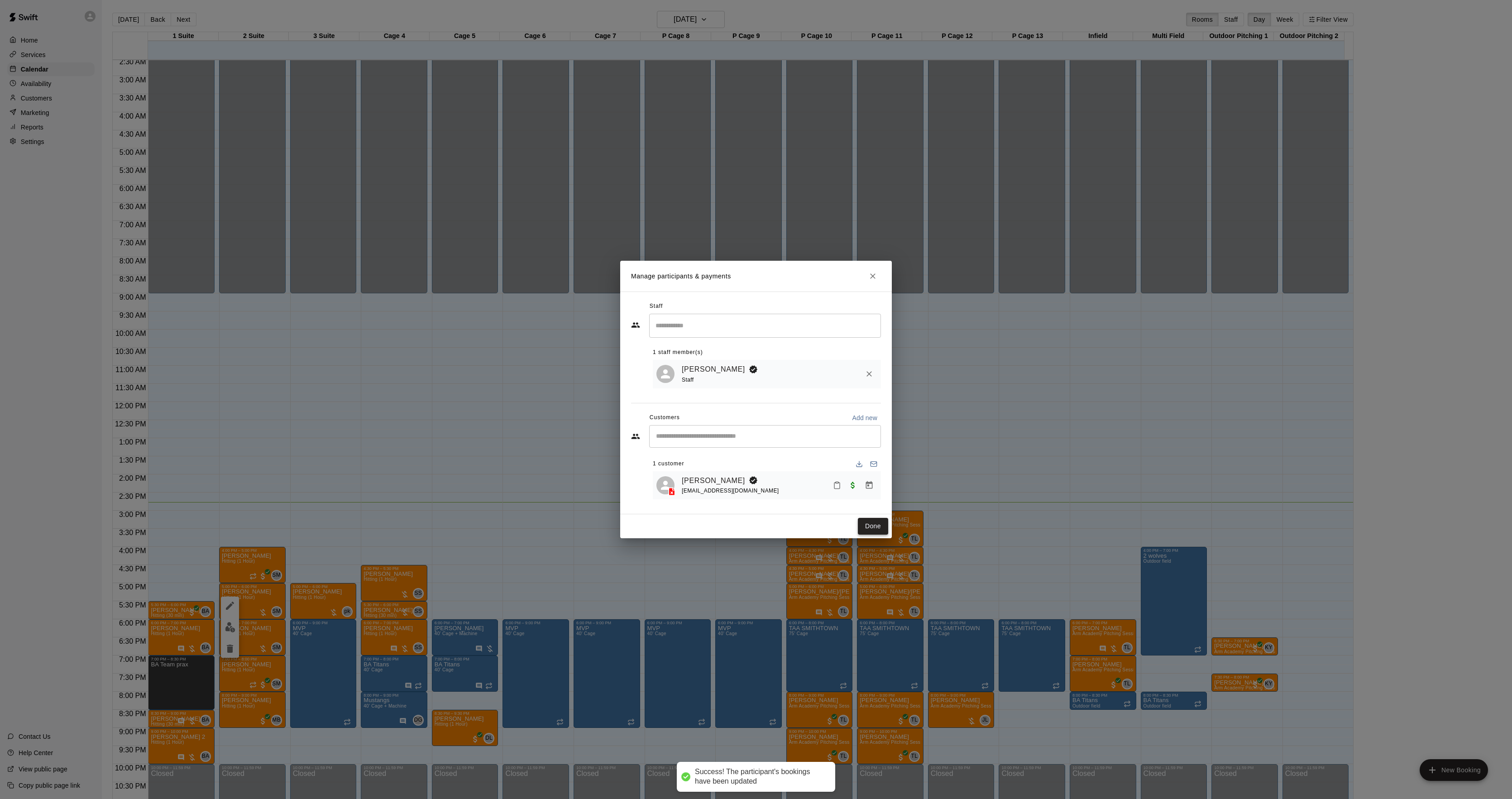
click at [871, 527] on button "Done" at bounding box center [873, 526] width 30 height 17
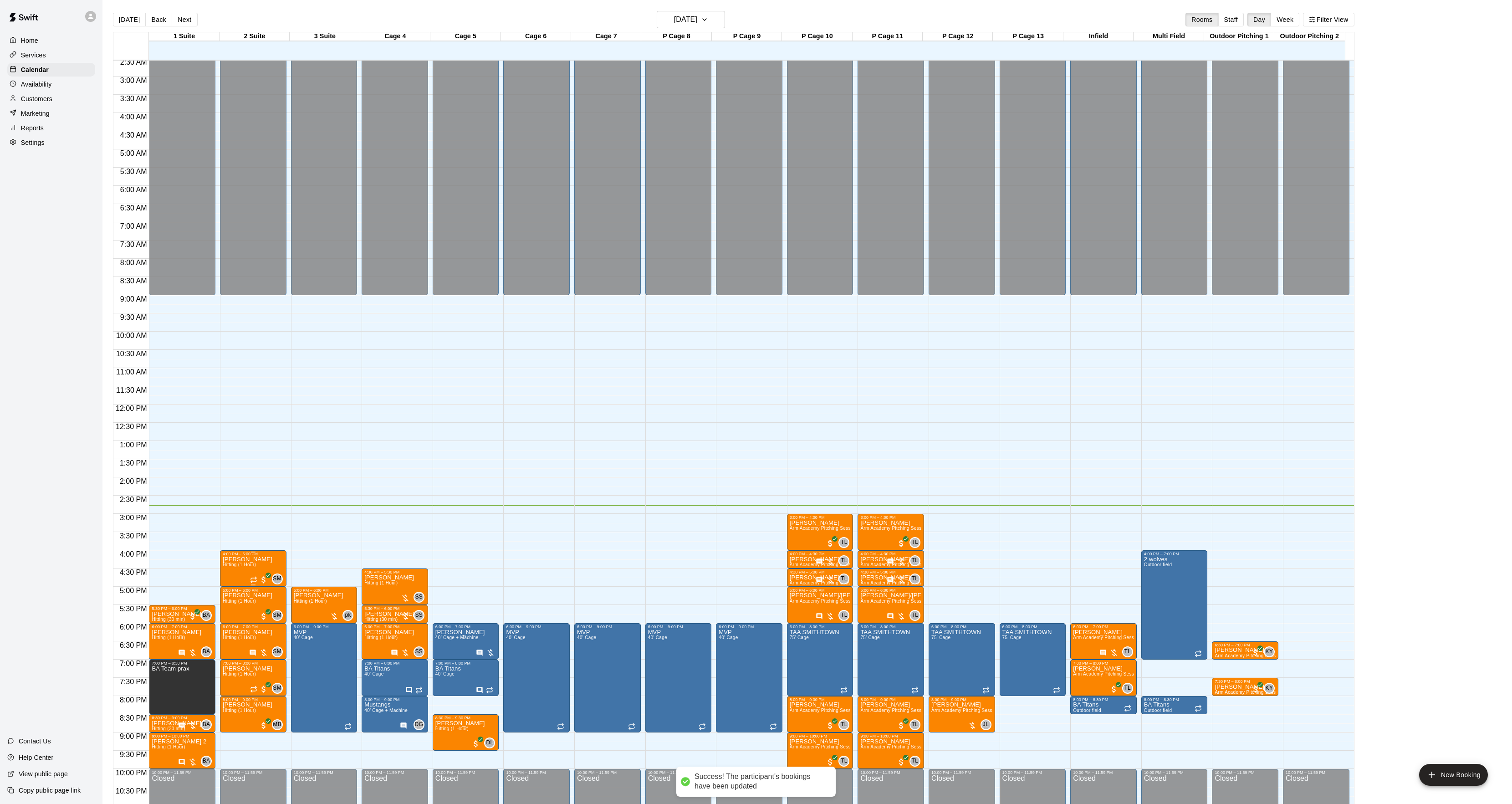
click at [353, 626] on div at bounding box center [760, 402] width 1521 height 804
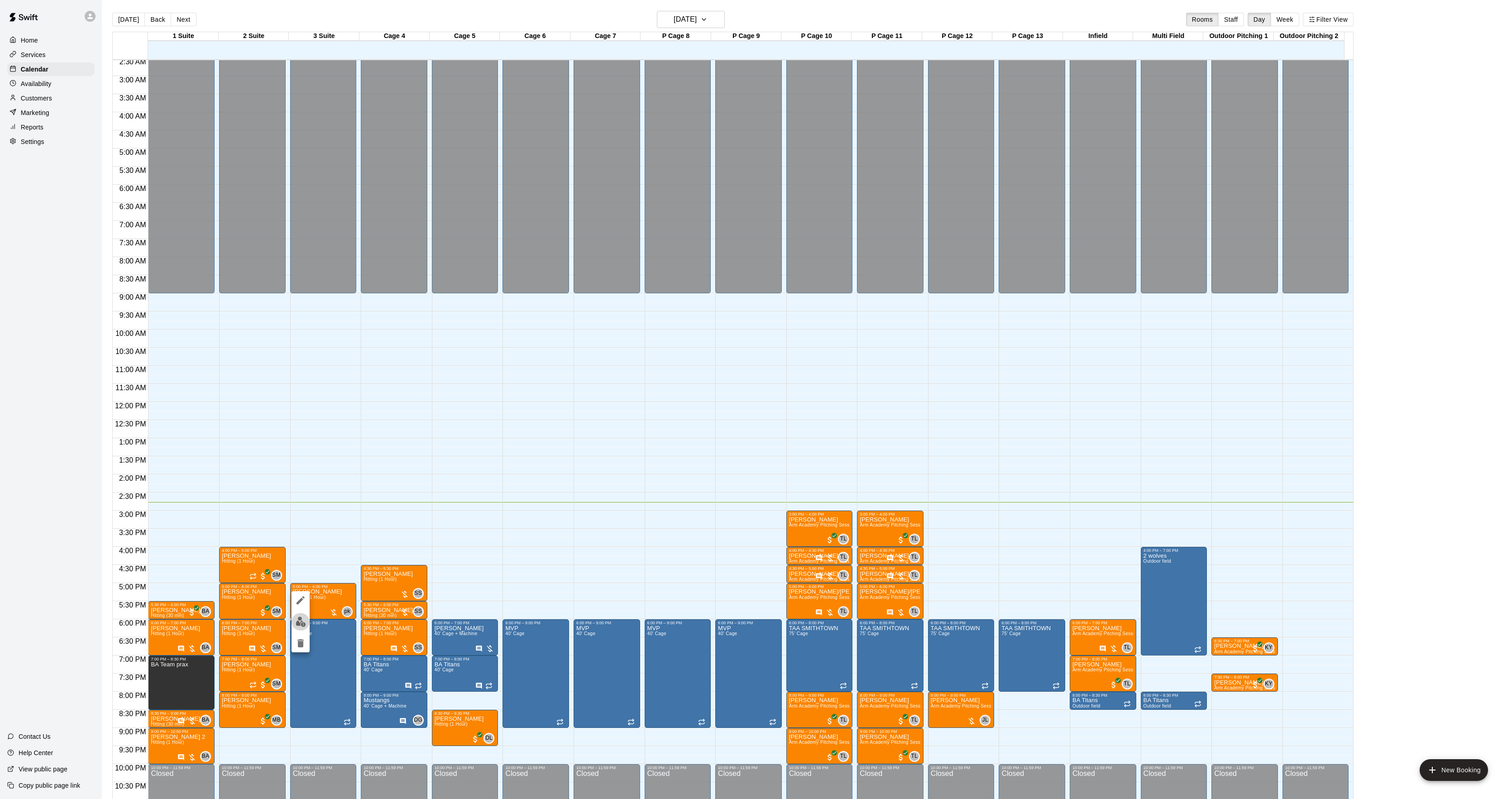
click at [306, 628] on button "edit" at bounding box center [300, 621] width 18 height 18
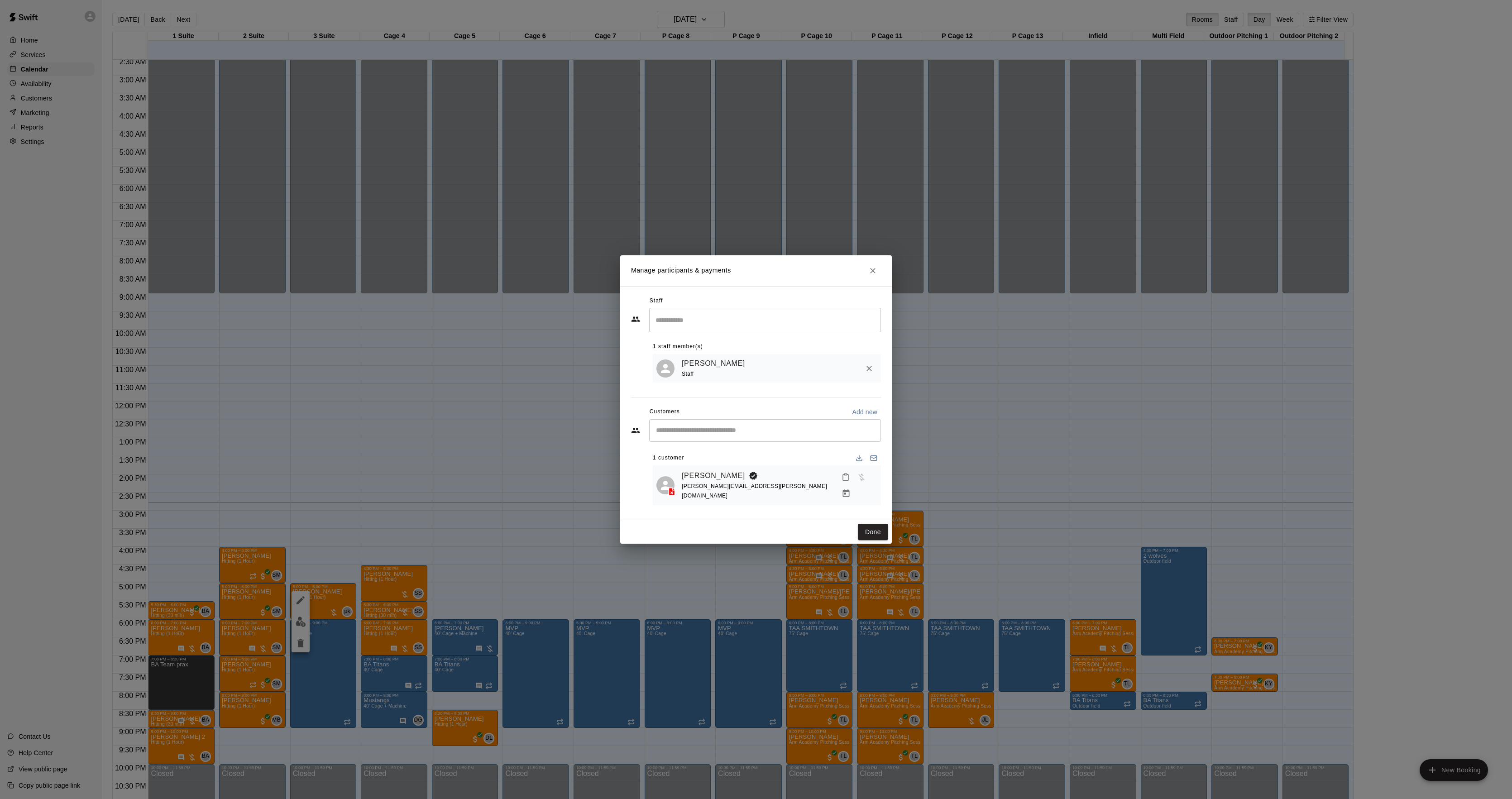
click at [854, 486] on button "Manage bookings & payment" at bounding box center [846, 493] width 16 height 16
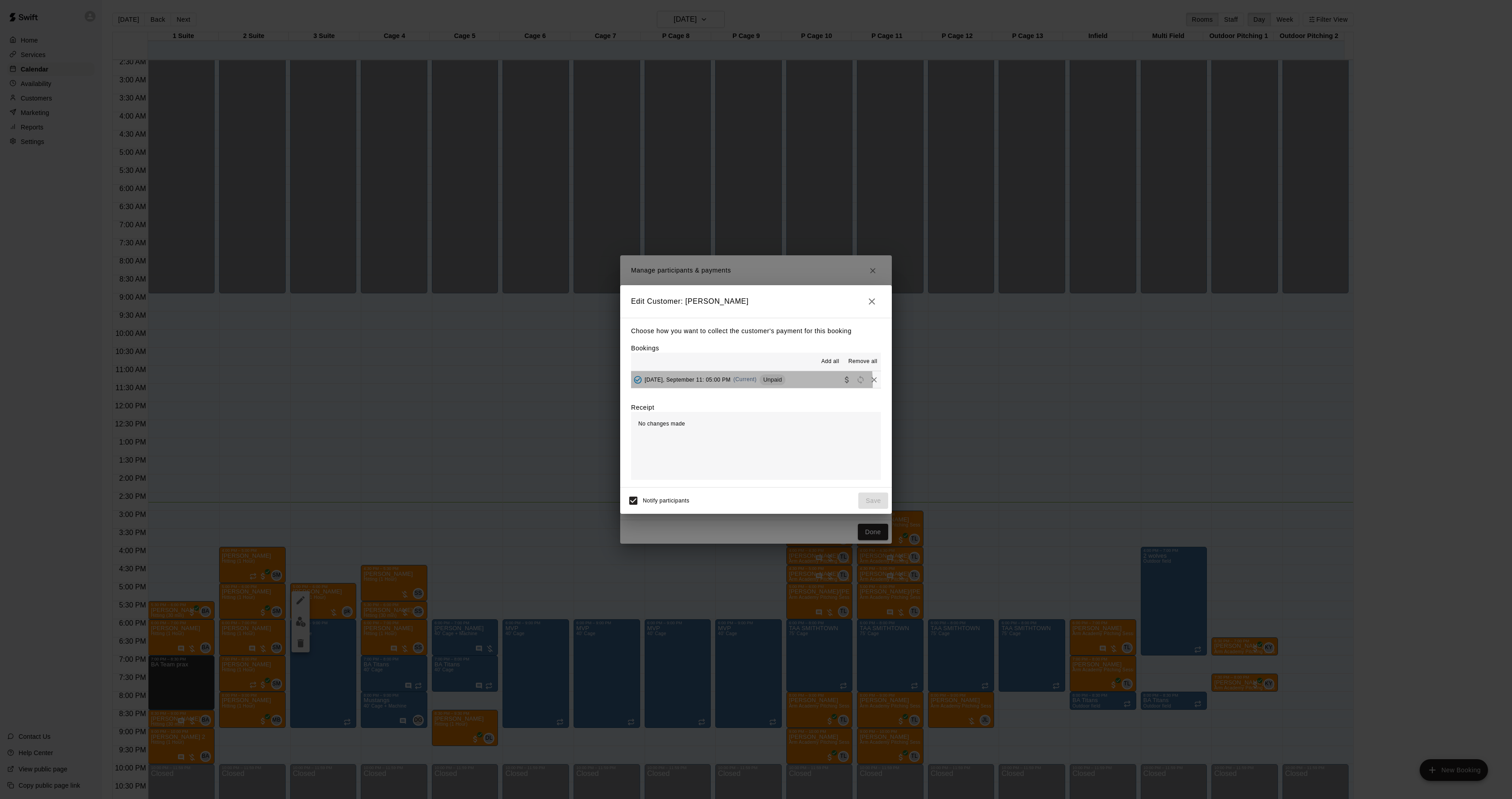
click at [738, 384] on div "[DATE], September 11: 05:00 PM (Current) Unpaid" at bounding box center [709, 380] width 154 height 14
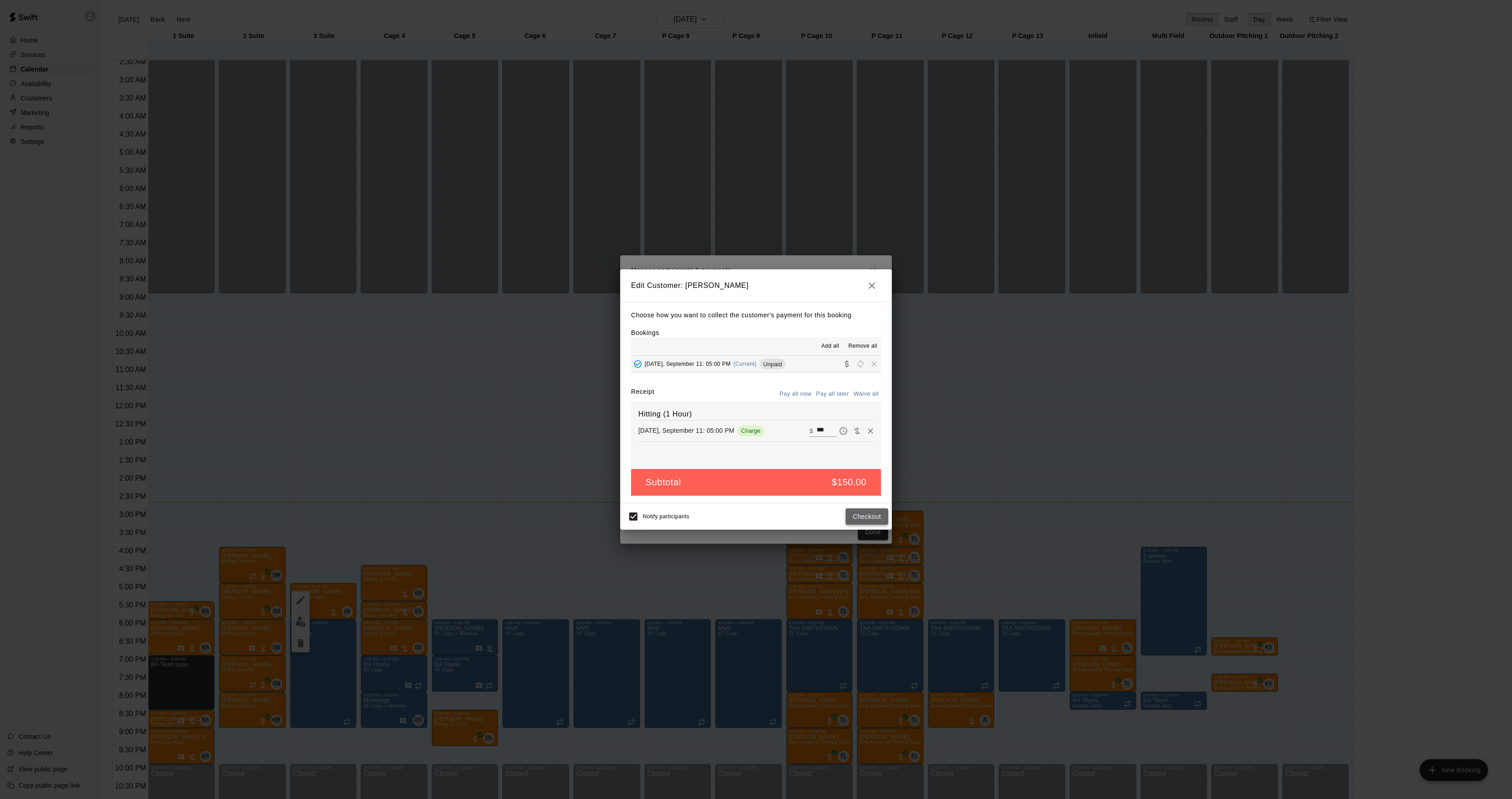
click at [854, 519] on button "Checkout" at bounding box center [867, 517] width 42 height 17
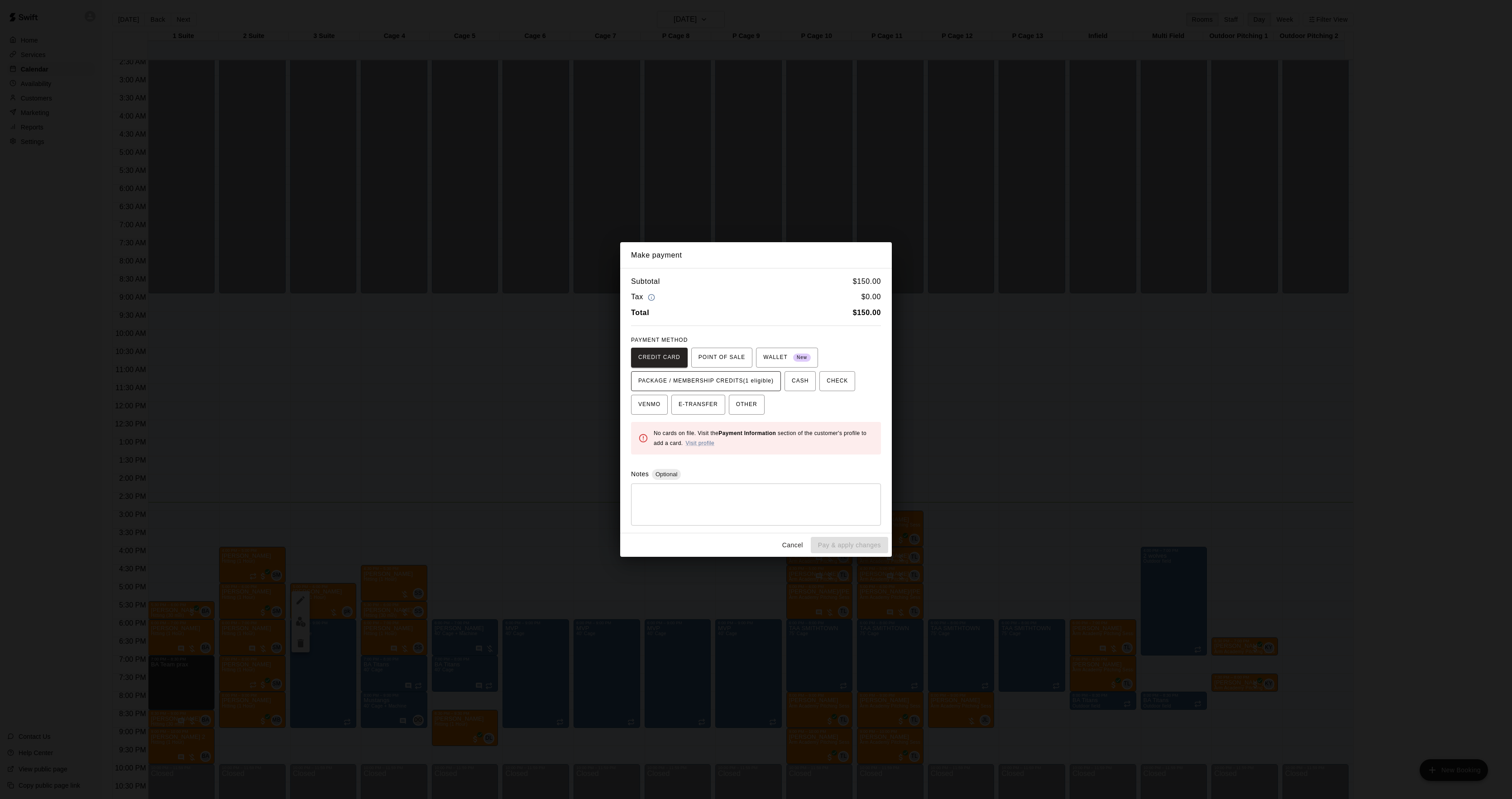
click at [687, 383] on span "PACKAGE / MEMBERSHIP CREDITS (1 eligible)" at bounding box center [705, 381] width 135 height 15
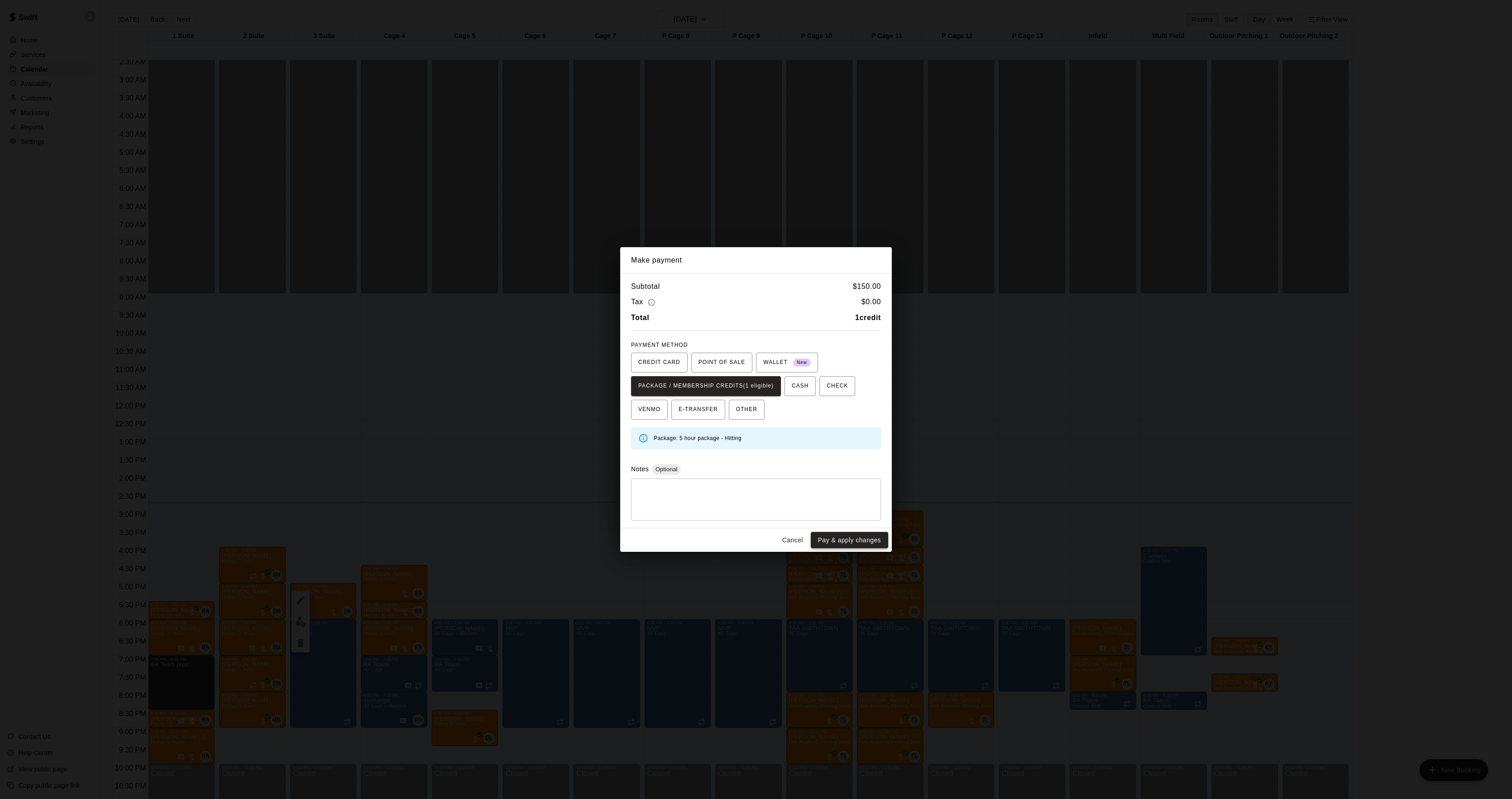
click at [841, 543] on button "Pay & apply changes" at bounding box center [850, 540] width 77 height 17
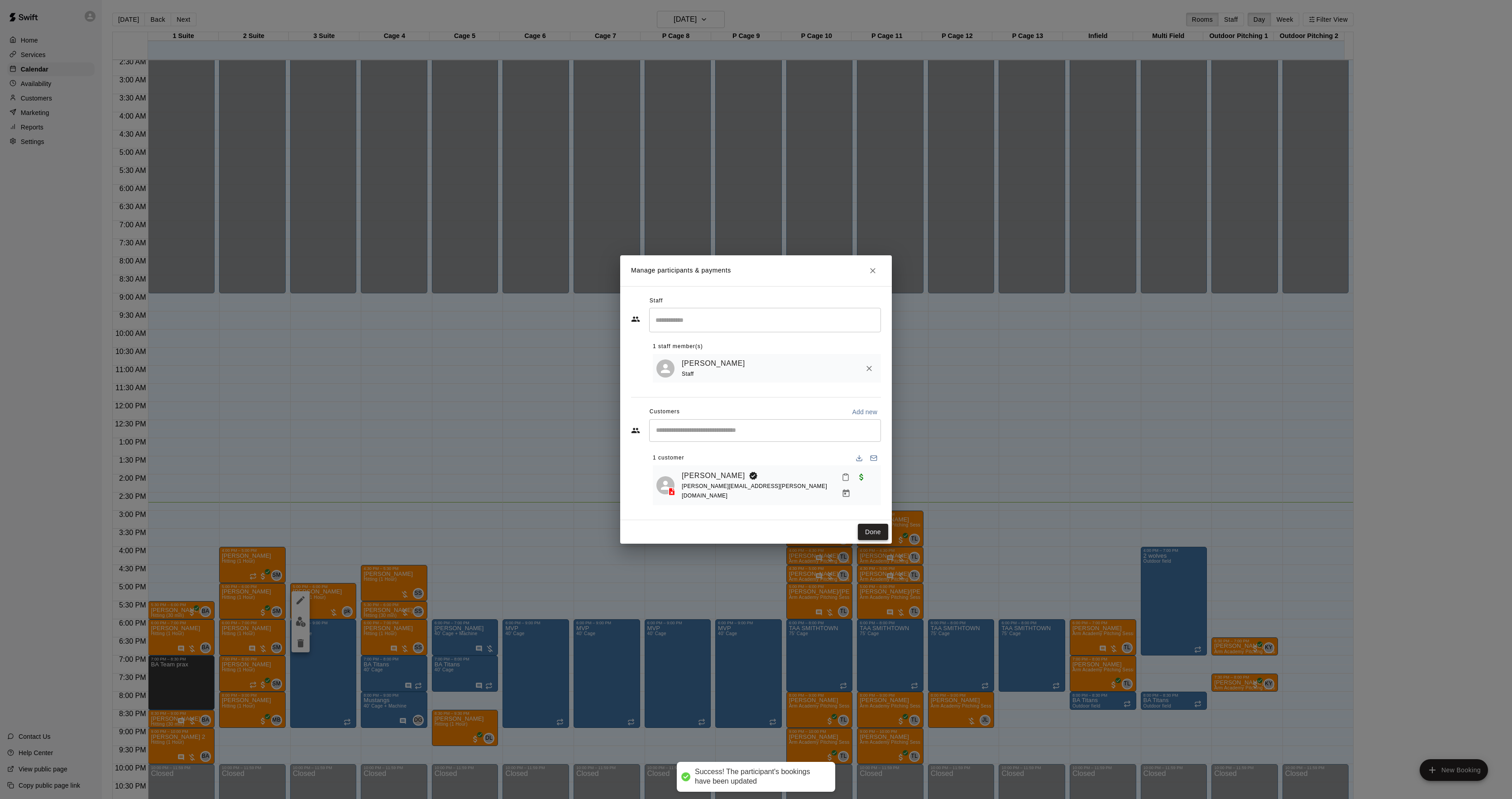
click at [873, 526] on button "Done" at bounding box center [873, 533] width 30 height 17
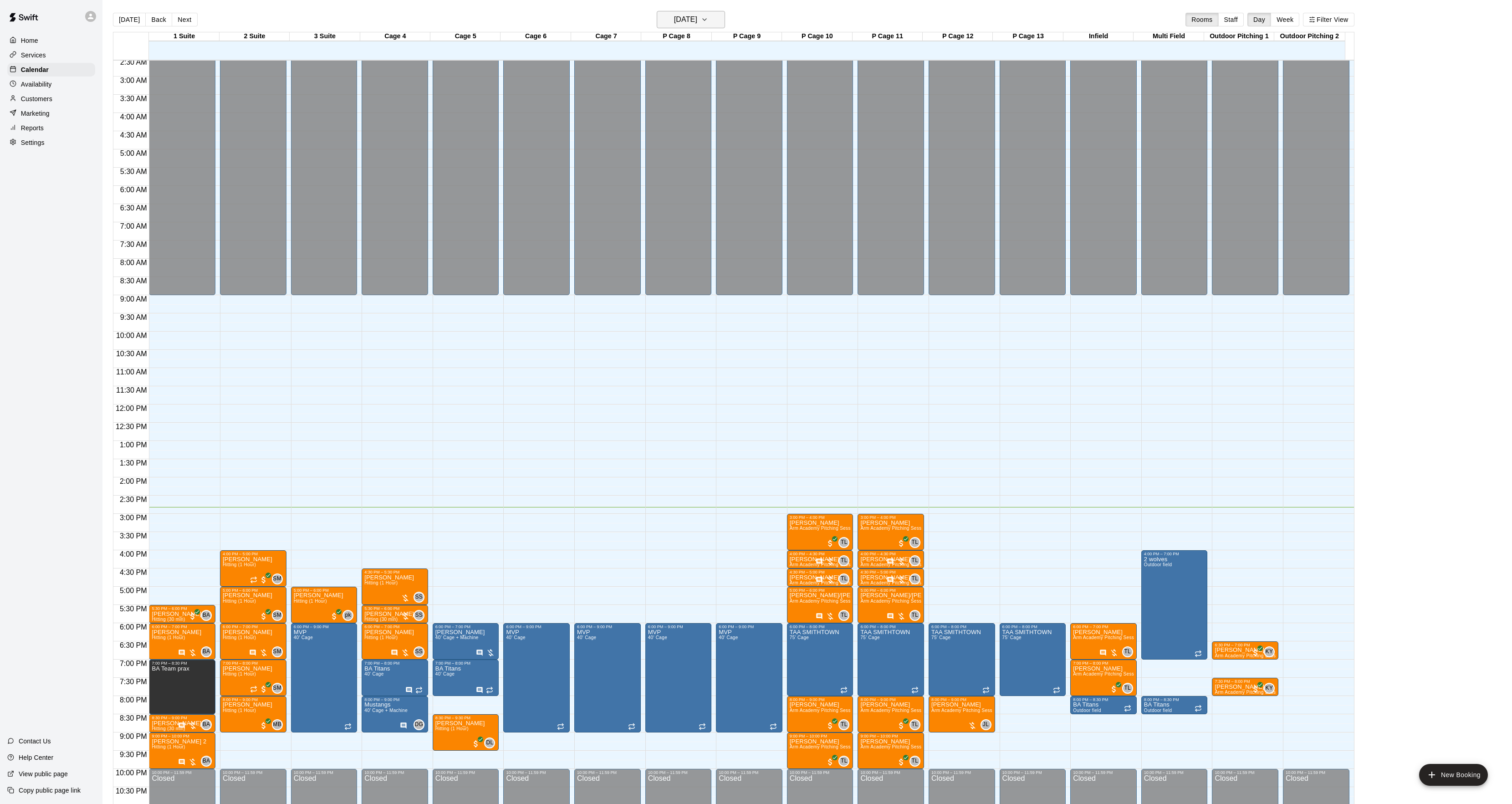
click at [674, 15] on h6 "[DATE]" at bounding box center [686, 19] width 23 height 12
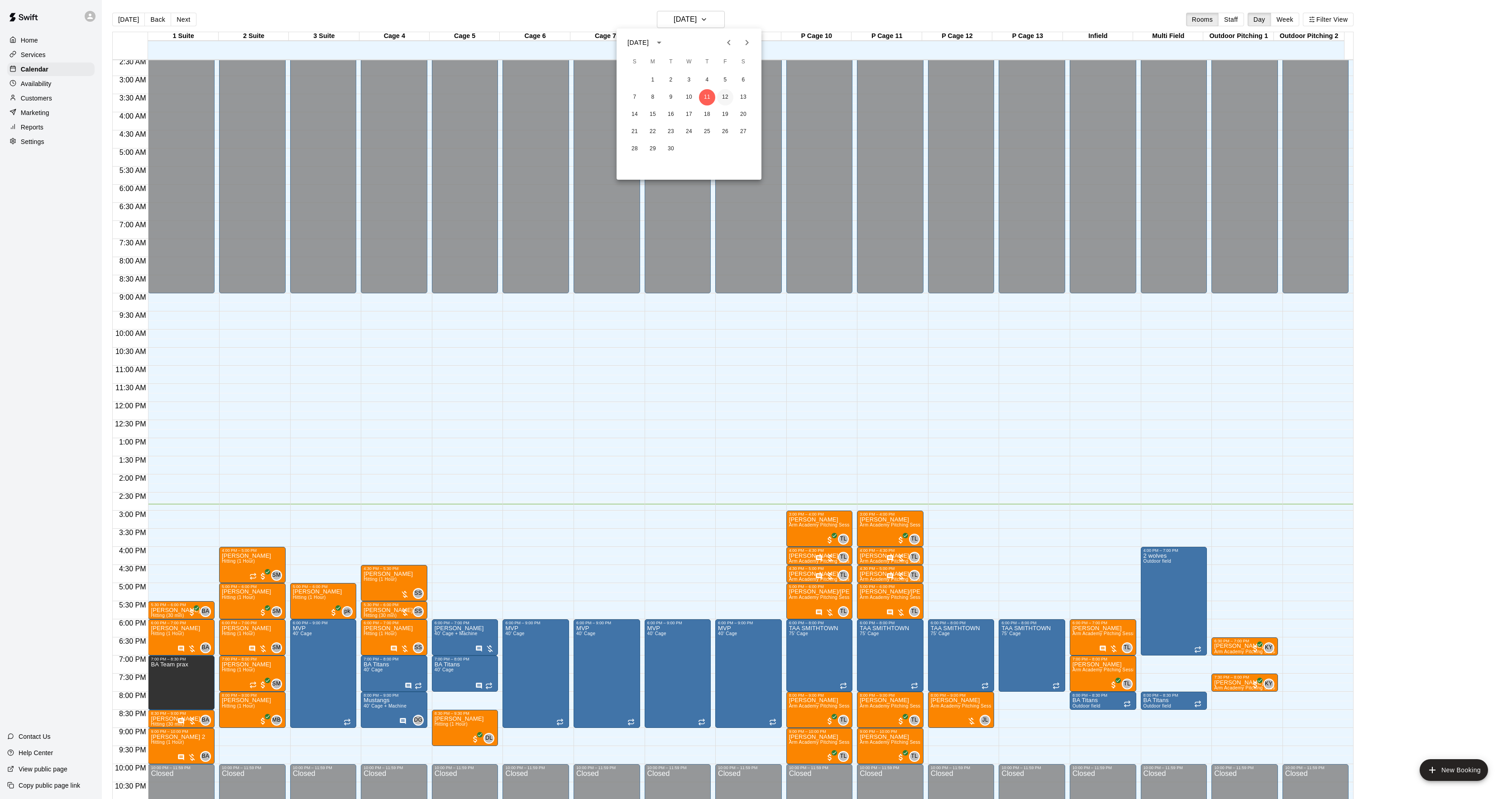
click at [728, 94] on button "12" at bounding box center [725, 97] width 16 height 16
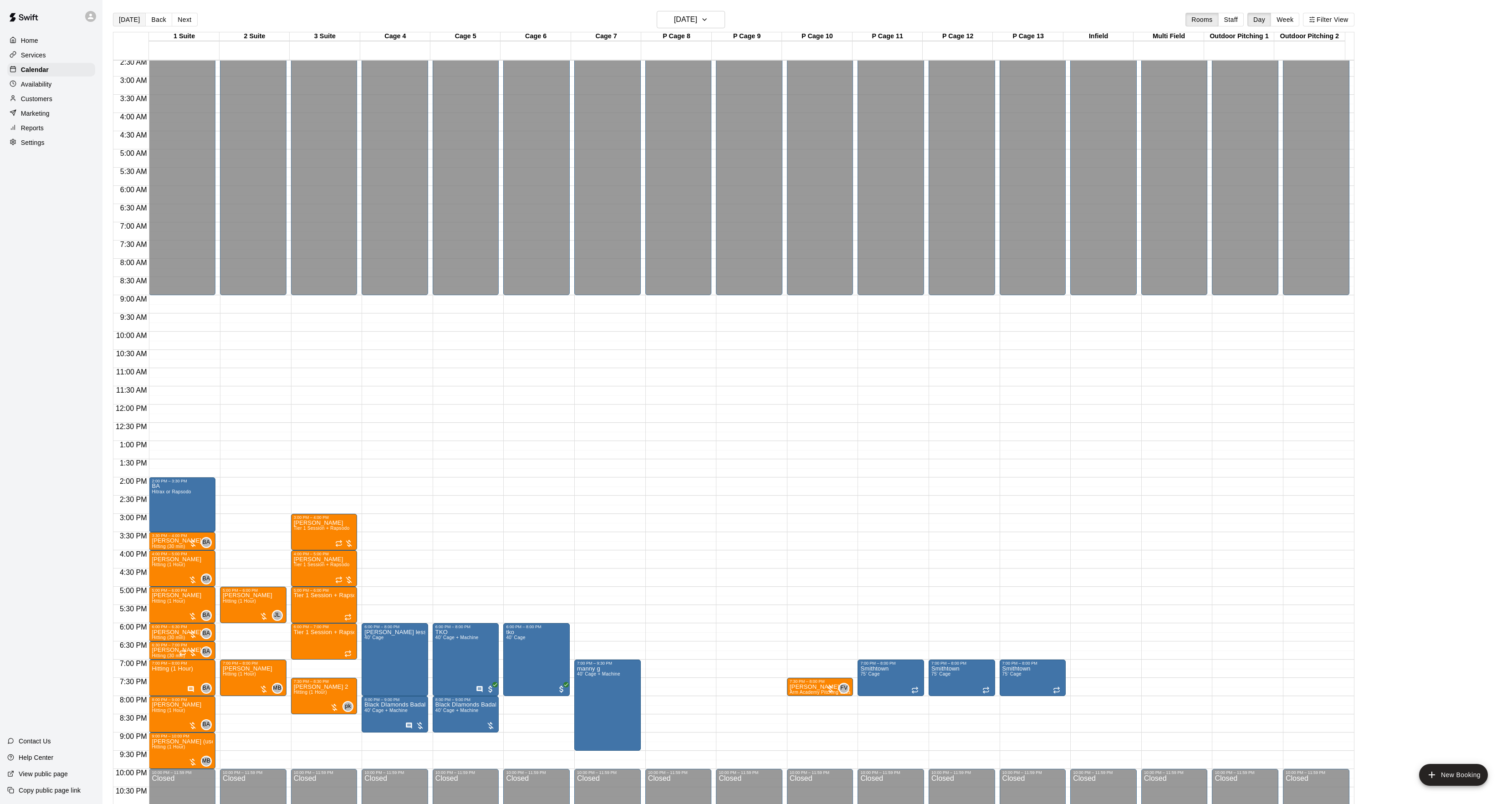
click at [119, 13] on button "[DATE]" at bounding box center [129, 19] width 33 height 14
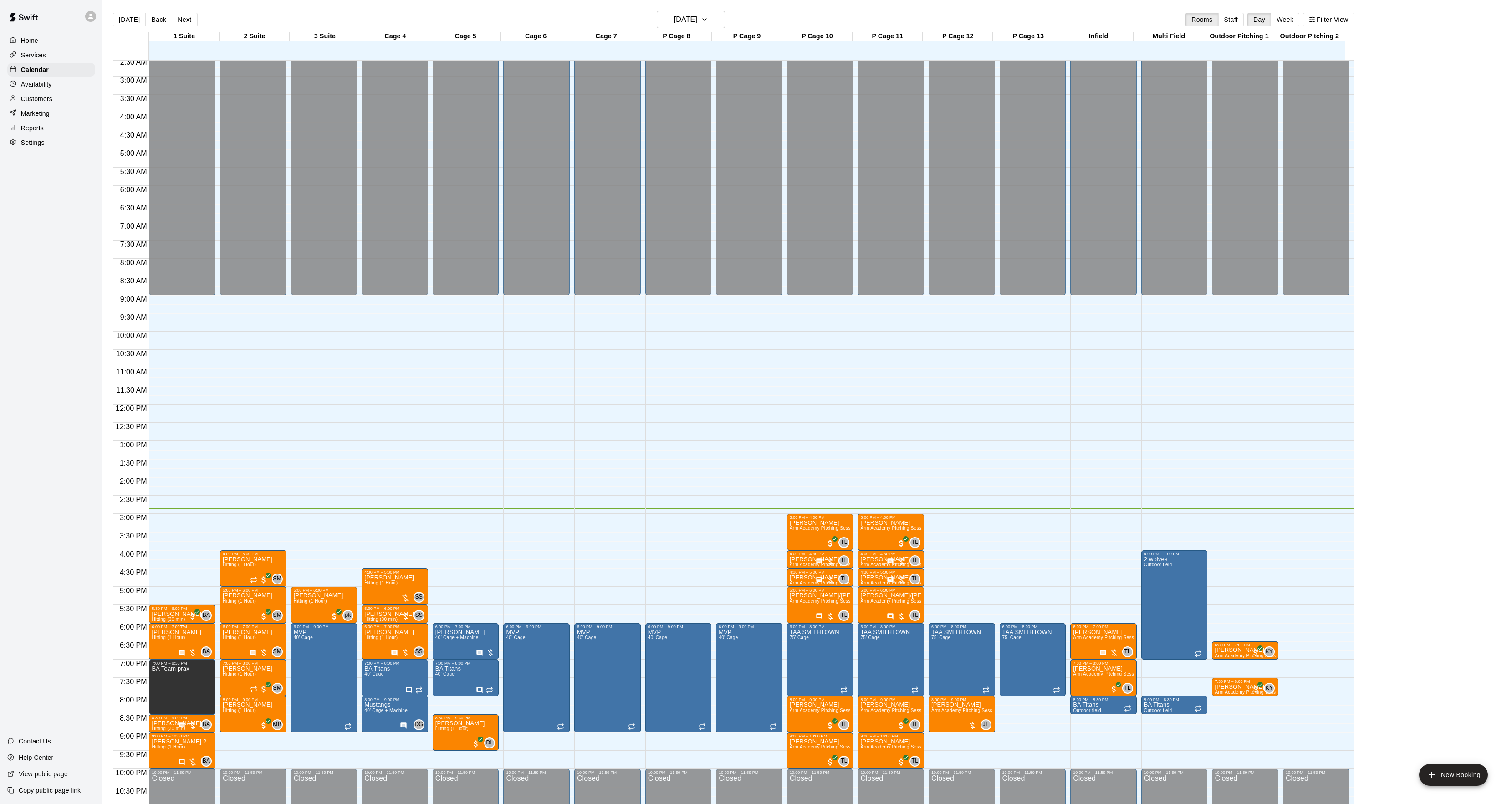
click at [168, 636] on span "Hitting (1 Hour)" at bounding box center [168, 638] width 33 height 5
click at [162, 670] on img "edit" at bounding box center [161, 667] width 10 height 10
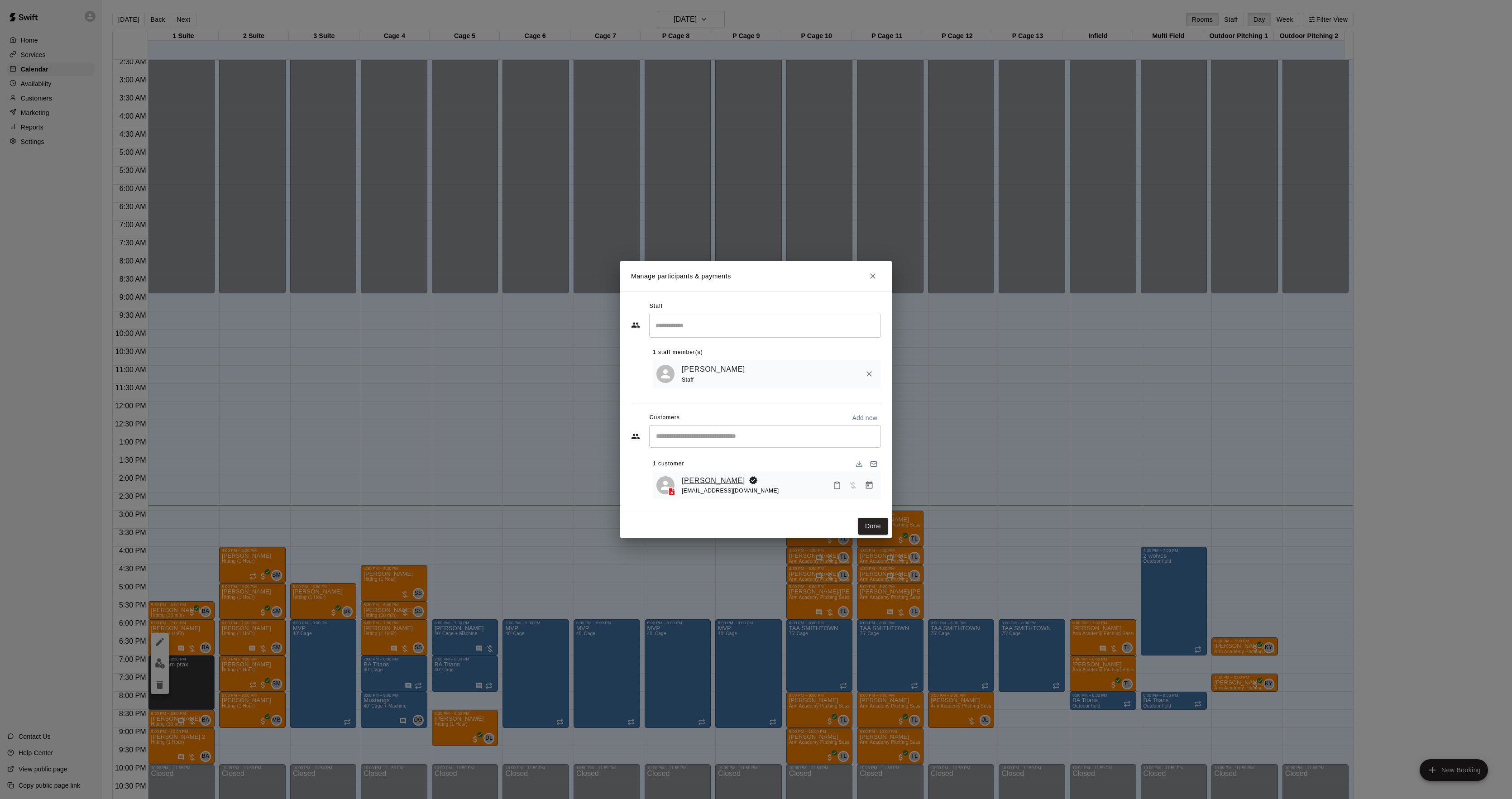
click at [699, 476] on link "[PERSON_NAME]" at bounding box center [713, 480] width 63 height 12
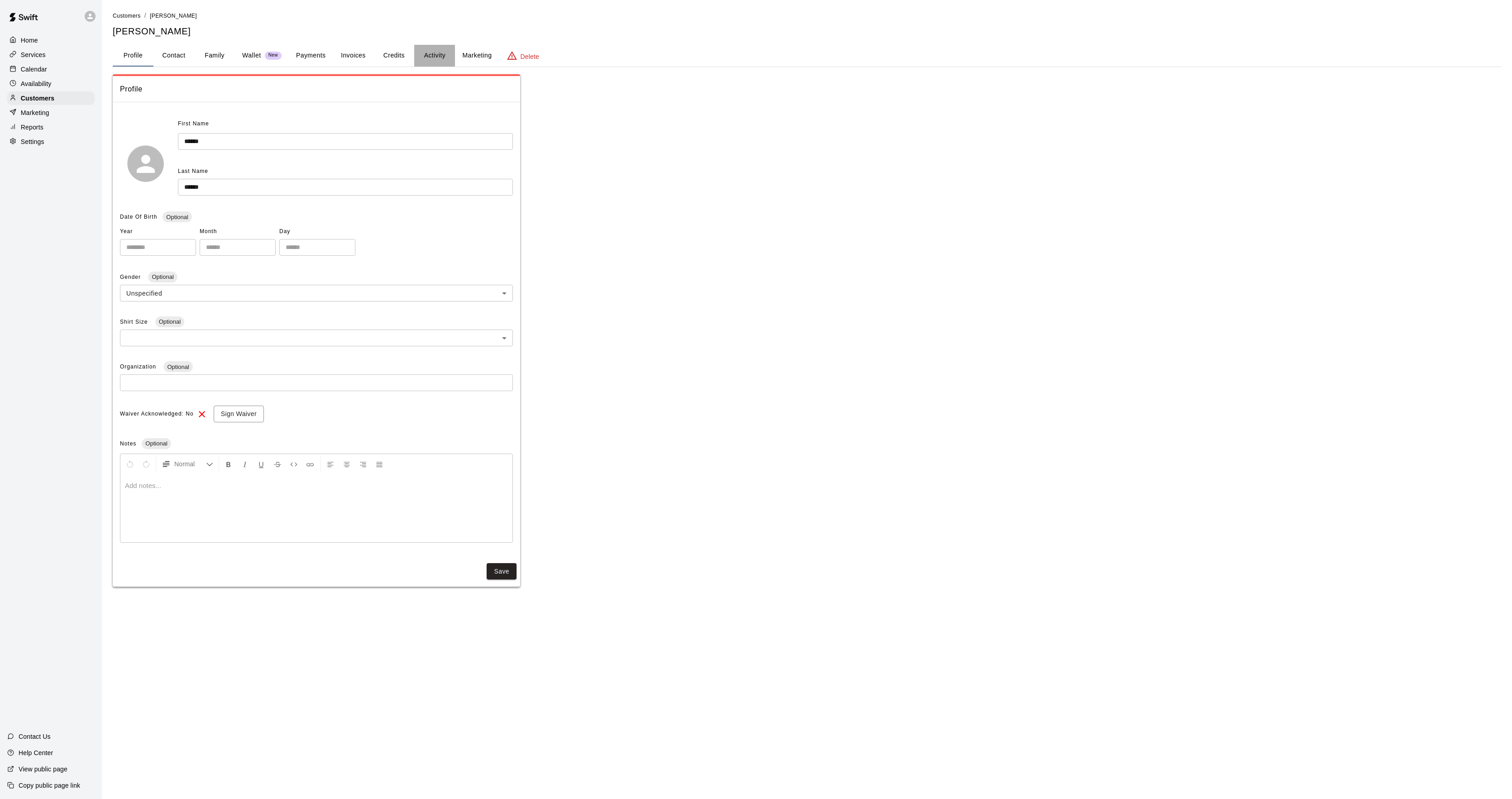
click at [429, 63] on button "Activity" at bounding box center [435, 56] width 41 height 22
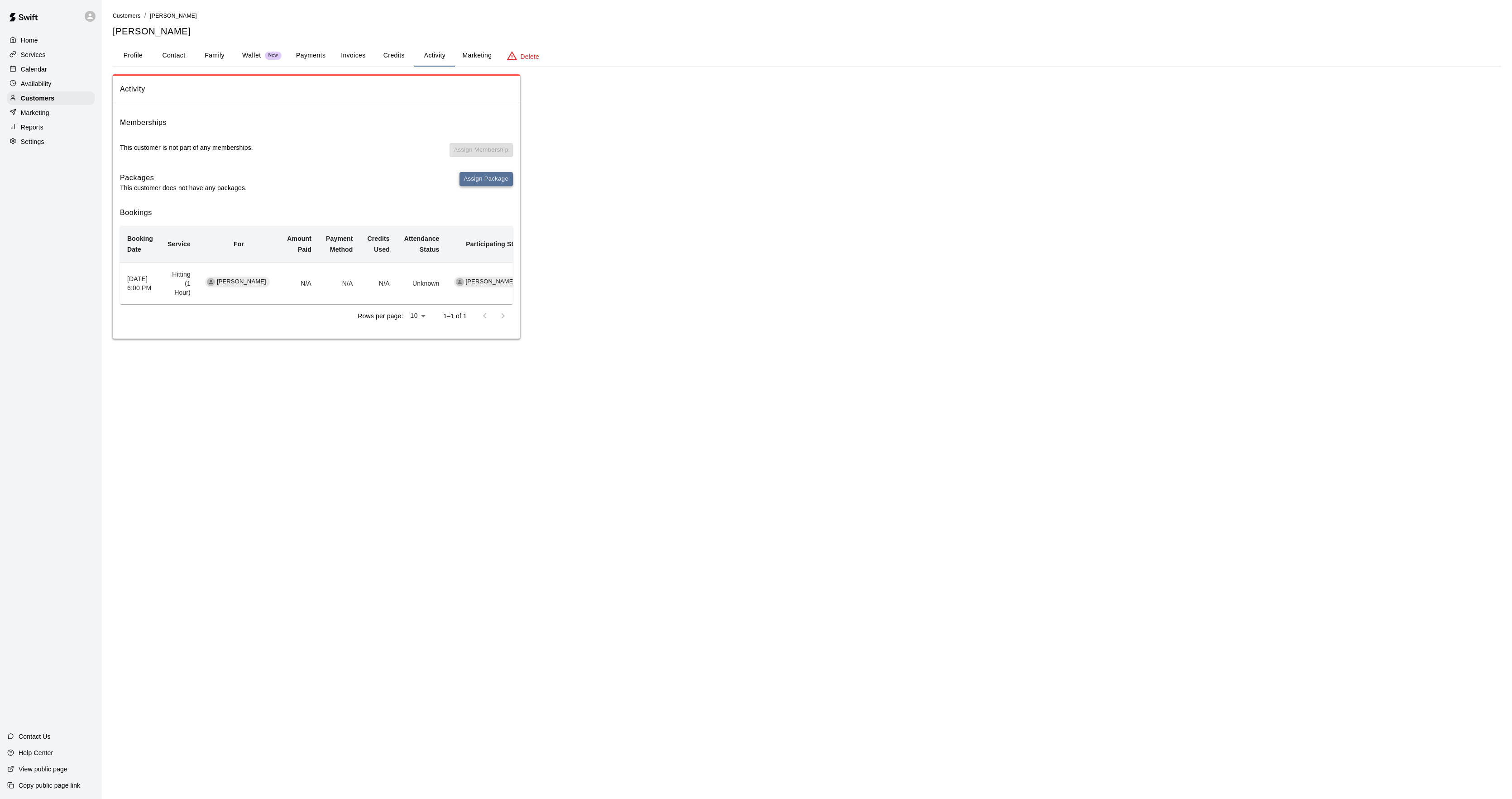
click at [491, 179] on button "Assign Package" at bounding box center [485, 179] width 53 height 14
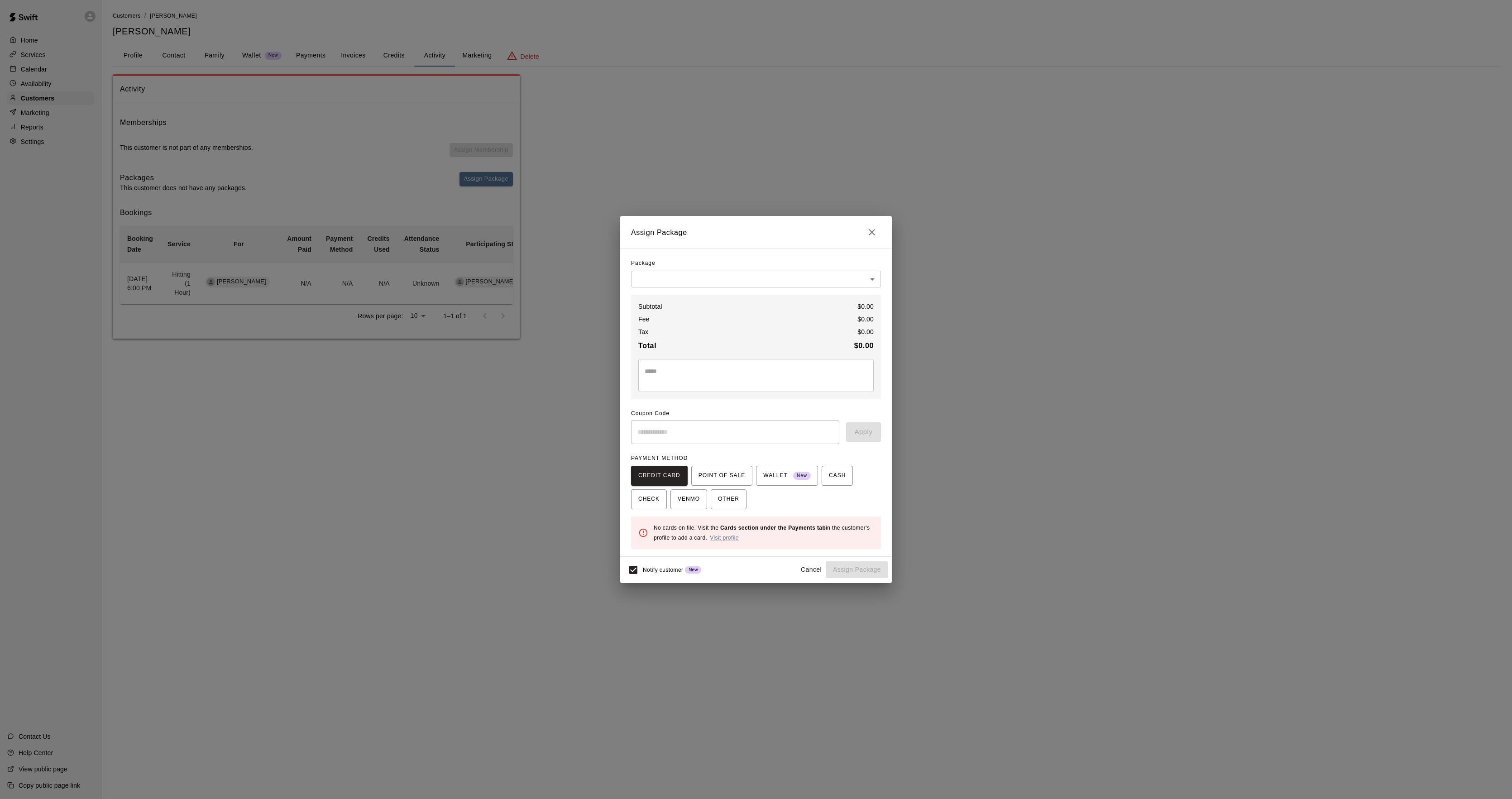
click at [655, 272] on body "Home Services Calendar Availability Customers Marketing Reports Settings Contac…" at bounding box center [756, 178] width 1512 height 357
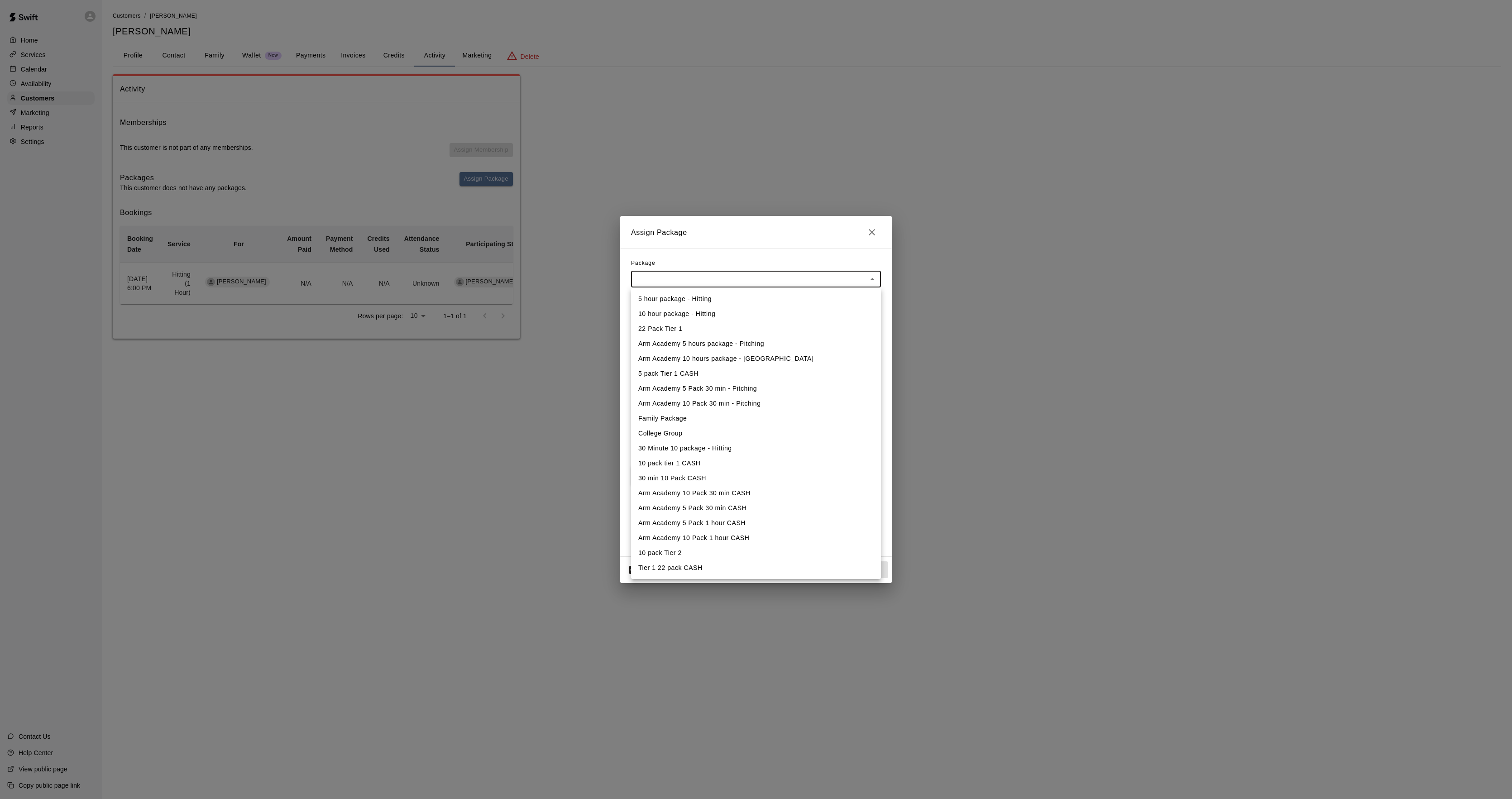
click at [692, 466] on li "10 pack tier 1 CASH" at bounding box center [756, 463] width 250 height 15
type input "**********"
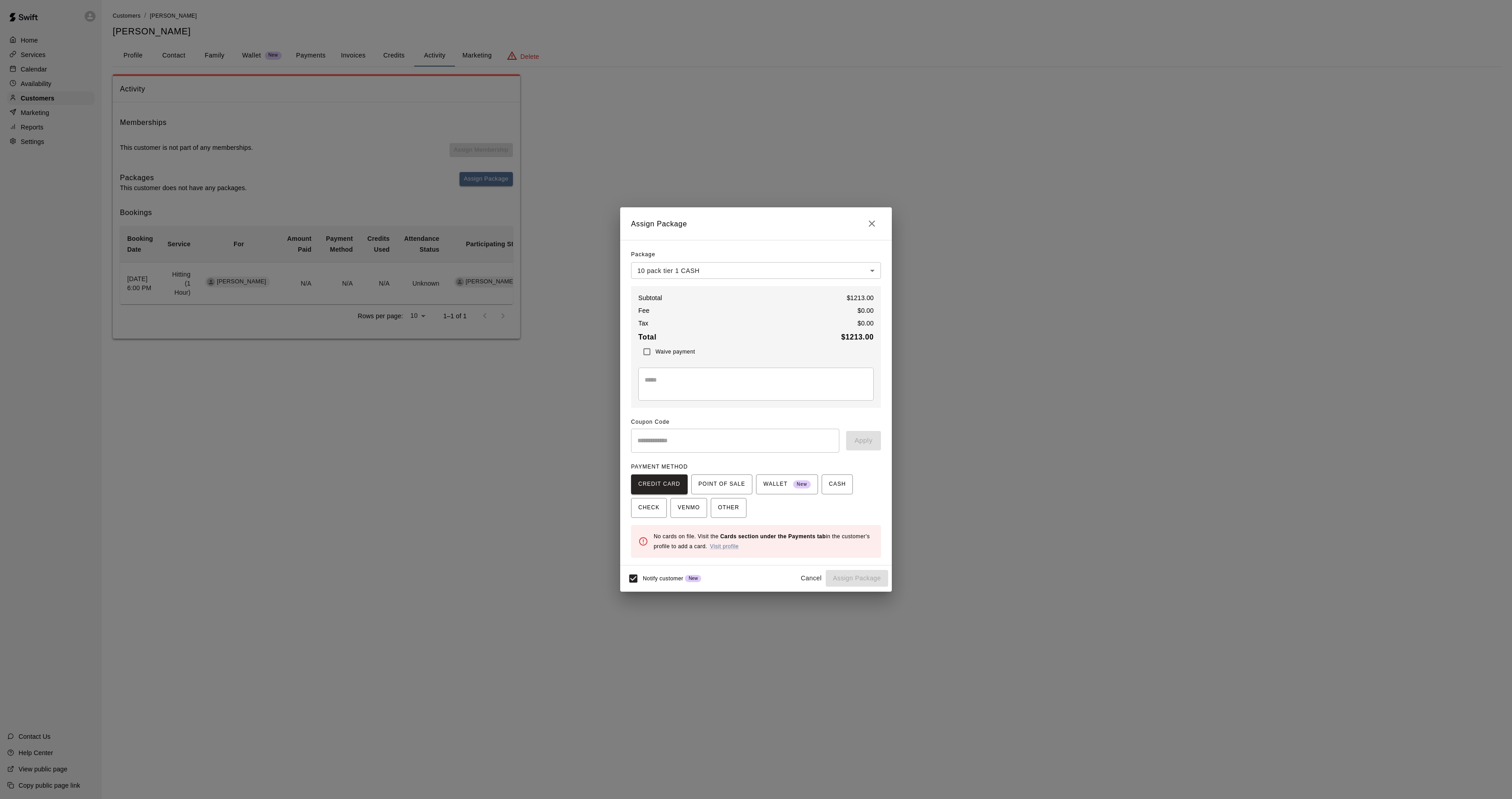
click at [691, 203] on div "**********" at bounding box center [756, 399] width 1512 height 799
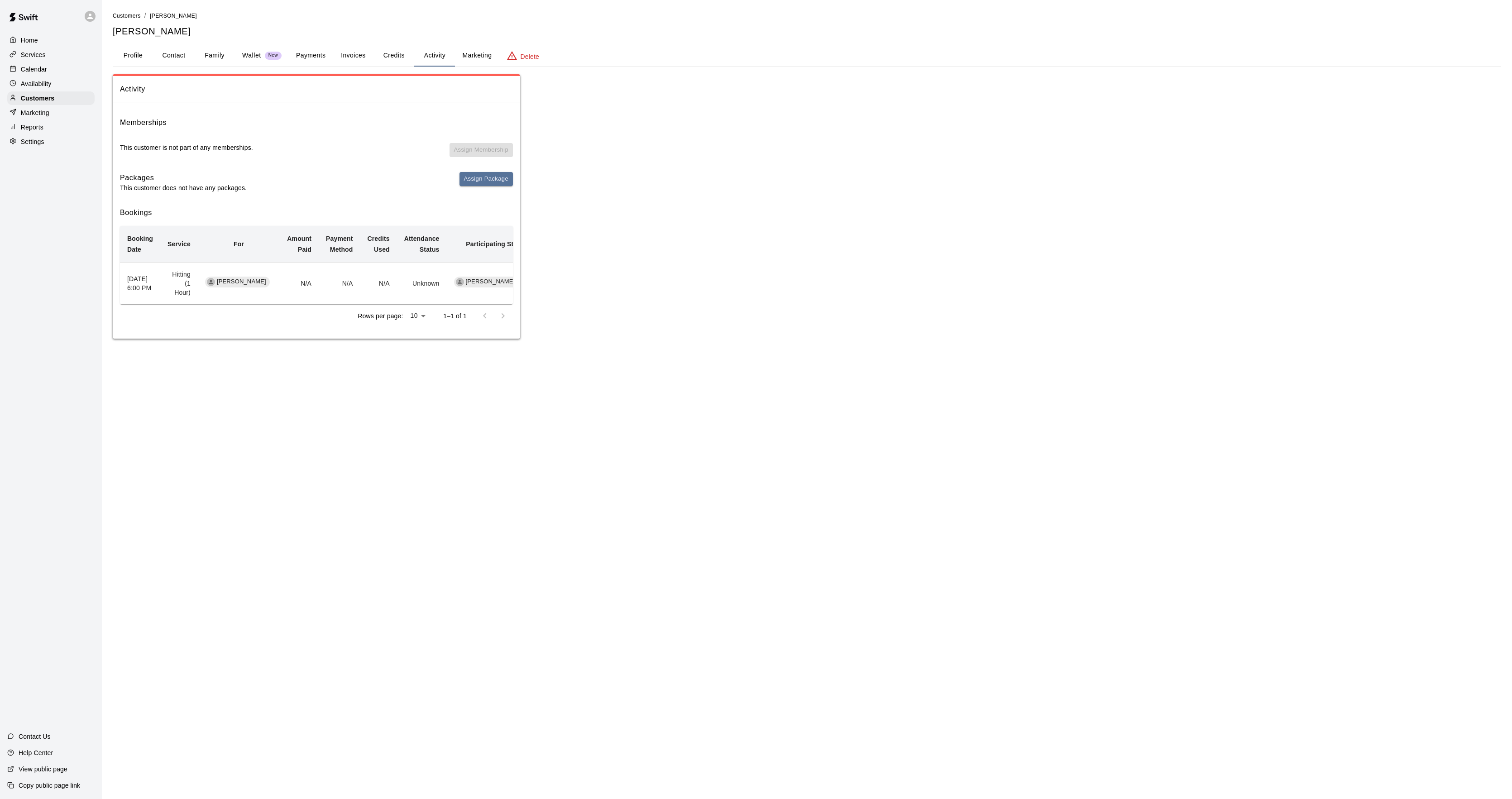
click at [705, 185] on div "Activity Memberships This customer is not part of any memberships. Assign Membe…" at bounding box center [807, 206] width 1389 height 265
click at [31, 65] on div "Calendar" at bounding box center [50, 69] width 87 height 14
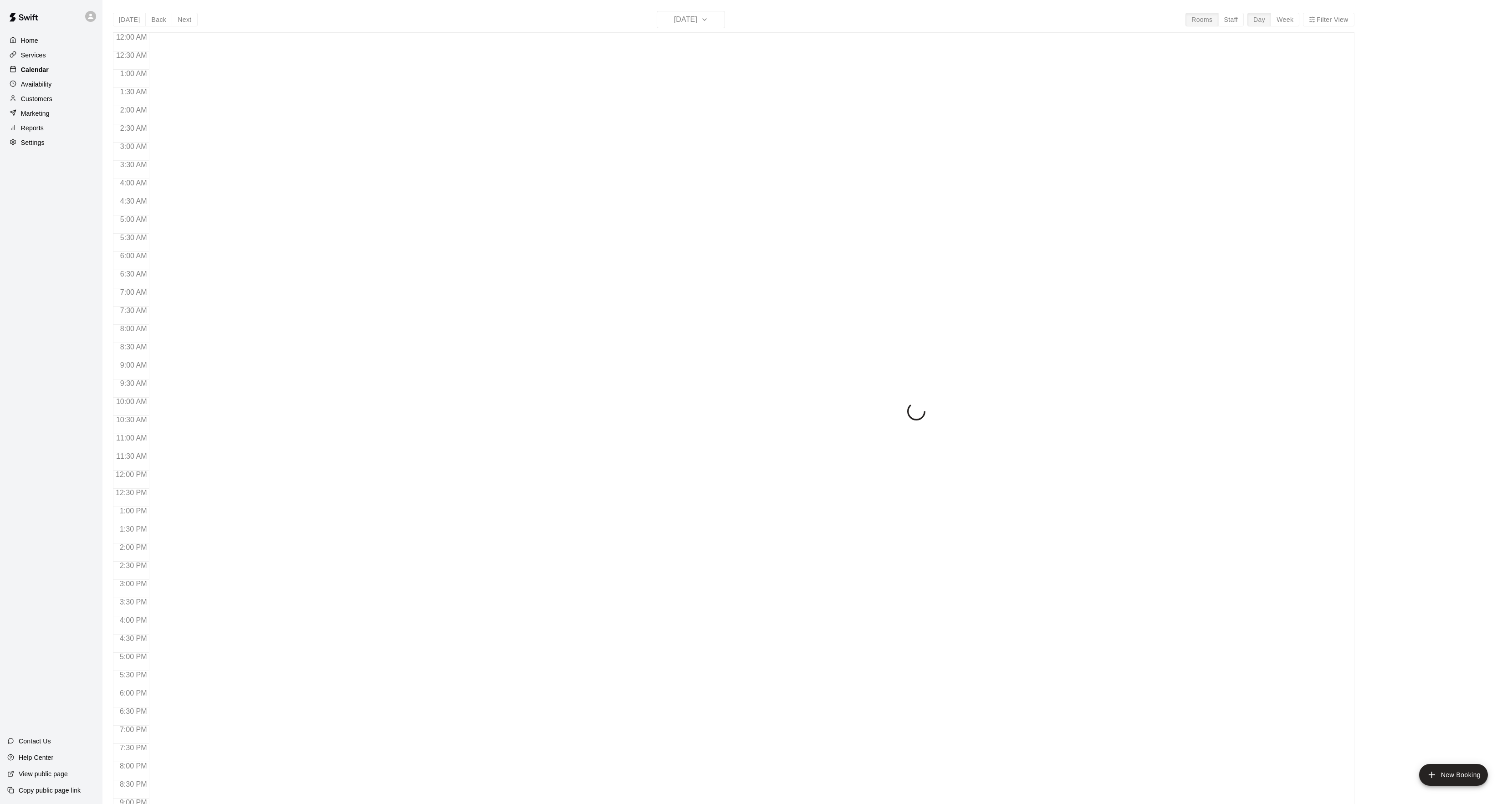
scroll to position [93, 0]
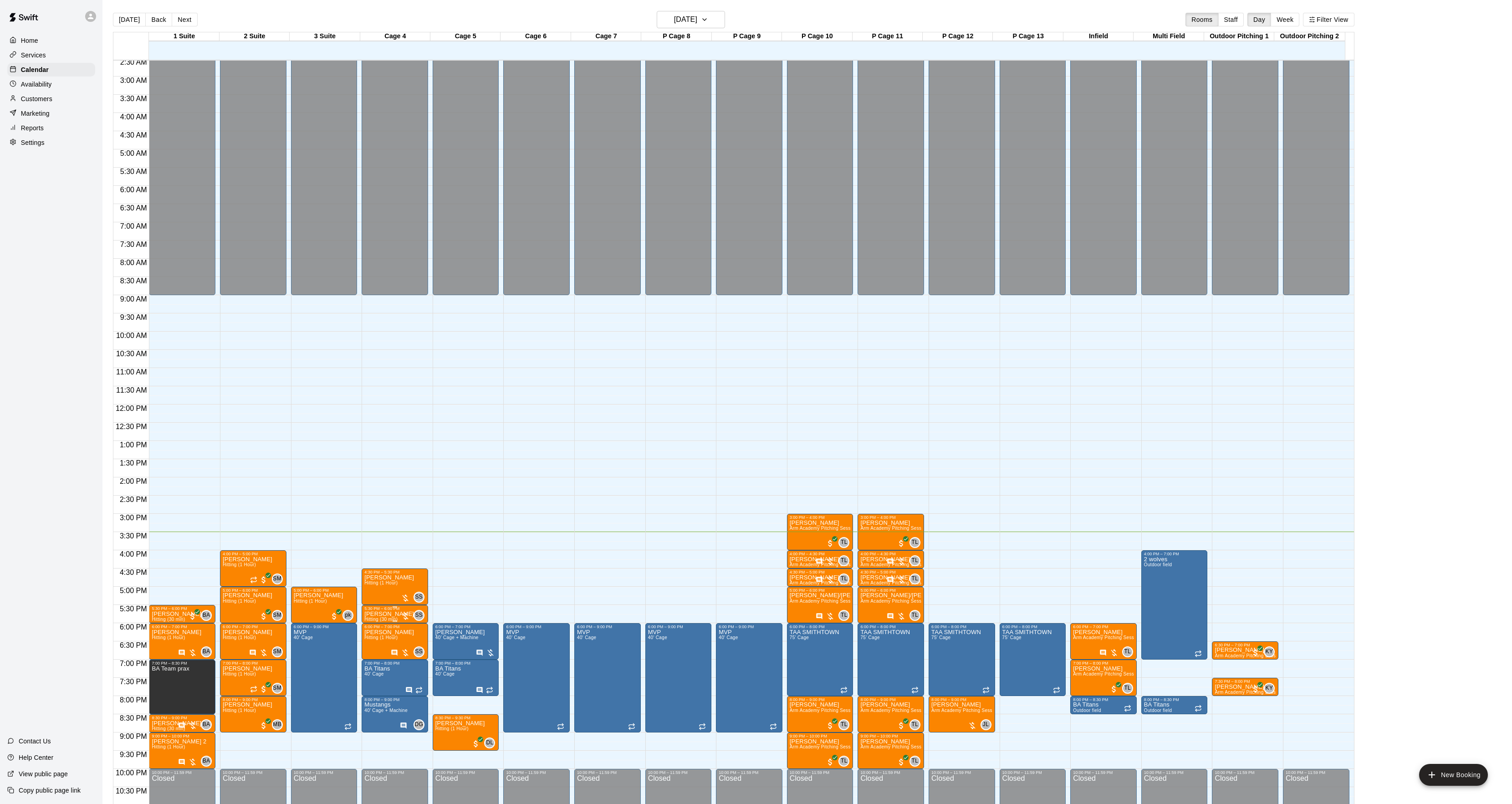
click at [375, 639] on img "edit" at bounding box center [373, 643] width 10 height 10
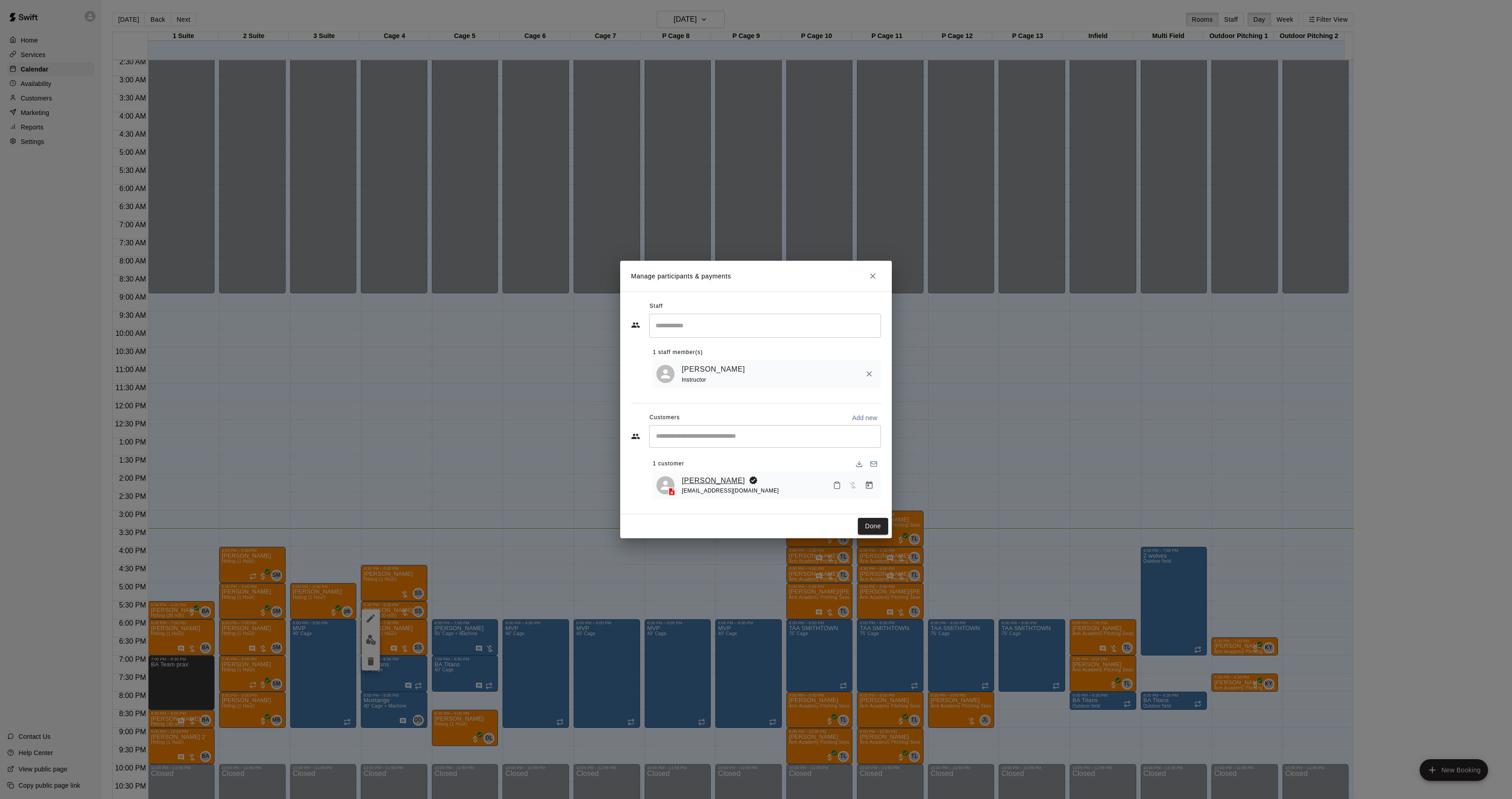
click at [711, 482] on link "[PERSON_NAME]" at bounding box center [713, 480] width 63 height 12
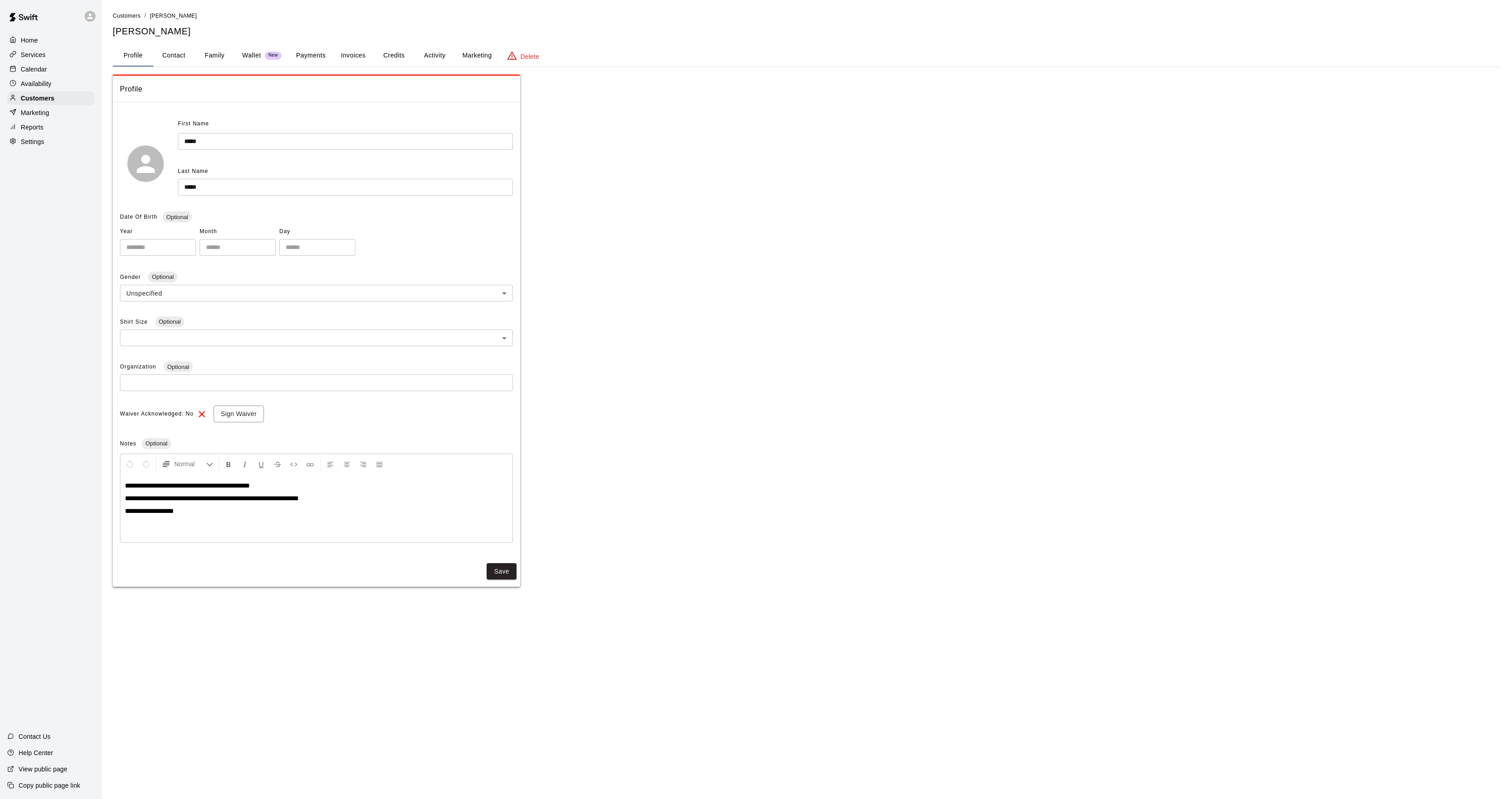
click at [422, 42] on div "**********" at bounding box center [807, 299] width 1389 height 576
click at [423, 51] on button "Activity" at bounding box center [435, 56] width 41 height 22
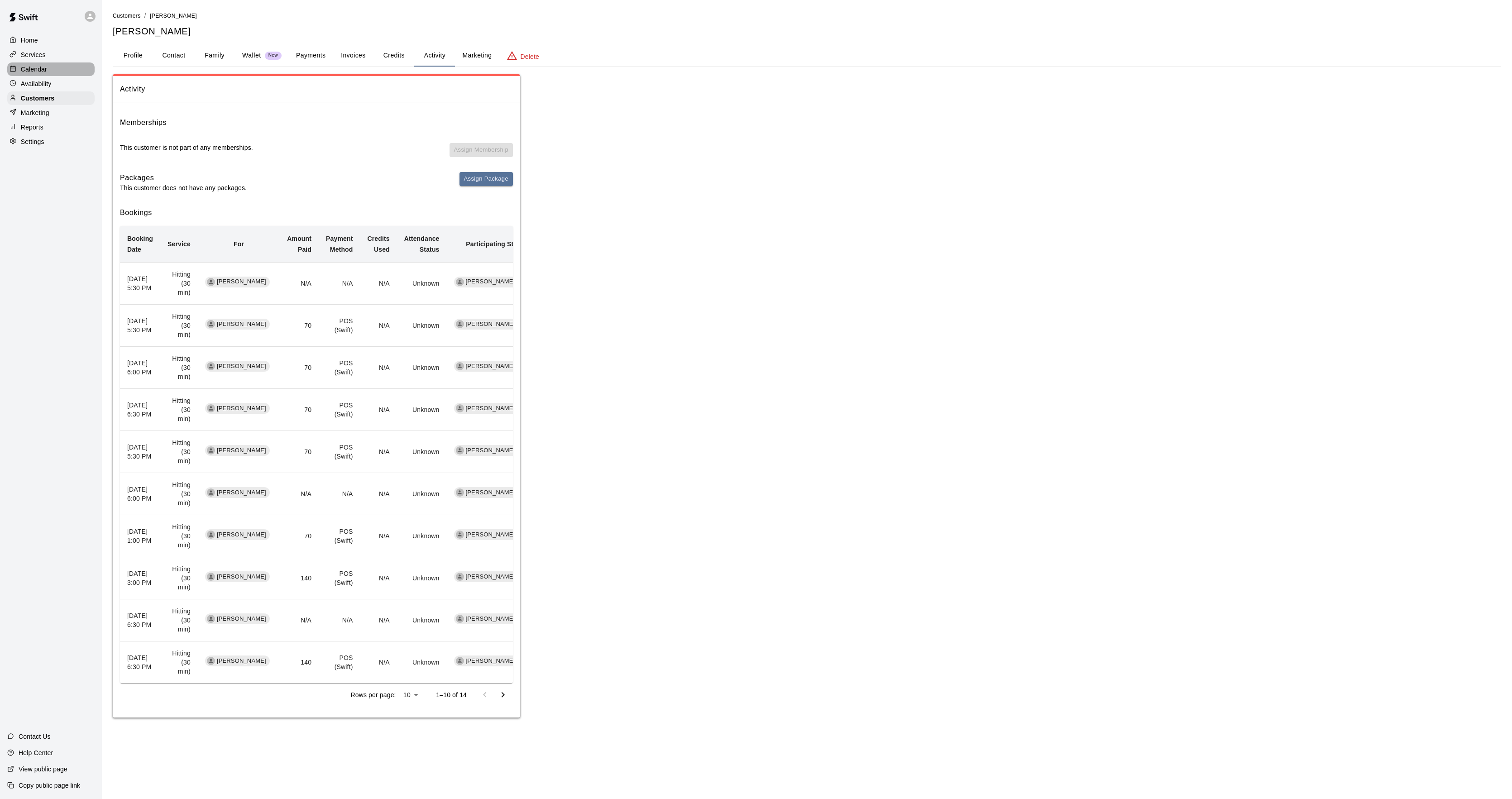
click at [17, 66] on div at bounding box center [15, 69] width 12 height 8
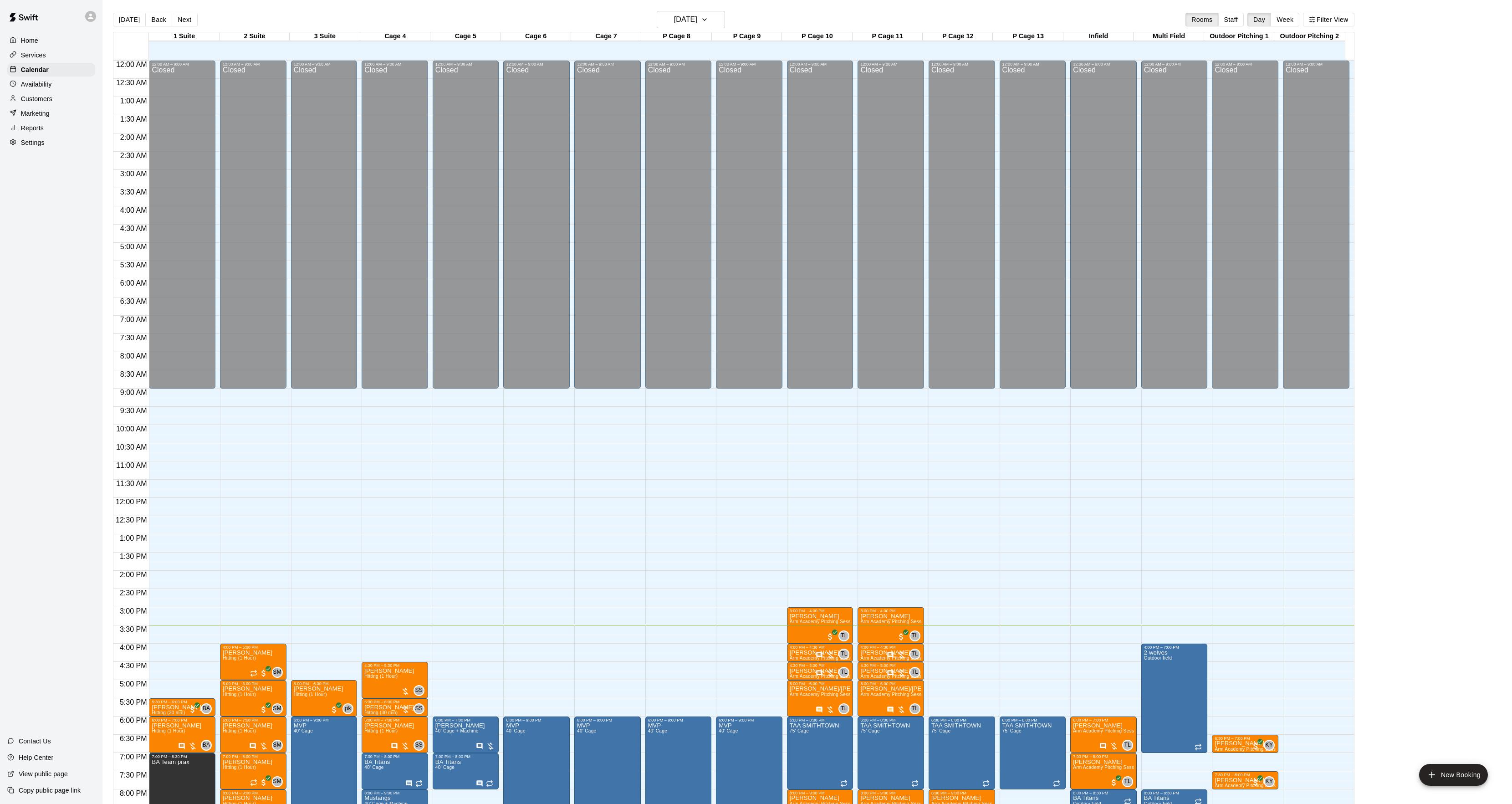
scroll to position [93, 0]
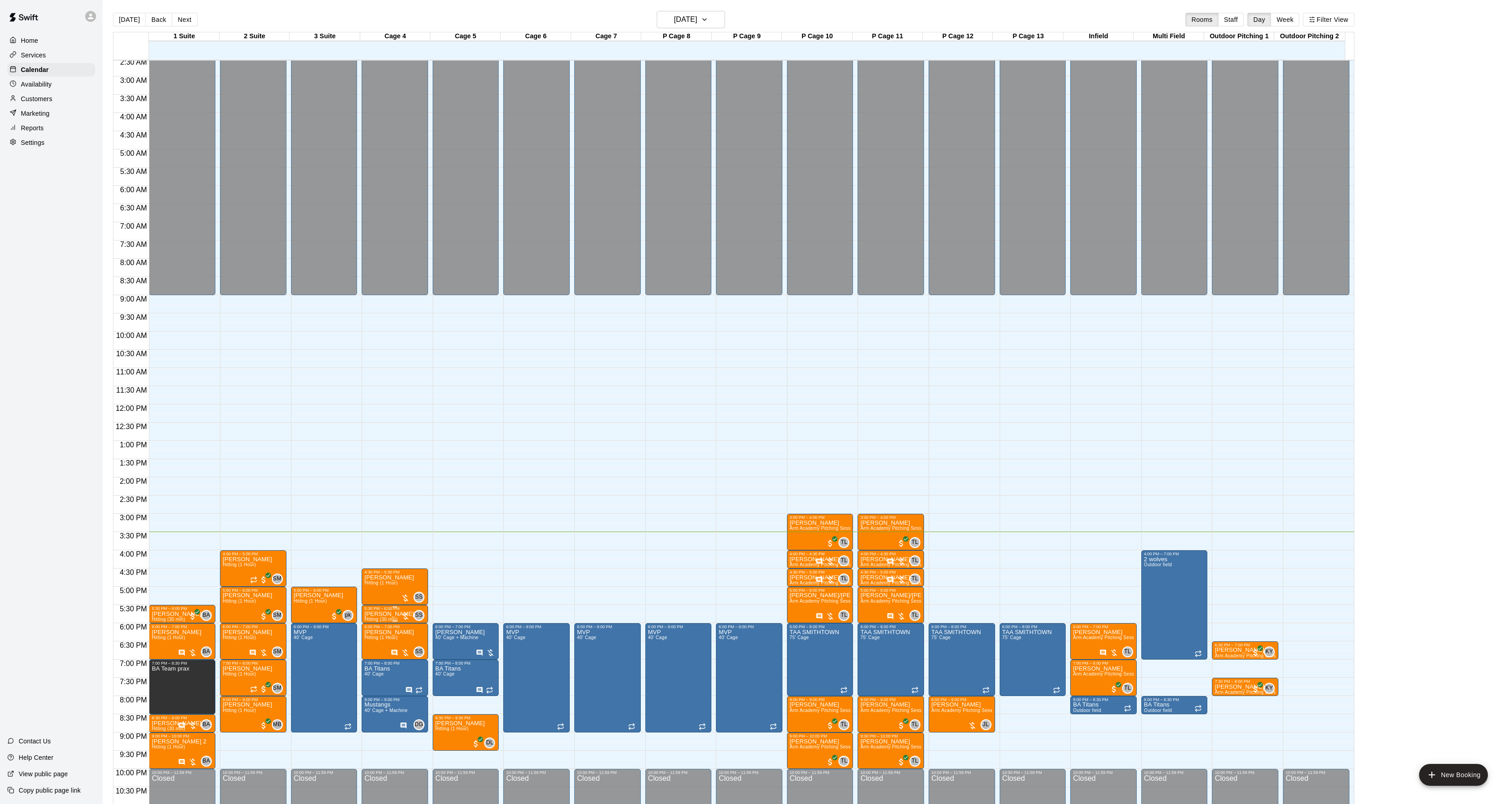
click at [383, 614] on p "[PERSON_NAME]" at bounding box center [389, 614] width 50 height 0
click at [376, 628] on icon "edit" at bounding box center [373, 625] width 11 height 11
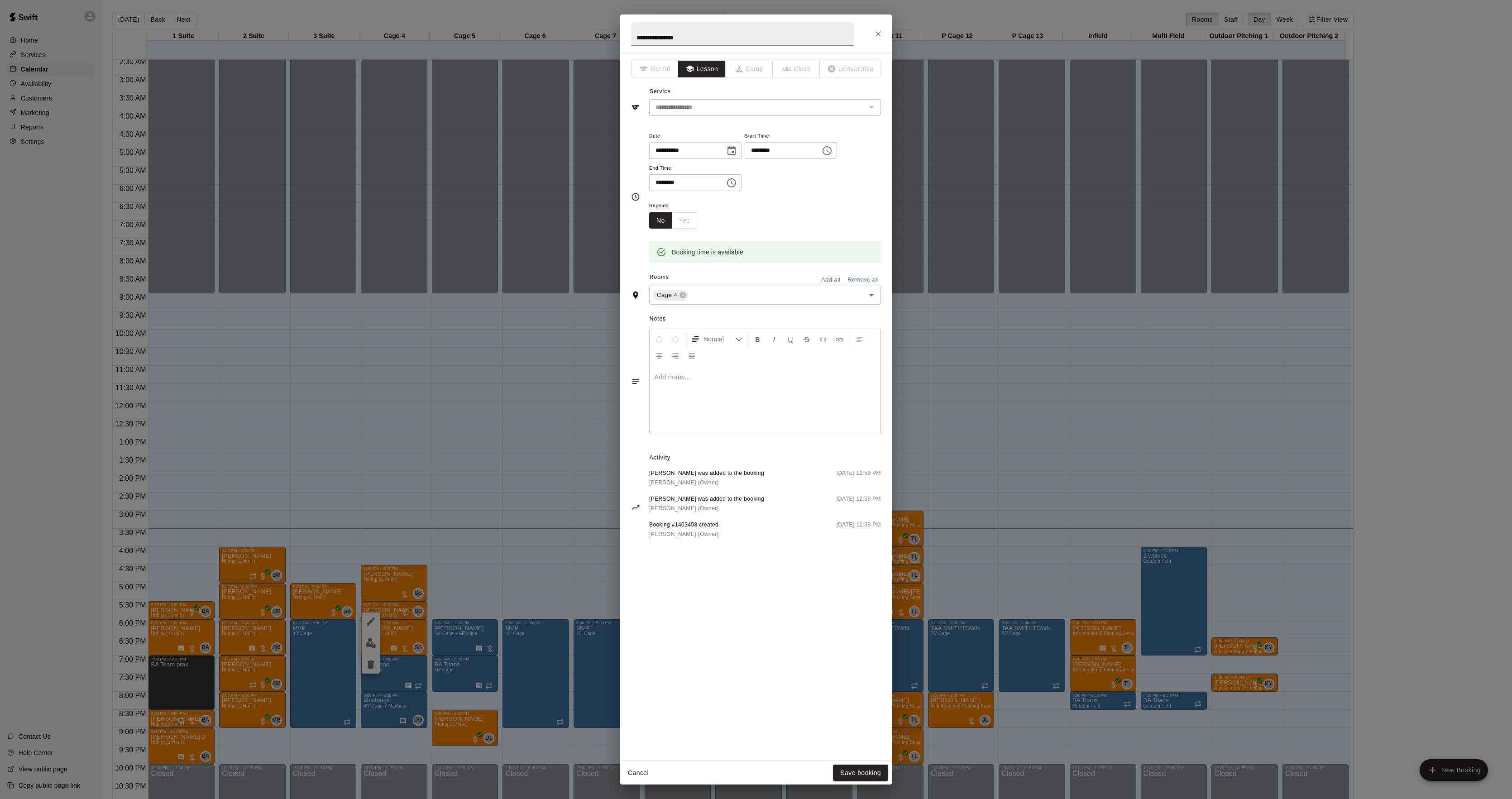
click at [747, 405] on div at bounding box center [765, 400] width 231 height 68
click at [857, 770] on button "Save booking" at bounding box center [861, 774] width 56 height 17
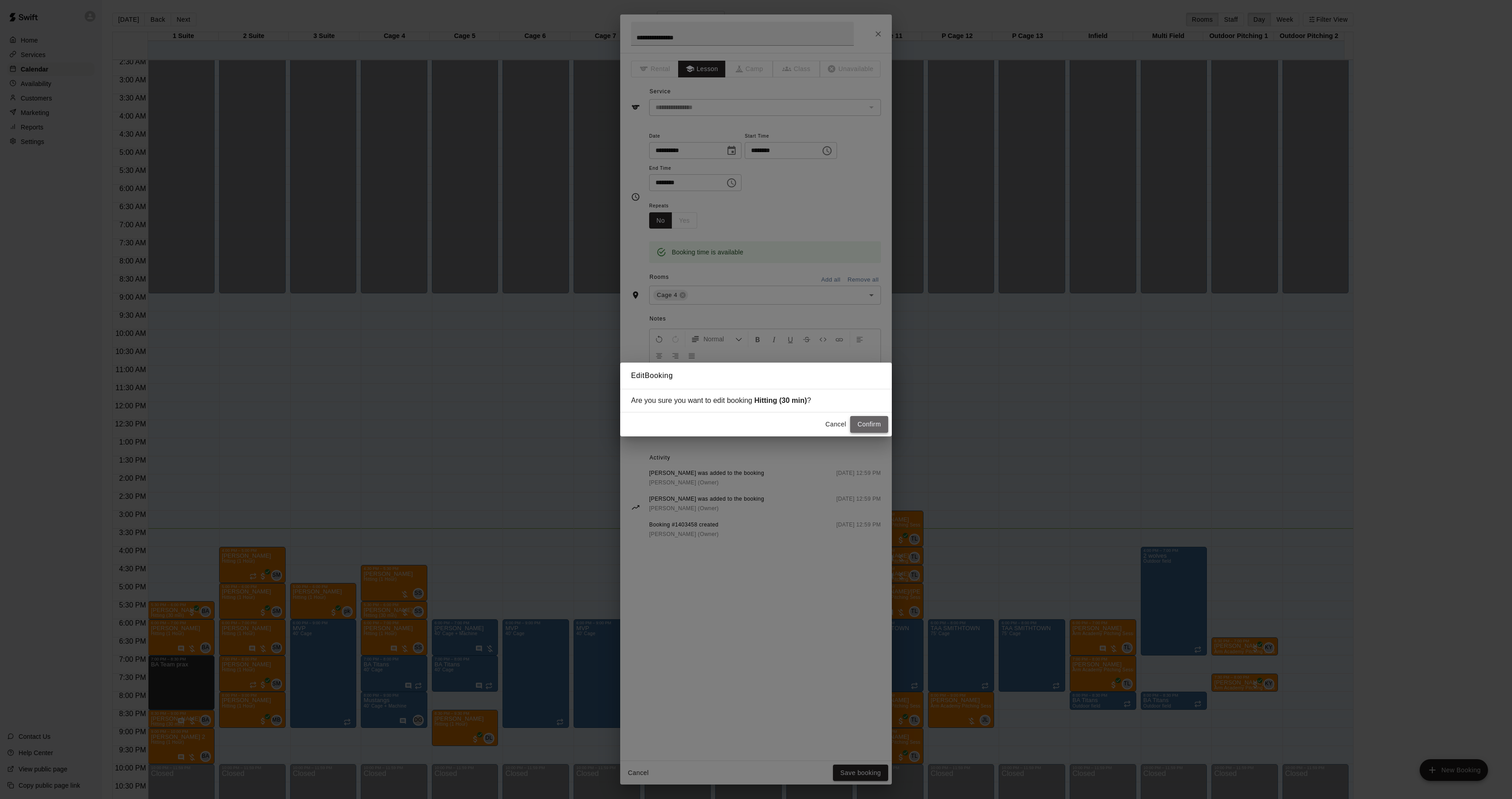
click at [854, 425] on button "Confirm" at bounding box center [869, 425] width 38 height 17
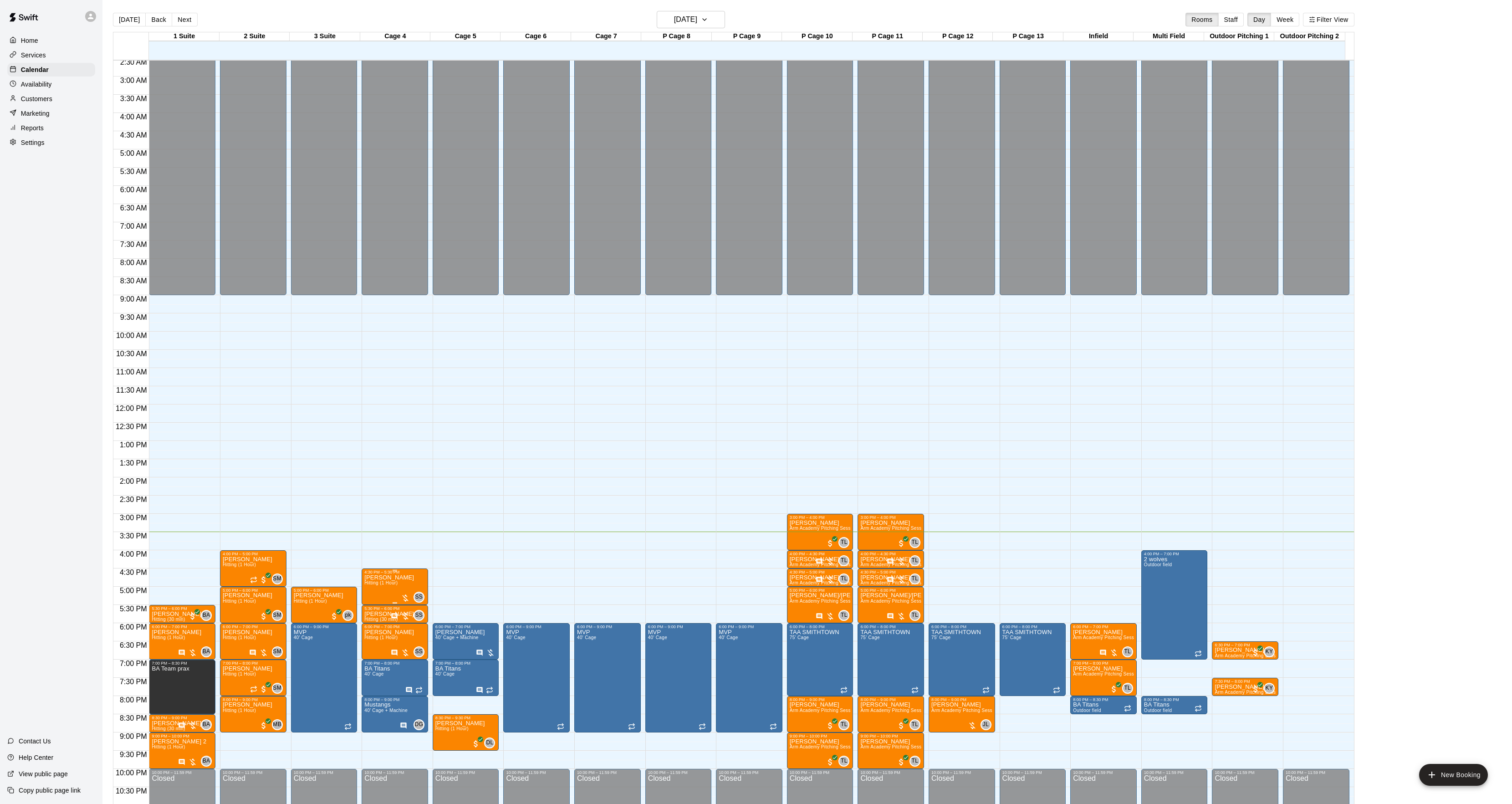
click at [374, 606] on img "edit" at bounding box center [373, 607] width 10 height 10
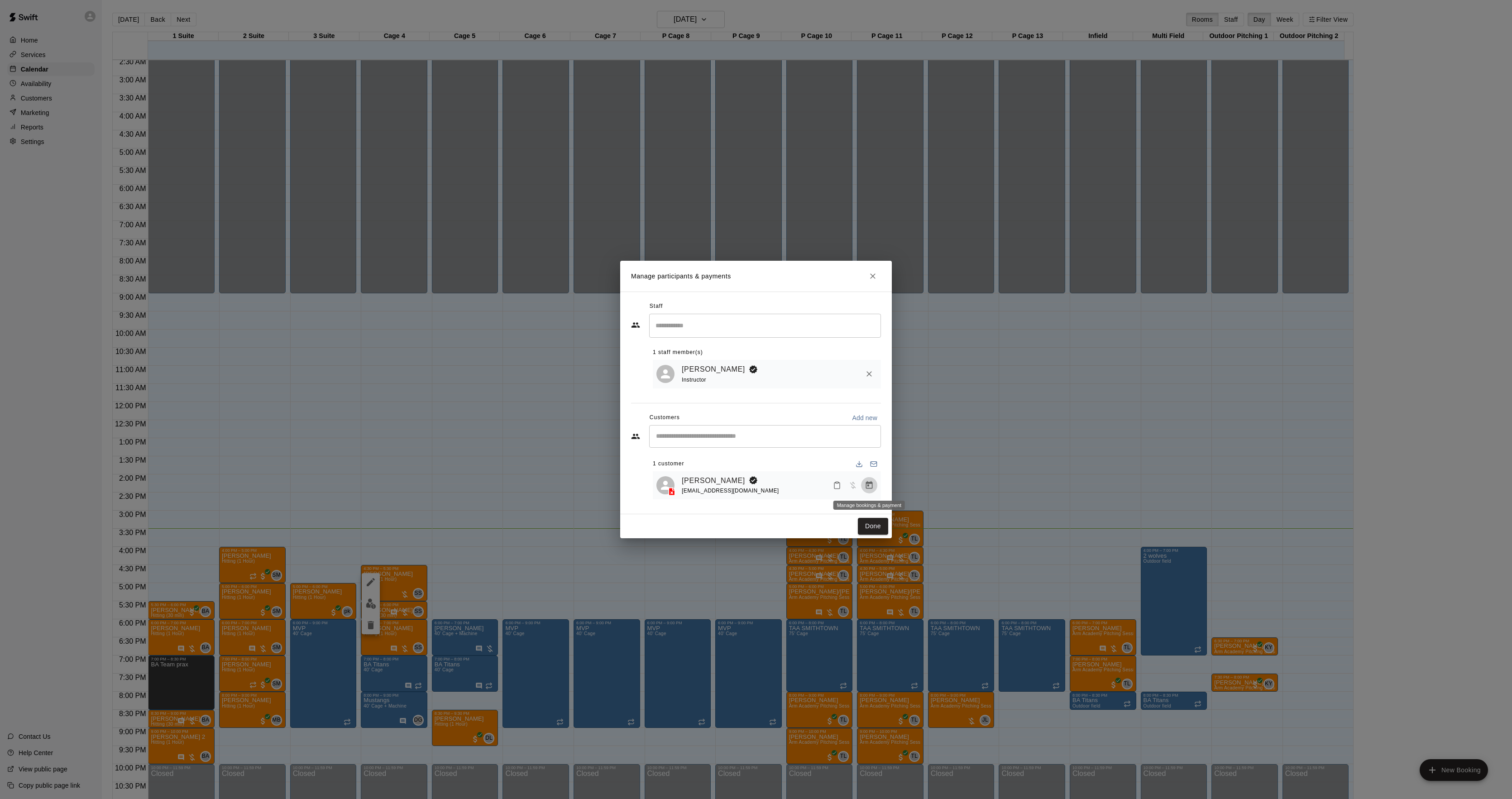
click at [871, 484] on icon "Manage bookings & payment" at bounding box center [869, 486] width 7 height 8
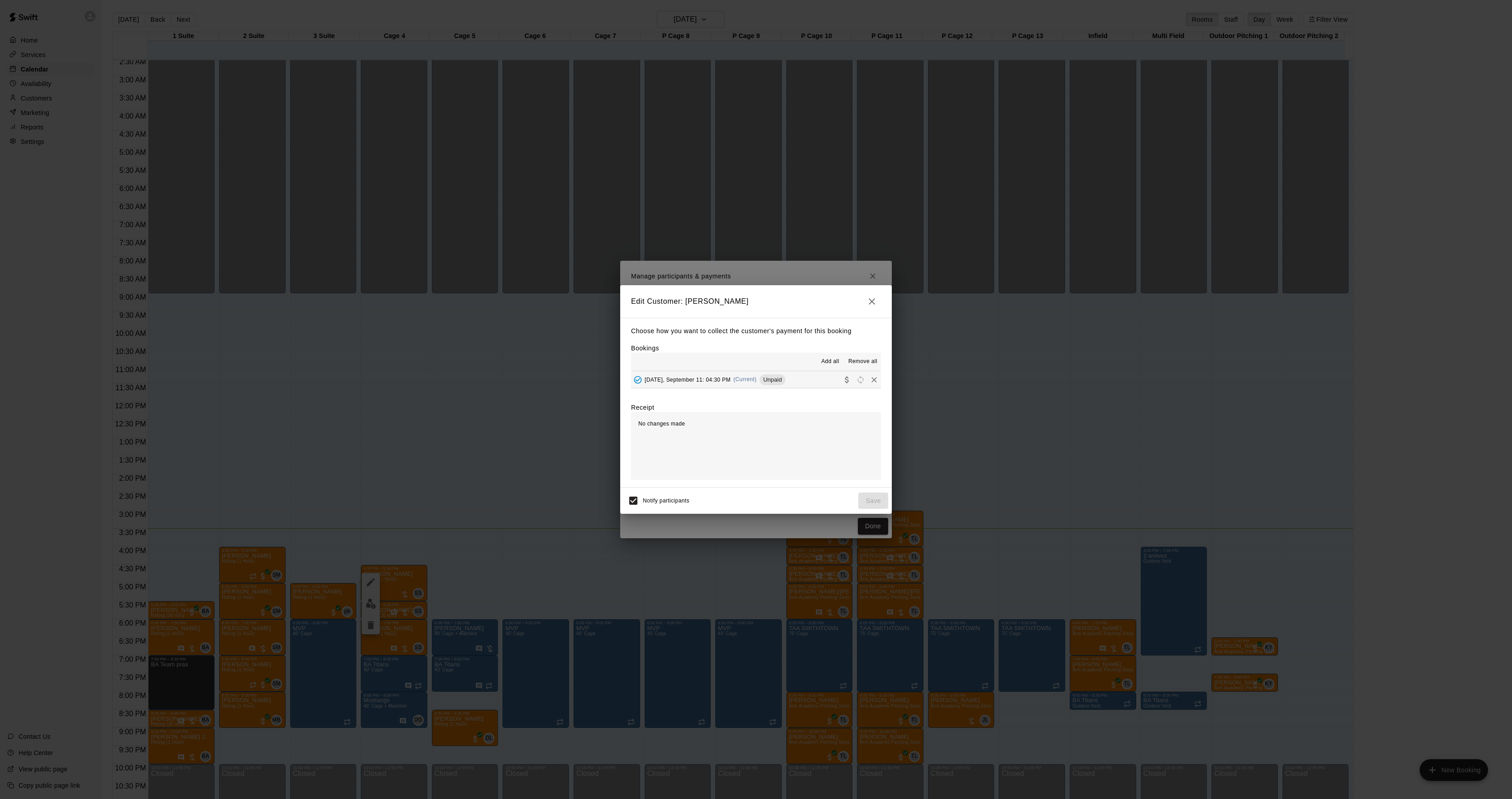
click at [718, 377] on span "Thursday, September 11: 04:30 PM" at bounding box center [687, 379] width 86 height 6
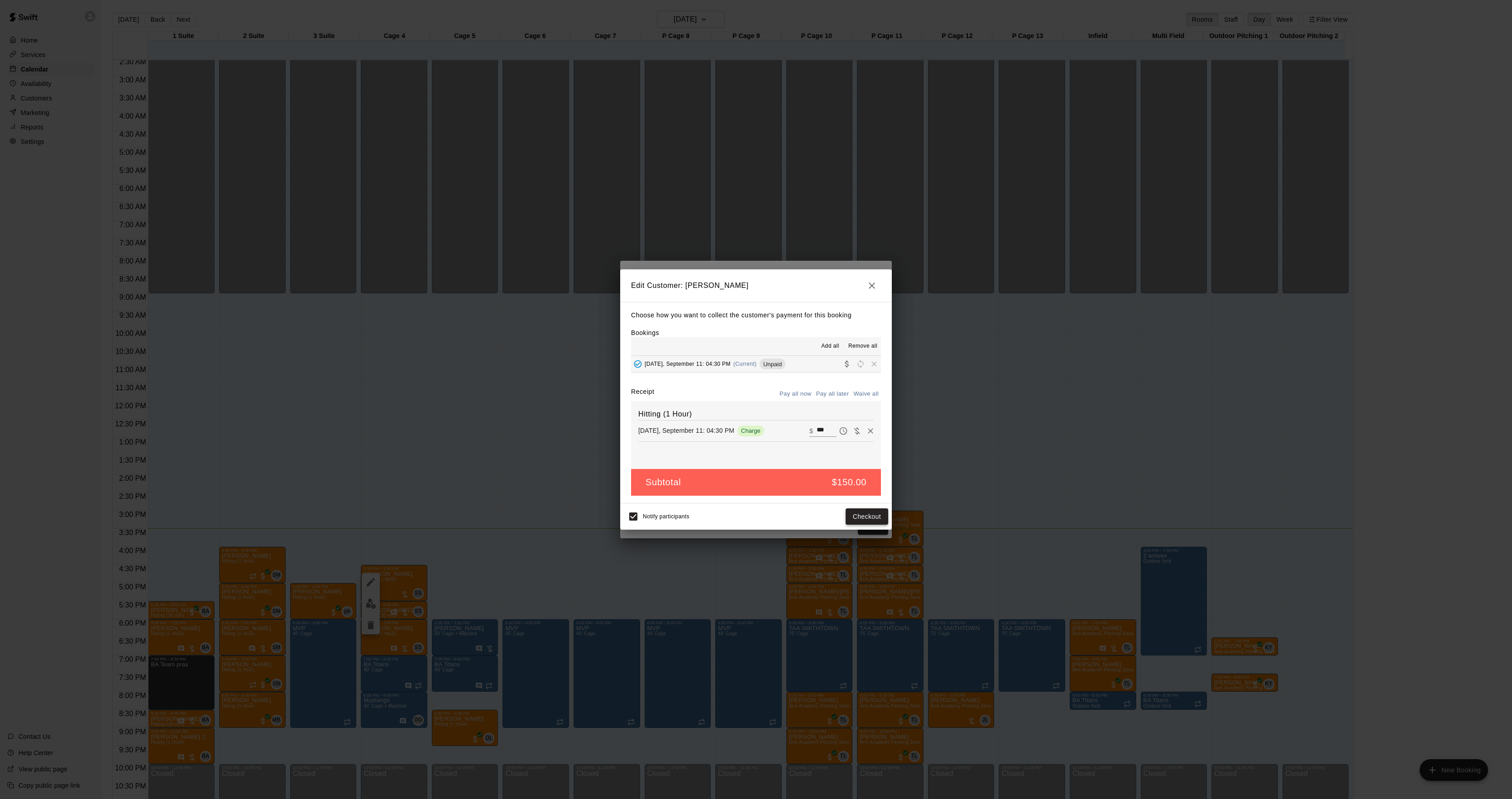
click at [857, 519] on button "Checkout" at bounding box center [867, 517] width 42 height 17
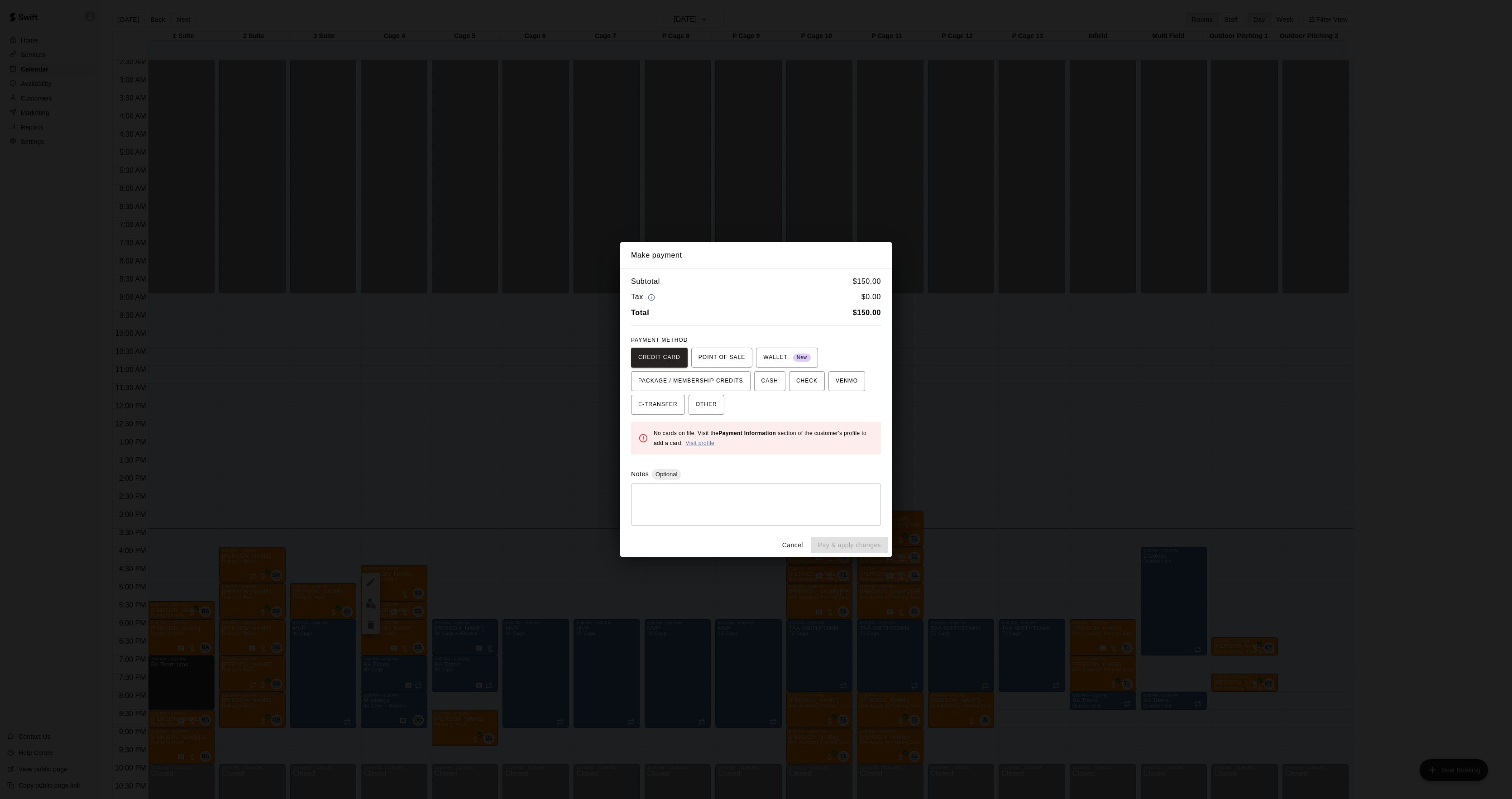
click at [987, 414] on div "Make payment Subtotal $ 150.00 Tax $ 0.00 Total $ 150.00 PAYMENT METHOD CREDIT …" at bounding box center [756, 399] width 1512 height 799
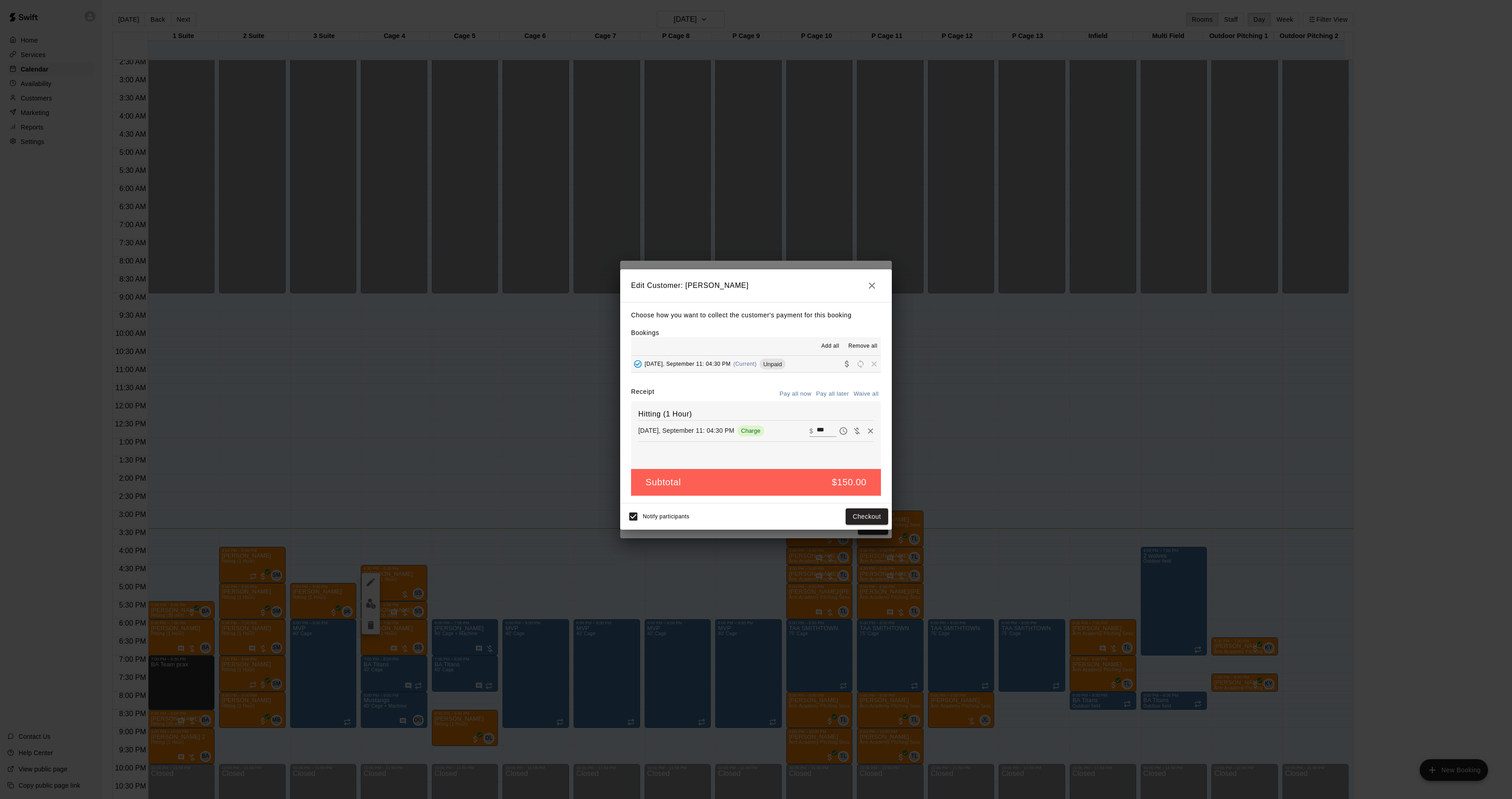
click at [987, 414] on div "Make payment Subtotal $ 150.00 Tax $ 0.00 Total $ 150.00 PAYMENT METHOD CREDIT …" at bounding box center [756, 399] width 1512 height 799
click at [987, 414] on div "Edit Customer: Natalie Paniccia Choose how you want to collect the customer's p…" at bounding box center [756, 399] width 1512 height 799
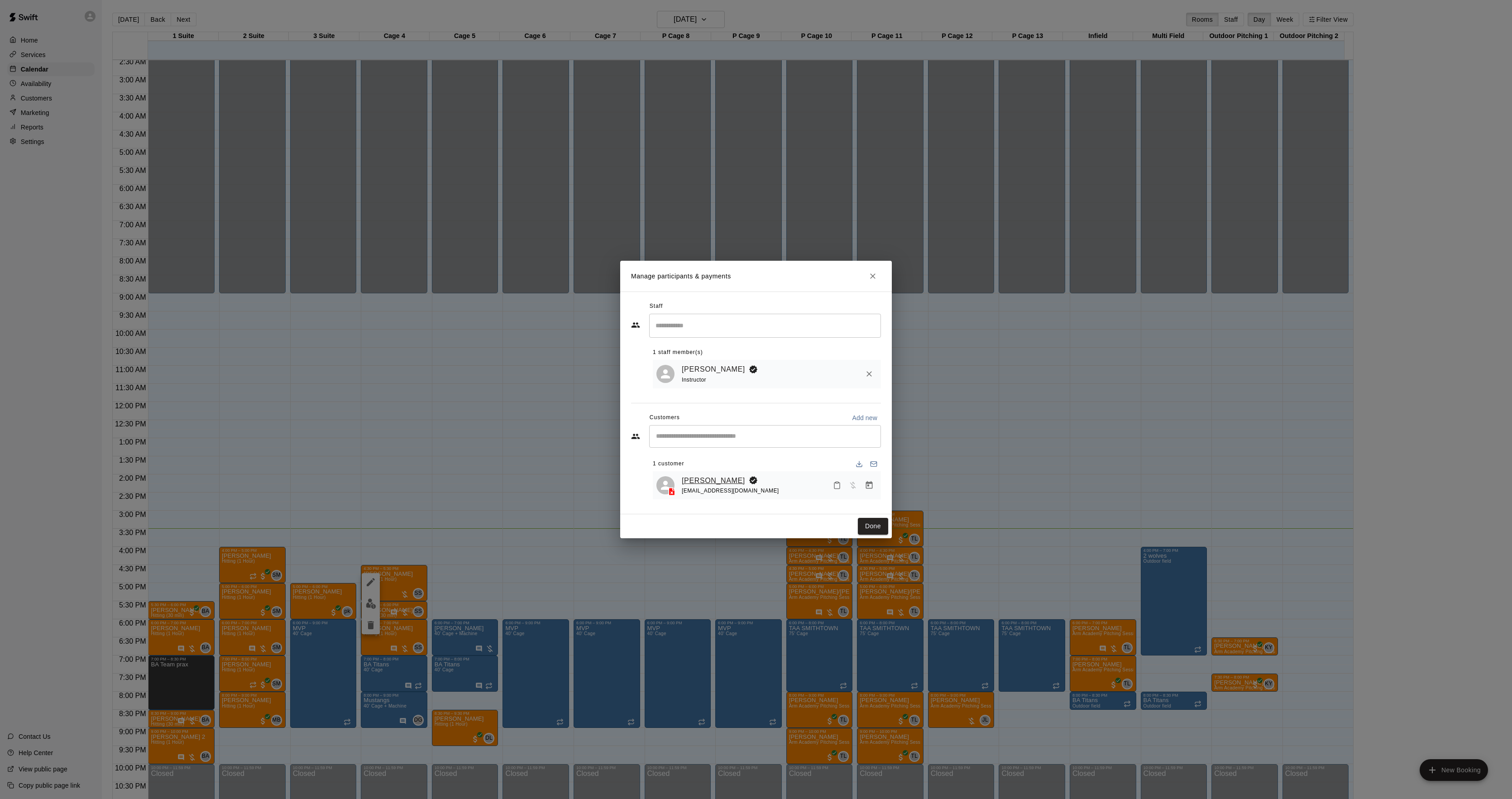
click at [716, 476] on link "[PERSON_NAME]" at bounding box center [713, 480] width 63 height 12
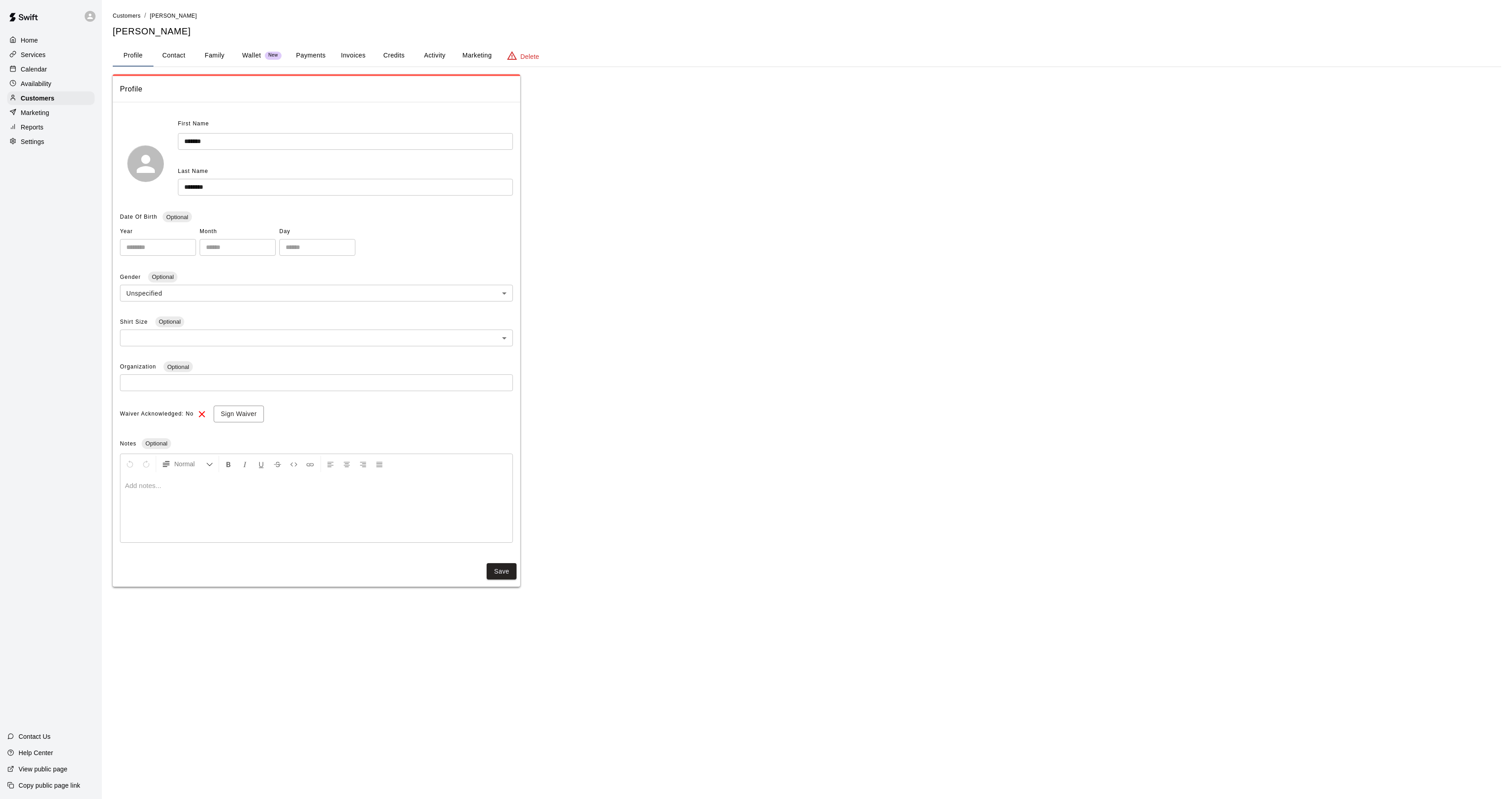
click at [440, 51] on button "Activity" at bounding box center [435, 56] width 41 height 22
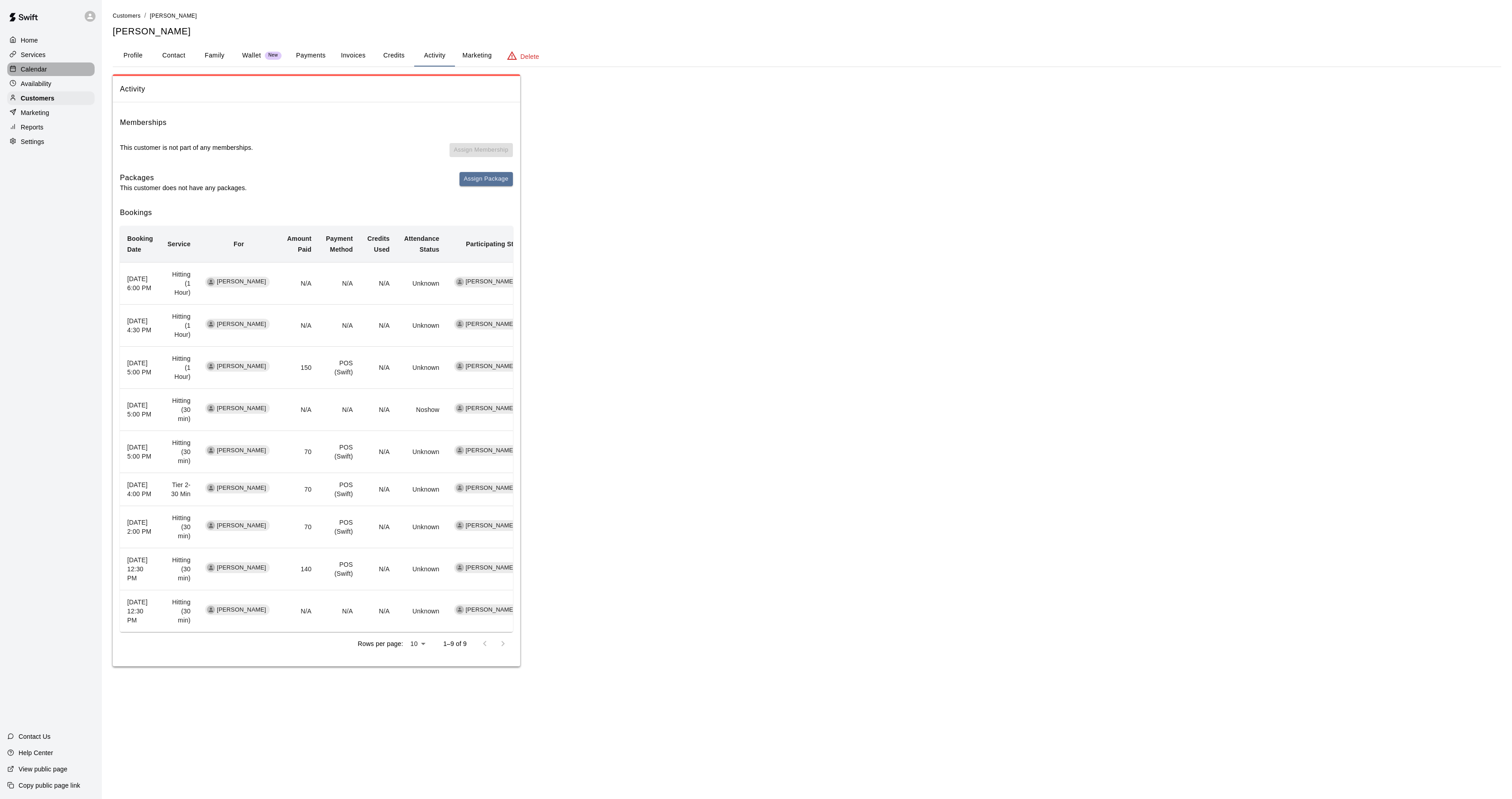
click at [67, 69] on div "Calendar" at bounding box center [50, 69] width 87 height 14
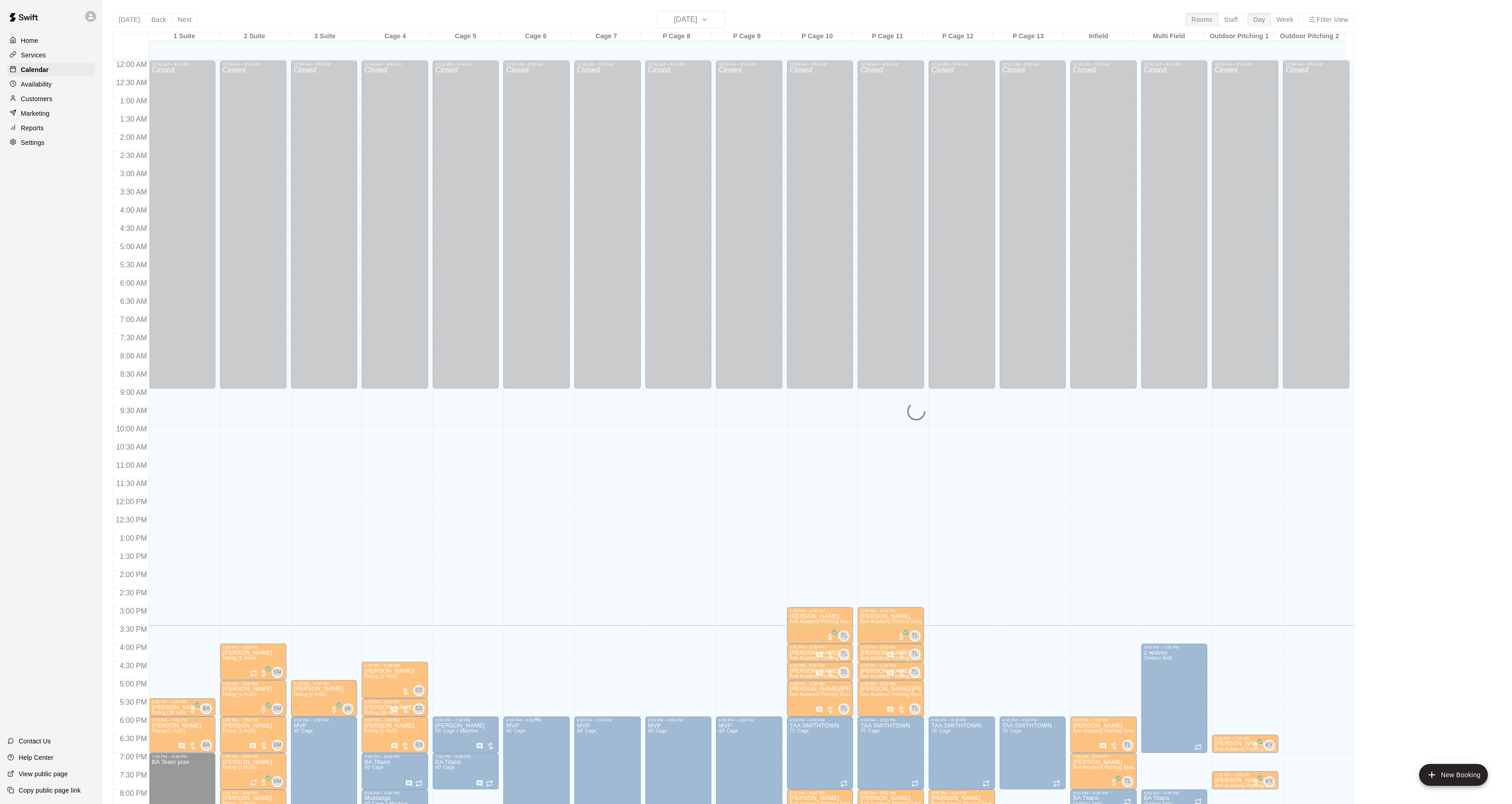
scroll to position [93, 0]
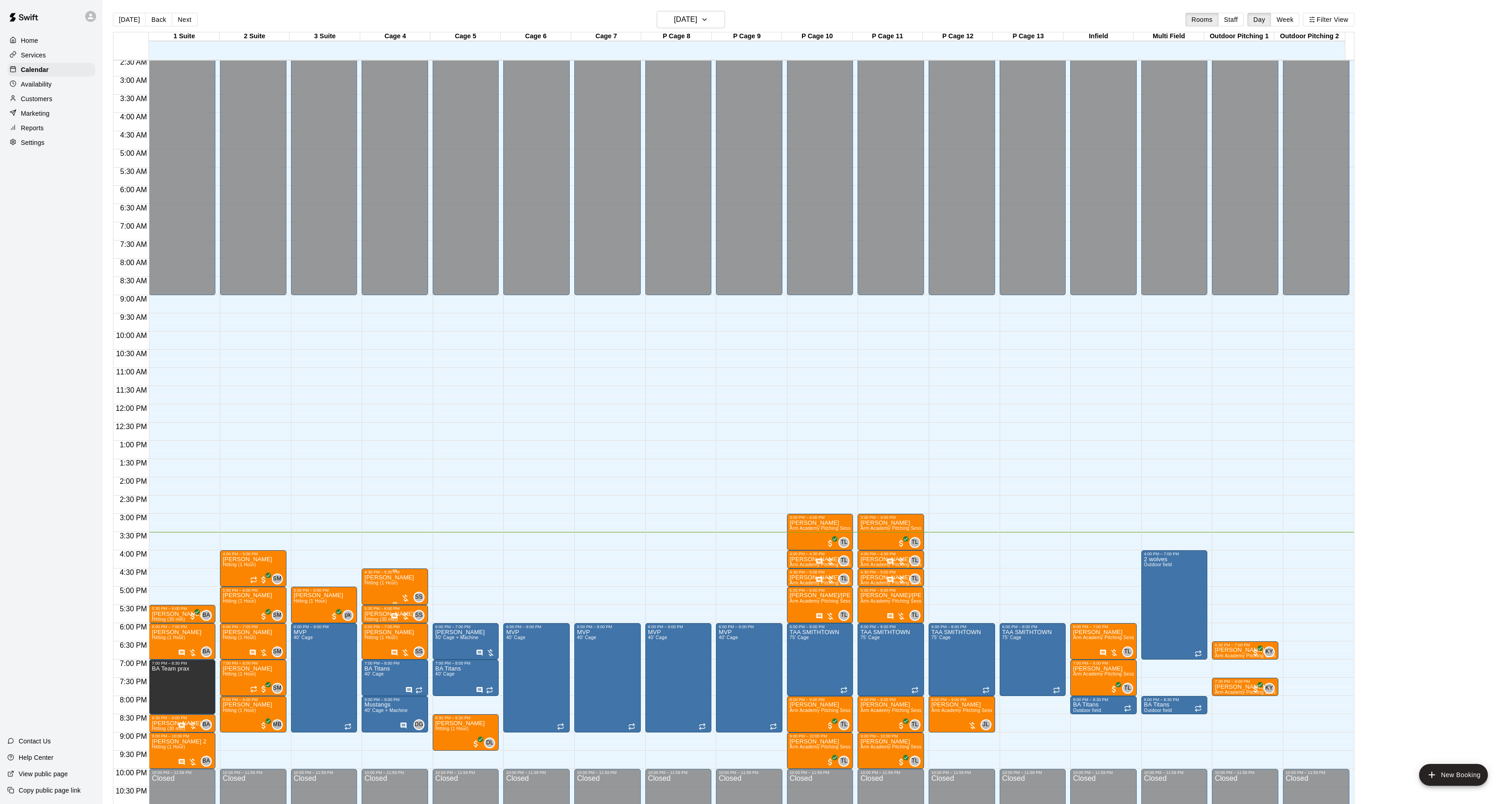
click at [381, 578] on p "[PERSON_NAME]" at bounding box center [389, 578] width 50 height 0
click at [370, 586] on icon "edit" at bounding box center [373, 589] width 11 height 11
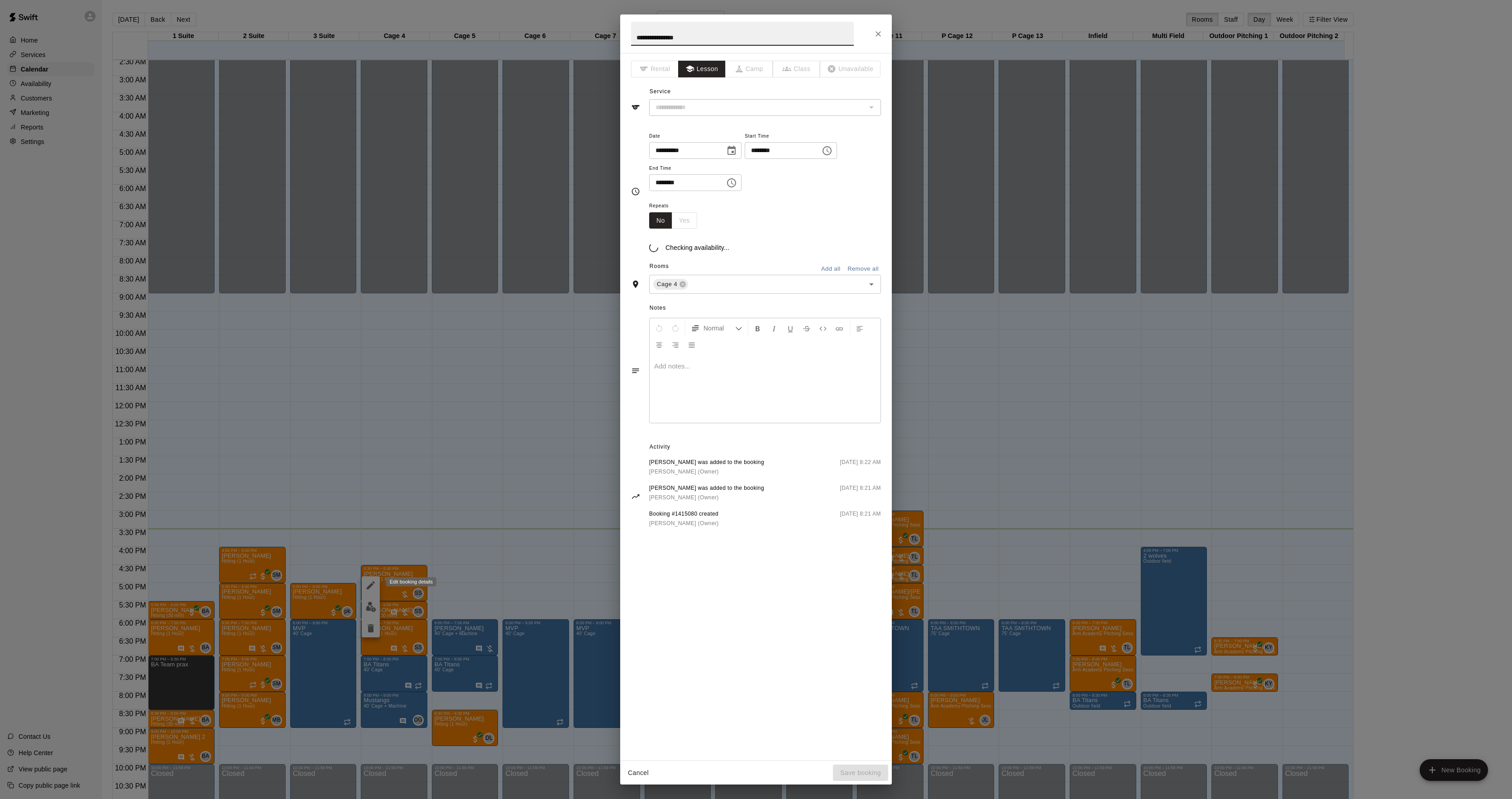
type input "**********"
click at [679, 383] on div at bounding box center [765, 400] width 231 height 68
click at [868, 770] on button "Save booking" at bounding box center [861, 774] width 56 height 17
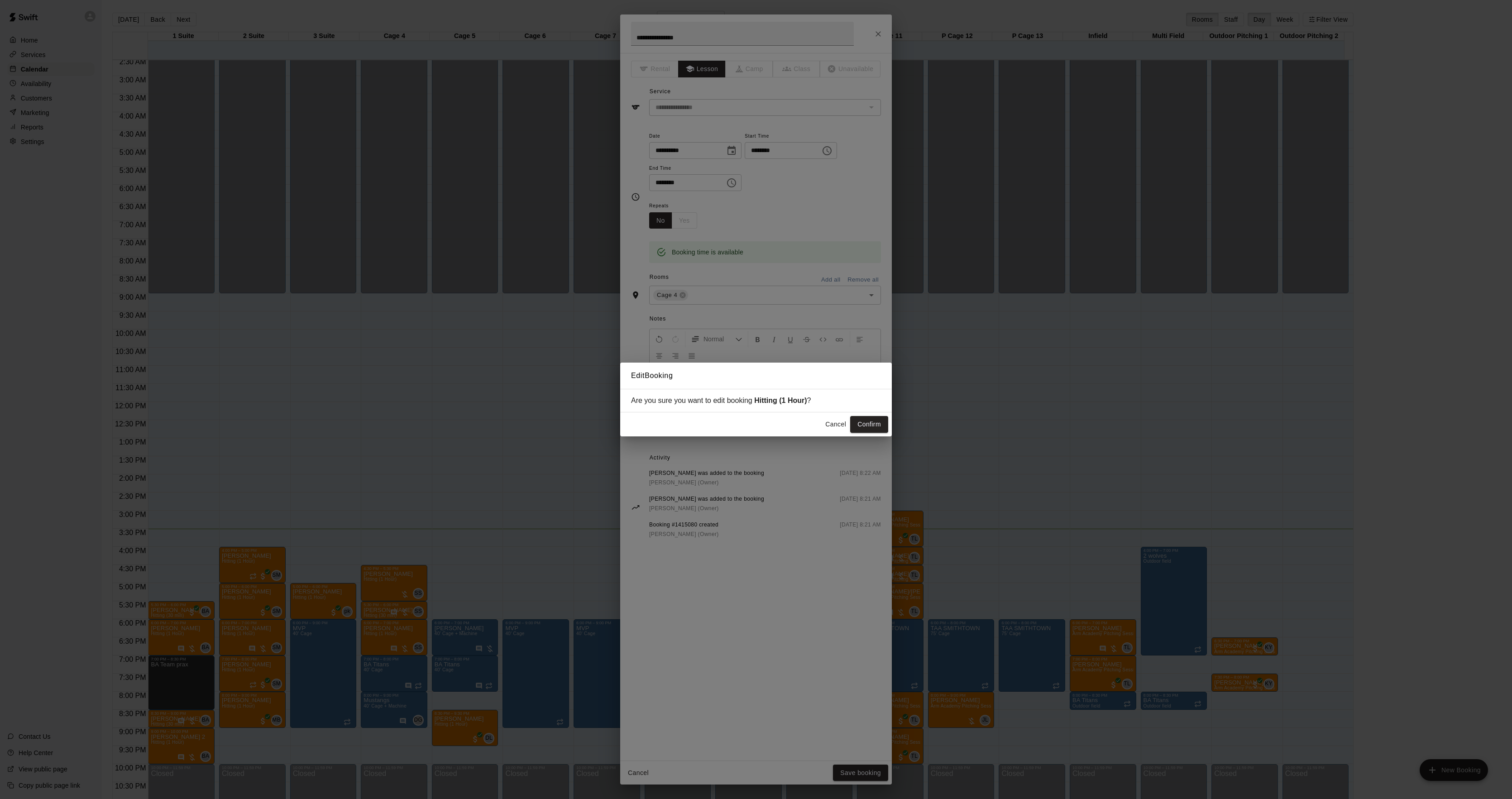
click at [868, 432] on button "Confirm" at bounding box center [869, 425] width 38 height 17
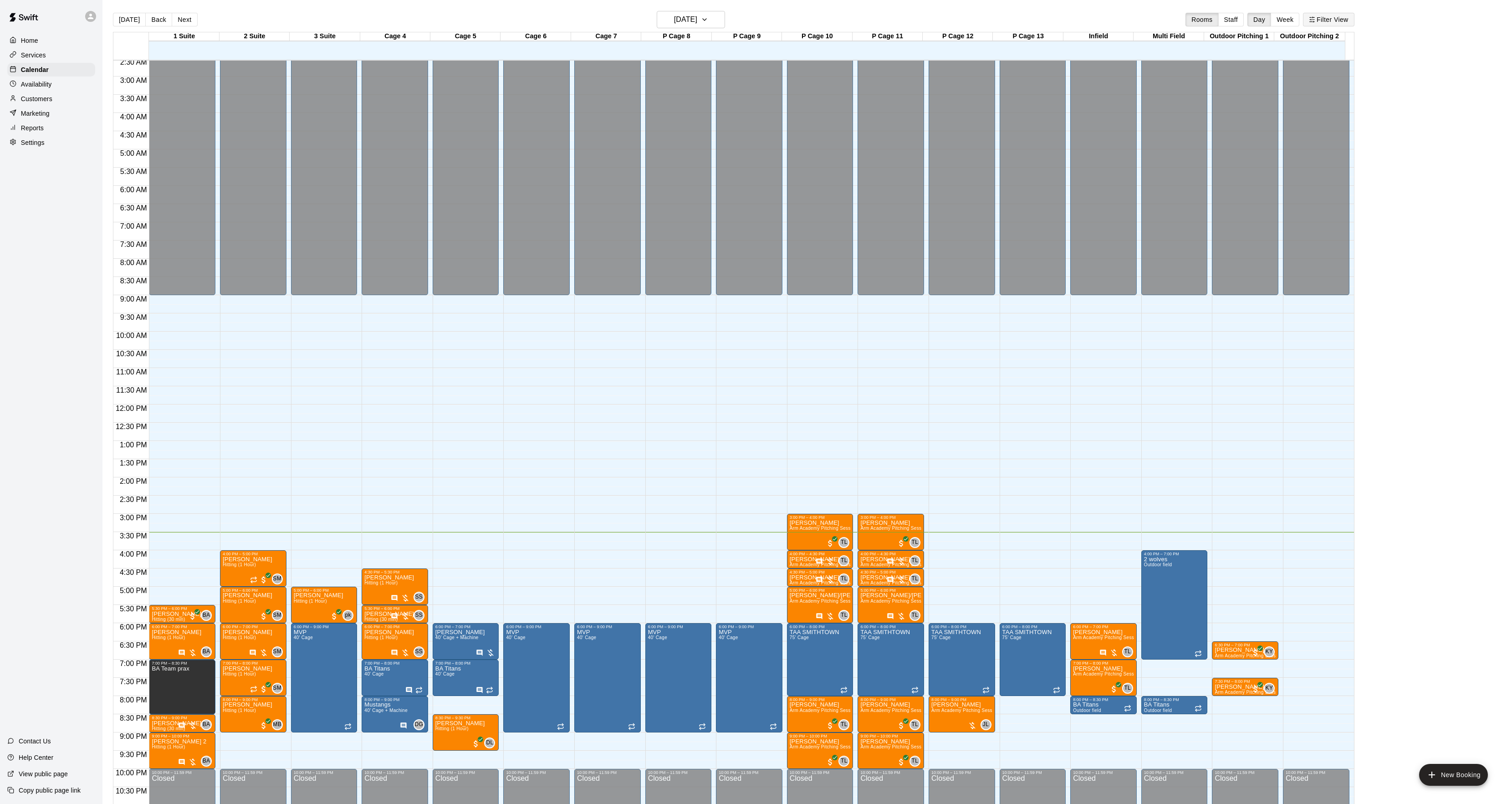
click at [1329, 19] on button "Filter View" at bounding box center [1329, 19] width 51 height 14
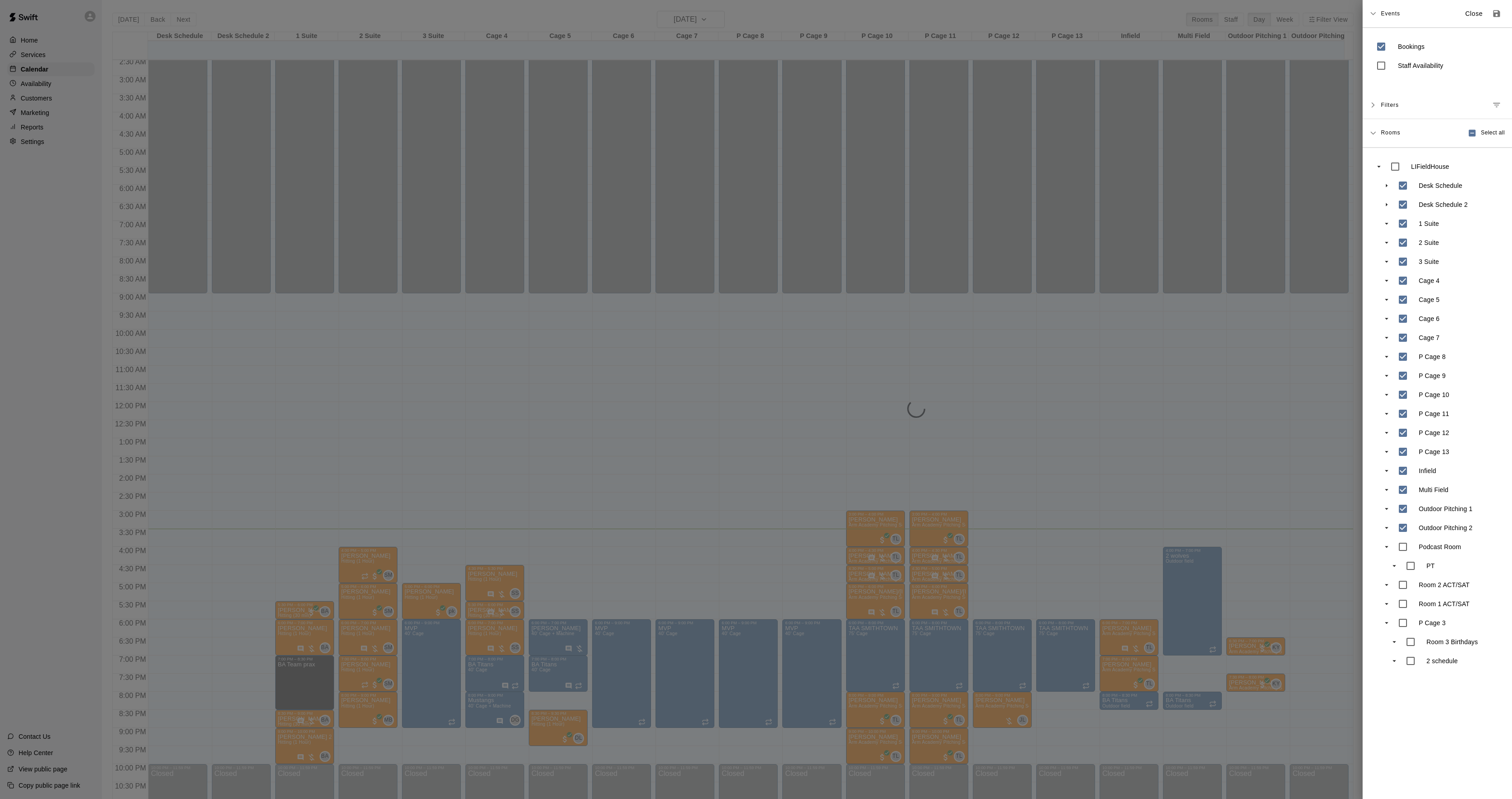
click at [830, 266] on div at bounding box center [756, 399] width 1512 height 799
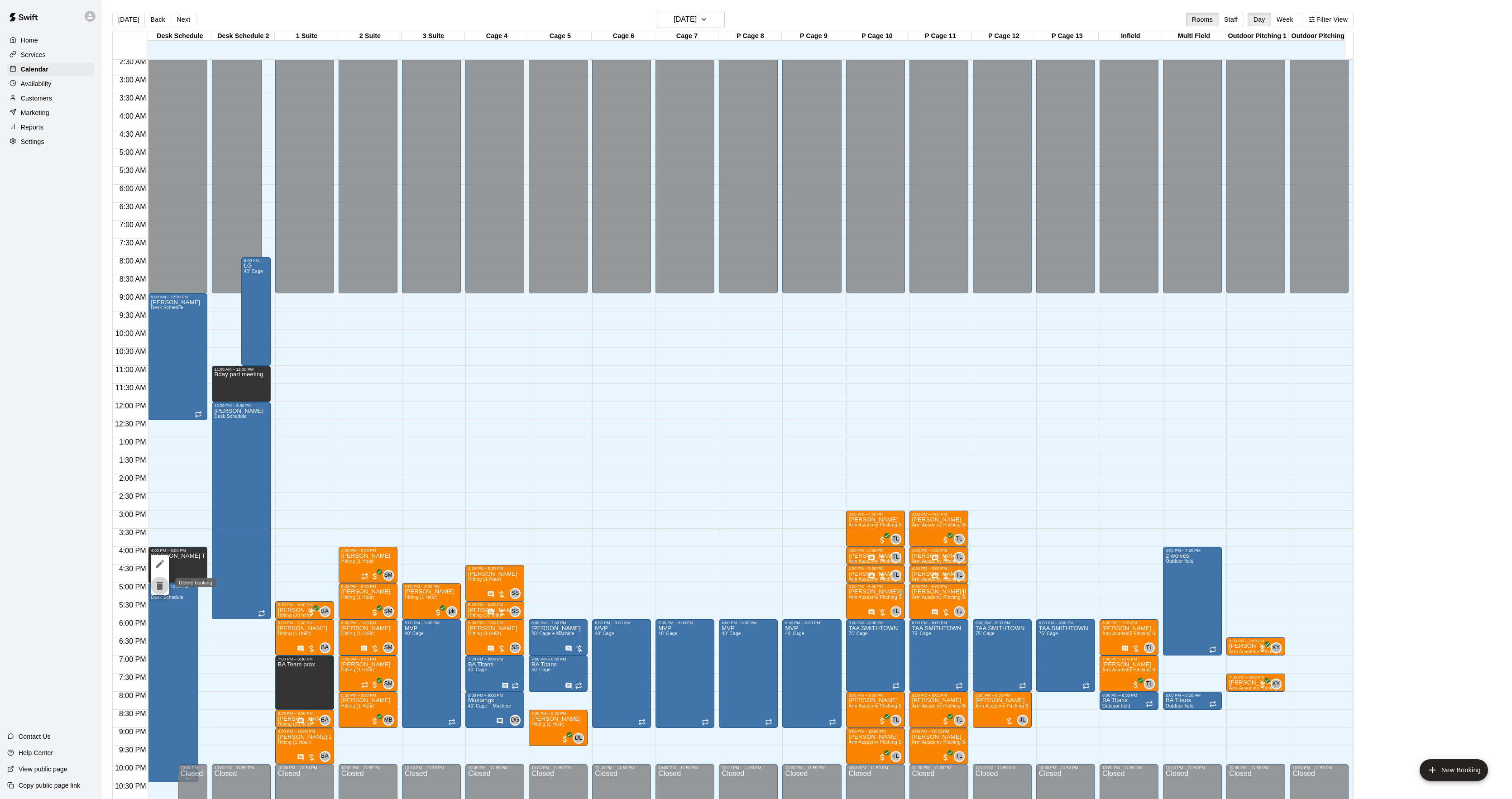
click at [161, 594] on button "delete" at bounding box center [159, 585] width 18 height 18
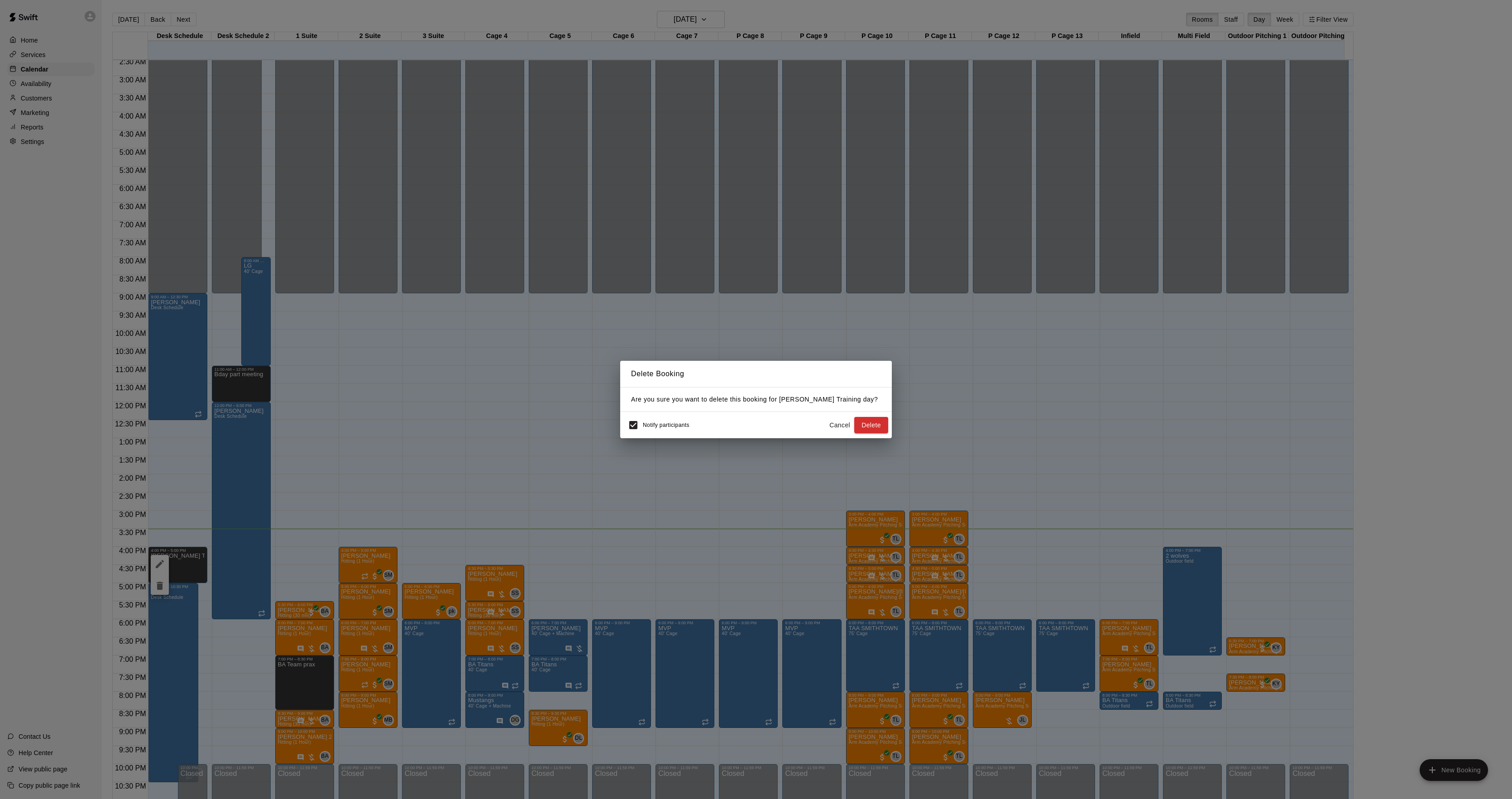
click at [873, 408] on div "Are you sure you want to delete this booking for CJ Alfano Training day ?" at bounding box center [756, 400] width 272 height 25
click at [874, 422] on button "Delete" at bounding box center [871, 425] width 34 height 17
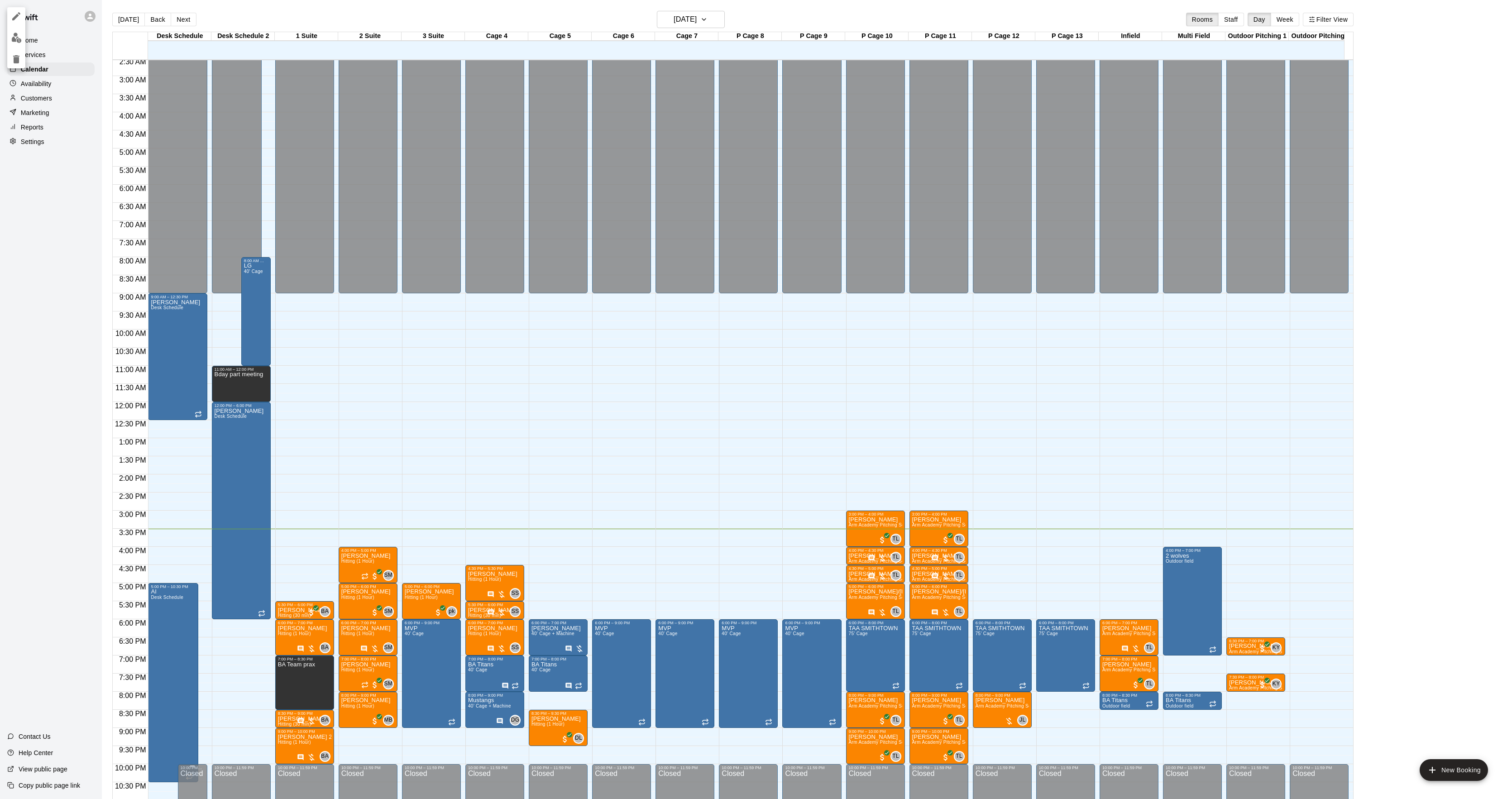
click at [153, 598] on div at bounding box center [756, 399] width 1512 height 799
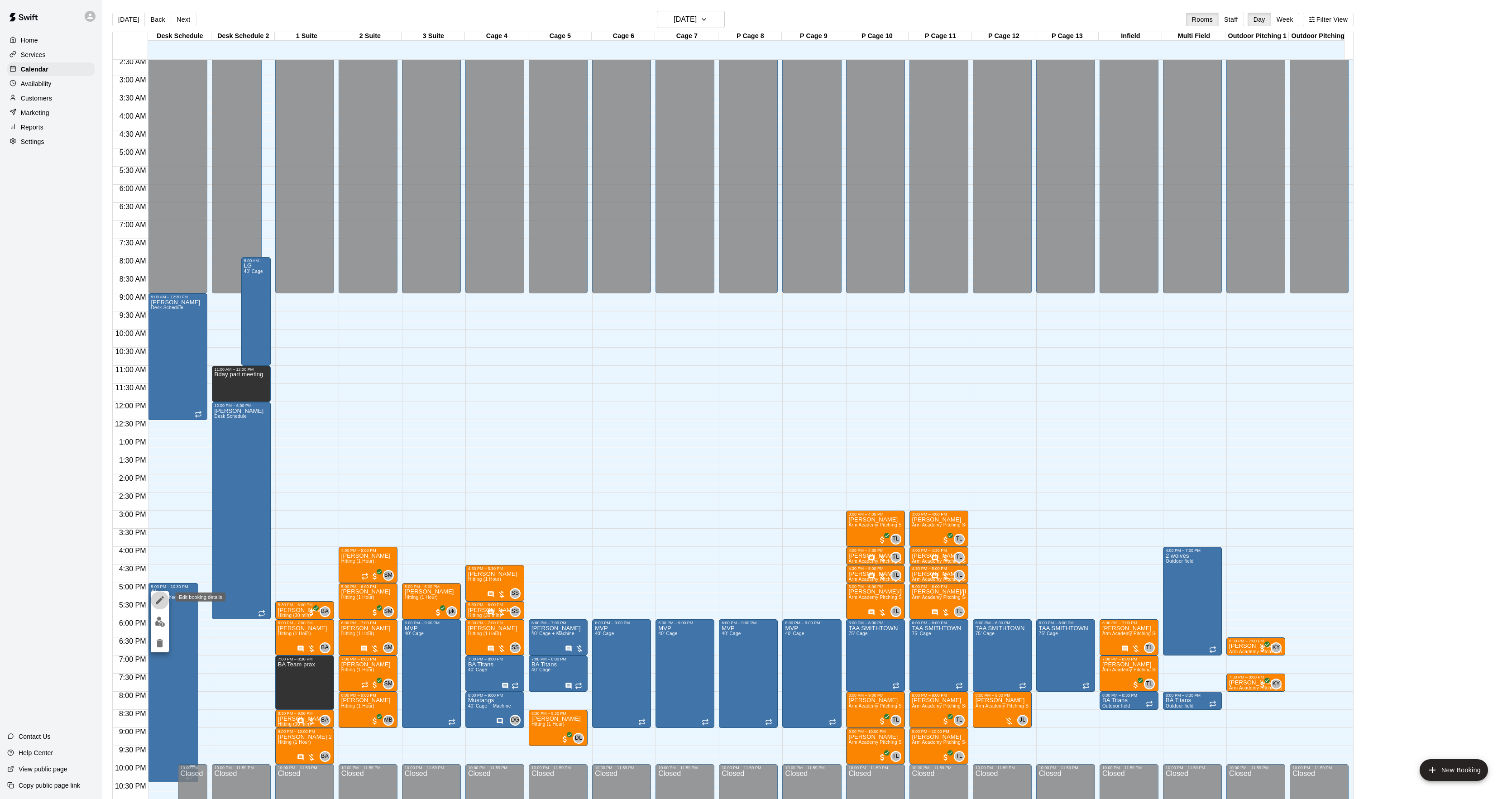
click at [159, 601] on icon "edit" at bounding box center [160, 600] width 8 height 8
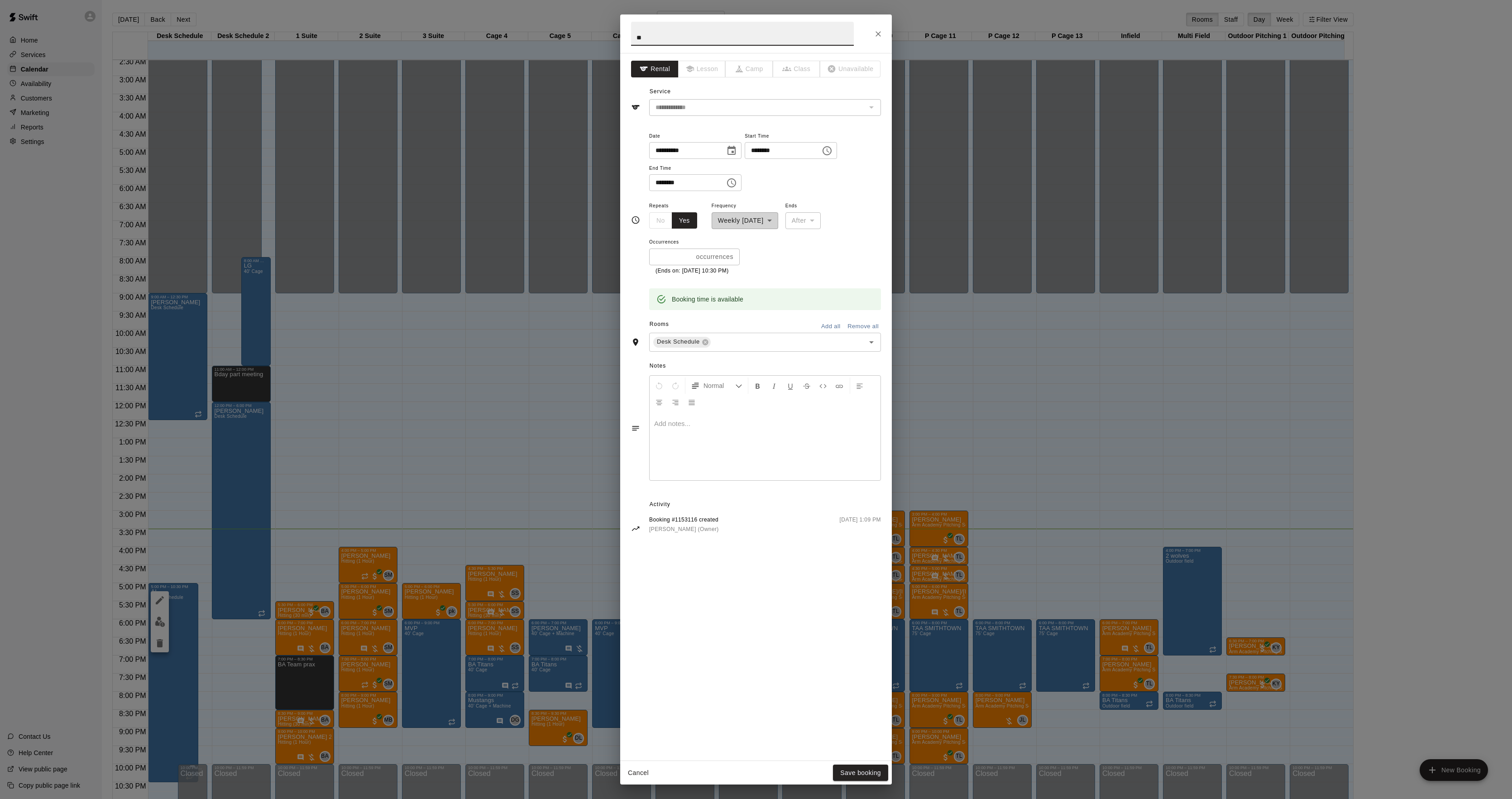
click at [759, 153] on input "********" at bounding box center [780, 151] width 69 height 17
click at [659, 185] on input "********" at bounding box center [684, 183] width 69 height 17
type input "********"
click at [878, 773] on button "Save booking" at bounding box center [861, 774] width 56 height 17
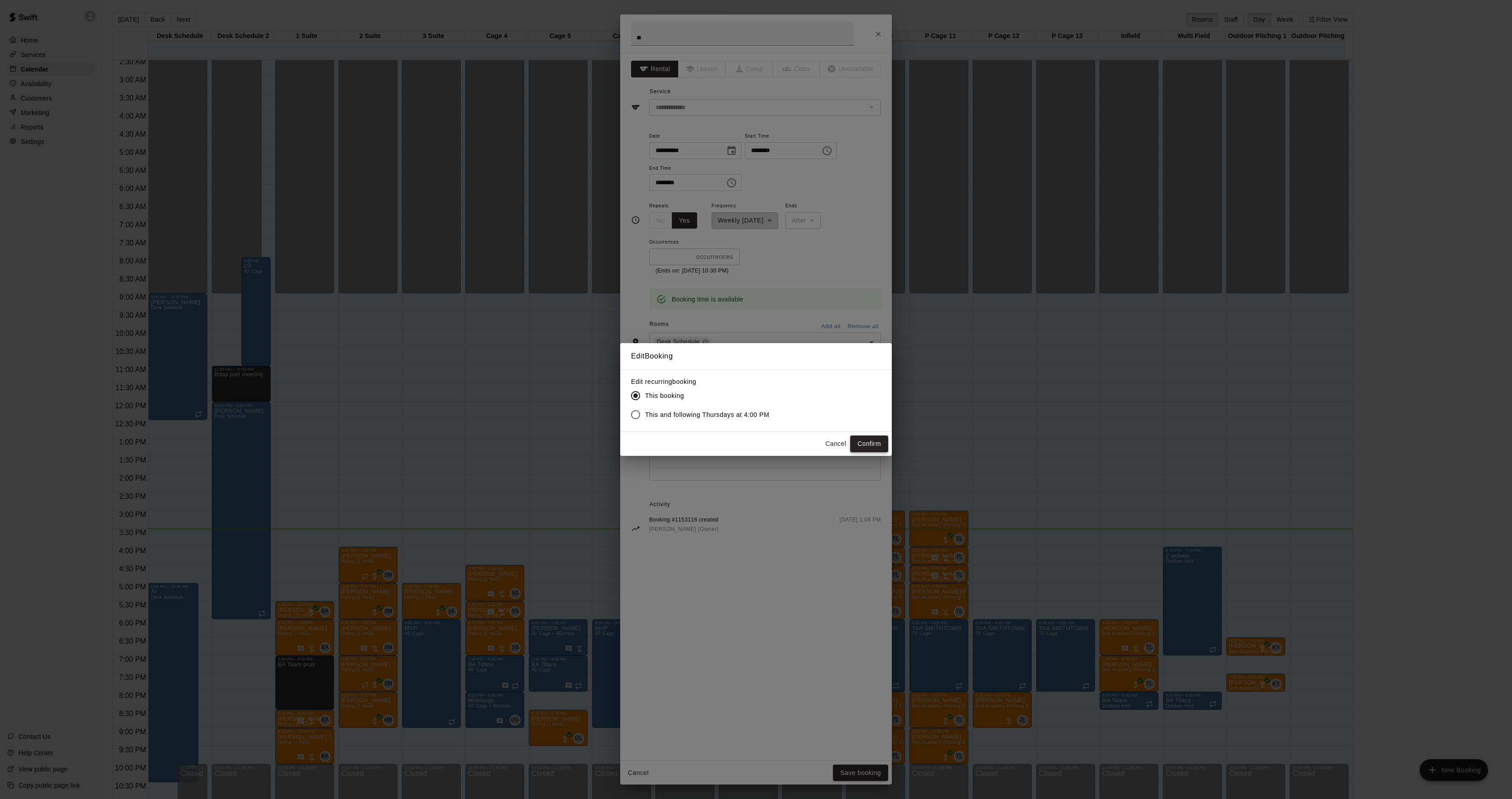
click at [878, 445] on button "Confirm" at bounding box center [869, 444] width 38 height 17
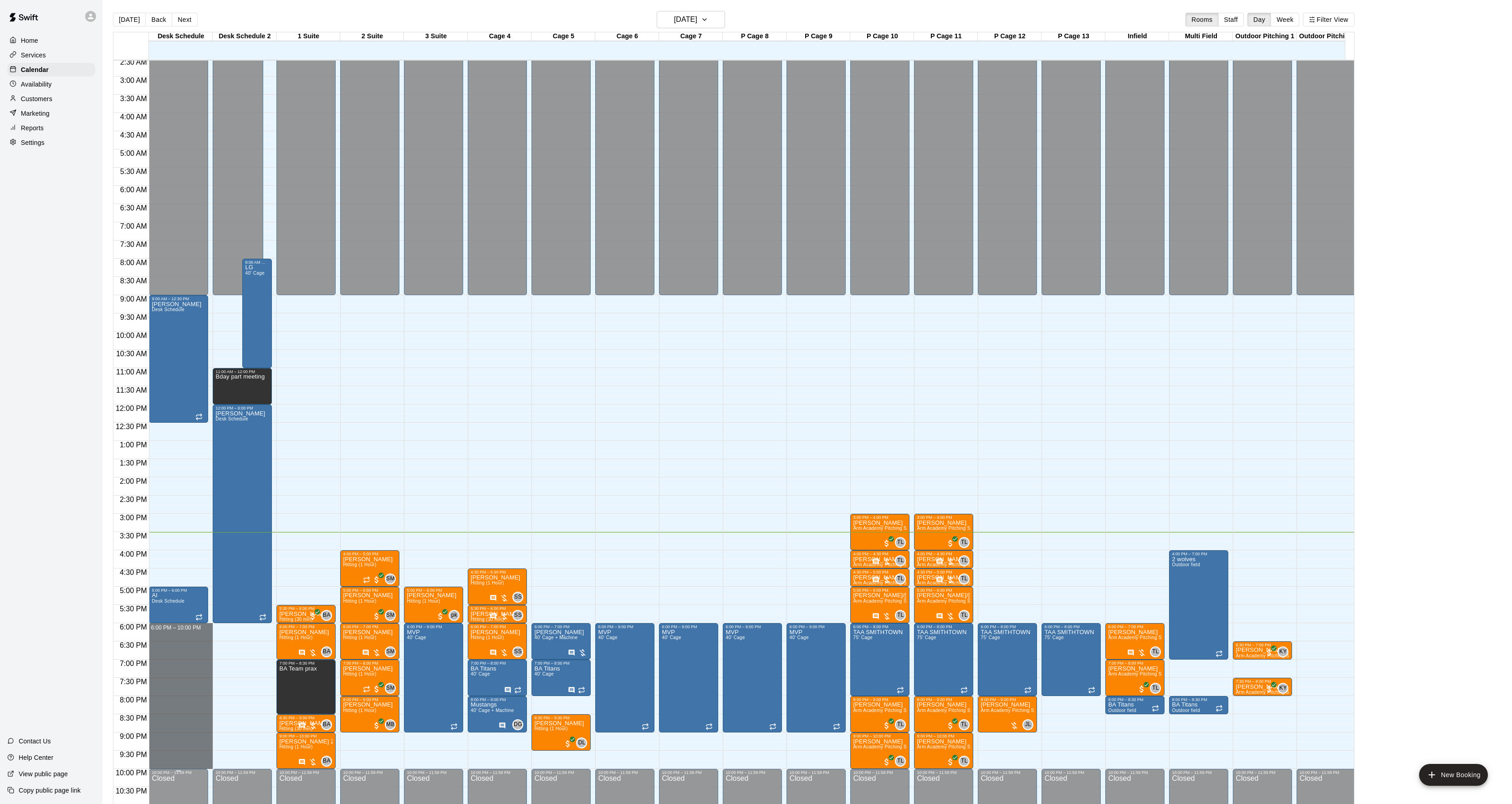
drag, startPoint x: 159, startPoint y: 625, endPoint x: 170, endPoint y: 767, distance: 142.4
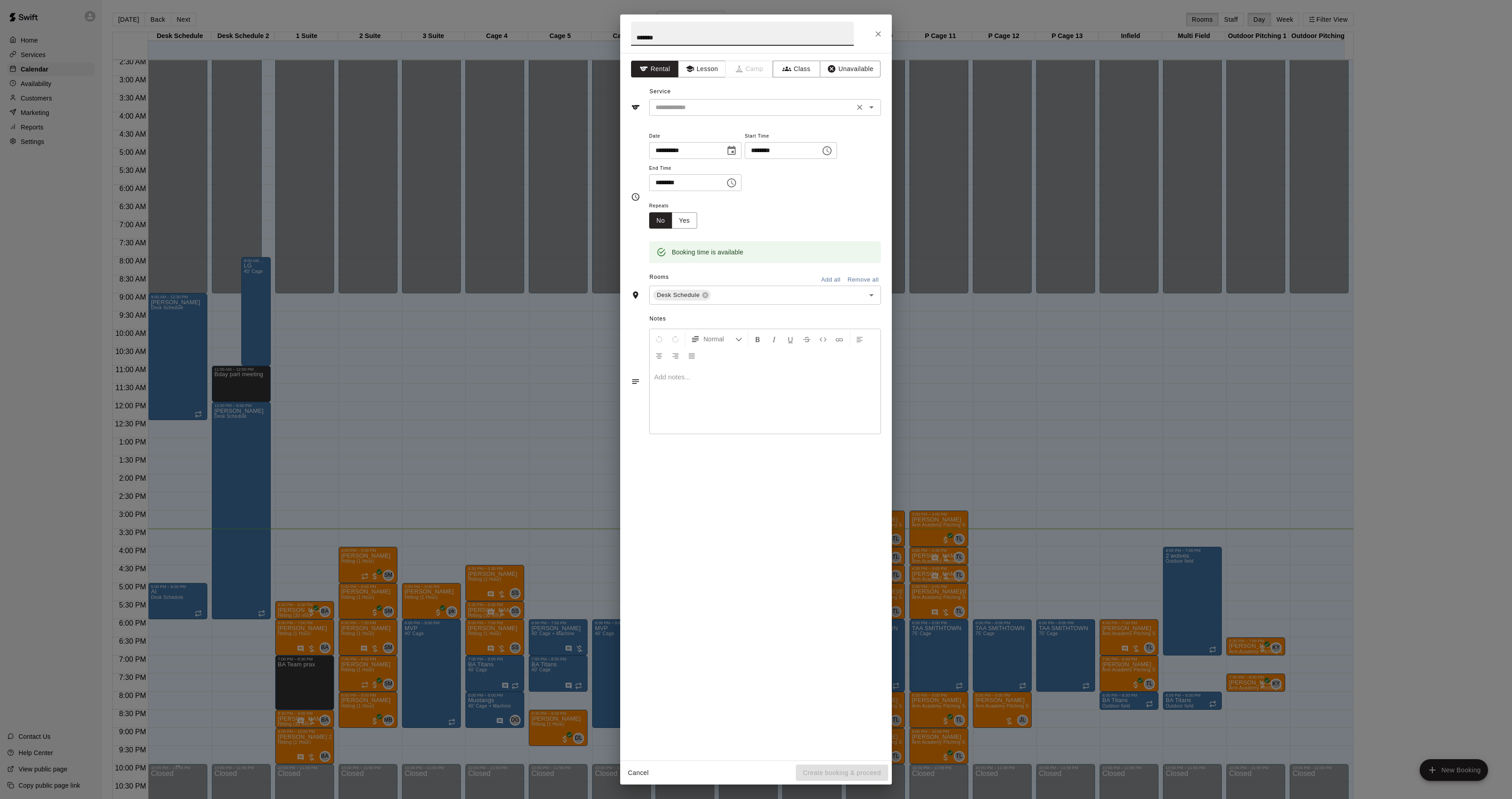
type input "*******"
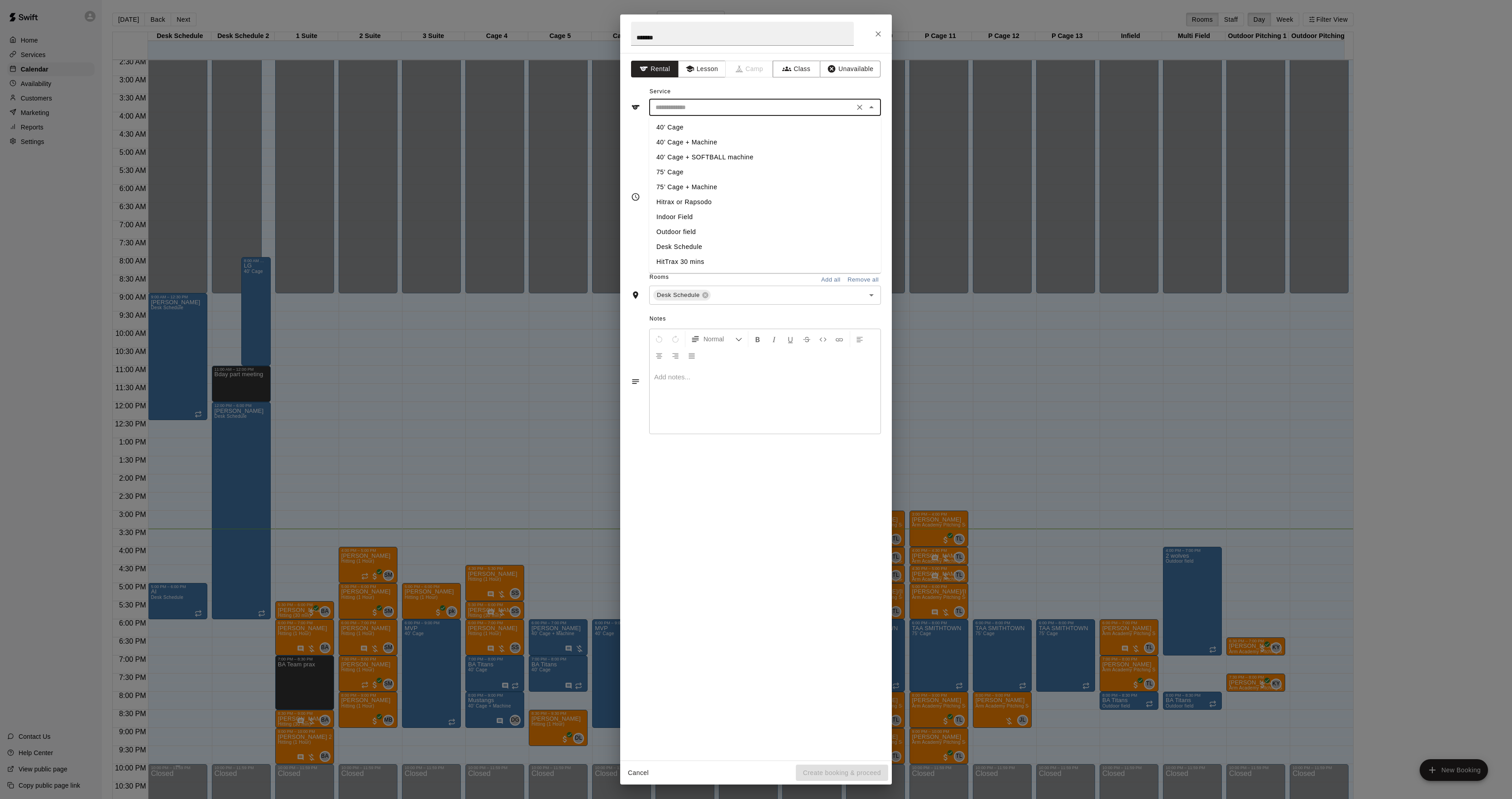
click at [739, 104] on input "text" at bounding box center [752, 107] width 200 height 12
click at [690, 122] on li "40' Cage" at bounding box center [765, 127] width 232 height 15
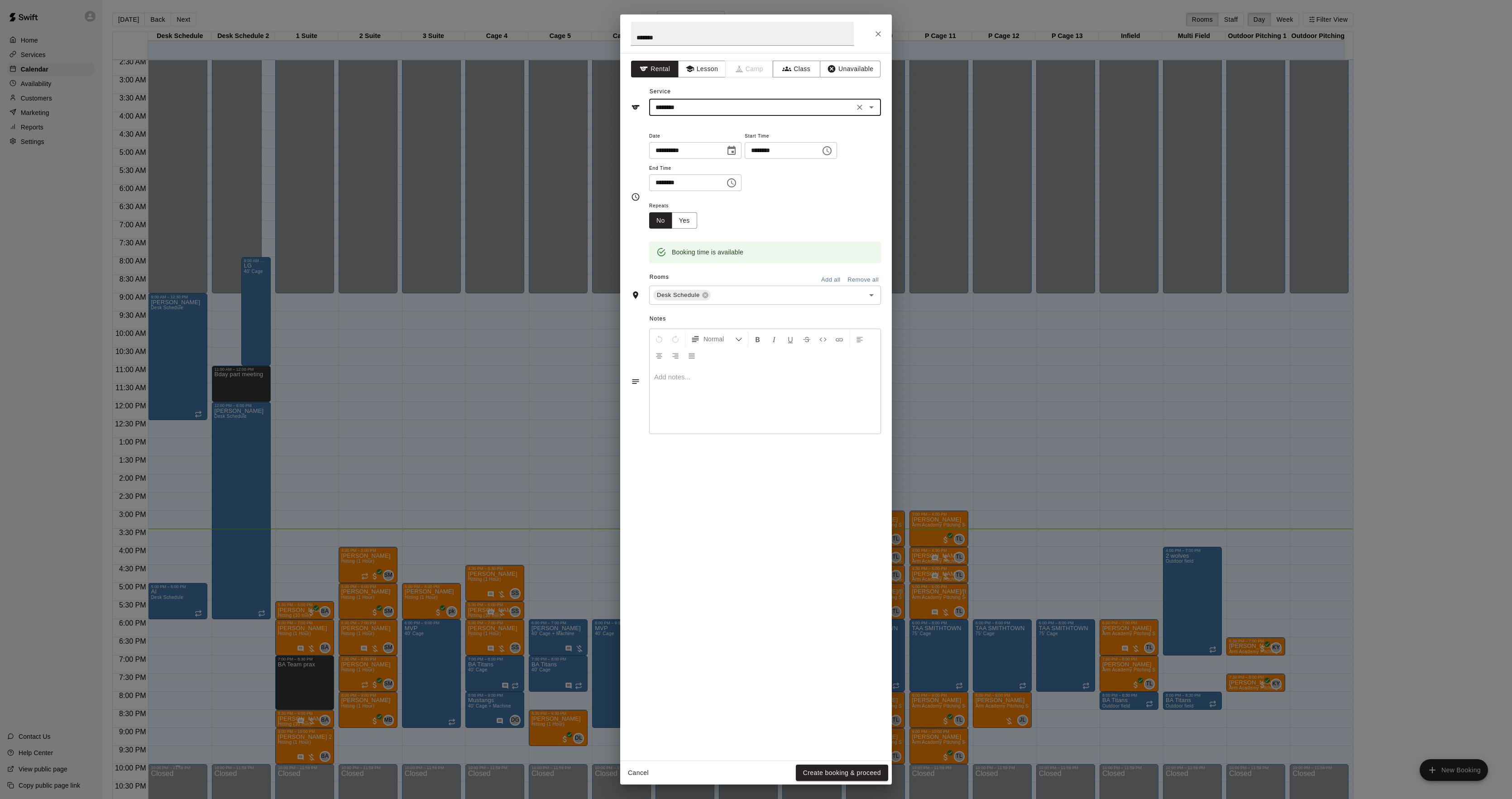
click at [712, 109] on input "********" at bounding box center [752, 107] width 200 height 12
click at [695, 243] on li "Desk Schedule" at bounding box center [765, 246] width 232 height 15
type input "**********"
click at [837, 770] on button "Create booking & proceed" at bounding box center [842, 774] width 93 height 17
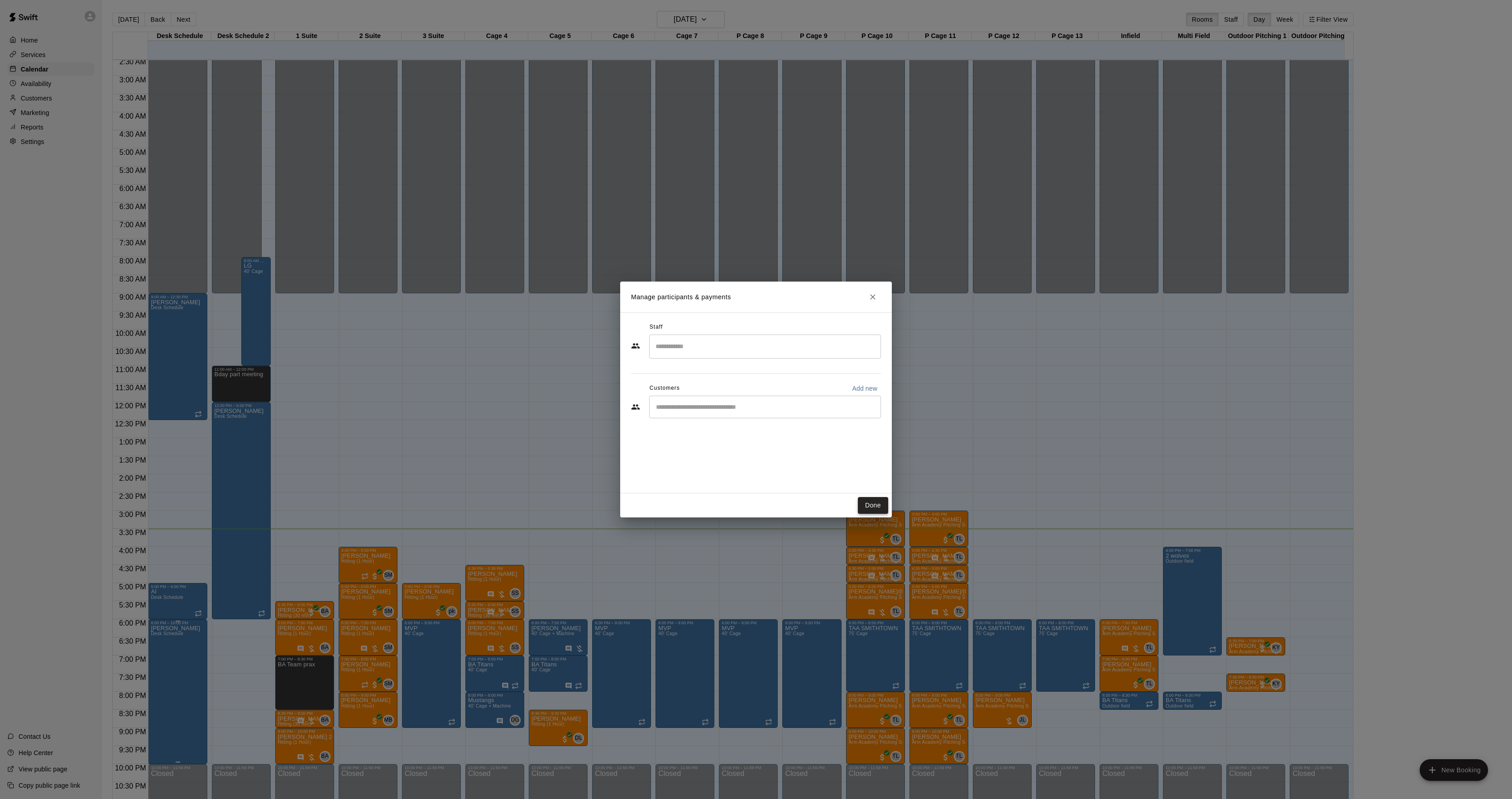
click at [885, 500] on button "Done" at bounding box center [873, 506] width 30 height 17
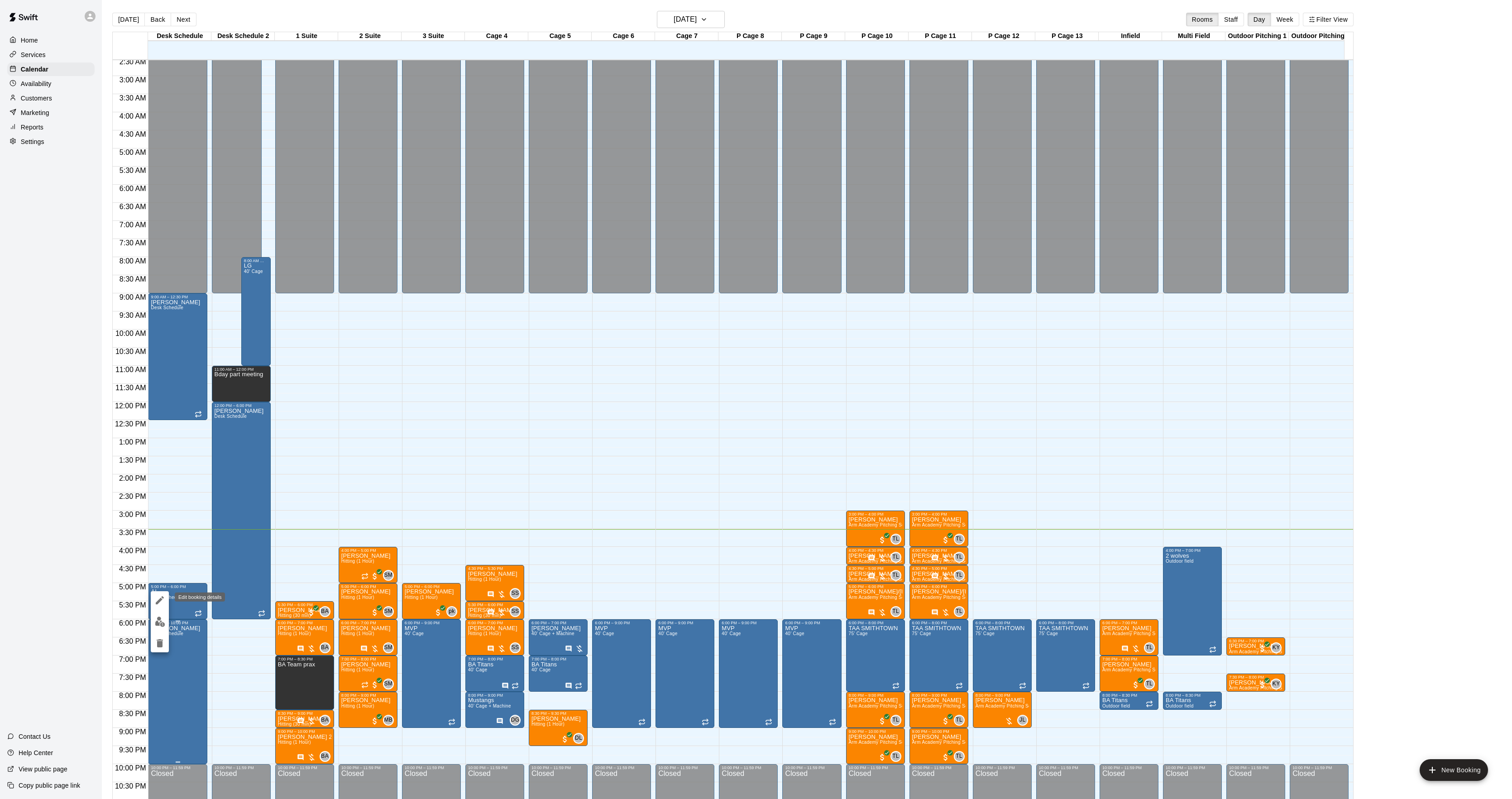
click at [157, 601] on icon "edit" at bounding box center [160, 601] width 11 height 11
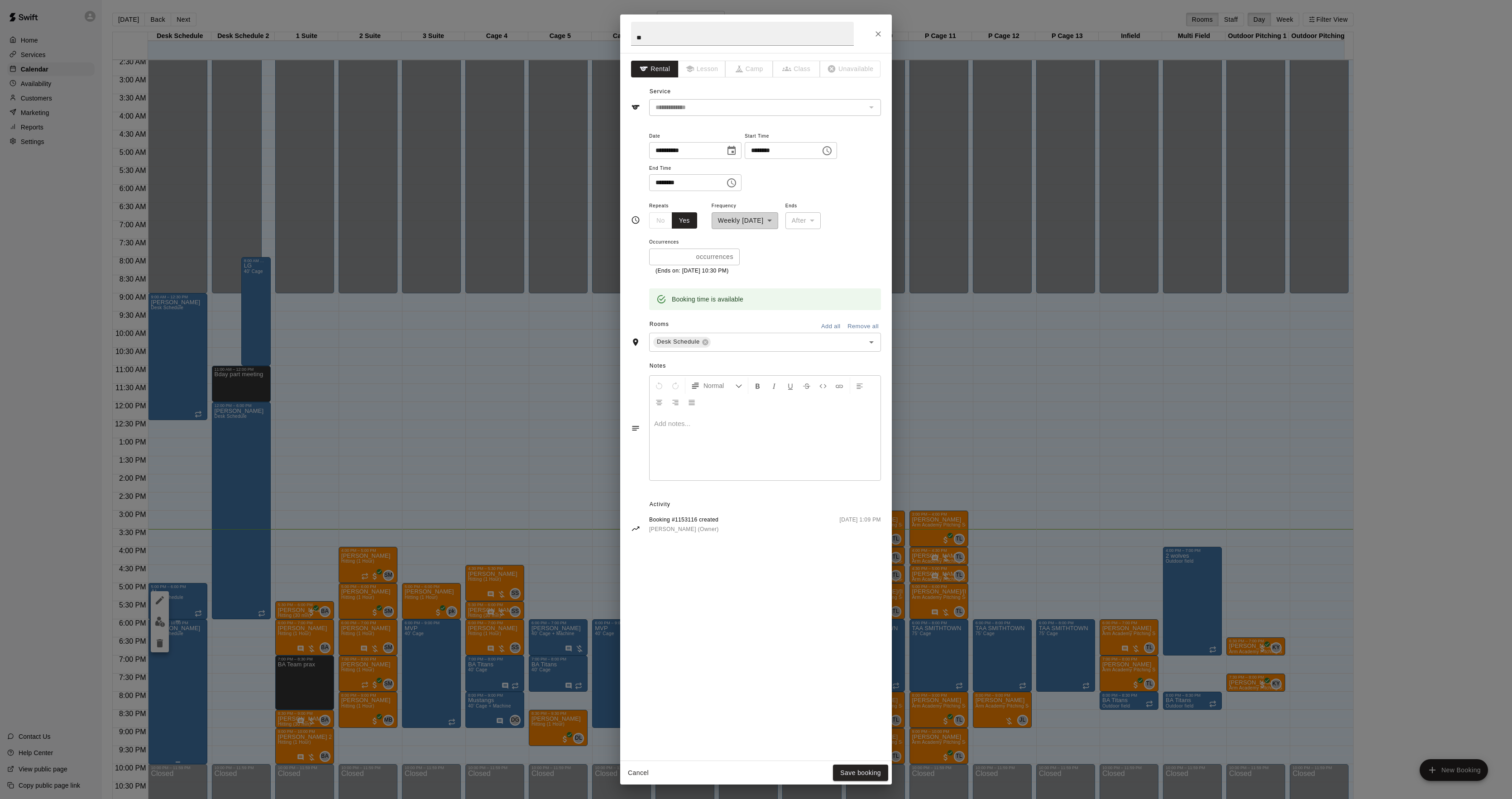
click at [747, 422] on p at bounding box center [765, 424] width 222 height 9
click at [663, 427] on span "**********" at bounding box center [740, 423] width 171 height 7
click at [665, 427] on span "**********" at bounding box center [740, 423] width 171 height 7
click at [665, 427] on span "**********" at bounding box center [740, 423] width 171 height 7
click at [661, 427] on span "**********" at bounding box center [740, 423] width 171 height 7
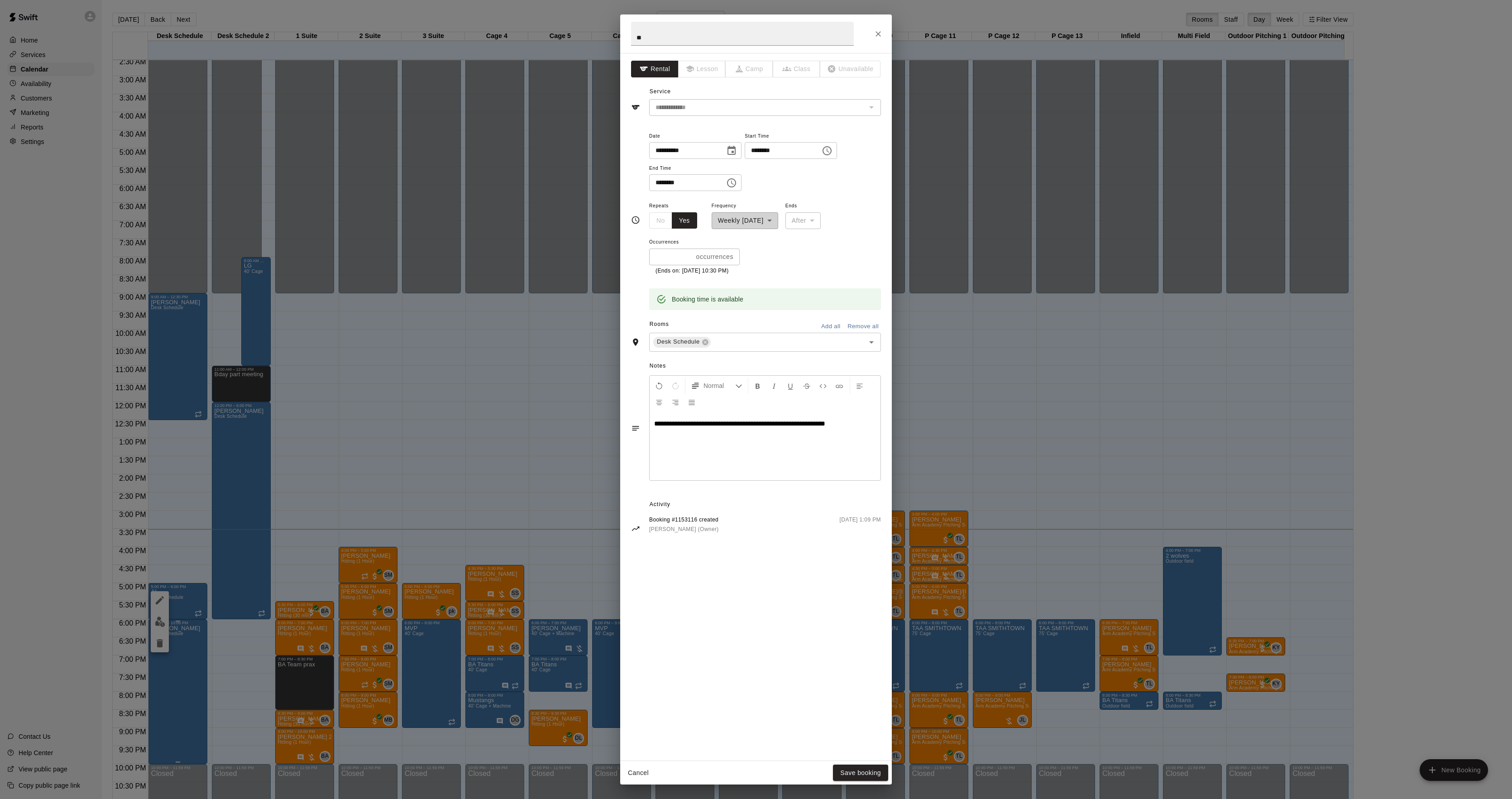
click at [655, 427] on span "**********" at bounding box center [740, 423] width 171 height 7
drag, startPoint x: 655, startPoint y: 427, endPoint x: 688, endPoint y: 441, distance: 35.8
click at [688, 441] on div "**********" at bounding box center [765, 446] width 231 height 68
click at [757, 388] on icon "Format Bold" at bounding box center [758, 386] width 8 height 8
click at [731, 449] on div "**********" at bounding box center [765, 446] width 231 height 68
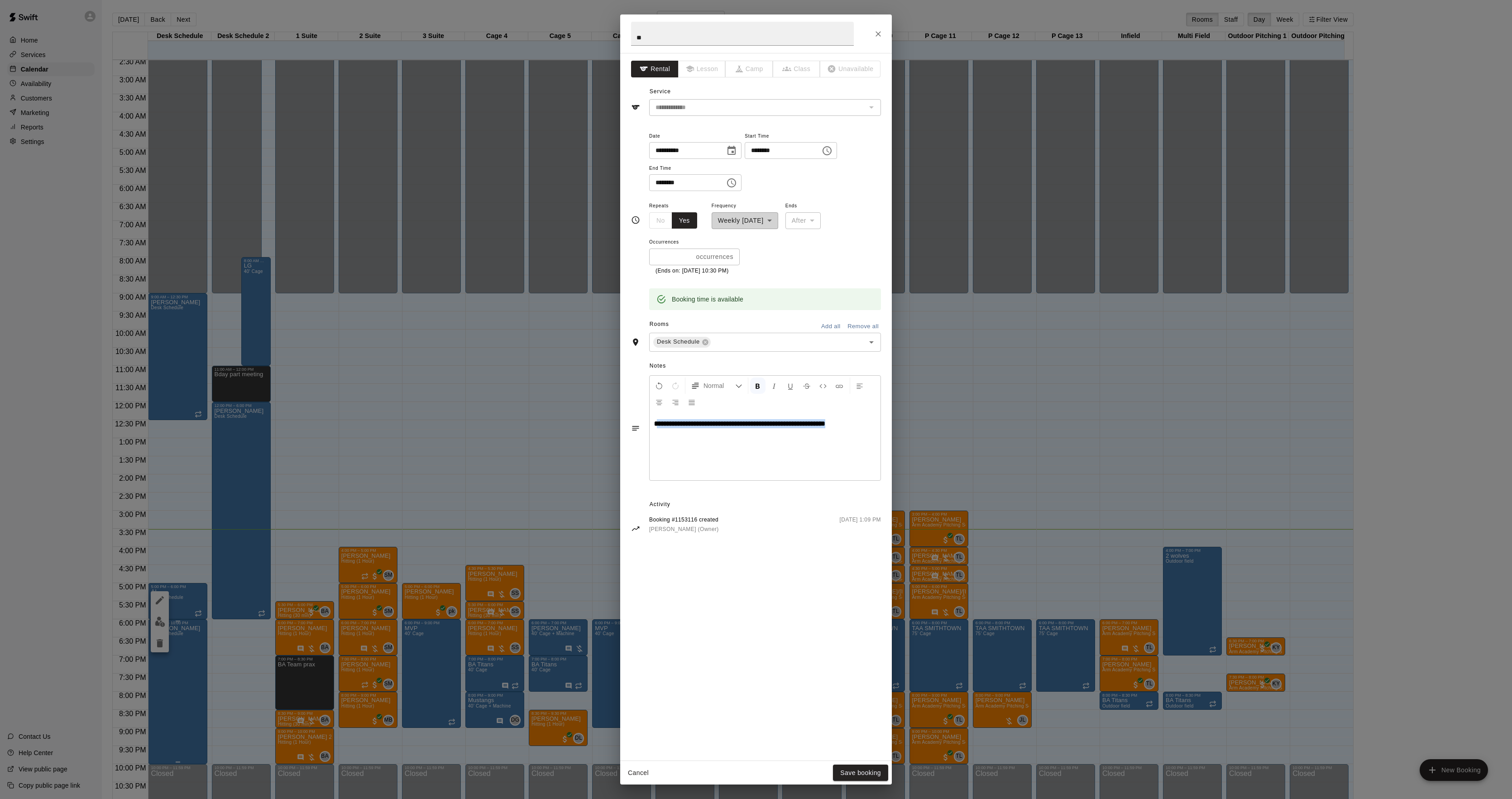
drag, startPoint x: 658, startPoint y: 425, endPoint x: 746, endPoint y: 439, distance: 89.1
click at [746, 439] on div "**********" at bounding box center [765, 446] width 231 height 68
click at [675, 427] on strong "**********" at bounding box center [740, 423] width 171 height 7
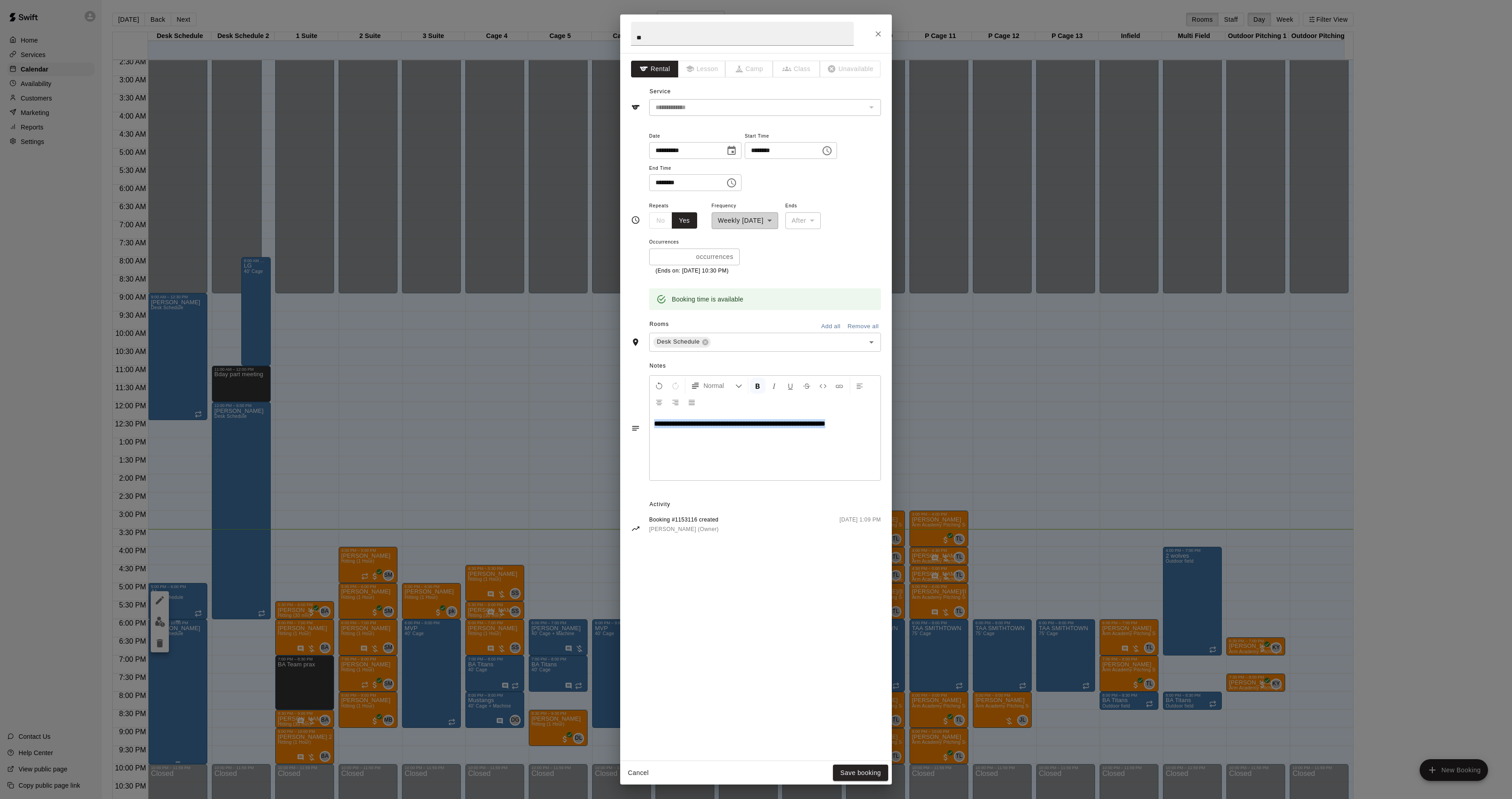
click at [675, 427] on strong "**********" at bounding box center [740, 423] width 171 height 7
click at [738, 390] on icon "Formatting Options" at bounding box center [739, 386] width 7 height 7
click at [696, 457] on span "Bullet List" at bounding box center [721, 455] width 100 height 9
click at [723, 445] on div "**********" at bounding box center [765, 446] width 231 height 68
click at [759, 444] on div "**********" at bounding box center [765, 446] width 231 height 68
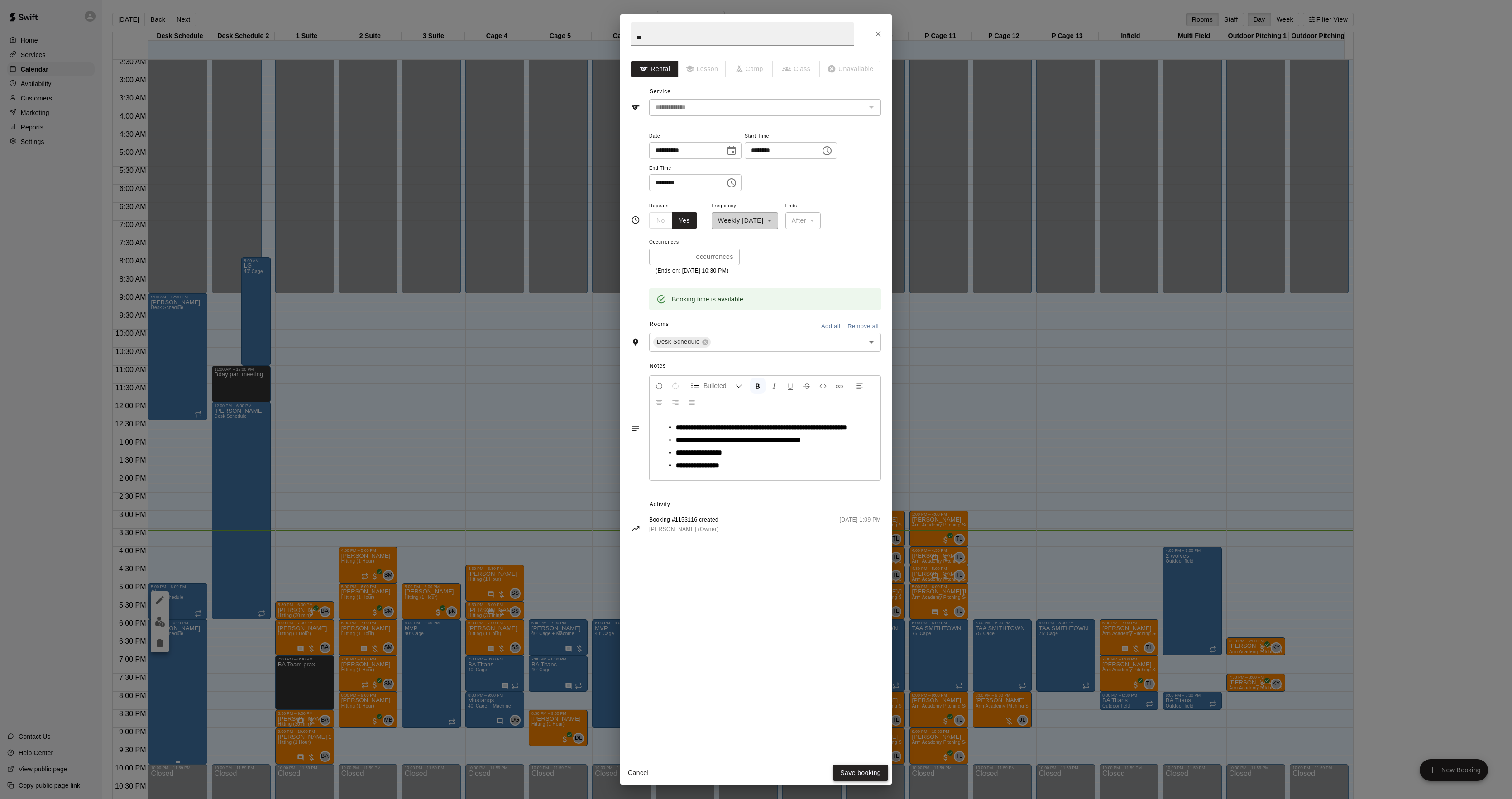
click at [866, 770] on button "Save booking" at bounding box center [861, 774] width 56 height 17
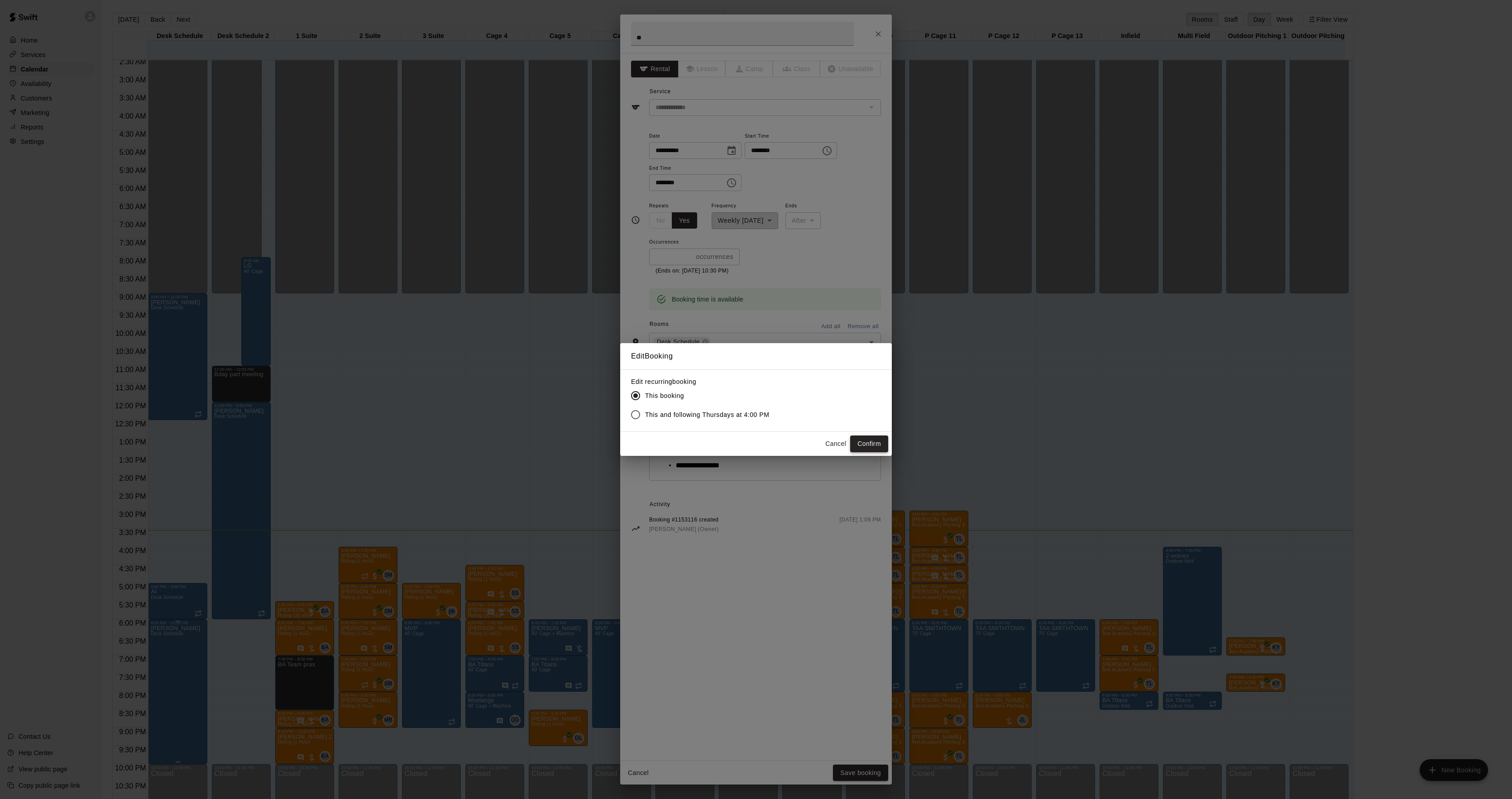
click at [863, 441] on button "Confirm" at bounding box center [869, 444] width 38 height 17
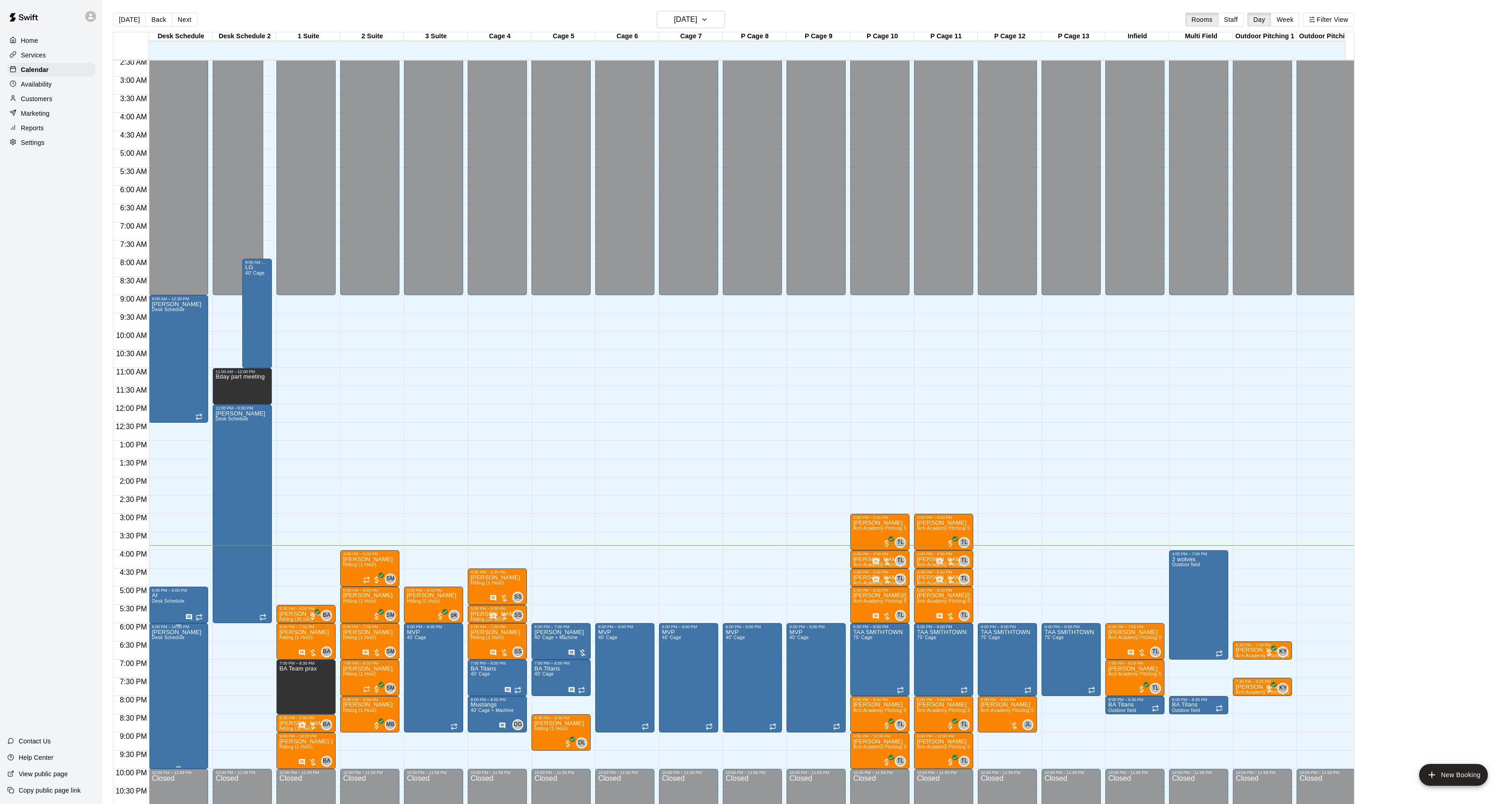
click at [875, 451] on div "12:00 AM – 9:00 AM Closed 3:00 PM – 4:00 PM Trisha Macaluso Arm Academy Pitchin…" at bounding box center [880, 405] width 59 height 875
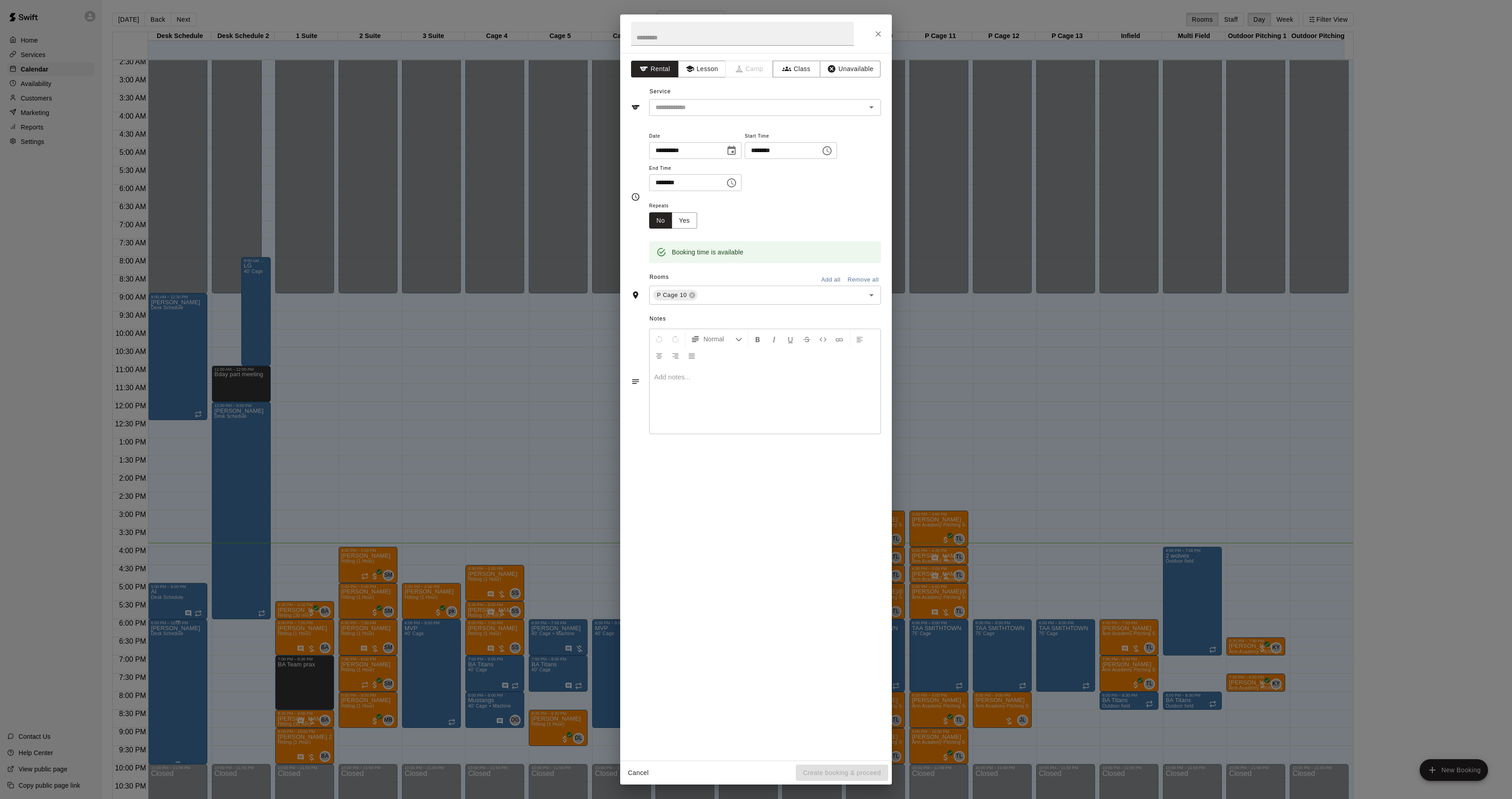
click at [406, 337] on div "**********" at bounding box center [756, 399] width 1512 height 799
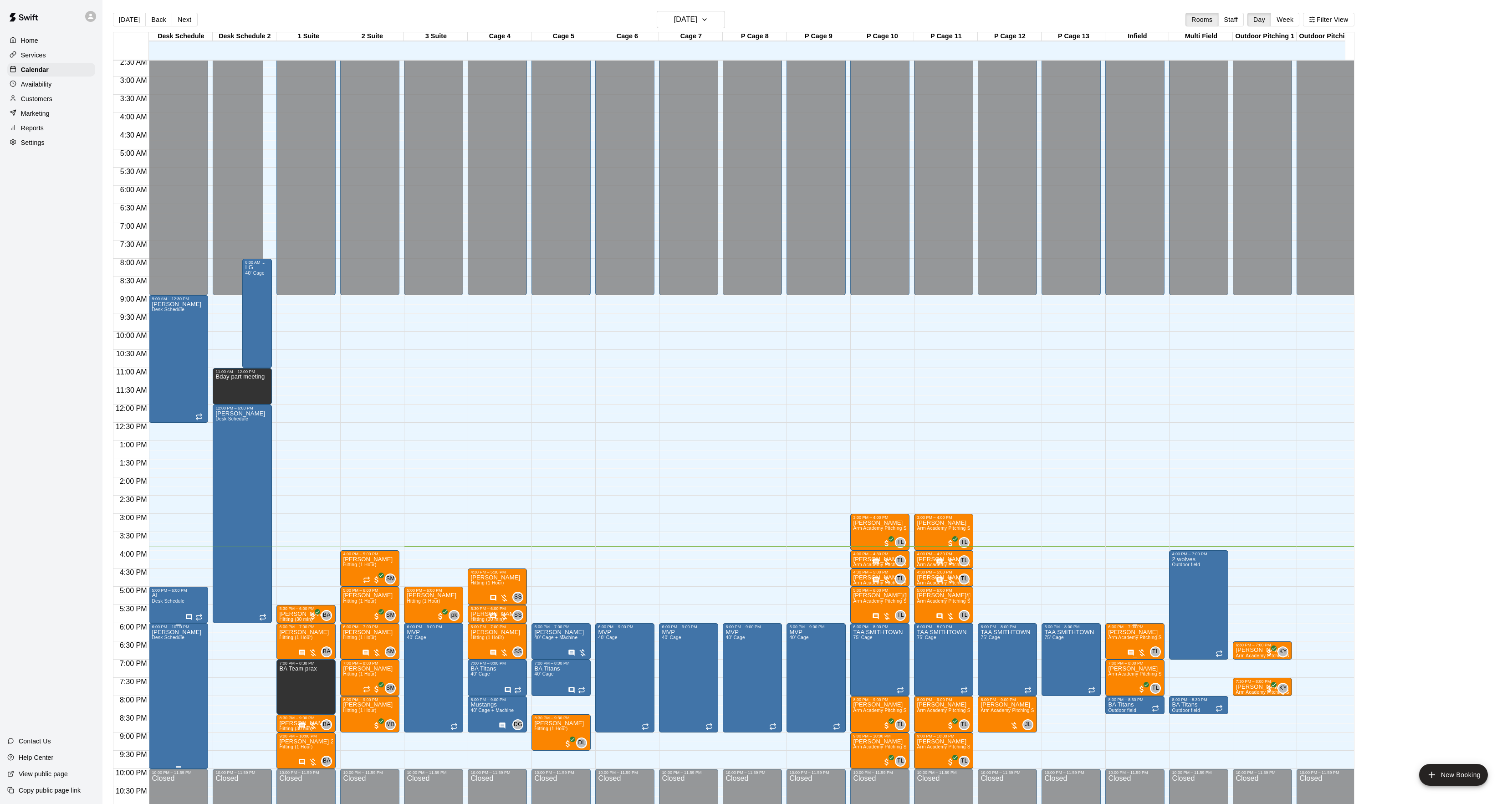
click at [1127, 640] on span "Arm Academy Pitching Session 1 Hour - Pitching" at bounding box center [1161, 638] width 106 height 5
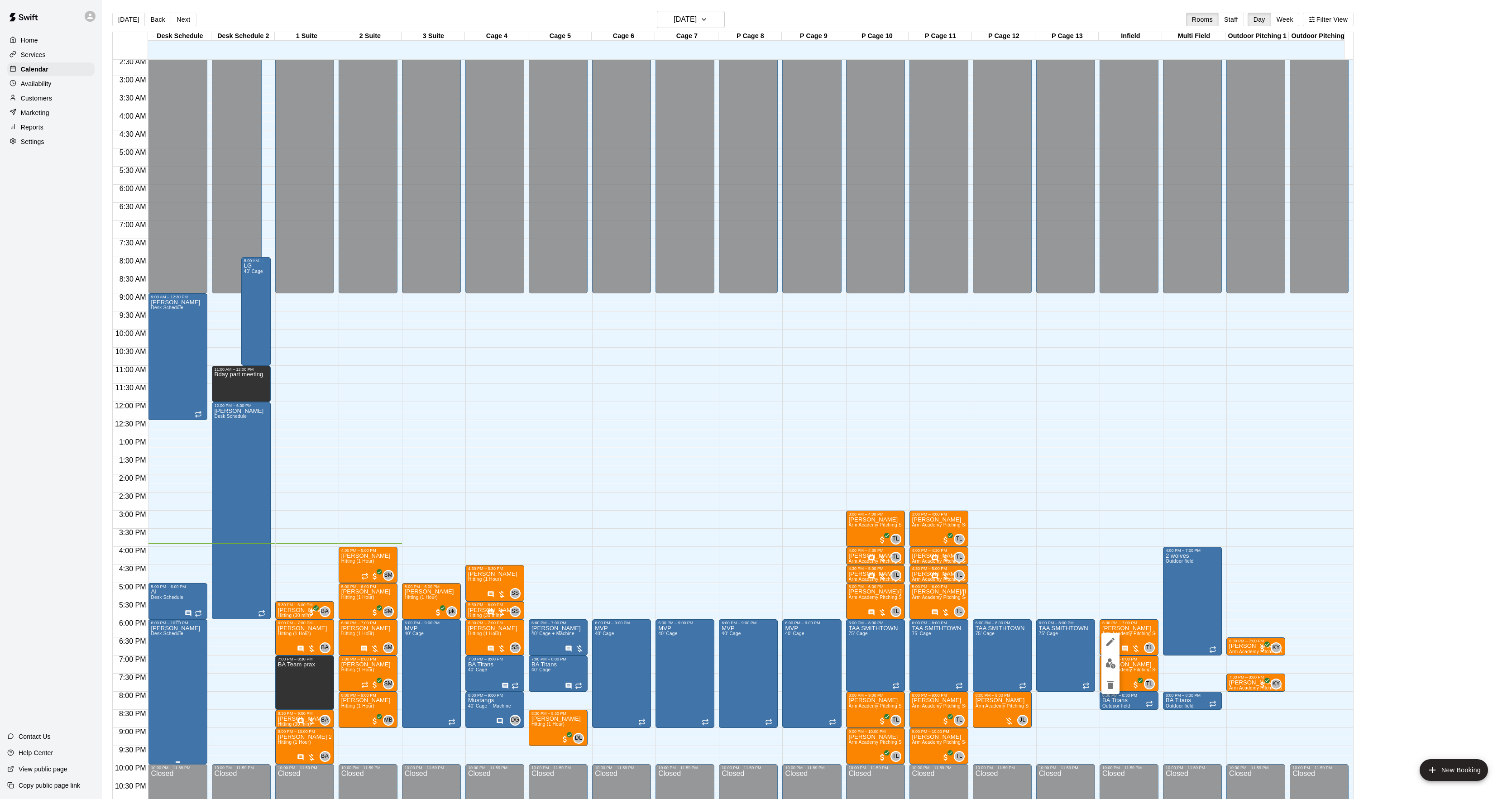
click at [1112, 678] on button "delete" at bounding box center [1110, 685] width 18 height 18
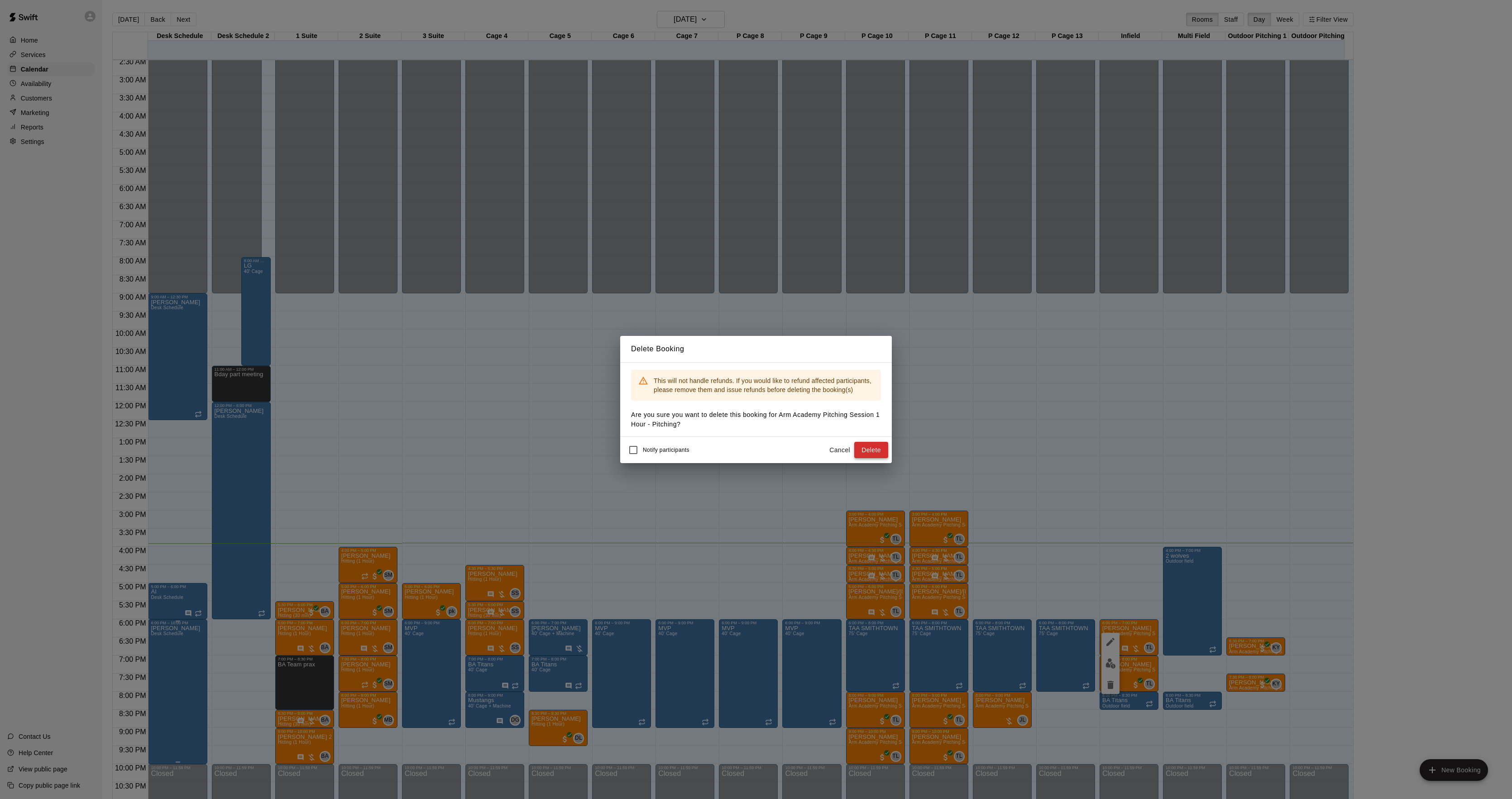
click at [875, 451] on button "Delete" at bounding box center [871, 450] width 34 height 17
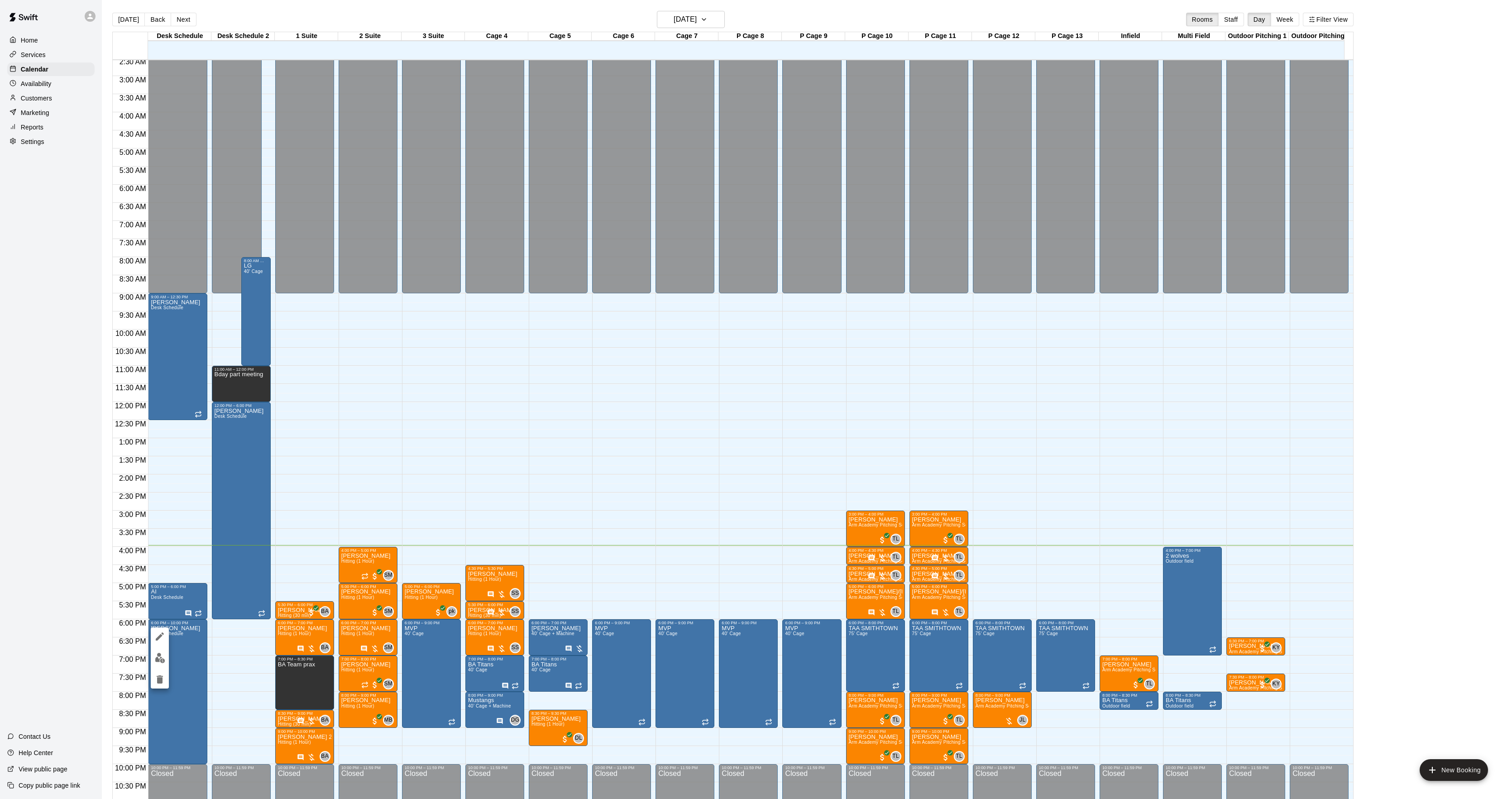
click at [156, 638] on icon "edit" at bounding box center [160, 637] width 11 height 11
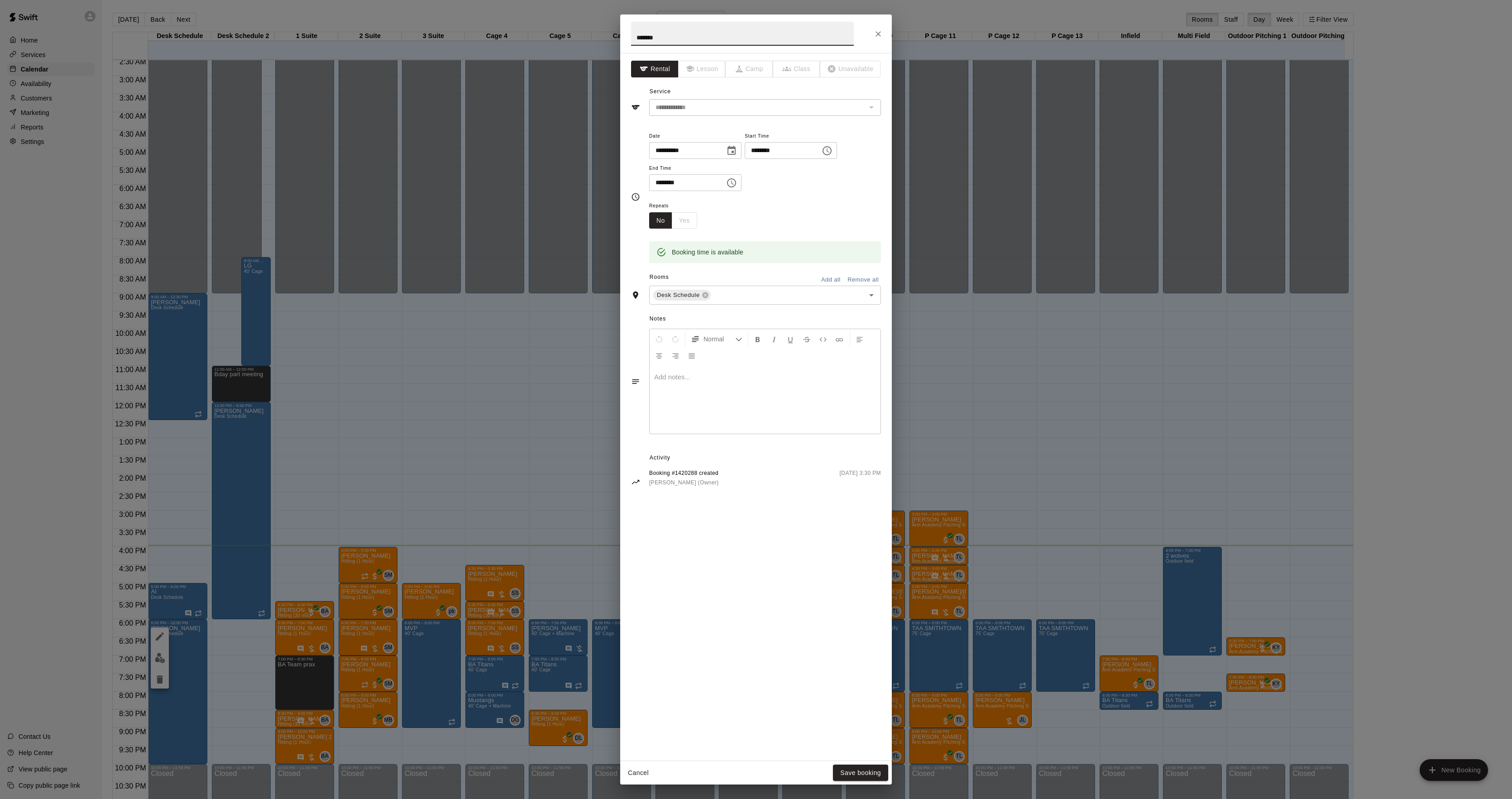
click at [758, 418] on div at bounding box center [765, 400] width 231 height 68
click at [852, 765] on button "Save booking" at bounding box center [861, 774] width 56 height 17
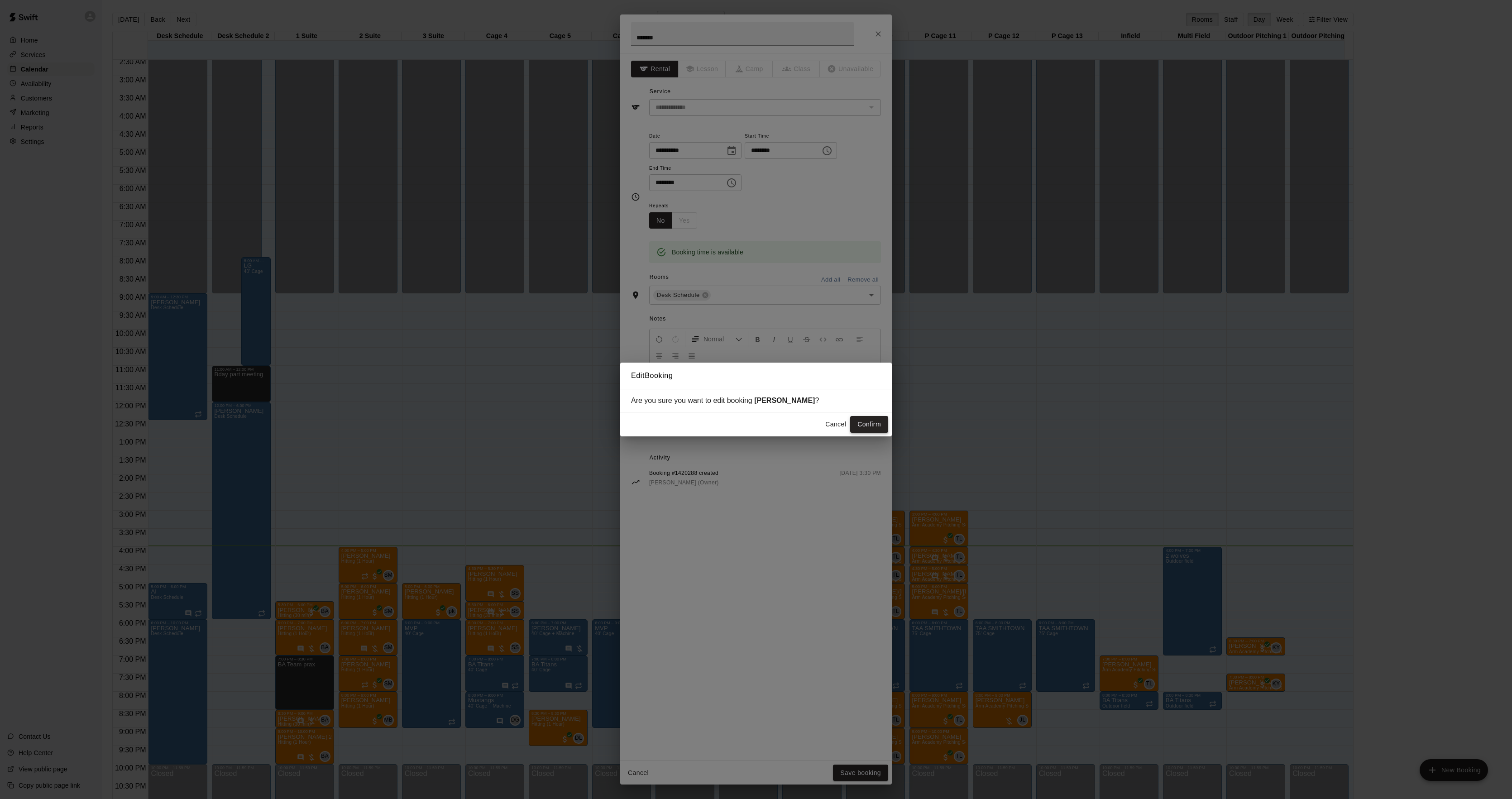
click at [873, 420] on button "Confirm" at bounding box center [869, 425] width 38 height 17
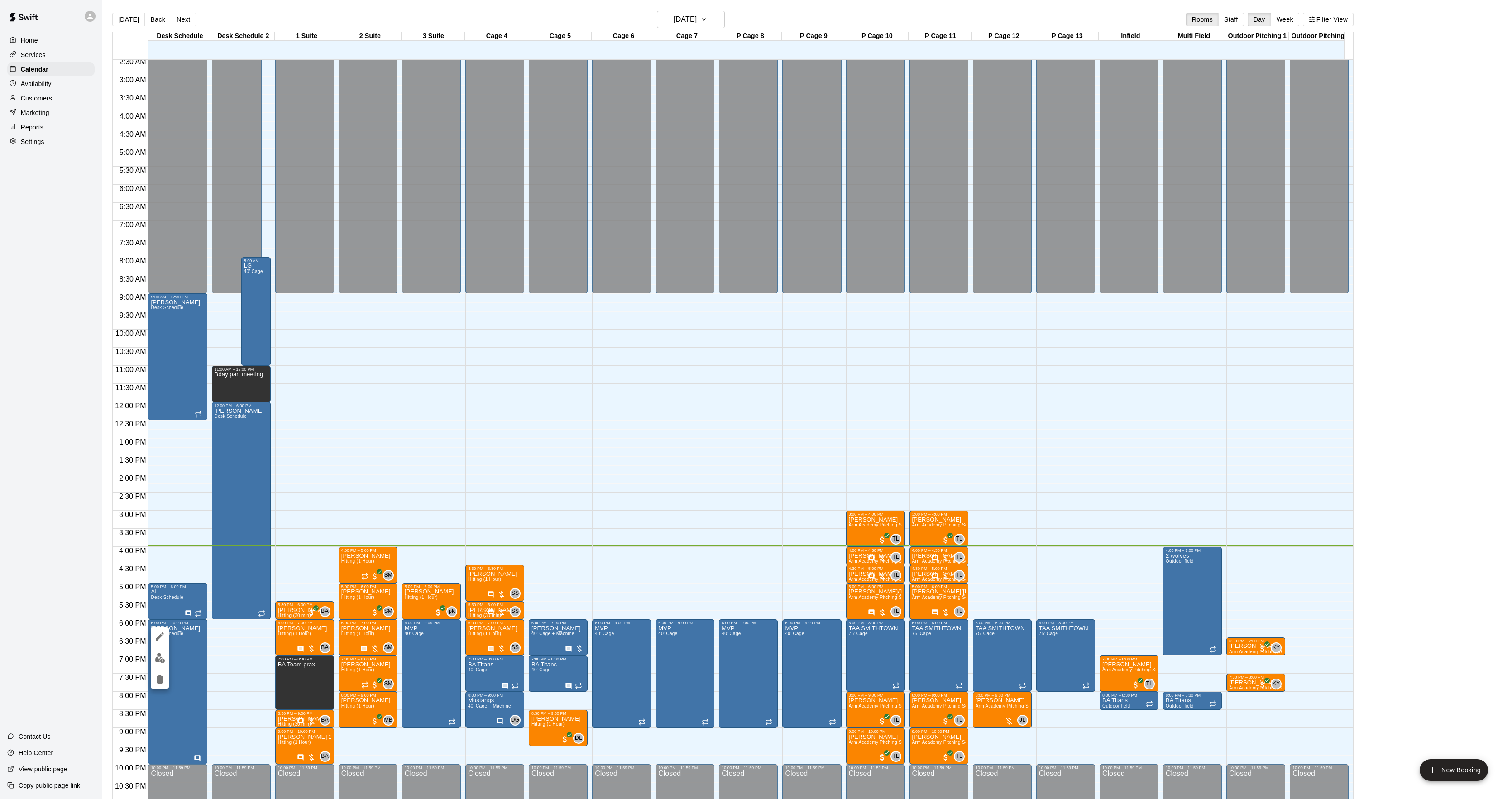
click at [560, 711] on div at bounding box center [756, 399] width 1512 height 799
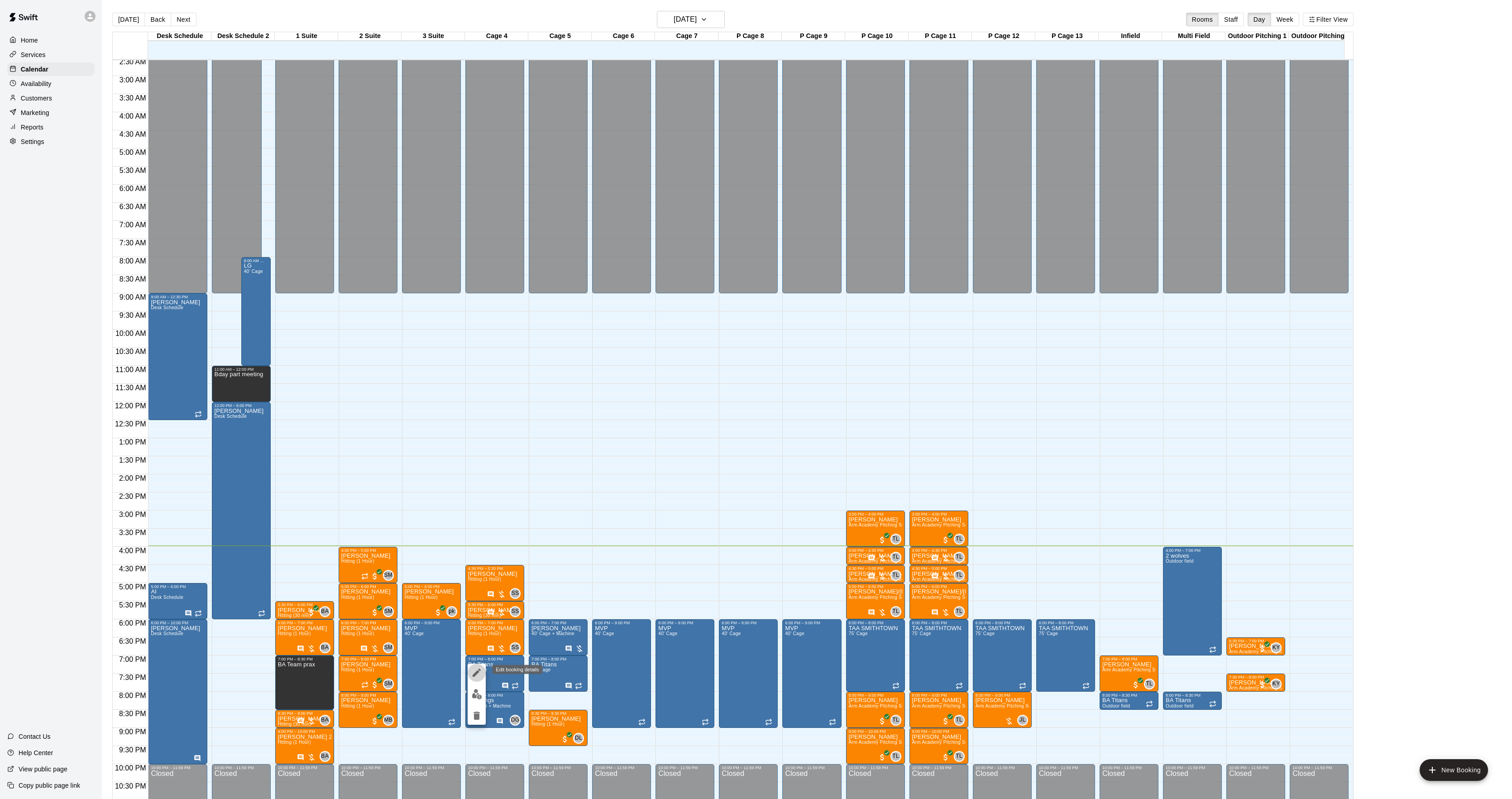
click at [477, 669] on icon "edit" at bounding box center [477, 673] width 11 height 11
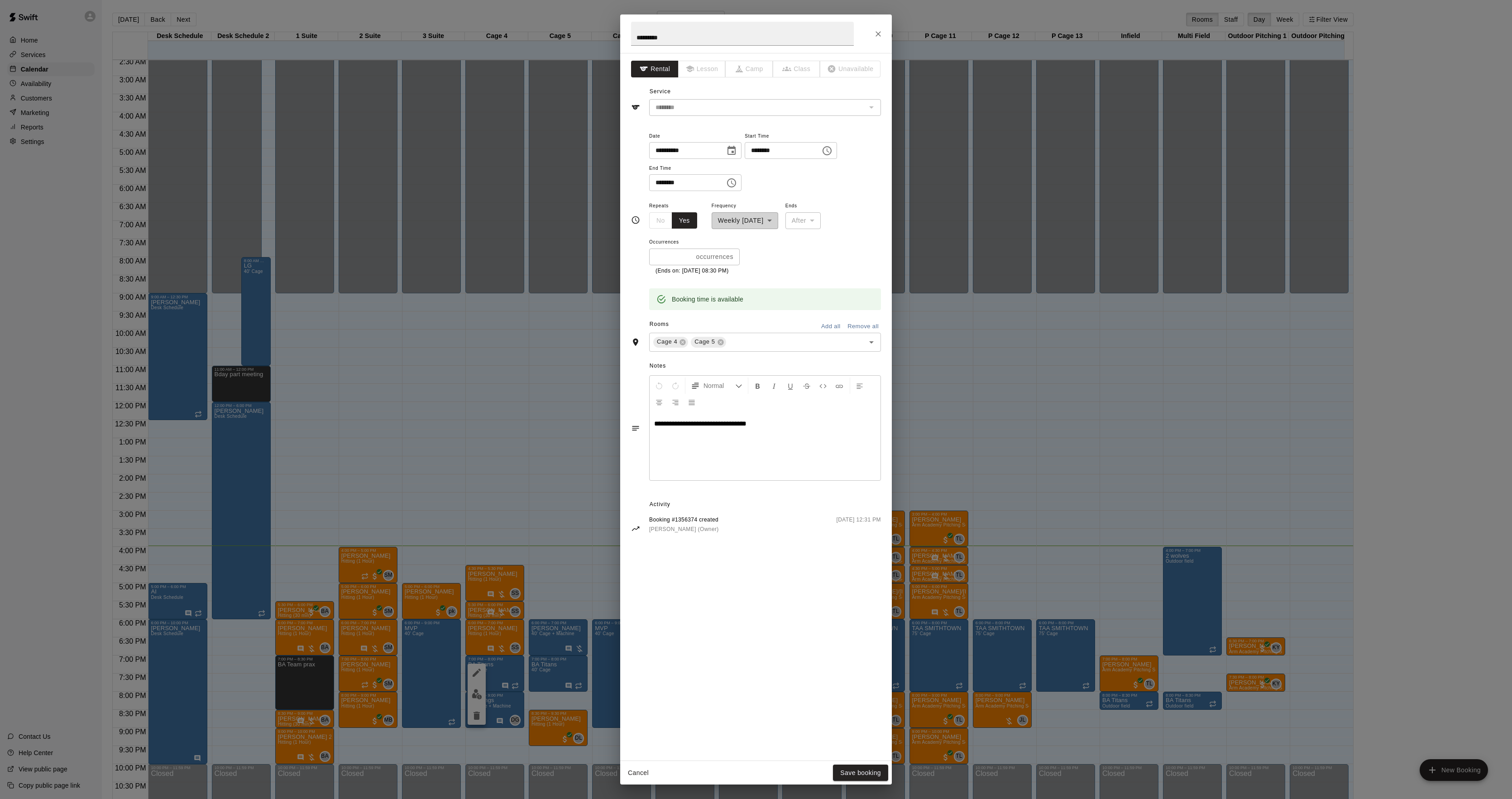
click at [773, 427] on p "**********" at bounding box center [765, 424] width 222 height 9
click at [773, 430] on div "**********" at bounding box center [765, 446] width 231 height 68
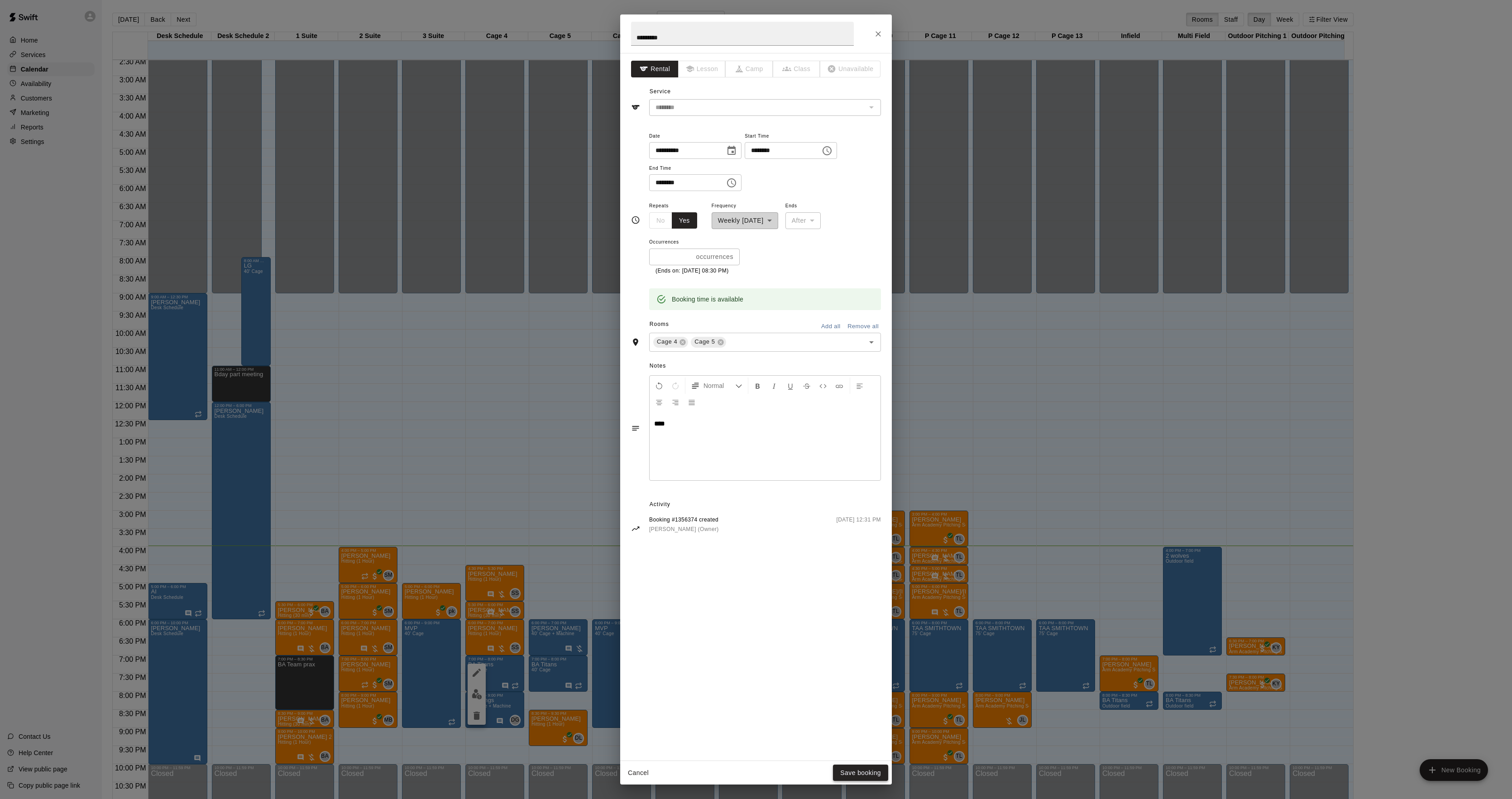
click at [862, 777] on button "Save booking" at bounding box center [861, 774] width 56 height 17
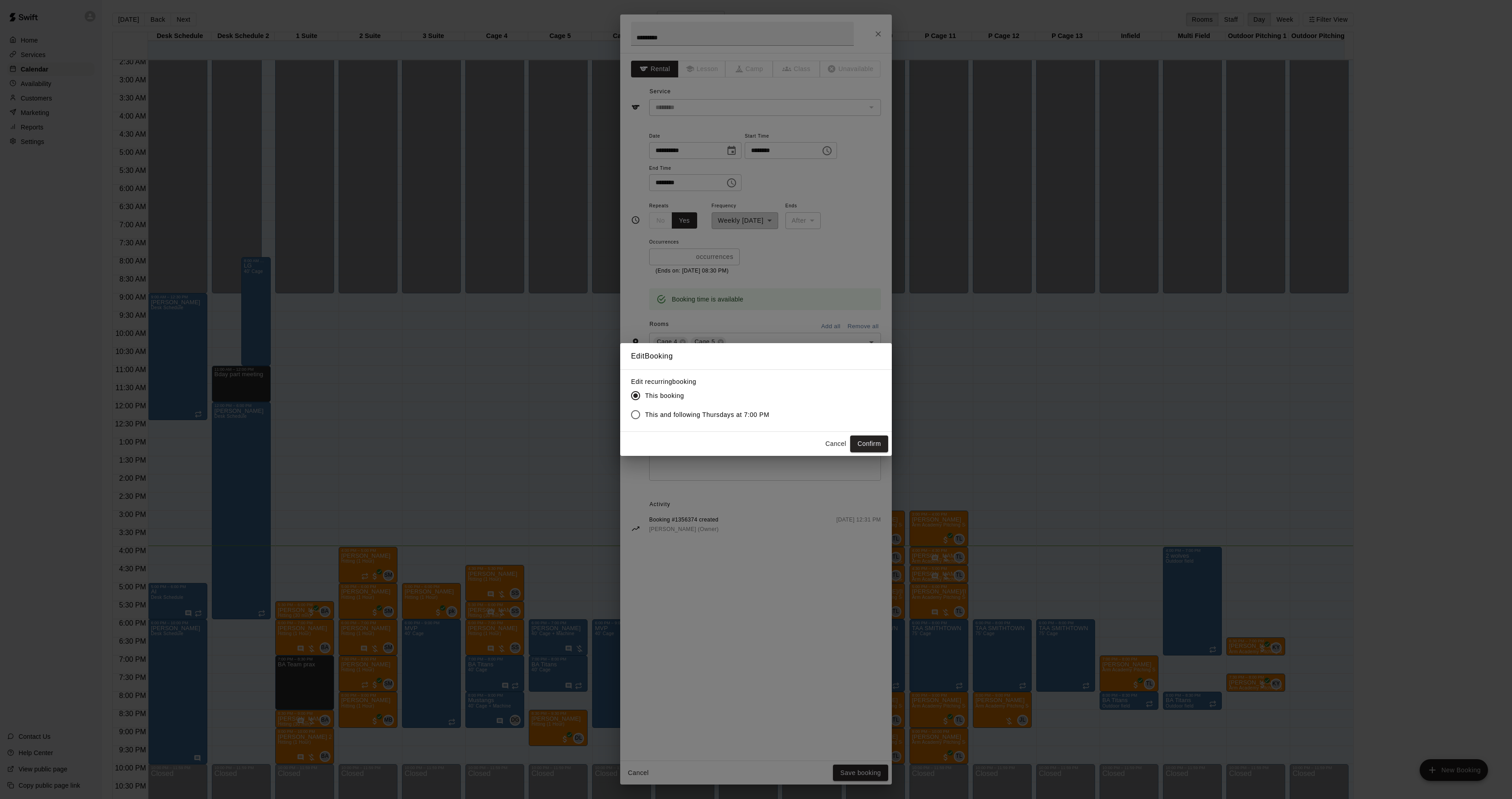
click at [702, 415] on span "This and following Thursdays at 7:00 PM" at bounding box center [707, 415] width 124 height 9
click at [868, 439] on button "Confirm" at bounding box center [869, 444] width 38 height 17
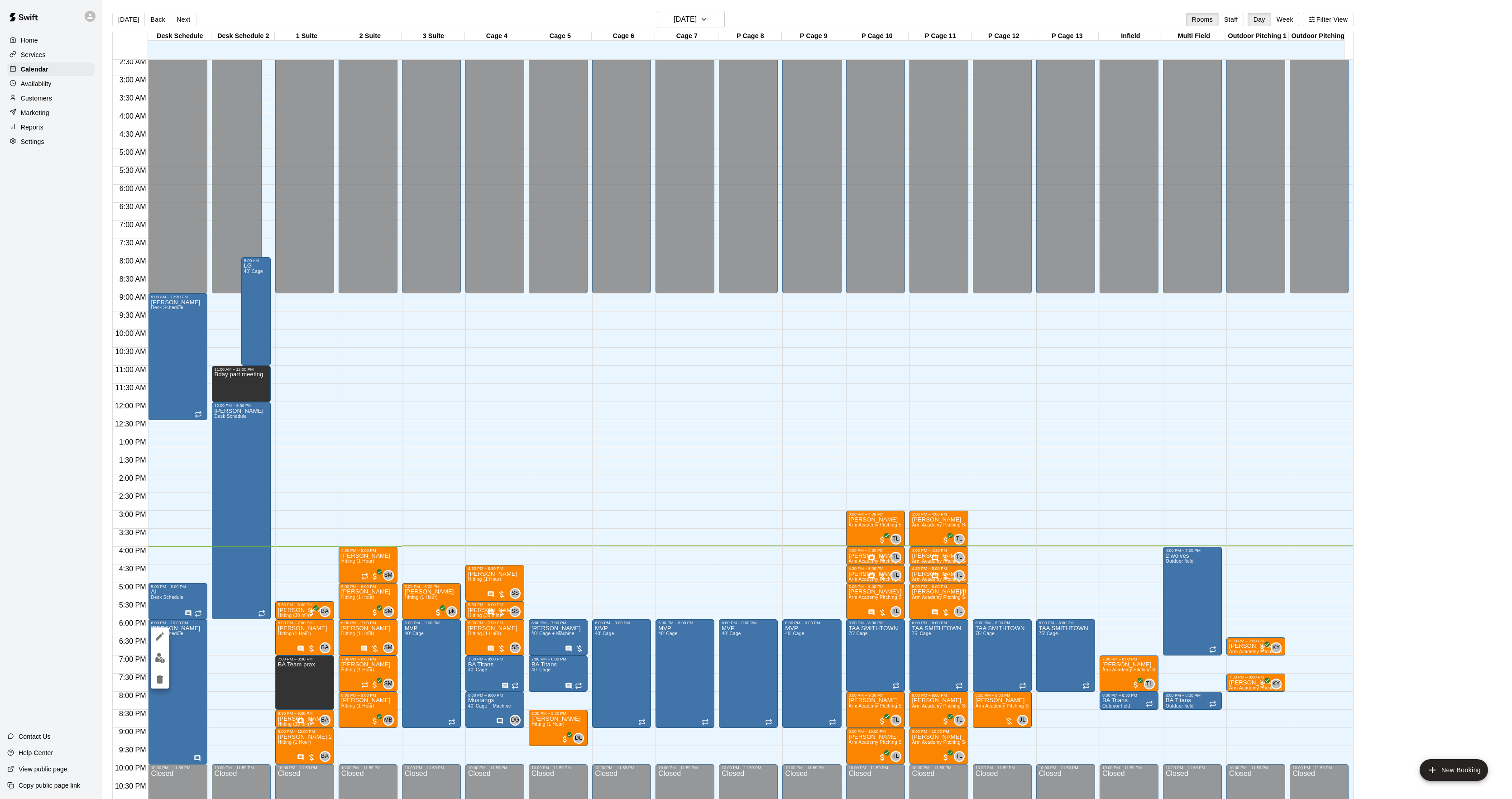
click at [161, 643] on button "edit" at bounding box center [159, 636] width 18 height 18
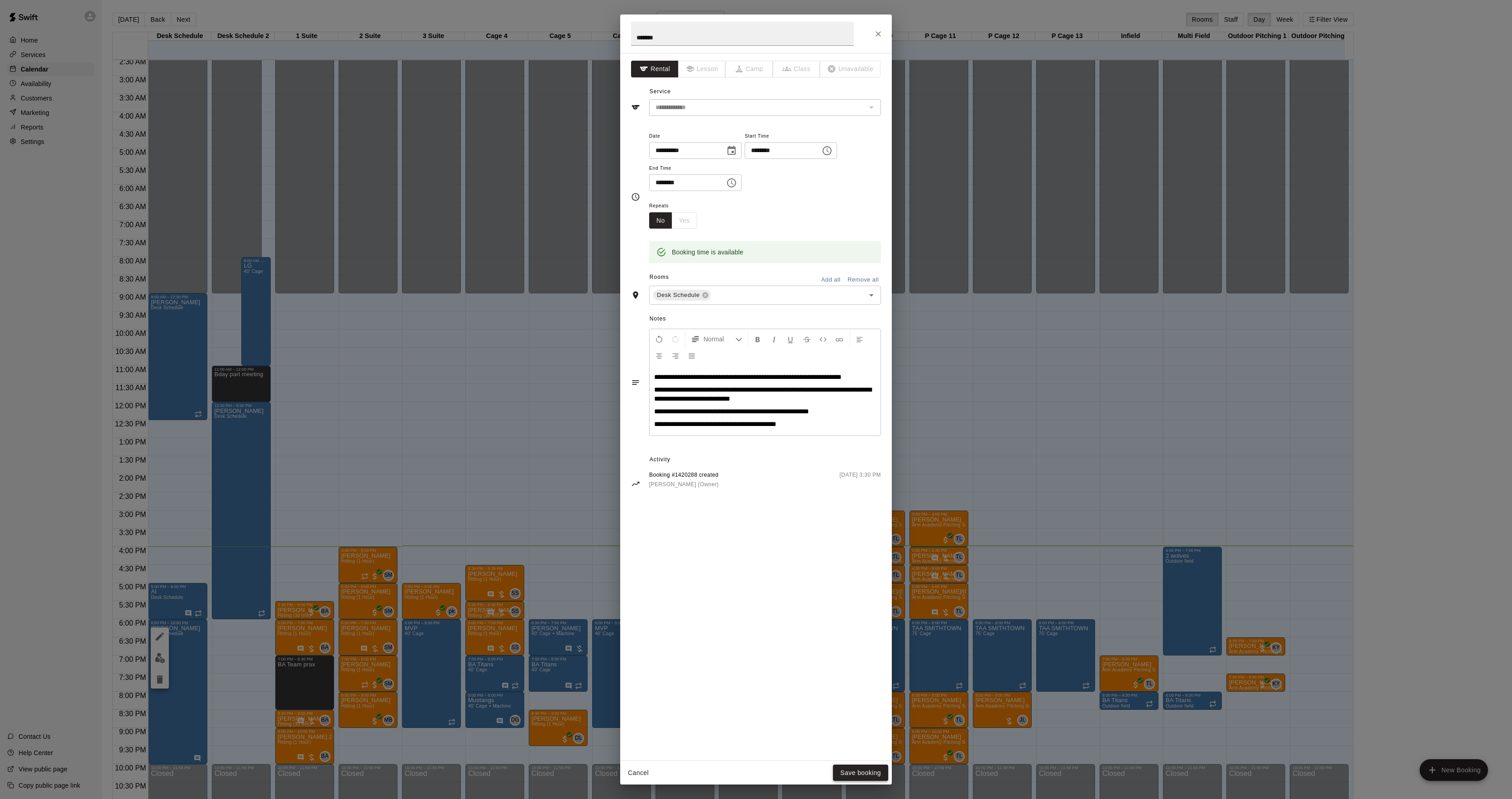
click at [870, 776] on button "Save booking" at bounding box center [861, 774] width 56 height 17
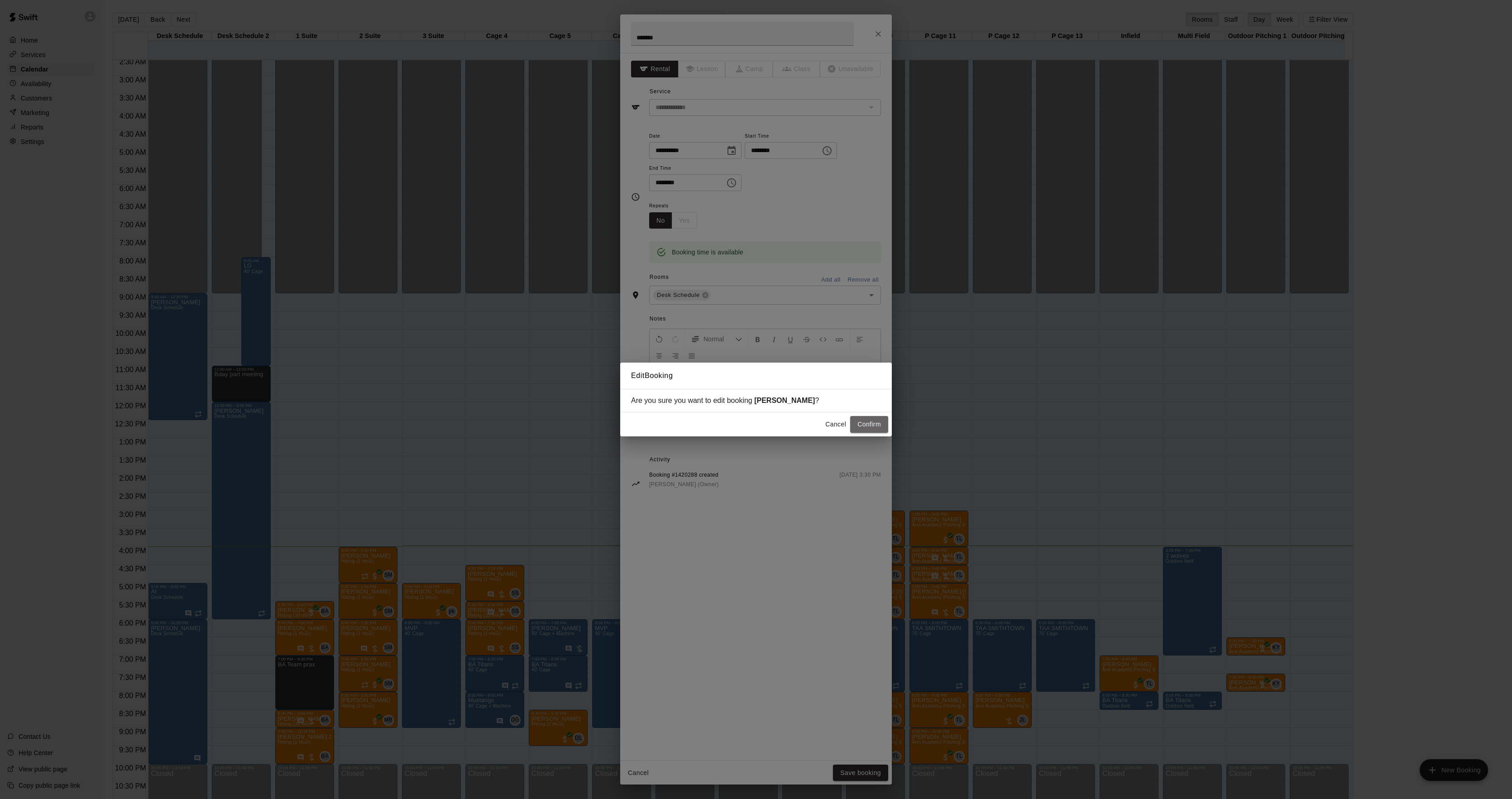
click at [862, 426] on button "Confirm" at bounding box center [869, 425] width 38 height 17
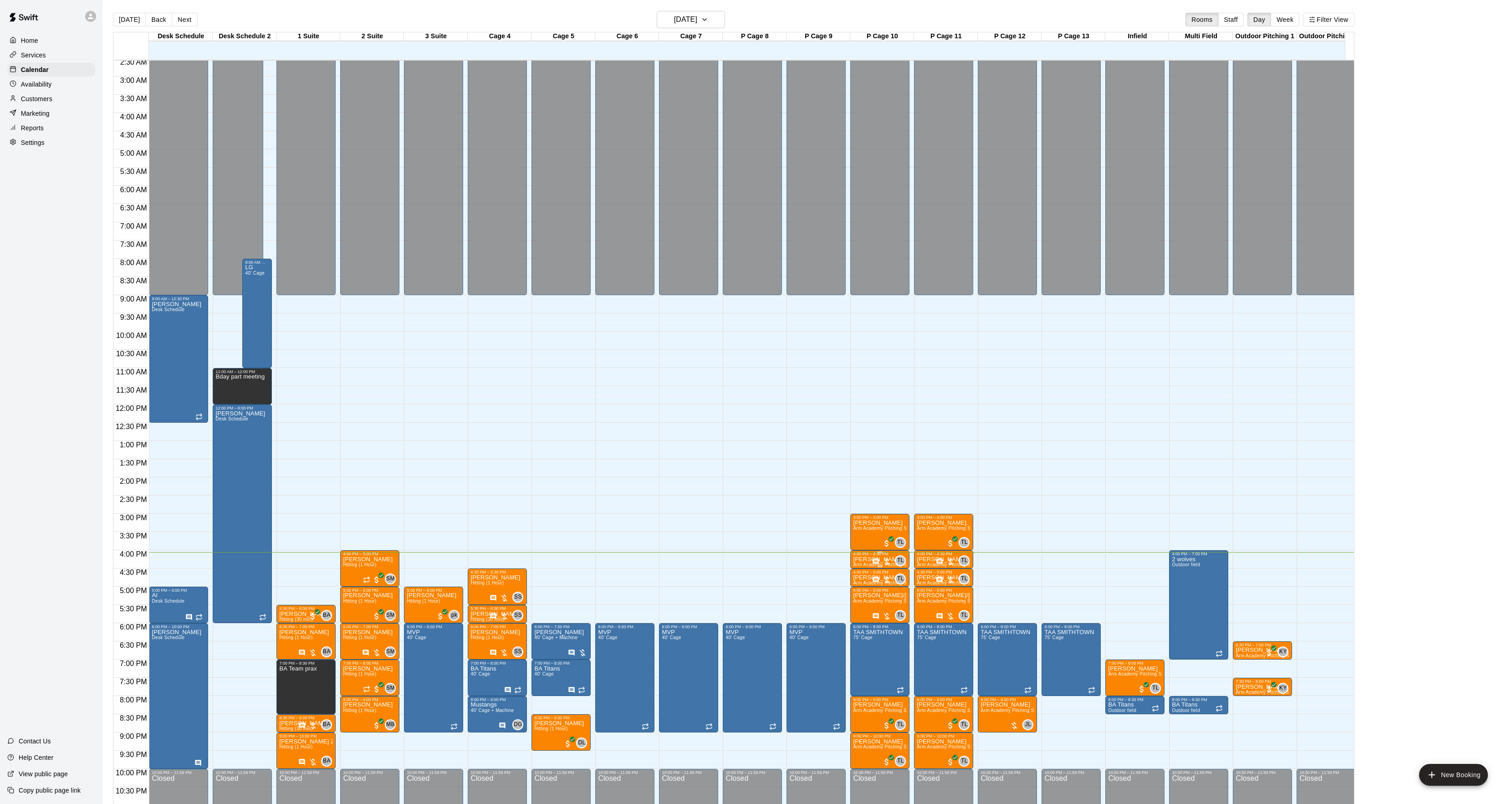
click at [871, 556] on div "4:00 PM – 4:30 PM" at bounding box center [880, 554] width 54 height 5
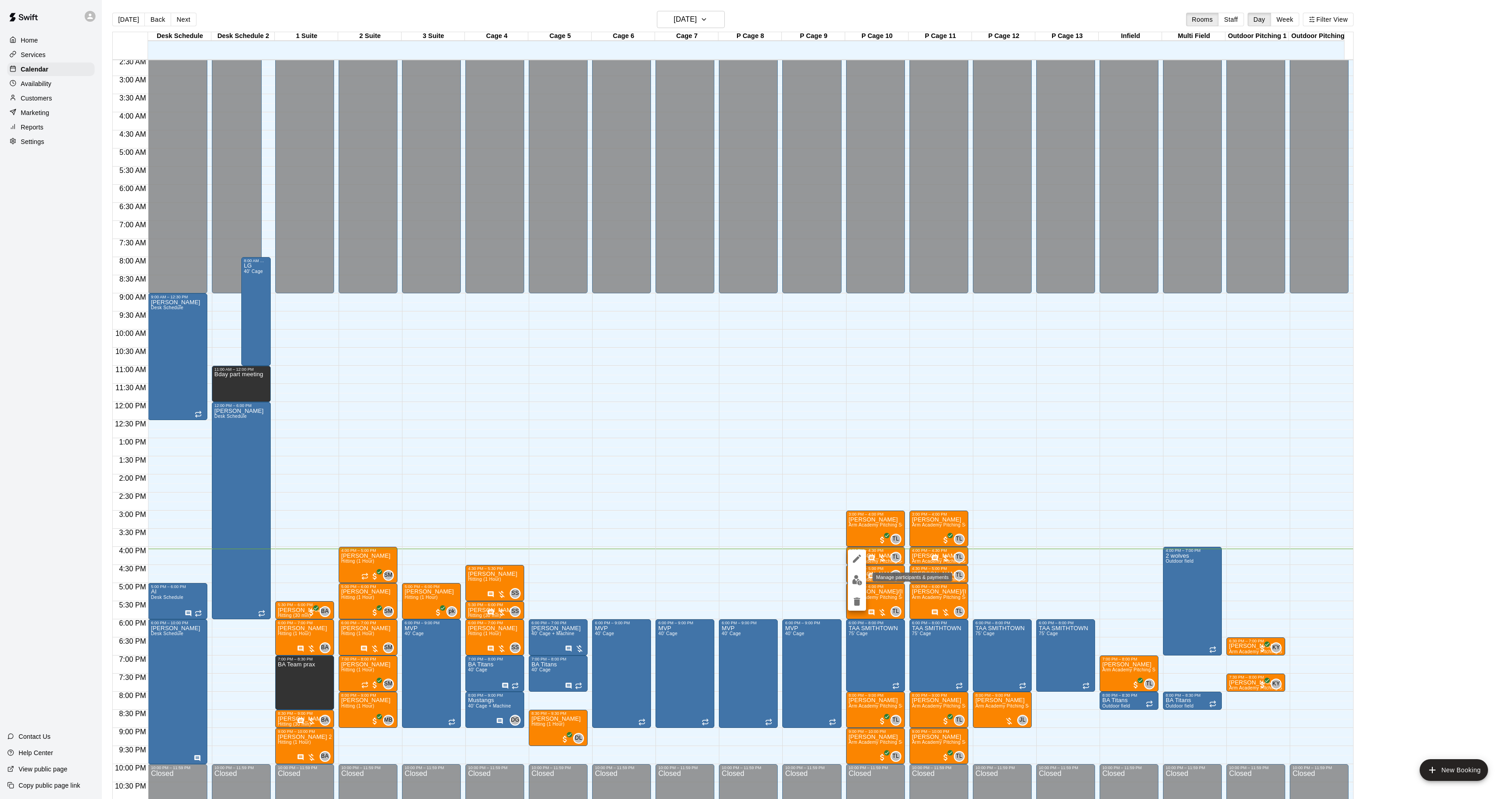
click at [857, 582] on img "edit" at bounding box center [857, 580] width 10 height 10
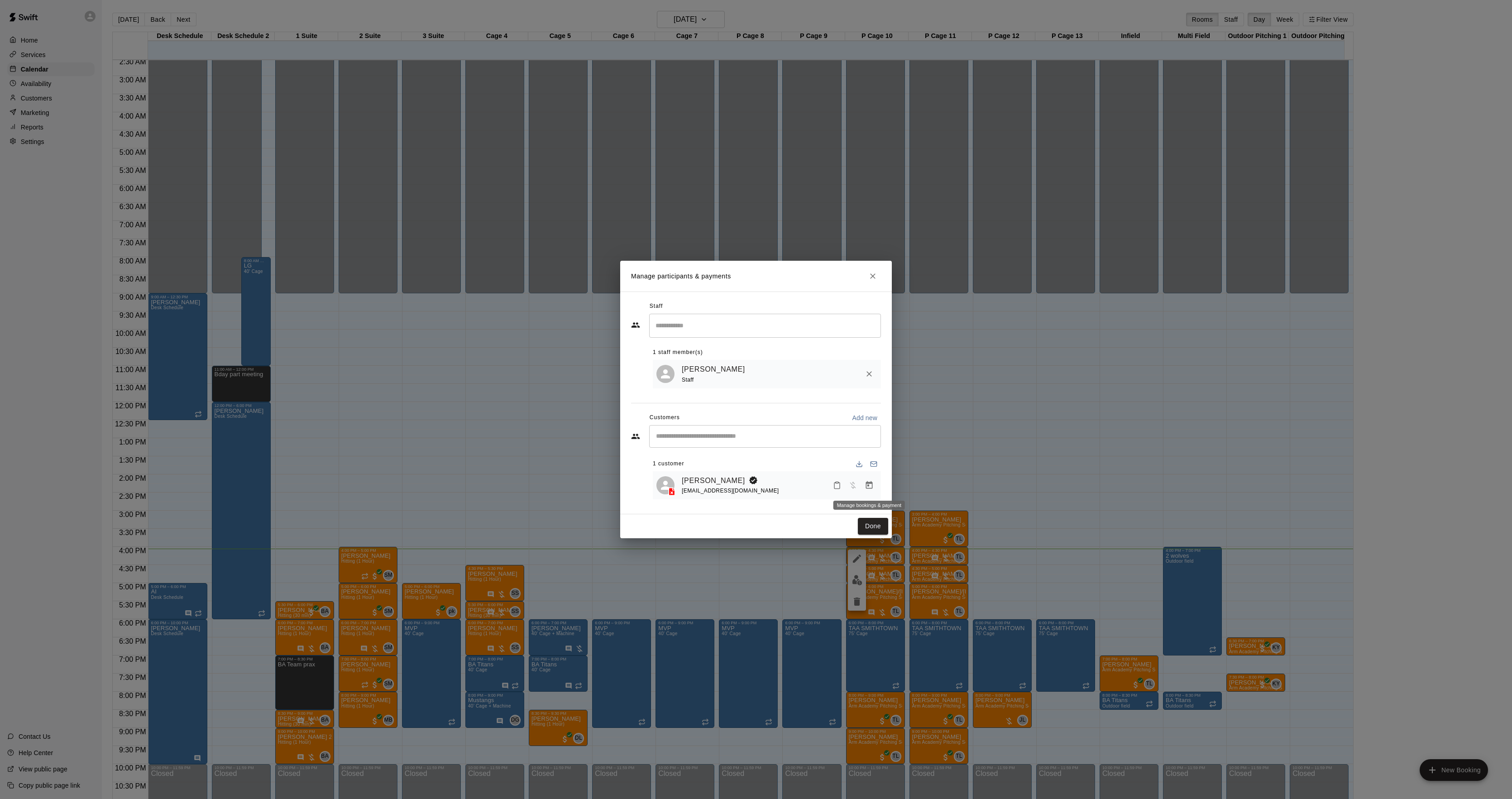
click at [862, 484] on button "Manage bookings & payment" at bounding box center [869, 485] width 16 height 16
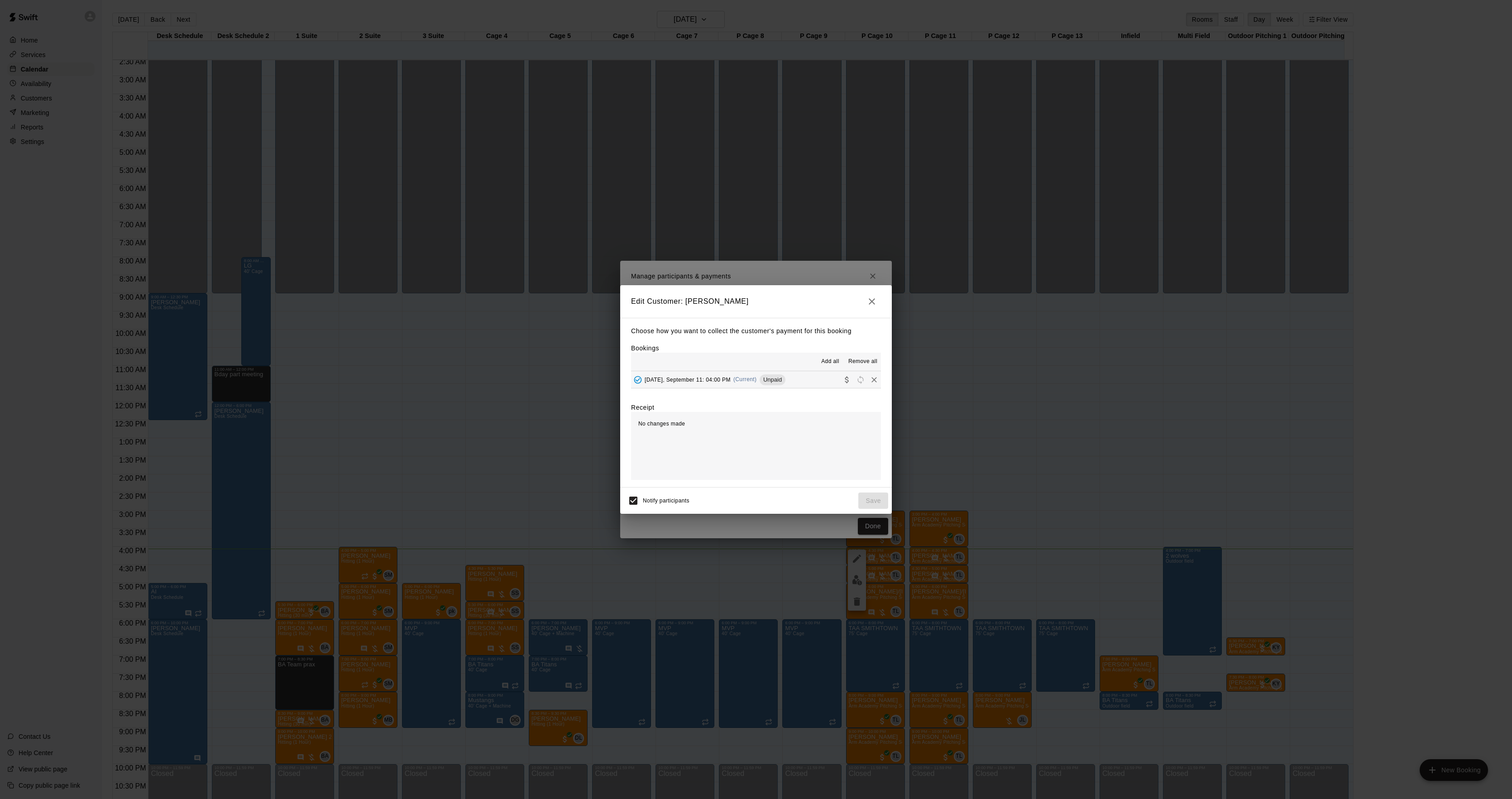
click at [777, 382] on span "Unpaid" at bounding box center [772, 379] width 25 height 7
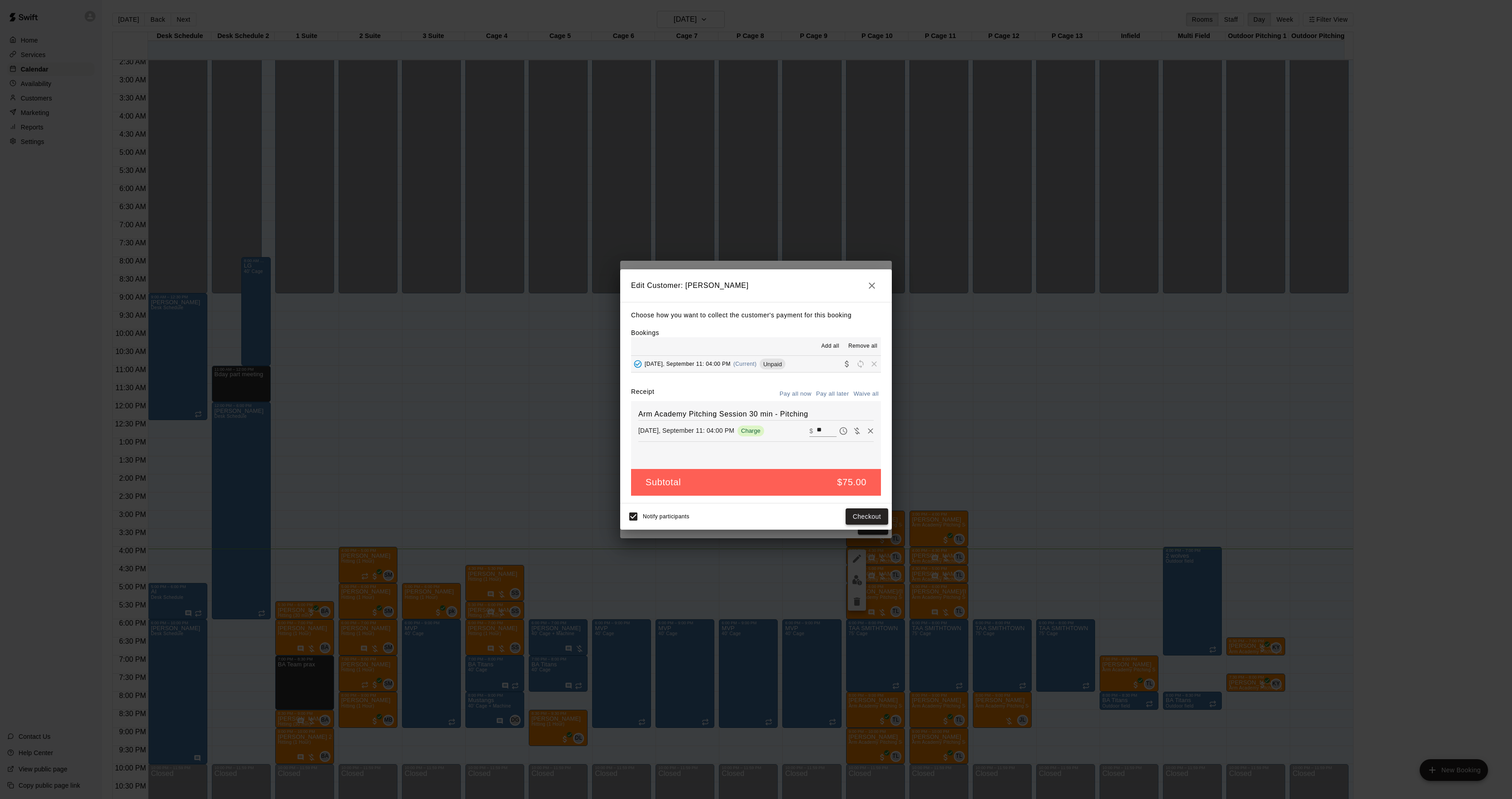
click at [862, 511] on button "Checkout" at bounding box center [867, 517] width 42 height 17
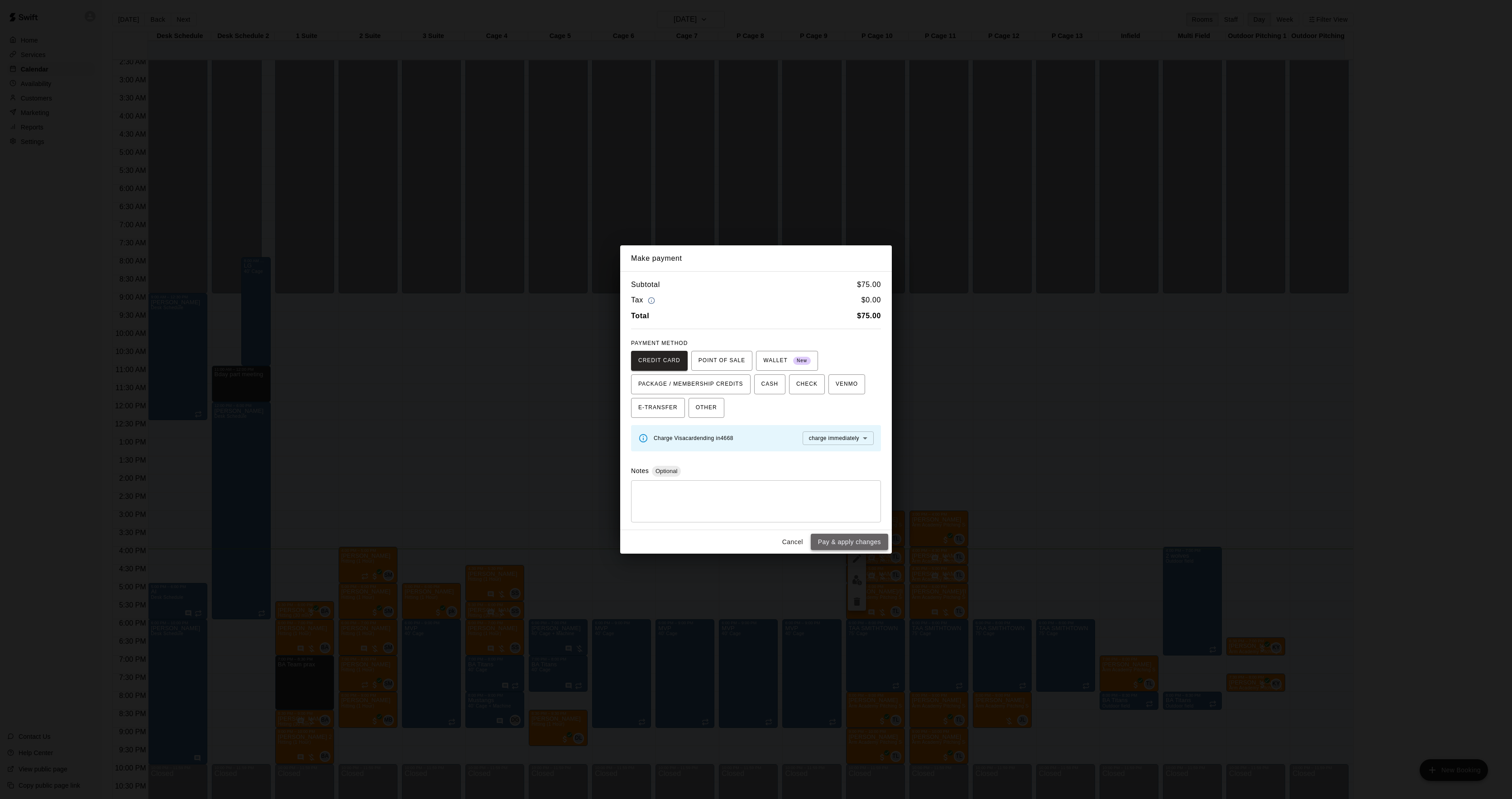
click at [857, 545] on button "Pay & apply changes" at bounding box center [850, 543] width 77 height 17
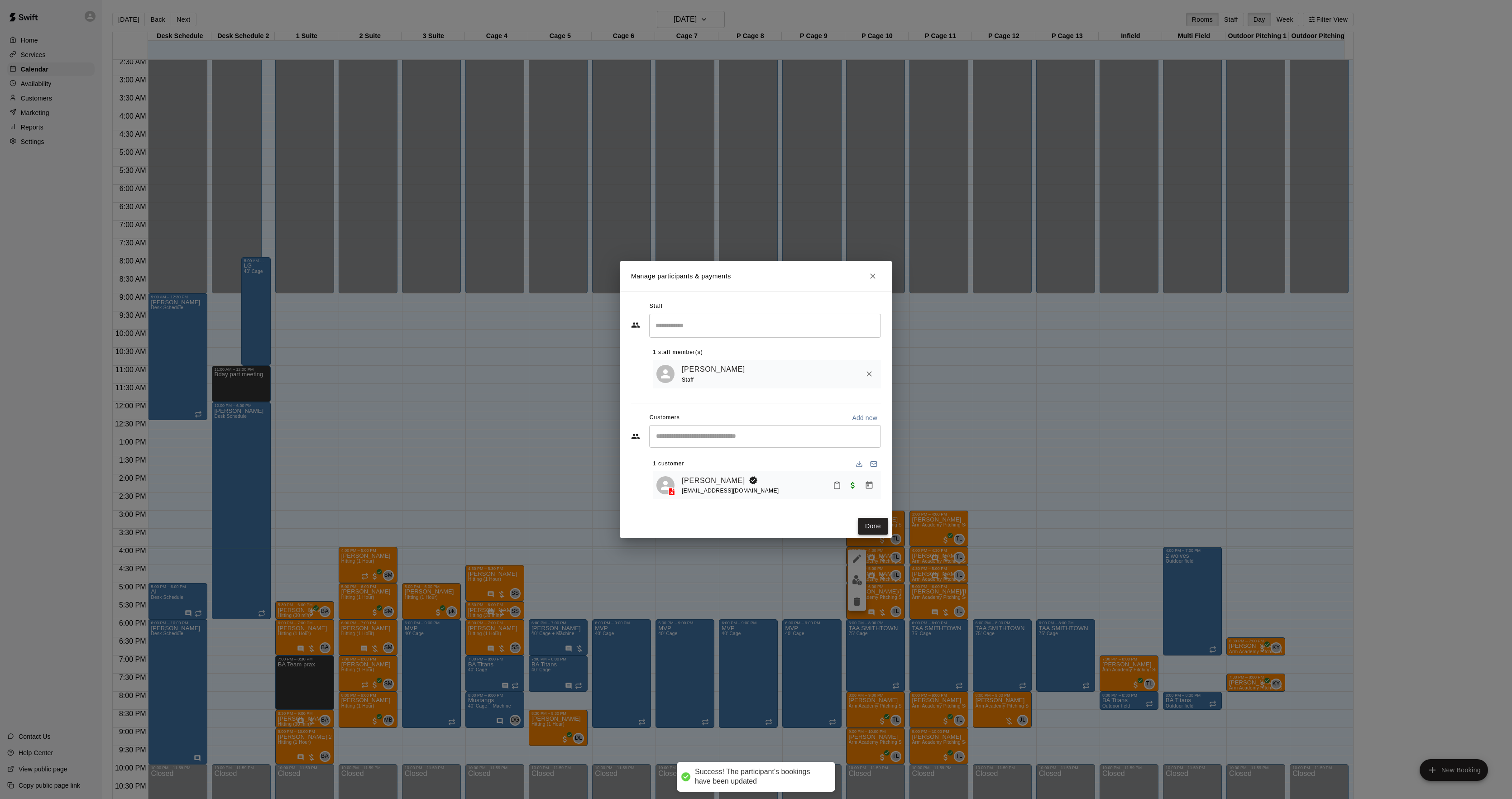
click at [870, 527] on button "Done" at bounding box center [873, 526] width 30 height 17
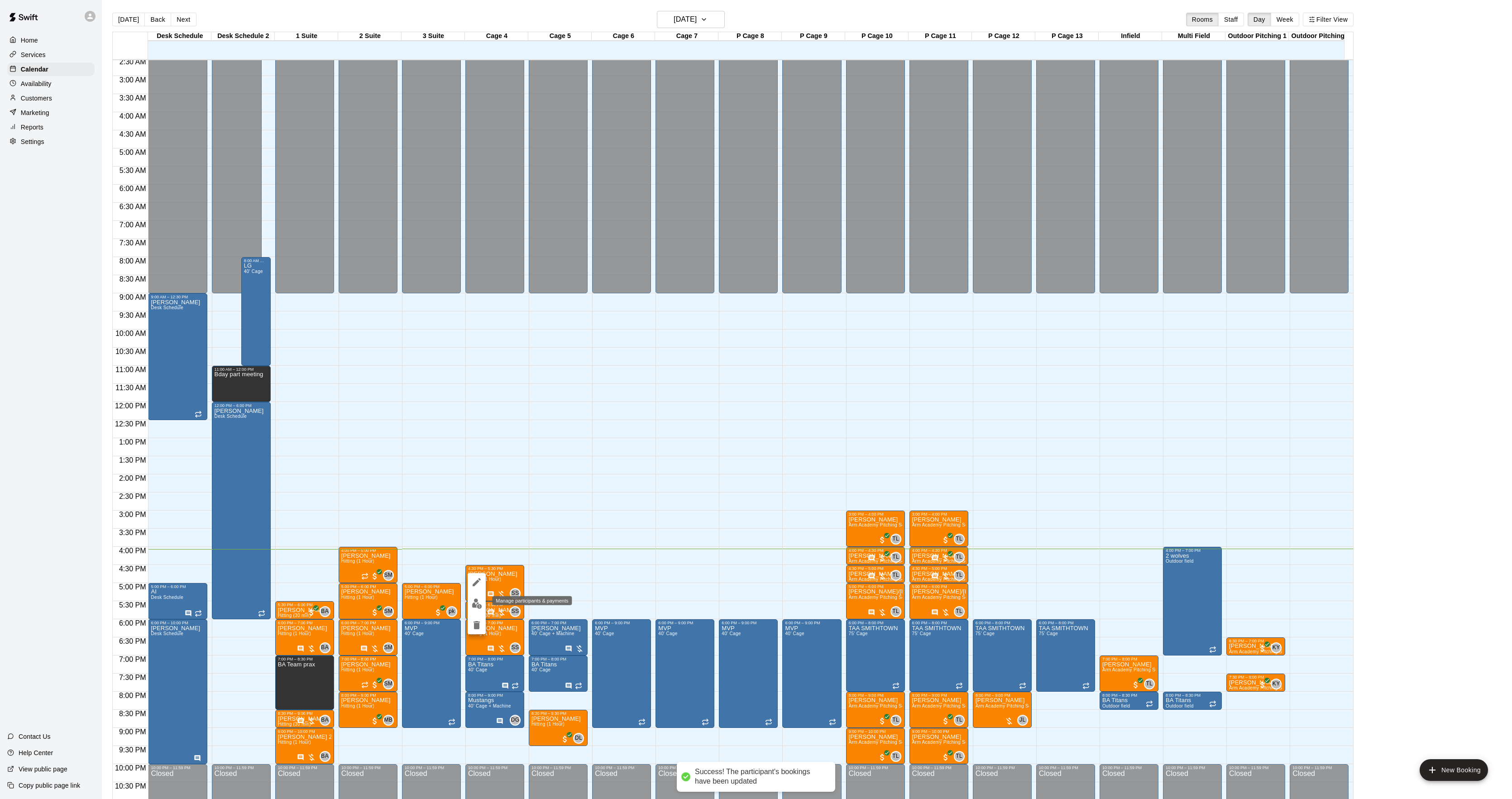
click at [482, 605] on button "edit" at bounding box center [476, 604] width 18 height 18
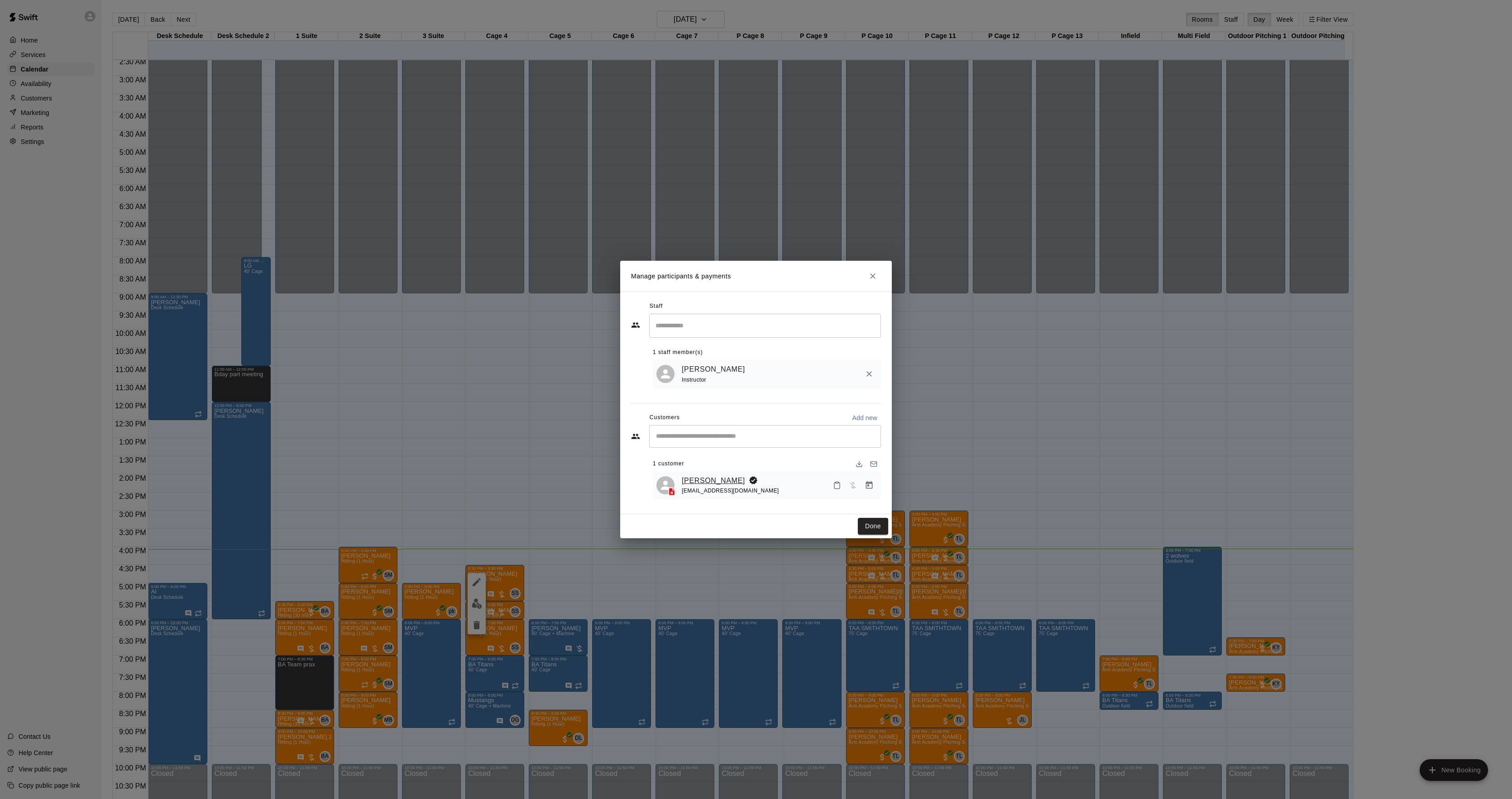
click at [692, 482] on link "[PERSON_NAME]" at bounding box center [713, 480] width 63 height 12
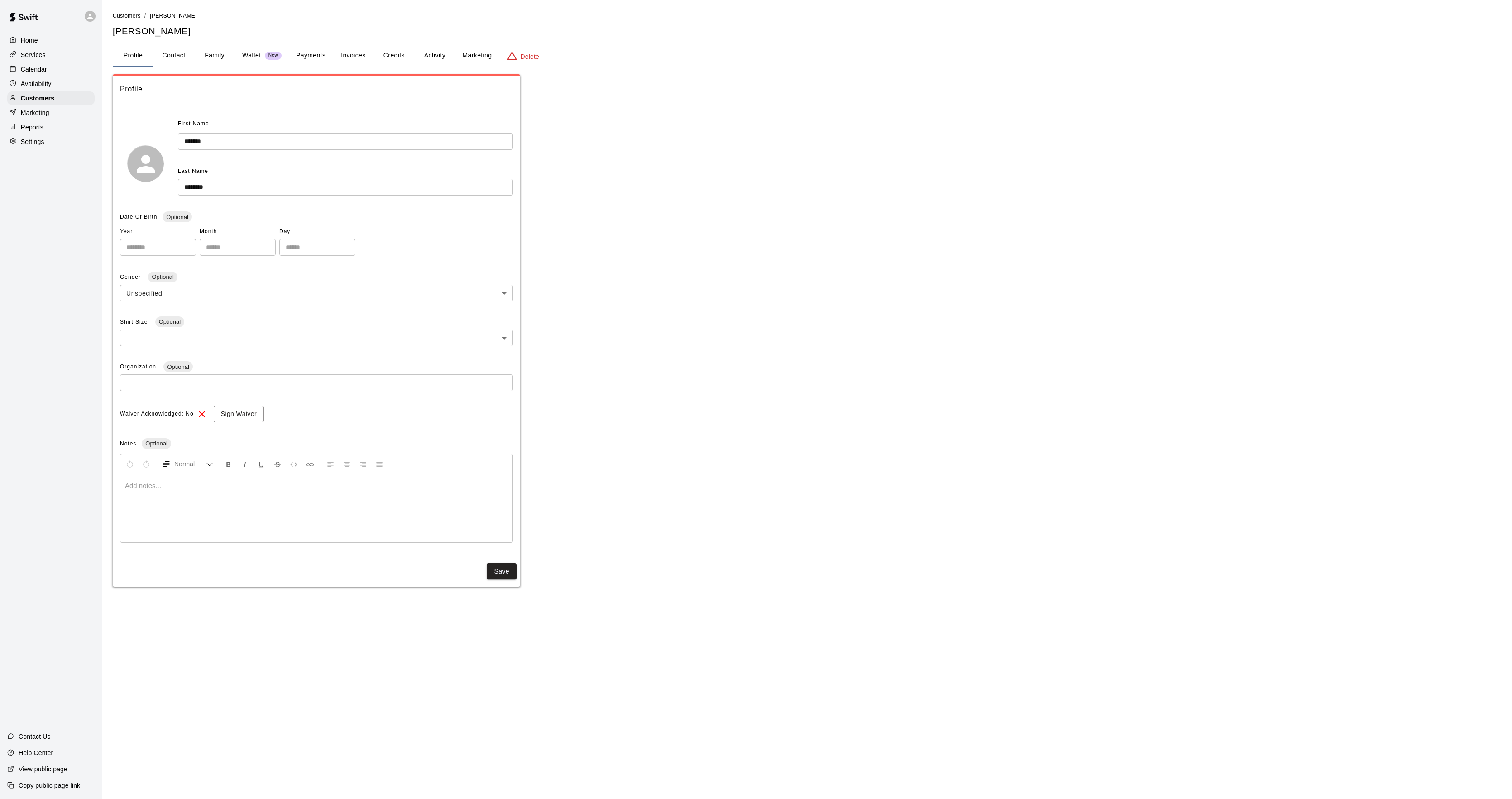
click at [448, 64] on button "Activity" at bounding box center [435, 56] width 41 height 22
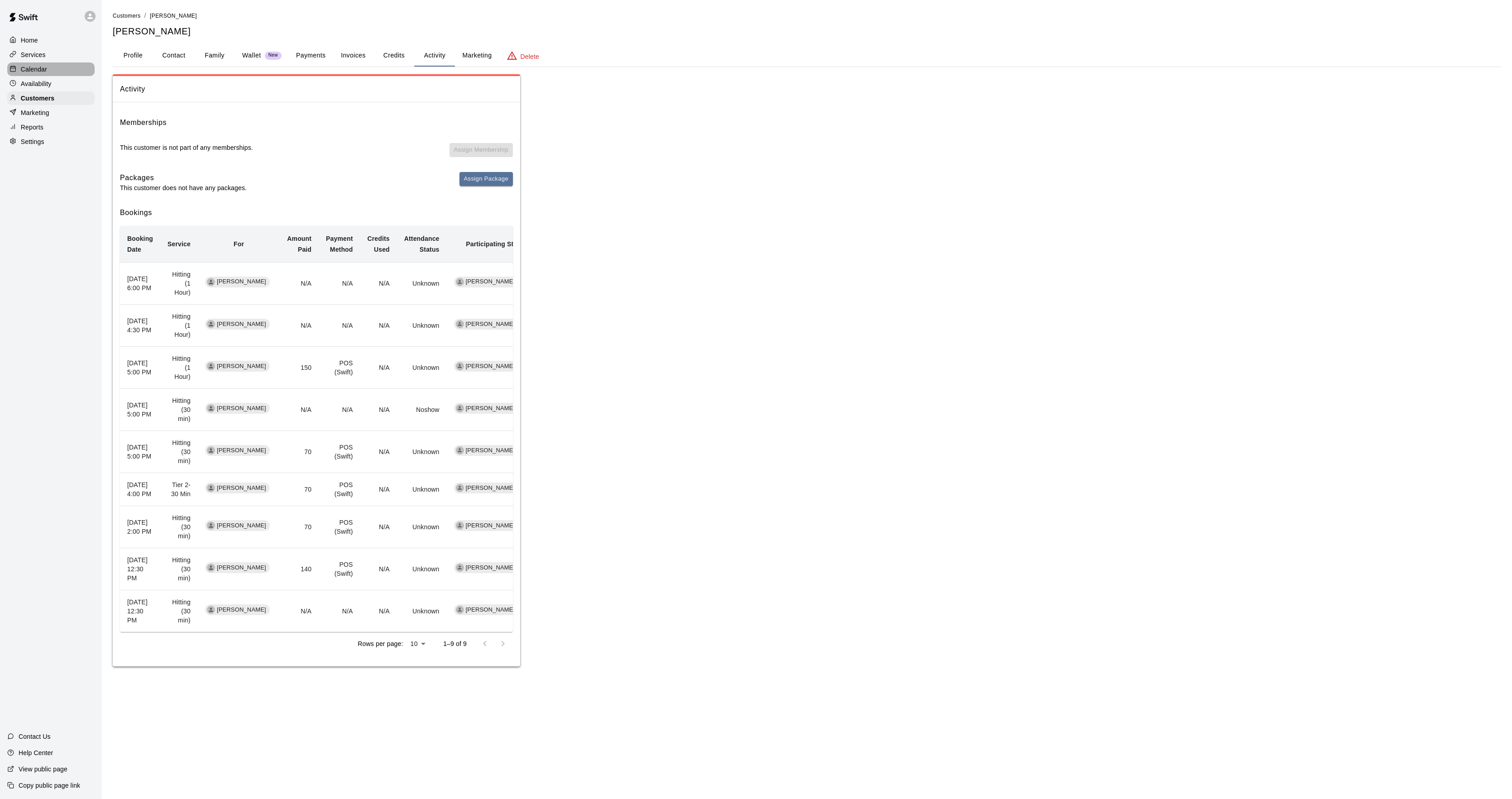
click at [16, 73] on div at bounding box center [15, 69] width 12 height 8
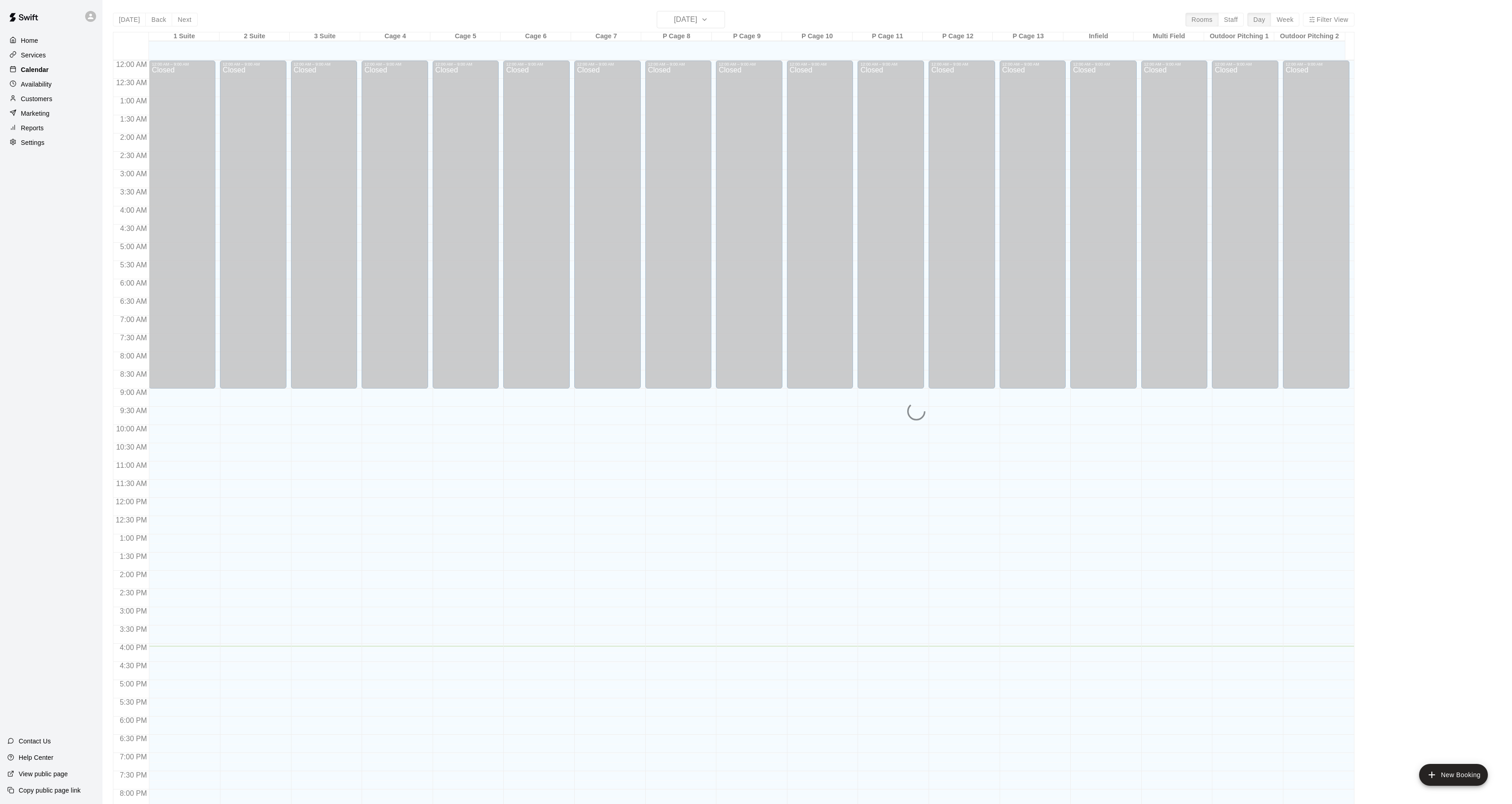
scroll to position [93, 0]
